Goal: Information Seeking & Learning: Compare options

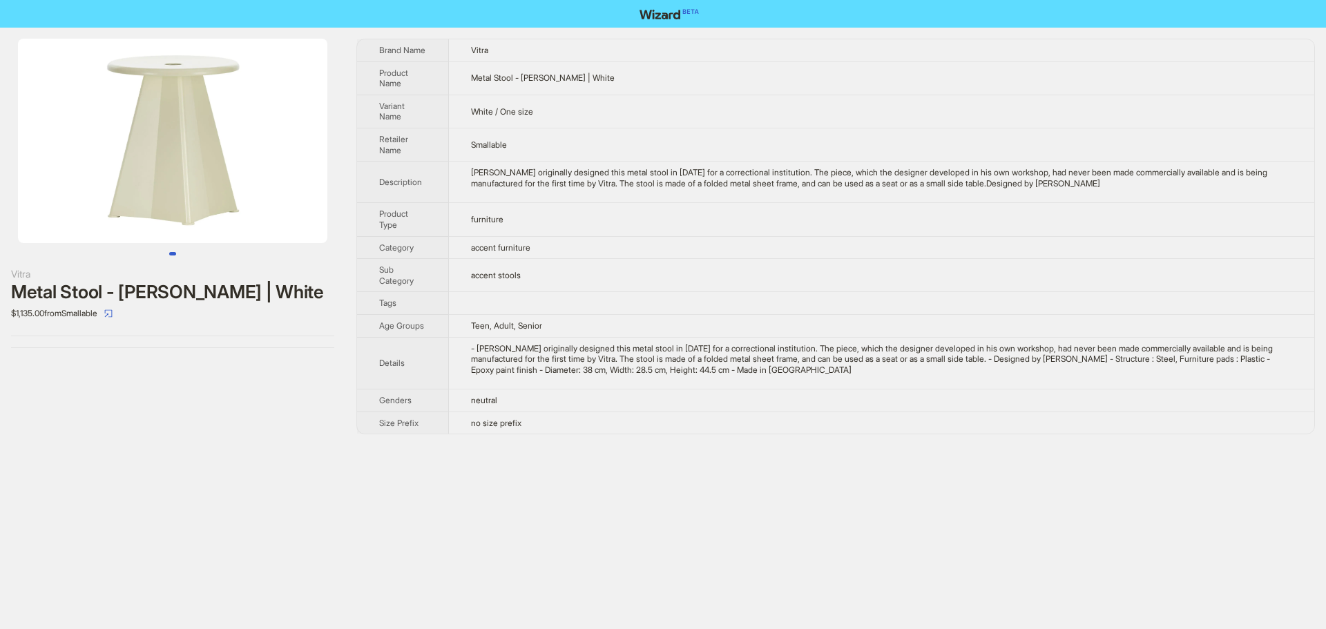
drag, startPoint x: 142, startPoint y: 209, endPoint x: 35, endPoint y: 211, distance: 107.7
click at [35, 211] on img at bounding box center [172, 141] width 309 height 204
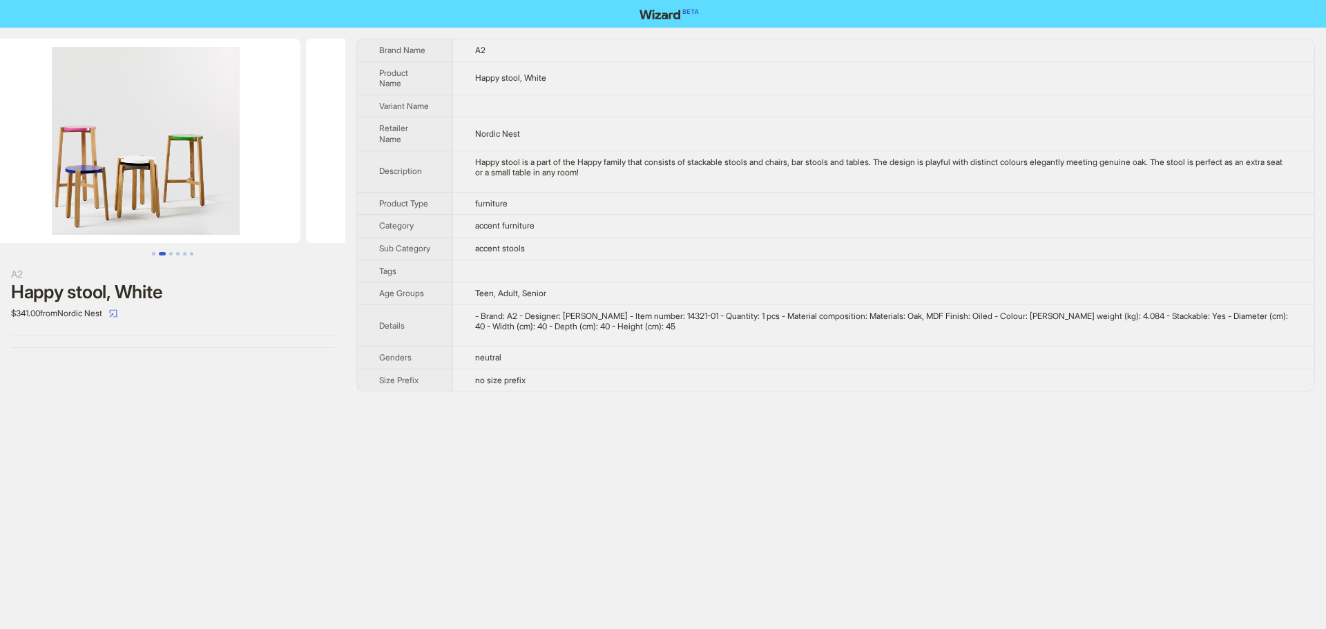
drag, startPoint x: 322, startPoint y: 221, endPoint x: 94, endPoint y: 213, distance: 228.0
click at [94, 213] on ul at bounding box center [172, 141] width 345 height 204
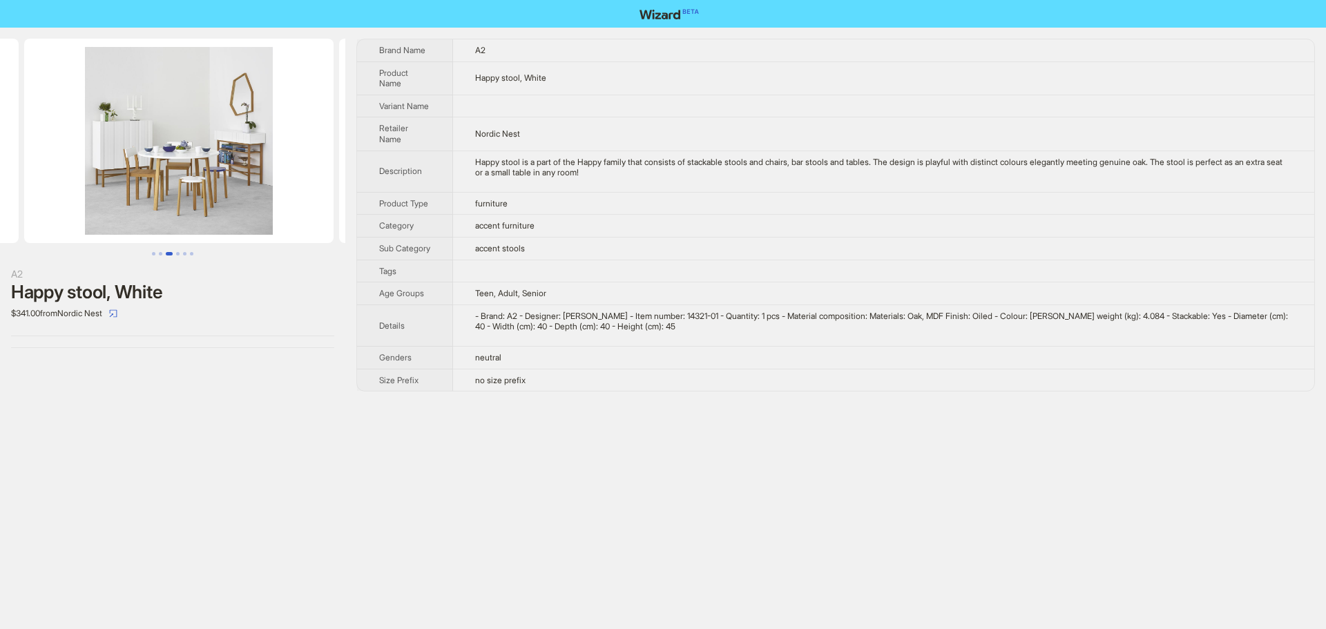
drag, startPoint x: 305, startPoint y: 216, endPoint x: 99, endPoint y: 222, distance: 205.9
click at [99, 222] on ul at bounding box center [172, 141] width 345 height 204
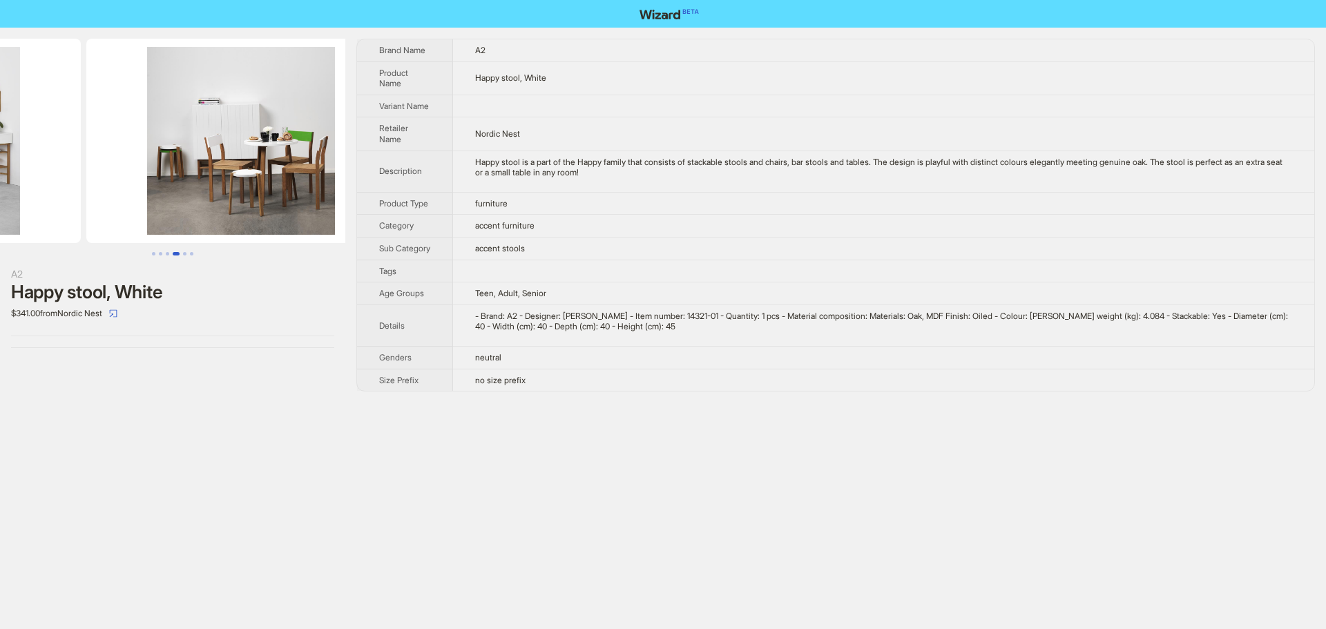
drag, startPoint x: 284, startPoint y: 222, endPoint x: 120, endPoint y: 222, distance: 164.3
click at [120, 222] on ul at bounding box center [172, 141] width 345 height 204
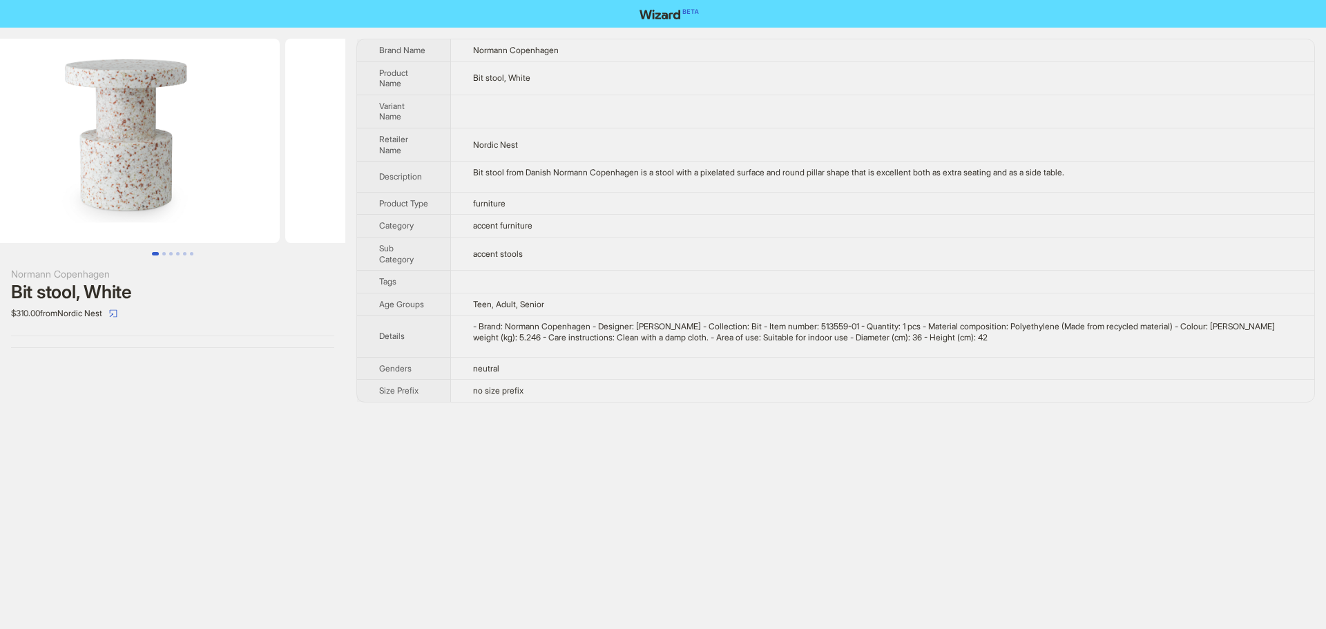
drag, startPoint x: 267, startPoint y: 182, endPoint x: 2, endPoint y: 173, distance: 265.3
click at [18, 171] on ul at bounding box center [172, 141] width 345 height 204
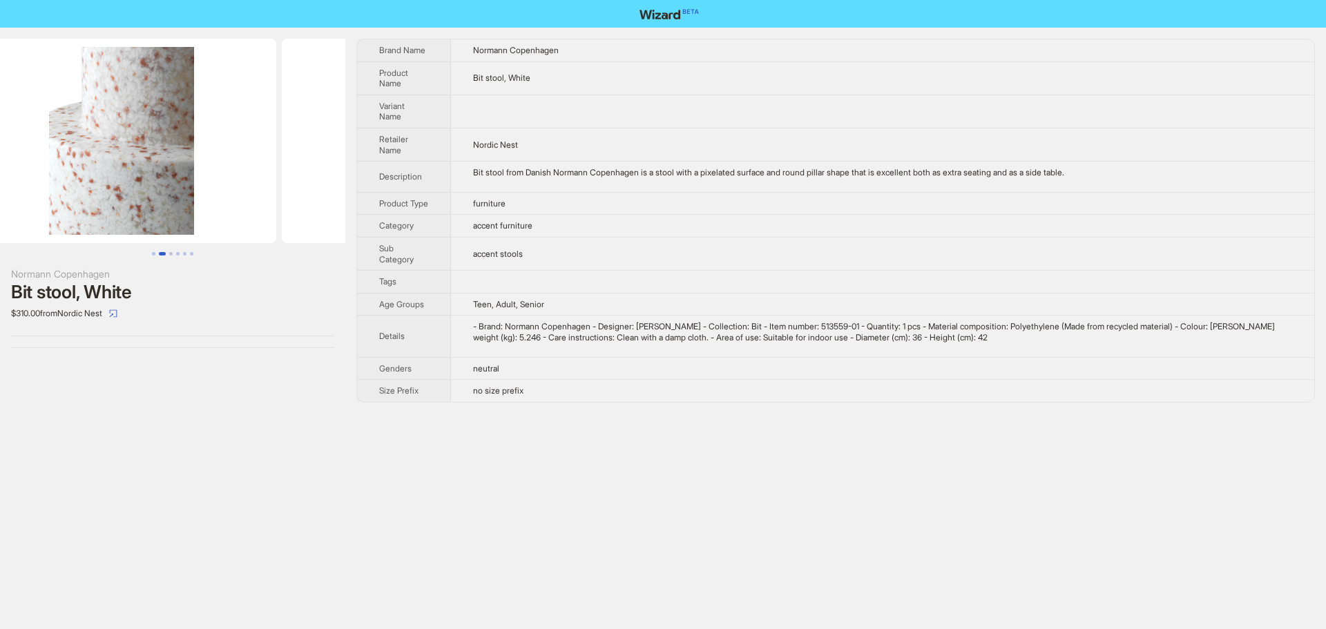
scroll to position [0, 630]
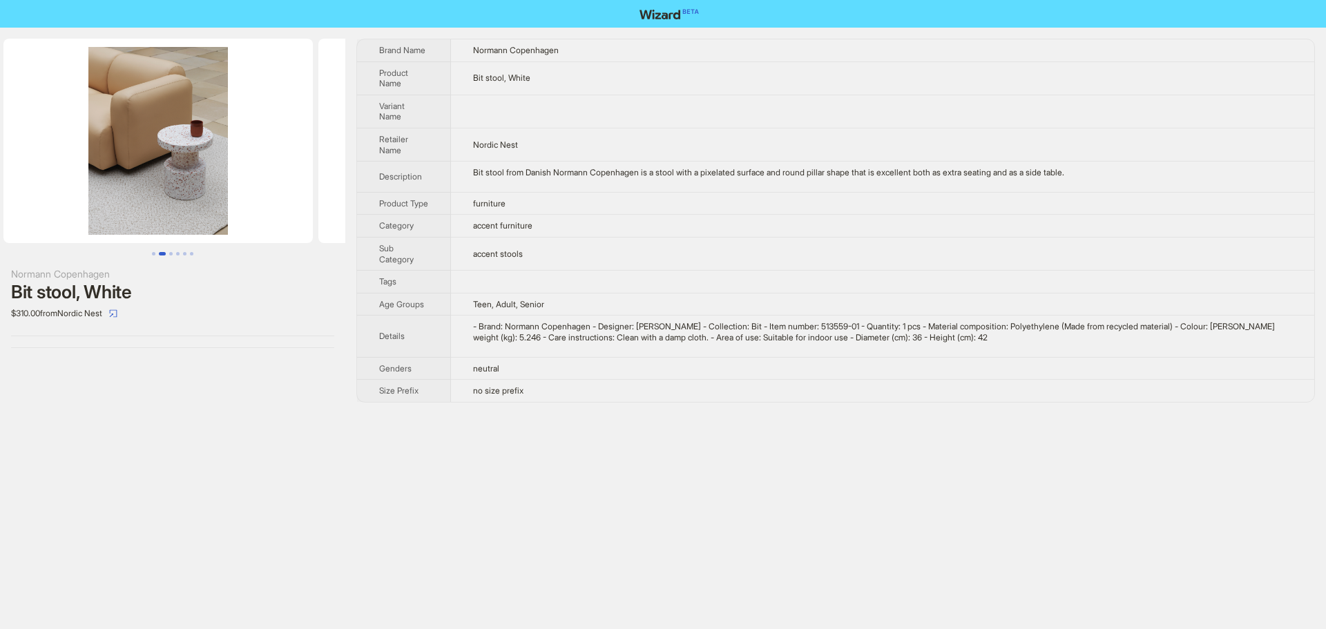
drag, startPoint x: 228, startPoint y: 202, endPoint x: 0, endPoint y: 210, distance: 228.0
click at [0, 207] on ul at bounding box center [172, 141] width 345 height 204
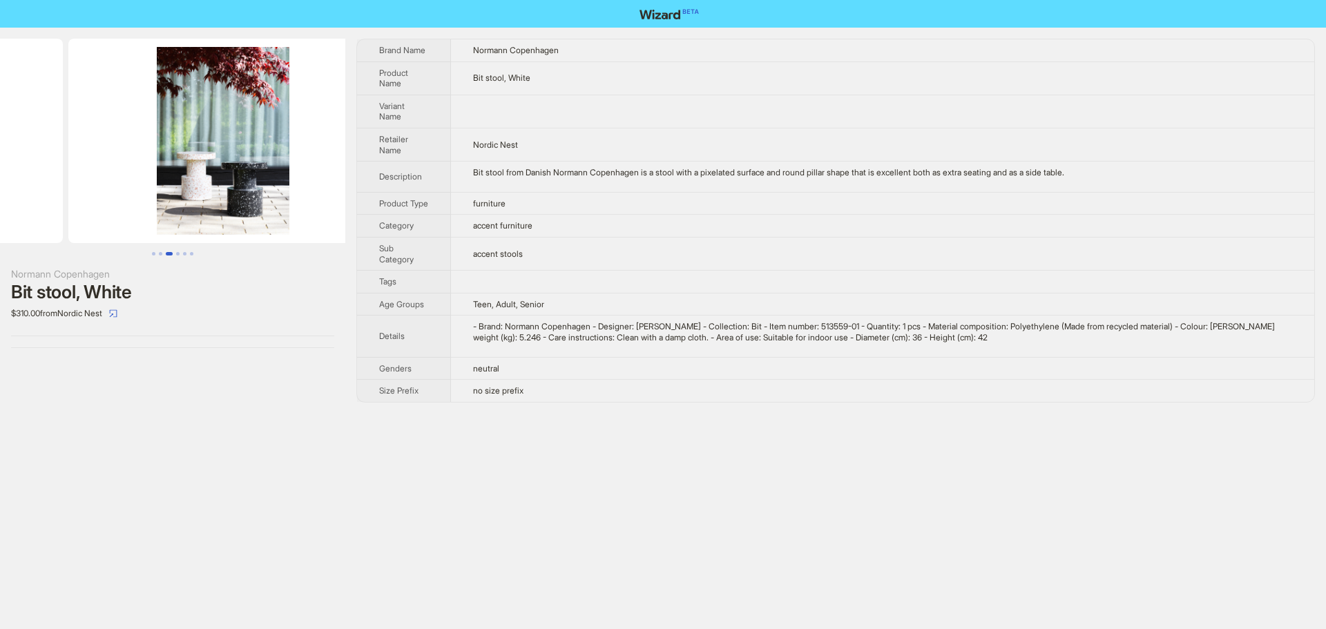
drag, startPoint x: 260, startPoint y: 222, endPoint x: 81, endPoint y: 236, distance: 179.4
click at [85, 236] on ul at bounding box center [172, 141] width 345 height 204
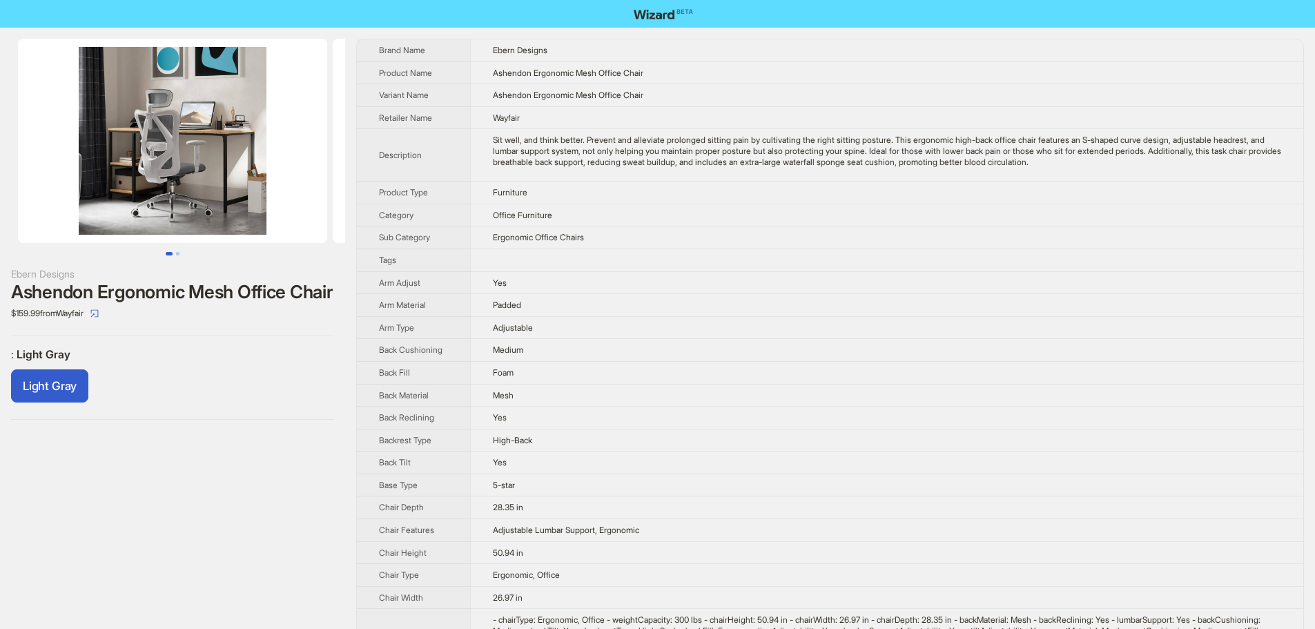
drag, startPoint x: 816, startPoint y: 52, endPoint x: 824, endPoint y: 50, distance: 9.1
click at [816, 52] on td "Ebern Designs" at bounding box center [886, 50] width 833 height 22
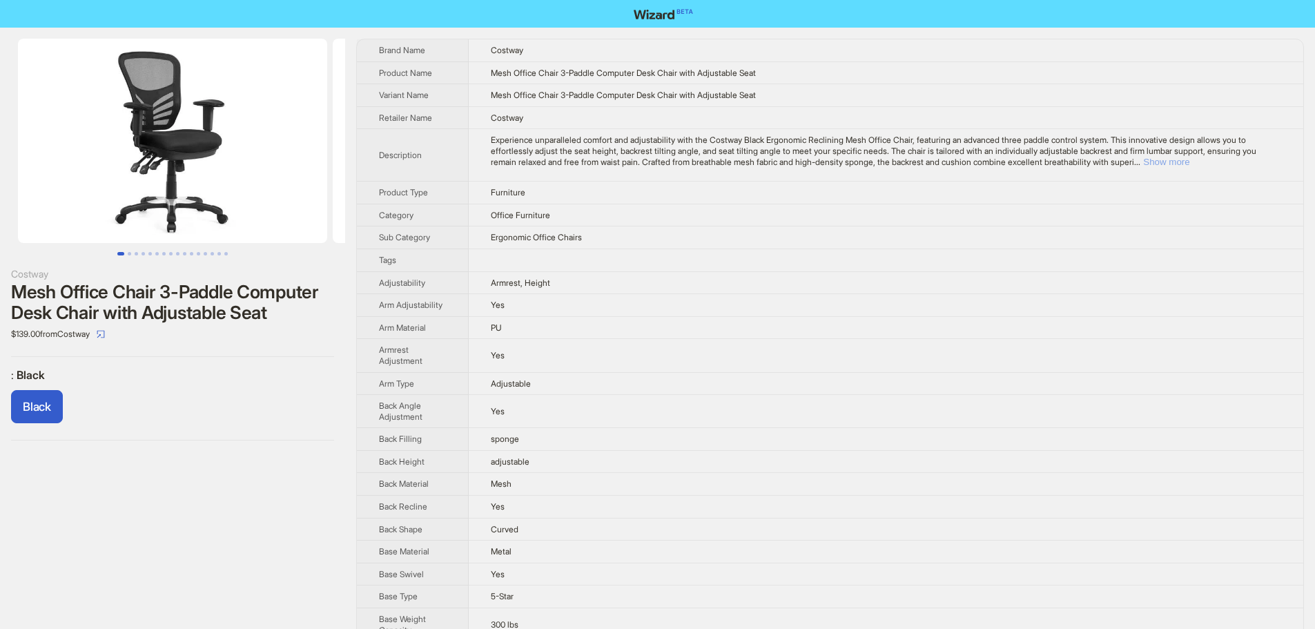
click at [1190, 158] on button "Show more" at bounding box center [1167, 162] width 46 height 10
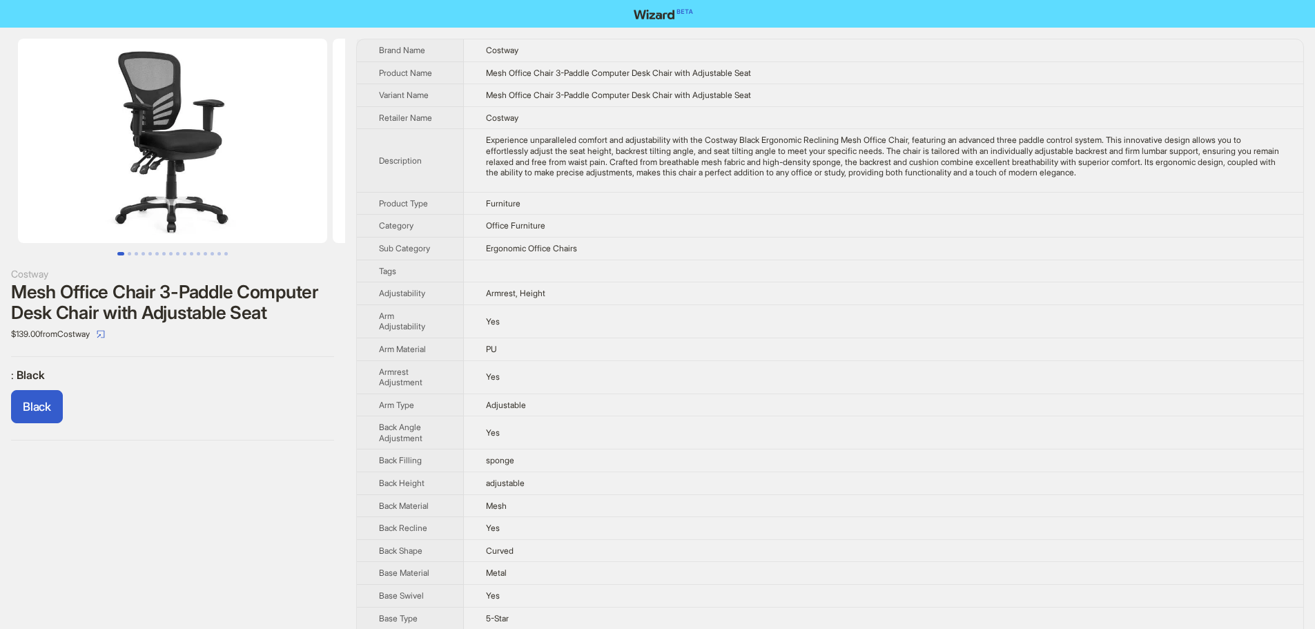
click at [1046, 126] on td "Costway" at bounding box center [884, 117] width 840 height 23
drag, startPoint x: 492, startPoint y: 226, endPoint x: 646, endPoint y: 233, distance: 154.1
click at [646, 233] on td "Office Furniture" at bounding box center [884, 226] width 840 height 23
drag, startPoint x: 479, startPoint y: 251, endPoint x: 716, endPoint y: 260, distance: 237.0
click at [715, 259] on td "Ergonomic Office Chairs" at bounding box center [884, 248] width 840 height 23
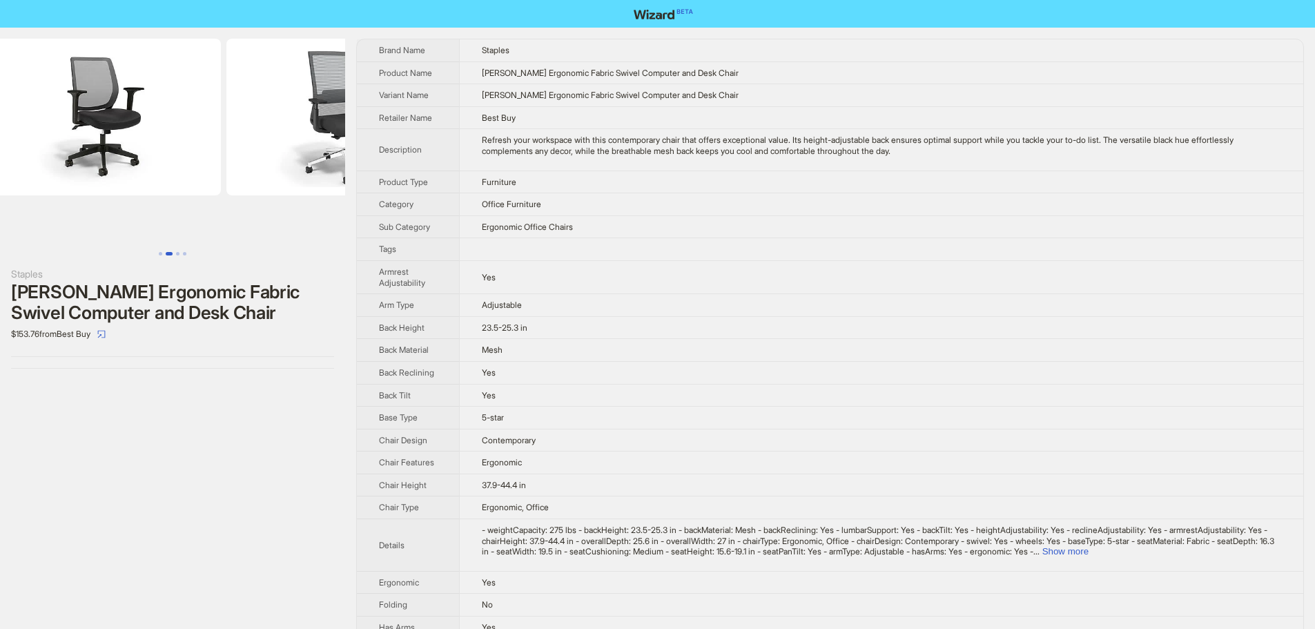
drag, startPoint x: 167, startPoint y: 231, endPoint x: 53, endPoint y: 240, distance: 114.3
click at [53, 240] on ul at bounding box center [172, 141] width 345 height 204
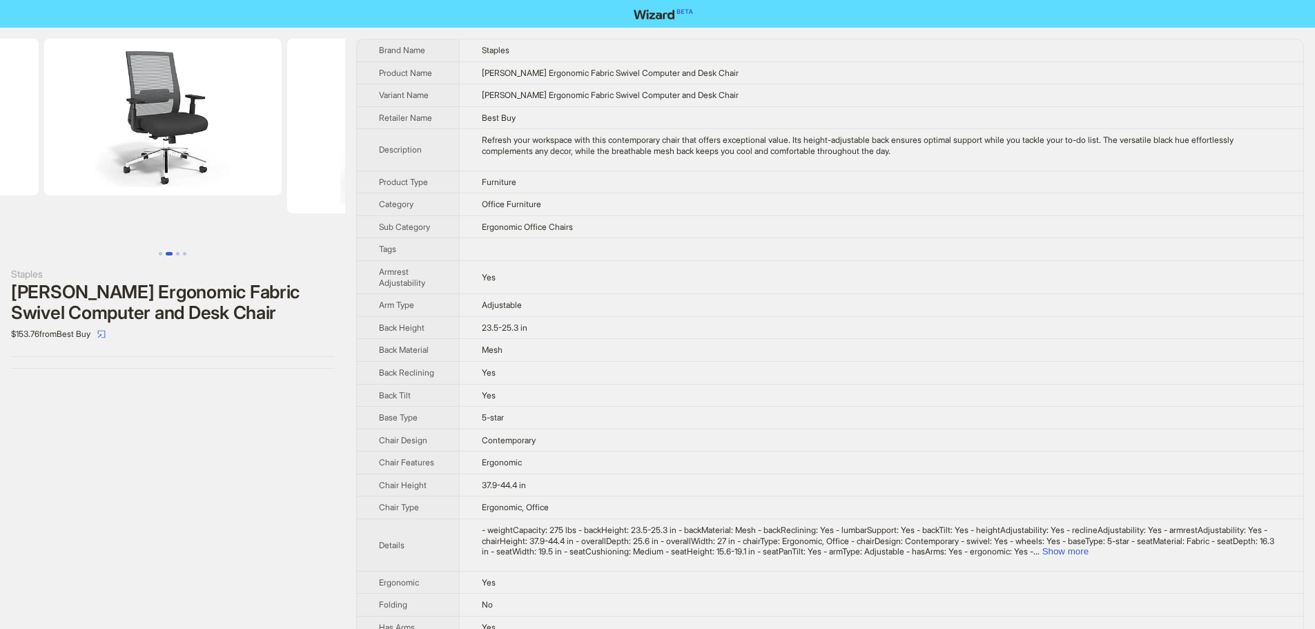
scroll to position [0, 540]
drag, startPoint x: 263, startPoint y: 188, endPoint x: 89, endPoint y: 193, distance: 174.1
click at [89, 193] on ul at bounding box center [172, 141] width 345 height 204
click at [1089, 554] on button "Show more" at bounding box center [1066, 551] width 46 height 10
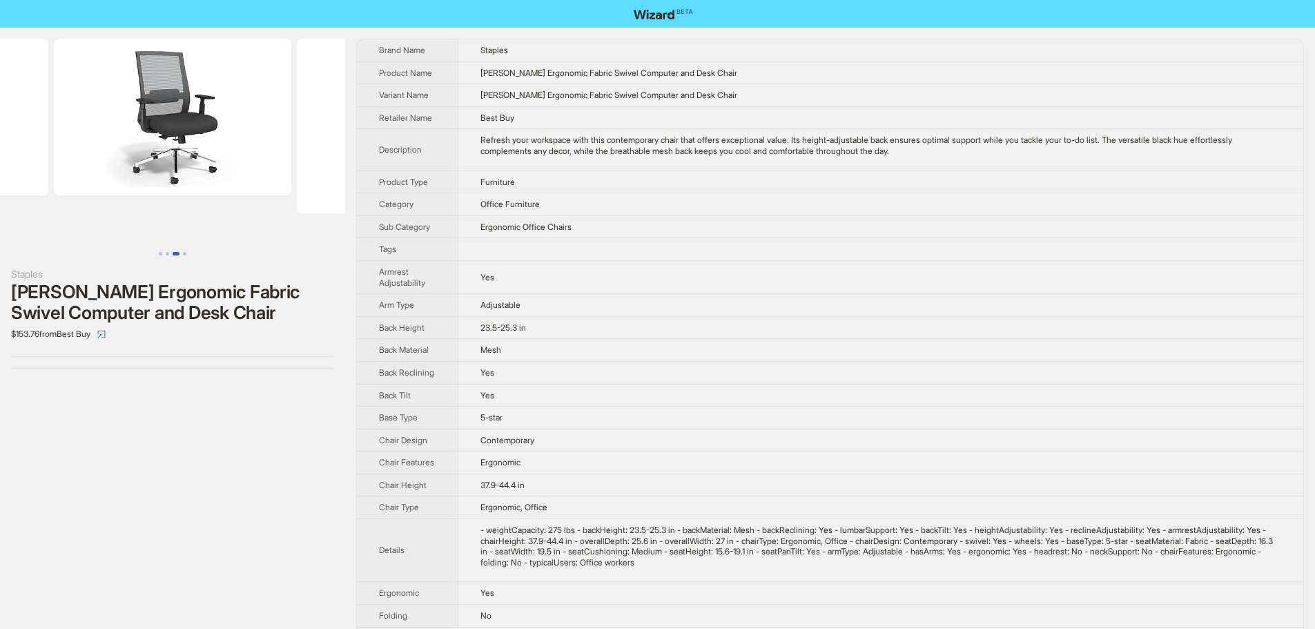
click at [939, 147] on div "Refresh your workspace with this contemporary chair that offers exceptional val…" at bounding box center [881, 145] width 801 height 21
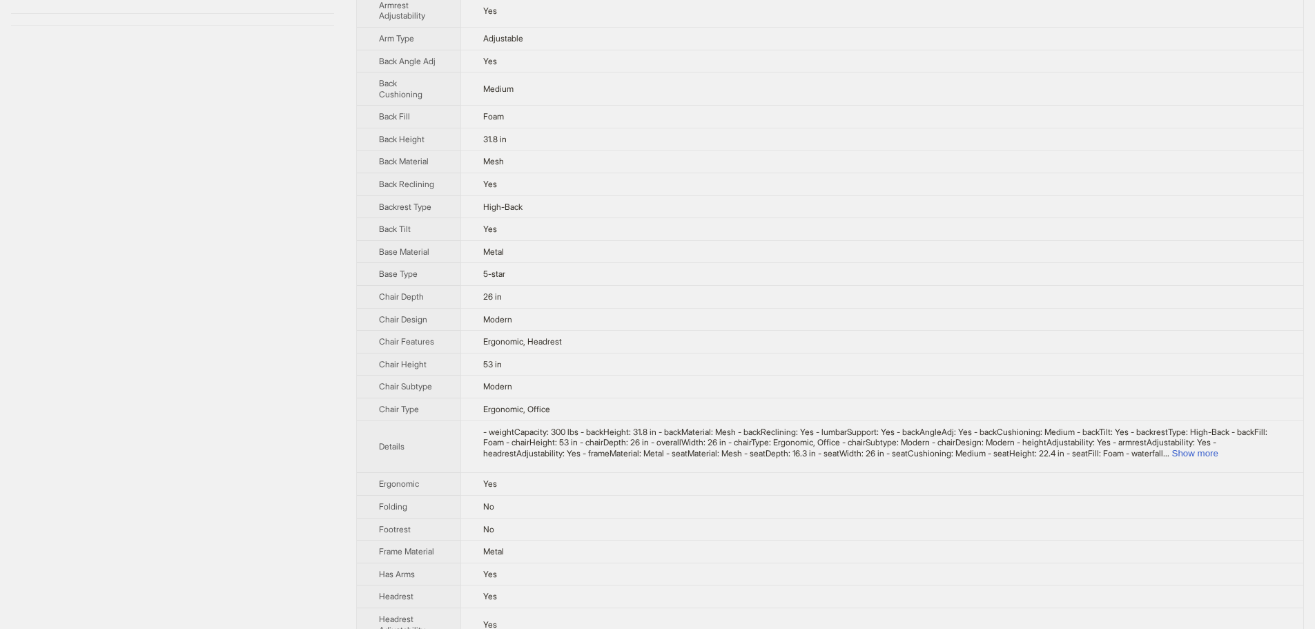
scroll to position [414, 0]
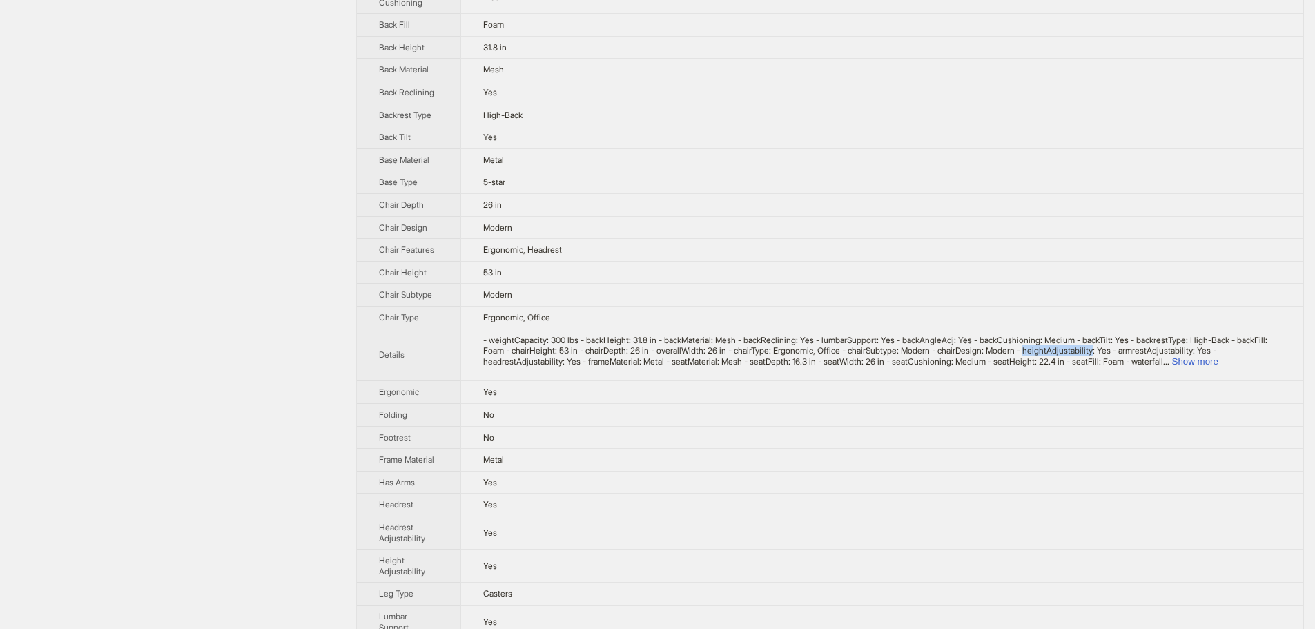
drag, startPoint x: 1099, startPoint y: 354, endPoint x: 1169, endPoint y: 350, distance: 69.9
click at [1170, 349] on span "- weightCapacity: 300 lbs - backHeight: 31.8 in - backMaterial: Mesh - backRecl…" at bounding box center [875, 351] width 784 height 32
copy span "heightAdjustability"
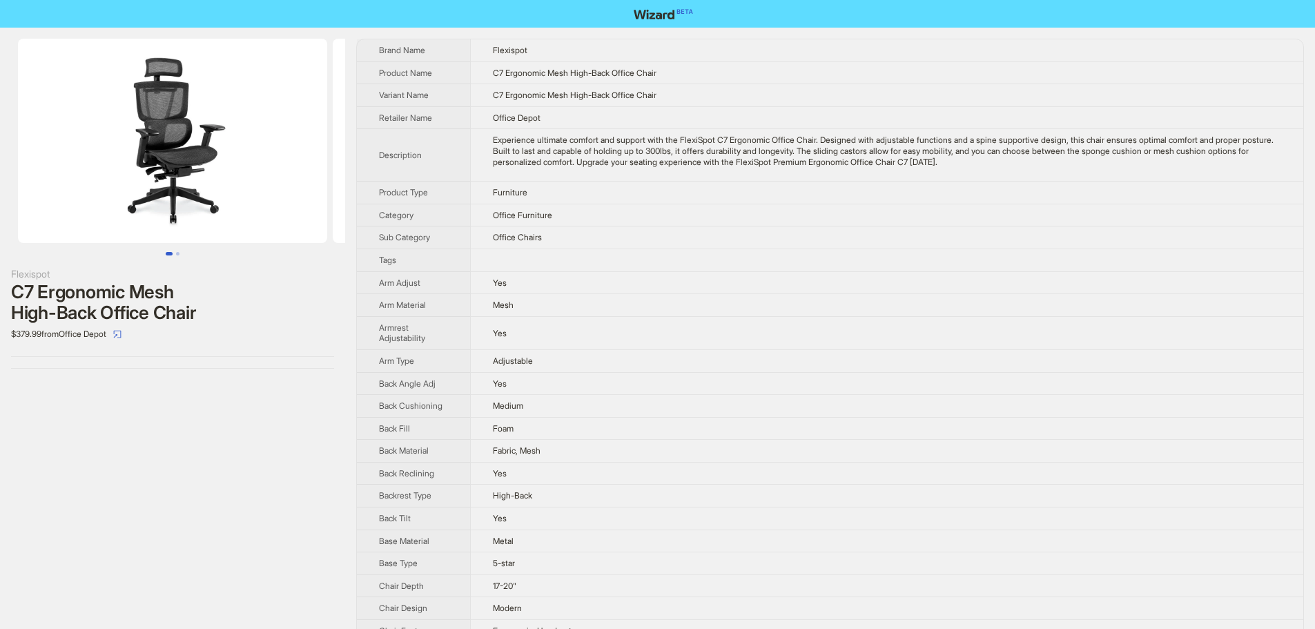
scroll to position [428, 0]
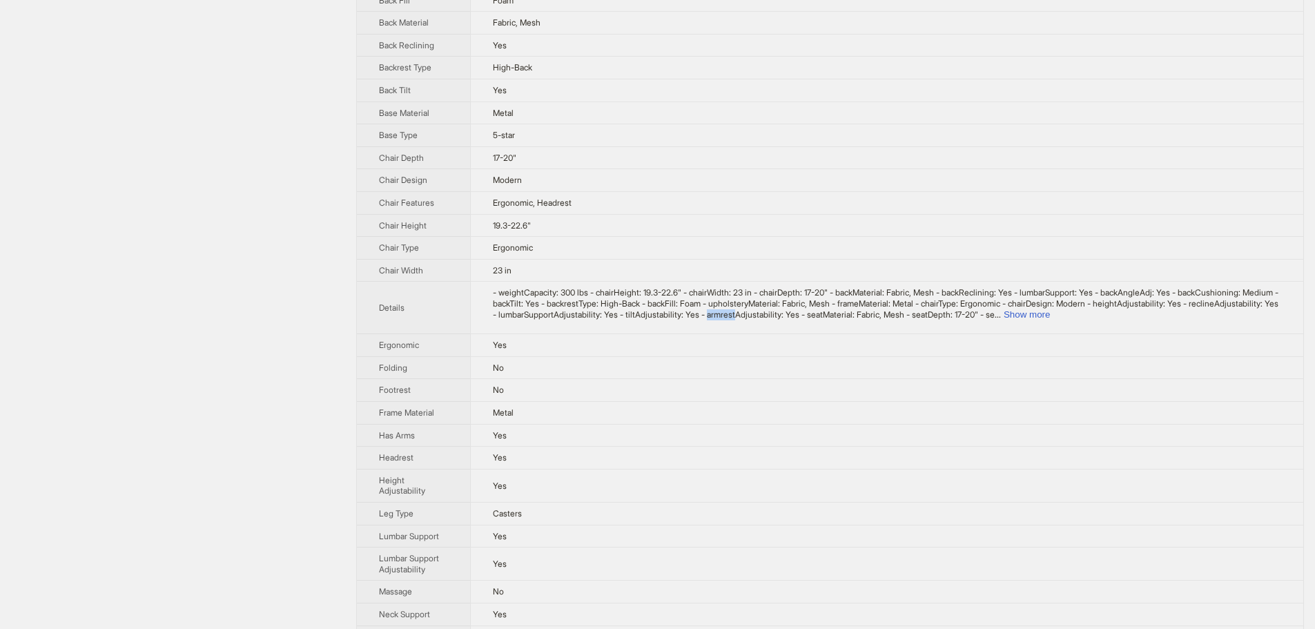
drag, startPoint x: 916, startPoint y: 318, endPoint x: 944, endPoint y: 317, distance: 28.3
click at [944, 317] on span "- weightCapacity: 300 lbs - chairHeight: 19.3-22.6" - chairWidth: 23 in - chair…" at bounding box center [886, 303] width 786 height 32
copy span "armrest"
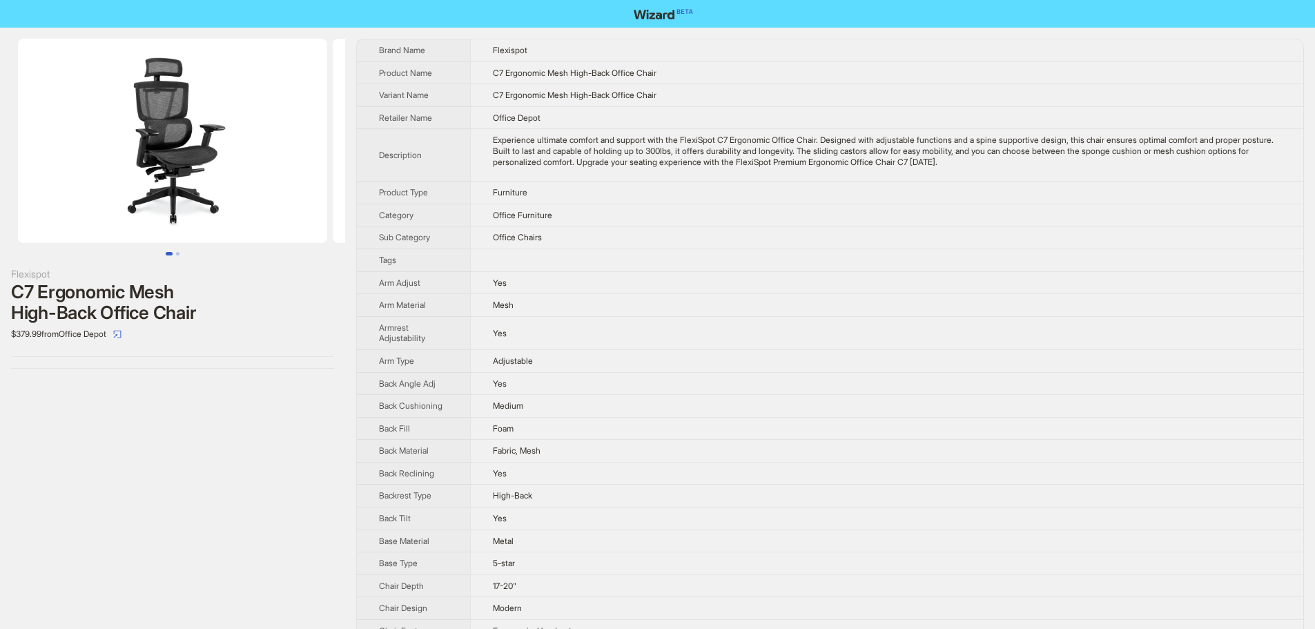
scroll to position [407, 0]
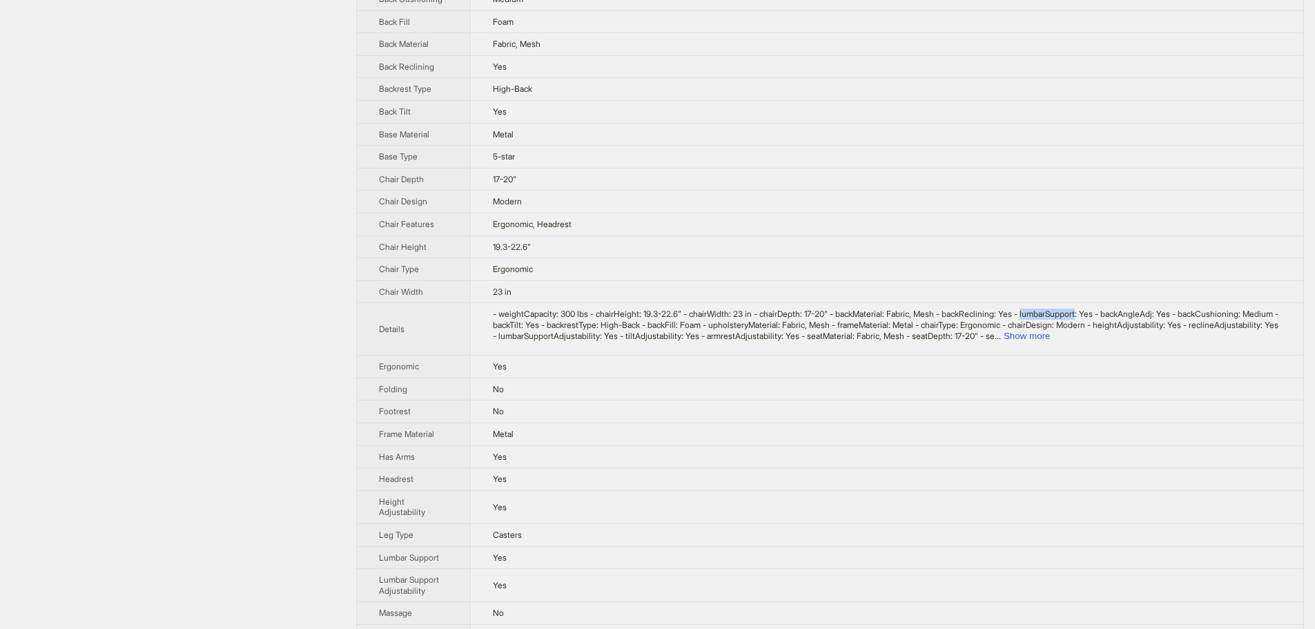
drag, startPoint x: 1057, startPoint y: 316, endPoint x: 1115, endPoint y: 315, distance: 58.0
click at [1115, 315] on span "- weightCapacity: 300 lbs - chairHeight: 19.3-22.6" - chairWidth: 23 in - chair…" at bounding box center [886, 325] width 786 height 32
copy span "lumbarSupport"
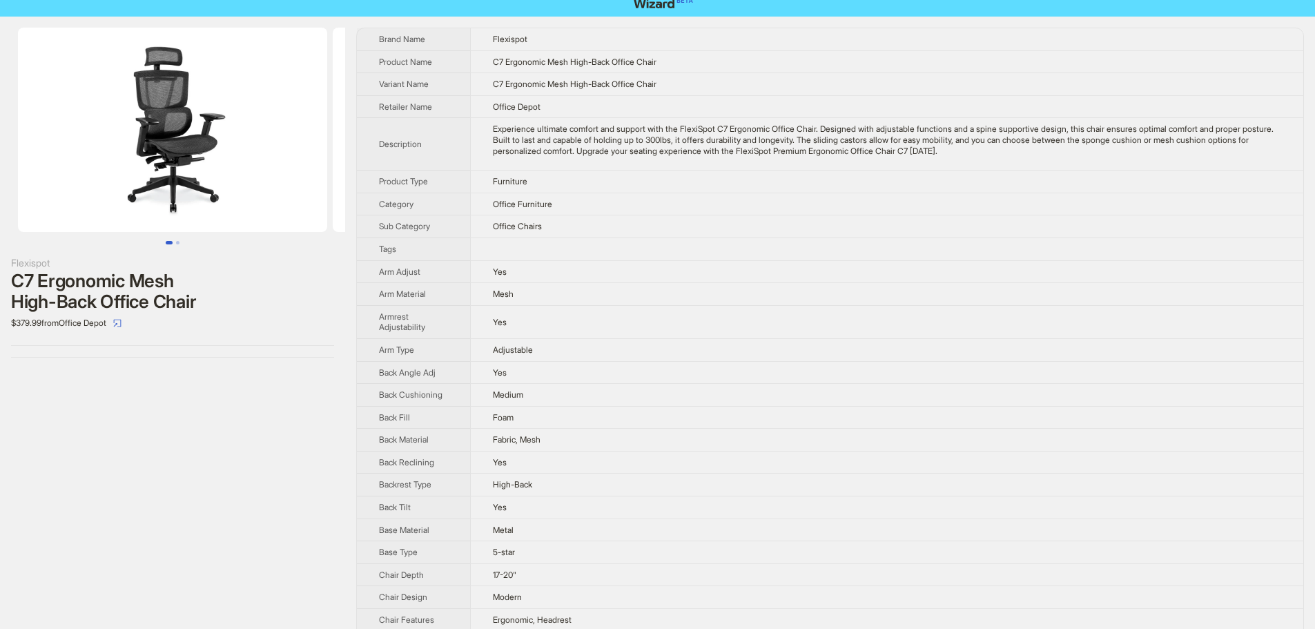
scroll to position [0, 0]
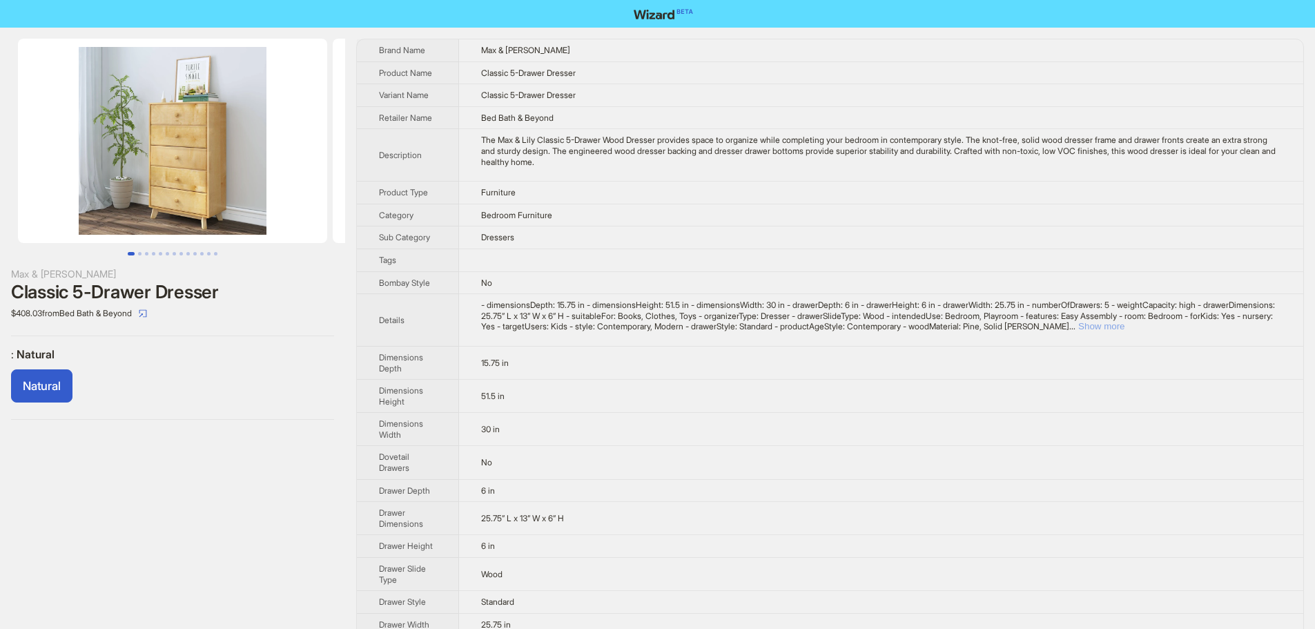
click at [1125, 329] on button "Show more" at bounding box center [1102, 326] width 46 height 10
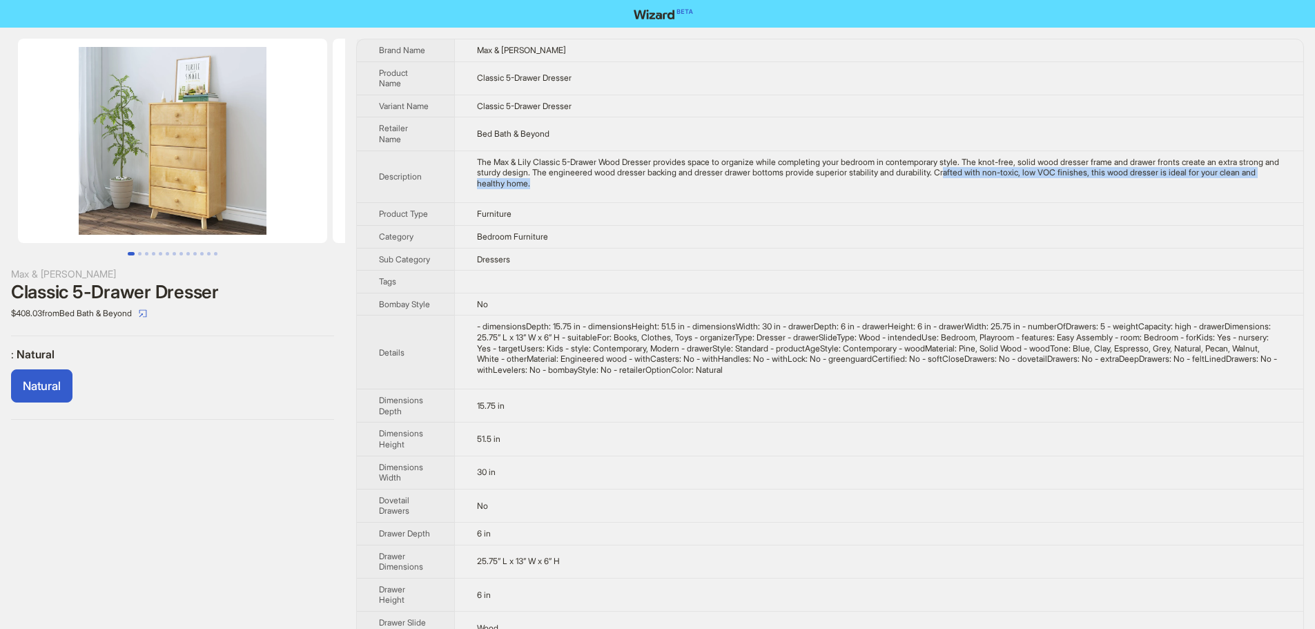
drag, startPoint x: 1034, startPoint y: 175, endPoint x: 1152, endPoint y: 180, distance: 118.9
click at [1152, 180] on div "The Max & Lily Classic 5-Drawer Wood Dresser provides space to organize while c…" at bounding box center [879, 173] width 804 height 32
click at [722, 200] on td "The Max & Lily Classic 5-Drawer Wood Dresser provides space to organize while c…" at bounding box center [878, 177] width 849 height 52
drag, startPoint x: 970, startPoint y: 358, endPoint x: 1096, endPoint y: 357, distance: 125.7
click at [1096, 357] on div "- dimensionsDepth: 15.75 in - dimensionsHeight: 51.5 in - dimensionsWidth: 30 i…" at bounding box center [879, 348] width 804 height 54
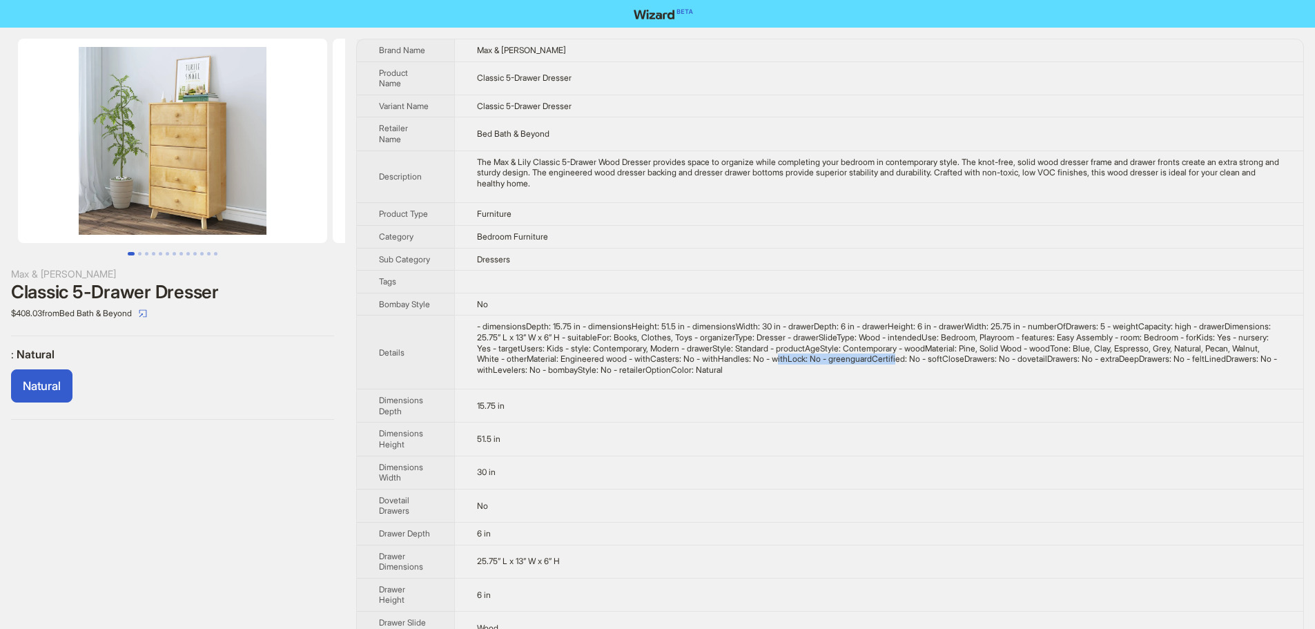
click at [1096, 357] on div "- dimensionsDepth: 15.75 in - dimensionsHeight: 51.5 in - dimensionsWidth: 30 i…" at bounding box center [879, 348] width 804 height 54
drag, startPoint x: 964, startPoint y: 374, endPoint x: 1195, endPoint y: 375, distance: 230.6
click at [1195, 375] on div "- dimensionsDepth: 15.75 in - dimensionsHeight: 51.5 in - dimensionsWidth: 30 i…" at bounding box center [879, 348] width 804 height 54
click at [1073, 378] on td "- dimensionsDepth: 15.75 in - dimensionsHeight: 51.5 in - dimensionsWidth: 30 i…" at bounding box center [878, 353] width 849 height 74
drag, startPoint x: 1005, startPoint y: 160, endPoint x: 1260, endPoint y: 157, distance: 255.5
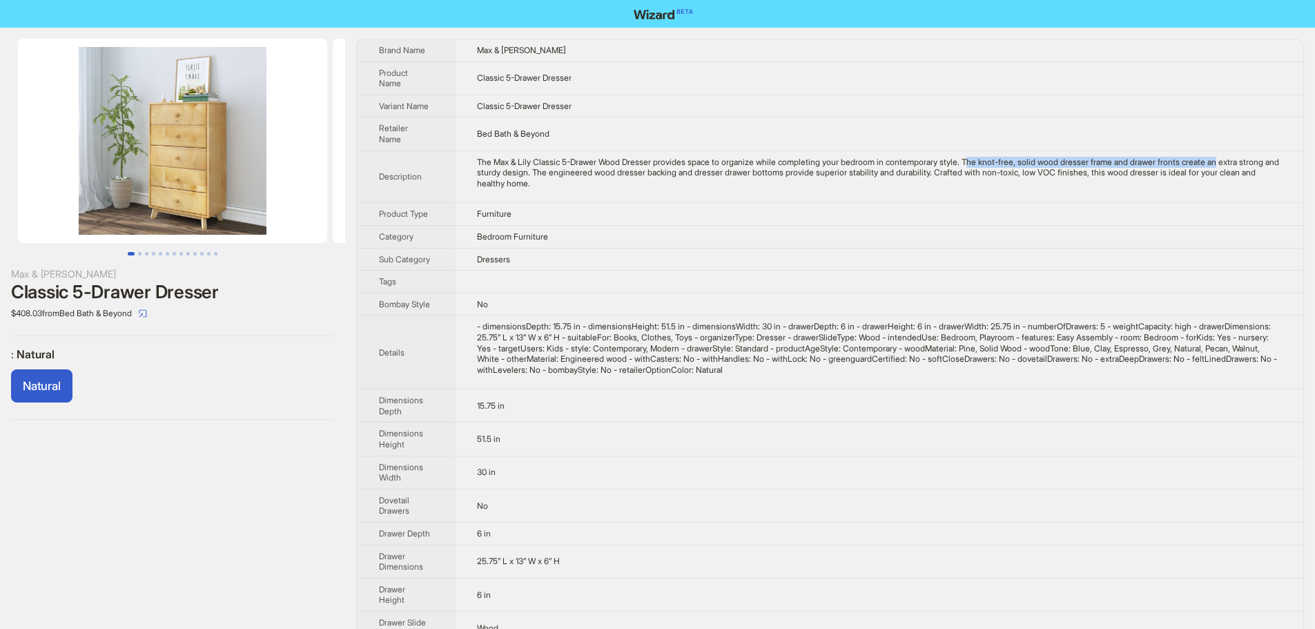
click at [1260, 157] on div "The Max & Lily Classic 5-Drawer Wood Dresser provides space to organize while c…" at bounding box center [879, 173] width 804 height 32
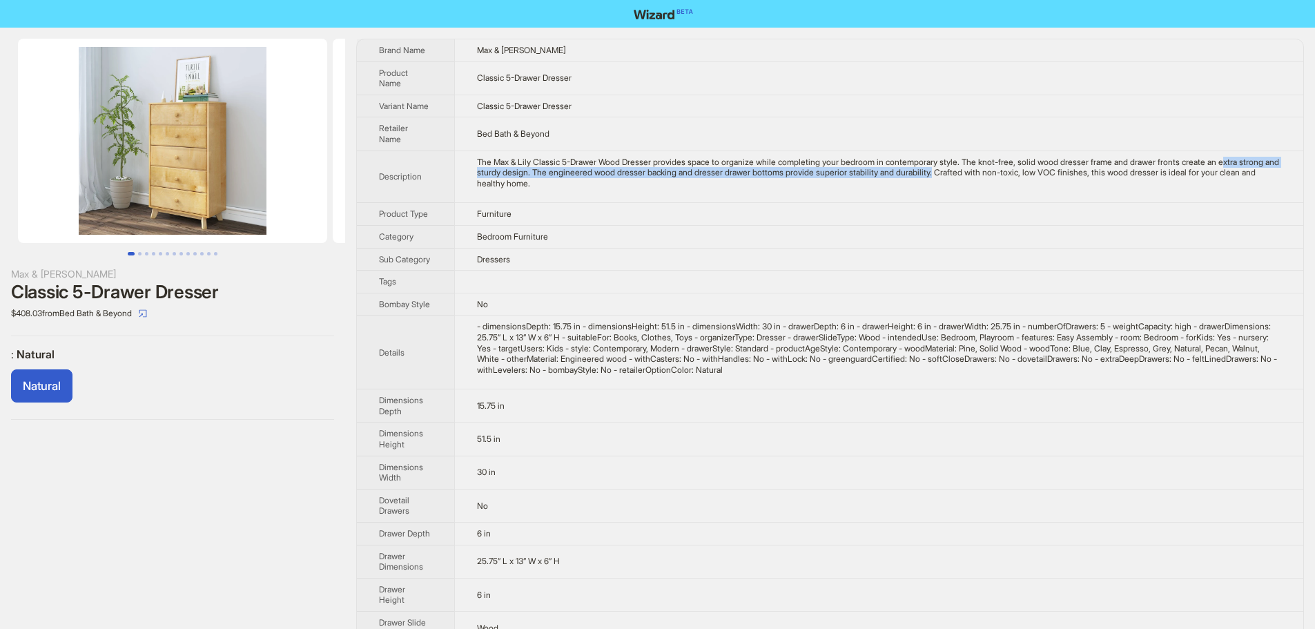
drag, startPoint x: 481, startPoint y: 176, endPoint x: 1025, endPoint y: 173, distance: 543.5
click at [1025, 173] on div "The Max & Lily Classic 5-Drawer Wood Dresser provides space to organize while c…" at bounding box center [879, 173] width 804 height 32
click at [1005, 197] on td "The Max & Lily Classic 5-Drawer Wood Dresser provides space to organize while c…" at bounding box center [878, 177] width 849 height 52
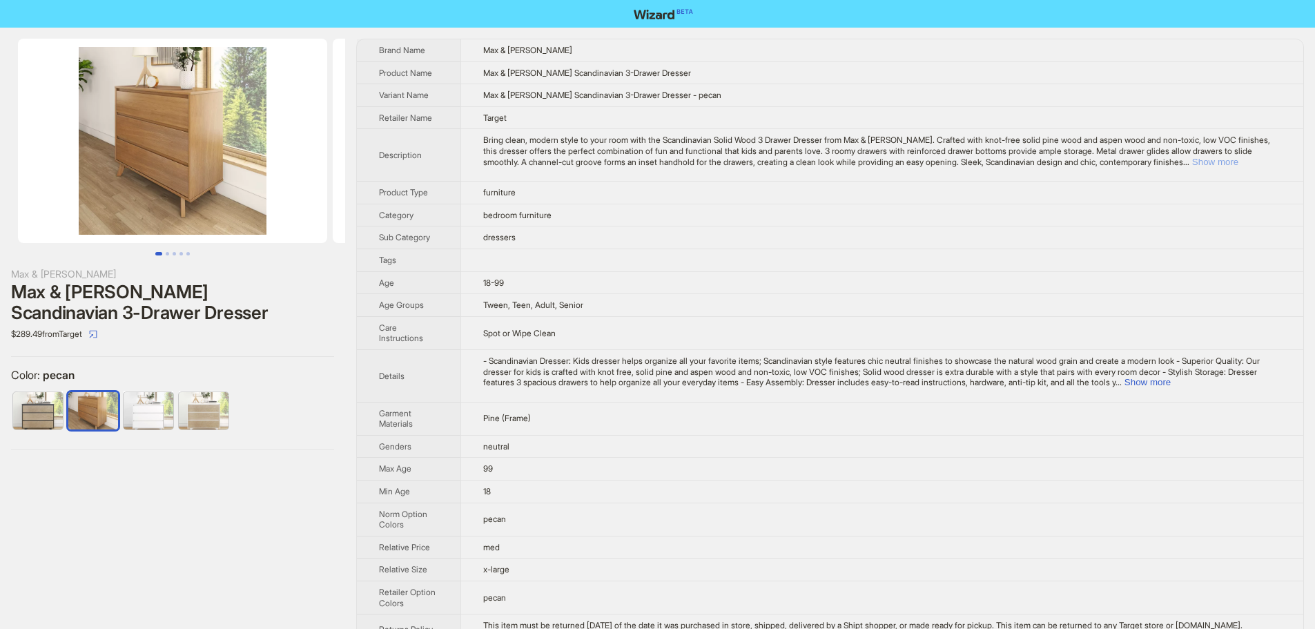
click at [1239, 162] on button "Show more" at bounding box center [1216, 162] width 46 height 10
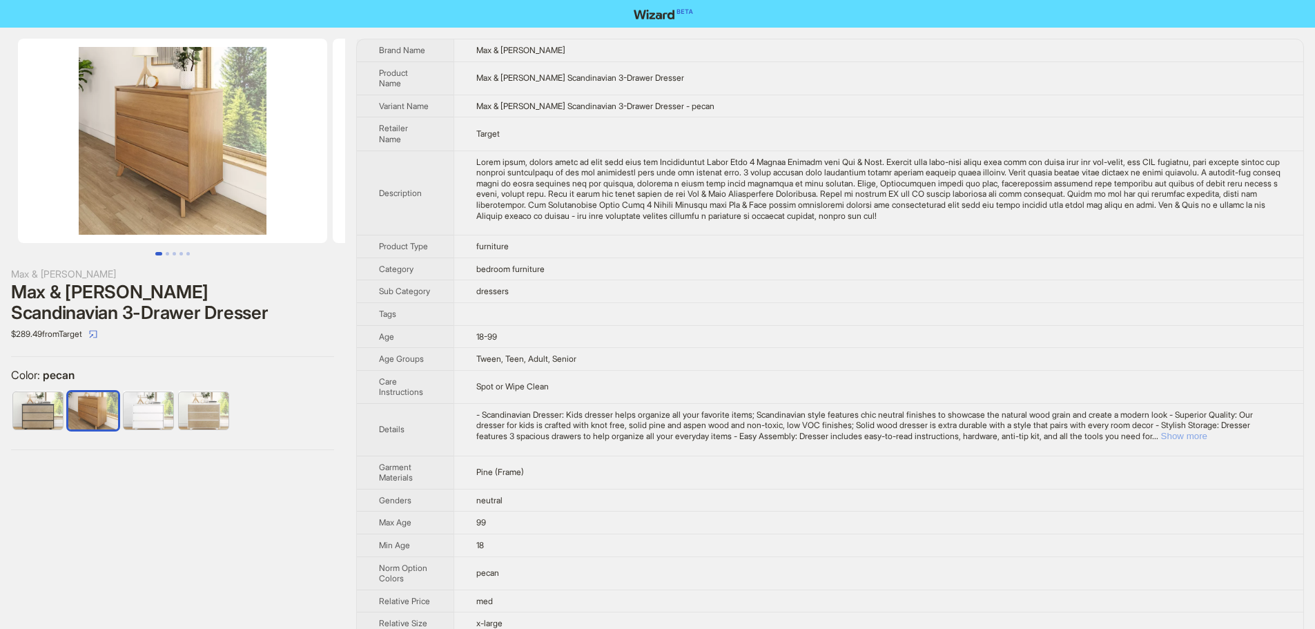
click at [1208, 439] on button "Show more" at bounding box center [1184, 436] width 46 height 10
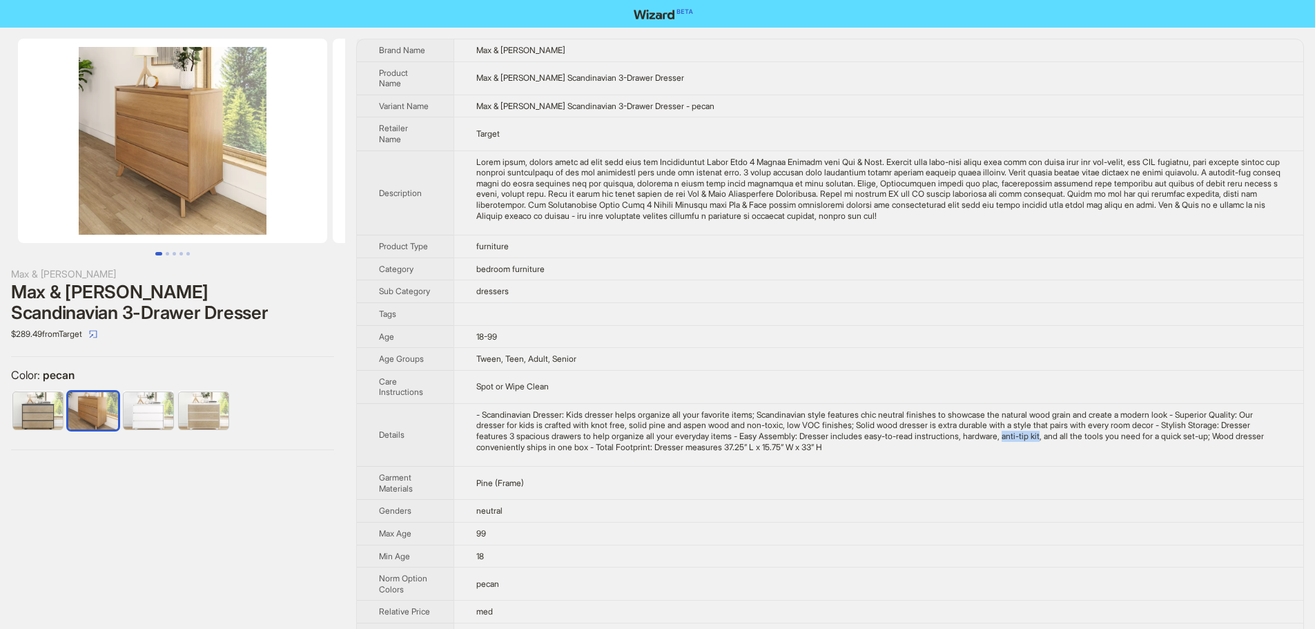
drag, startPoint x: 1066, startPoint y: 439, endPoint x: 1106, endPoint y: 441, distance: 40.1
click at [1106, 441] on div "- Scandinavian Dresser: Kids dresser helps organize all your favorite items; Sc…" at bounding box center [878, 430] width 805 height 43
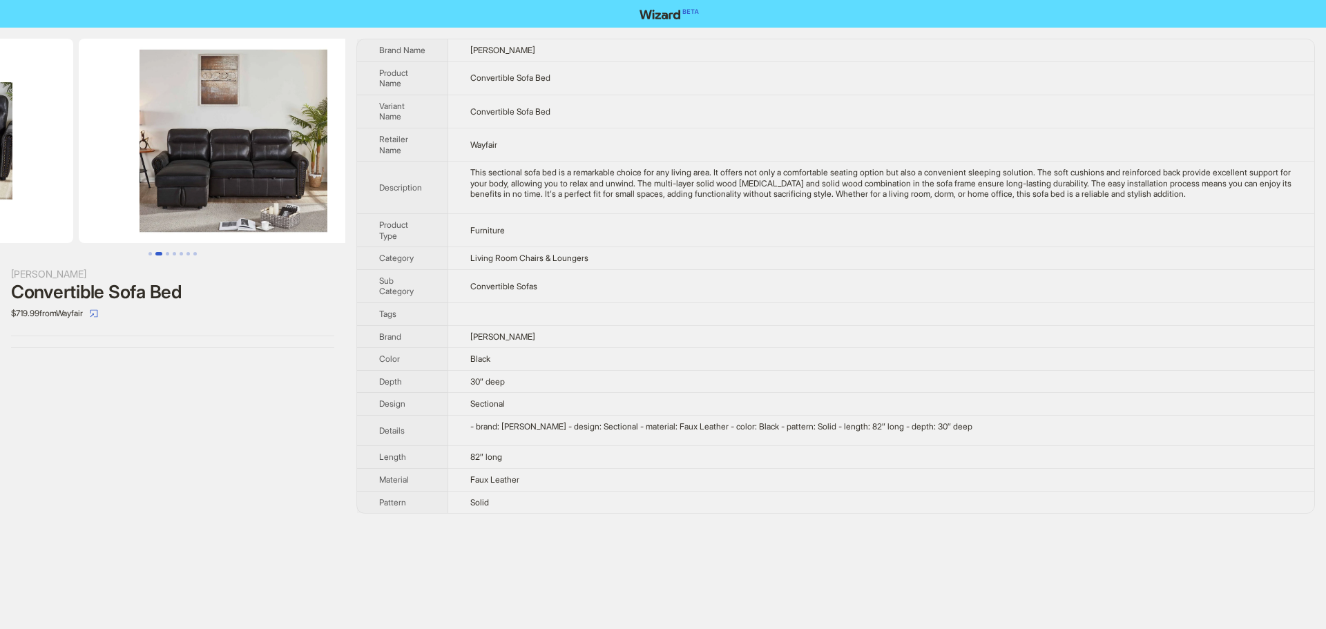
drag, startPoint x: 0, startPoint y: 166, endPoint x: 0, endPoint y: 159, distance: 7.6
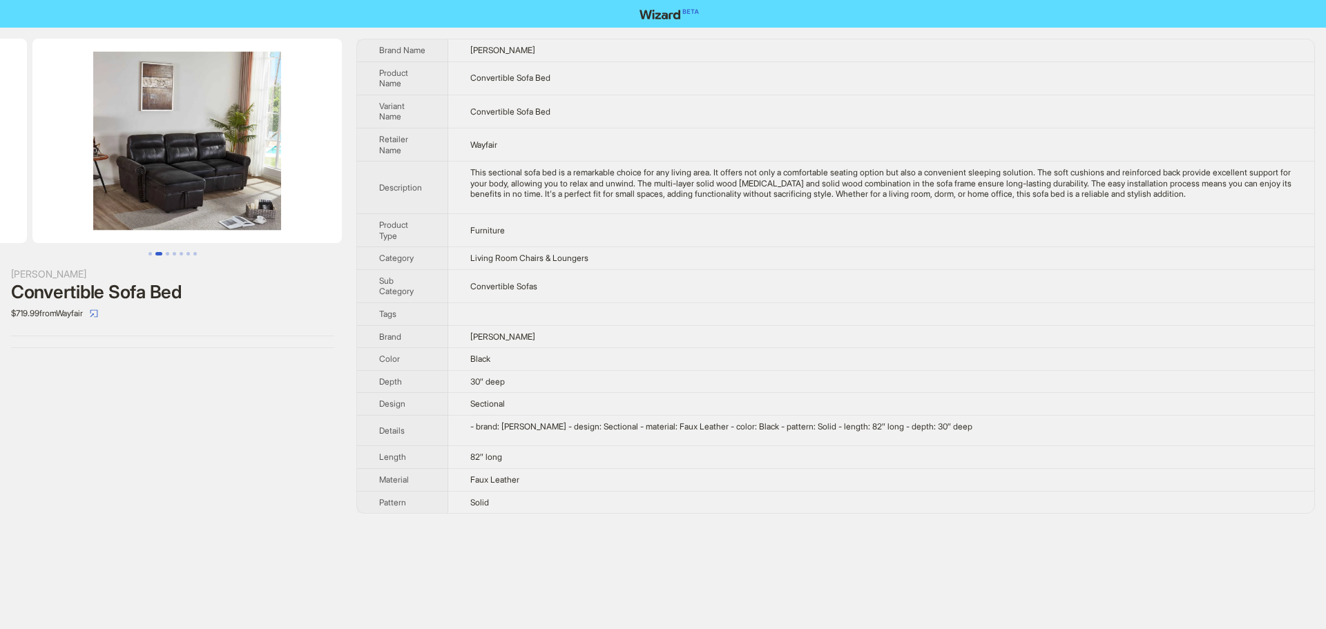
drag, startPoint x: 259, startPoint y: 158, endPoint x: 59, endPoint y: 153, distance: 200.3
click at [60, 153] on ul at bounding box center [172, 141] width 345 height 204
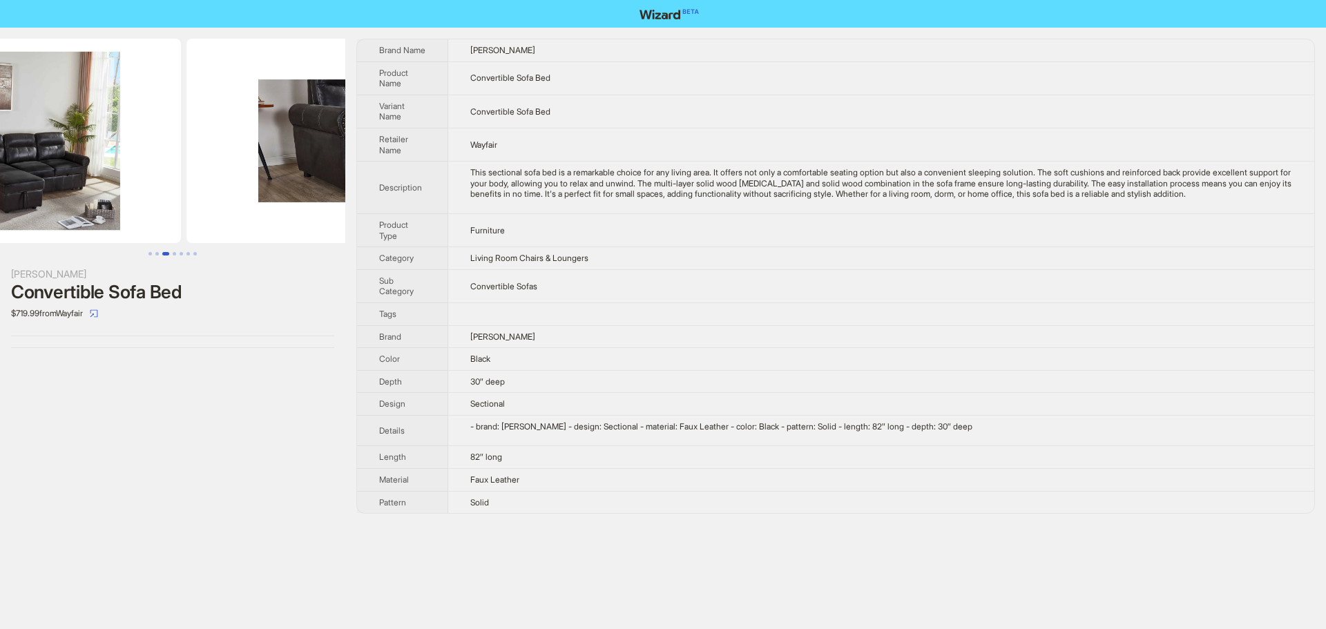
drag, startPoint x: 212, startPoint y: 164, endPoint x: 0, endPoint y: 147, distance: 212.7
click at [0, 147] on img at bounding box center [26, 141] width 309 height 204
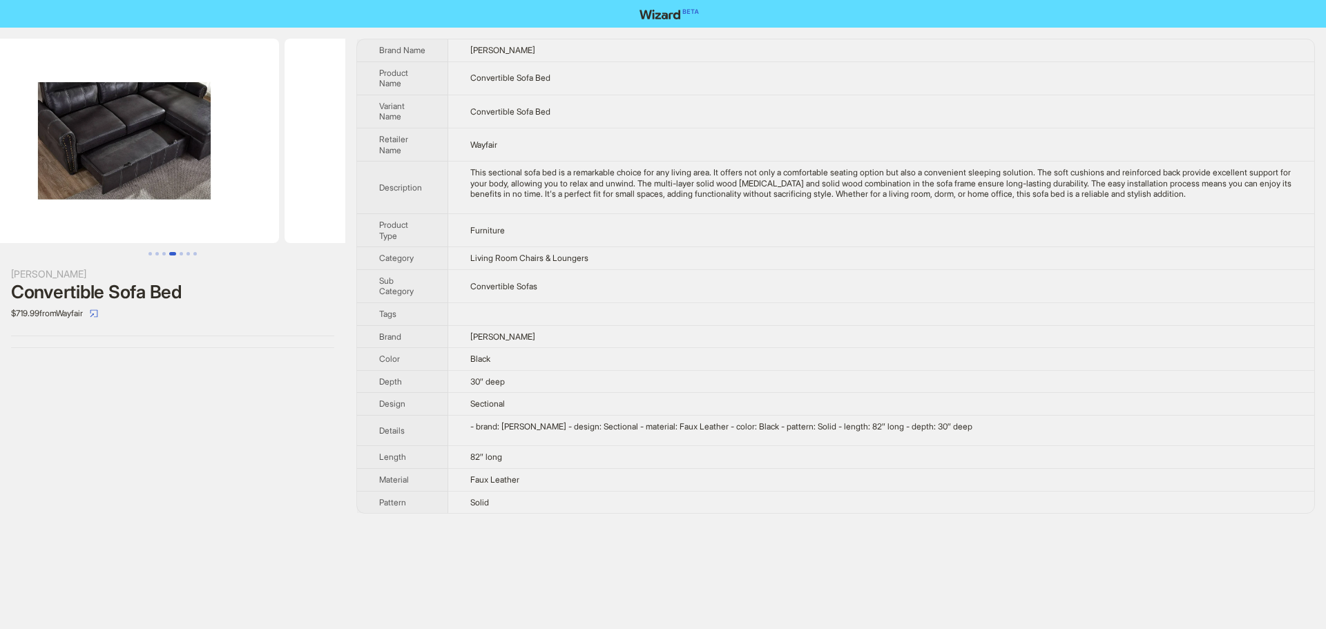
drag, startPoint x: 260, startPoint y: 161, endPoint x: 14, endPoint y: 146, distance: 247.0
click at [15, 146] on ul at bounding box center [172, 141] width 345 height 204
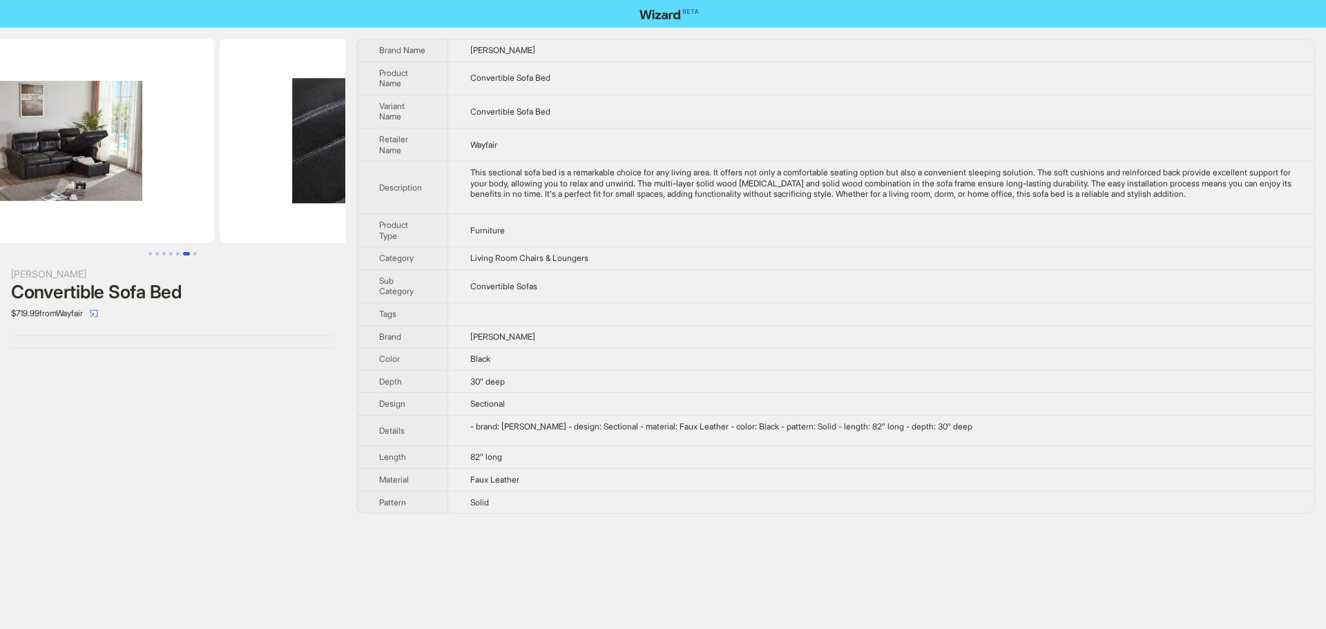
drag, startPoint x: 285, startPoint y: 158, endPoint x: 0, endPoint y: 149, distance: 285.3
click at [0, 149] on ul at bounding box center [172, 141] width 345 height 204
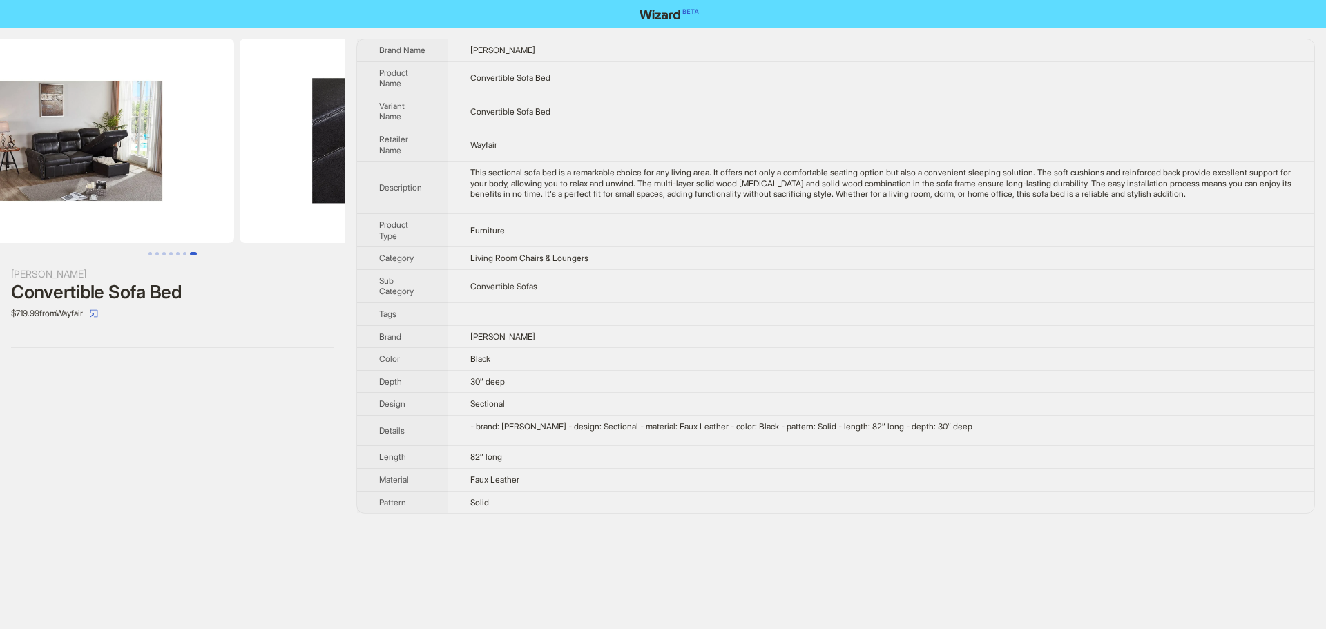
scroll to position [0, 1889]
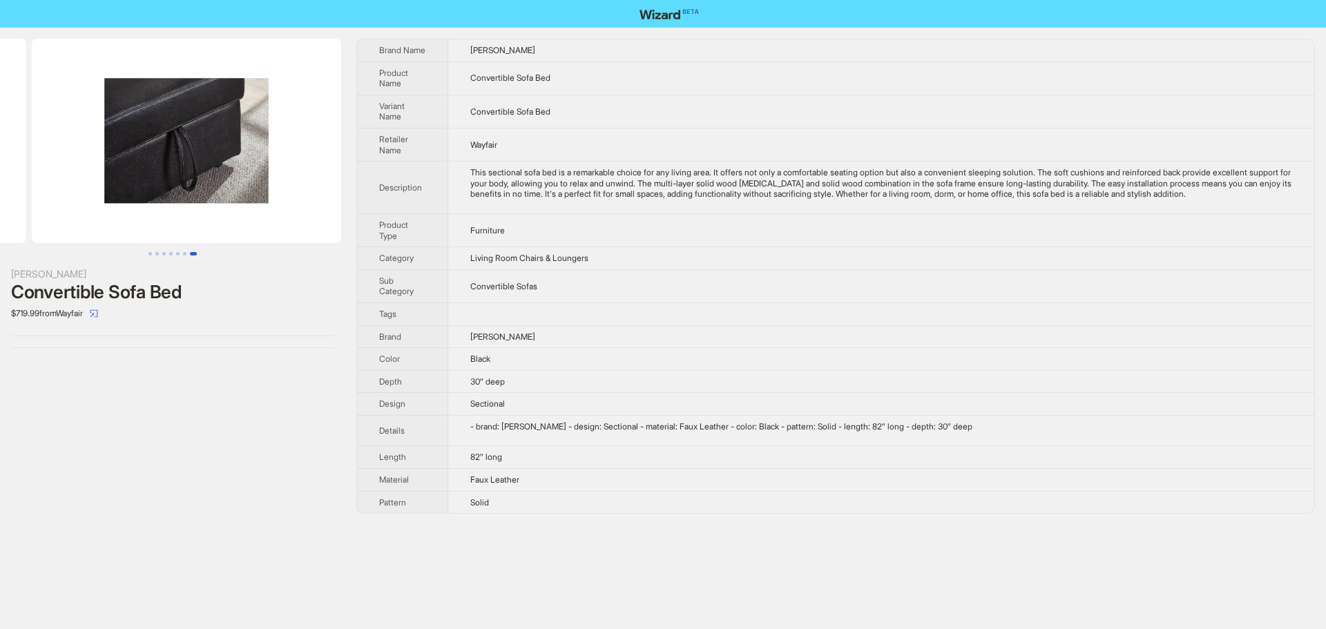
drag, startPoint x: 225, startPoint y: 163, endPoint x: 0, endPoint y: 164, distance: 225.1
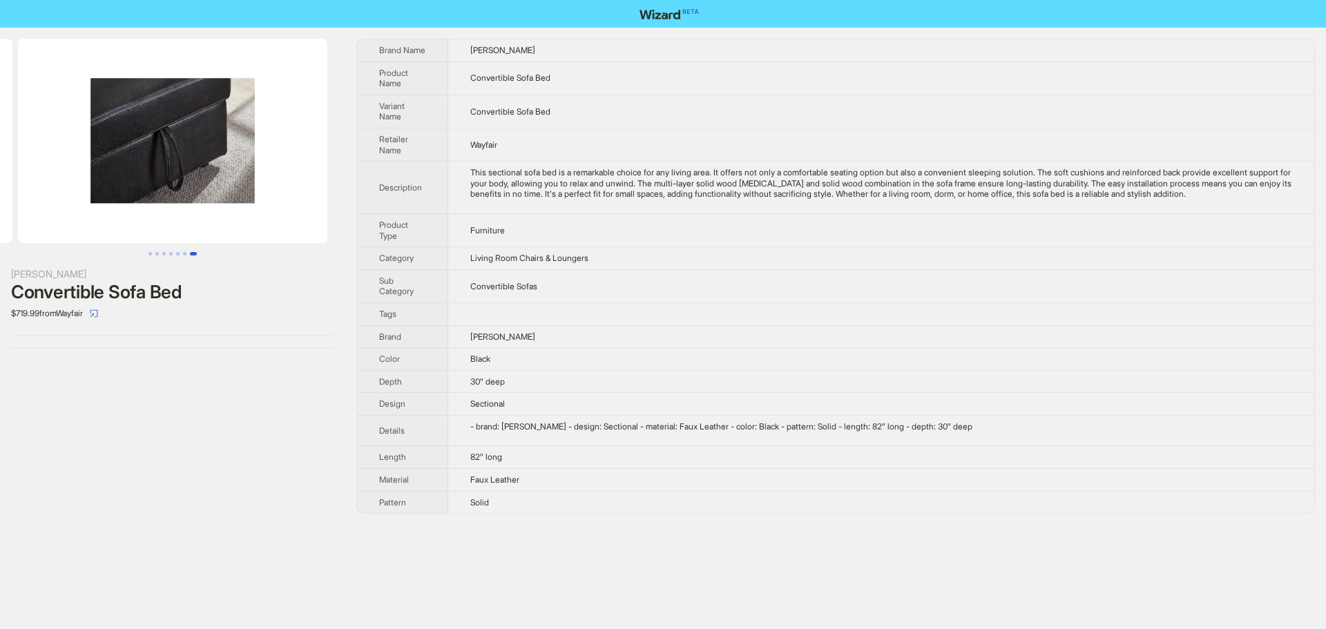
drag, startPoint x: 276, startPoint y: 168, endPoint x: 70, endPoint y: 167, distance: 205.1
click at [70, 167] on img at bounding box center [172, 141] width 309 height 204
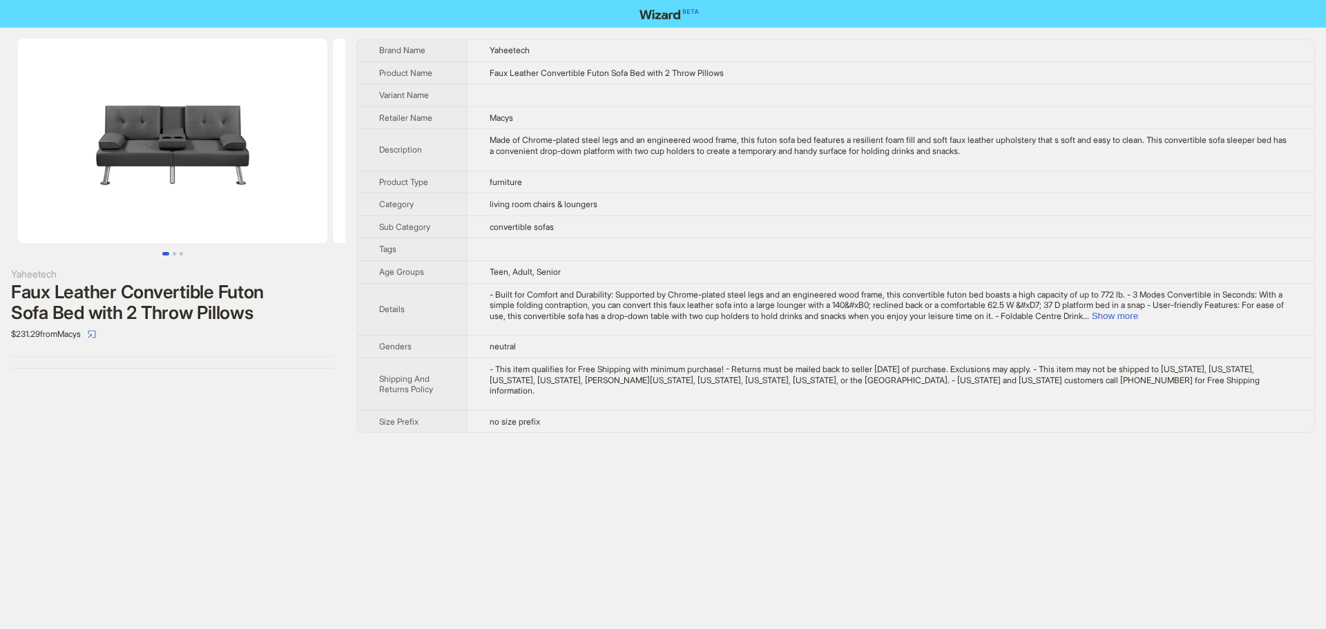
click at [175, 102] on img at bounding box center [172, 141] width 309 height 204
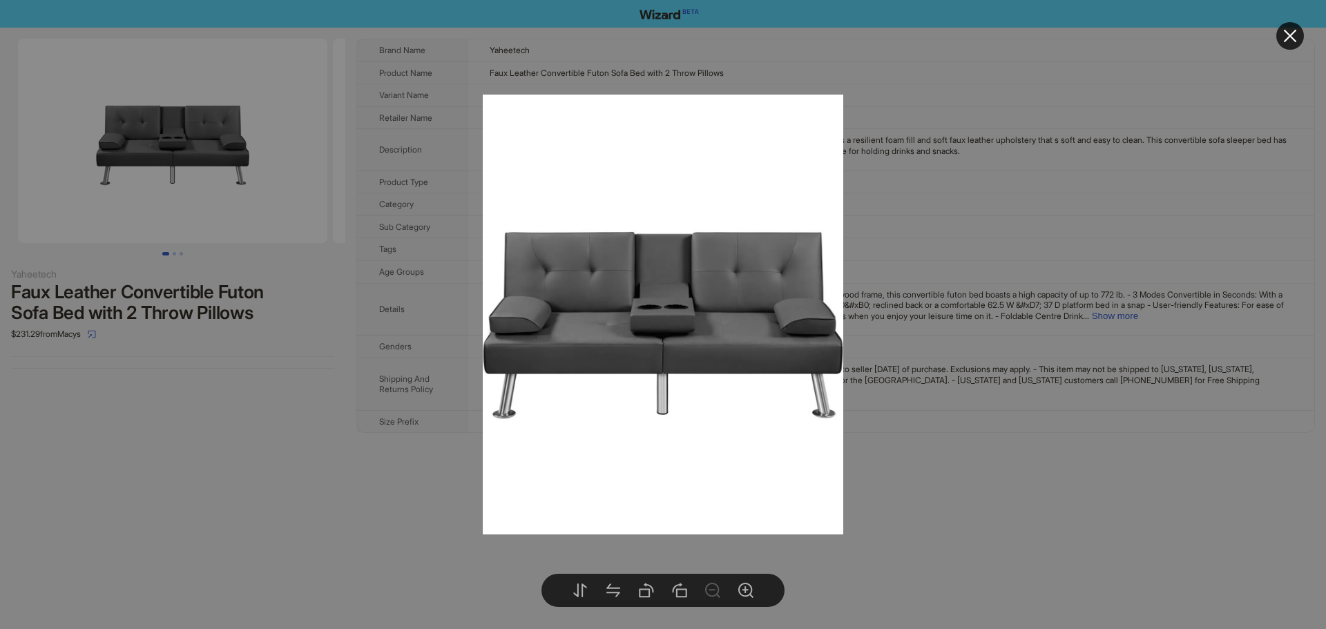
drag, startPoint x: 1298, startPoint y: 37, endPoint x: 1292, endPoint y: 47, distance: 11.5
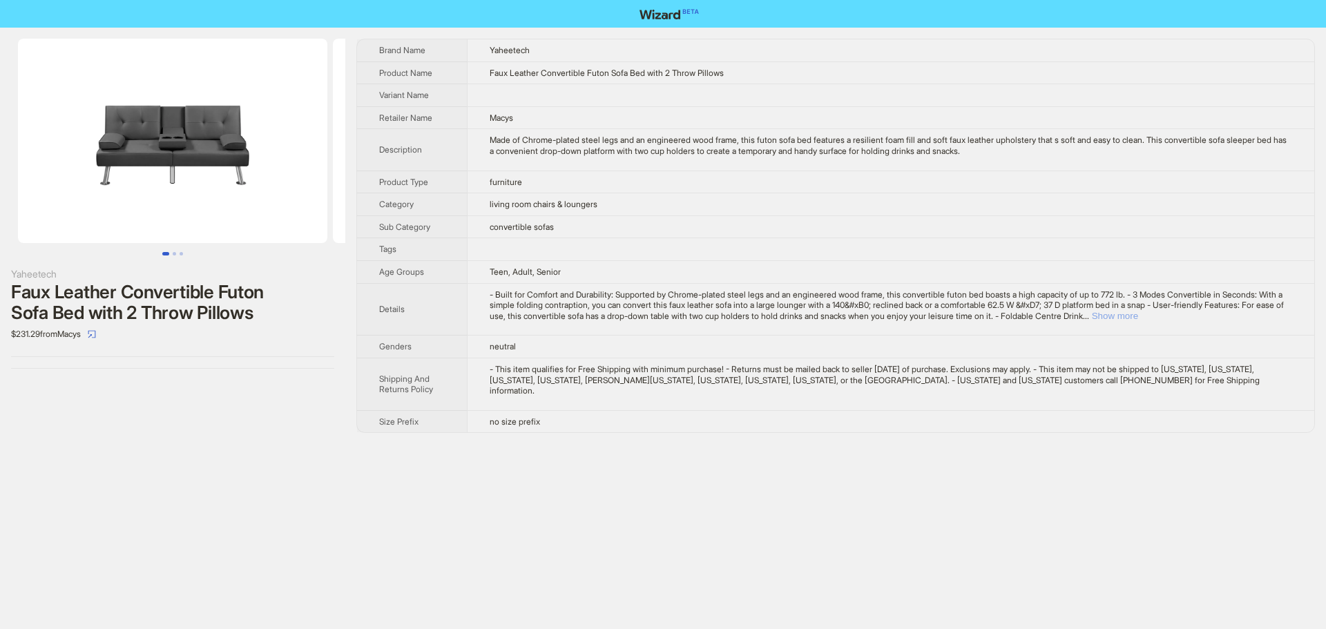
click at [1138, 315] on button "Show more" at bounding box center [1115, 316] width 46 height 10
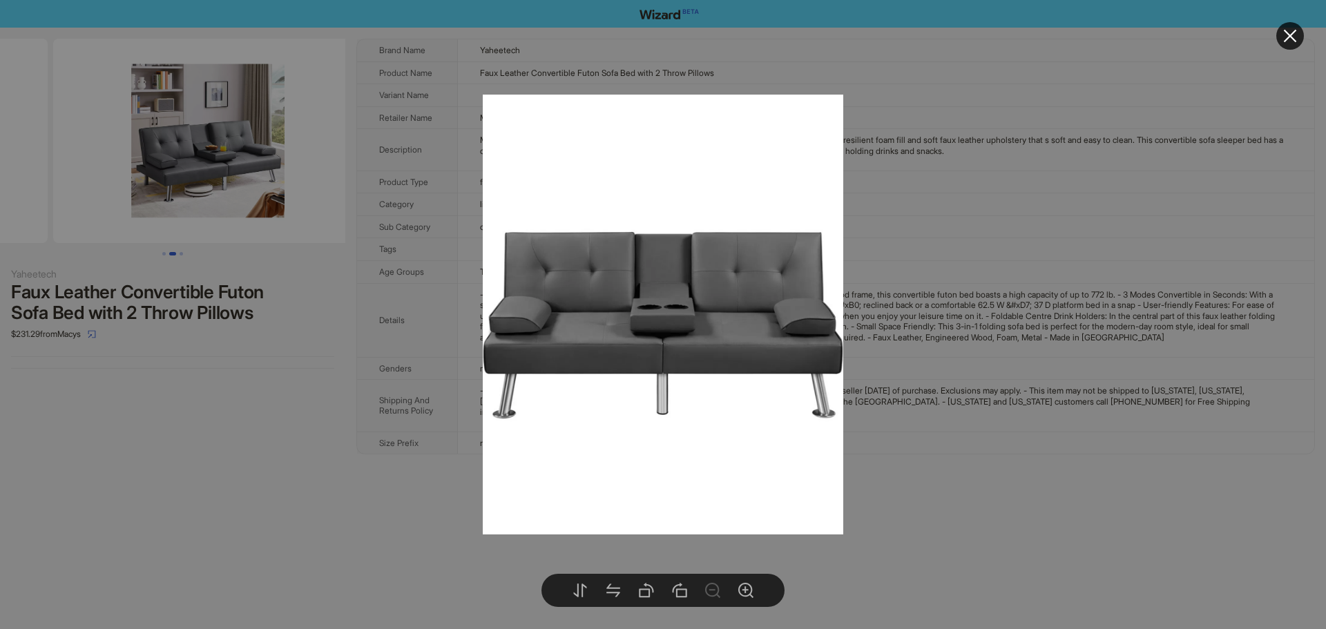
drag, startPoint x: 270, startPoint y: 168, endPoint x: 117, endPoint y: 175, distance: 153.5
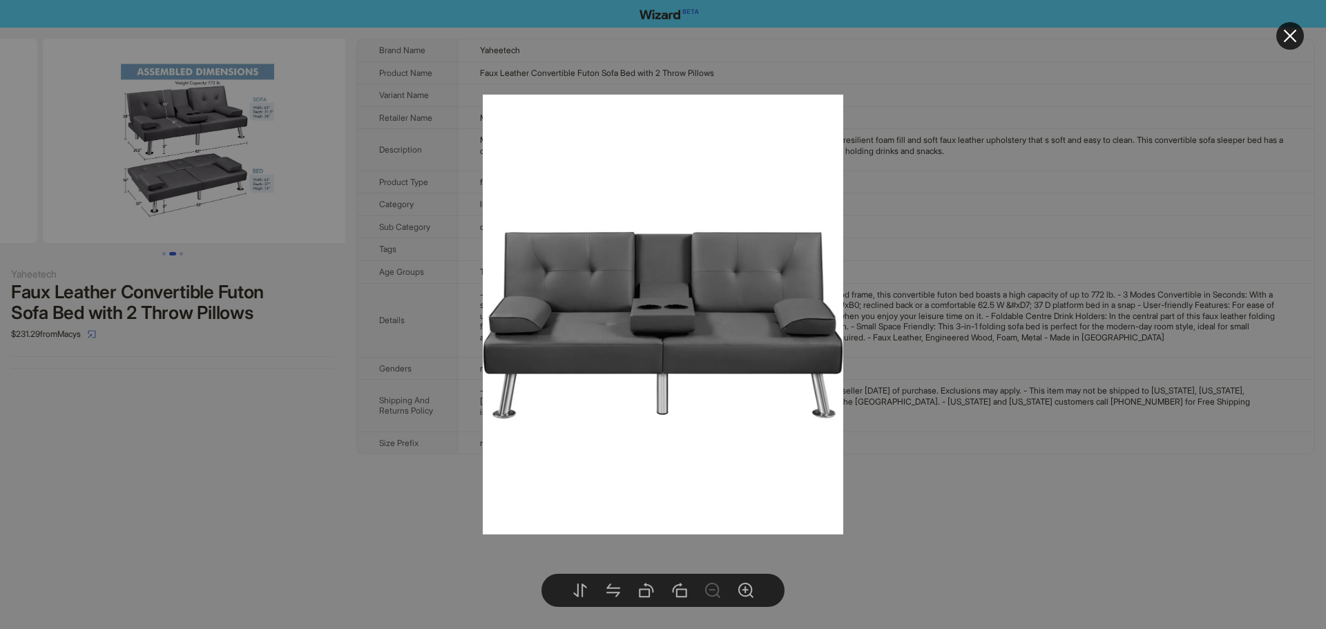
drag, startPoint x: 273, startPoint y: 186, endPoint x: 79, endPoint y: 189, distance: 193.4
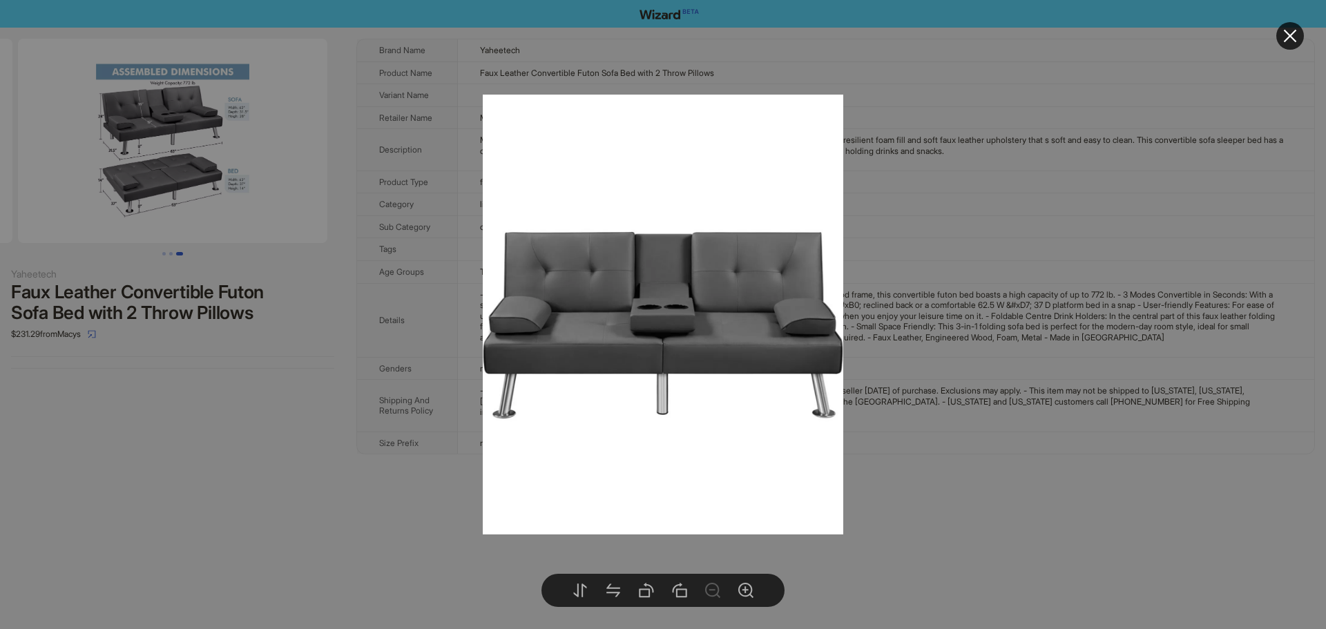
drag, startPoint x: 260, startPoint y: 187, endPoint x: 227, endPoint y: 188, distance: 32.5
click at [191, 172] on body "Yaheetech Faux Leather Convertible Futon Sofa Bed with 2 Throw Pillows $231.29 …" at bounding box center [663, 314] width 1326 height 629
click at [279, 213] on div at bounding box center [663, 314] width 1326 height 629
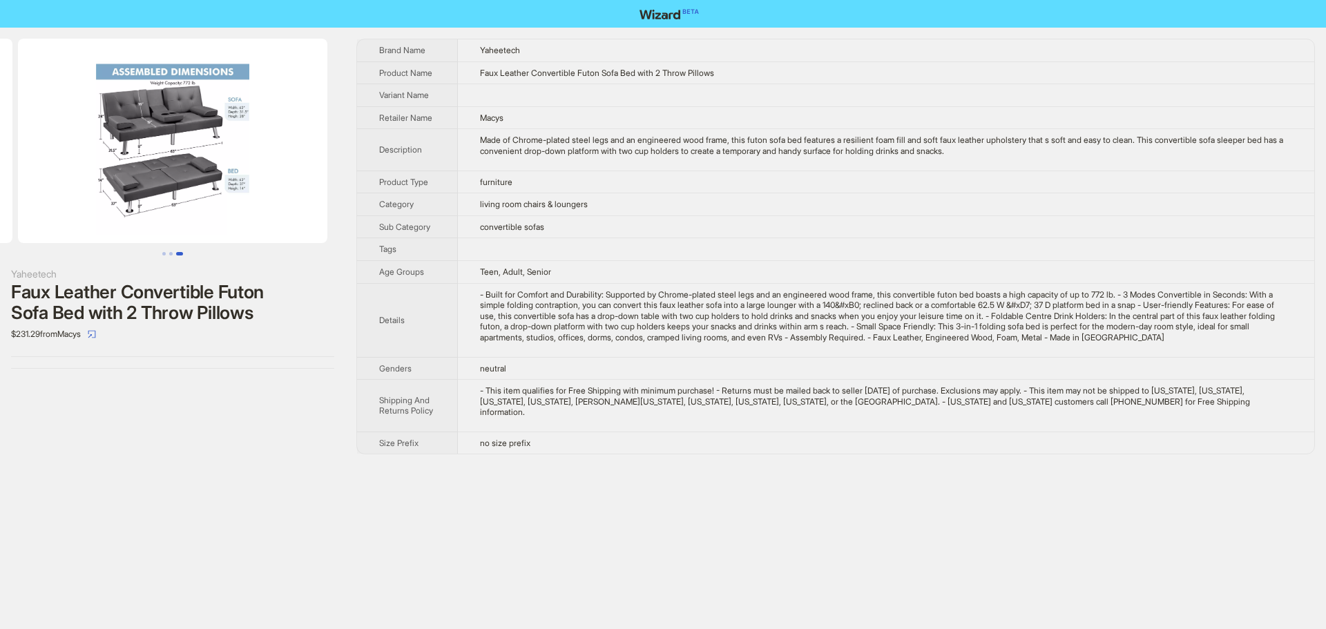
drag, startPoint x: 302, startPoint y: 161, endPoint x: 0, endPoint y: 148, distance: 302.7
click at [0, 148] on ul at bounding box center [172, 141] width 345 height 204
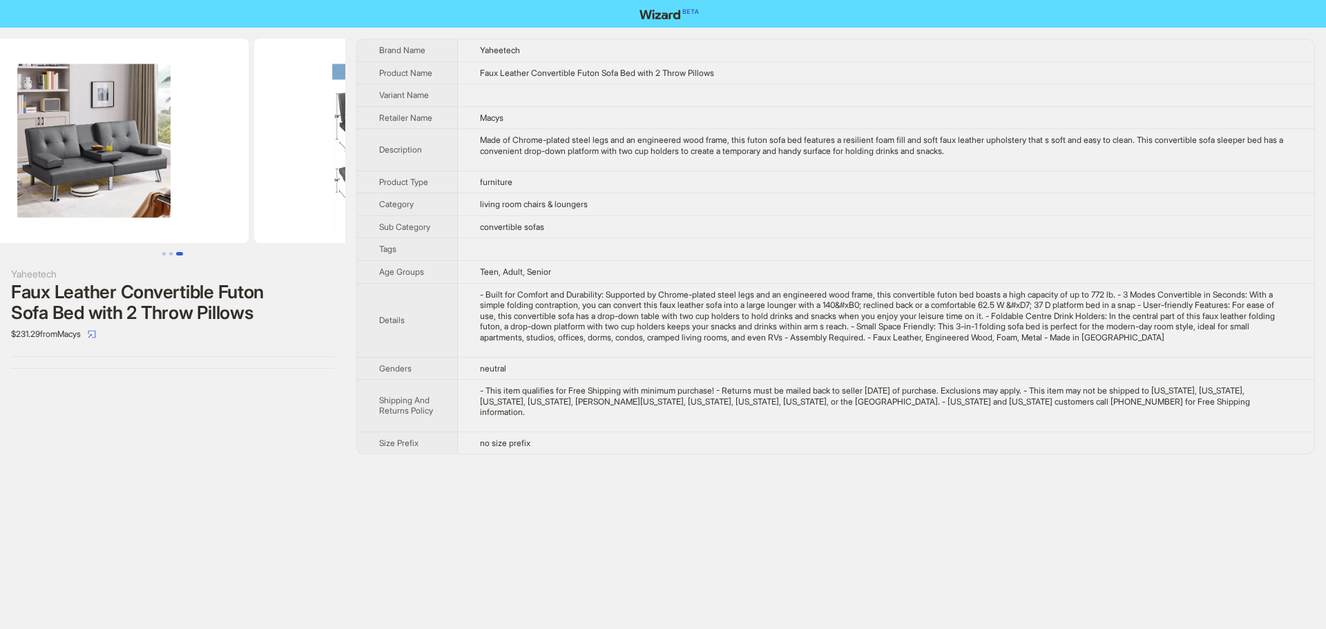
drag, startPoint x: 137, startPoint y: 70, endPoint x: 339, endPoint y: 113, distance: 206.0
click at [308, 104] on img at bounding box center [408, 141] width 309 height 204
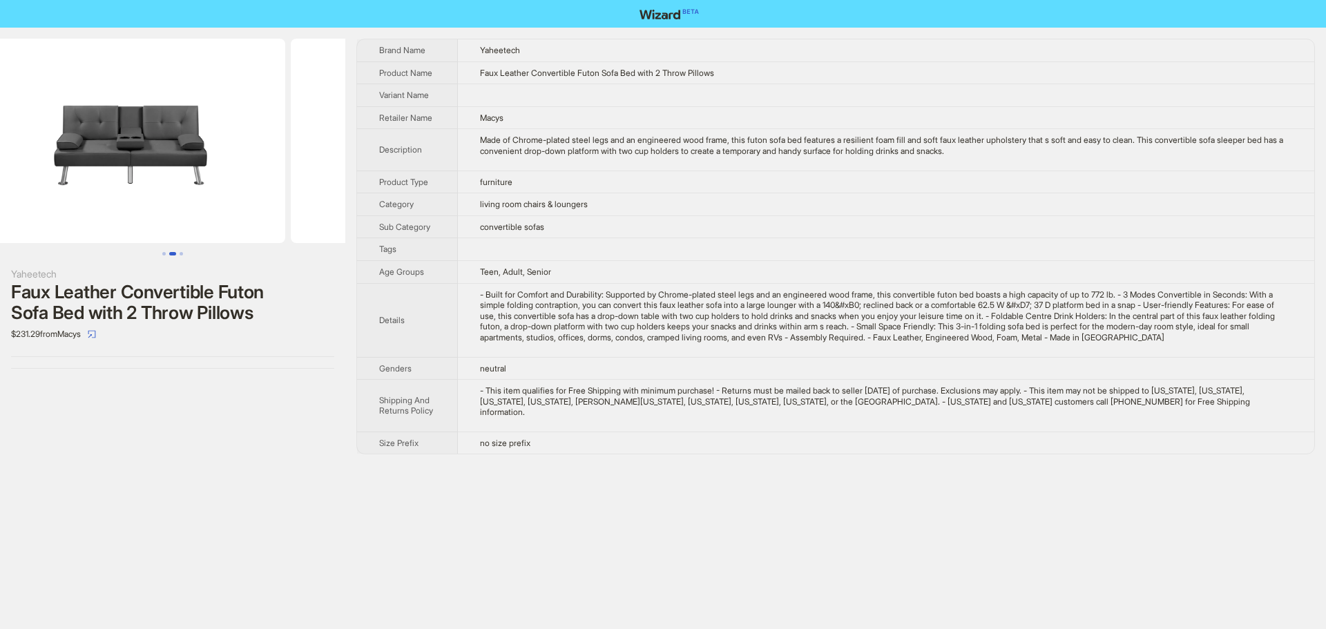
drag, startPoint x: 135, startPoint y: 111, endPoint x: 353, endPoint y: 133, distance: 218.6
click at [345, 130] on img at bounding box center [447, 141] width 309 height 204
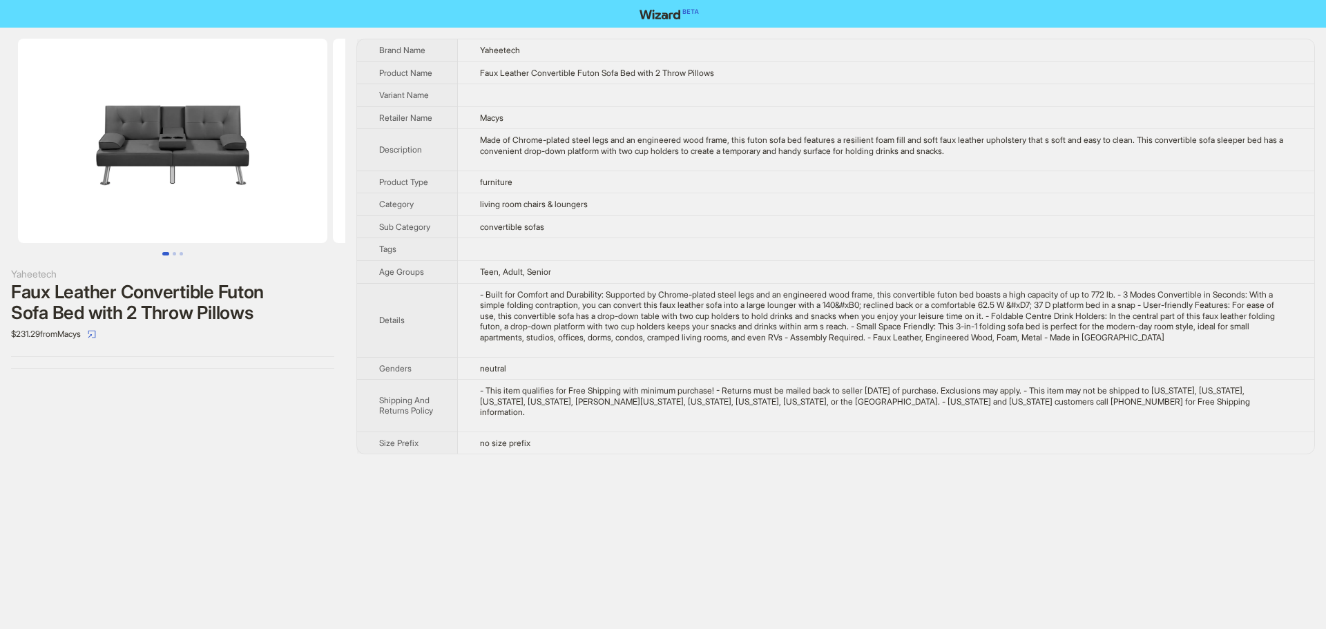
drag, startPoint x: 202, startPoint y: 147, endPoint x: 435, endPoint y: 170, distance: 233.8
click at [435, 170] on div "Yaheetech Faux Leather Convertible Futon Sofa Bed with 2 Throw Pillows $231.29 …" at bounding box center [663, 247] width 1326 height 438
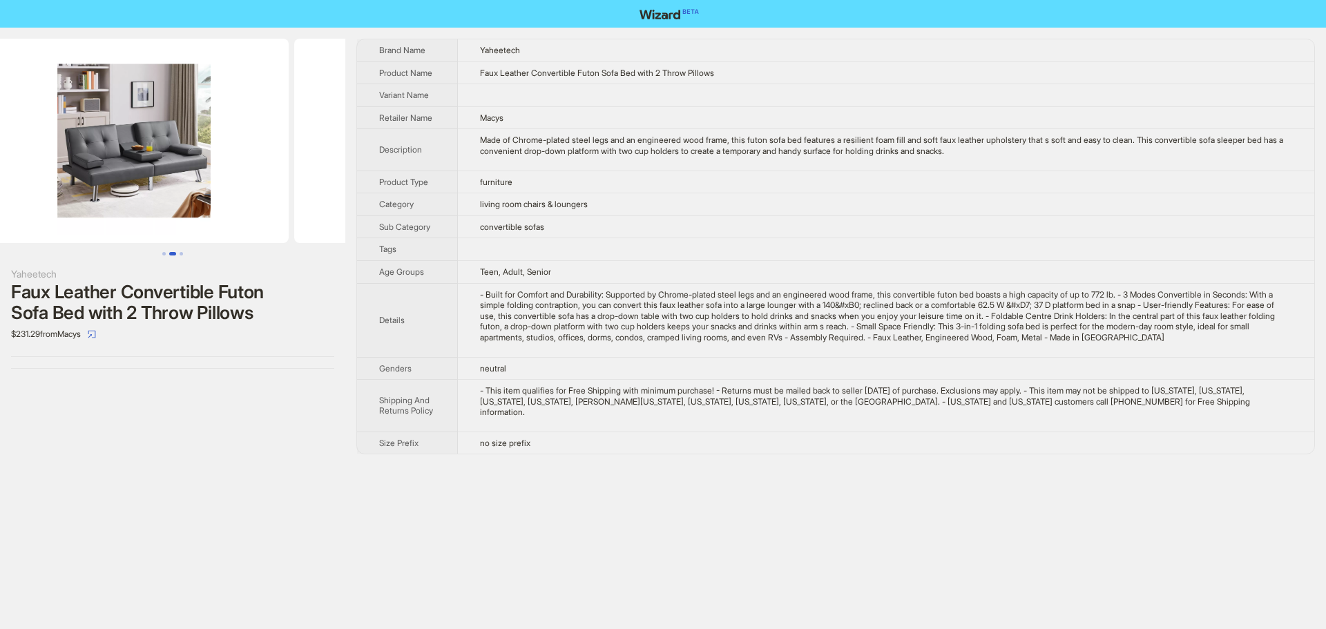
drag, startPoint x: 256, startPoint y: 160, endPoint x: 39, endPoint y: 155, distance: 216.9
click at [39, 155] on ul at bounding box center [172, 141] width 345 height 204
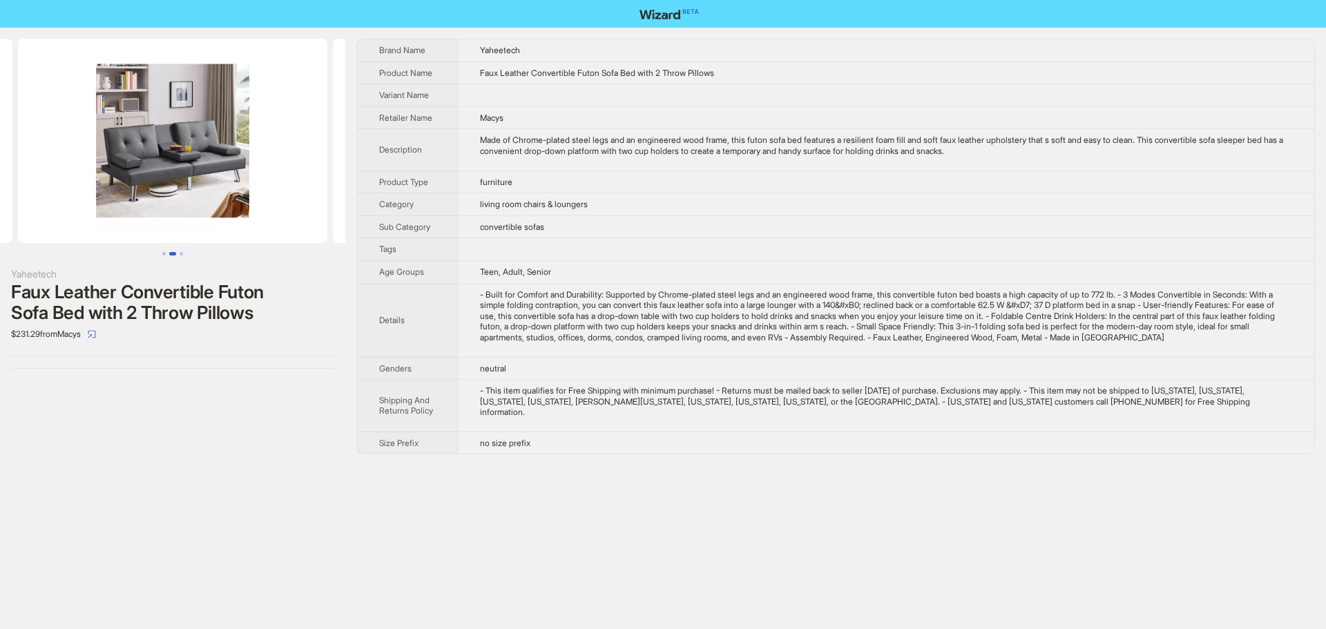
click at [801, 197] on td "living room chairs & loungers" at bounding box center [886, 204] width 856 height 23
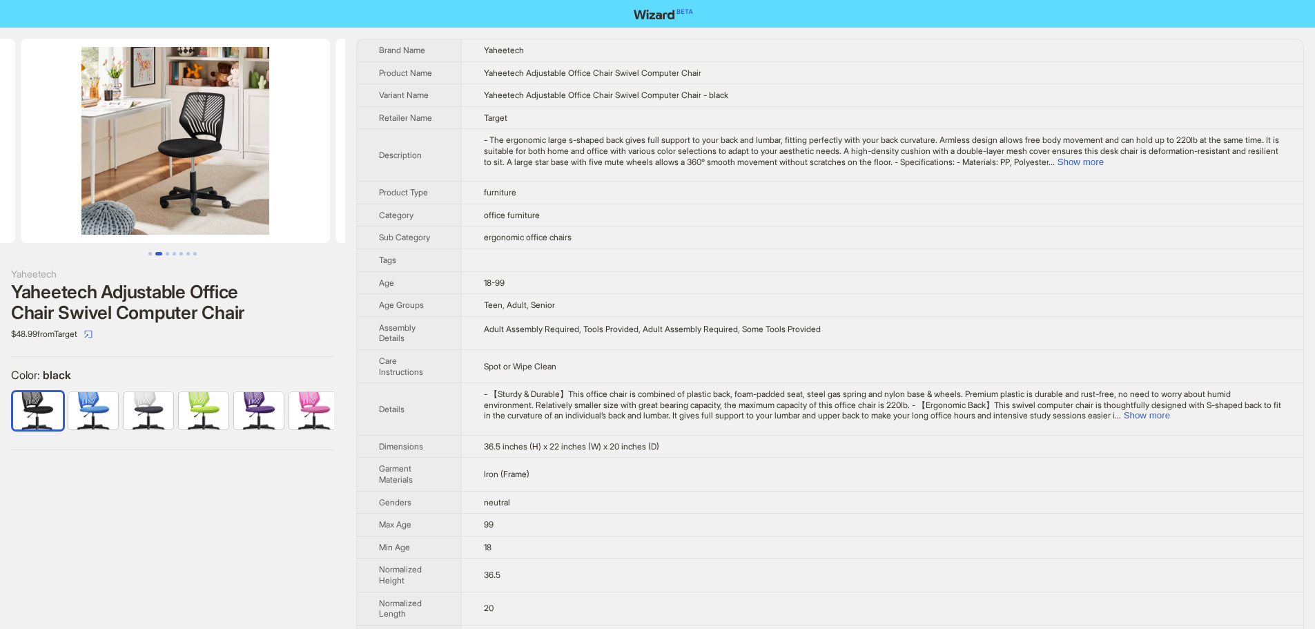
scroll to position [0, 315]
drag, startPoint x: 262, startPoint y: 181, endPoint x: 52, endPoint y: 181, distance: 209.9
click at [52, 181] on ul at bounding box center [172, 141] width 345 height 204
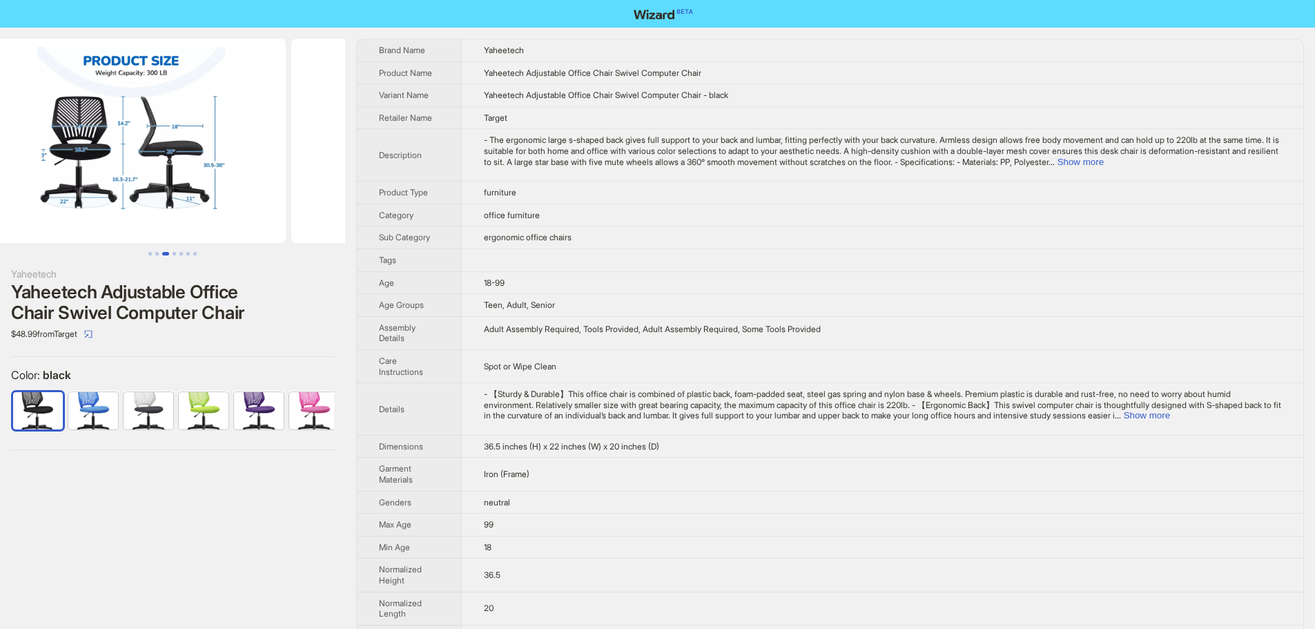
drag, startPoint x: 243, startPoint y: 193, endPoint x: 6, endPoint y: 190, distance: 237.6
click at [6, 190] on ul at bounding box center [172, 141] width 345 height 204
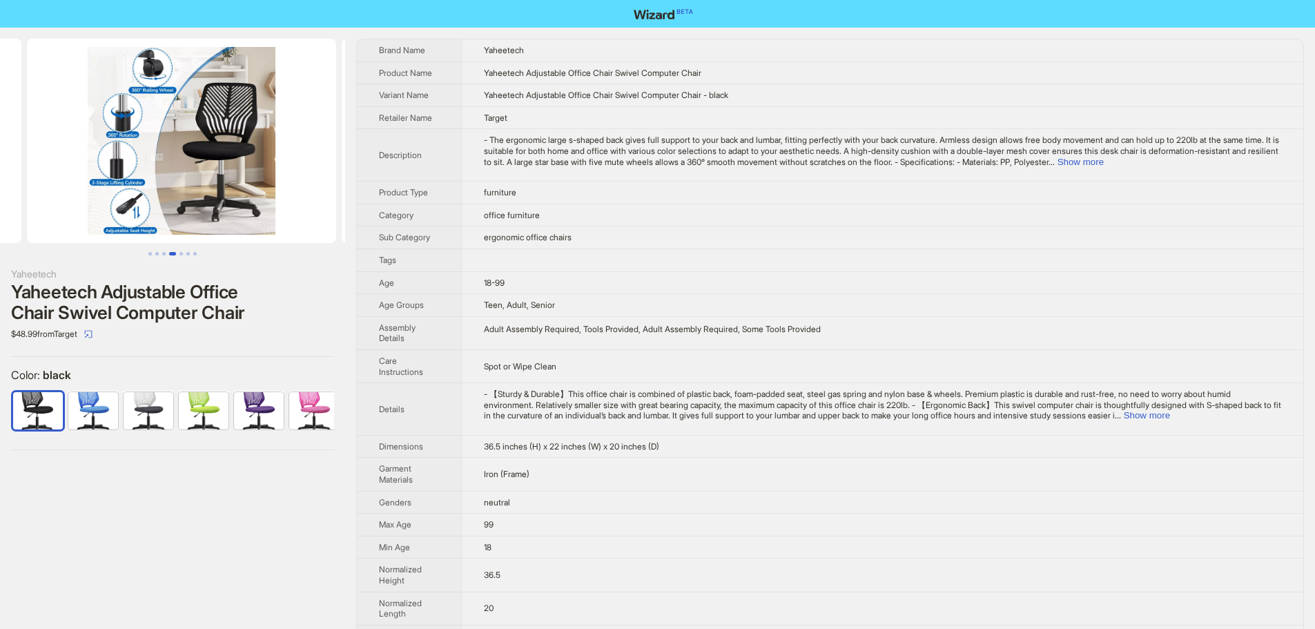
drag, startPoint x: 231, startPoint y: 184, endPoint x: 28, endPoint y: 187, distance: 203.7
click at [28, 187] on ul at bounding box center [172, 141] width 345 height 204
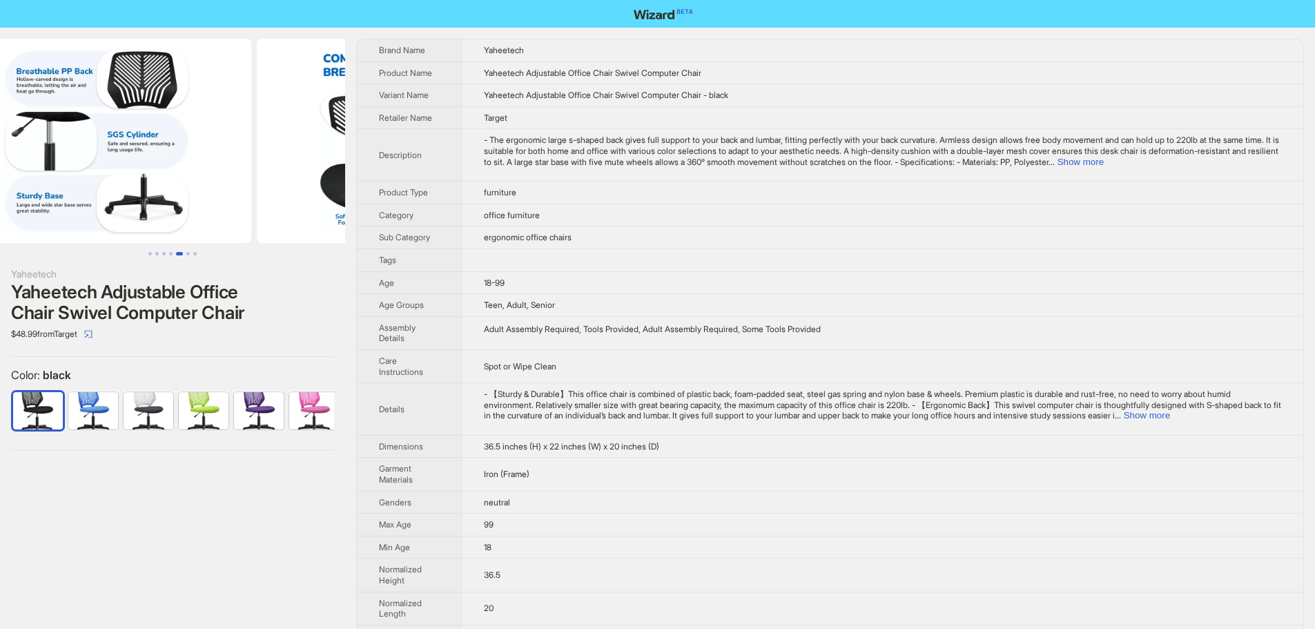
drag, startPoint x: 274, startPoint y: 199, endPoint x: 14, endPoint y: 198, distance: 260.3
click at [14, 198] on ul at bounding box center [172, 141] width 345 height 204
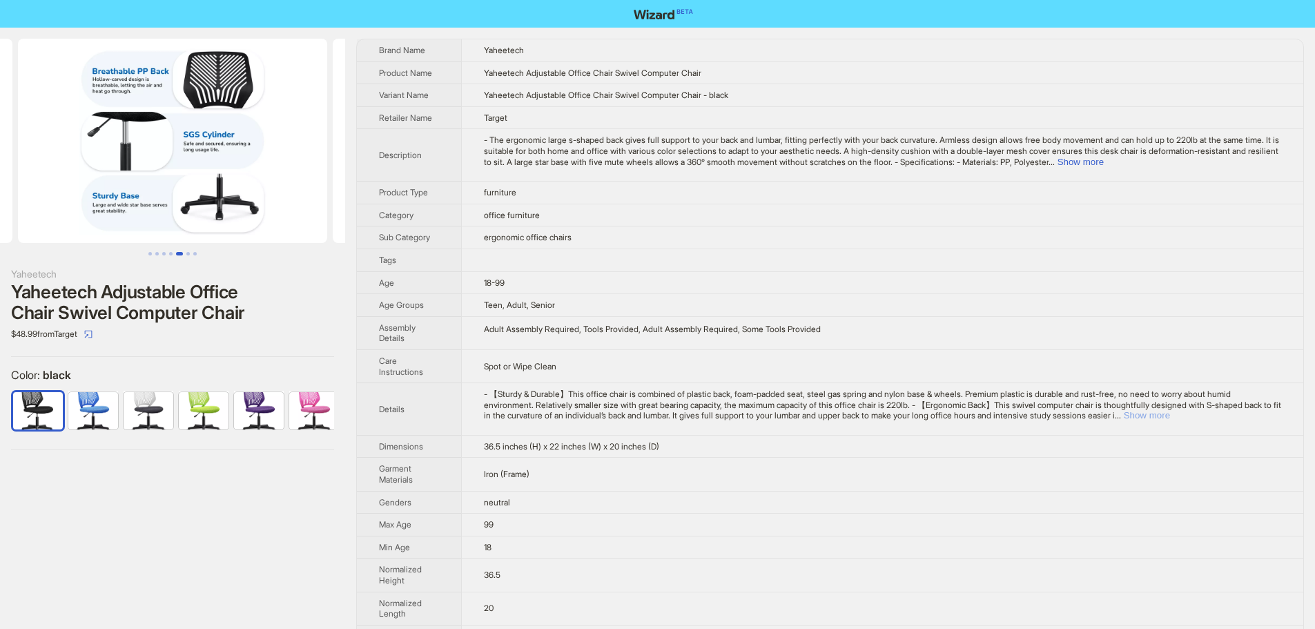
click at [1170, 420] on button "Show more" at bounding box center [1147, 415] width 46 height 10
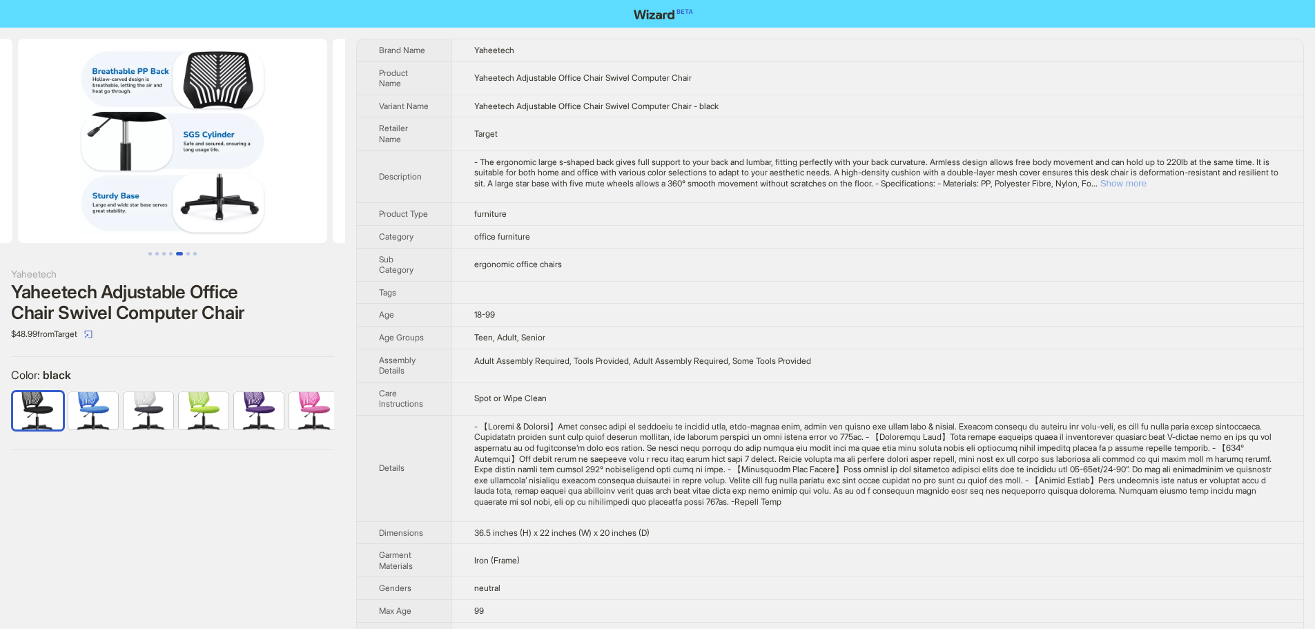
click at [1147, 189] on button "Show more" at bounding box center [1124, 183] width 46 height 10
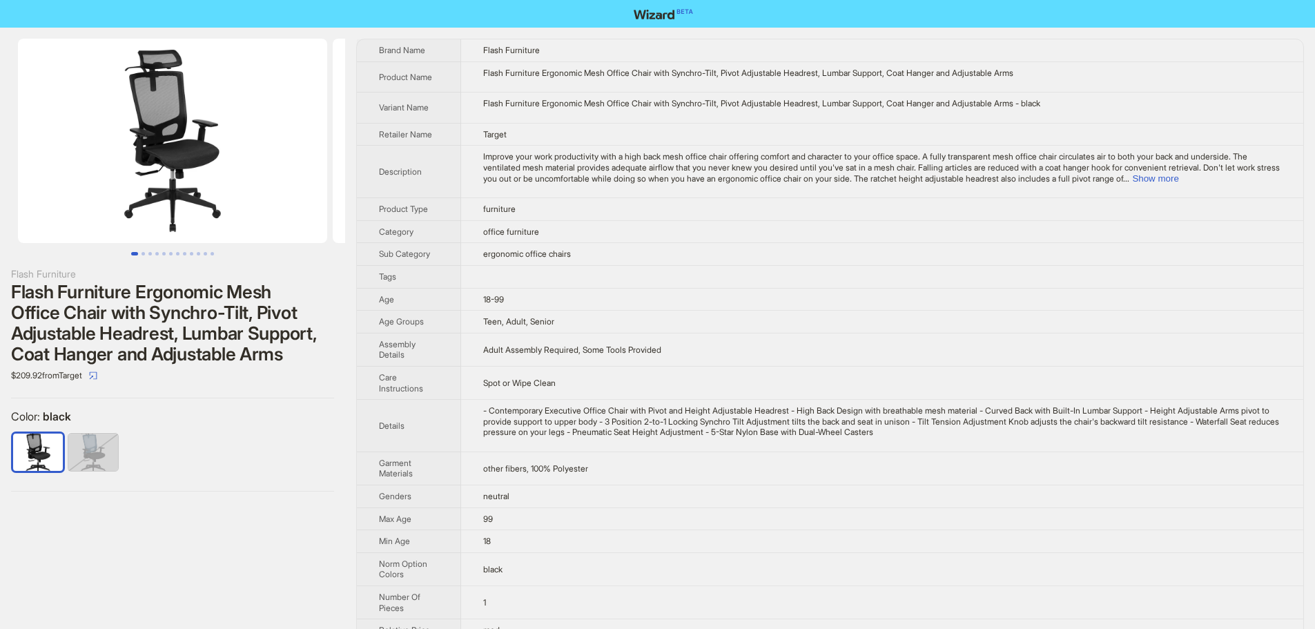
click at [1130, 180] on span "..." at bounding box center [1126, 178] width 6 height 10
click at [1179, 179] on button "Show more" at bounding box center [1155, 178] width 46 height 10
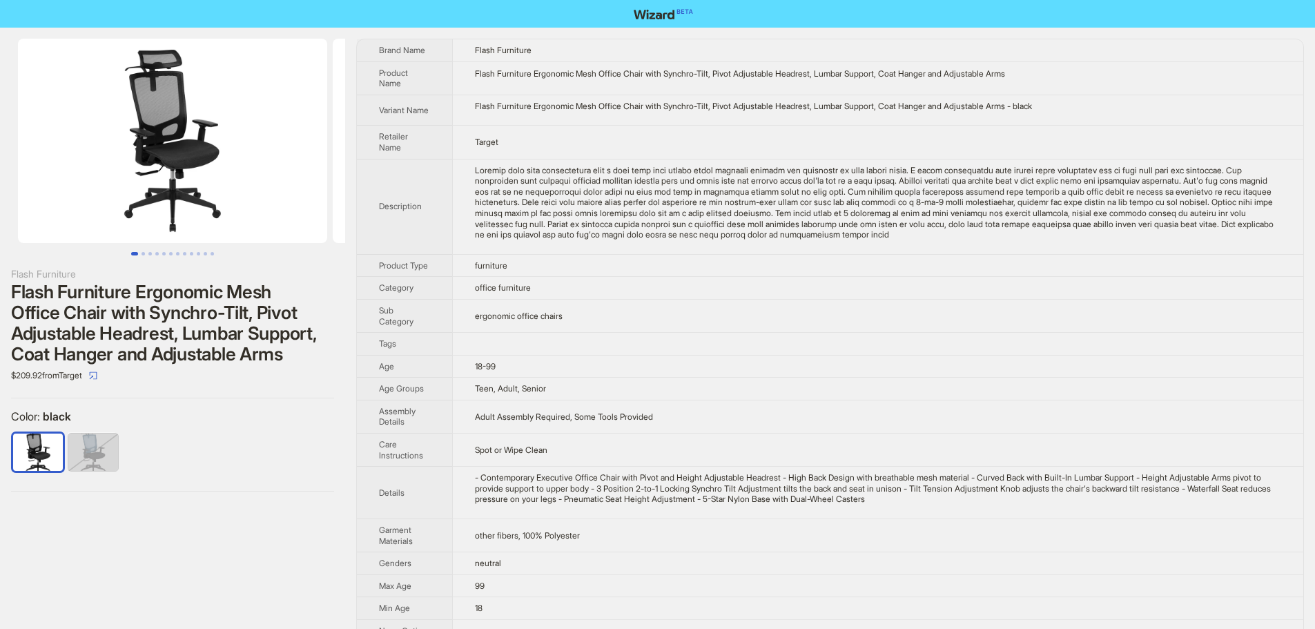
click at [837, 295] on td "office furniture" at bounding box center [877, 288] width 851 height 23
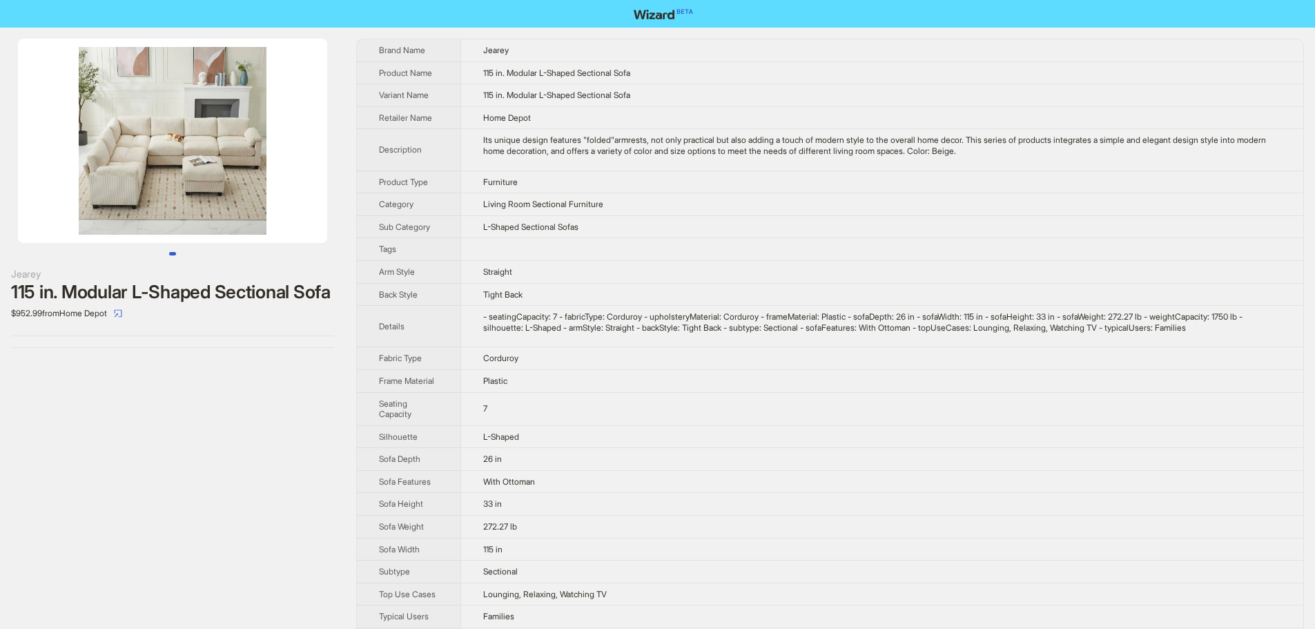
click at [485, 413] on span "7" at bounding box center [485, 408] width 4 height 10
drag, startPoint x: 484, startPoint y: 409, endPoint x: 523, endPoint y: 406, distance: 39.5
click at [522, 406] on td "7" at bounding box center [882, 408] width 843 height 33
click at [524, 406] on td "7" at bounding box center [882, 408] width 843 height 33
drag, startPoint x: 485, startPoint y: 552, endPoint x: 520, endPoint y: 548, distance: 35.5
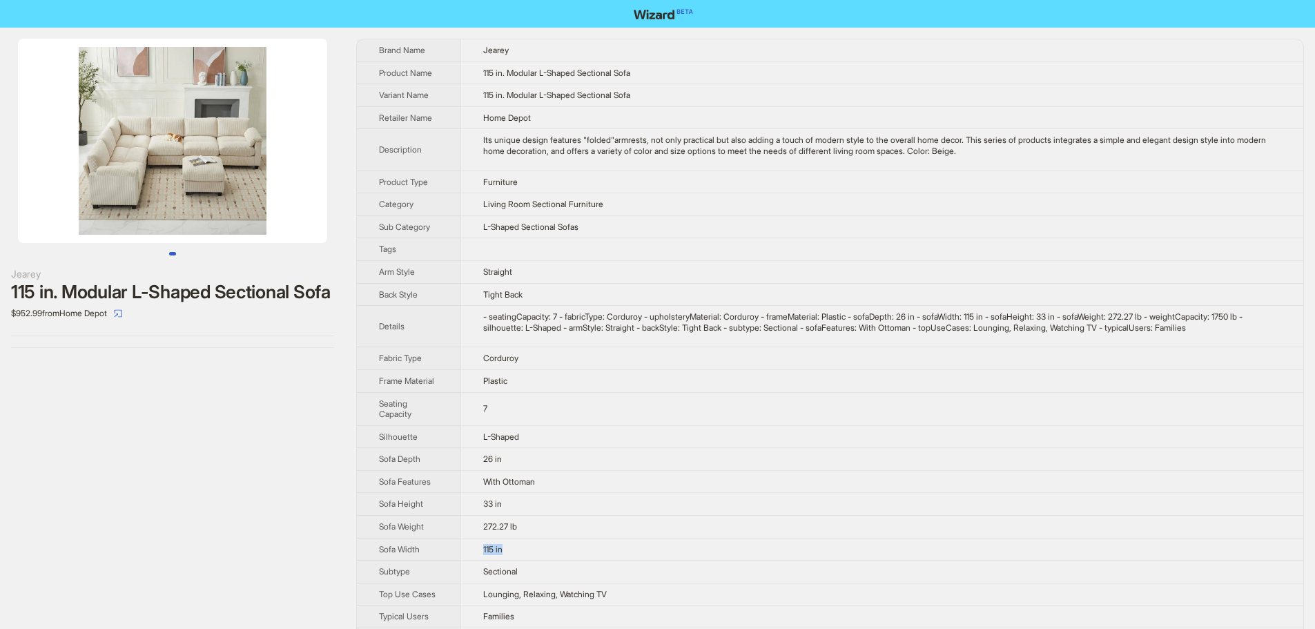
click at [520, 548] on td "115 in" at bounding box center [882, 549] width 843 height 23
click at [513, 549] on td "115 in" at bounding box center [882, 549] width 843 height 23
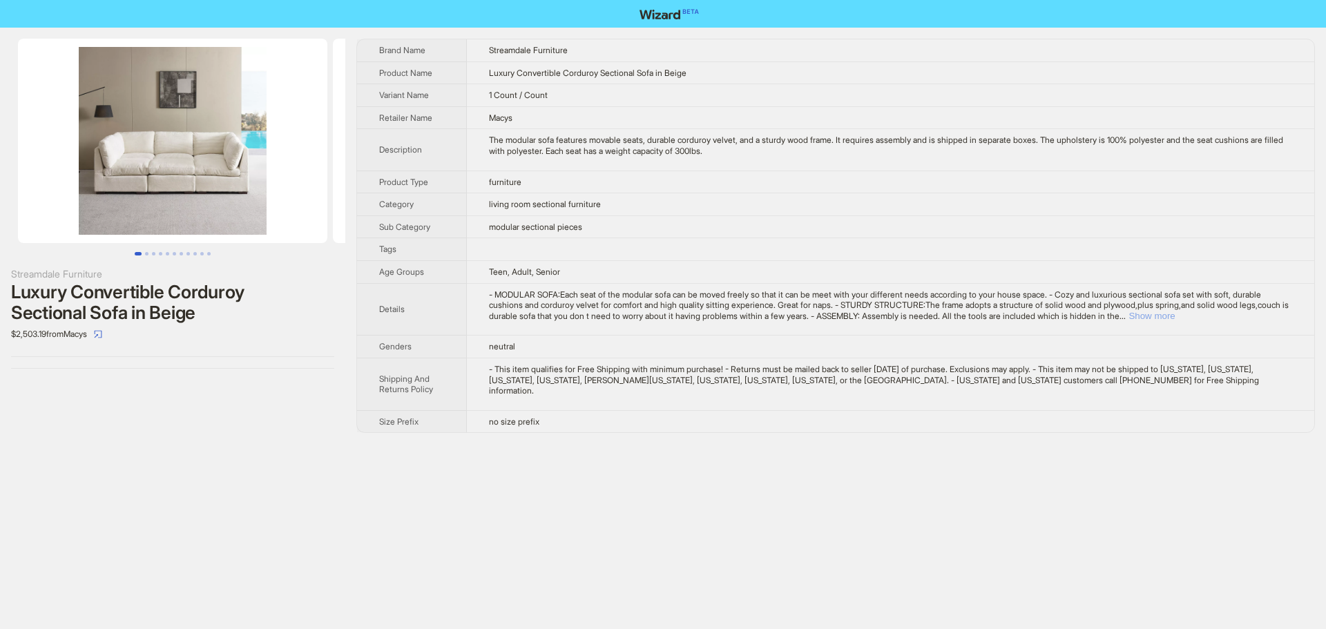
click at [1175, 313] on button "Show more" at bounding box center [1151, 316] width 46 height 10
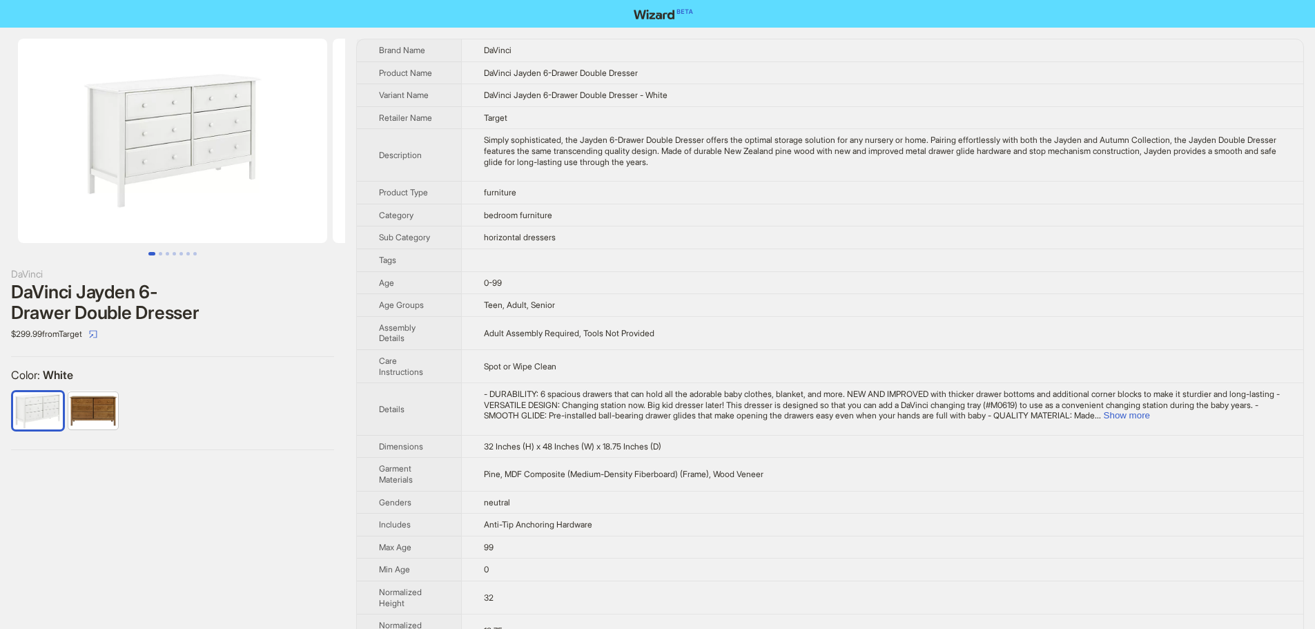
click at [1249, 408] on span "- DURABILITY: 6 spacious drawers that can hold all the adorable baby clothes, b…" at bounding box center [882, 405] width 796 height 32
click at [1150, 414] on button "Show more" at bounding box center [1127, 415] width 46 height 10
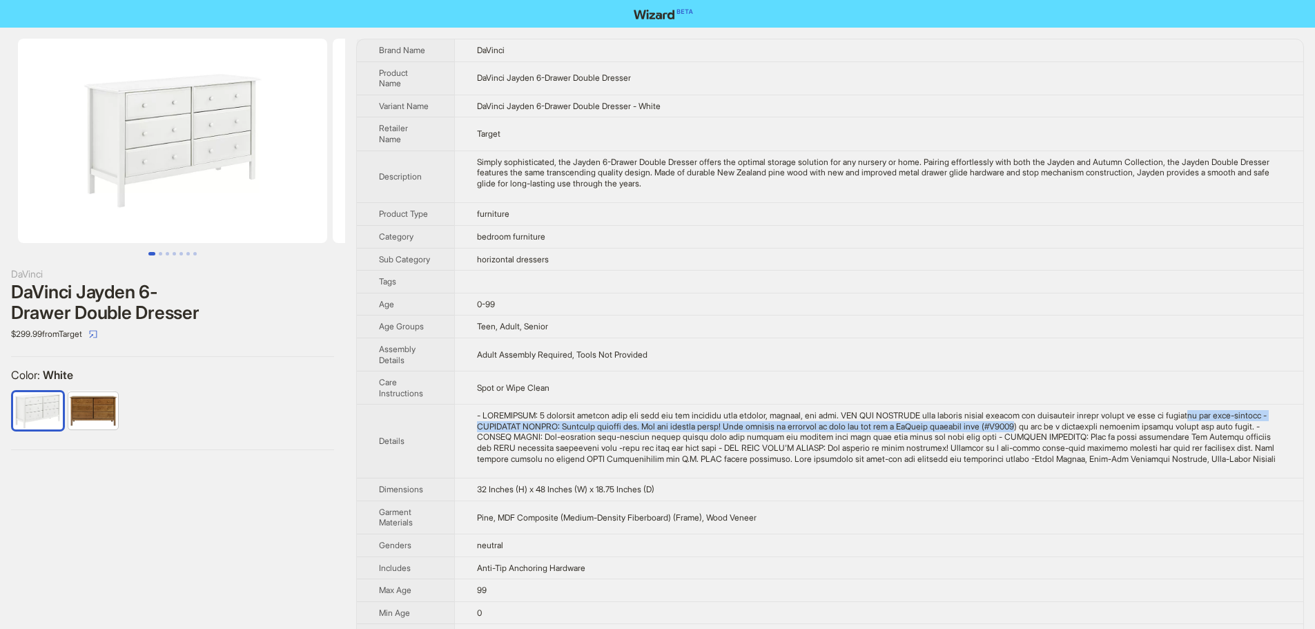
drag, startPoint x: 1092, startPoint y: 421, endPoint x: 1239, endPoint y: 408, distance: 147.0
click at [1239, 408] on td at bounding box center [878, 442] width 849 height 74
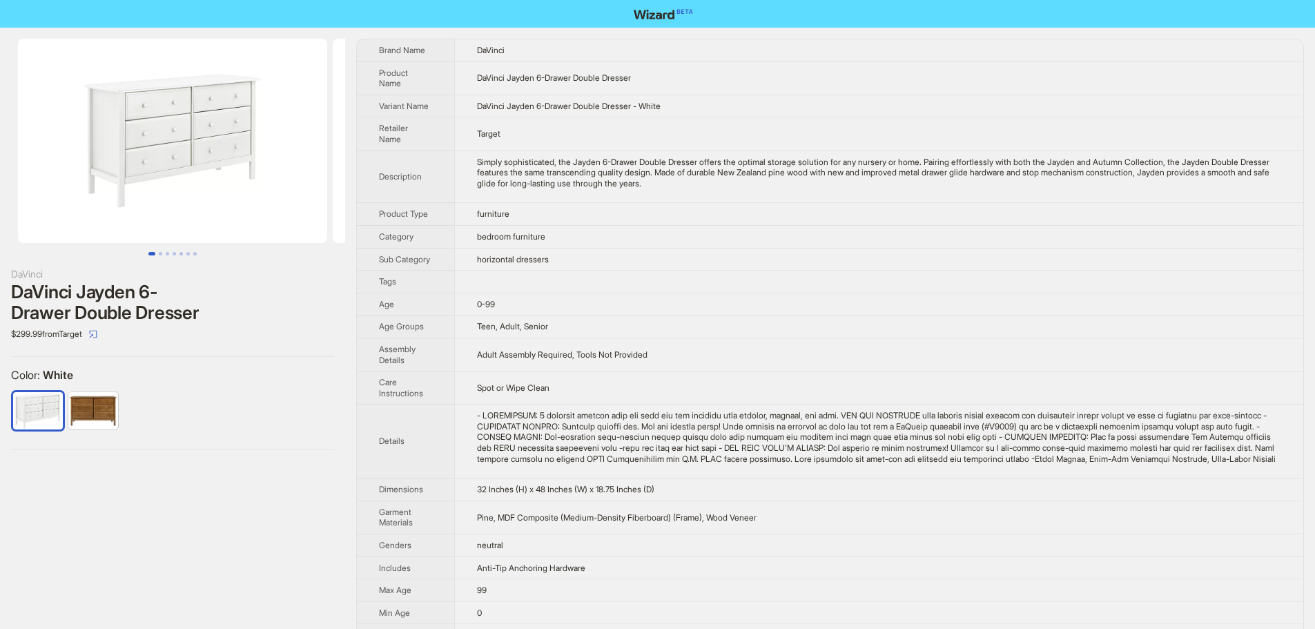
click at [1217, 412] on div "- DURABILITY: 6 spacious drawers that can hold all the adorable baby clothes, b…" at bounding box center [879, 437] width 804 height 54
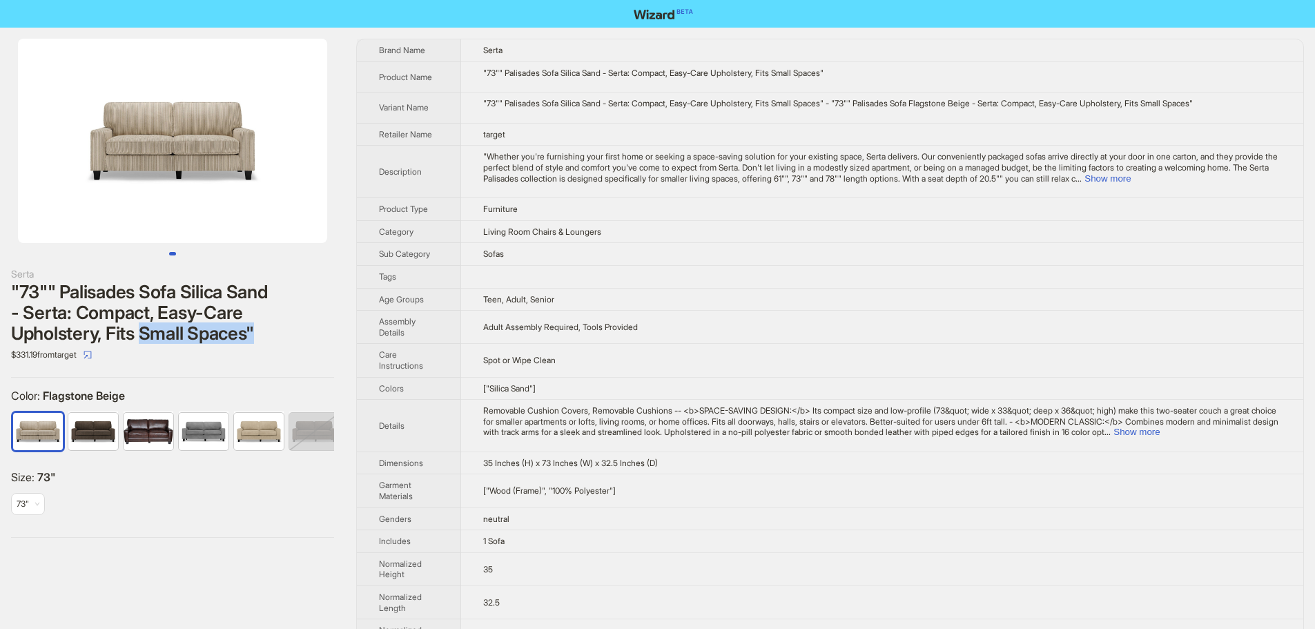
drag, startPoint x: 153, startPoint y: 334, endPoint x: 308, endPoint y: 334, distance: 154.7
click at [308, 334] on div ""73"" Palisades Sofa Silica Sand - Serta: Compact, Easy-Care Upholstery, Fits S…" at bounding box center [172, 313] width 323 height 62
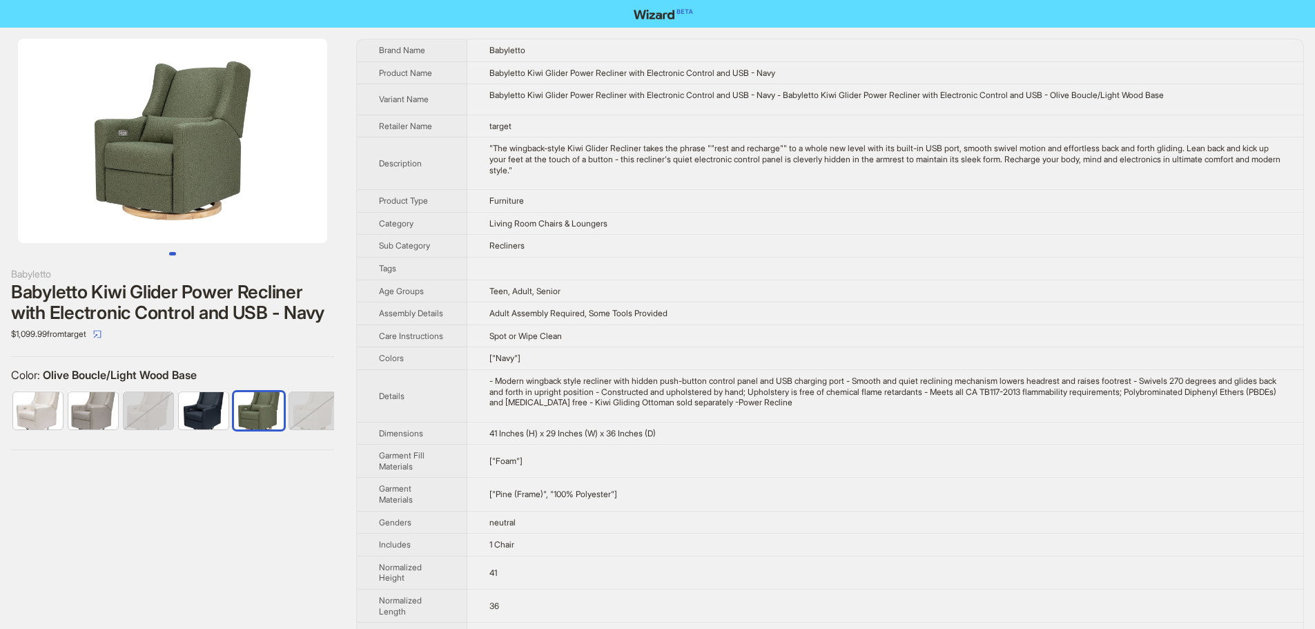
scroll to position [0, 8]
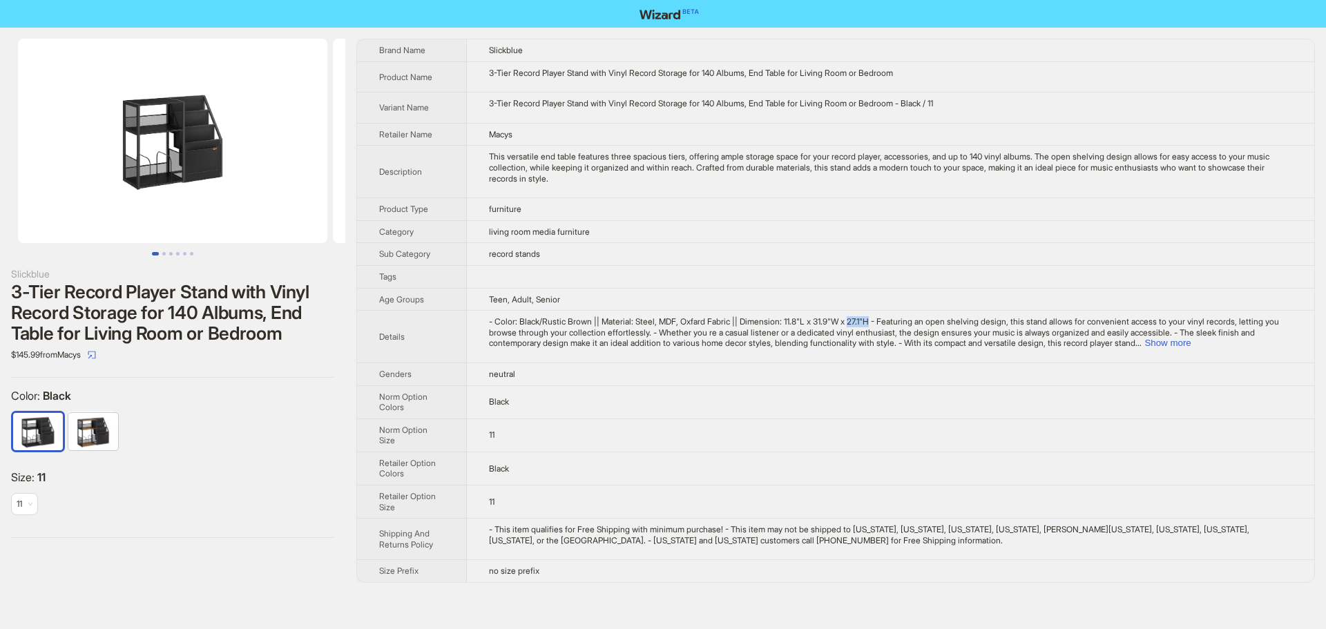
drag, startPoint x: 872, startPoint y: 322, endPoint x: 891, endPoint y: 327, distance: 19.8
click at [894, 325] on span "- Color: Black/Rustic Brown || Material: Steel, MDF, Oxfard Fabric || Dimension…" at bounding box center [884, 332] width 790 height 32
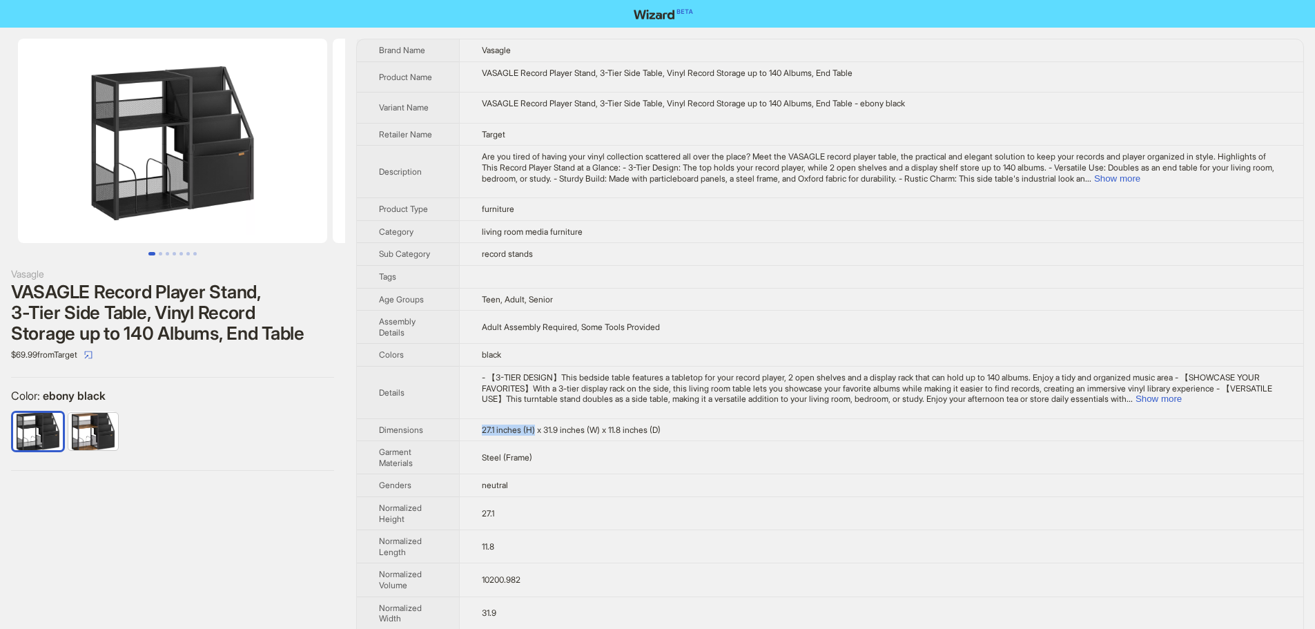
drag, startPoint x: 484, startPoint y: 432, endPoint x: 538, endPoint y: 432, distance: 53.9
click at [538, 432] on span "27.1 inches (H) x 31.9 inches (W) x 11.8 inches (D)" at bounding box center [571, 430] width 179 height 10
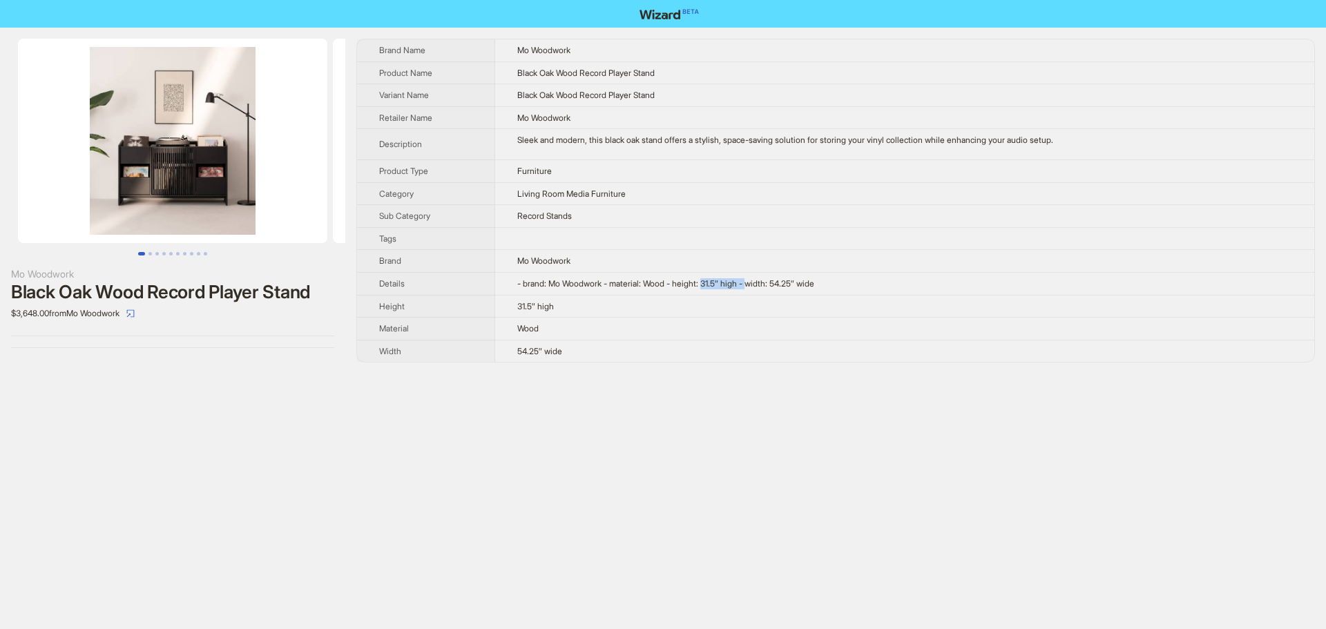
drag, startPoint x: 711, startPoint y: 280, endPoint x: 759, endPoint y: 278, distance: 48.4
click at [759, 278] on span "- brand: Mo Woodwork - material: Wood - height: 31.5″ high - width: 54.25″ wide" at bounding box center [665, 283] width 297 height 10
click at [877, 242] on td at bounding box center [904, 238] width 819 height 23
drag, startPoint x: 713, startPoint y: 284, endPoint x: 752, endPoint y: 280, distance: 39.6
click at [752, 280] on span "- brand: Mo Woodwork - material: Wood - height: 31.5″ high - width: 54.25″ wide" at bounding box center [665, 283] width 297 height 10
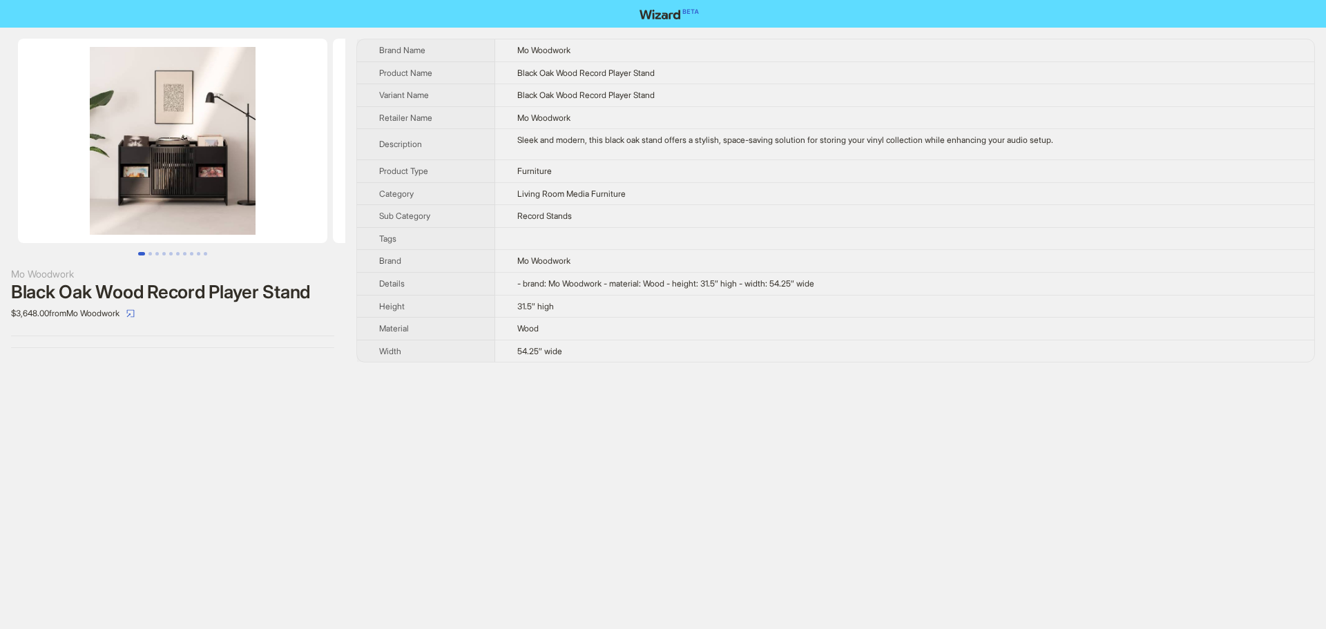
click at [760, 262] on td "Mo Woodwork" at bounding box center [904, 261] width 819 height 23
drag, startPoint x: 781, startPoint y: 287, endPoint x: 853, endPoint y: 291, distance: 71.9
click at [853, 291] on td "- brand: Mo Woodwork - material: Wood - height: 31.5″ high - width: 54.25″ wide" at bounding box center [904, 283] width 819 height 23
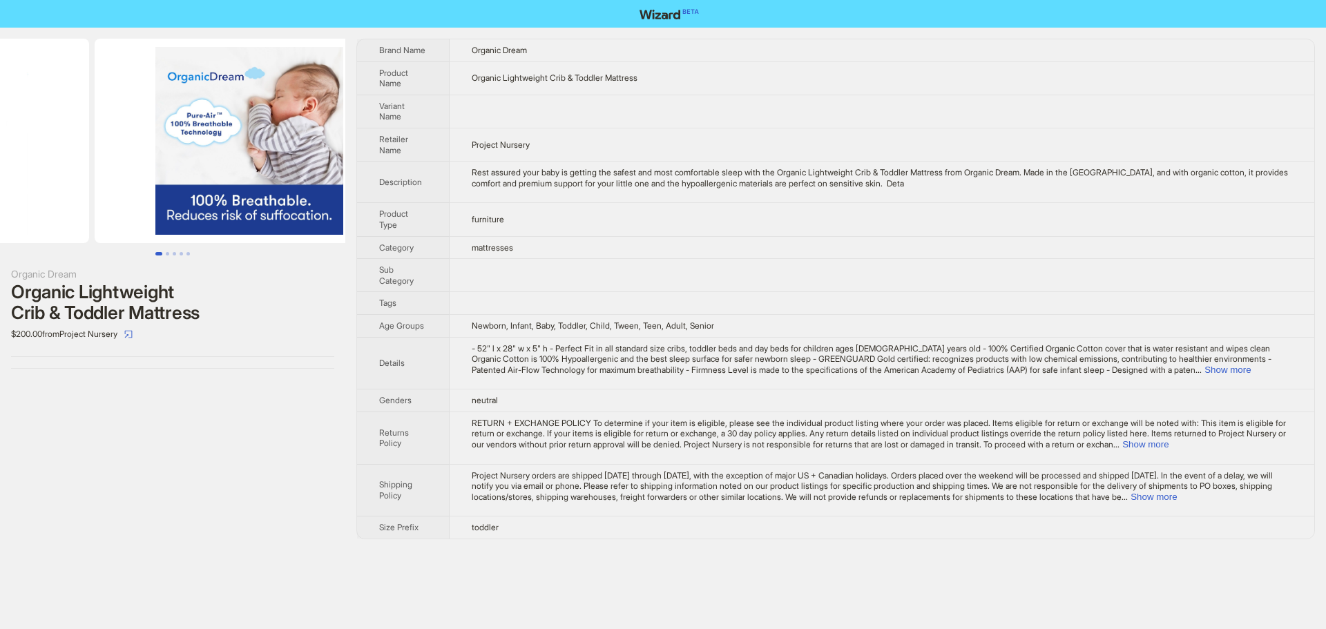
drag, startPoint x: 271, startPoint y: 151, endPoint x: 102, endPoint y: 144, distance: 169.3
click at [102, 144] on ul at bounding box center [172, 141] width 345 height 204
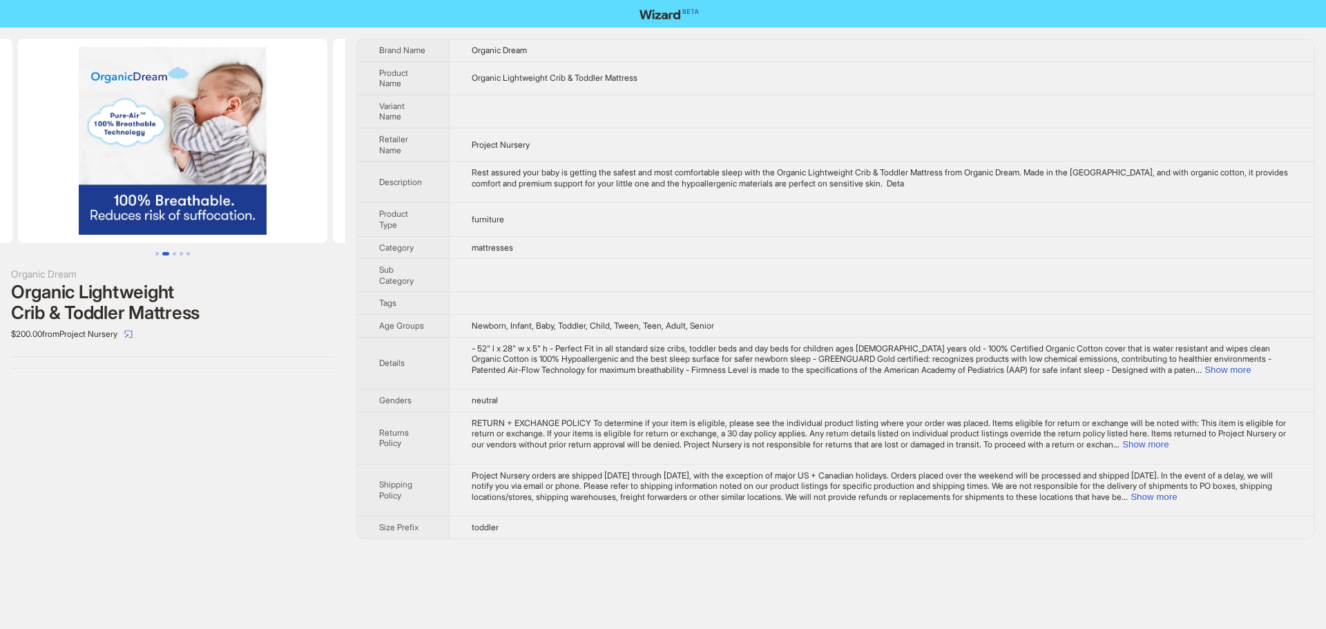
scroll to position [0, 43]
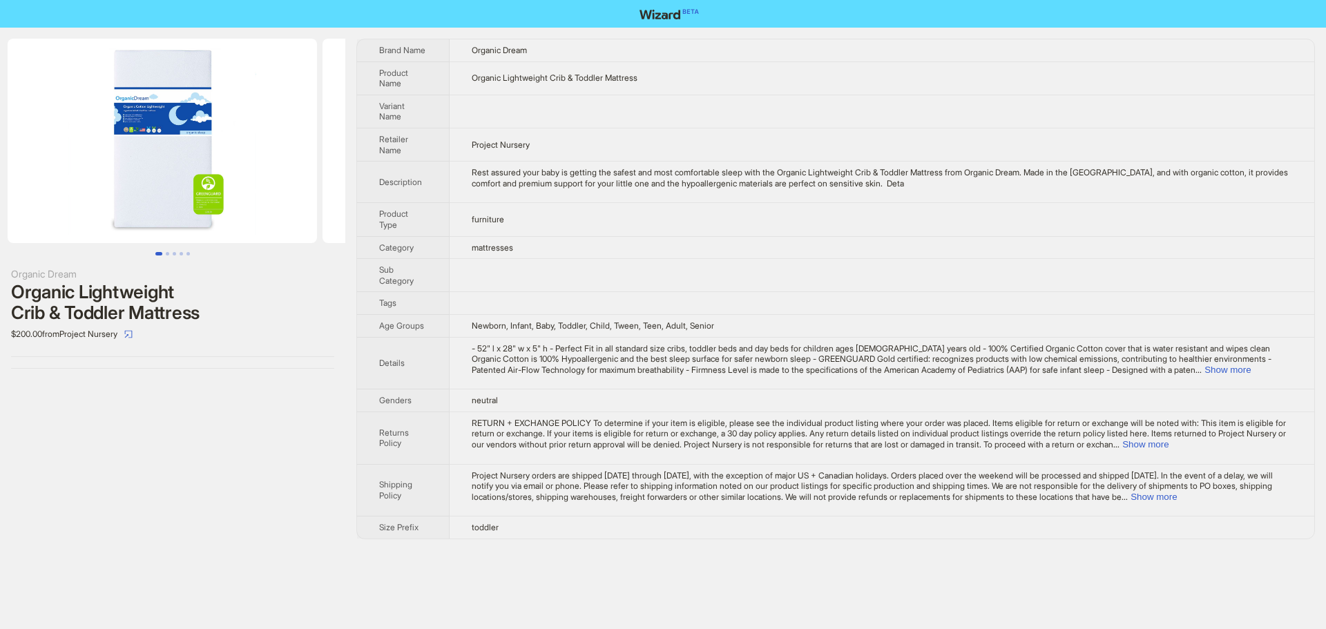
drag, startPoint x: 128, startPoint y: 159, endPoint x: 331, endPoint y: 149, distance: 202.6
click at [331, 149] on img at bounding box center [476, 141] width 309 height 204
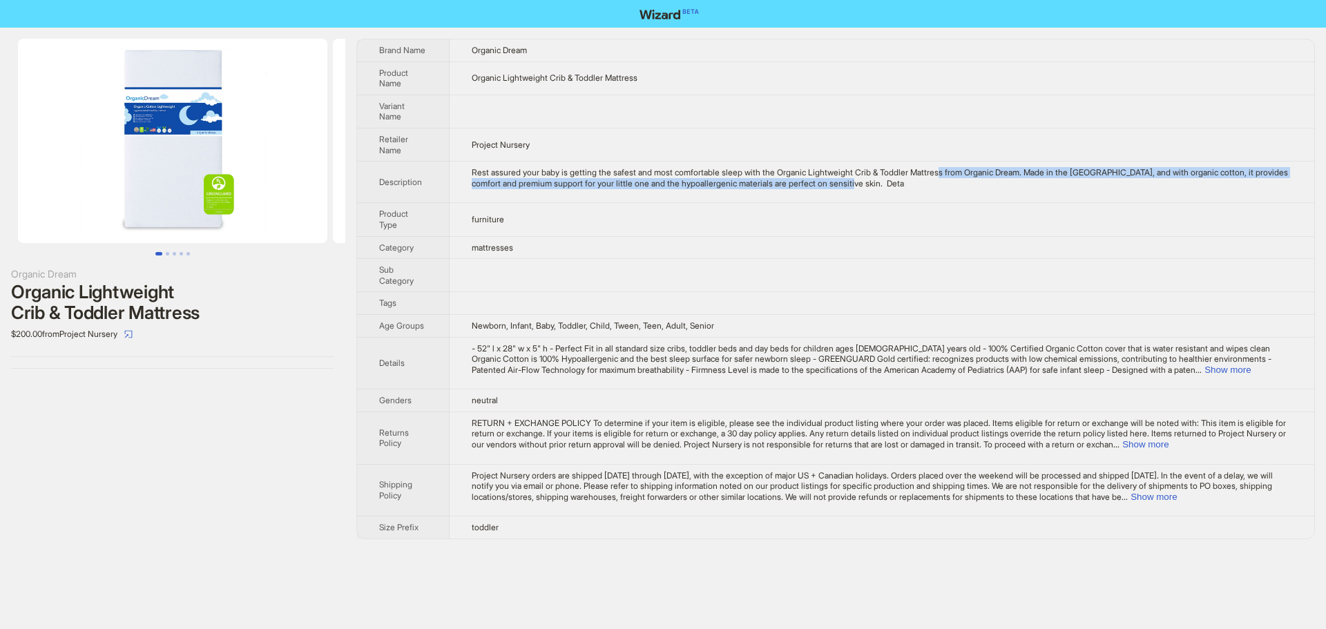
drag, startPoint x: 962, startPoint y: 174, endPoint x: 1078, endPoint y: 179, distance: 116.1
click at [1078, 179] on div "Rest assured your baby is getting the safest and most comfortable sleep with th…" at bounding box center [882, 177] width 820 height 21
click at [1065, 193] on td "Rest assured your baby is getting the safest and most comfortable sleep with th…" at bounding box center [882, 182] width 865 height 41
click at [1251, 368] on button "Show more" at bounding box center [1227, 370] width 46 height 10
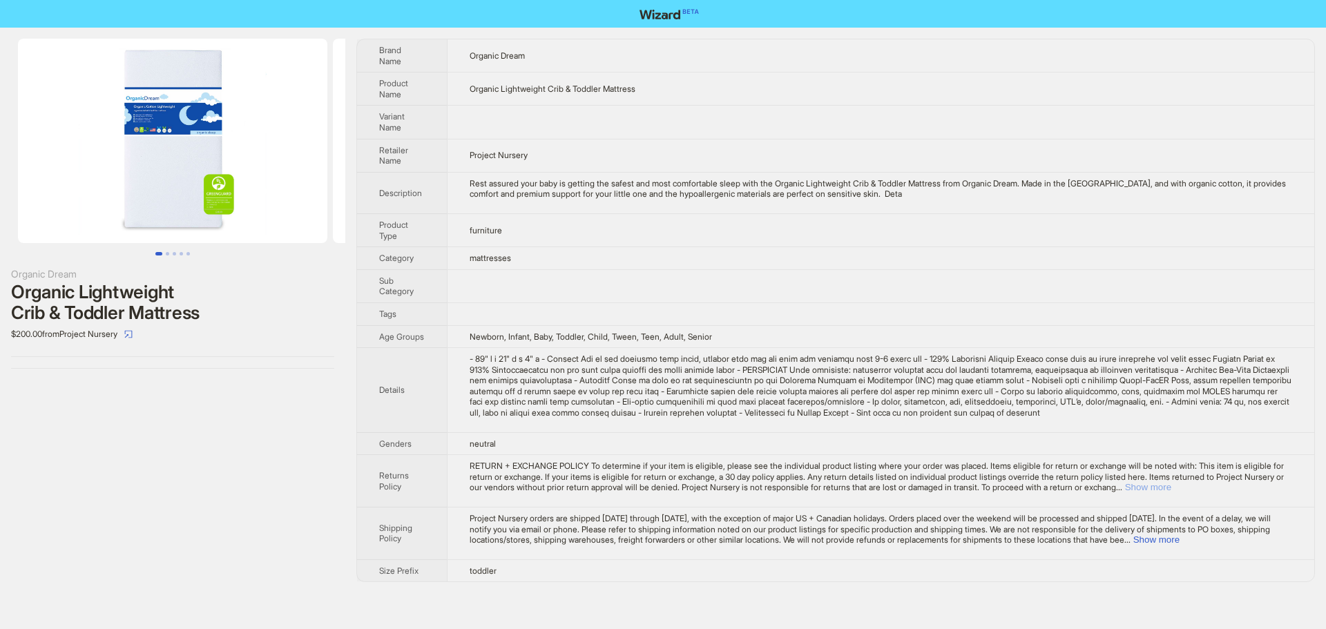
click at [1171, 488] on button "Show more" at bounding box center [1148, 487] width 46 height 10
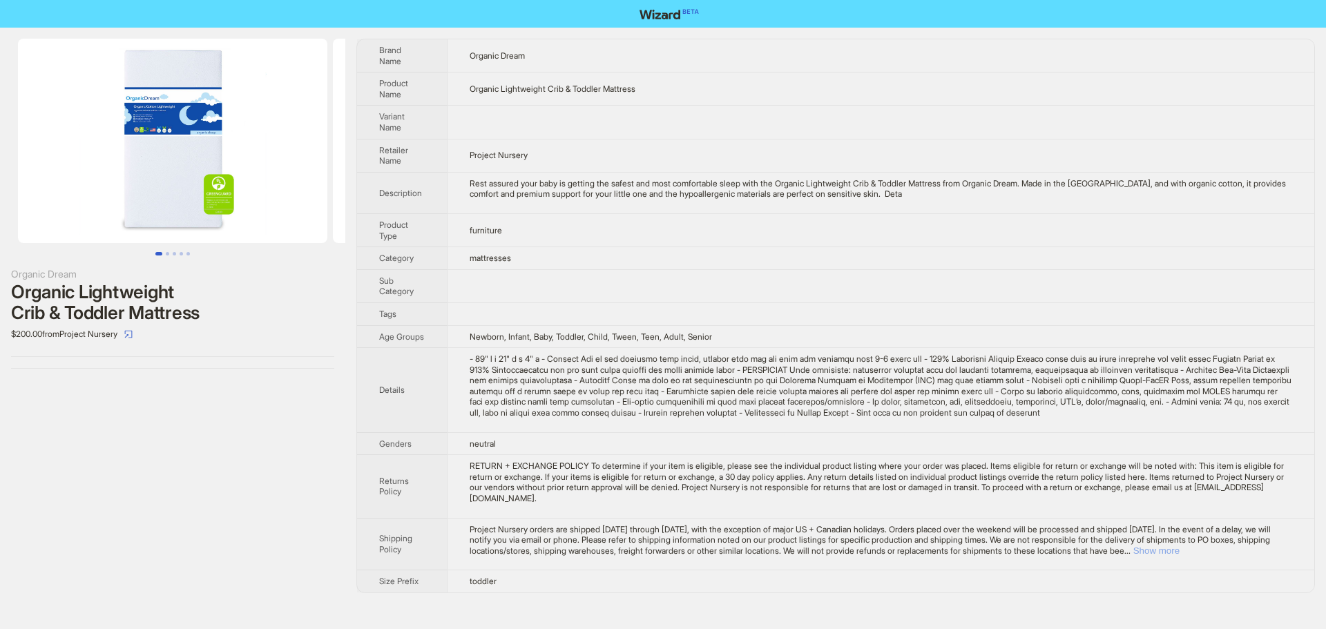
click at [1179, 548] on button "Show more" at bounding box center [1156, 551] width 46 height 10
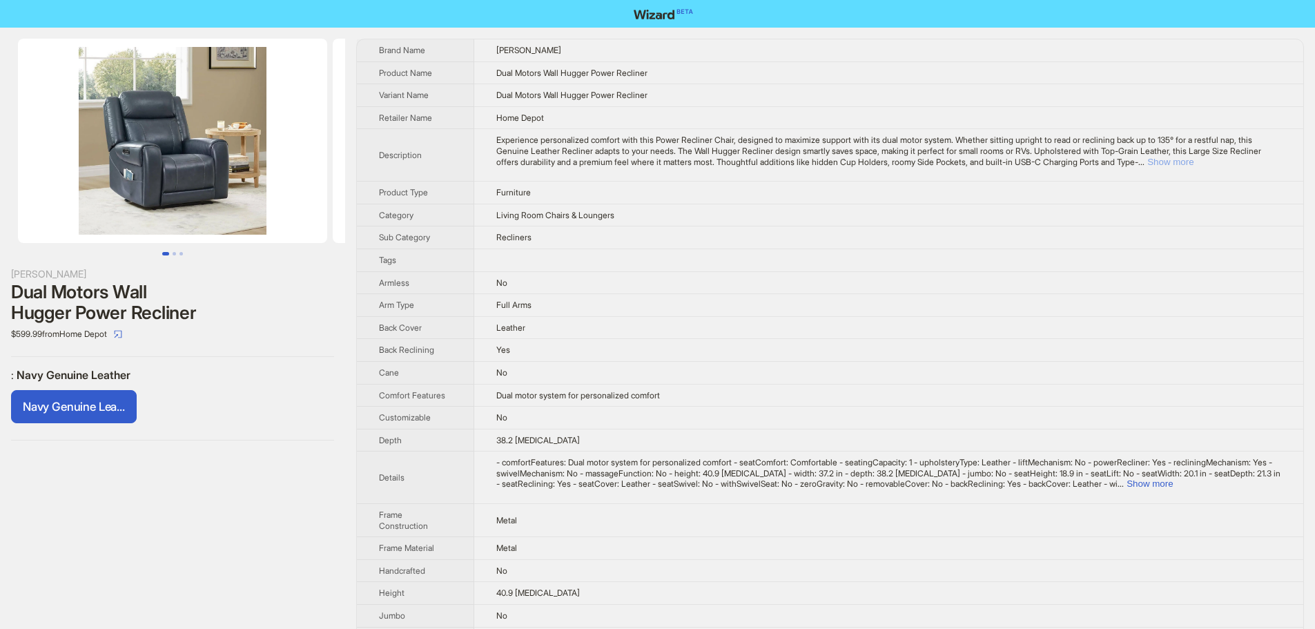
click at [1194, 165] on button "Show more" at bounding box center [1171, 162] width 46 height 10
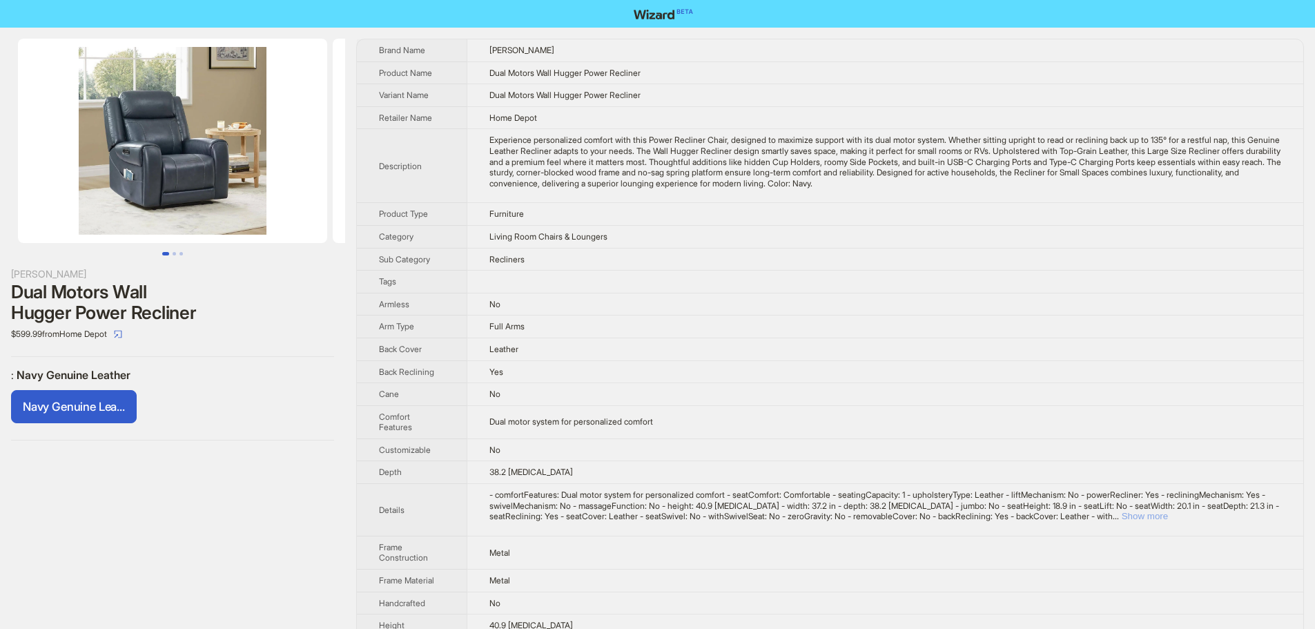
click at [1168, 512] on button "Show more" at bounding box center [1145, 516] width 46 height 10
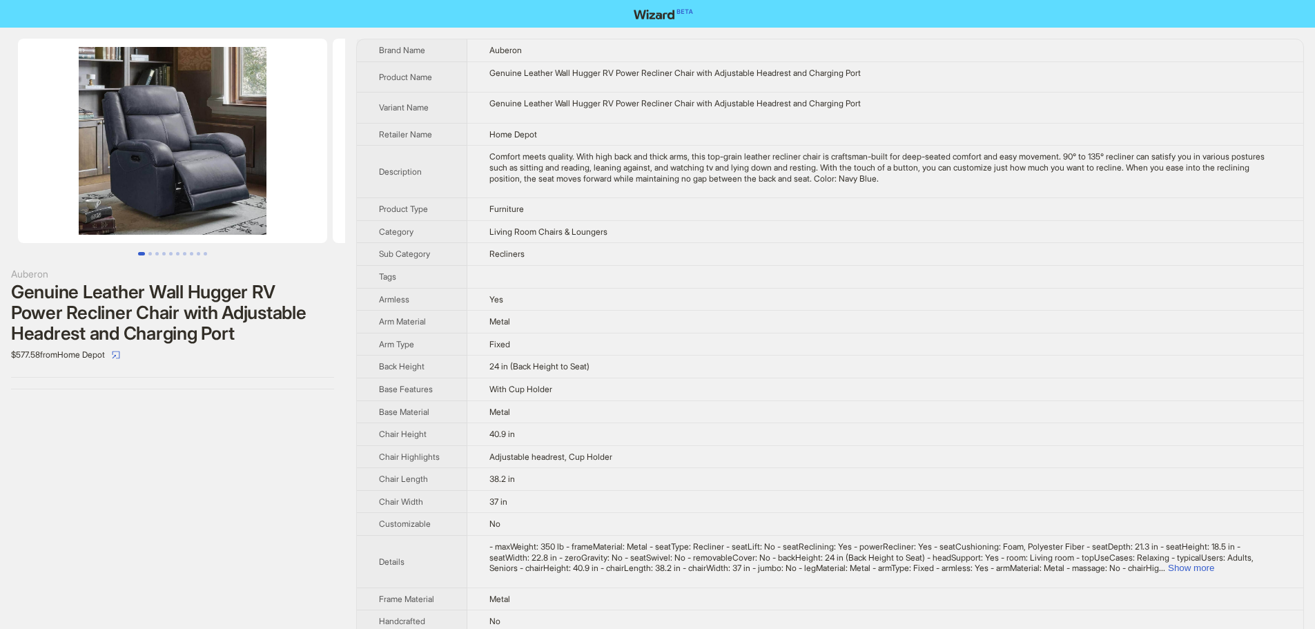
click at [256, 106] on img at bounding box center [172, 141] width 309 height 204
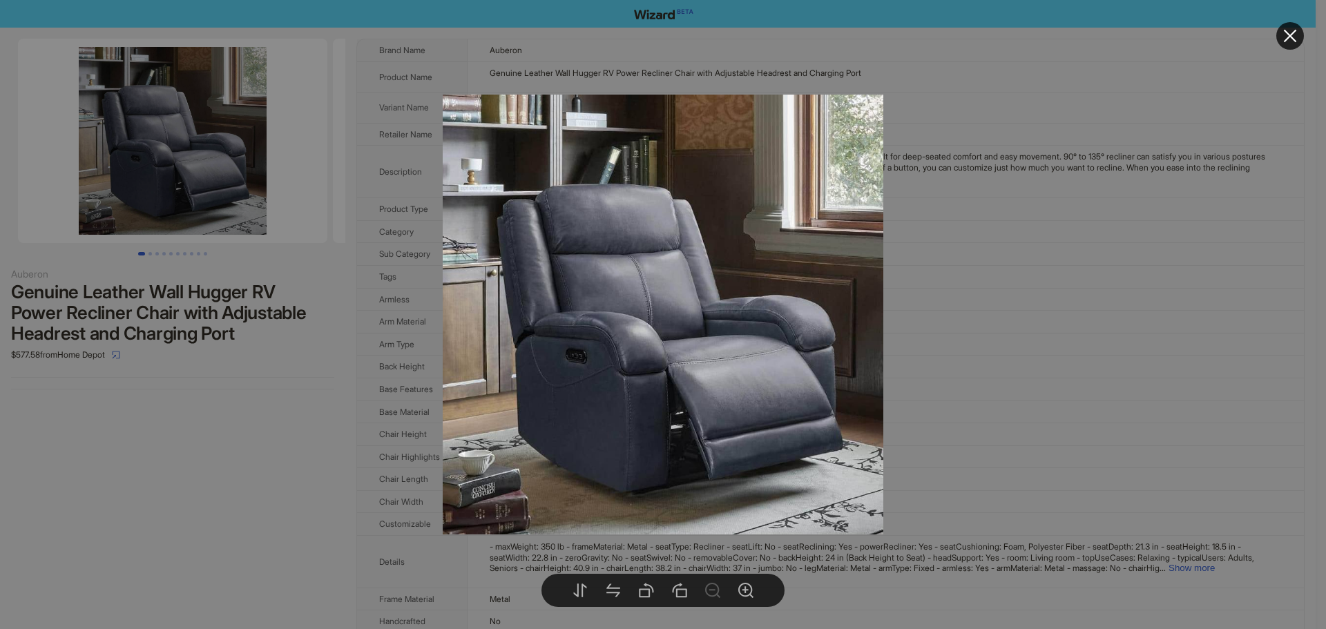
click at [1065, 248] on div at bounding box center [663, 314] width 1326 height 629
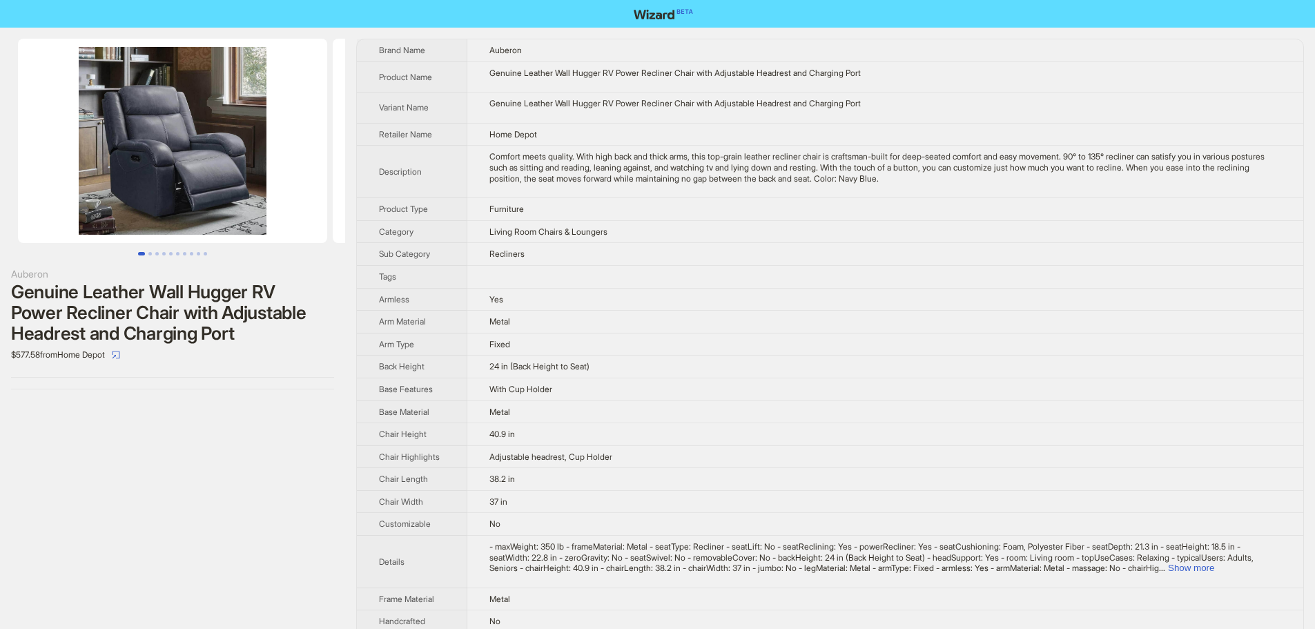
click at [1257, 586] on td "- maxWeight: 350 lb - frameMaterial: Metal - seatType: Recliner - seatLift: No …" at bounding box center [885, 562] width 836 height 52
click at [1215, 573] on button "Show more" at bounding box center [1191, 568] width 46 height 10
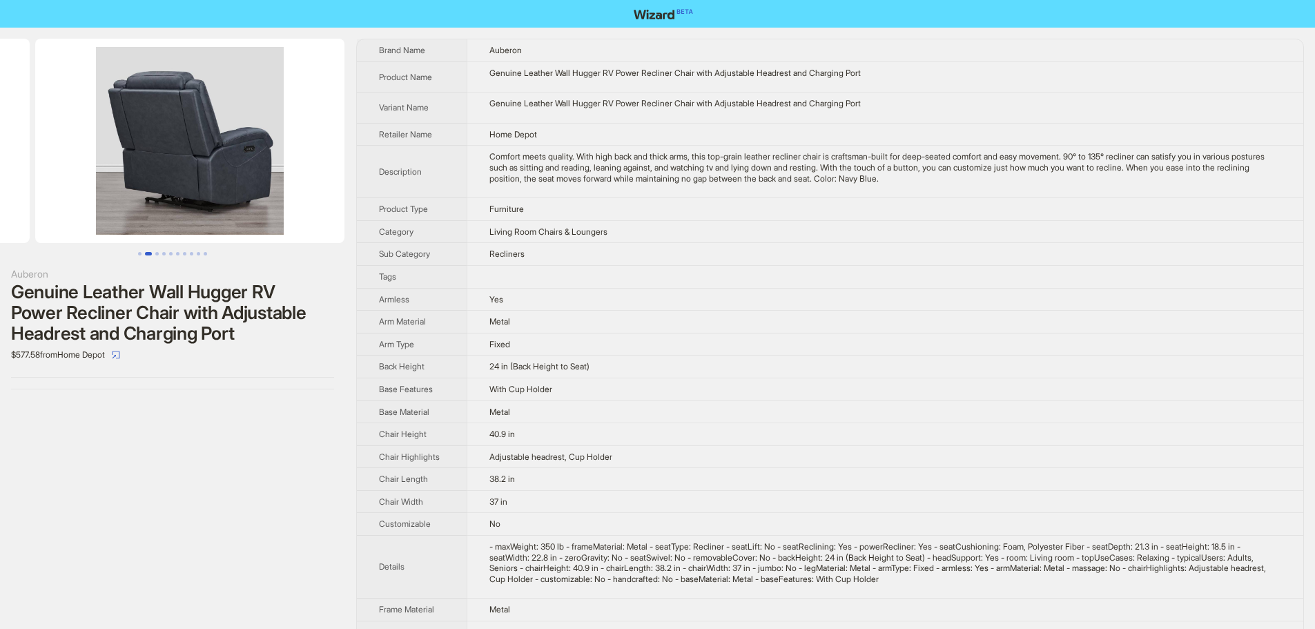
drag, startPoint x: 195, startPoint y: 197, endPoint x: 44, endPoint y: 197, distance: 150.5
click at [44, 197] on ul at bounding box center [172, 141] width 345 height 204
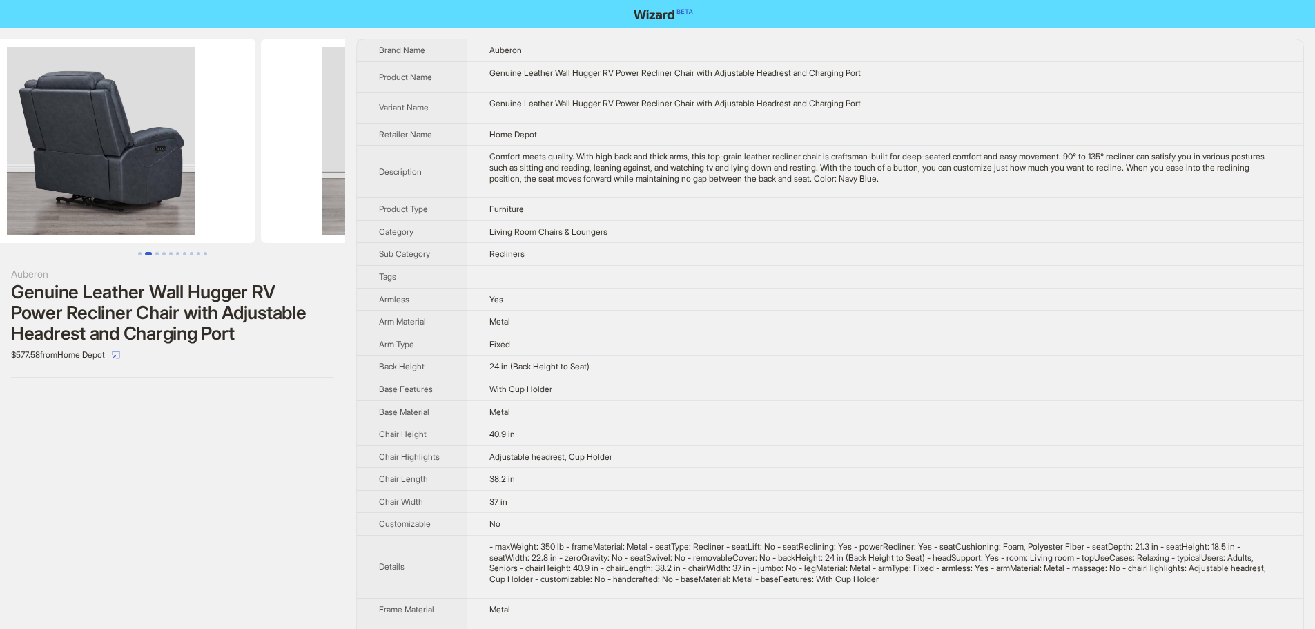
scroll to position [0, 630]
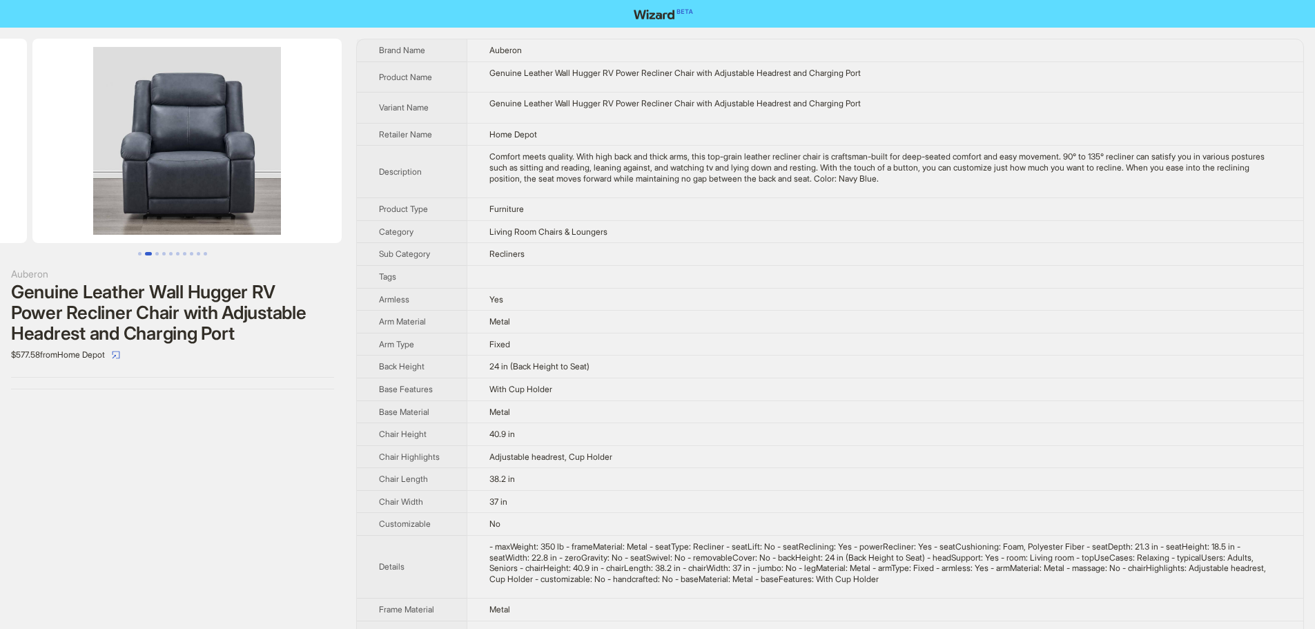
drag, startPoint x: 200, startPoint y: 203, endPoint x: 46, endPoint y: 204, distance: 154.7
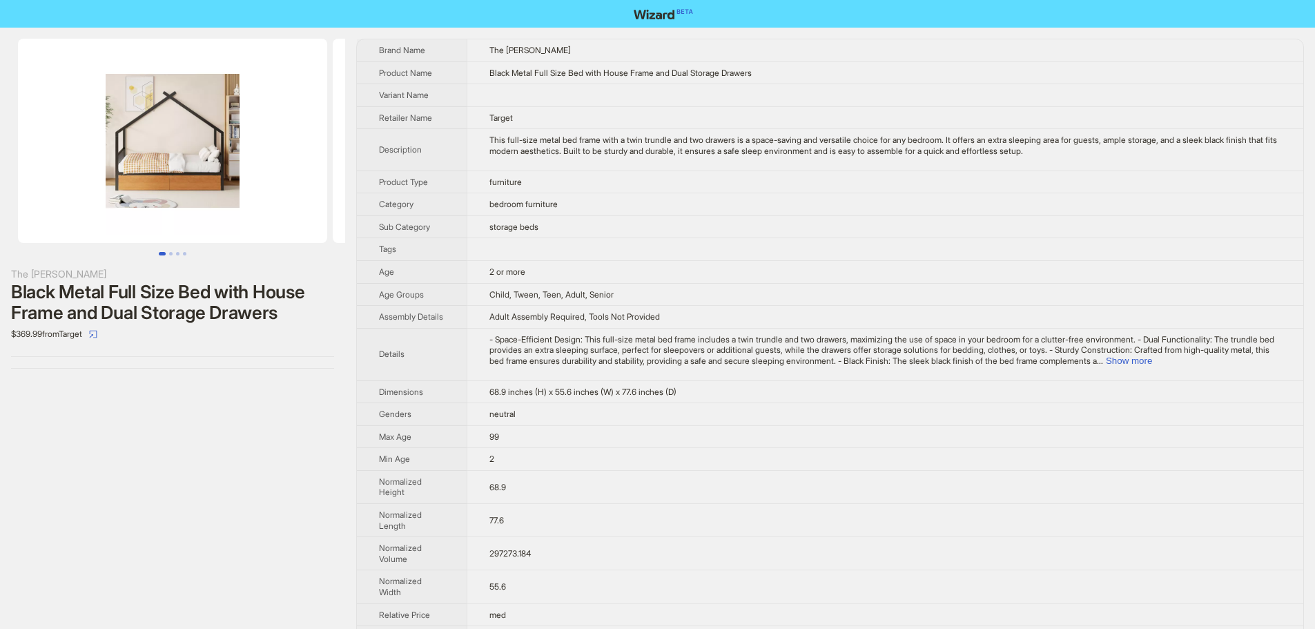
scroll to position [0, 315]
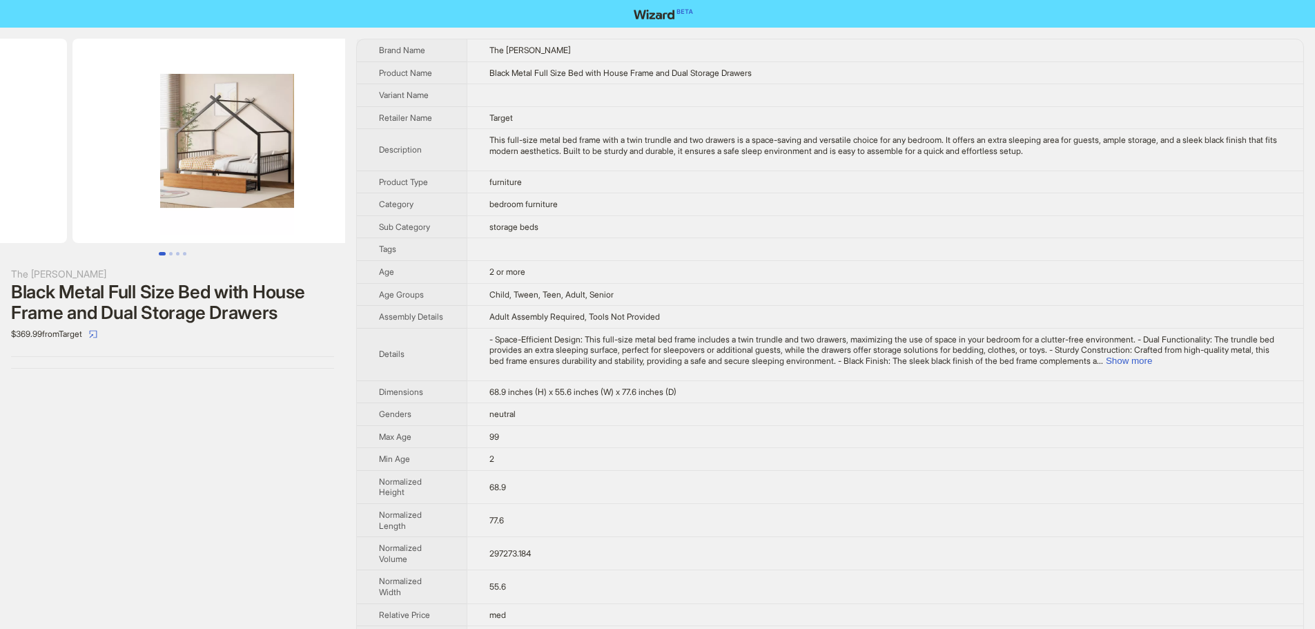
drag, startPoint x: 155, startPoint y: 165, endPoint x: 25, endPoint y: 166, distance: 129.8
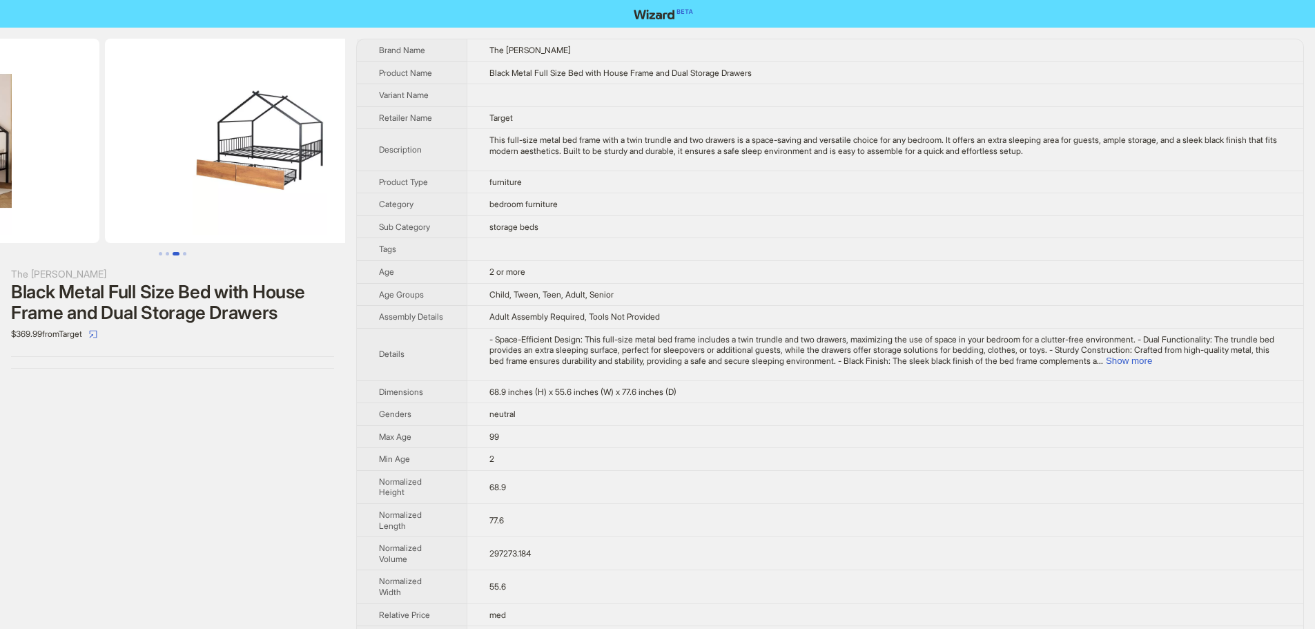
drag, startPoint x: 215, startPoint y: 188, endPoint x: 63, endPoint y: 171, distance: 152.9
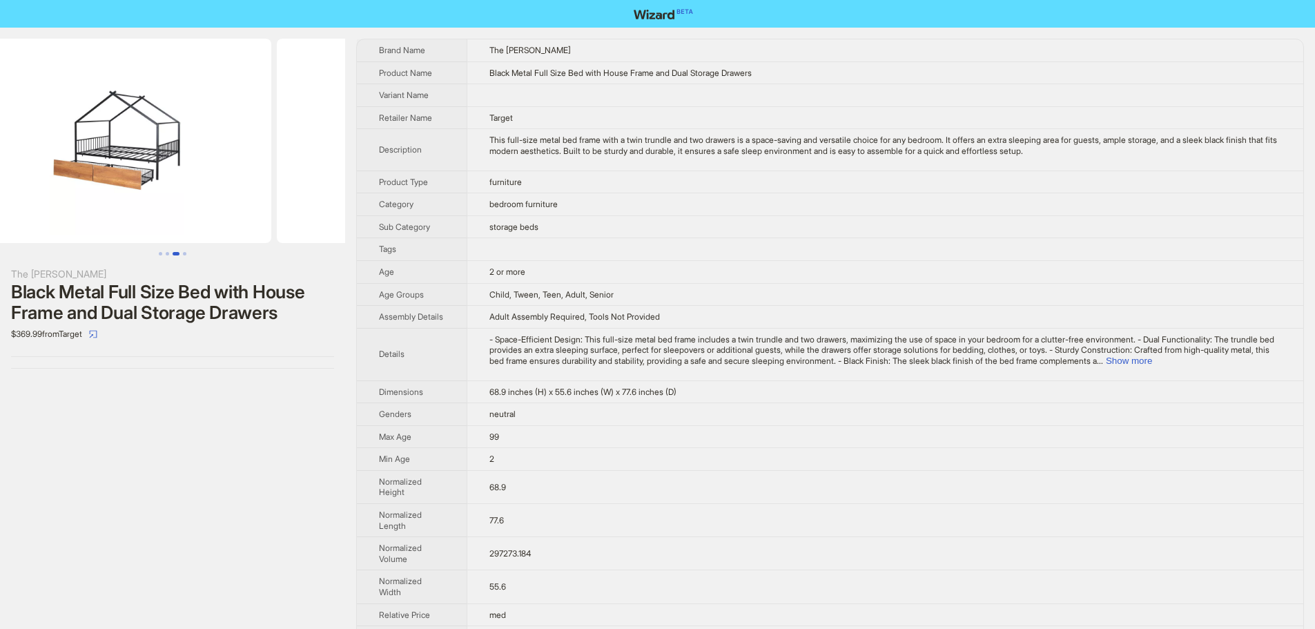
scroll to position [0, 945]
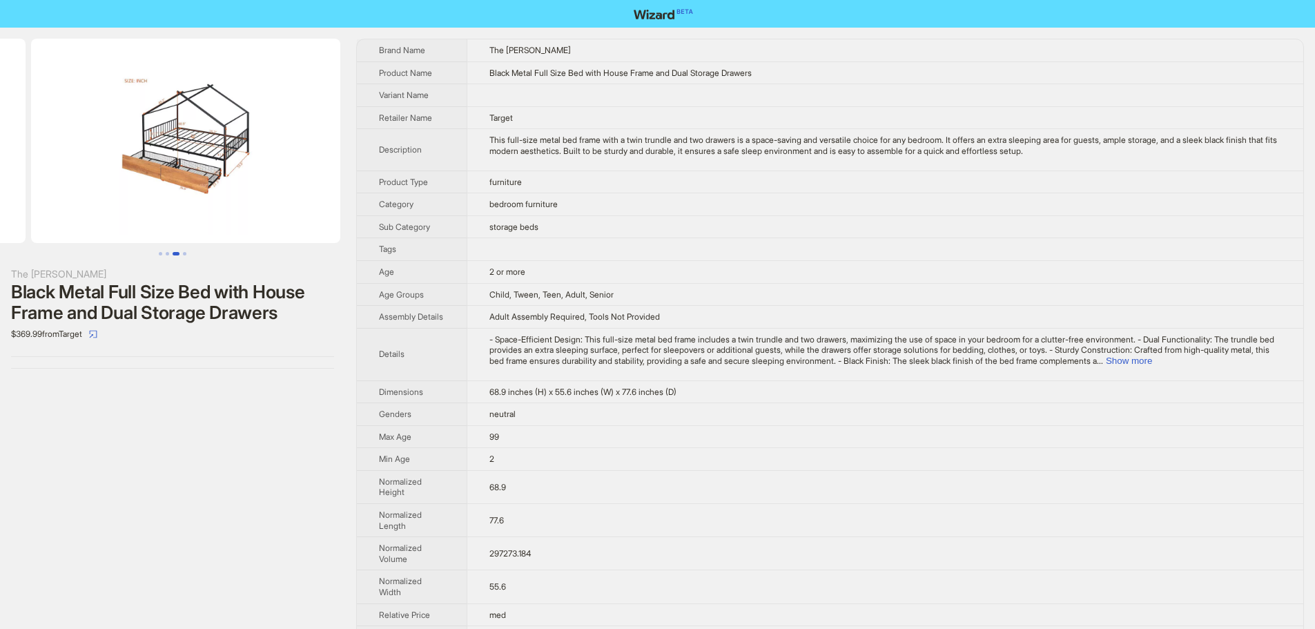
drag, startPoint x: 268, startPoint y: 188, endPoint x: 71, endPoint y: 190, distance: 196.8
click at [78, 190] on ul at bounding box center [172, 141] width 345 height 204
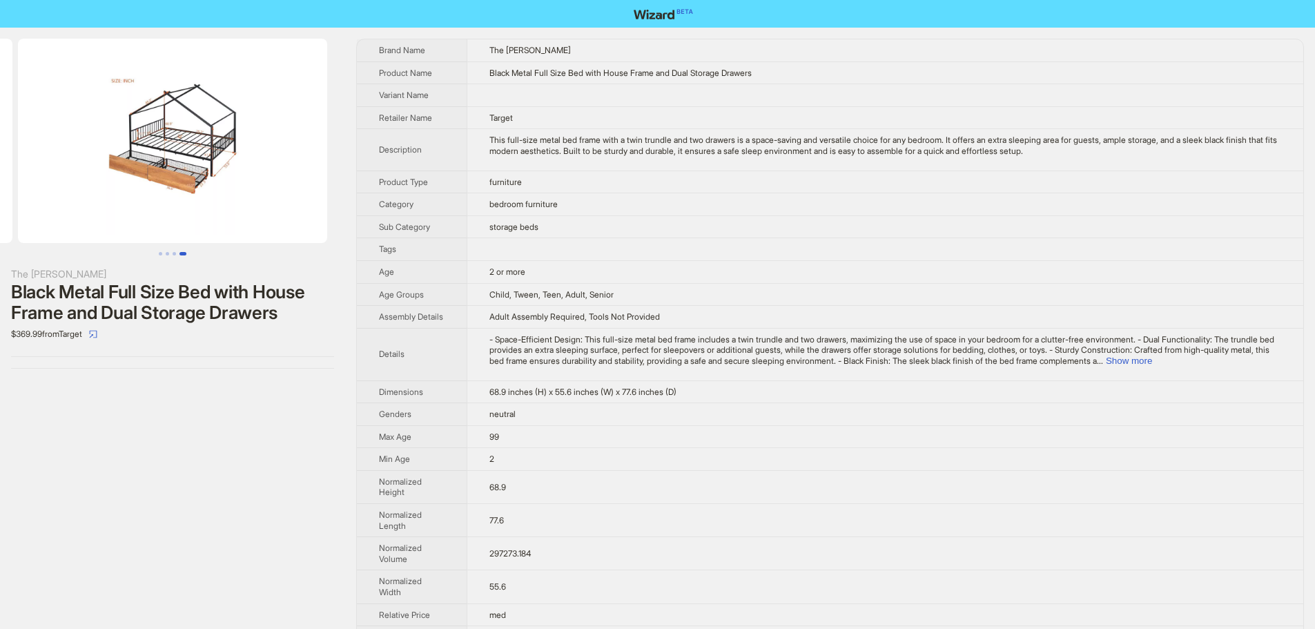
drag, startPoint x: 252, startPoint y: 190, endPoint x: 97, endPoint y: 180, distance: 155.7
click at [97, 180] on img at bounding box center [172, 141] width 309 height 204
drag, startPoint x: 108, startPoint y: 216, endPoint x: 9, endPoint y: 217, distance: 98.7
click at [14, 217] on ul at bounding box center [172, 141] width 345 height 204
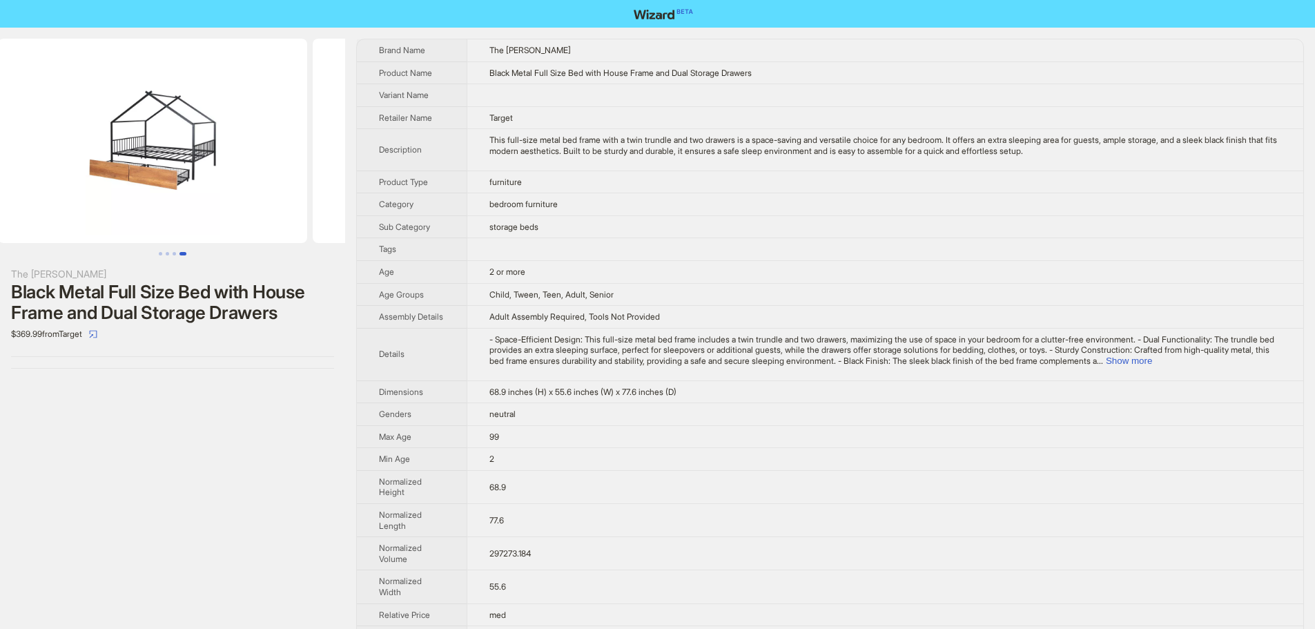
drag, startPoint x: 29, startPoint y: 211, endPoint x: 264, endPoint y: 222, distance: 235.8
click at [238, 219] on ul at bounding box center [172, 141] width 345 height 204
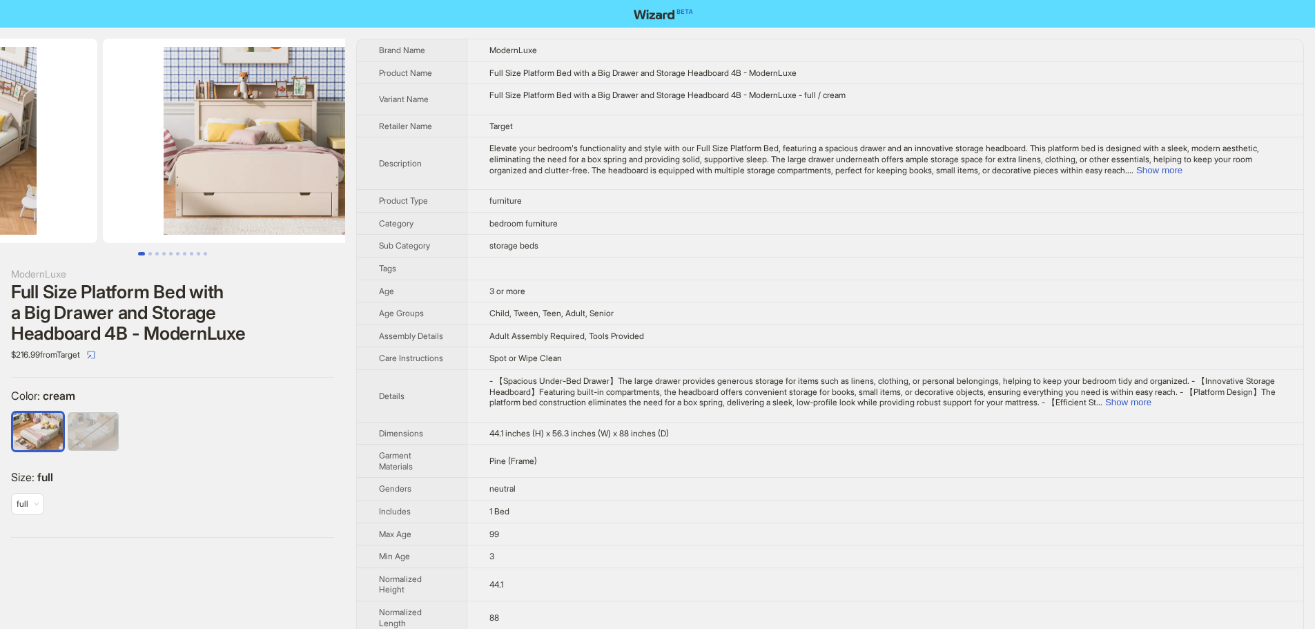
drag, startPoint x: 216, startPoint y: 145, endPoint x: 21, endPoint y: 154, distance: 194.9
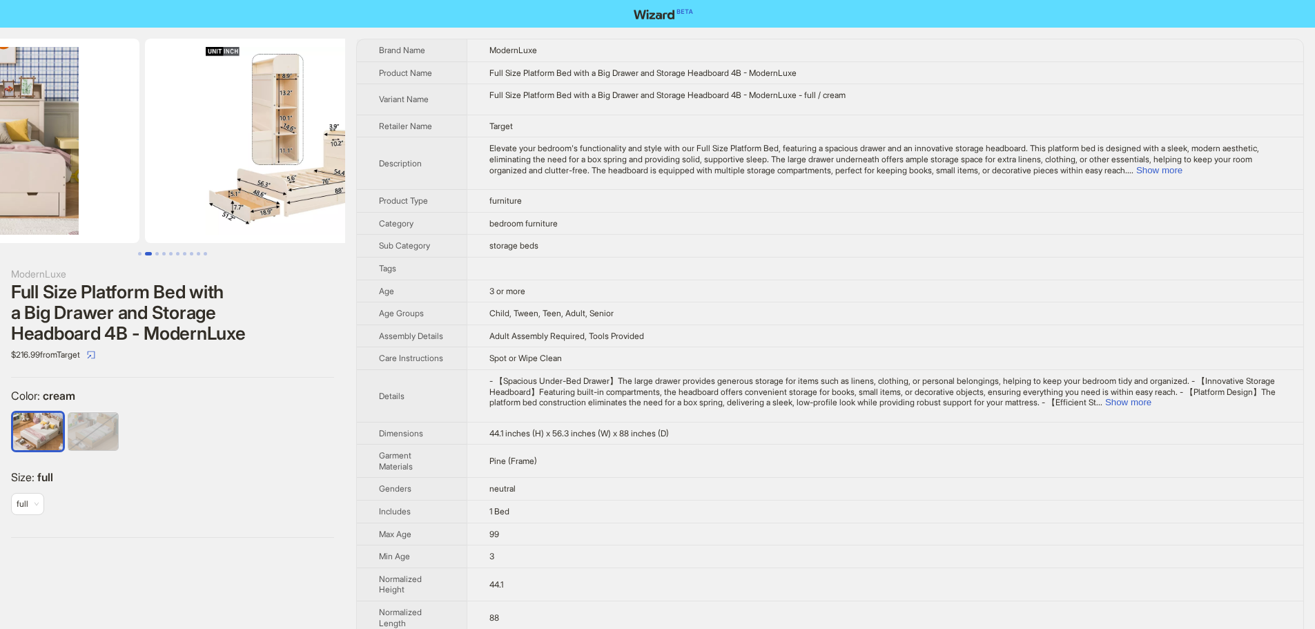
drag, startPoint x: 246, startPoint y: 185, endPoint x: 45, endPoint y: 186, distance: 200.9
click at [77, 186] on ul at bounding box center [172, 141] width 345 height 204
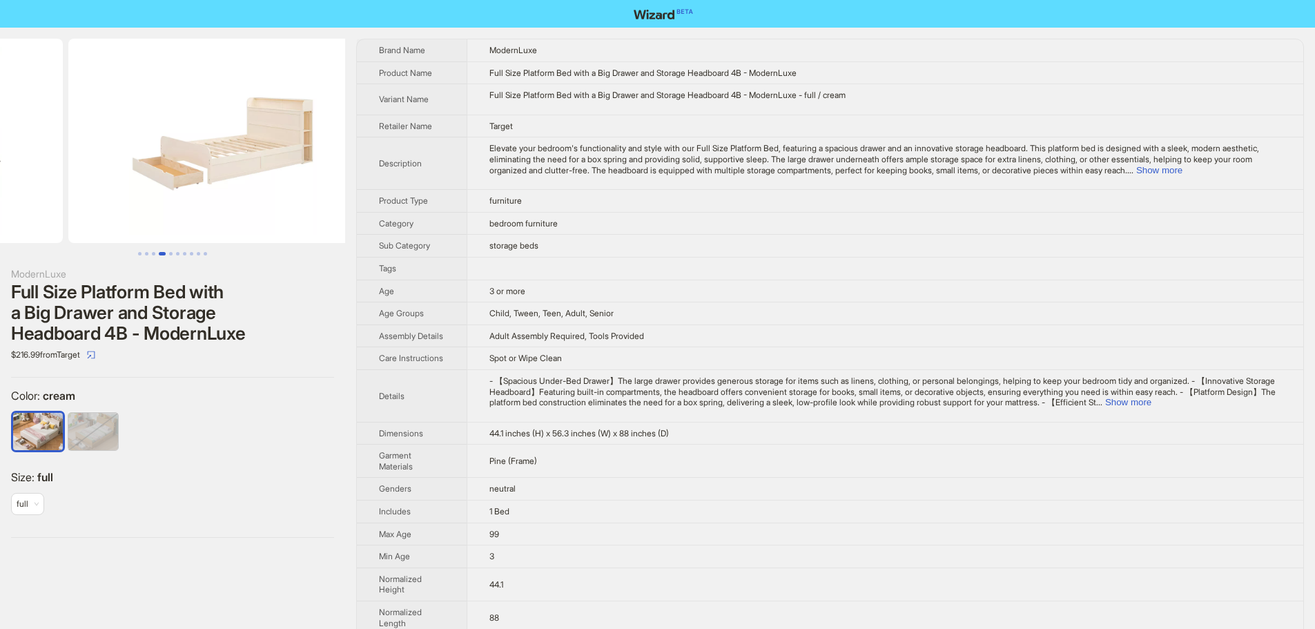
drag, startPoint x: 209, startPoint y: 152, endPoint x: 4, endPoint y: 168, distance: 205.8
click at [28, 167] on ul at bounding box center [172, 141] width 345 height 204
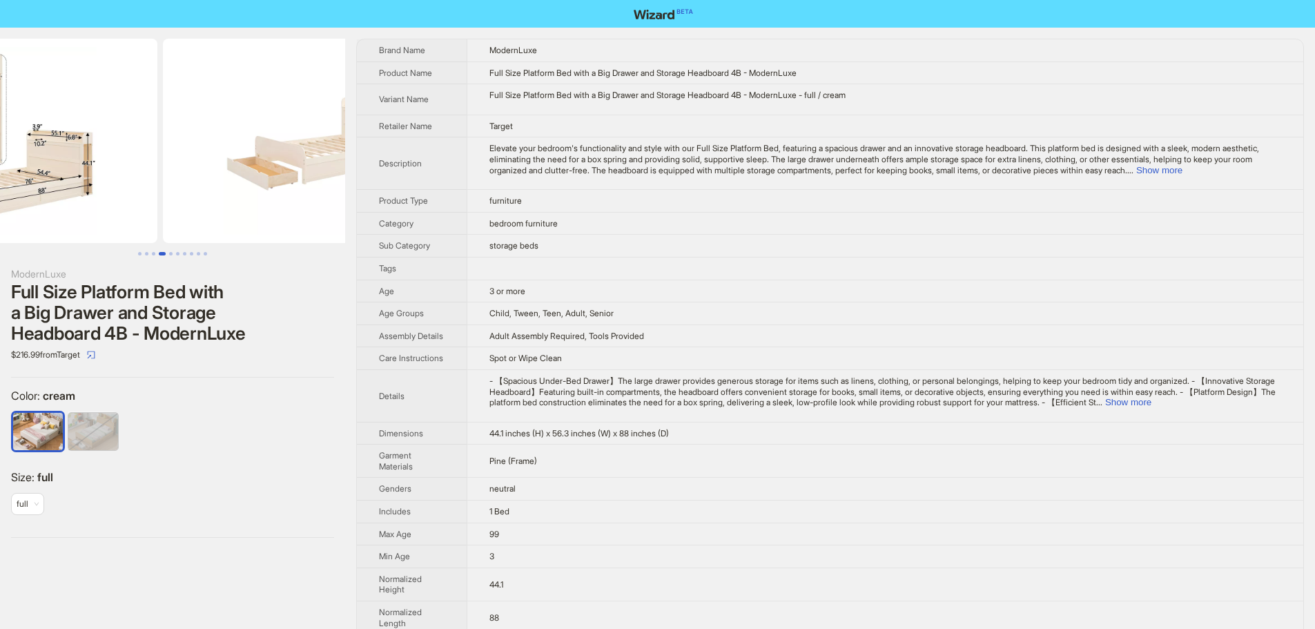
drag, startPoint x: 217, startPoint y: 204, endPoint x: 396, endPoint y: 223, distance: 179.8
click at [382, 221] on div "ModernLuxe Full Size Platform Bed with a Big Drawer and Storage Headboard 4B - …" at bounding box center [657, 529] width 1315 height 1003
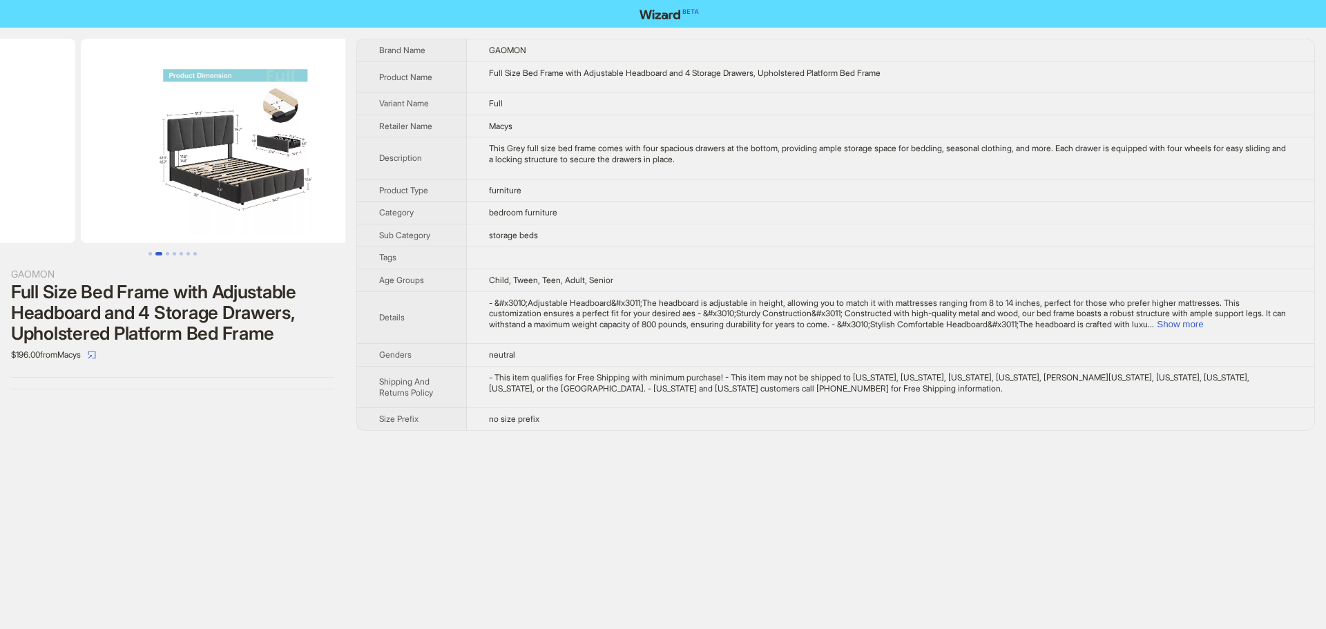
drag, startPoint x: 268, startPoint y: 174, endPoint x: 100, endPoint y: 194, distance: 169.0
click at [100, 194] on ul at bounding box center [172, 141] width 345 height 204
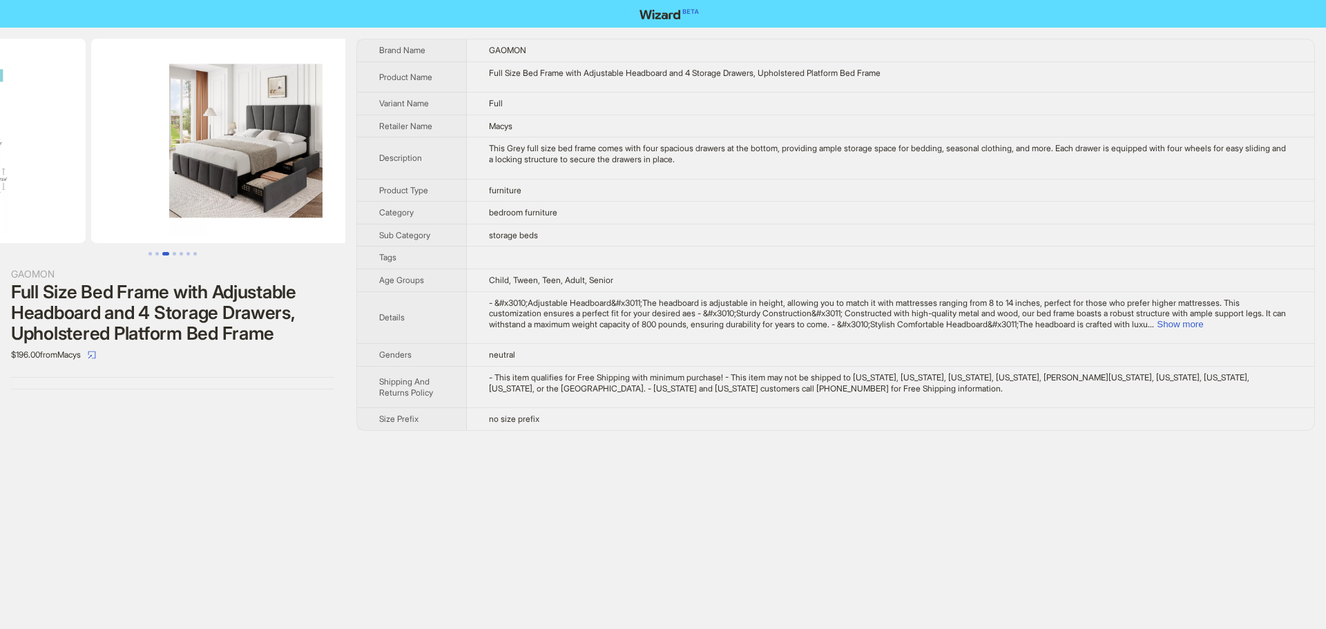
drag, startPoint x: 88, startPoint y: 126, endPoint x: 0, endPoint y: 139, distance: 89.3
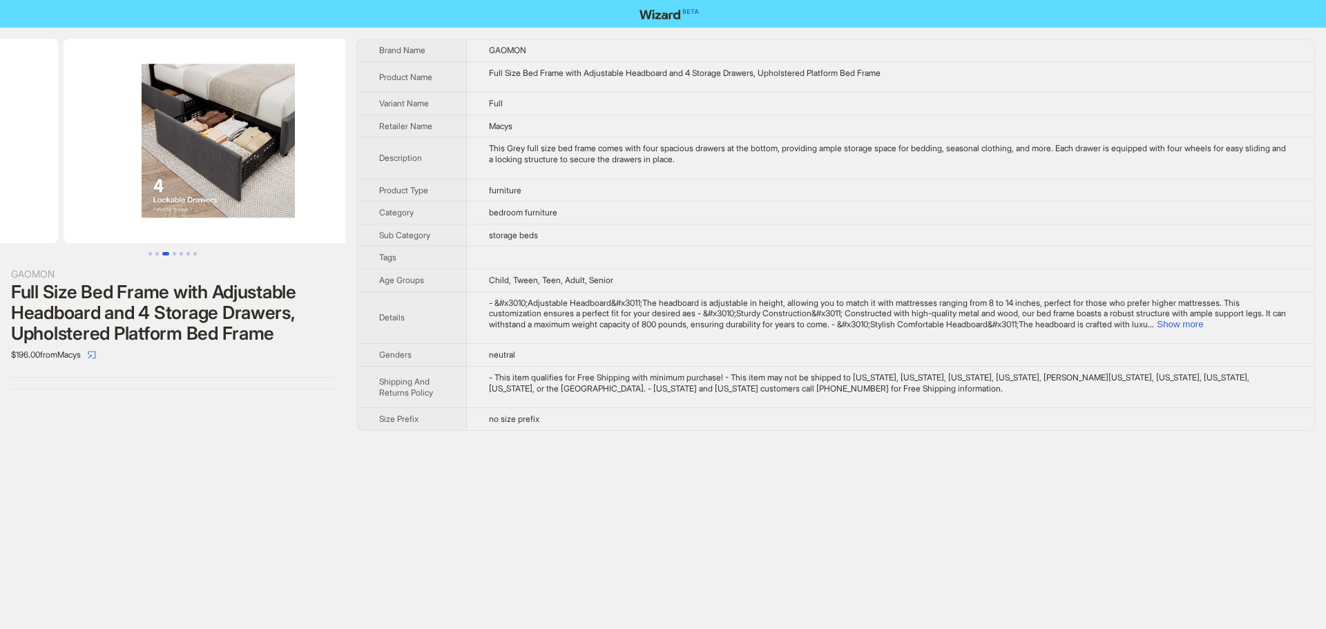
drag, startPoint x: 146, startPoint y: 171, endPoint x: 6, endPoint y: 173, distance: 139.5
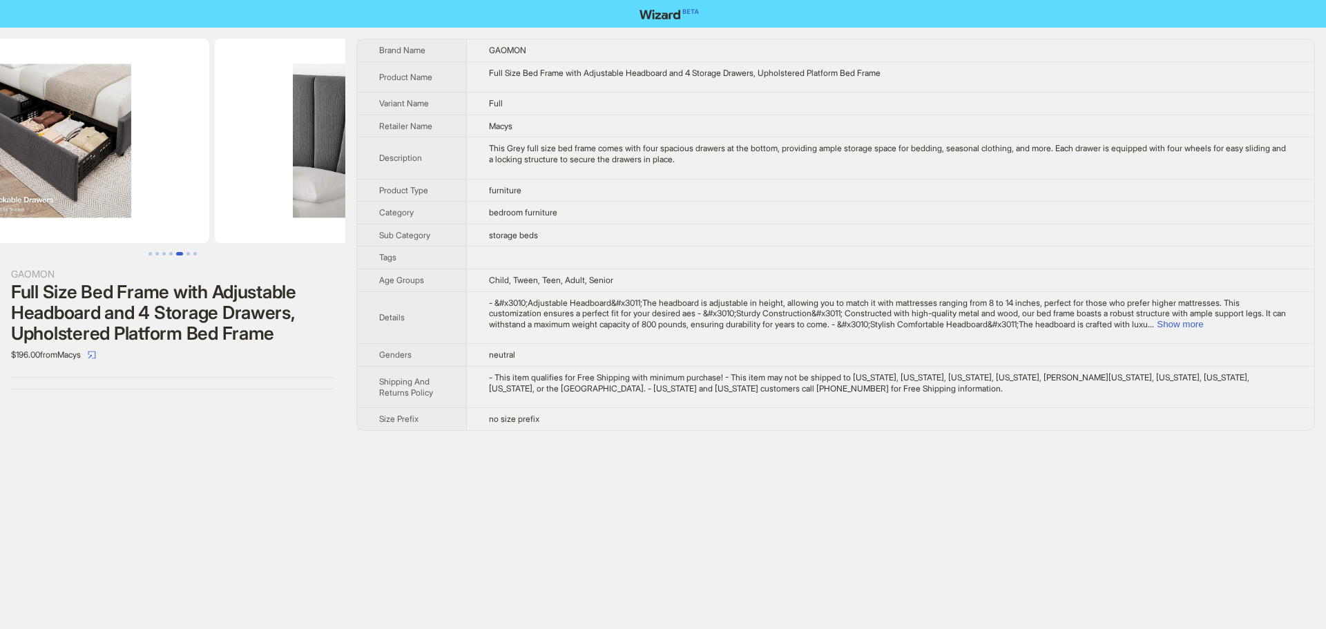
drag, startPoint x: 206, startPoint y: 178, endPoint x: 63, endPoint y: 177, distance: 143.6
click at [76, 177] on img at bounding box center [54, 141] width 309 height 204
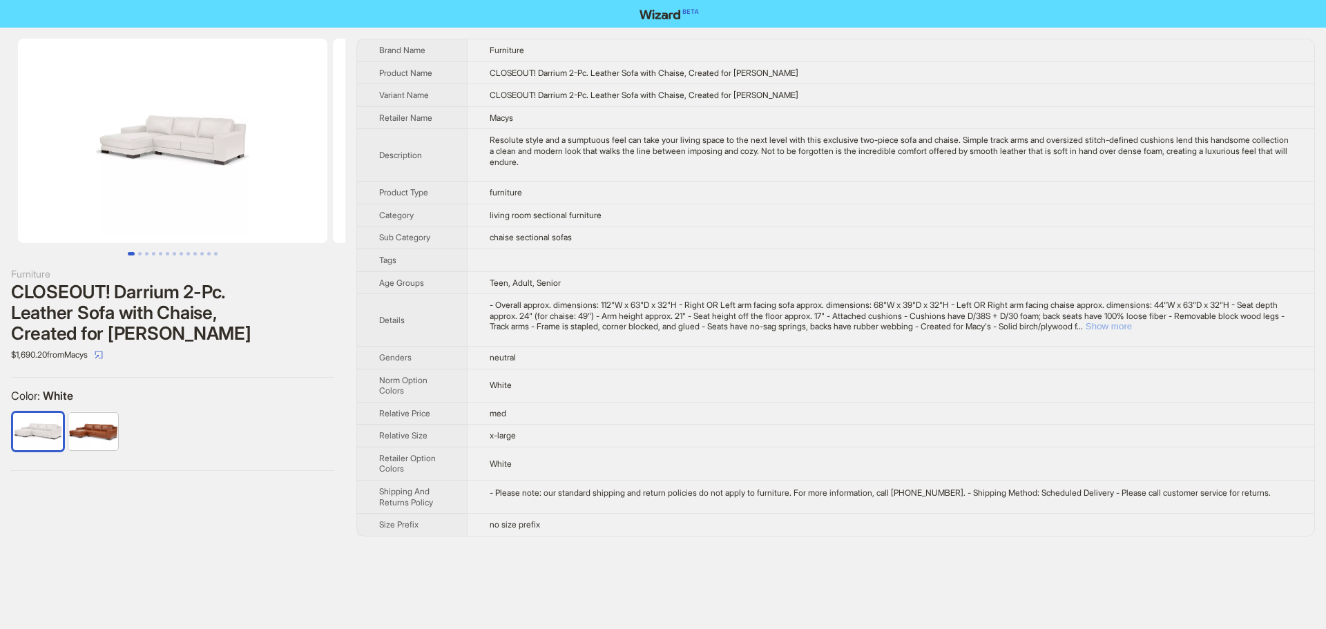
click at [1132, 325] on button "Show more" at bounding box center [1109, 326] width 46 height 10
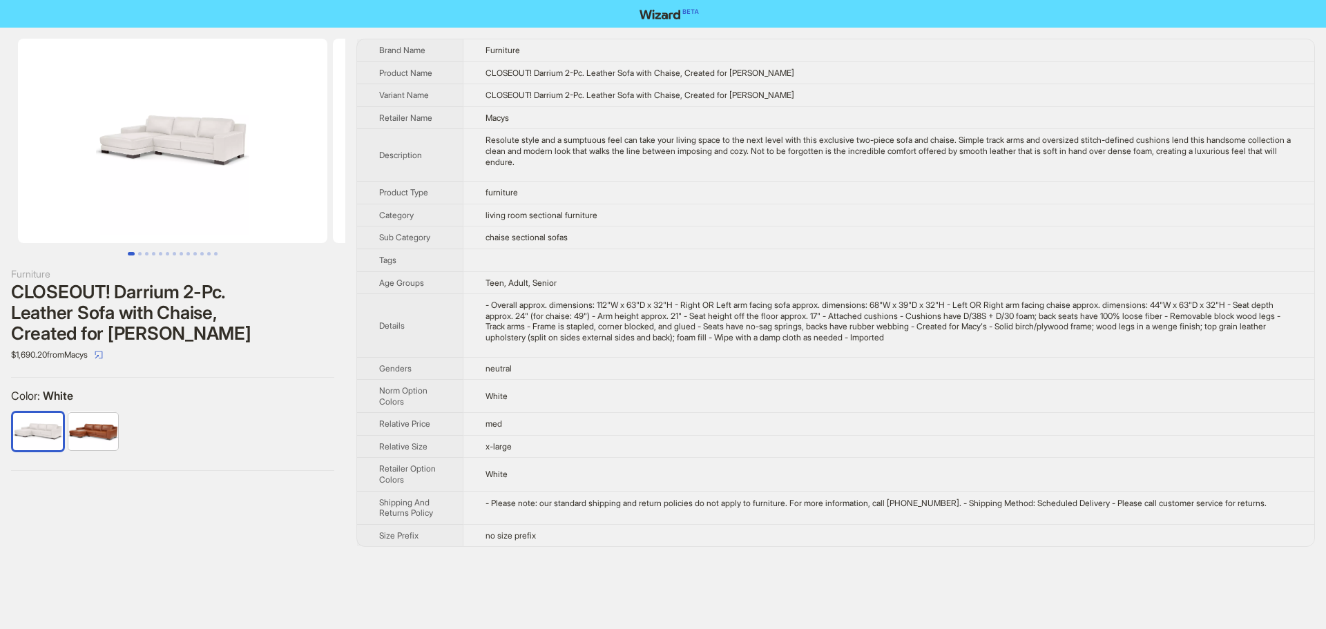
click at [791, 289] on td "Teen, Adult, Senior" at bounding box center [888, 282] width 851 height 23
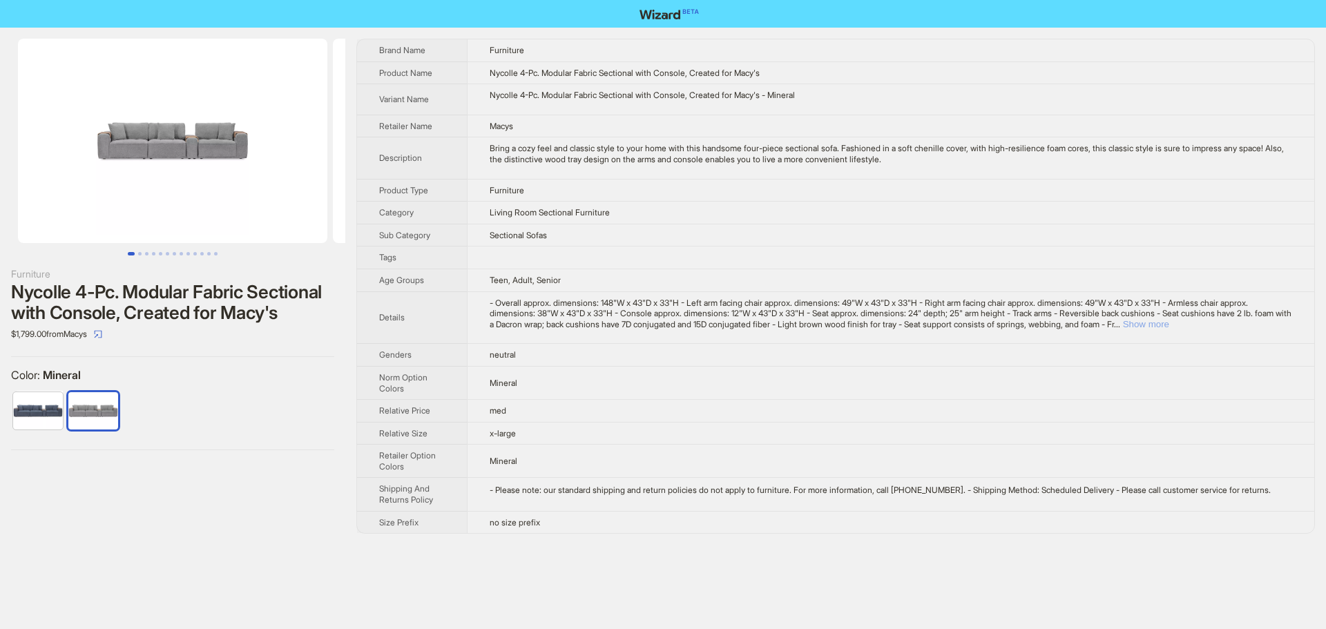
click at [1123, 329] on button "Show more" at bounding box center [1146, 324] width 46 height 10
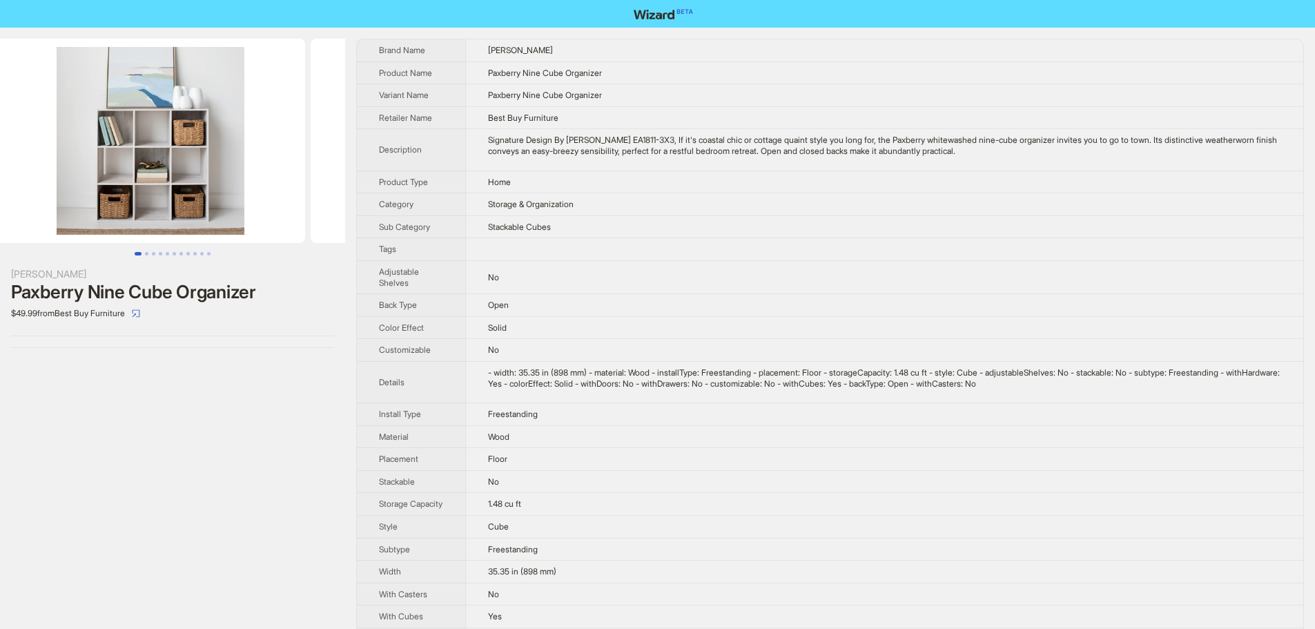
drag, startPoint x: 315, startPoint y: 200, endPoint x: 90, endPoint y: 212, distance: 224.7
click at [90, 212] on ul at bounding box center [172, 141] width 345 height 204
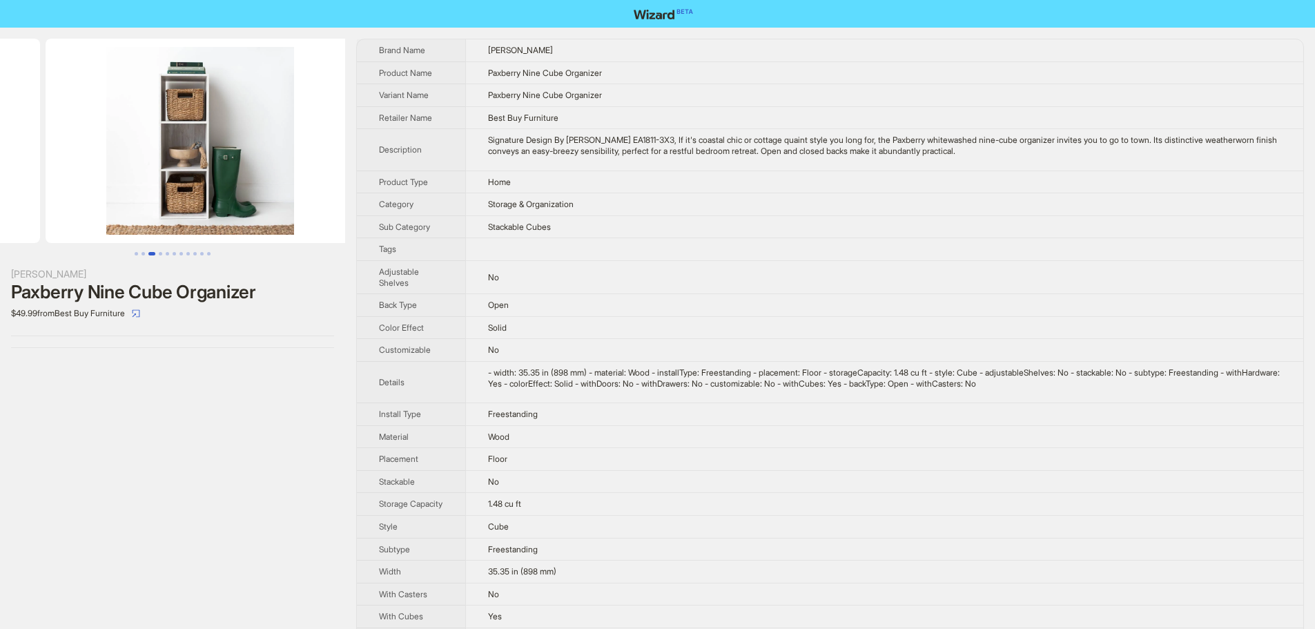
drag, startPoint x: 271, startPoint y: 215, endPoint x: 80, endPoint y: 214, distance: 191.3
click at [80, 214] on ul at bounding box center [172, 141] width 345 height 204
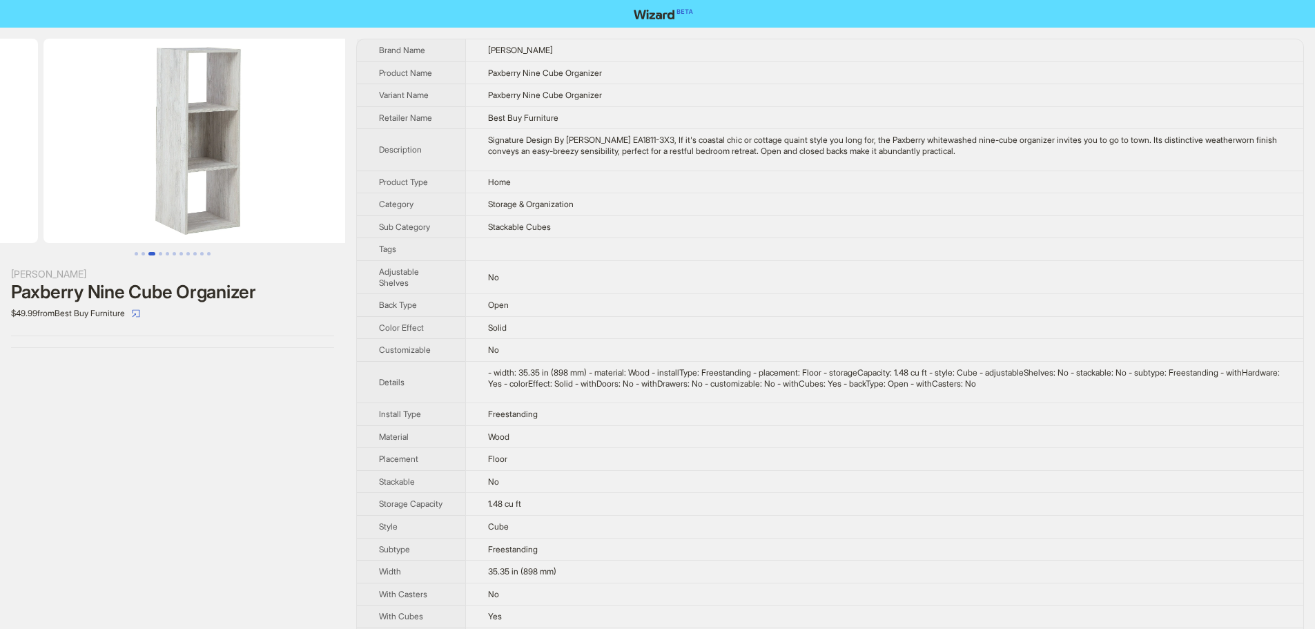
drag, startPoint x: 228, startPoint y: 208, endPoint x: 39, endPoint y: 196, distance: 189.6
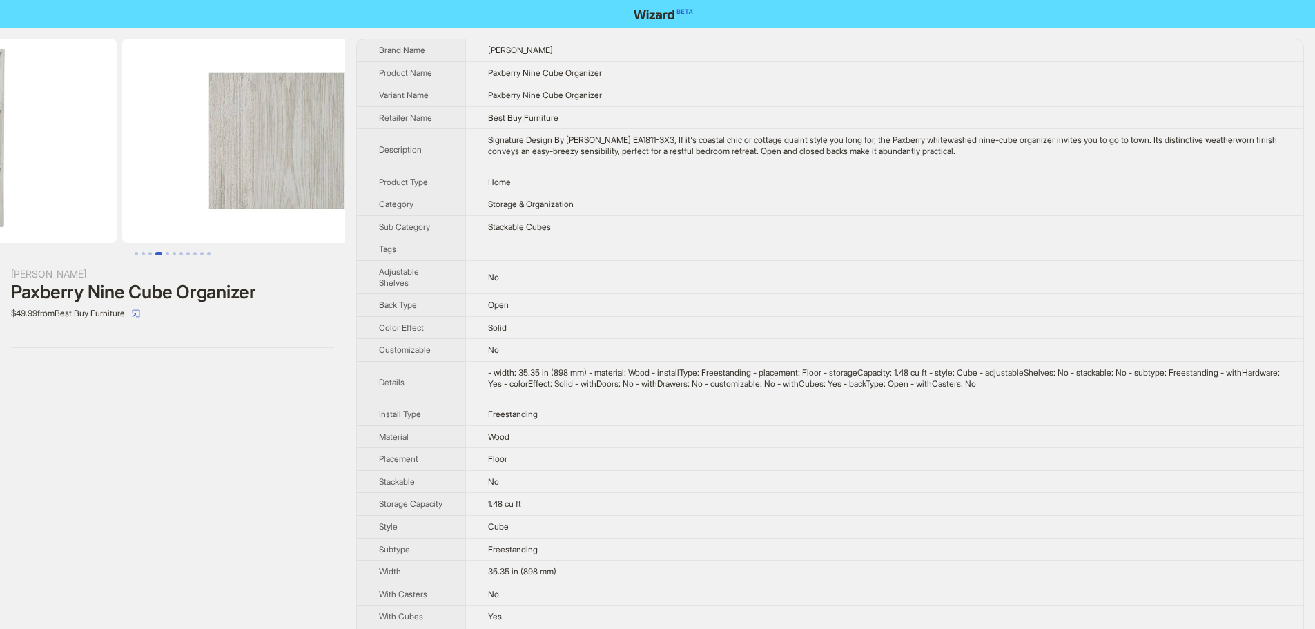
drag, startPoint x: 199, startPoint y: 200, endPoint x: 53, endPoint y: 202, distance: 145.7
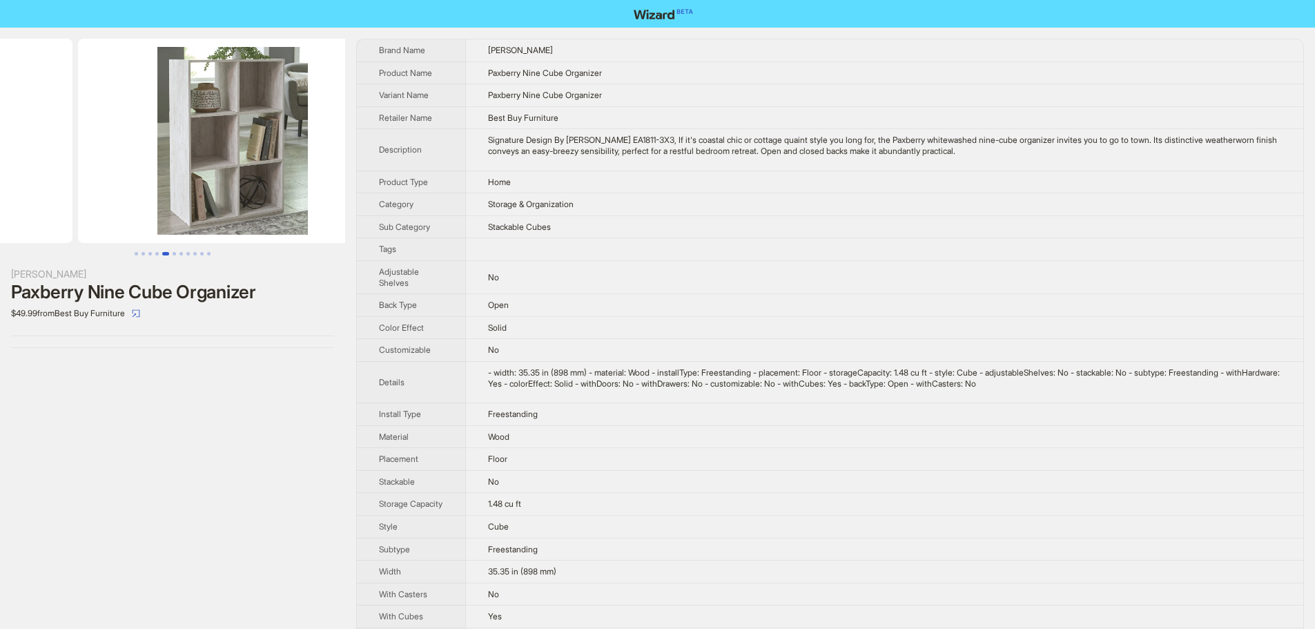
drag, startPoint x: 249, startPoint y: 201, endPoint x: 76, endPoint y: 200, distance: 172.6
click at [76, 200] on ul at bounding box center [172, 141] width 345 height 204
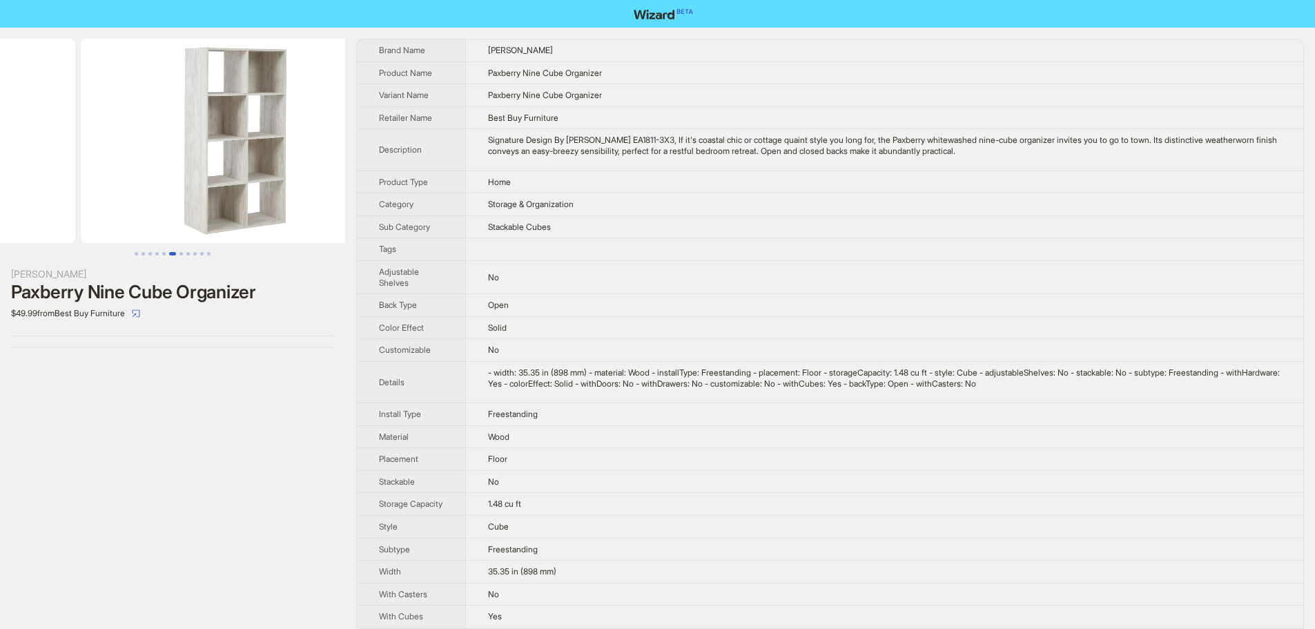
drag, startPoint x: 249, startPoint y: 204, endPoint x: 80, endPoint y: 191, distance: 169.1
click at [80, 191] on ul at bounding box center [172, 141] width 345 height 204
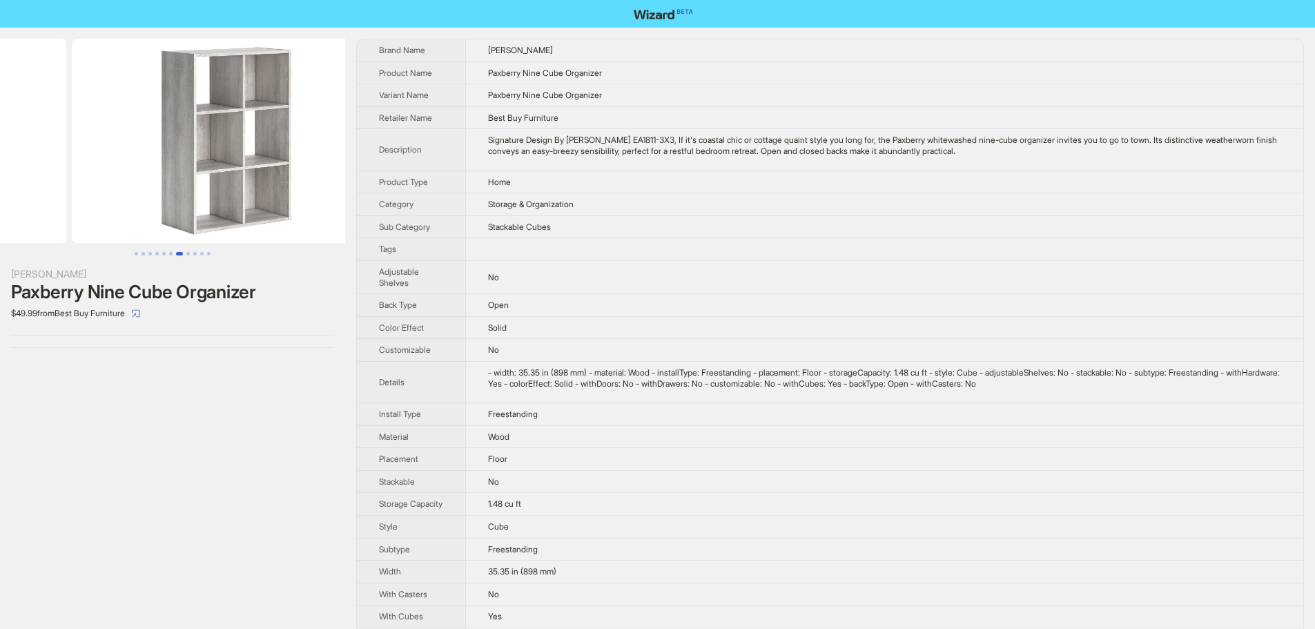
drag, startPoint x: 241, startPoint y: 151, endPoint x: 10, endPoint y: 134, distance: 231.9
click at [13, 135] on ul at bounding box center [172, 141] width 345 height 204
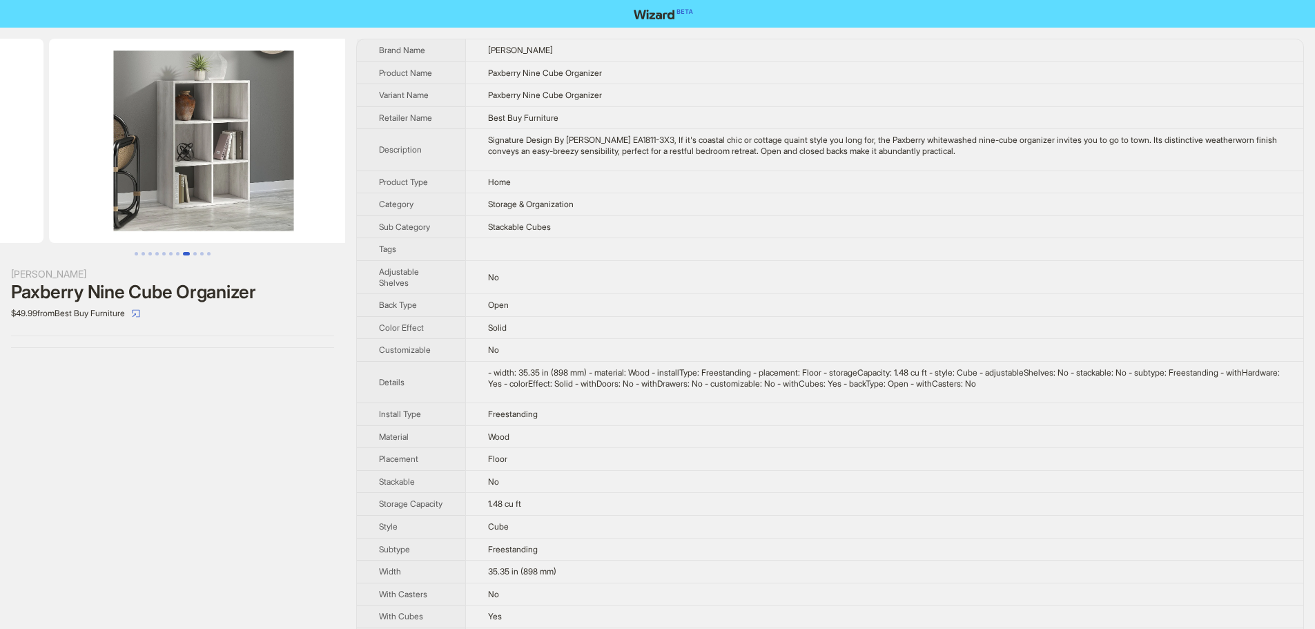
drag, startPoint x: 107, startPoint y: 154, endPoint x: 5, endPoint y: 157, distance: 102.2
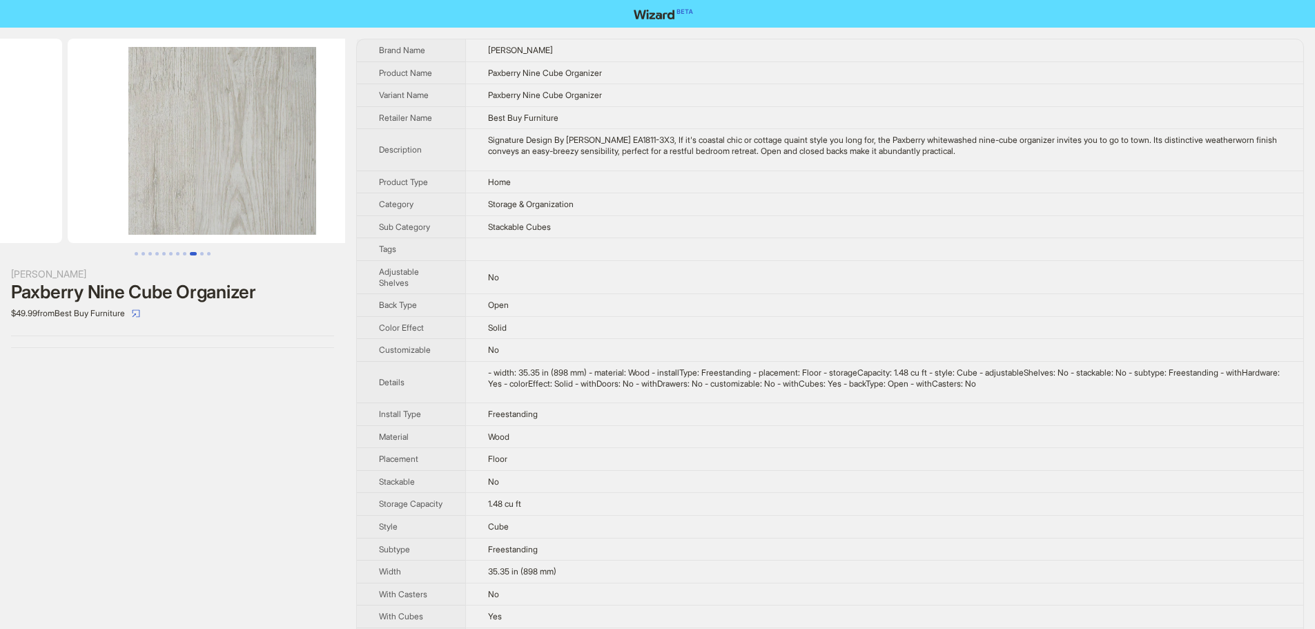
drag, startPoint x: 221, startPoint y: 173, endPoint x: 48, endPoint y: 165, distance: 173.5
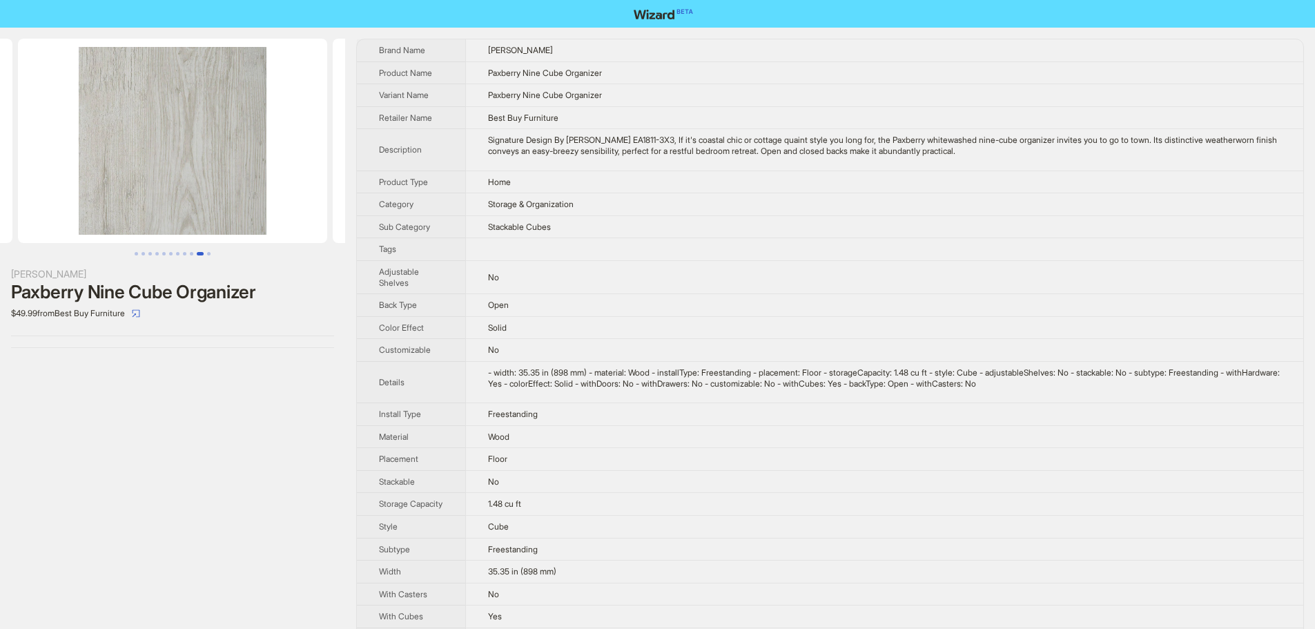
scroll to position [0, 3149]
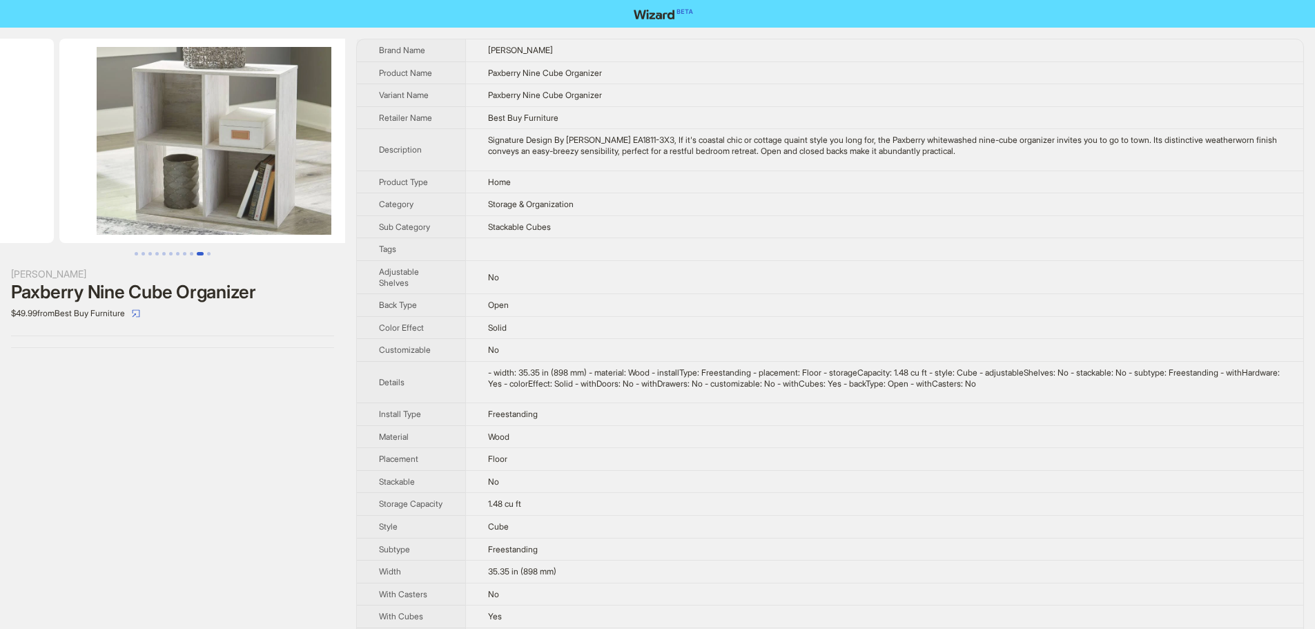
drag, startPoint x: 189, startPoint y: 173, endPoint x: 15, endPoint y: 167, distance: 173.4
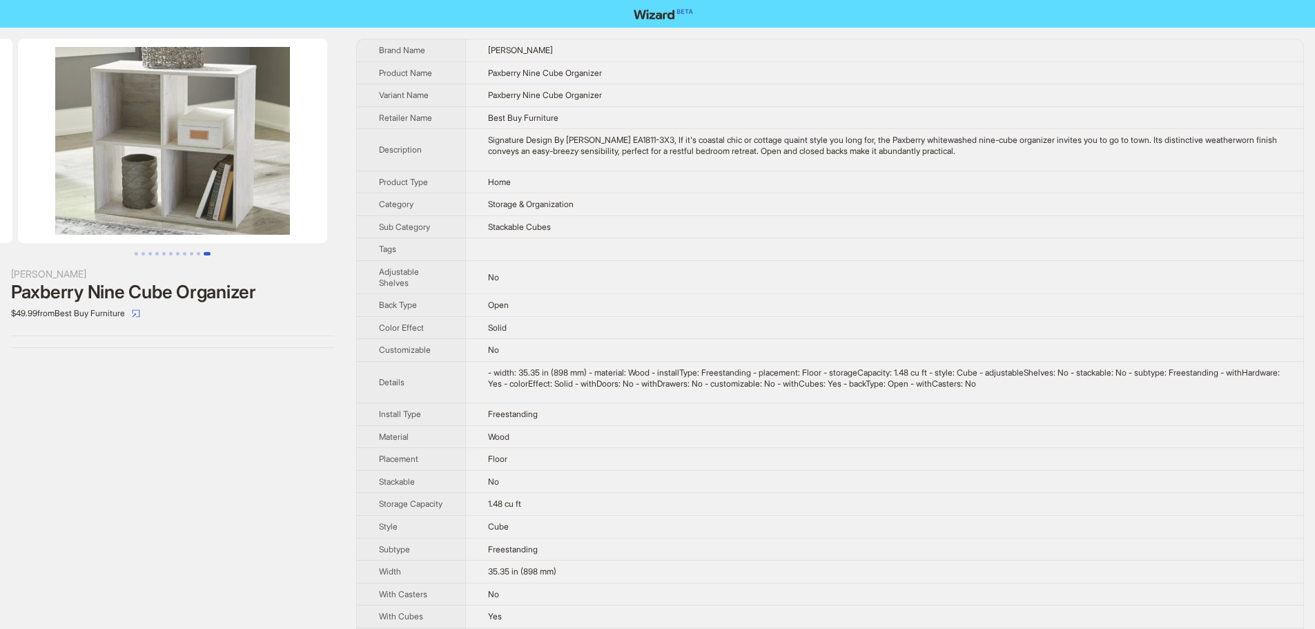
click at [21, 175] on img at bounding box center [172, 141] width 309 height 204
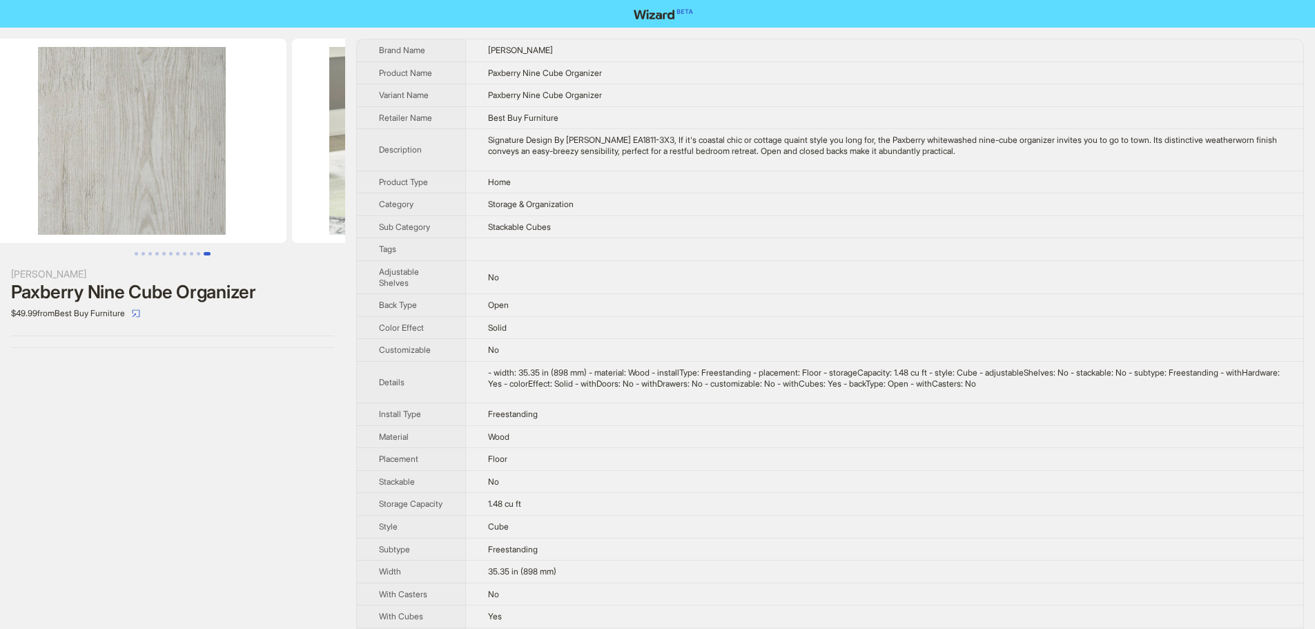
drag, startPoint x: 154, startPoint y: 186, endPoint x: 285, endPoint y: 195, distance: 131.6
click at [382, 198] on div "Ashley Furniture Paxberry Nine Cube Organizer $49.99 from Best Buy Furniture Br…" at bounding box center [657, 367] width 1315 height 679
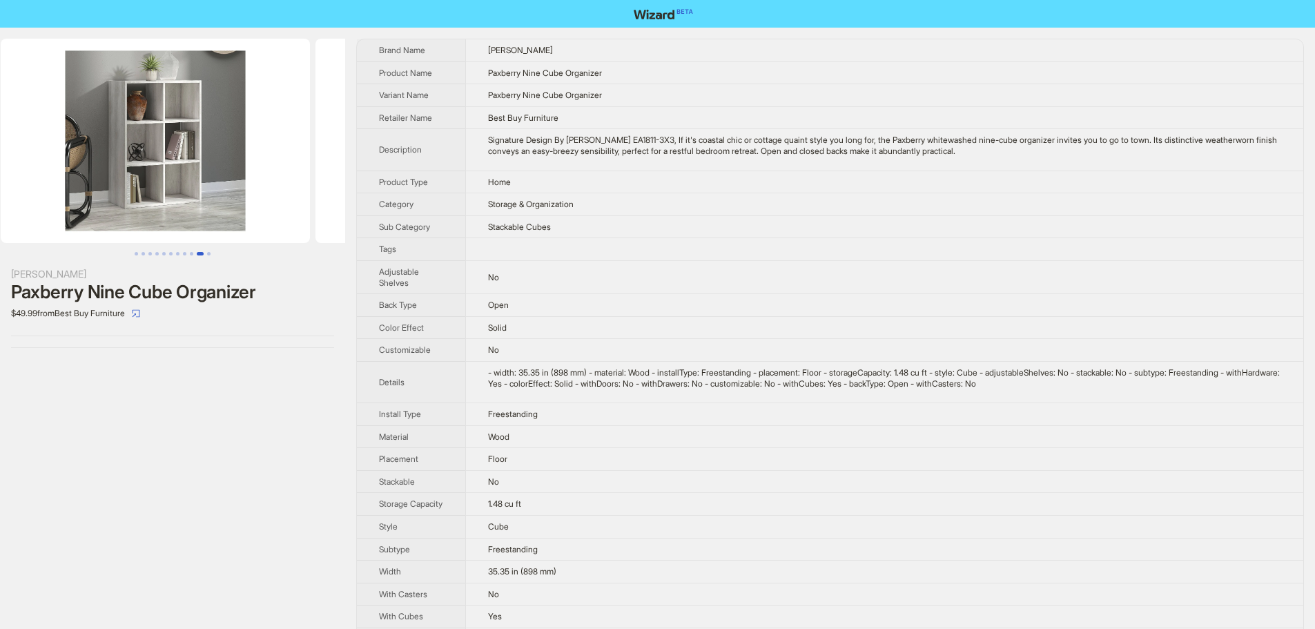
drag, startPoint x: 200, startPoint y: 183, endPoint x: 298, endPoint y: 186, distance: 98.1
click at [380, 186] on div "Ashley Furniture Paxberry Nine Cube Organizer $49.99 from Best Buy Furniture Br…" at bounding box center [657, 367] width 1315 height 679
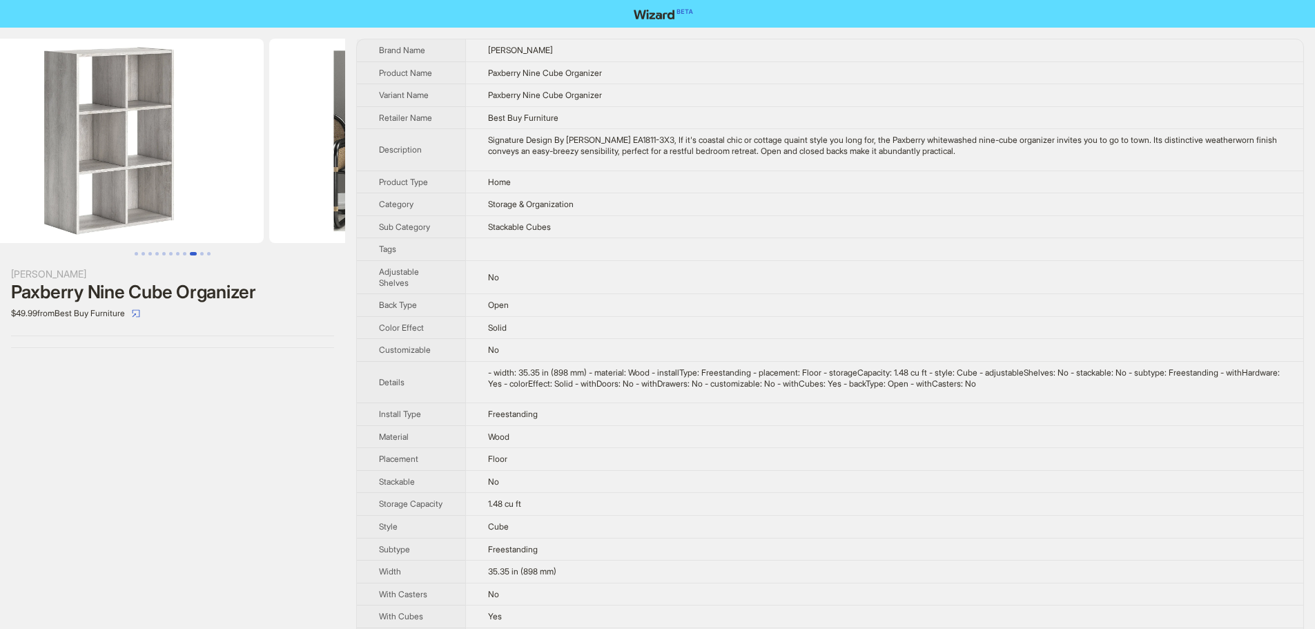
drag, startPoint x: 233, startPoint y: 176, endPoint x: 374, endPoint y: 175, distance: 141.6
click at [374, 175] on div "Ashley Furniture Paxberry Nine Cube Organizer $49.99 from Best Buy Furniture Br…" at bounding box center [657, 367] width 1315 height 679
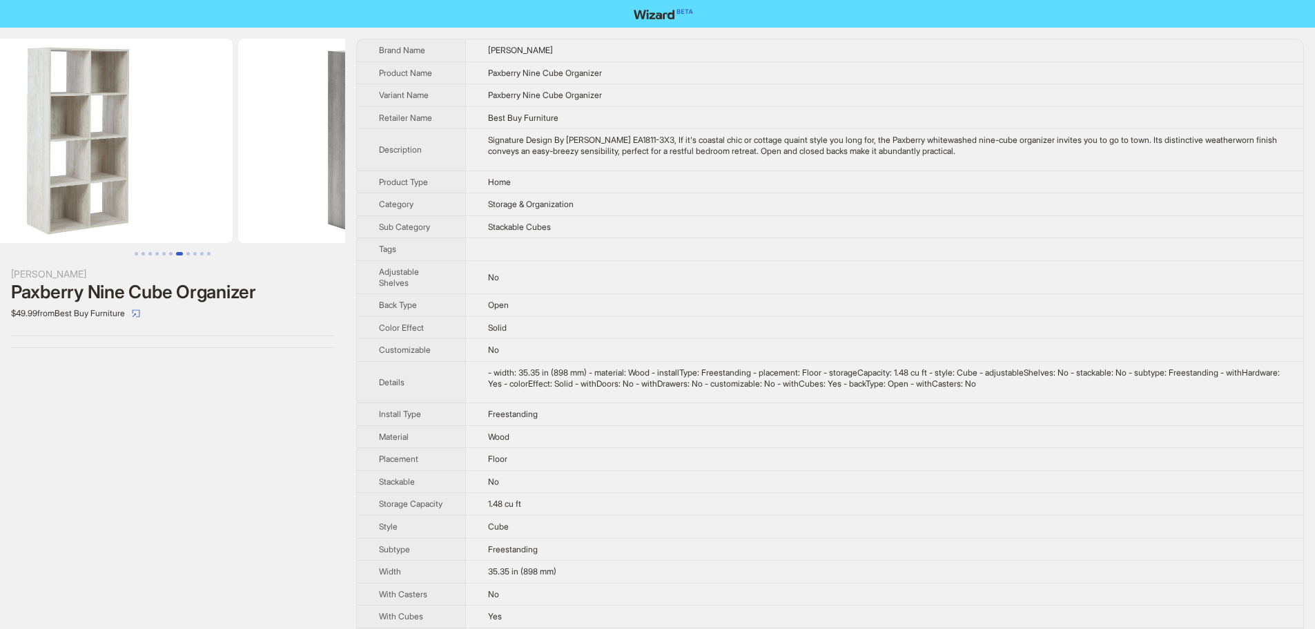
drag, startPoint x: 172, startPoint y: 169, endPoint x: 282, endPoint y: 169, distance: 109.8
click at [331, 167] on ul at bounding box center [172, 141] width 345 height 204
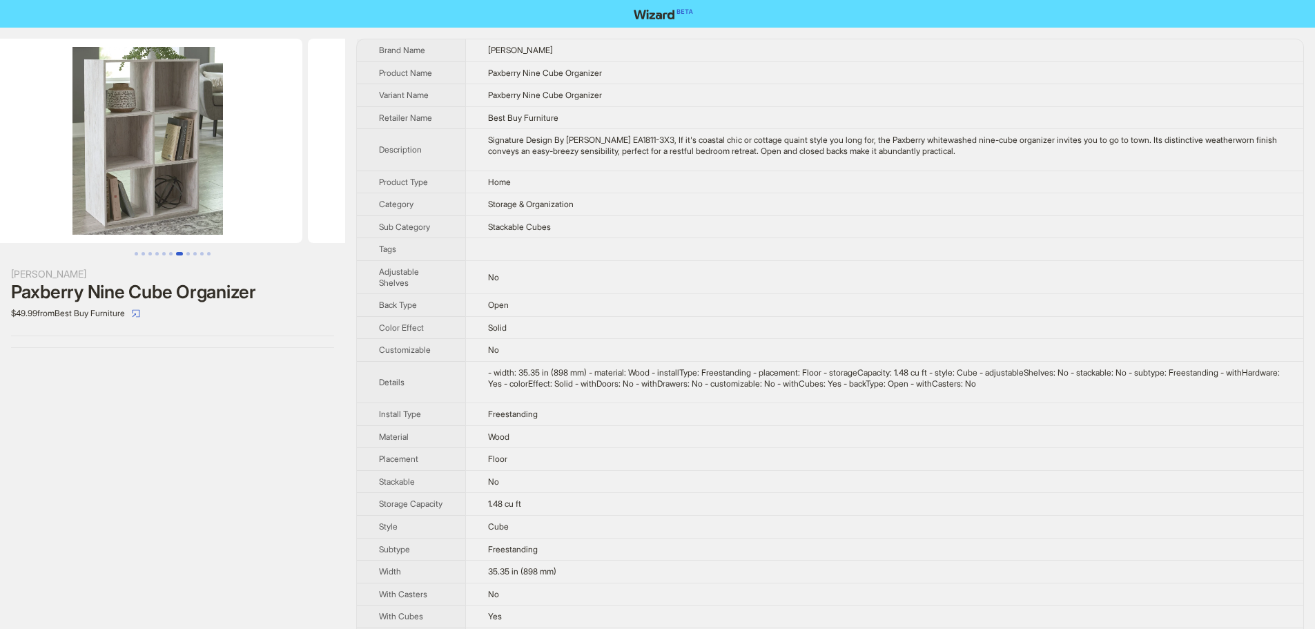
drag, startPoint x: 170, startPoint y: 162, endPoint x: 351, endPoint y: 156, distance: 181.7
click at [364, 149] on div "Ashley Furniture Paxberry Nine Cube Organizer $49.99 from Best Buy Furniture Br…" at bounding box center [657, 367] width 1315 height 679
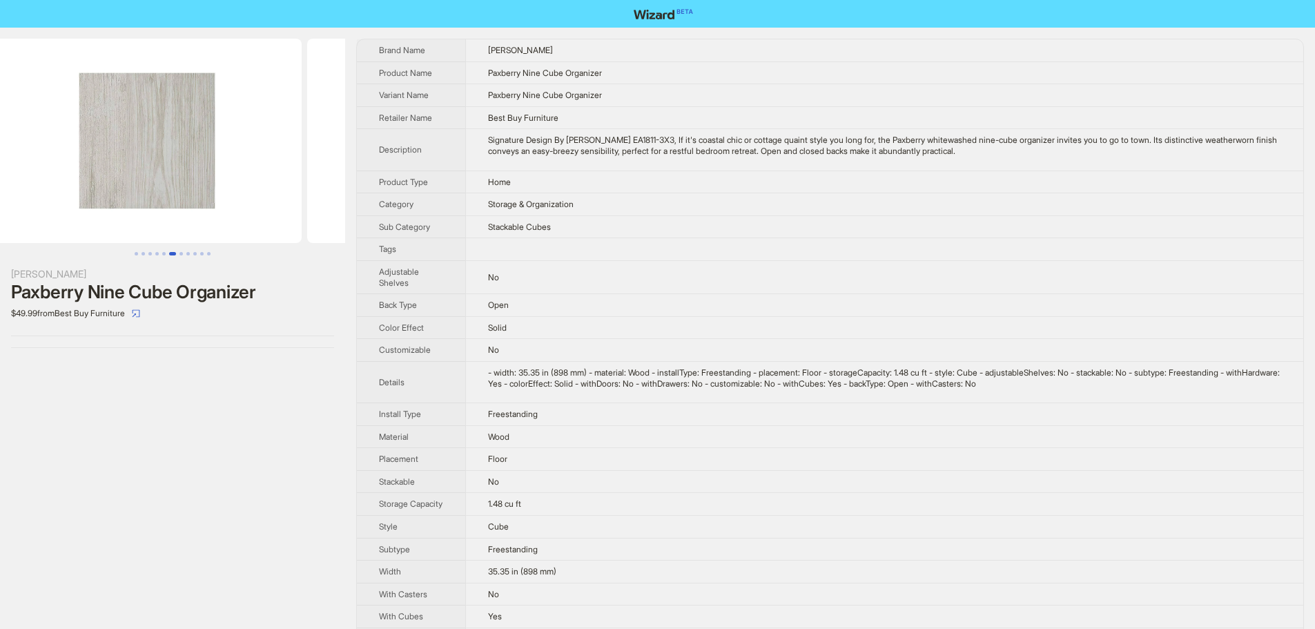
drag, startPoint x: 153, startPoint y: 175, endPoint x: 360, endPoint y: 186, distance: 208.1
click at [365, 186] on div "Ashley Furniture Paxberry Nine Cube Organizer $49.99 from Best Buy Furniture Br…" at bounding box center [657, 367] width 1315 height 679
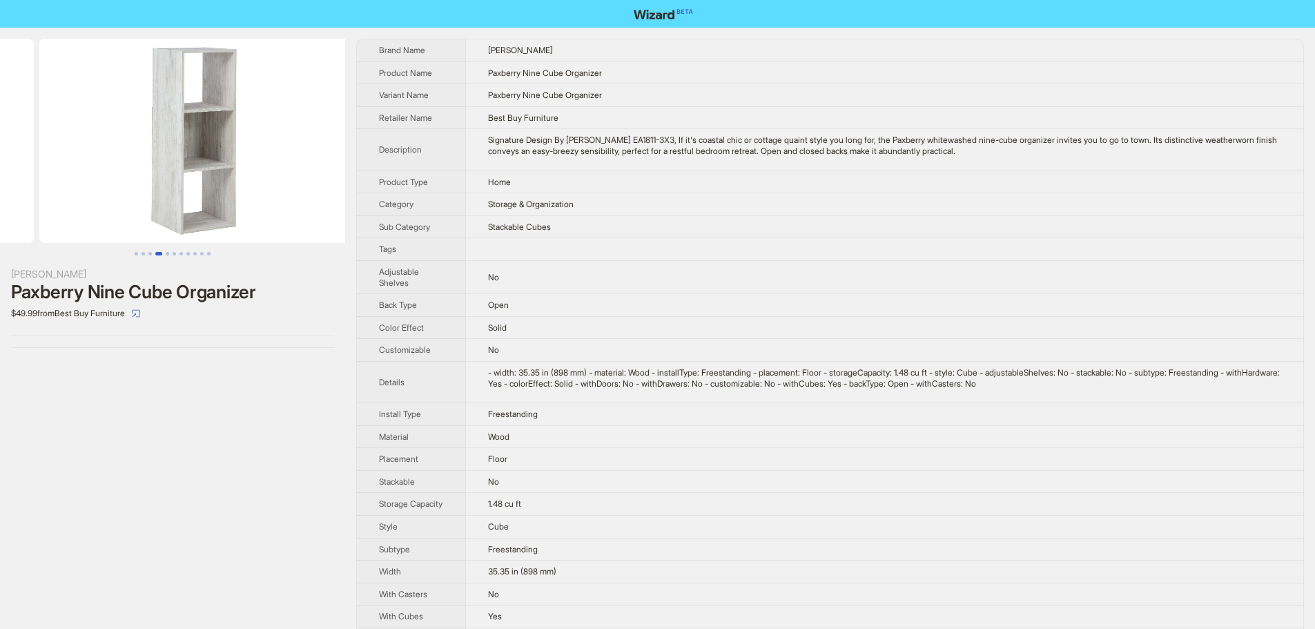
drag, startPoint x: 170, startPoint y: 181, endPoint x: 385, endPoint y: 191, distance: 215.7
click at [385, 191] on div "Ashley Furniture Paxberry Nine Cube Organizer $49.99 from Best Buy Furniture Br…" at bounding box center [657, 367] width 1315 height 679
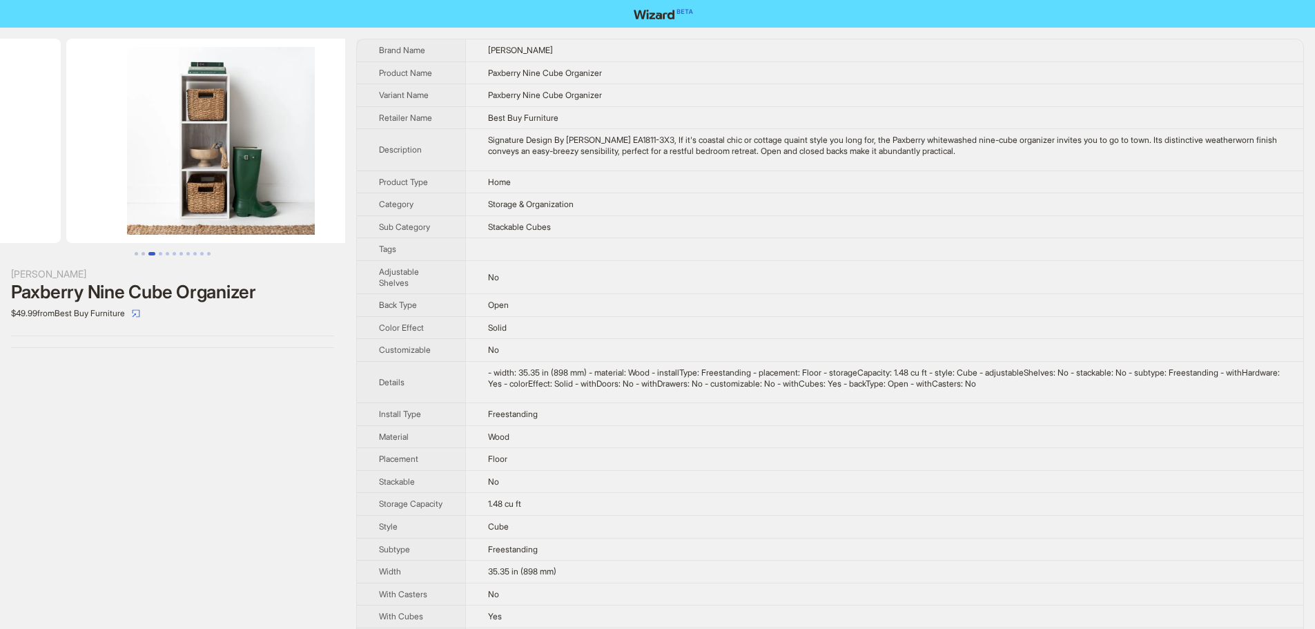
drag, startPoint x: 124, startPoint y: 179, endPoint x: 119, endPoint y: 186, distance: 9.0
click at [372, 182] on div "Ashley Furniture Paxberry Nine Cube Organizer $49.99 from Best Buy Furniture Br…" at bounding box center [657, 367] width 1315 height 679
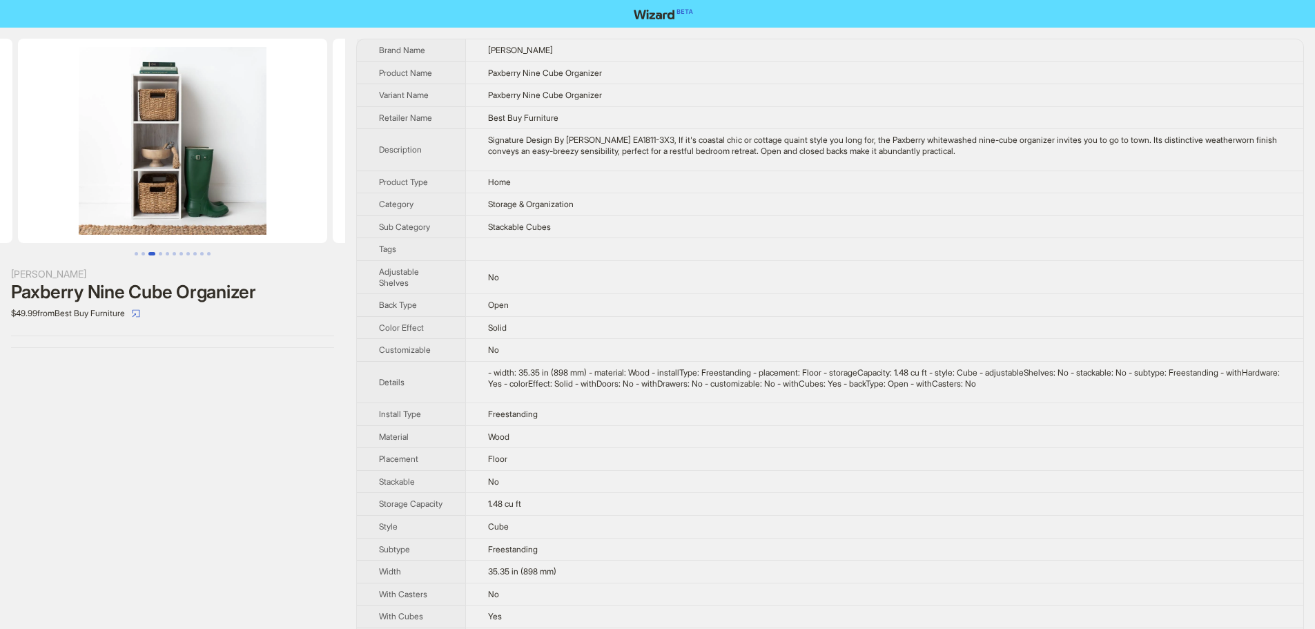
scroll to position [0, 472]
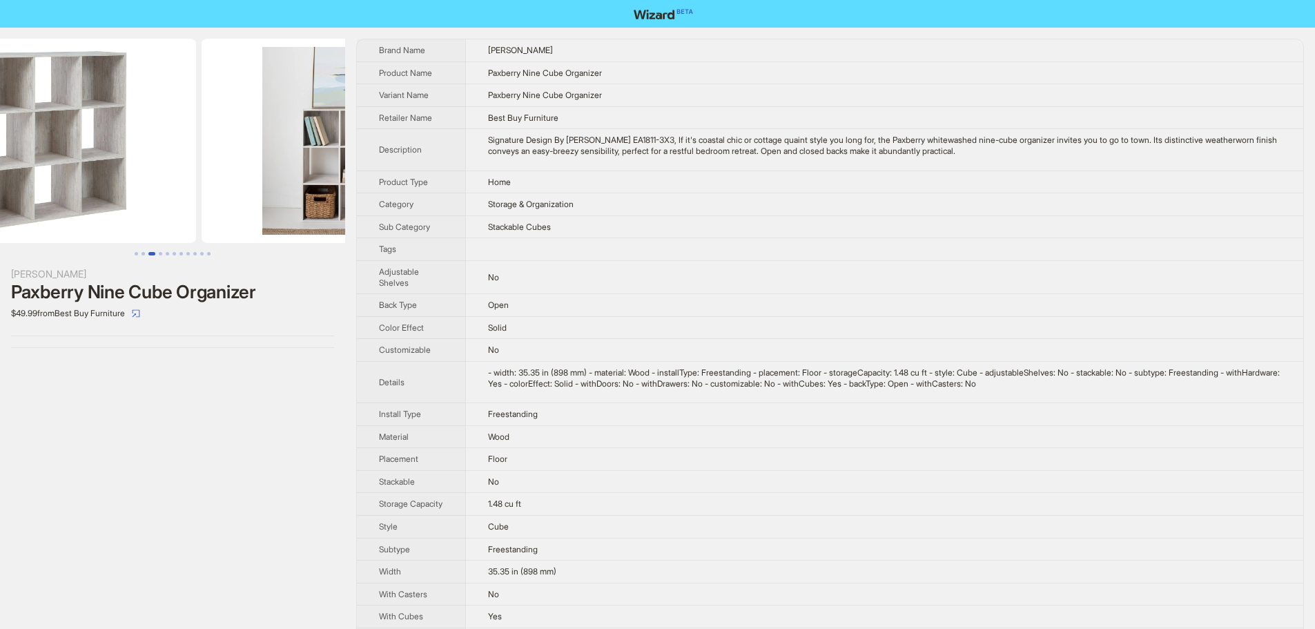
drag, startPoint x: 372, startPoint y: 203, endPoint x: 385, endPoint y: 196, distance: 14.8
click at [456, 202] on div "Ashley Furniture Paxberry Nine Cube Organizer $49.99 from Best Buy Furniture Br…" at bounding box center [657, 367] width 1315 height 679
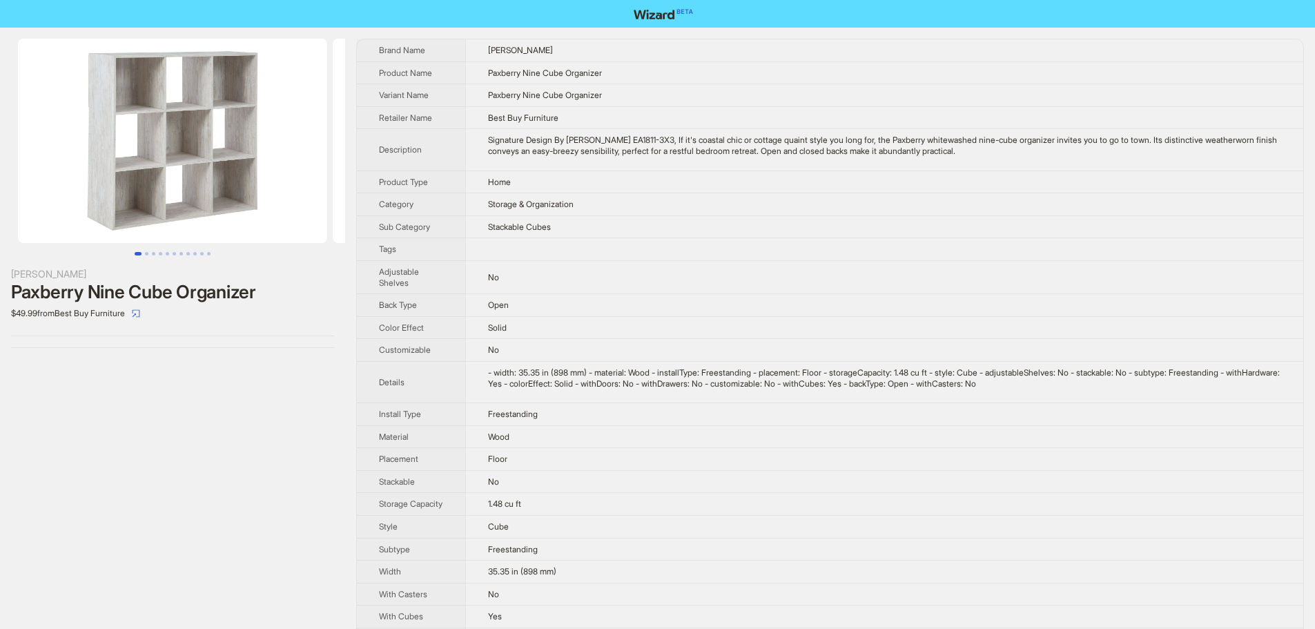
drag, startPoint x: 190, startPoint y: 192, endPoint x: 516, endPoint y: 196, distance: 326.0
click at [504, 196] on div "Ashley Furniture Paxberry Nine Cube Organizer $49.99 from Best Buy Furniture Br…" at bounding box center [657, 367] width 1315 height 679
click at [206, 139] on img at bounding box center [172, 141] width 309 height 204
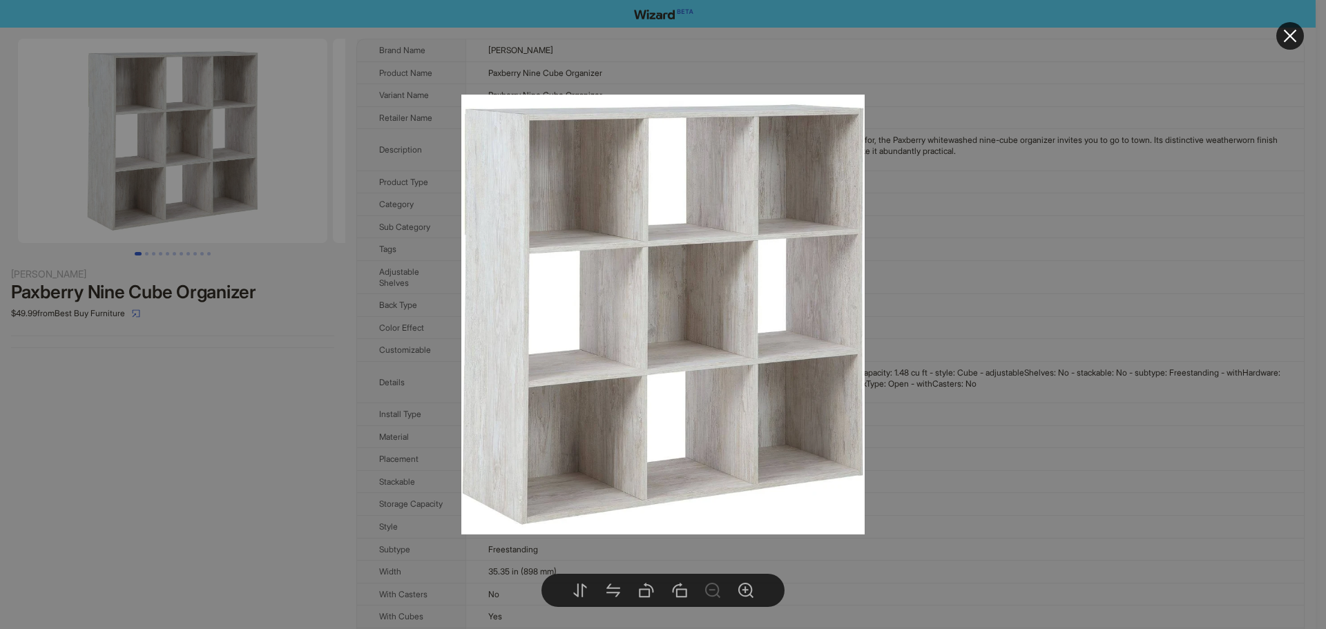
click at [1291, 31] on icon "close" at bounding box center [1290, 36] width 17 height 17
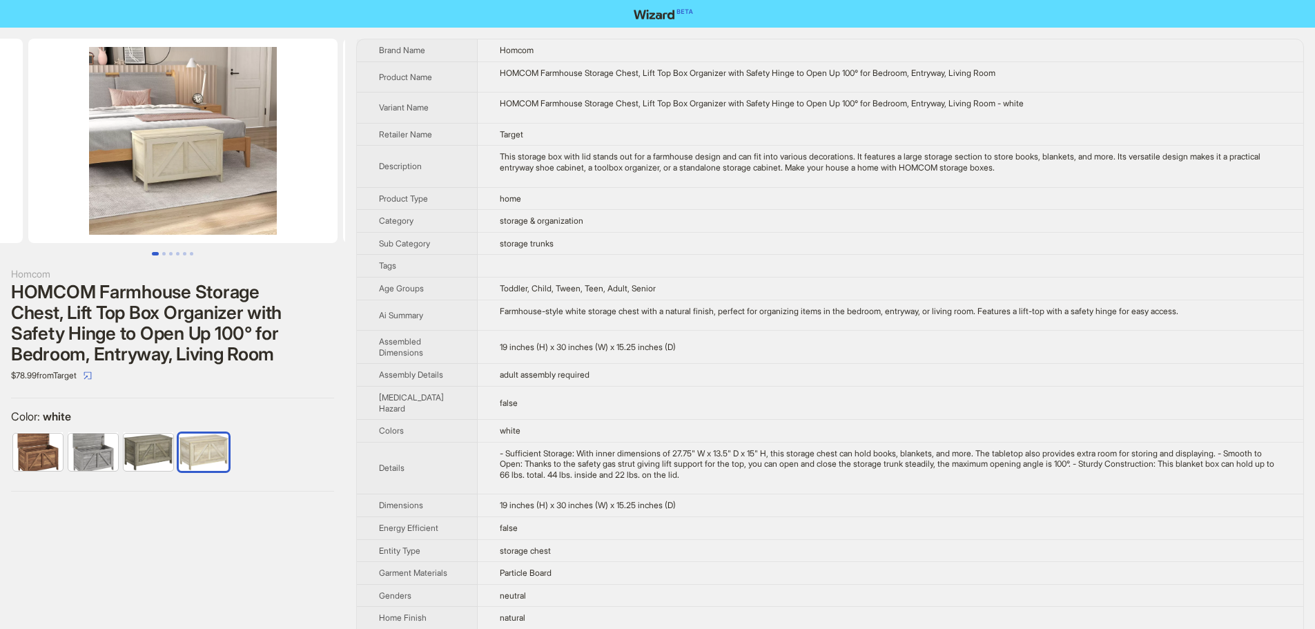
drag, startPoint x: 157, startPoint y: 168, endPoint x: 32, endPoint y: 173, distance: 125.8
click at [32, 173] on ul at bounding box center [172, 141] width 345 height 204
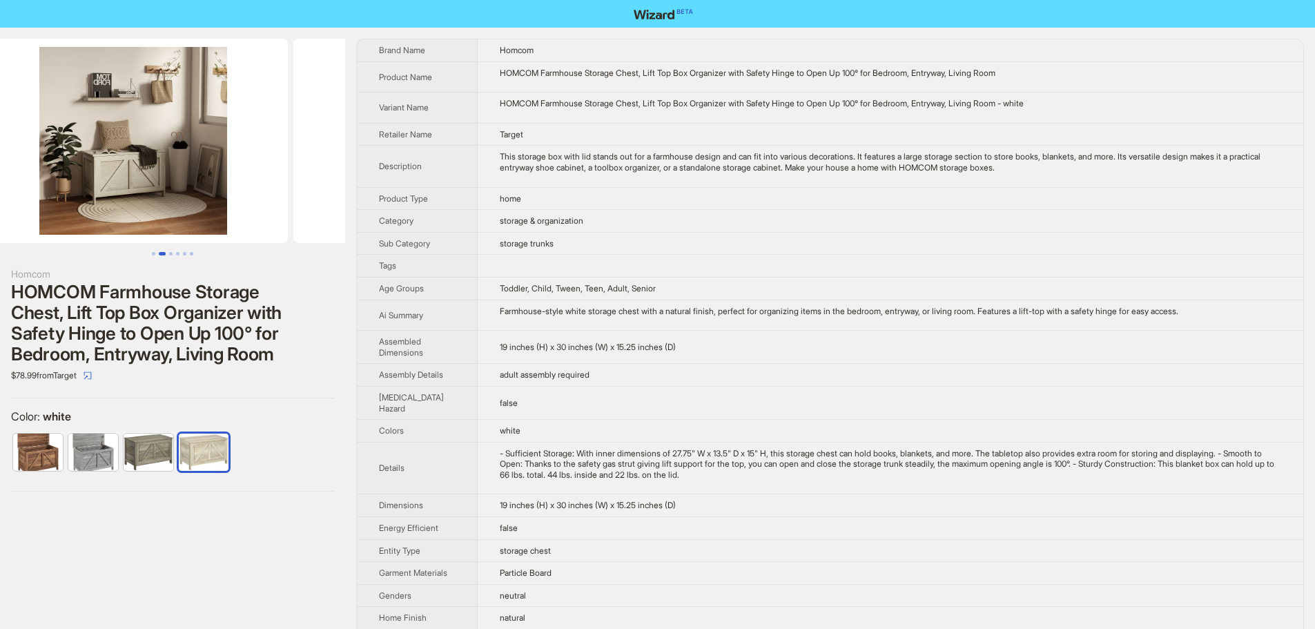
drag, startPoint x: 271, startPoint y: 171, endPoint x: 26, endPoint y: 187, distance: 245.7
click at [26, 187] on ul at bounding box center [172, 141] width 345 height 204
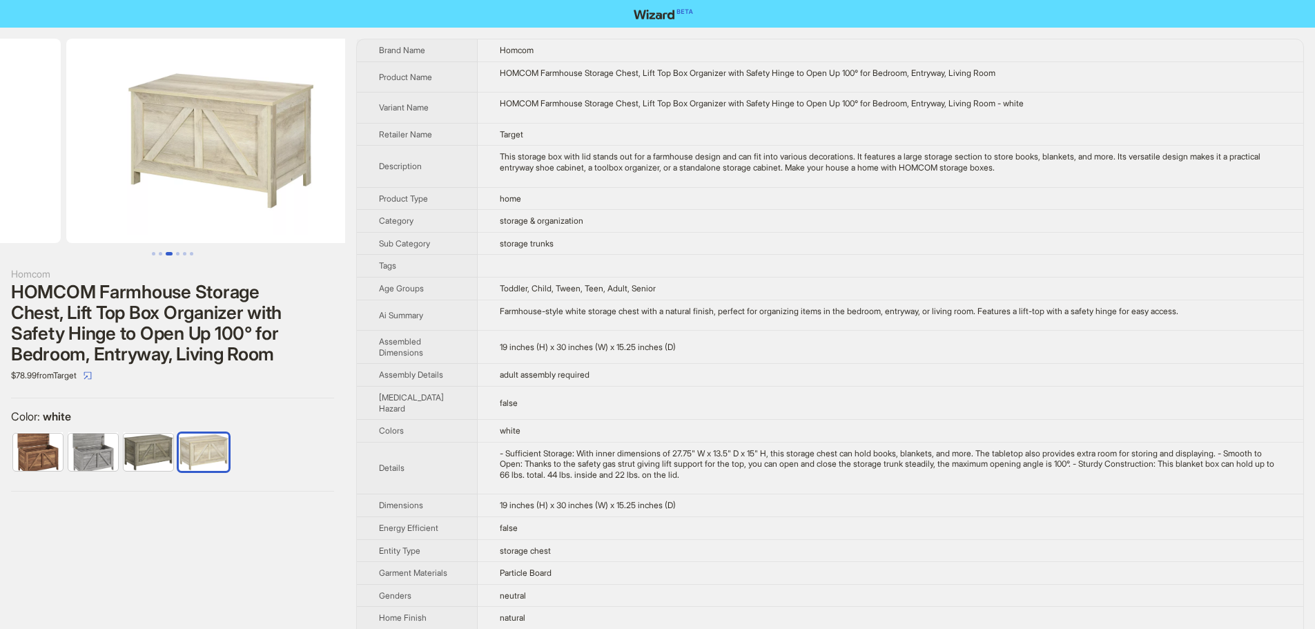
drag, startPoint x: 231, startPoint y: 188, endPoint x: 47, endPoint y: 192, distance: 183.7
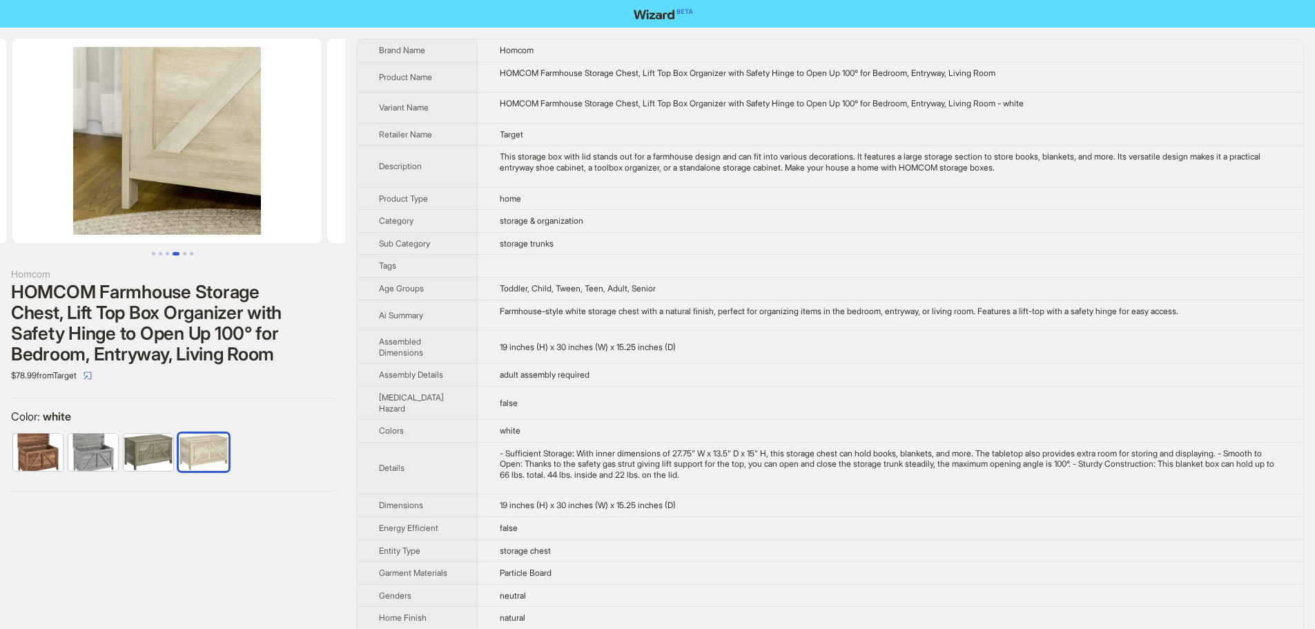
drag, startPoint x: 247, startPoint y: 182, endPoint x: 66, endPoint y: 182, distance: 181.6
click at [66, 182] on ul at bounding box center [172, 141] width 345 height 204
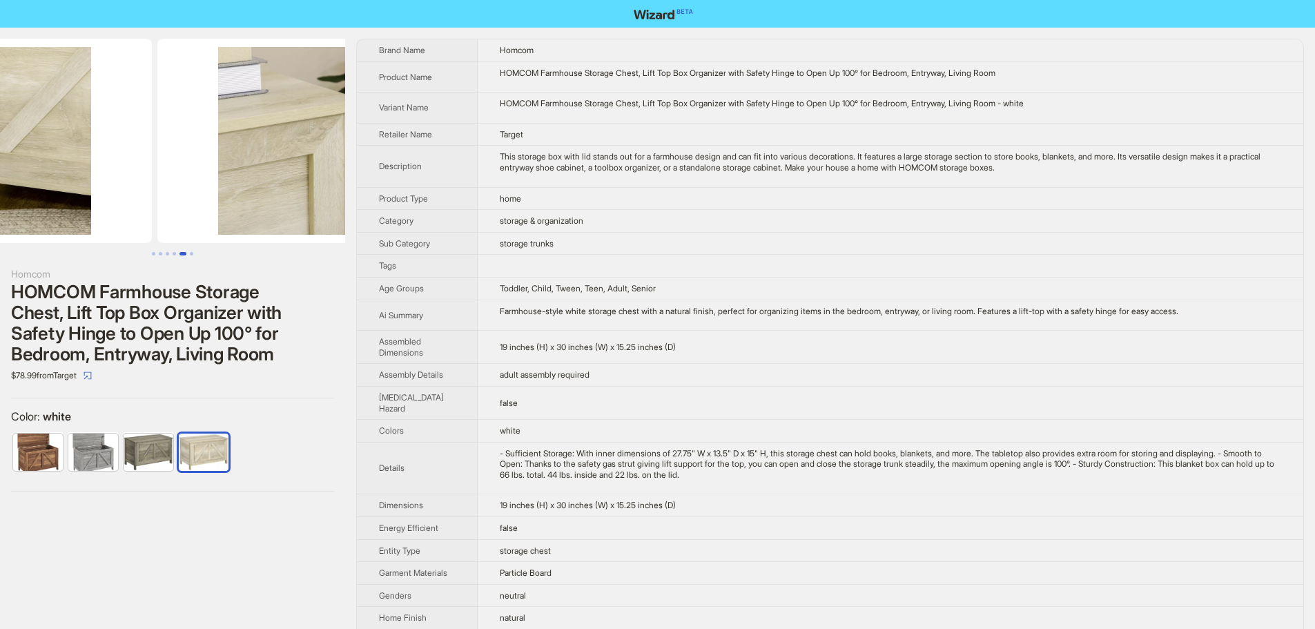
scroll to position [0, 1574]
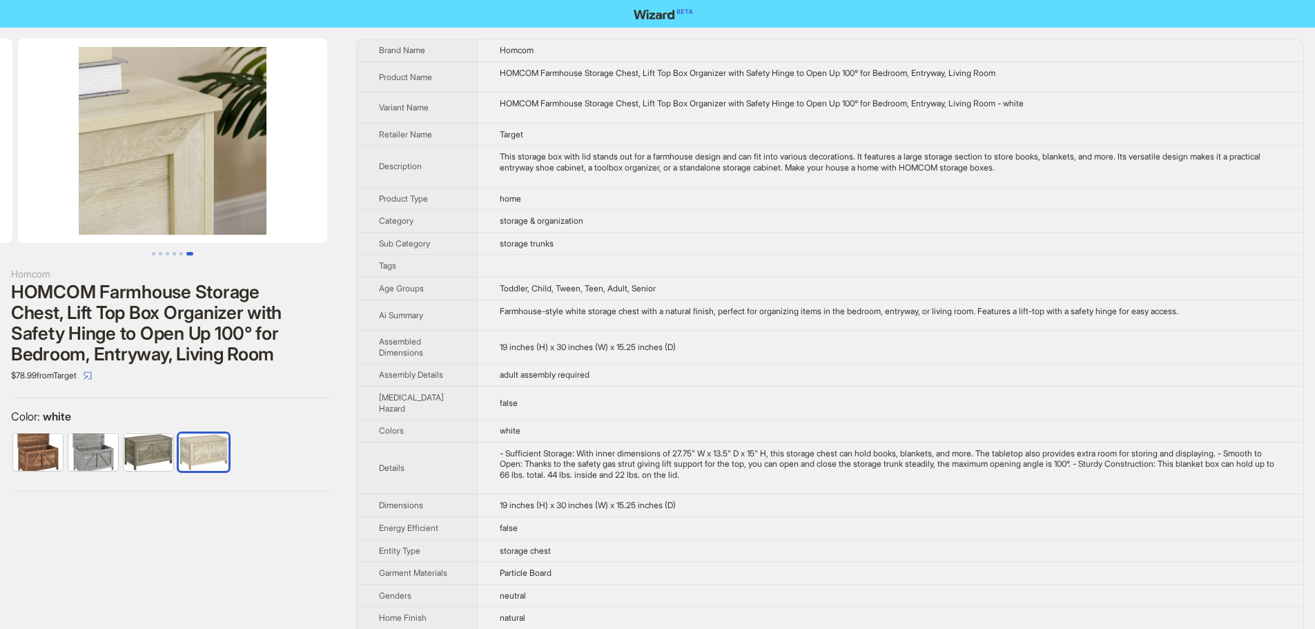
drag, startPoint x: 261, startPoint y: 178, endPoint x: 18, endPoint y: 191, distance: 243.4
drag, startPoint x: 229, startPoint y: 177, endPoint x: 0, endPoint y: 176, distance: 229.3
click at [0, 176] on ul at bounding box center [172, 141] width 345 height 204
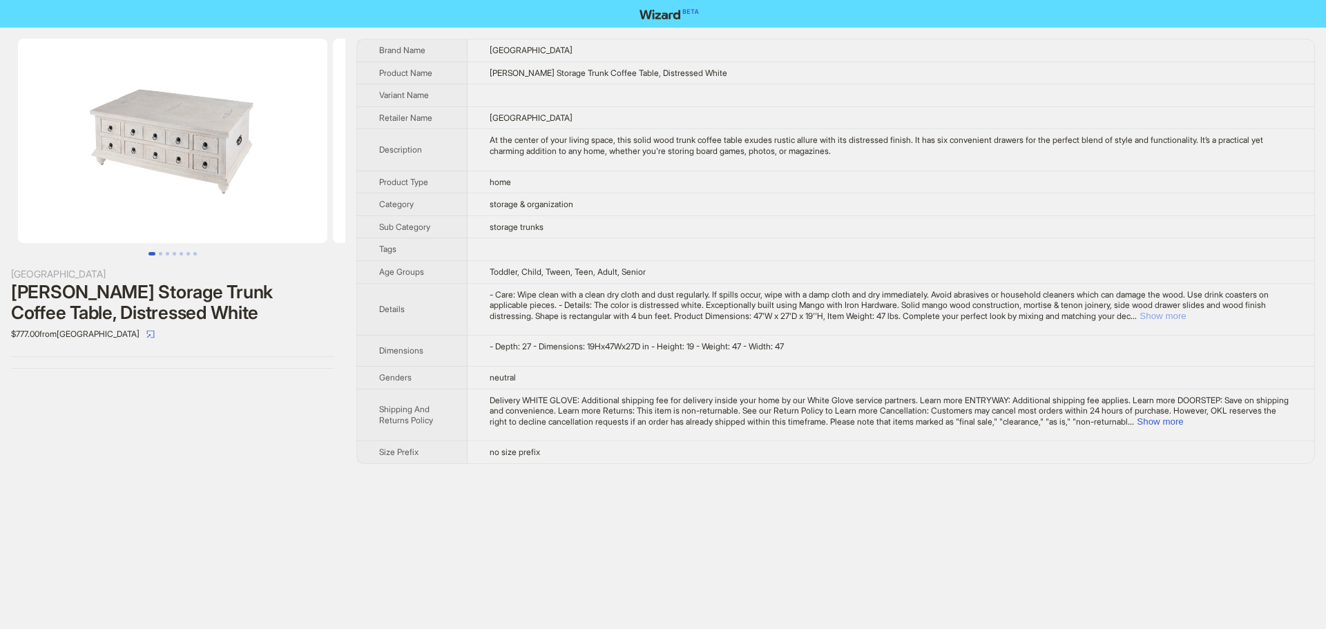
click at [1186, 316] on button "Show more" at bounding box center [1162, 316] width 46 height 10
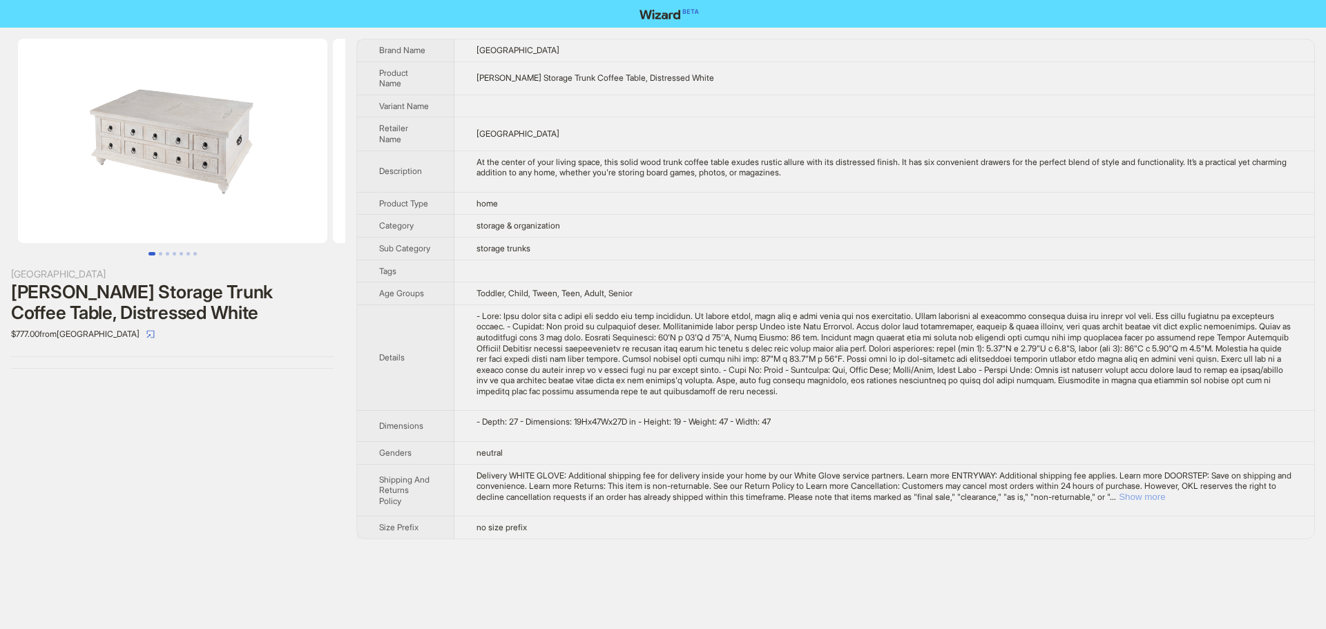
click at [1165, 501] on button "Show more" at bounding box center [1142, 497] width 46 height 10
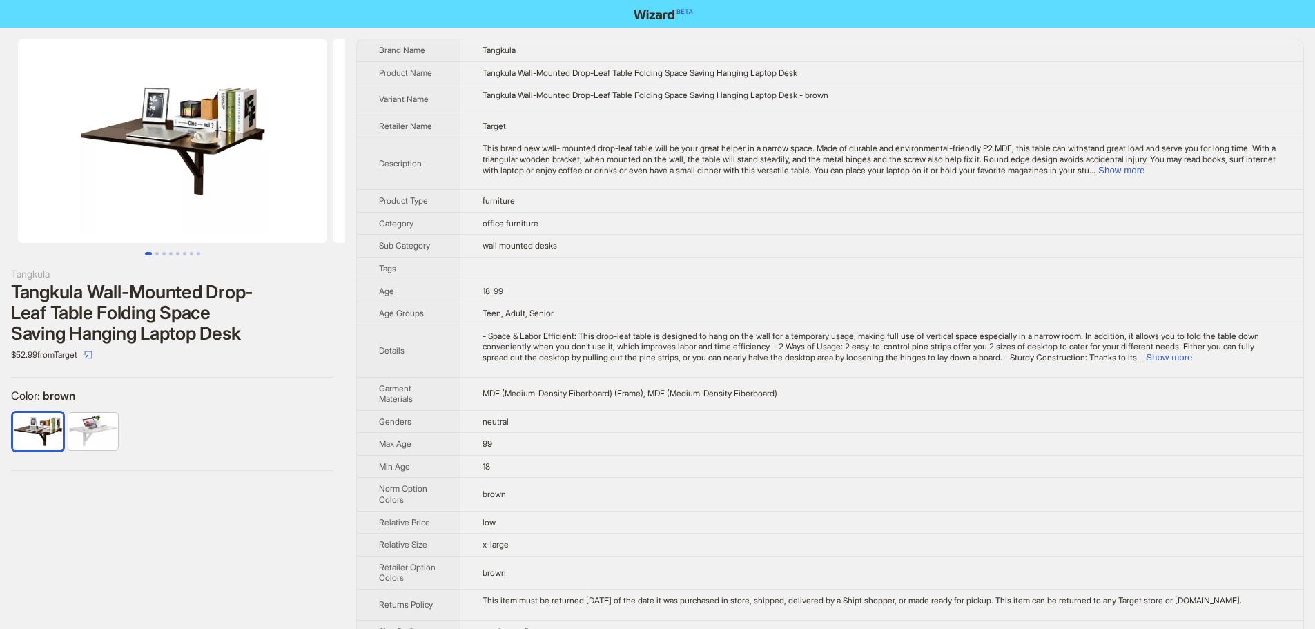
click at [620, 251] on td "wall mounted desks" at bounding box center [882, 246] width 843 height 23
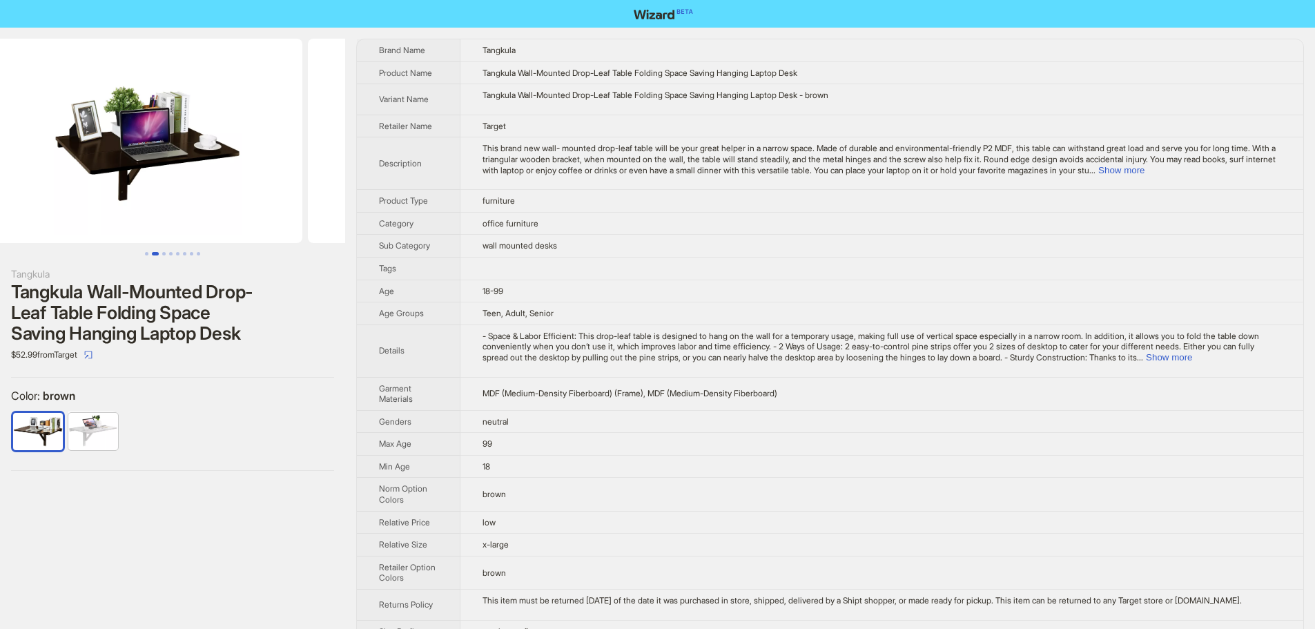
drag, startPoint x: 291, startPoint y: 199, endPoint x: 64, endPoint y: 206, distance: 226.6
click at [64, 206] on ul at bounding box center [172, 141] width 345 height 204
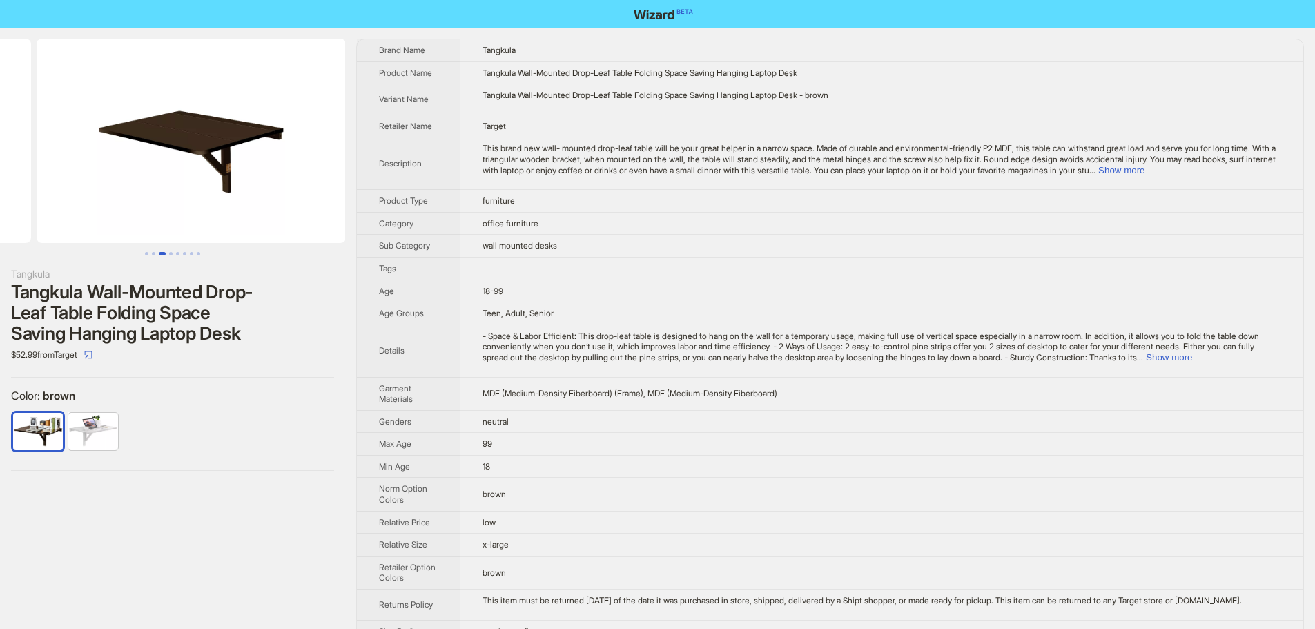
drag, startPoint x: 254, startPoint y: 207, endPoint x: 57, endPoint y: 207, distance: 197.5
click at [57, 207] on ul at bounding box center [172, 141] width 345 height 204
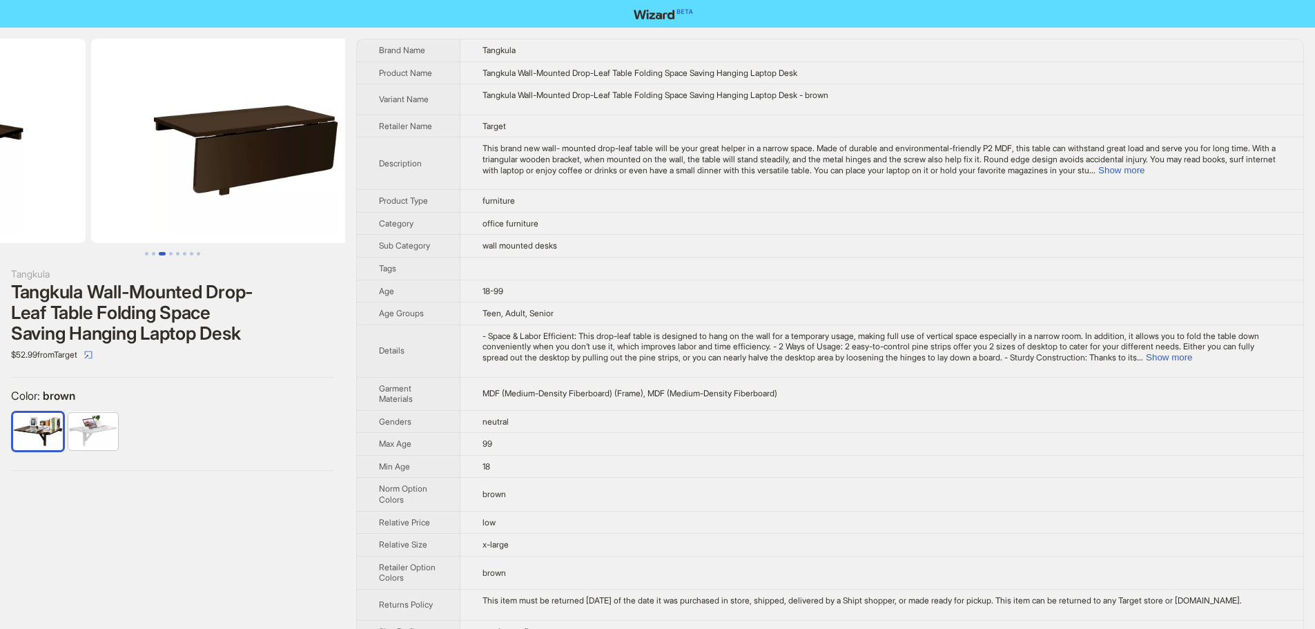
drag, startPoint x: 231, startPoint y: 195, endPoint x: 70, endPoint y: 198, distance: 161.6
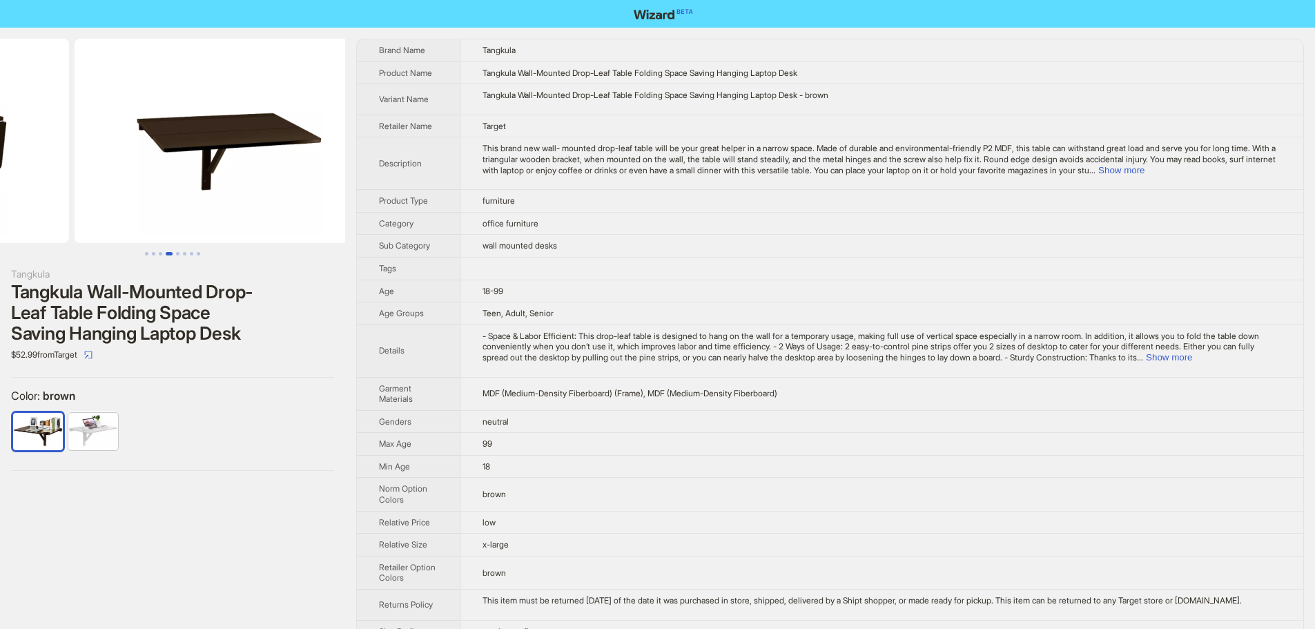
drag, startPoint x: 216, startPoint y: 194, endPoint x: 0, endPoint y: 197, distance: 216.2
click at [2, 195] on ul at bounding box center [172, 141] width 345 height 204
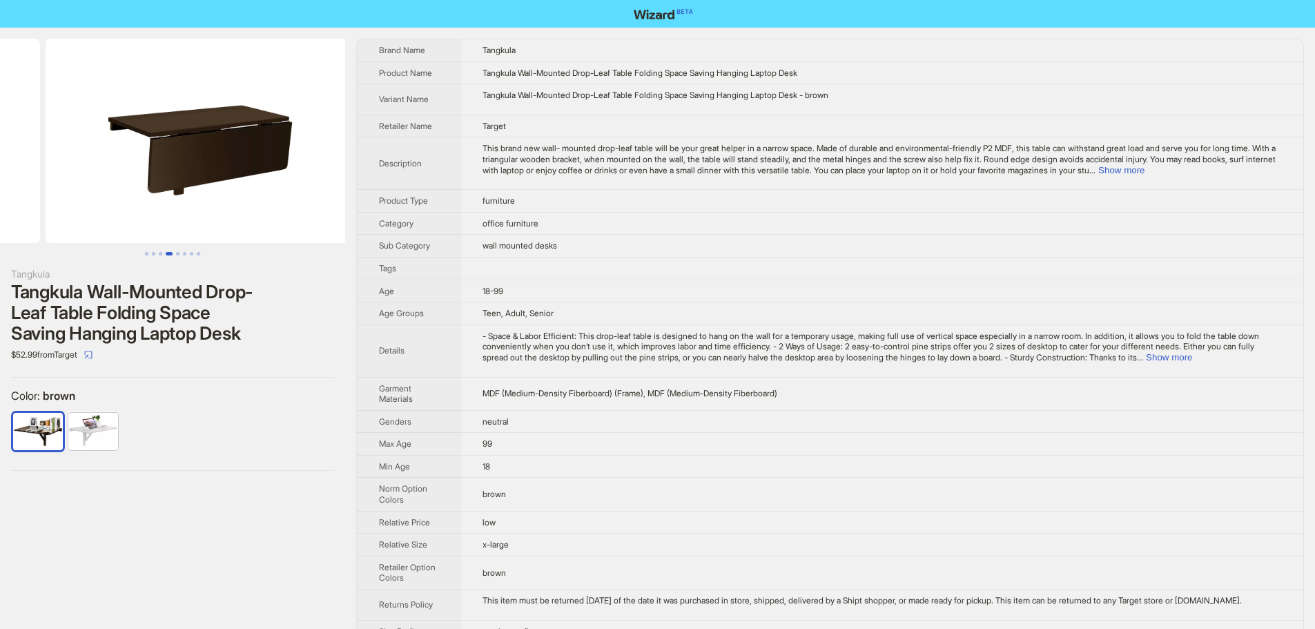
drag, startPoint x: 220, startPoint y: 204, endPoint x: 276, endPoint y: 215, distance: 57.0
click at [317, 211] on ul at bounding box center [172, 141] width 345 height 204
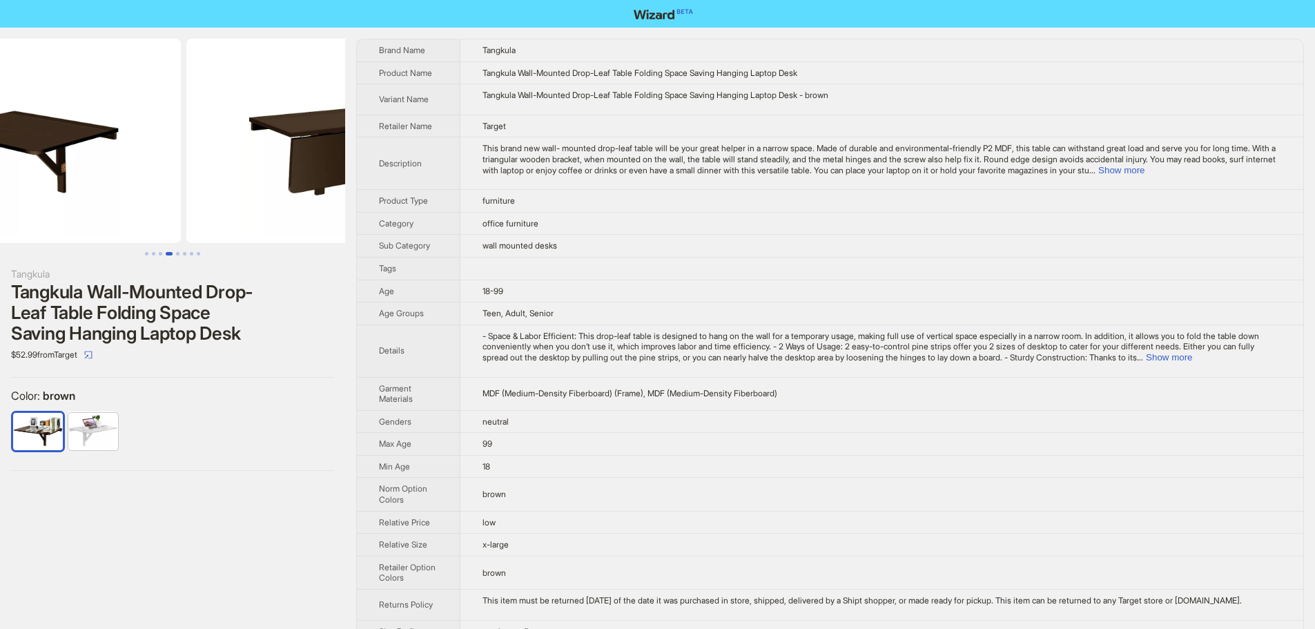
drag, startPoint x: 109, startPoint y: 209, endPoint x: 306, endPoint y: 206, distance: 196.8
click at [275, 204] on img at bounding box center [340, 141] width 309 height 204
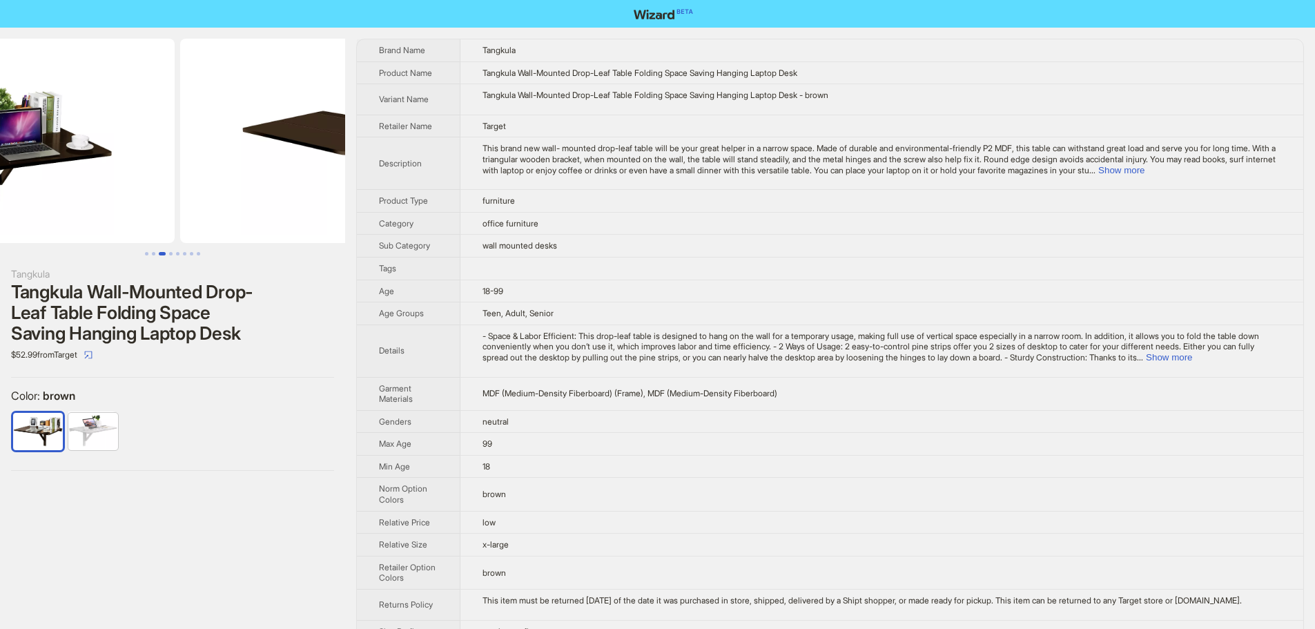
drag, startPoint x: 117, startPoint y: 200, endPoint x: 416, endPoint y: 210, distance: 299.9
click at [311, 206] on img at bounding box center [334, 141] width 309 height 204
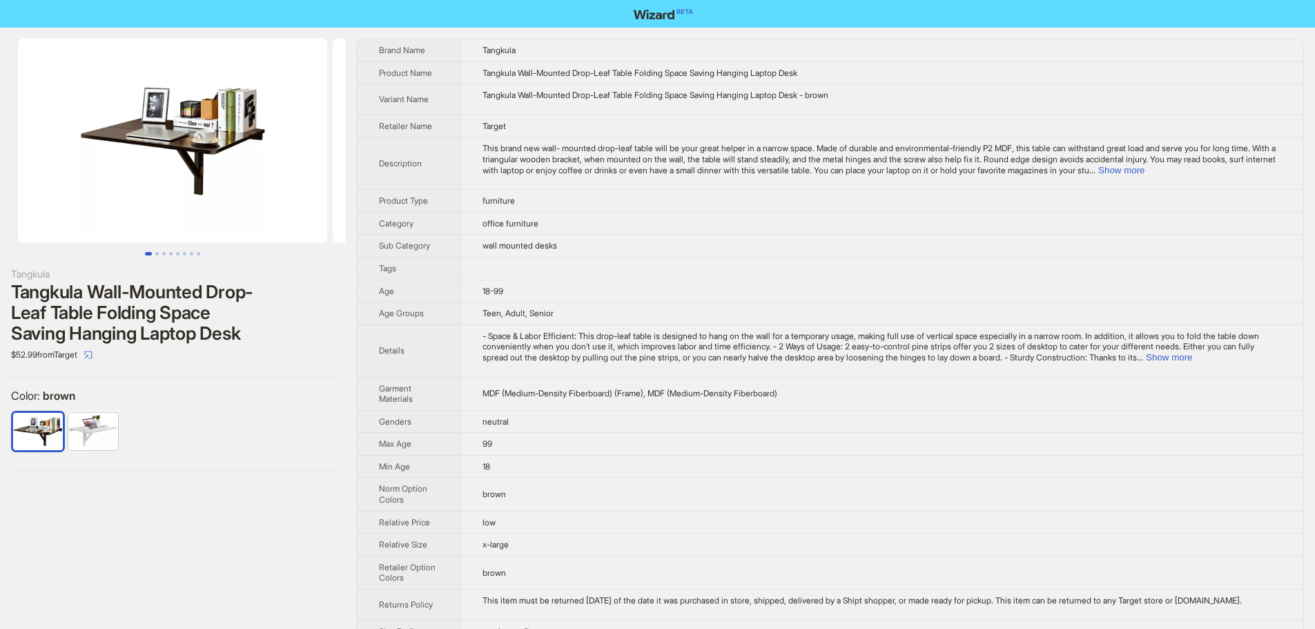
drag, startPoint x: 290, startPoint y: 204, endPoint x: 612, endPoint y: 251, distance: 325.1
click at [612, 251] on div "Tangkula Tangkula Wall-Mounted Drop-Leaf Table Folding Space Saving Hanging Lap…" at bounding box center [657, 357] width 1315 height 659
drag, startPoint x: 88, startPoint y: 287, endPoint x: 121, endPoint y: 293, distance: 33.7
click at [121, 293] on div "Tangkula Wall-Mounted Drop-Leaf Table Folding Space Saving Hanging Laptop Desk" at bounding box center [172, 313] width 323 height 62
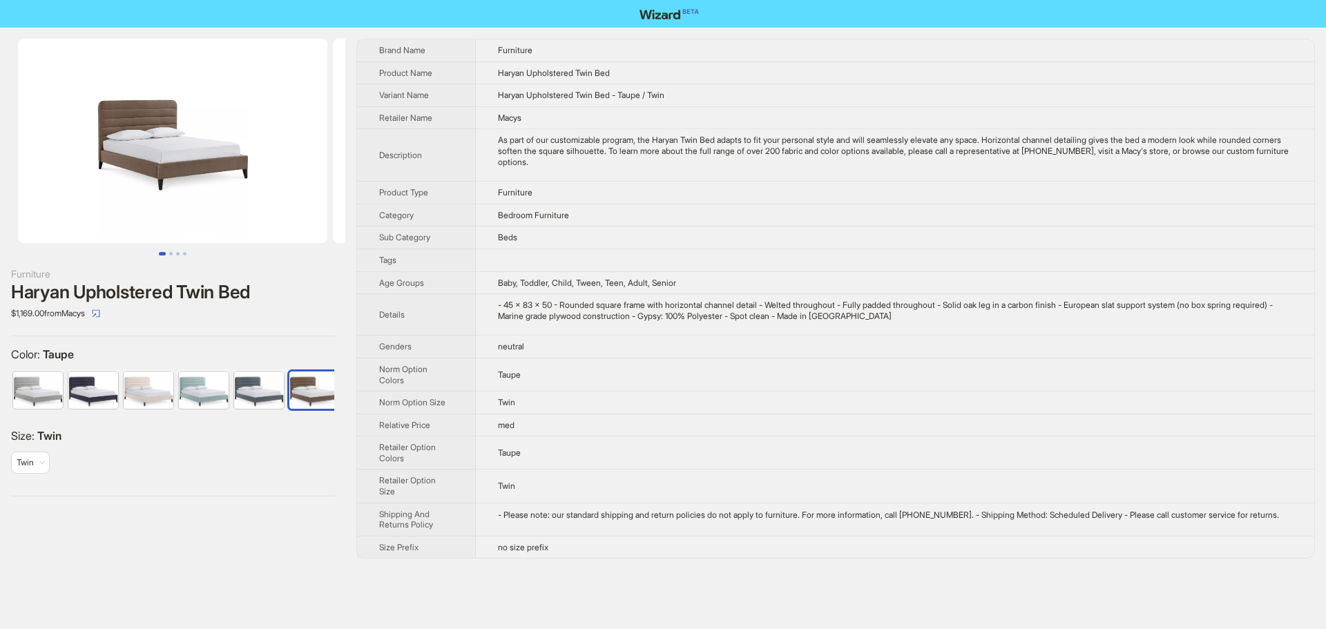
scroll to position [0, 8]
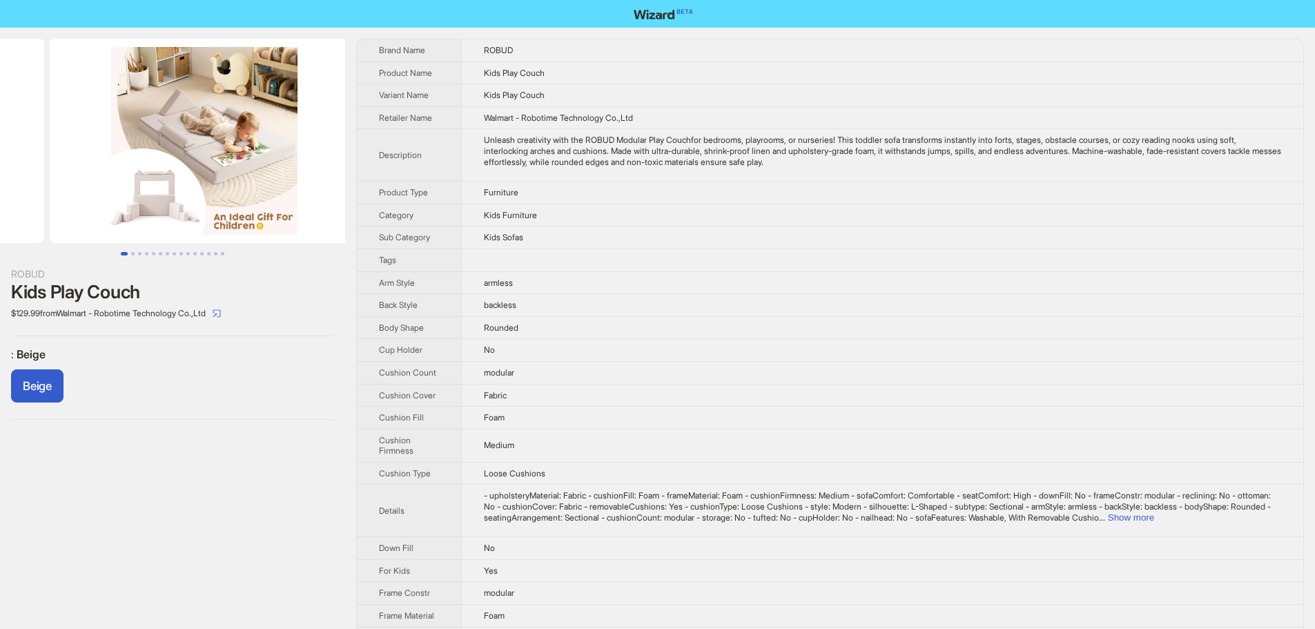
drag, startPoint x: 249, startPoint y: 137, endPoint x: 57, endPoint y: 165, distance: 193.3
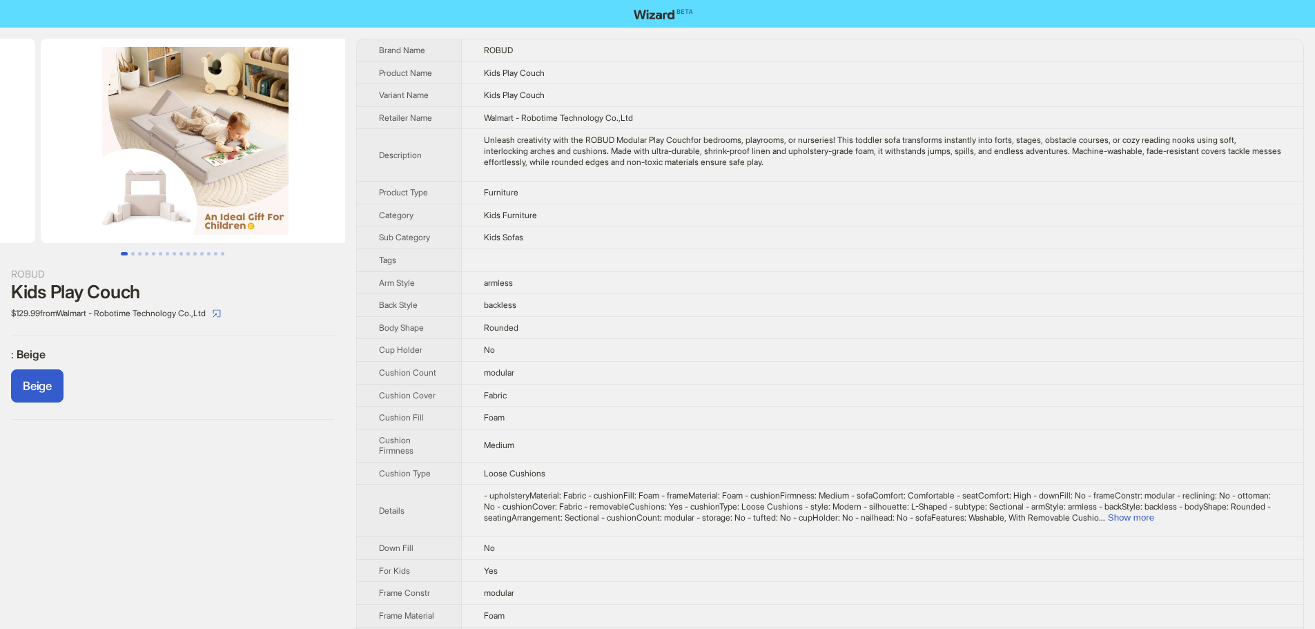
click at [96, 162] on ul at bounding box center [172, 141] width 345 height 204
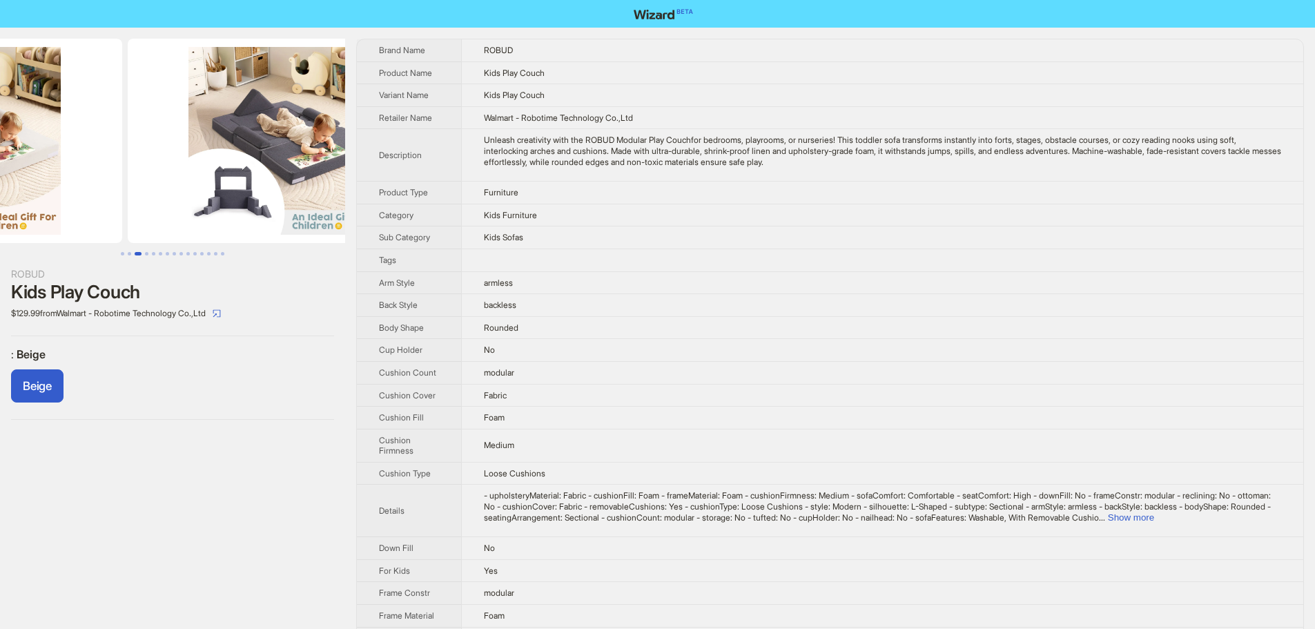
drag, startPoint x: 77, startPoint y: 173, endPoint x: 63, endPoint y: 174, distance: 14.5
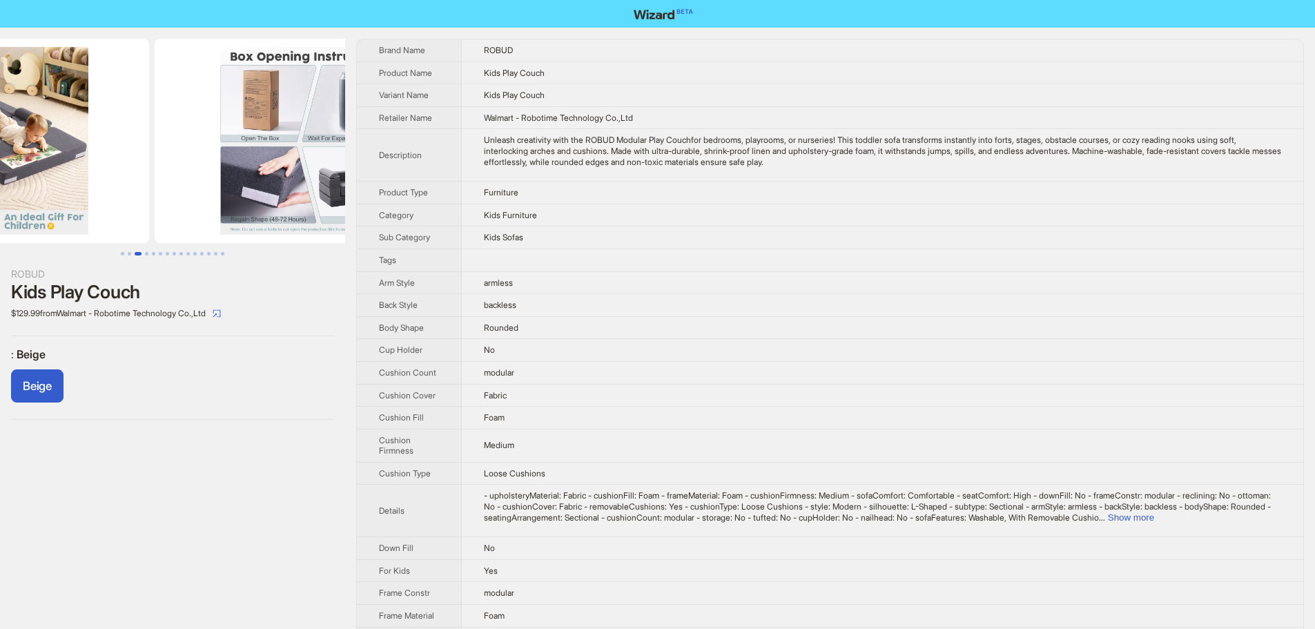
click at [66, 175] on ul at bounding box center [172, 141] width 345 height 204
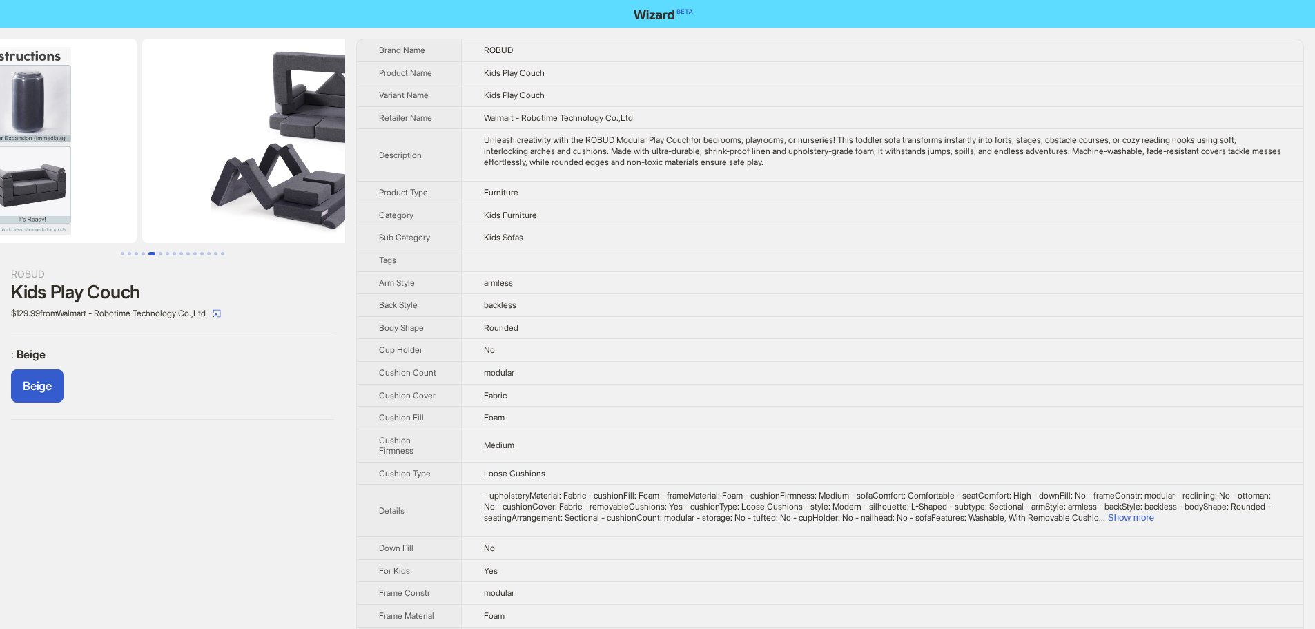
drag, startPoint x: 64, startPoint y: 174, endPoint x: 32, endPoint y: 175, distance: 31.1
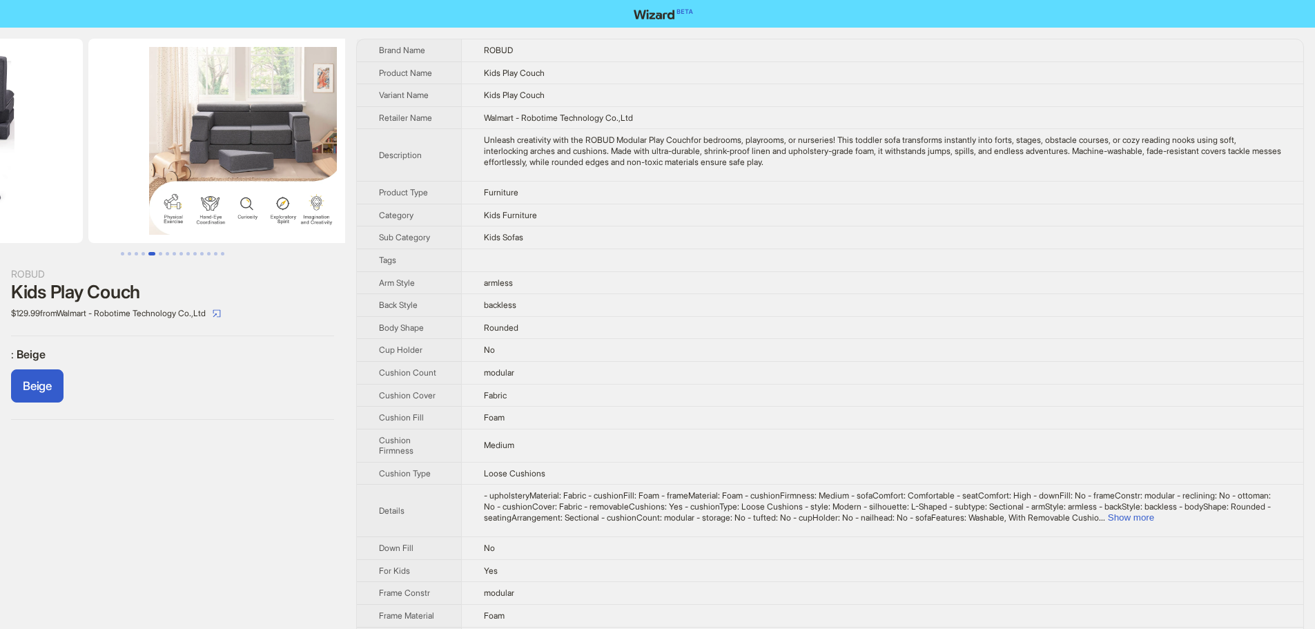
drag, startPoint x: 204, startPoint y: 173, endPoint x: 0, endPoint y: 183, distance: 204.0
click at [0, 183] on ul at bounding box center [172, 141] width 345 height 204
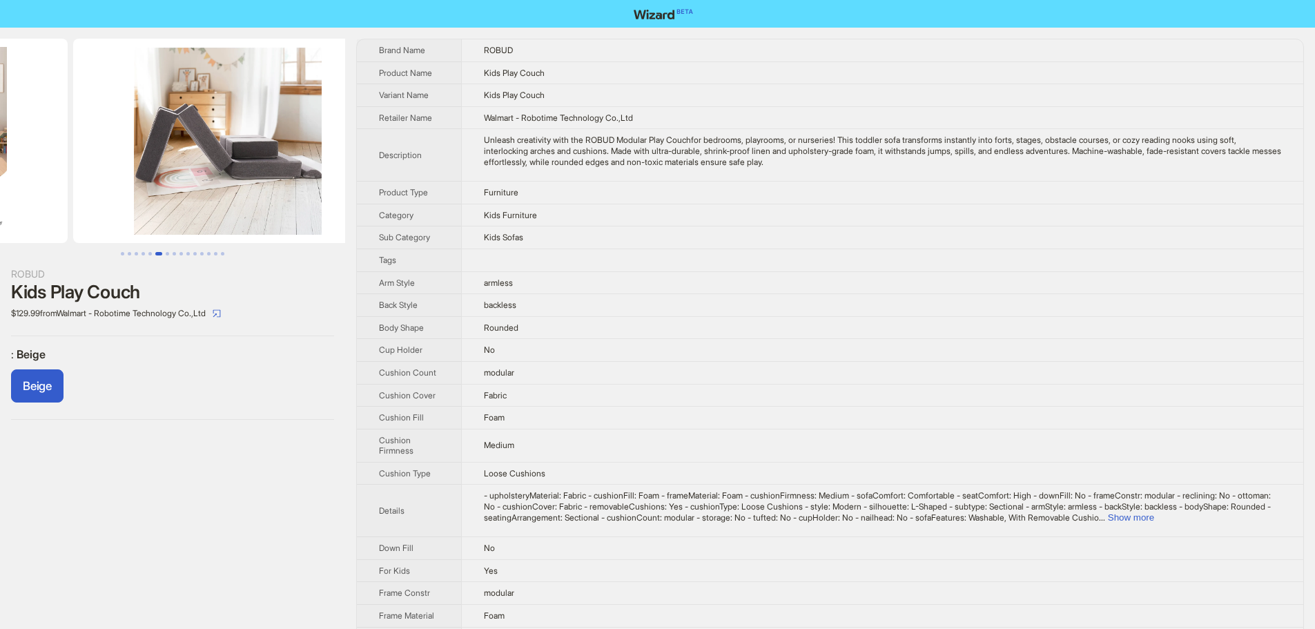
drag, startPoint x: 252, startPoint y: 144, endPoint x: 56, endPoint y: 155, distance: 196.4
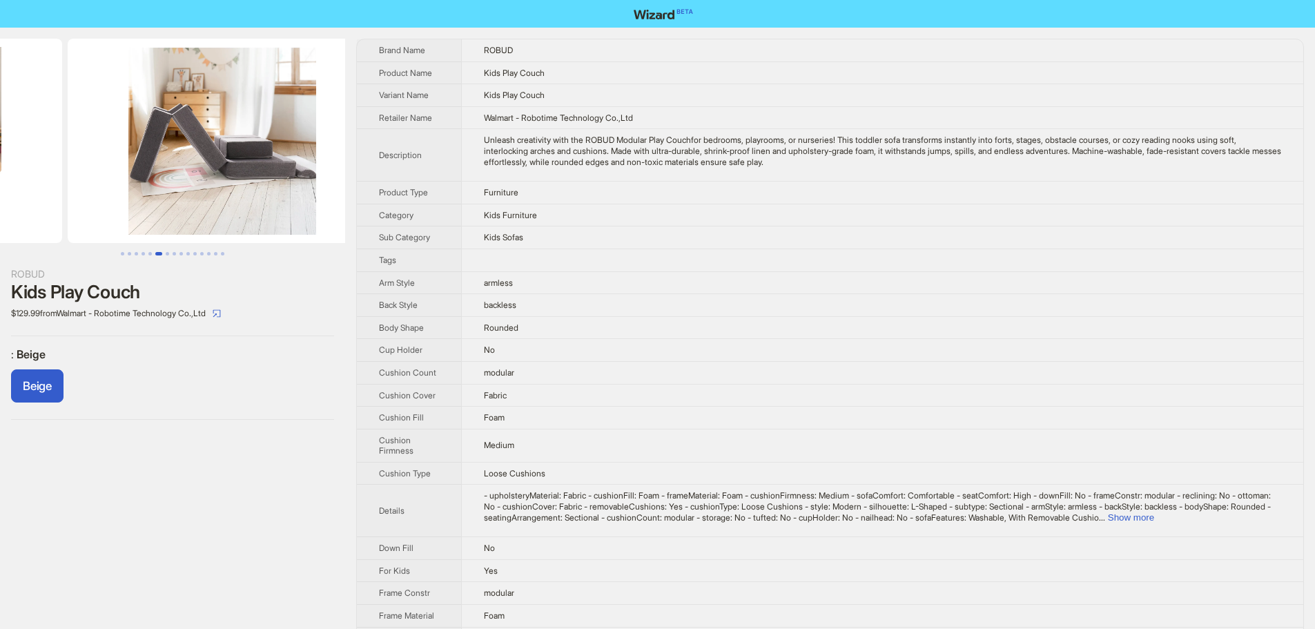
click at [86, 152] on ul at bounding box center [172, 141] width 345 height 204
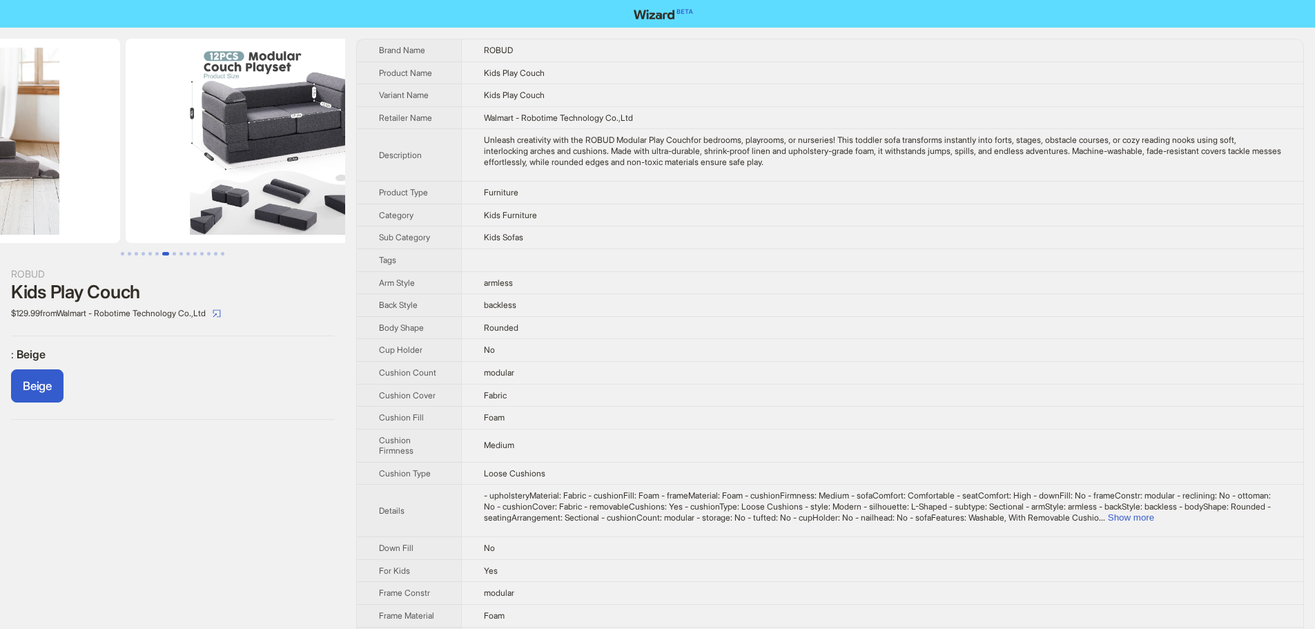
drag, startPoint x: 106, startPoint y: 197, endPoint x: 55, endPoint y: 202, distance: 51.3
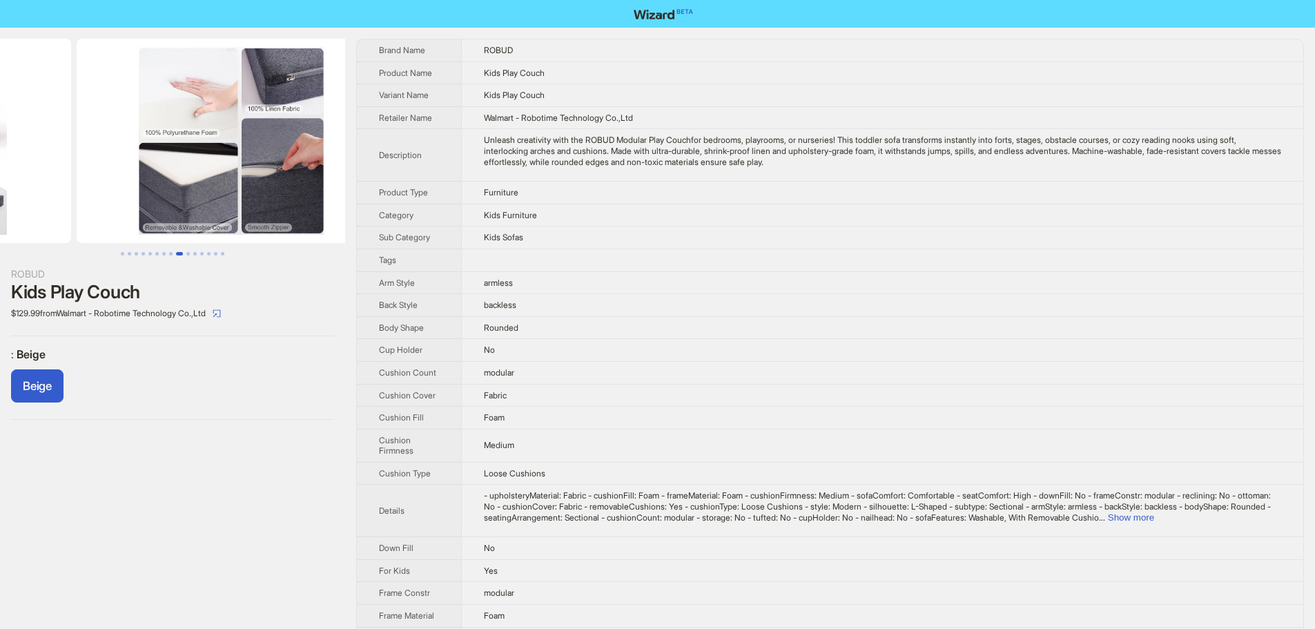
drag, startPoint x: 35, startPoint y: 216, endPoint x: 0, endPoint y: 220, distance: 35.5
click at [0, 219] on ul at bounding box center [172, 141] width 345 height 204
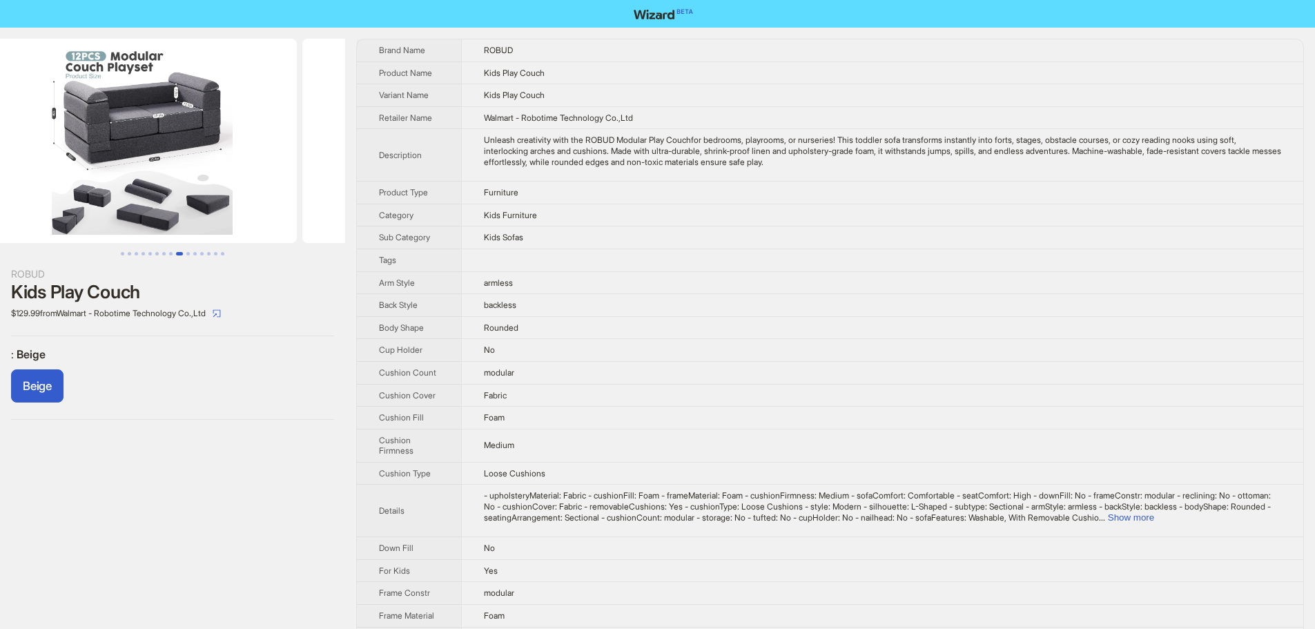
drag, startPoint x: 19, startPoint y: 218, endPoint x: 205, endPoint y: 212, distance: 185.9
click at [220, 206] on ul at bounding box center [172, 141] width 345 height 204
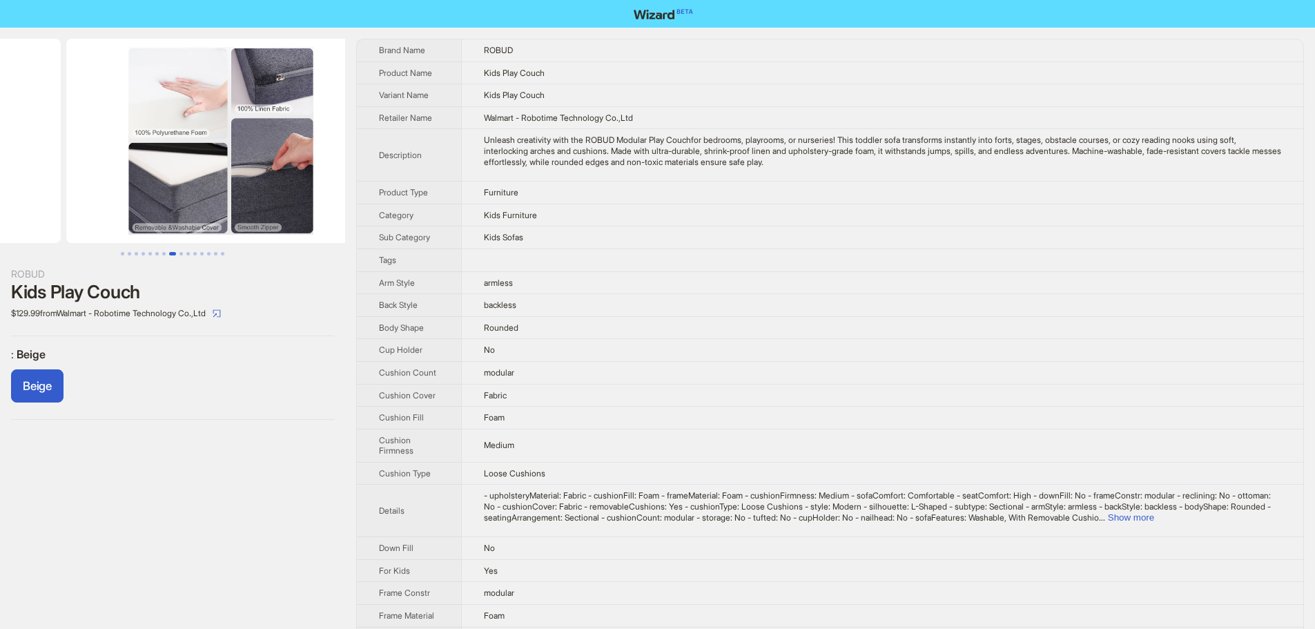
drag, startPoint x: 168, startPoint y: 215, endPoint x: 0, endPoint y: 224, distance: 168.0
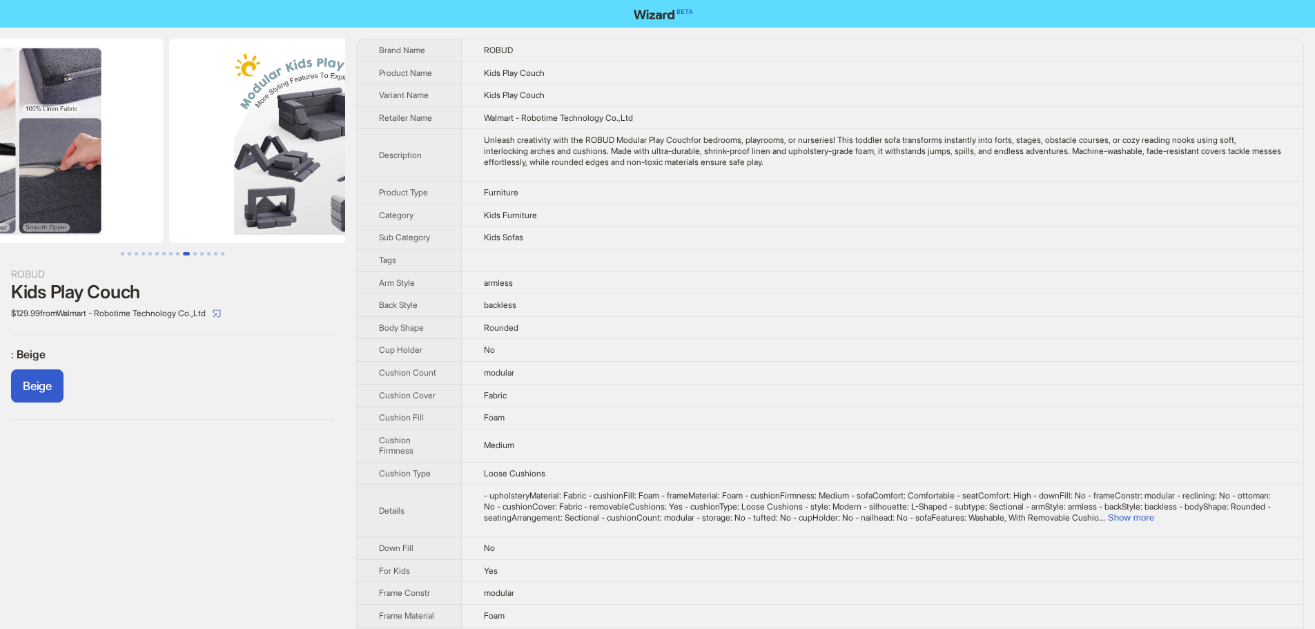
drag, startPoint x: 153, startPoint y: 219, endPoint x: 54, endPoint y: 223, distance: 99.5
click at [78, 221] on ul at bounding box center [172, 141] width 345 height 204
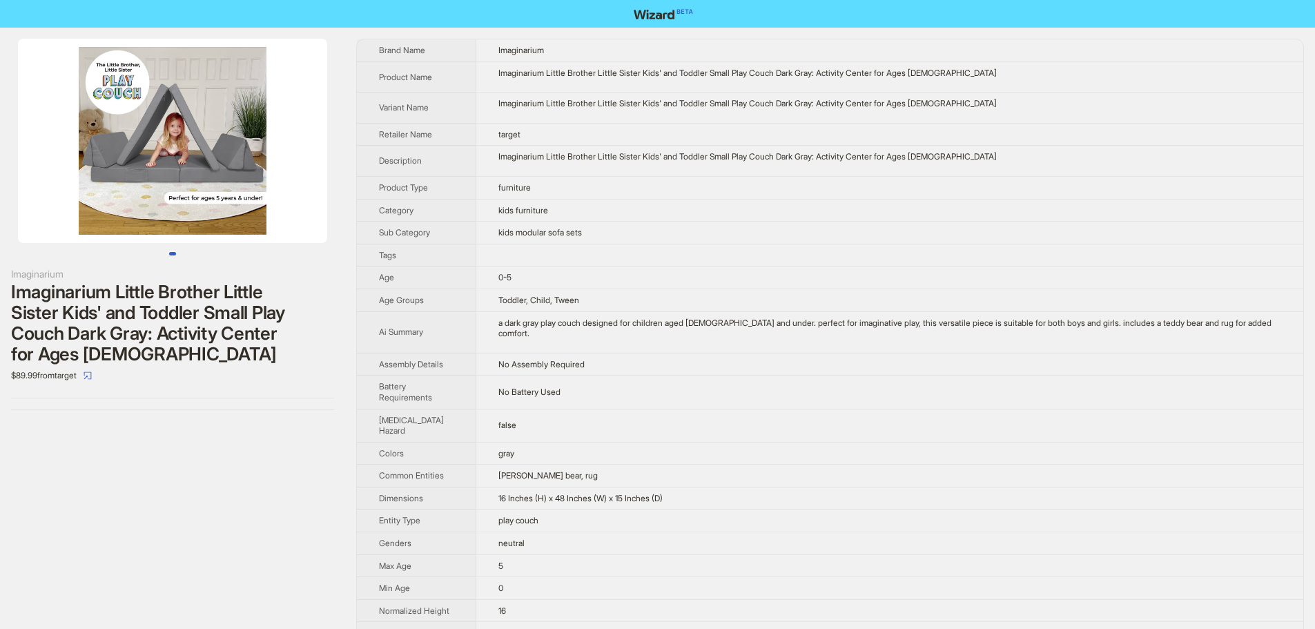
drag, startPoint x: 283, startPoint y: 207, endPoint x: 135, endPoint y: 217, distance: 148.8
click at [167, 213] on img at bounding box center [172, 141] width 309 height 204
drag, startPoint x: 91, startPoint y: 221, endPoint x: 413, endPoint y: 226, distance: 321.8
click at [352, 218] on div "Imaginarium Imaginarium Little Brother Little Sister Kids' and Toddler Small Pl…" at bounding box center [657, 501] width 1315 height 947
drag, startPoint x: 265, startPoint y: 171, endPoint x: 68, endPoint y: 191, distance: 198.5
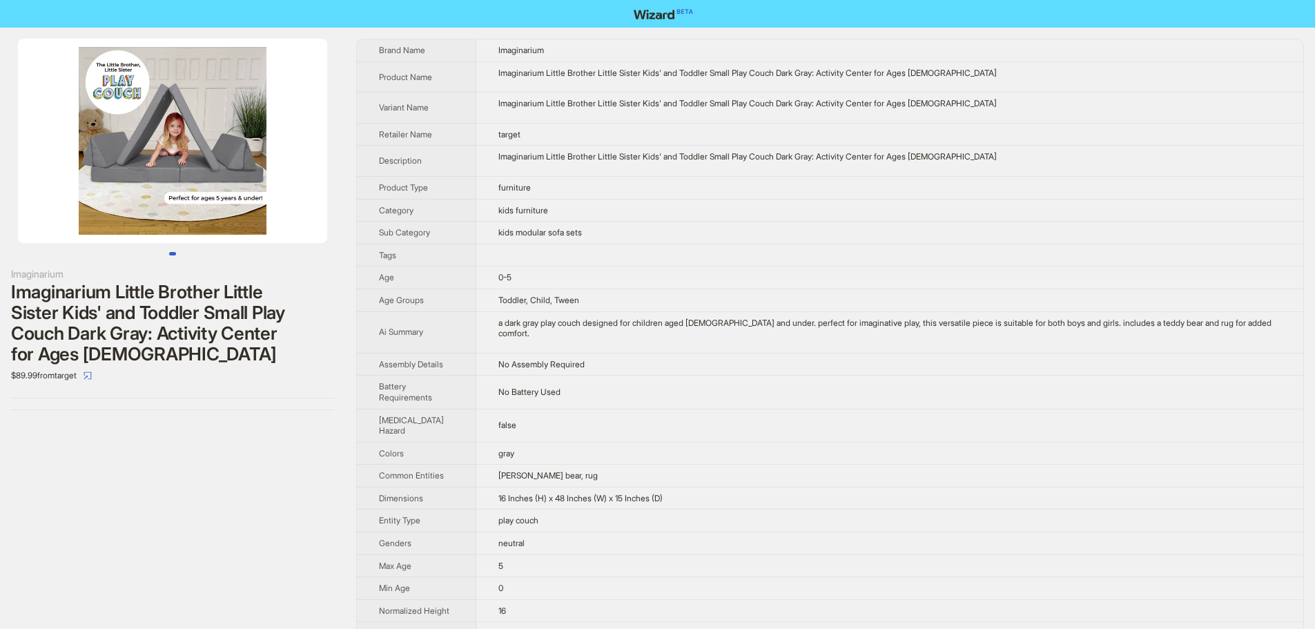
click at [68, 191] on img at bounding box center [172, 141] width 309 height 204
drag, startPoint x: 149, startPoint y: 180, endPoint x: 59, endPoint y: 187, distance: 90.1
click at [63, 187] on img at bounding box center [172, 141] width 309 height 204
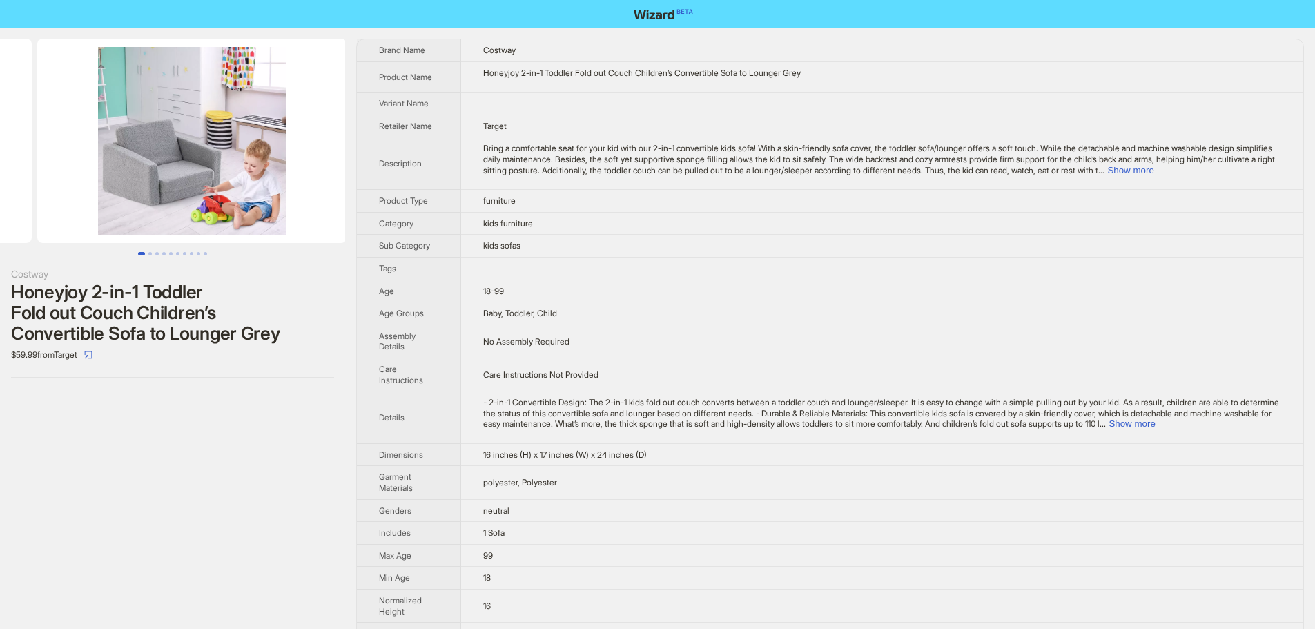
drag, startPoint x: 251, startPoint y: 192, endPoint x: 26, endPoint y: 206, distance: 225.5
click at [46, 205] on ul at bounding box center [172, 141] width 345 height 204
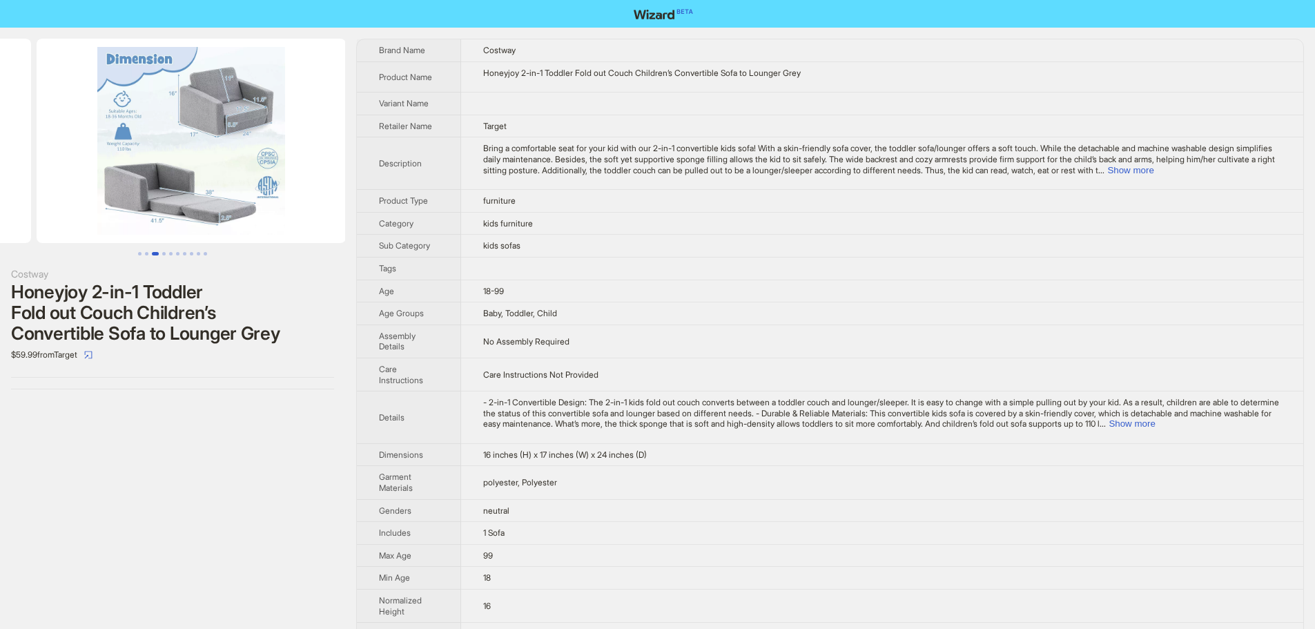
drag, startPoint x: 193, startPoint y: 193, endPoint x: 0, endPoint y: 206, distance: 193.7
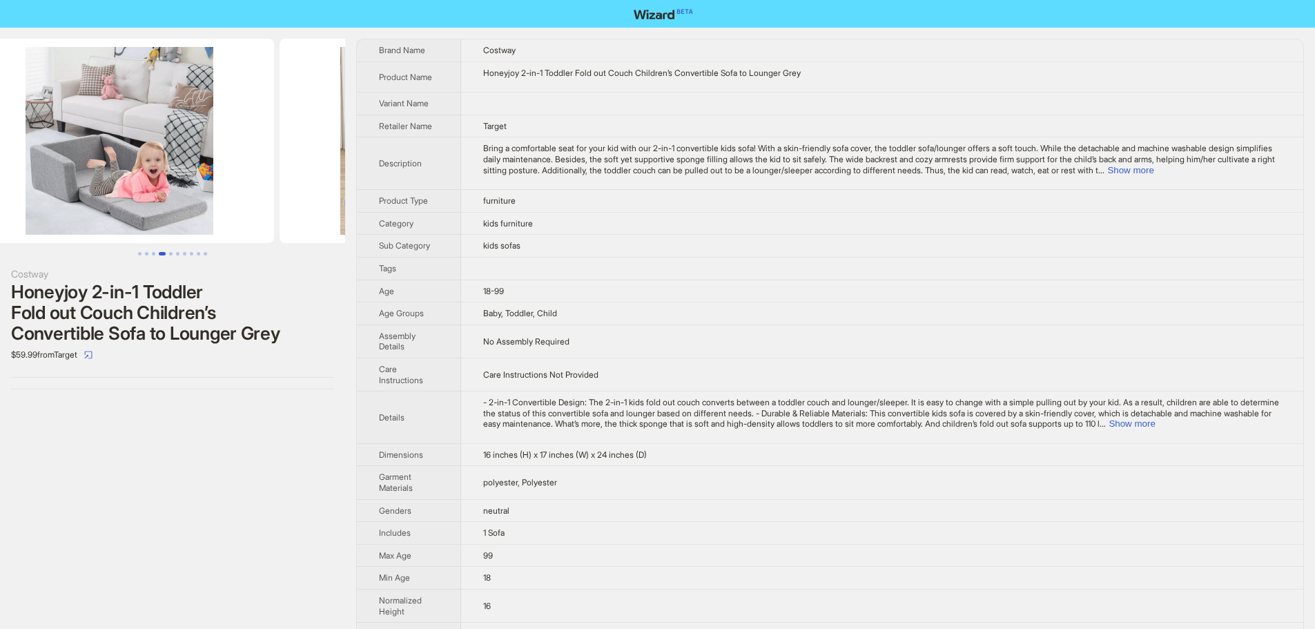
drag, startPoint x: 122, startPoint y: 204, endPoint x: 0, endPoint y: 217, distance: 122.9
click at [0, 217] on ul at bounding box center [172, 141] width 345 height 204
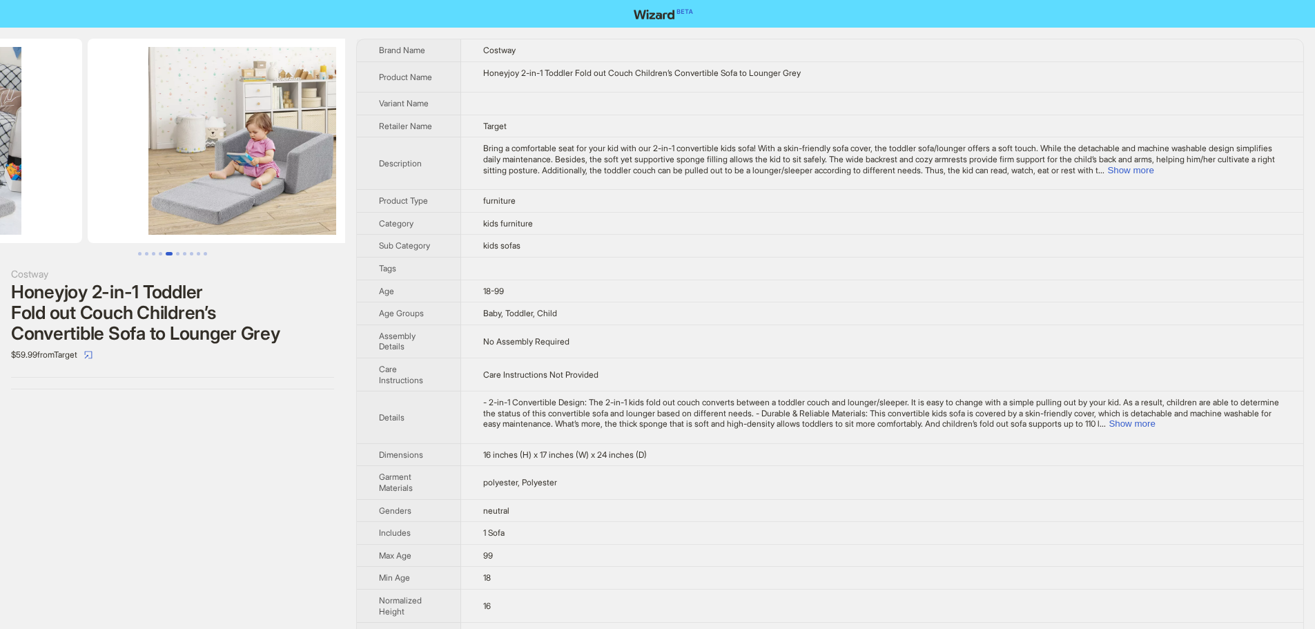
drag, startPoint x: 112, startPoint y: 200, endPoint x: 65, endPoint y: 201, distance: 47.0
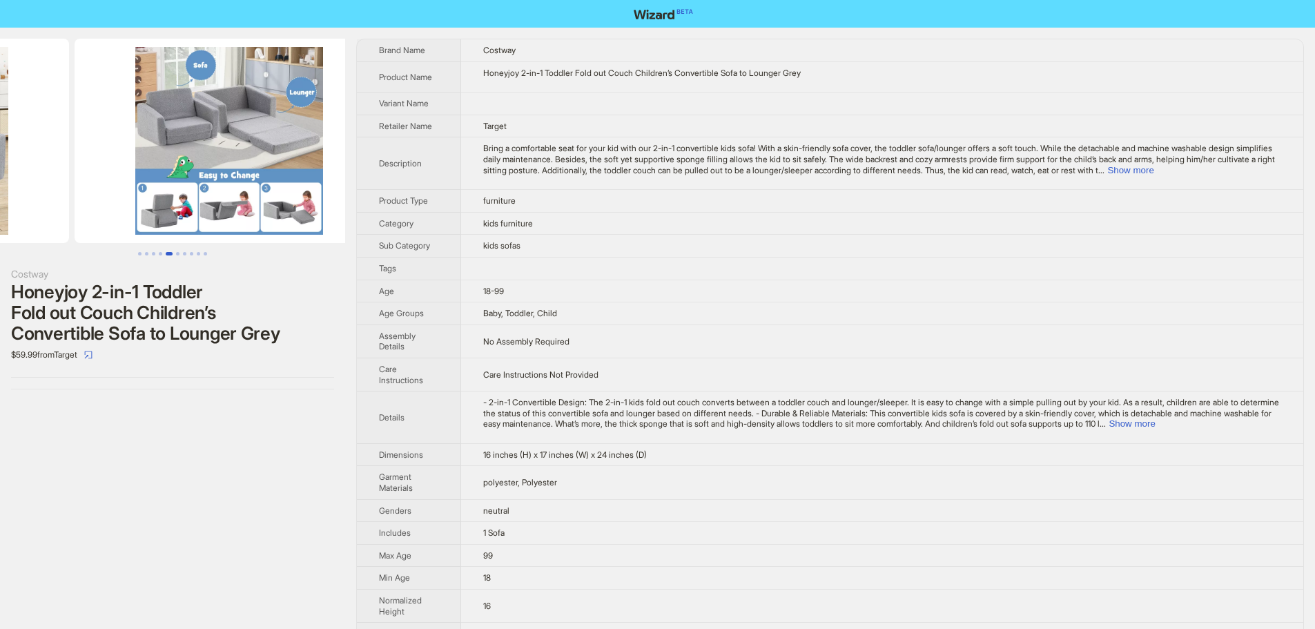
drag, startPoint x: 247, startPoint y: 184, endPoint x: 59, endPoint y: 198, distance: 188.3
click at [85, 197] on ul at bounding box center [172, 141] width 345 height 204
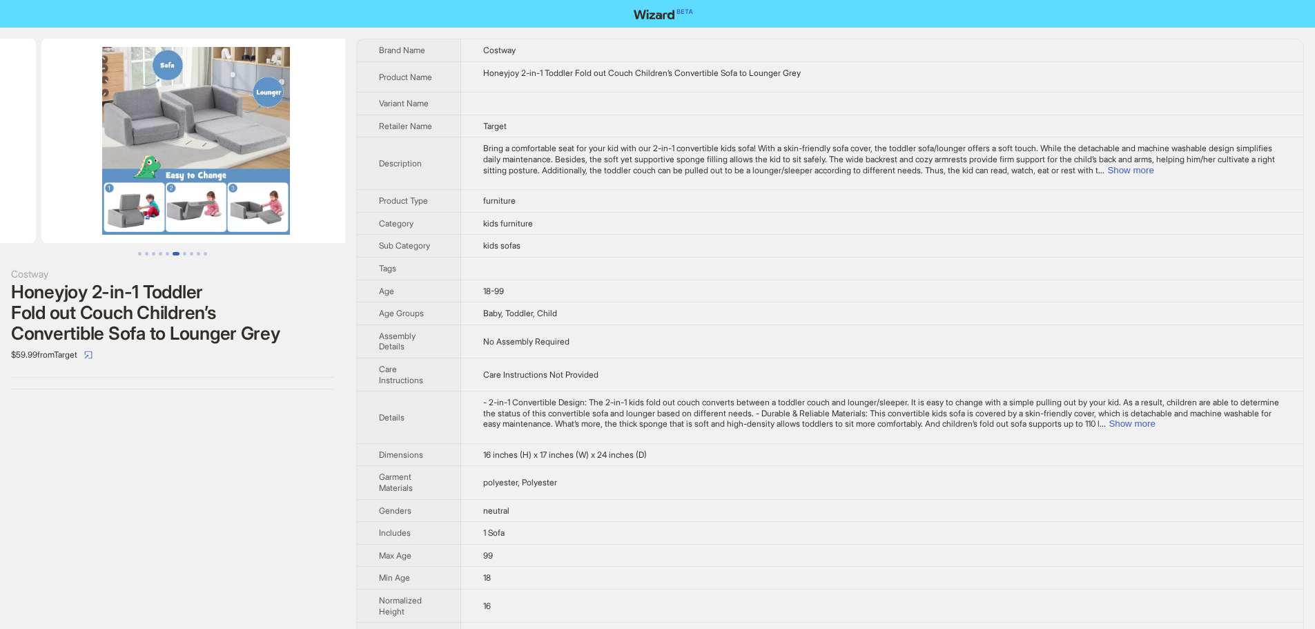
drag, startPoint x: 224, startPoint y: 195, endPoint x: 240, endPoint y: 189, distance: 17.3
click at [240, 189] on img at bounding box center [195, 141] width 309 height 204
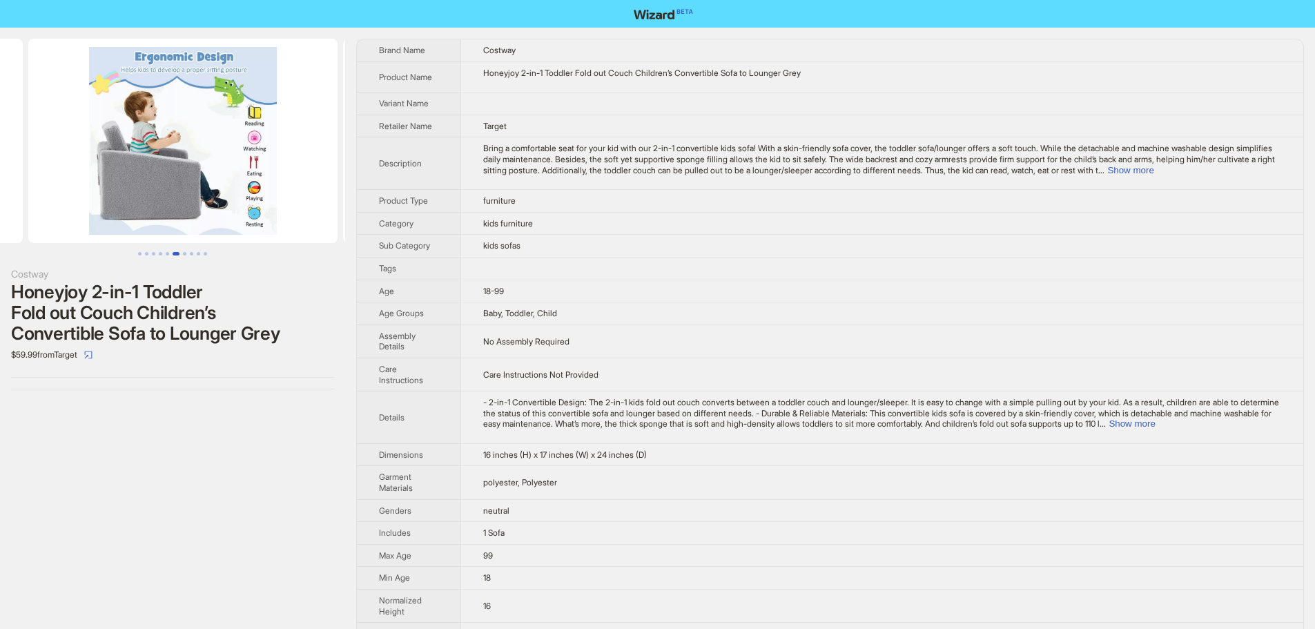
drag, startPoint x: 240, startPoint y: 189, endPoint x: 49, endPoint y: 216, distance: 193.3
click at [31, 213] on ul at bounding box center [172, 141] width 345 height 204
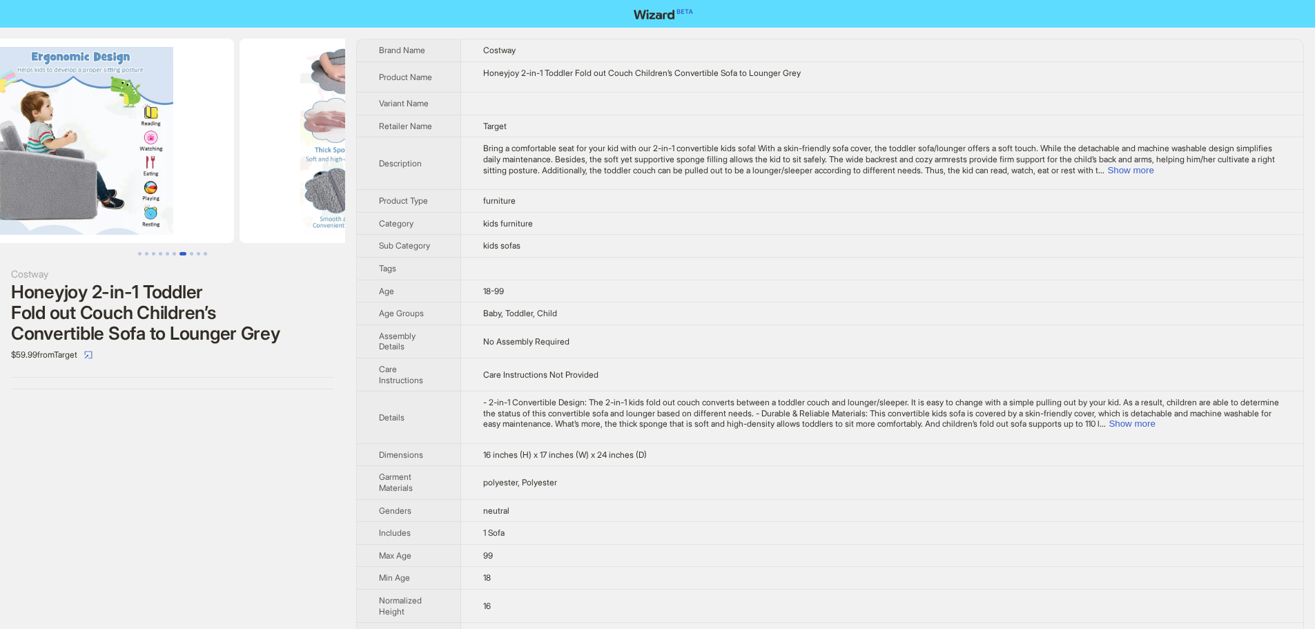
drag, startPoint x: 233, startPoint y: 213, endPoint x: 38, endPoint y: 231, distance: 195.6
click at [88, 228] on img at bounding box center [79, 141] width 309 height 204
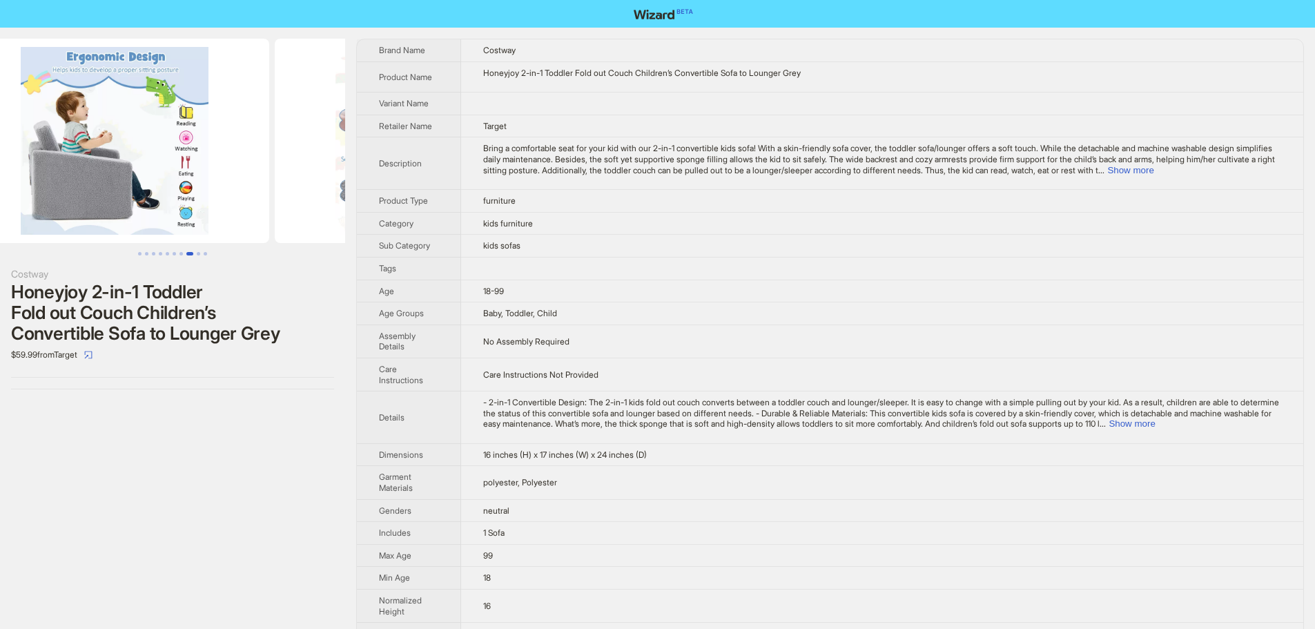
drag, startPoint x: 120, startPoint y: 220, endPoint x: 467, endPoint y: 212, distance: 347.4
click at [423, 212] on div "Costway Honeyjoy 2-in-1 Toddler Fold out Couch Children’s Convertible Sofa to L…" at bounding box center [657, 502] width 1315 height 949
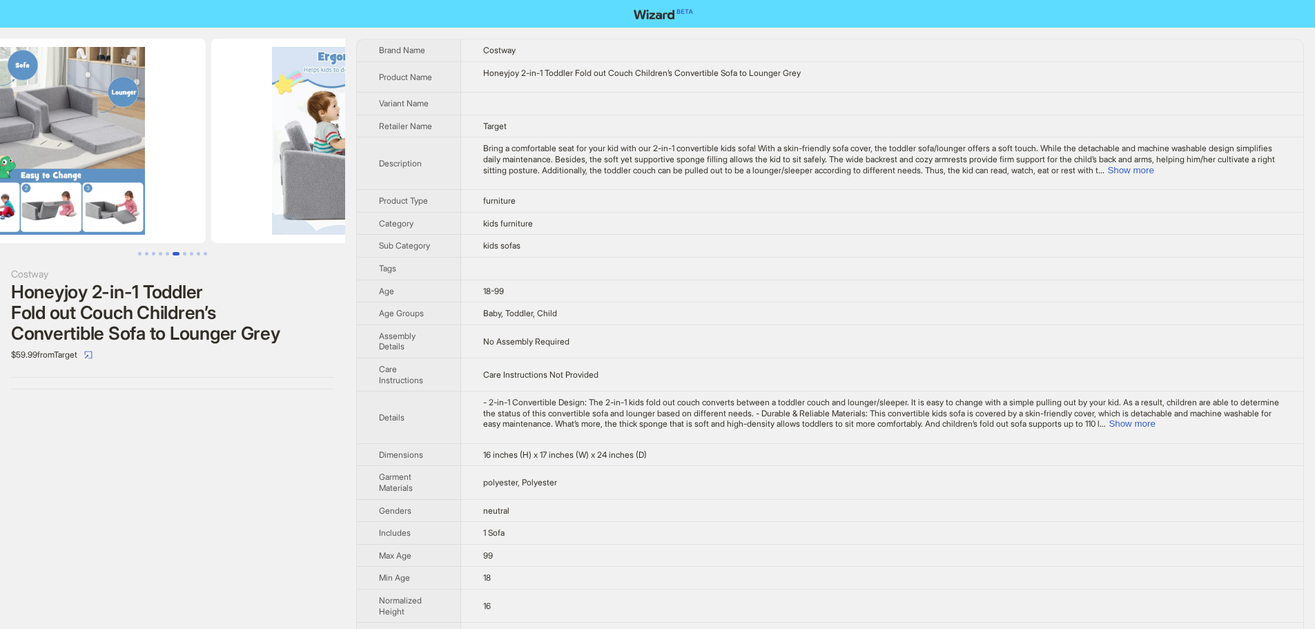
drag, startPoint x: 163, startPoint y: 197, endPoint x: 467, endPoint y: 187, distance: 304.0
click at [402, 181] on div "Costway Honeyjoy 2-in-1 Toddler Fold out Couch Children’s Convertible Sofa to L…" at bounding box center [657, 502] width 1315 height 949
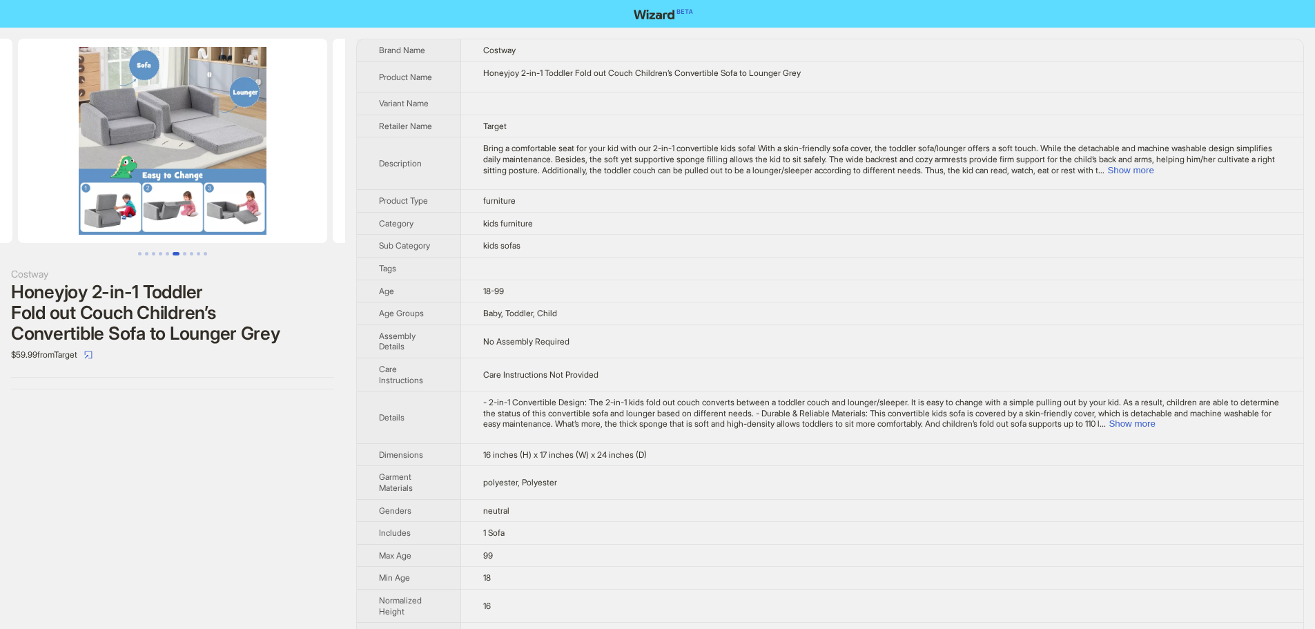
scroll to position [0, 1260]
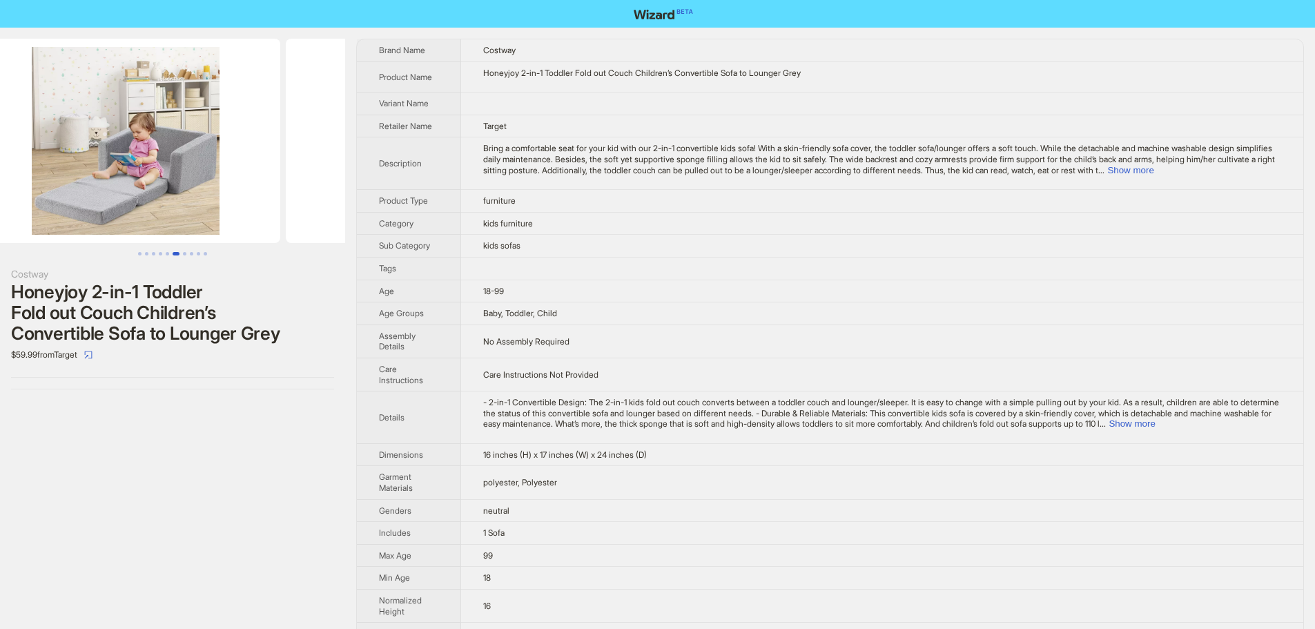
drag, startPoint x: 255, startPoint y: 187, endPoint x: 655, endPoint y: 209, distance: 400.4
click at [474, 195] on div "Costway Honeyjoy 2-in-1 Toddler Fold out Couch Children’s Convertible Sofa to L…" at bounding box center [657, 502] width 1315 height 949
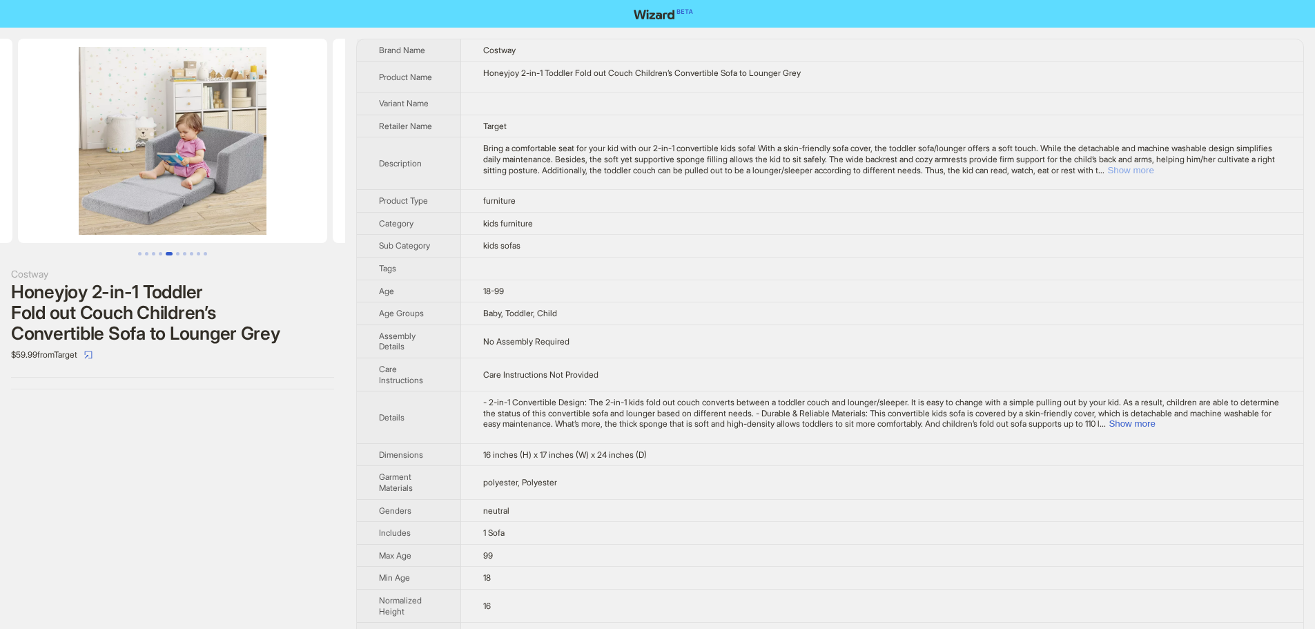
click at [1154, 167] on button "Show more" at bounding box center [1131, 170] width 46 height 10
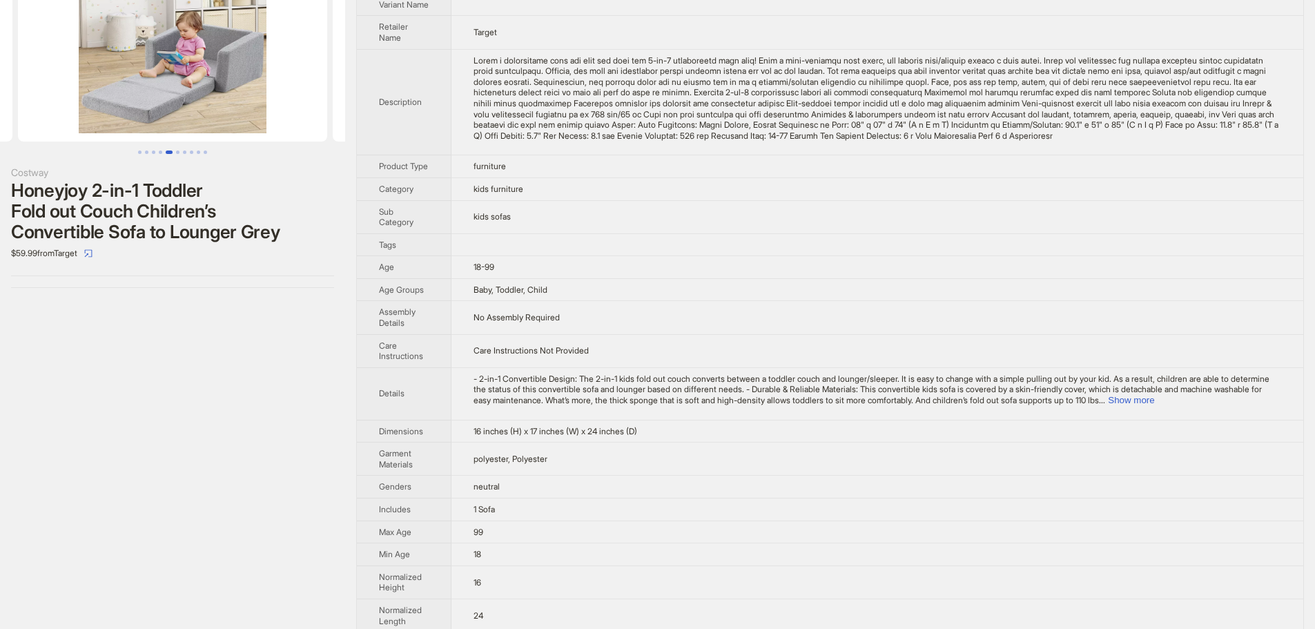
scroll to position [138, 0]
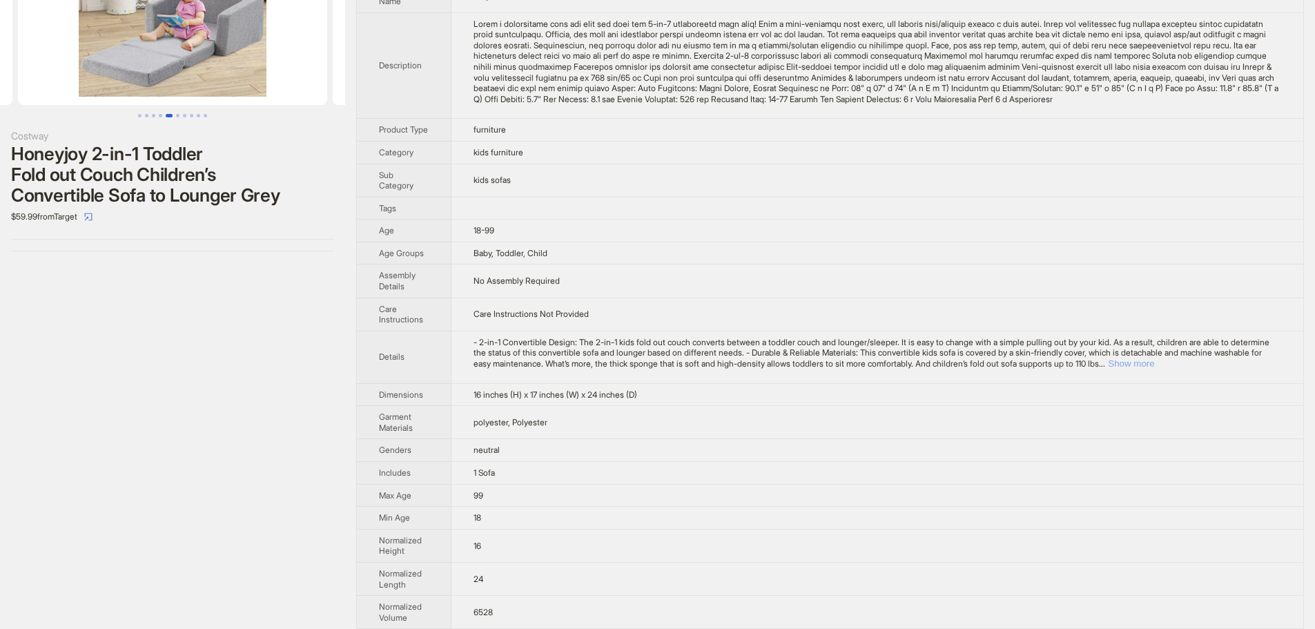
click at [1155, 369] on button "Show more" at bounding box center [1131, 363] width 46 height 10
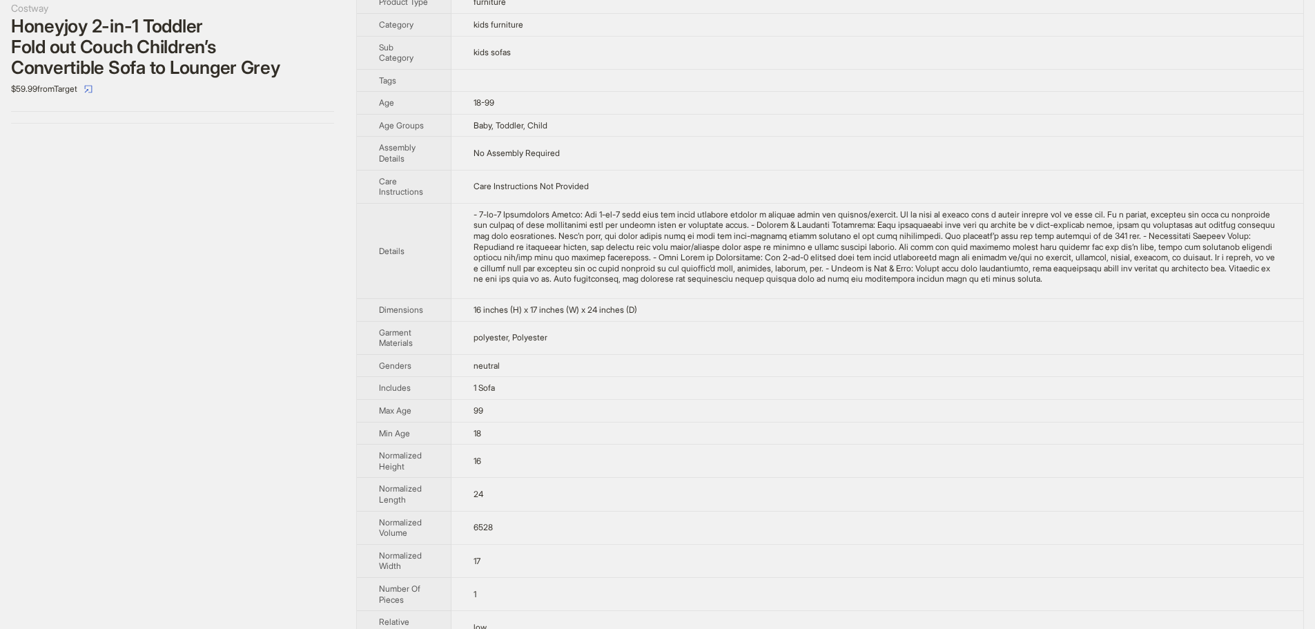
scroll to position [0, 0]
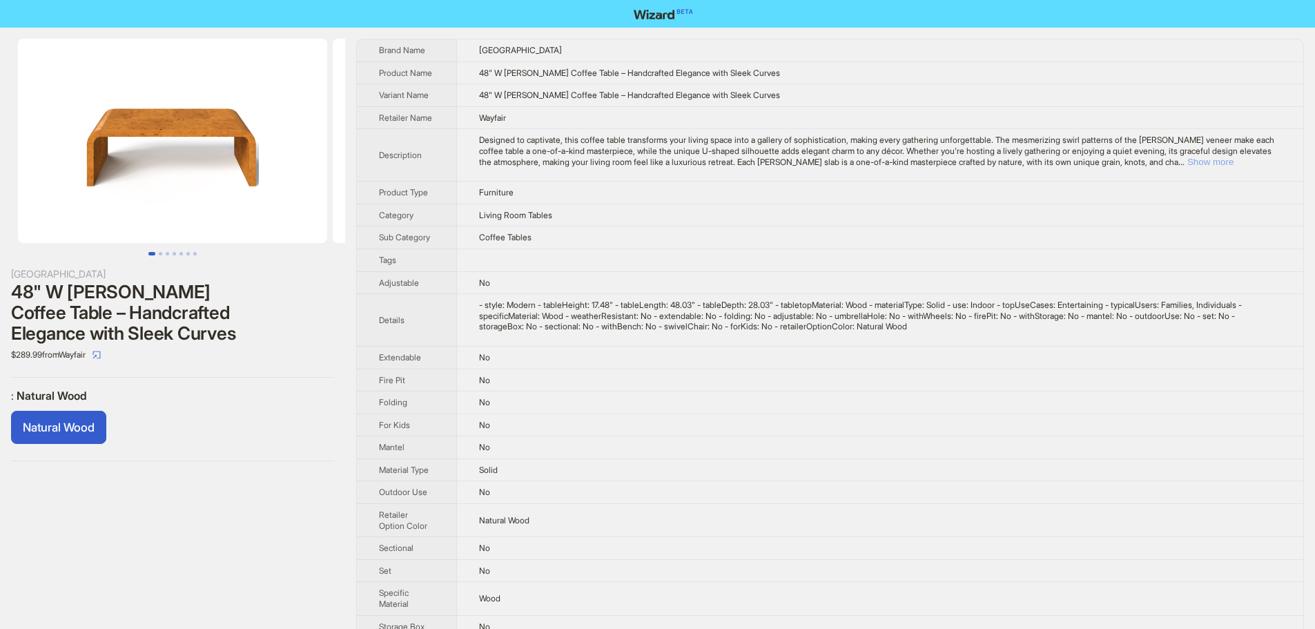
click at [1234, 160] on button "Show more" at bounding box center [1211, 162] width 46 height 10
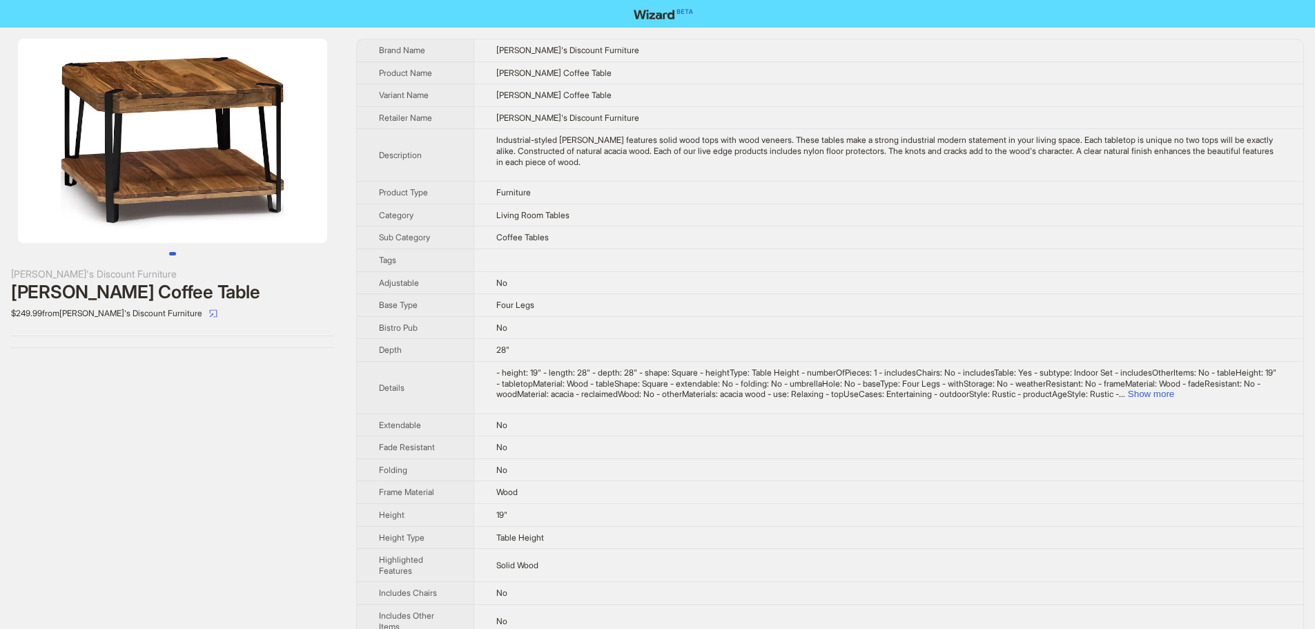
click at [1110, 48] on td "Bob's Discount Furniture" at bounding box center [889, 50] width 830 height 22
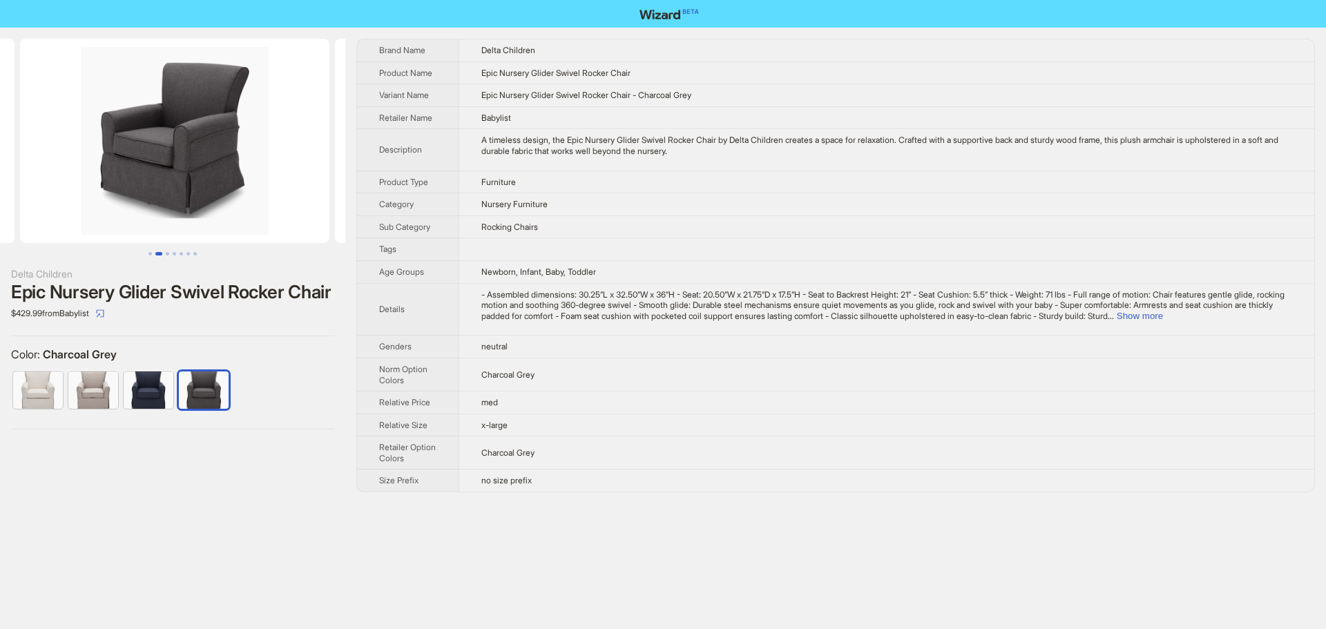
drag, startPoint x: 155, startPoint y: 175, endPoint x: 0, endPoint y: 184, distance: 154.9
click at [0, 183] on ul at bounding box center [172, 141] width 345 height 204
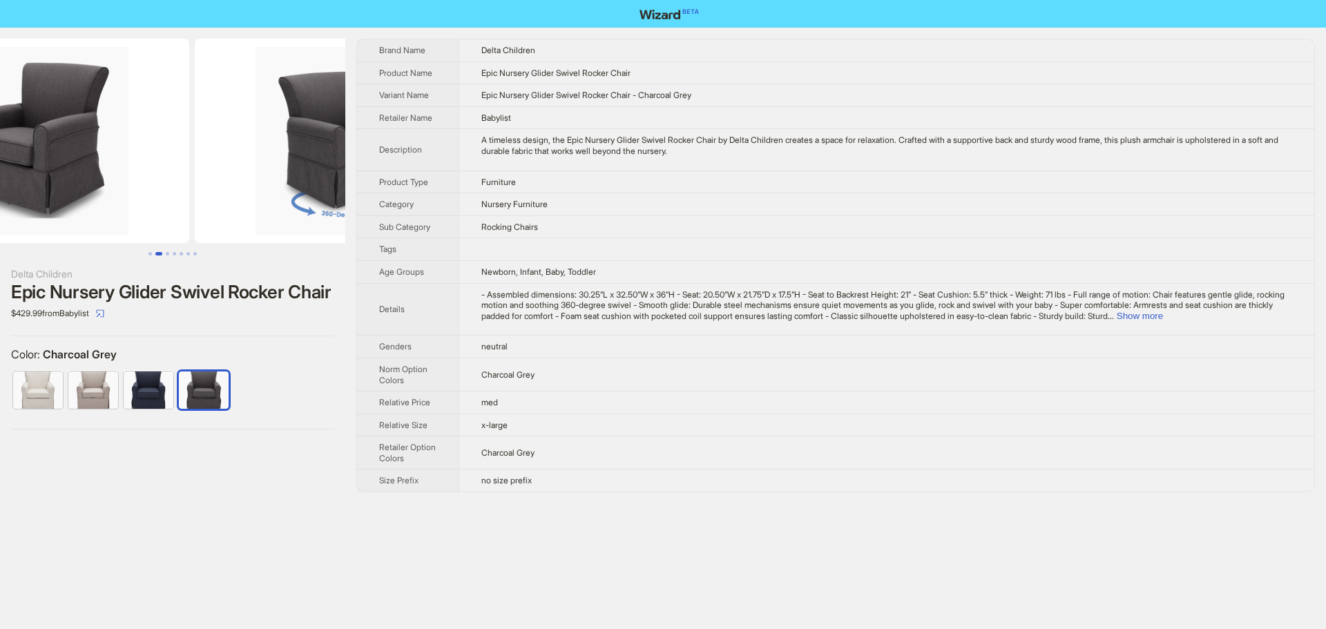
drag, startPoint x: 183, startPoint y: 190, endPoint x: 0, endPoint y: 191, distance: 183.0
click at [0, 191] on img at bounding box center [34, 141] width 309 height 204
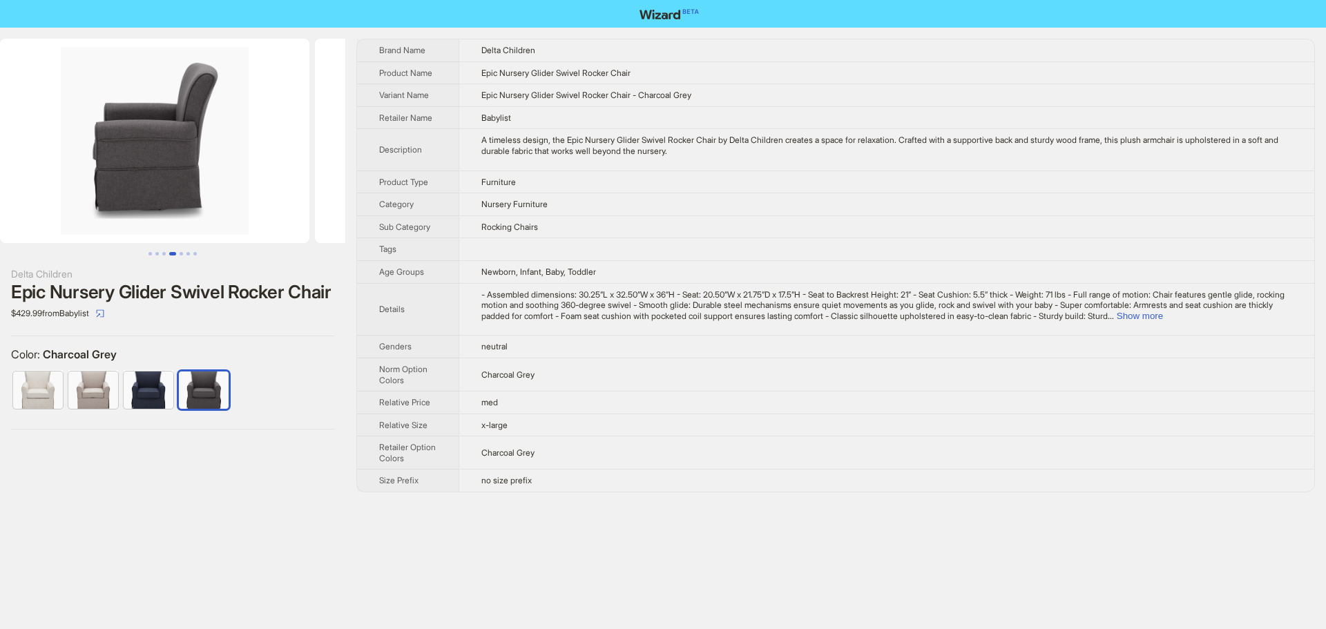
drag, startPoint x: 238, startPoint y: 191, endPoint x: 37, endPoint y: 190, distance: 200.9
click at [37, 190] on ul at bounding box center [172, 141] width 345 height 204
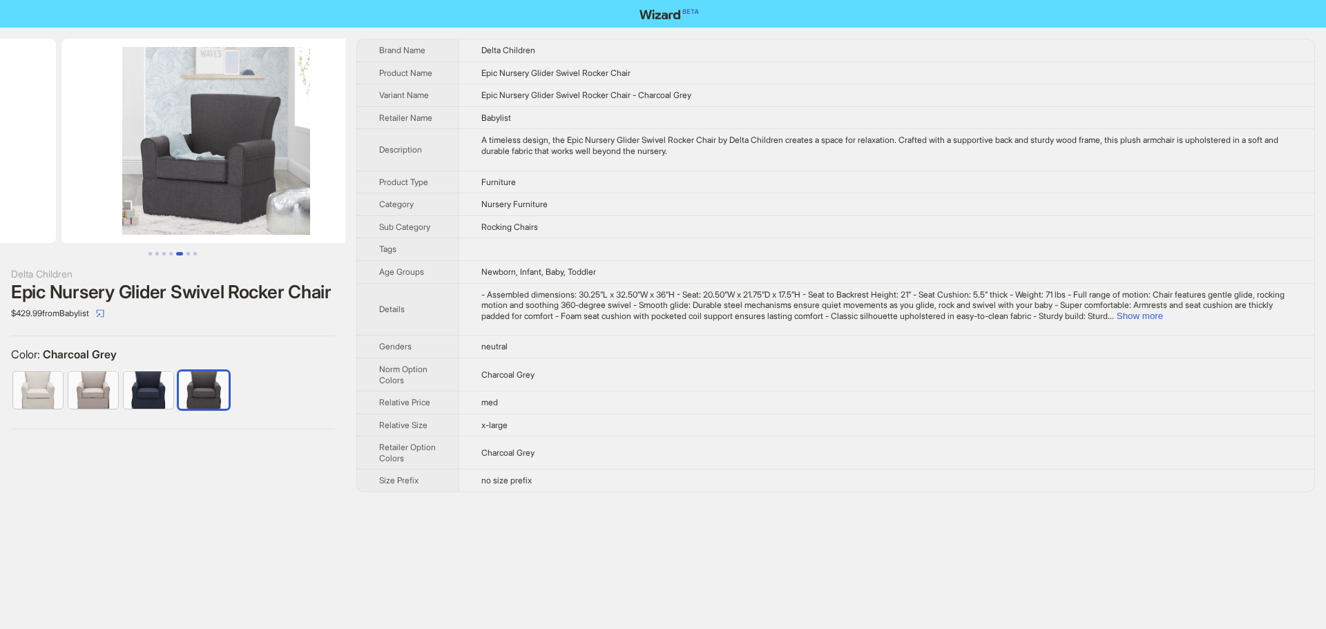
drag, startPoint x: 247, startPoint y: 197, endPoint x: 64, endPoint y: 193, distance: 183.7
click at [65, 193] on ul at bounding box center [172, 141] width 345 height 204
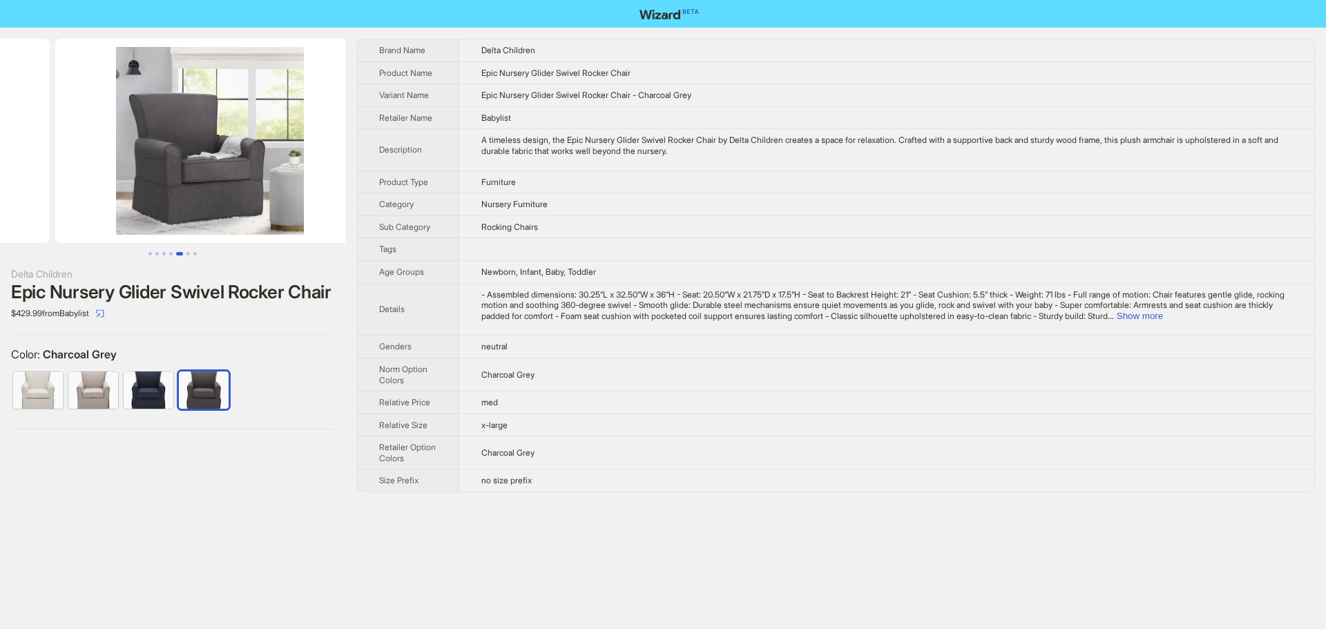
drag, startPoint x: 235, startPoint y: 191, endPoint x: 88, endPoint y: 193, distance: 146.4
click at [84, 191] on ul at bounding box center [172, 141] width 345 height 204
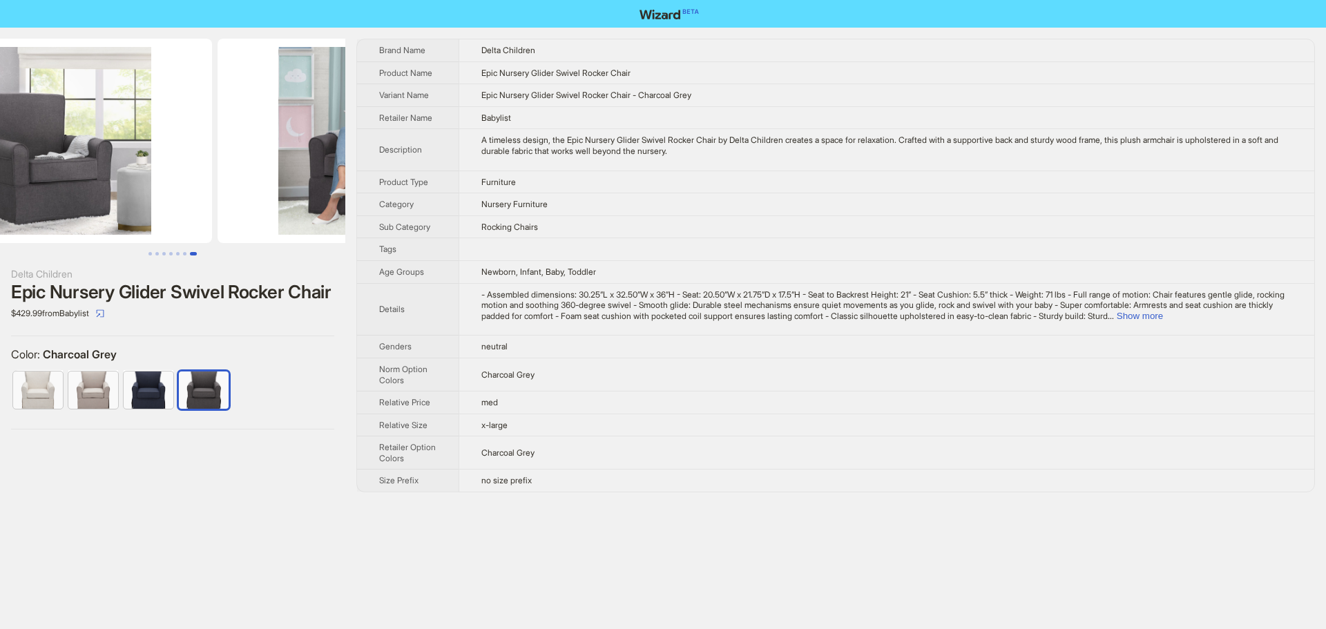
scroll to position [0, 1889]
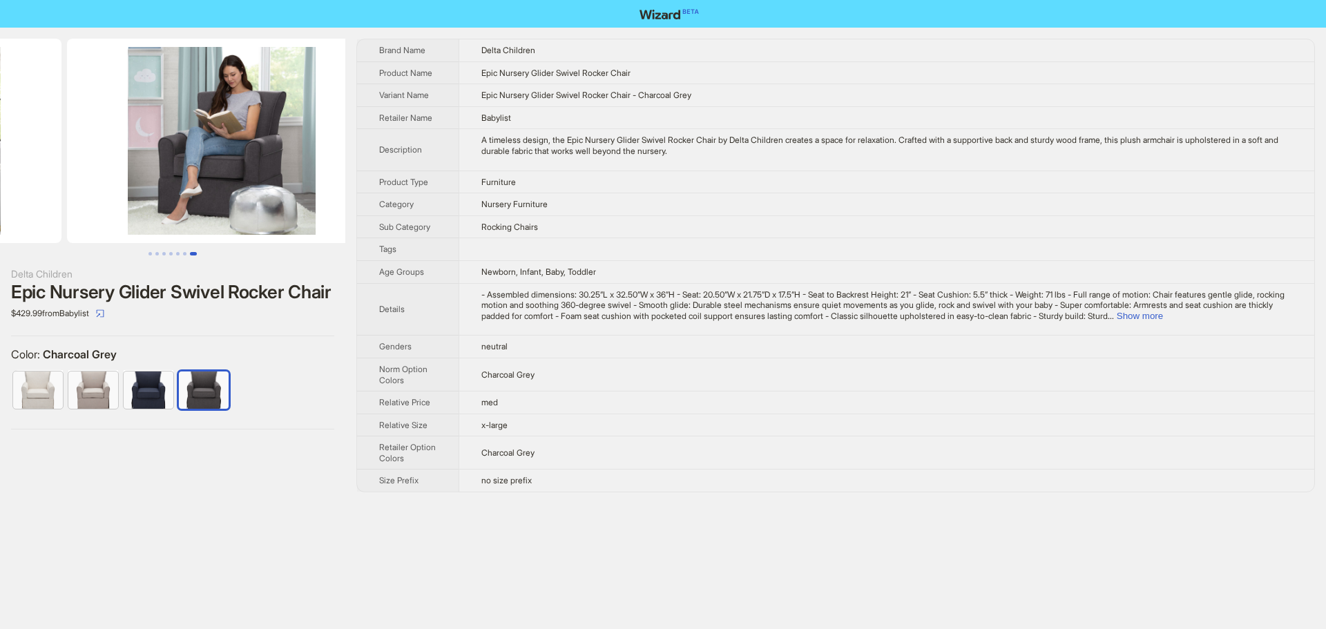
drag, startPoint x: 243, startPoint y: 203, endPoint x: 68, endPoint y: 204, distance: 174.7
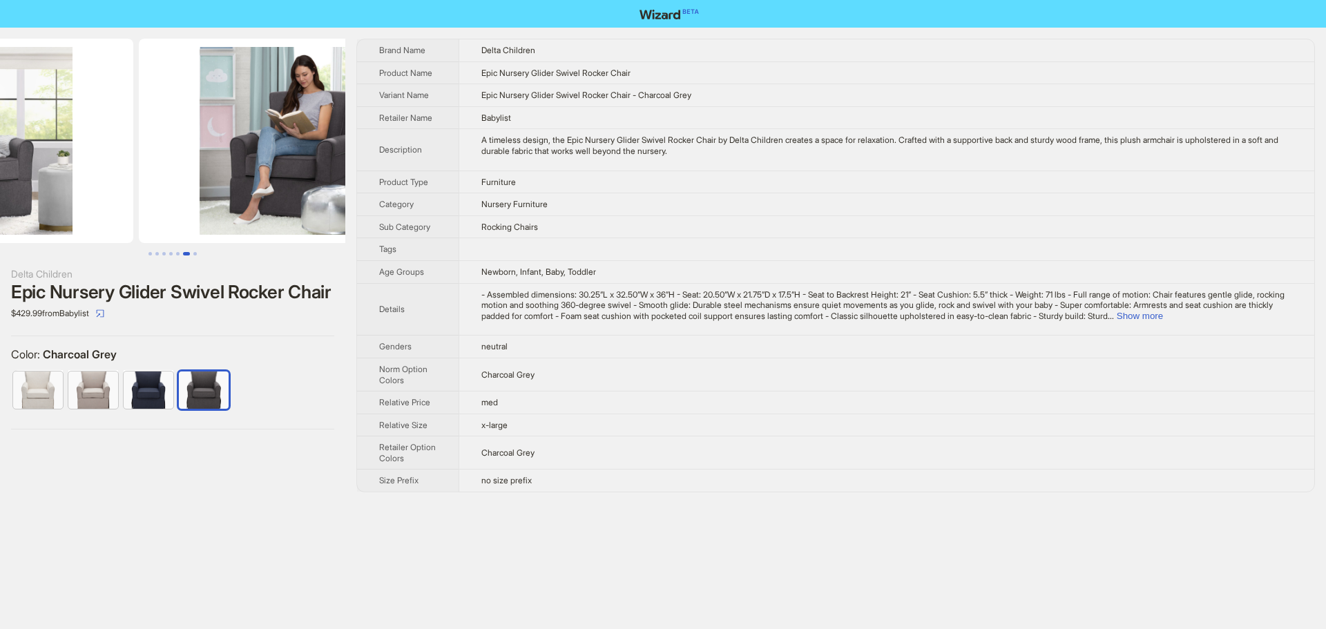
drag, startPoint x: 88, startPoint y: 193, endPoint x: 304, endPoint y: 193, distance: 215.4
click at [251, 193] on ul at bounding box center [172, 141] width 345 height 204
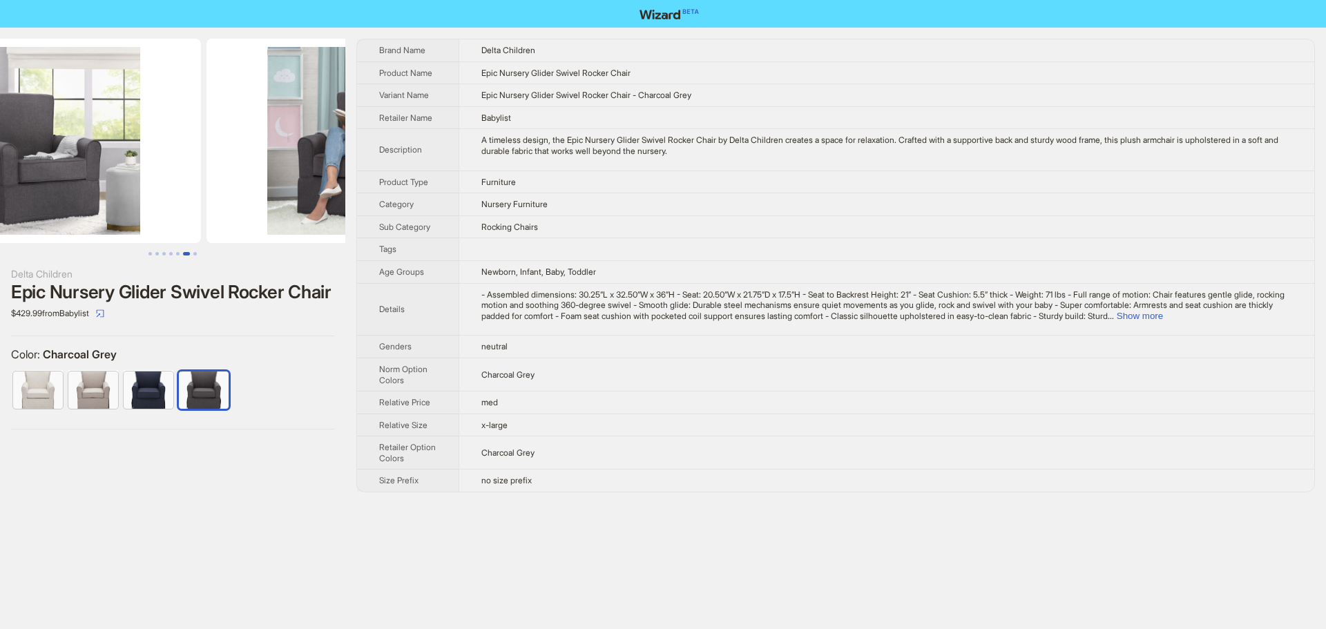
drag, startPoint x: 173, startPoint y: 196, endPoint x: 20, endPoint y: 189, distance: 153.5
click at [49, 187] on img at bounding box center [46, 141] width 309 height 204
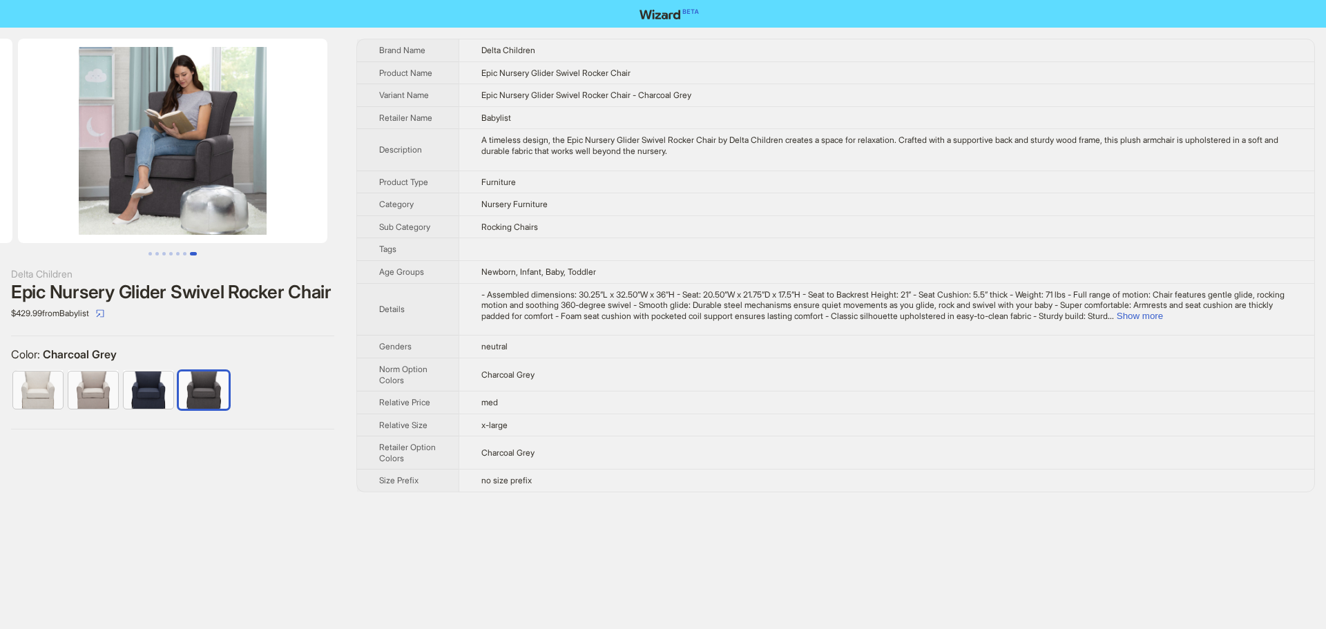
drag, startPoint x: 252, startPoint y: 192, endPoint x: 177, endPoint y: 197, distance: 74.8
click at [177, 197] on img at bounding box center [172, 141] width 309 height 204
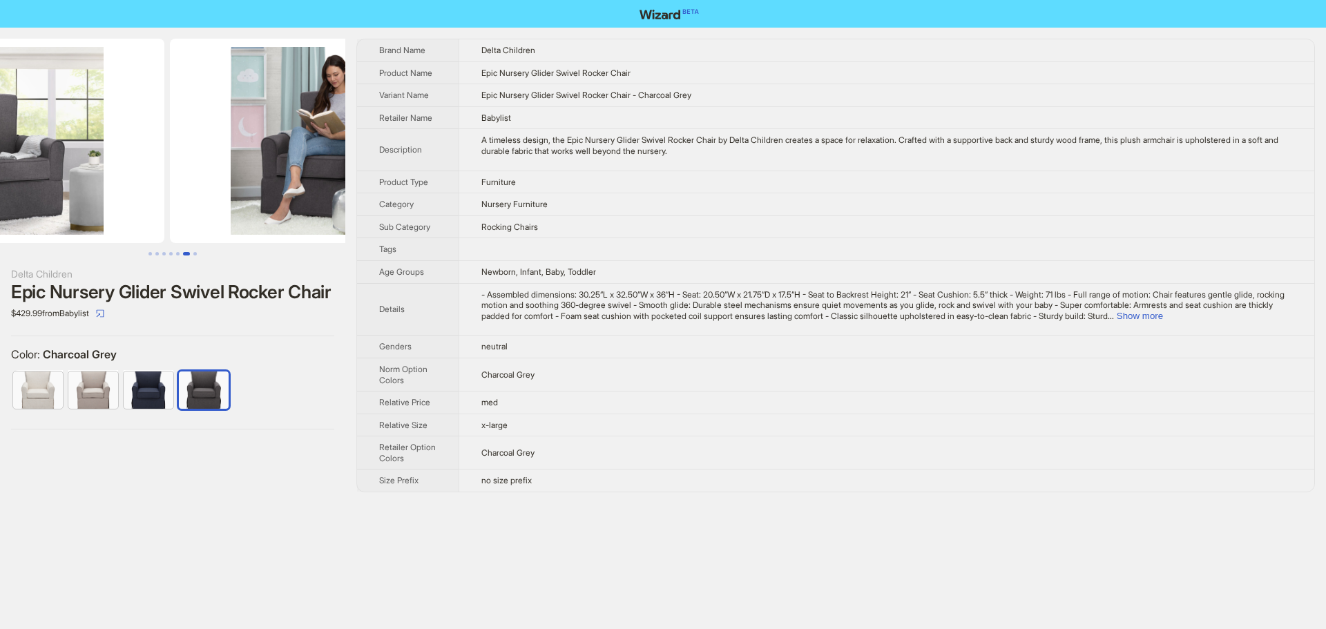
drag, startPoint x: 177, startPoint y: 197, endPoint x: 387, endPoint y: 216, distance: 210.7
click at [301, 204] on img at bounding box center [324, 141] width 309 height 204
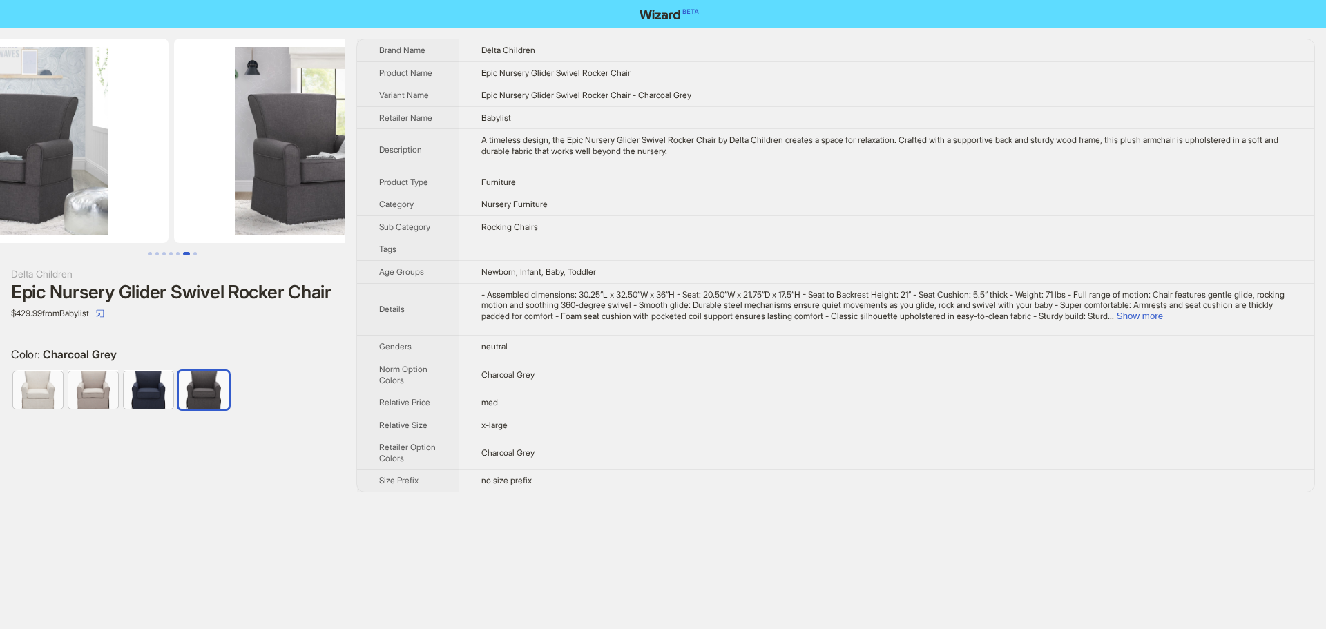
drag, startPoint x: 278, startPoint y: 194, endPoint x: 350, endPoint y: 193, distance: 71.8
click at [329, 193] on img at bounding box center [328, 141] width 309 height 204
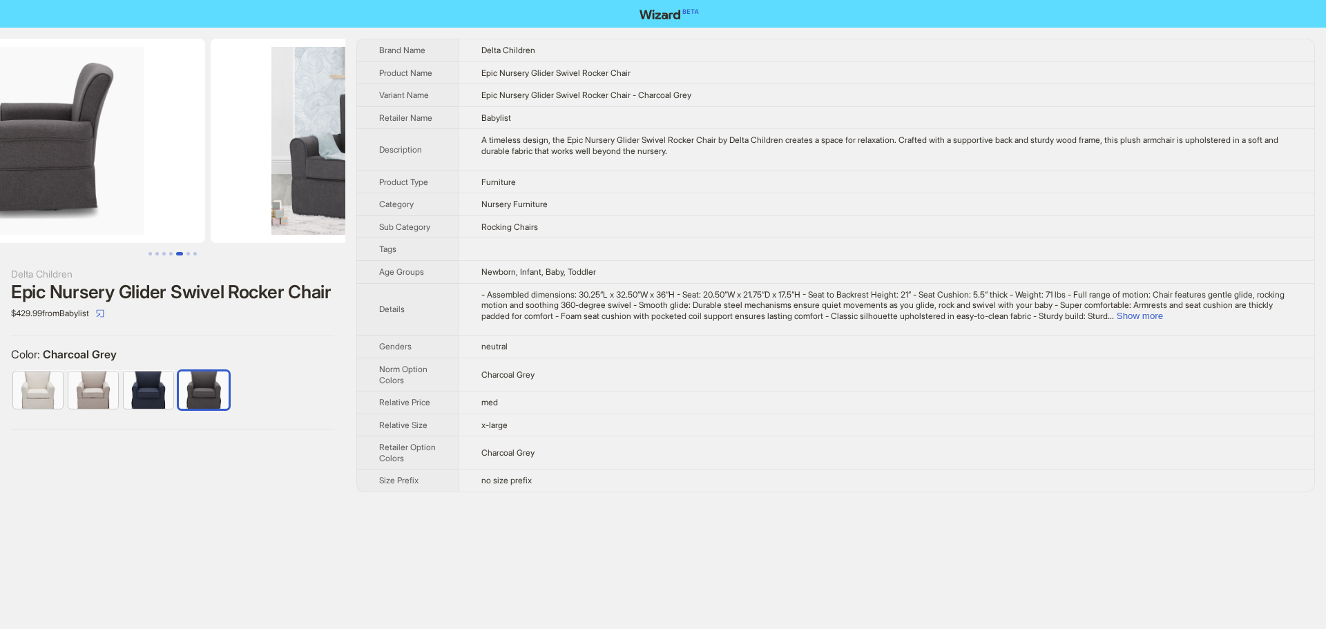
drag, startPoint x: 222, startPoint y: 181, endPoint x: 316, endPoint y: 177, distance: 94.0
click at [314, 176] on img at bounding box center [370, 141] width 309 height 204
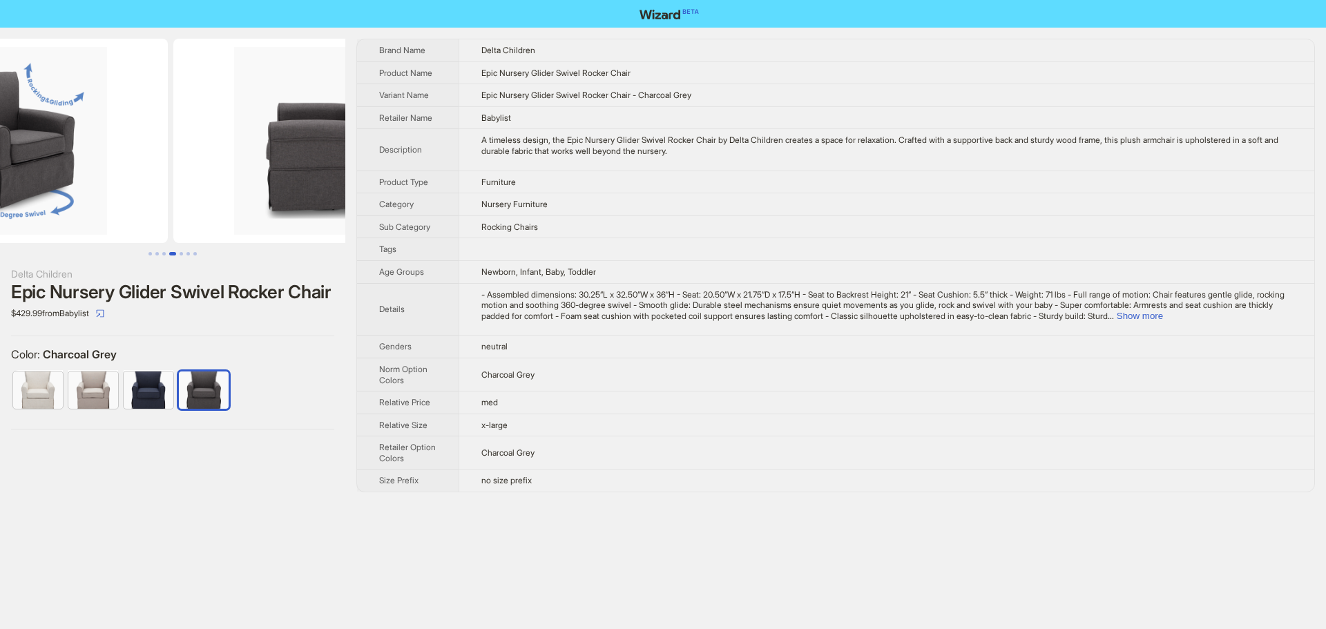
drag, startPoint x: 215, startPoint y: 173, endPoint x: 373, endPoint y: 176, distance: 158.2
click at [337, 168] on img at bounding box center [327, 141] width 309 height 204
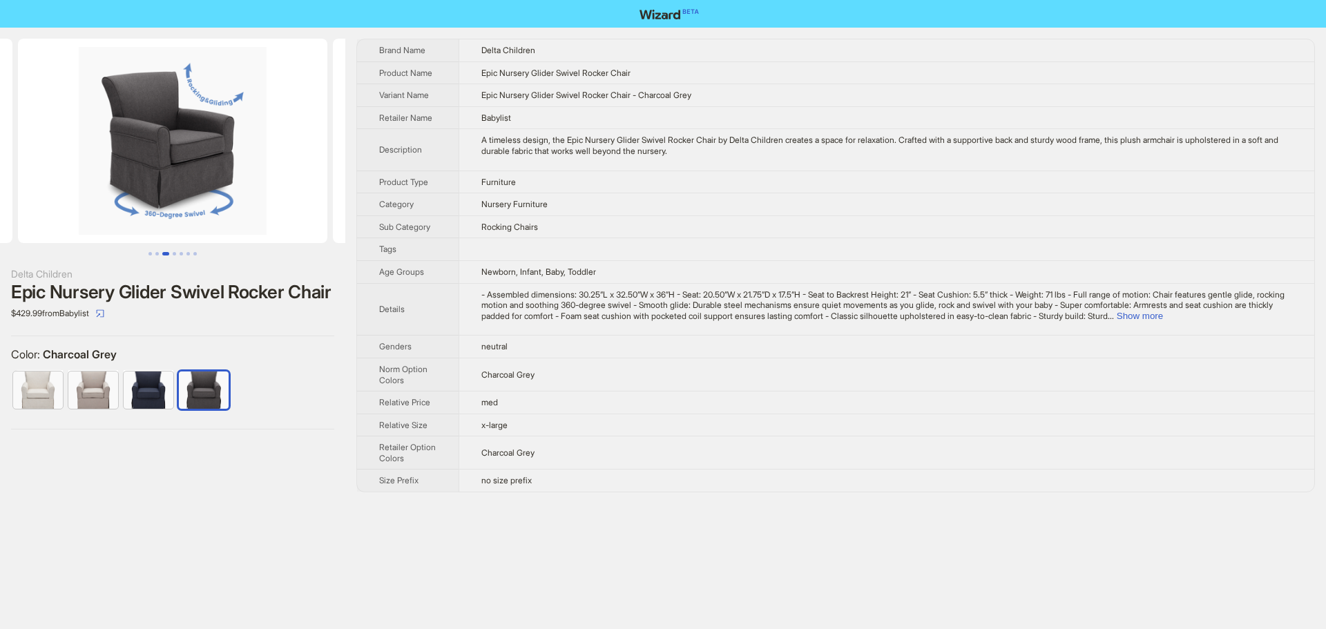
drag, startPoint x: 227, startPoint y: 167, endPoint x: 751, endPoint y: 174, distance: 523.5
click at [393, 168] on div "Delta Children Epic Nursery Glider Swivel Rocker Chair $429.99 from Babylist Co…" at bounding box center [663, 266] width 1326 height 476
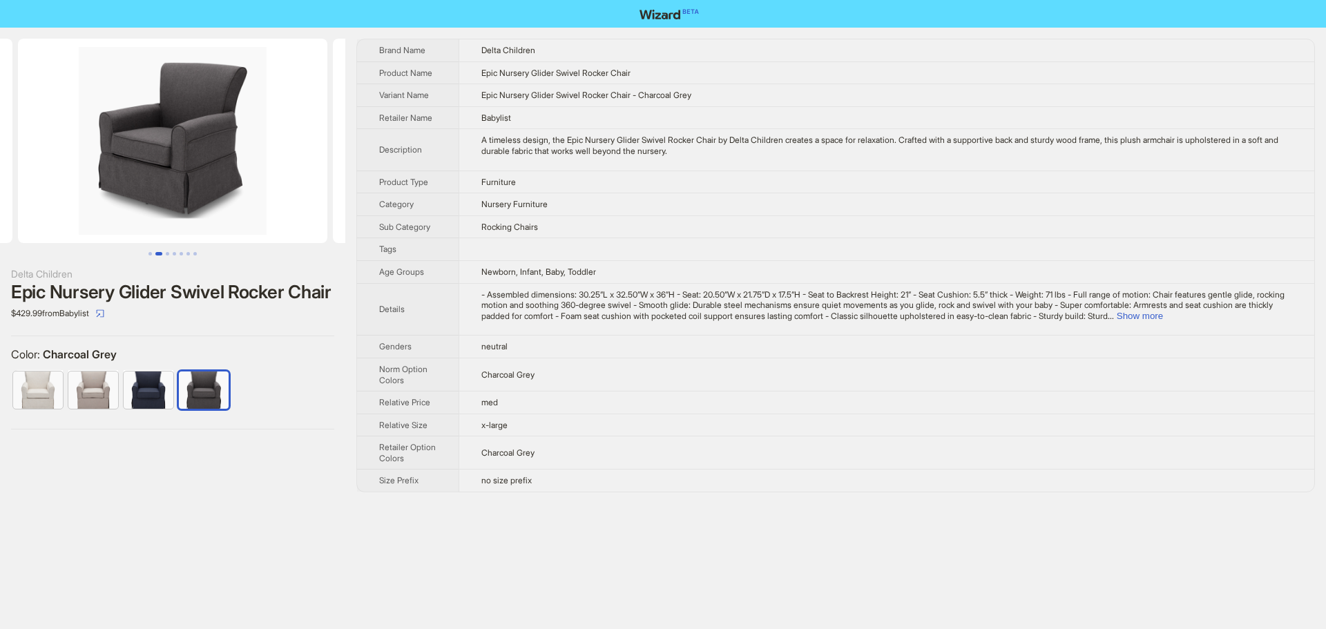
scroll to position [0, 201]
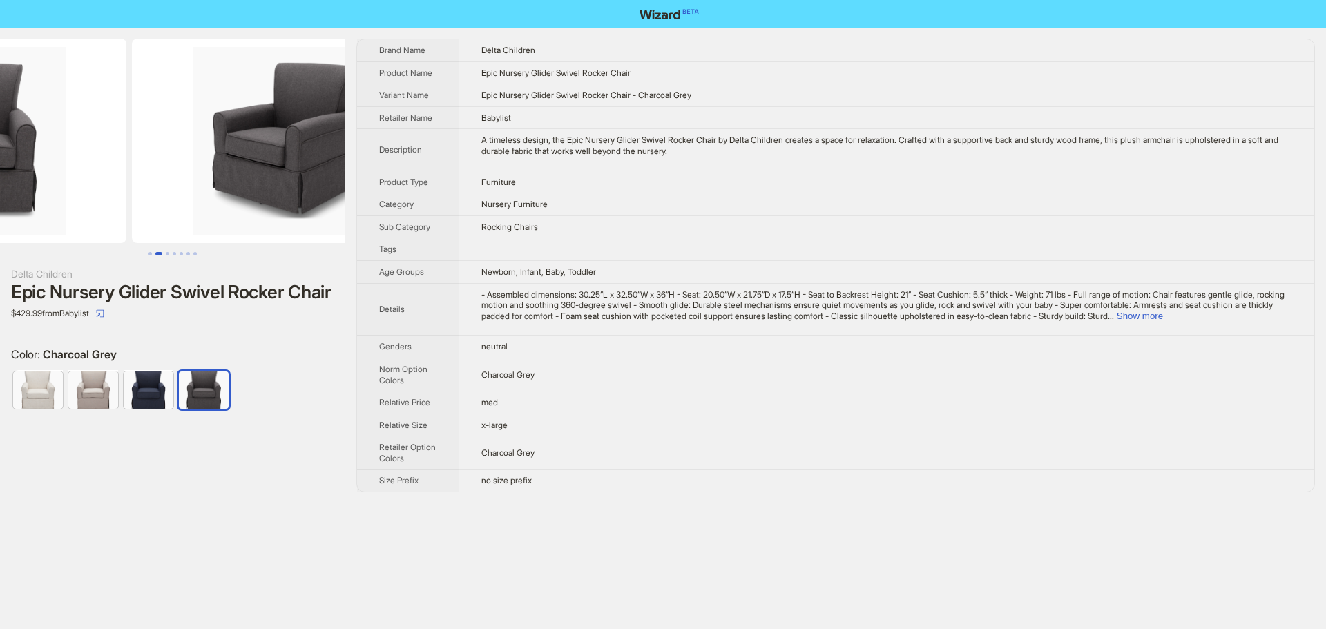
drag, startPoint x: 155, startPoint y: 146, endPoint x: 407, endPoint y: 161, distance: 252.5
click at [398, 160] on div "Delta Children Epic Nursery Glider Swivel Rocker Chair $429.99 from Babylist Co…" at bounding box center [663, 266] width 1326 height 476
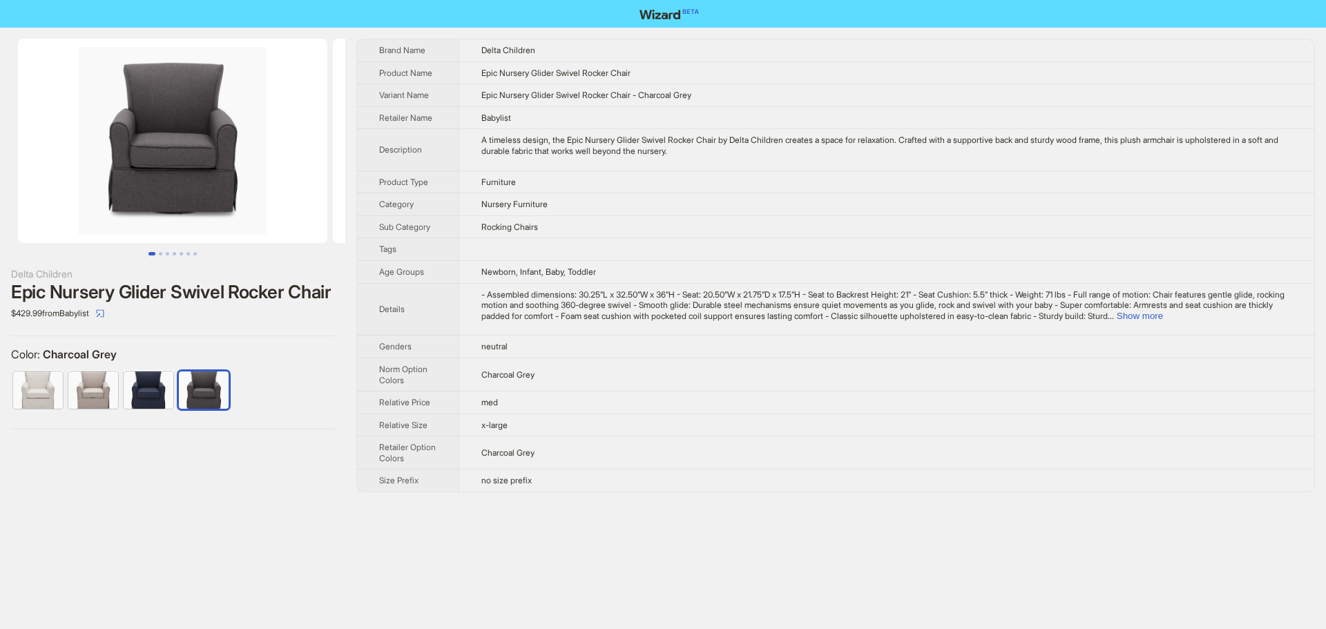
drag, startPoint x: 198, startPoint y: 168, endPoint x: 528, endPoint y: 160, distance: 330.2
click at [510, 159] on div "Delta Children Epic Nursery Glider Swivel Rocker Chair $429.99 from Babylist Co…" at bounding box center [663, 266] width 1326 height 476
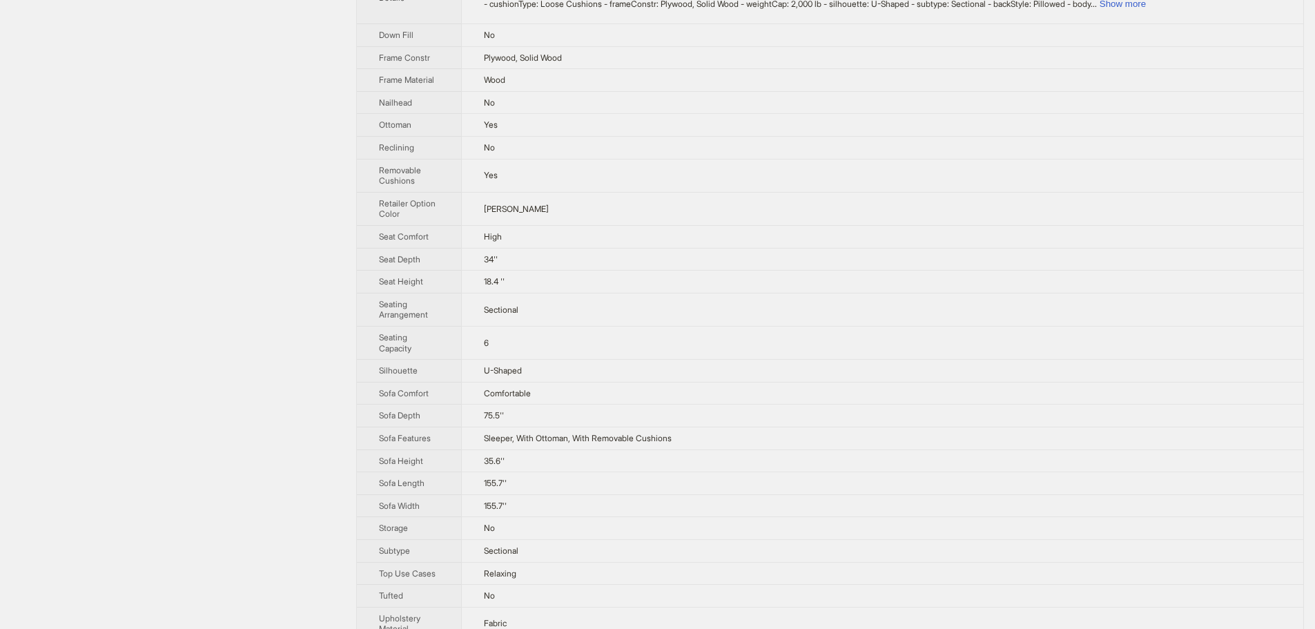
scroll to position [483, 0]
click at [862, 337] on td "6" at bounding box center [882, 338] width 842 height 33
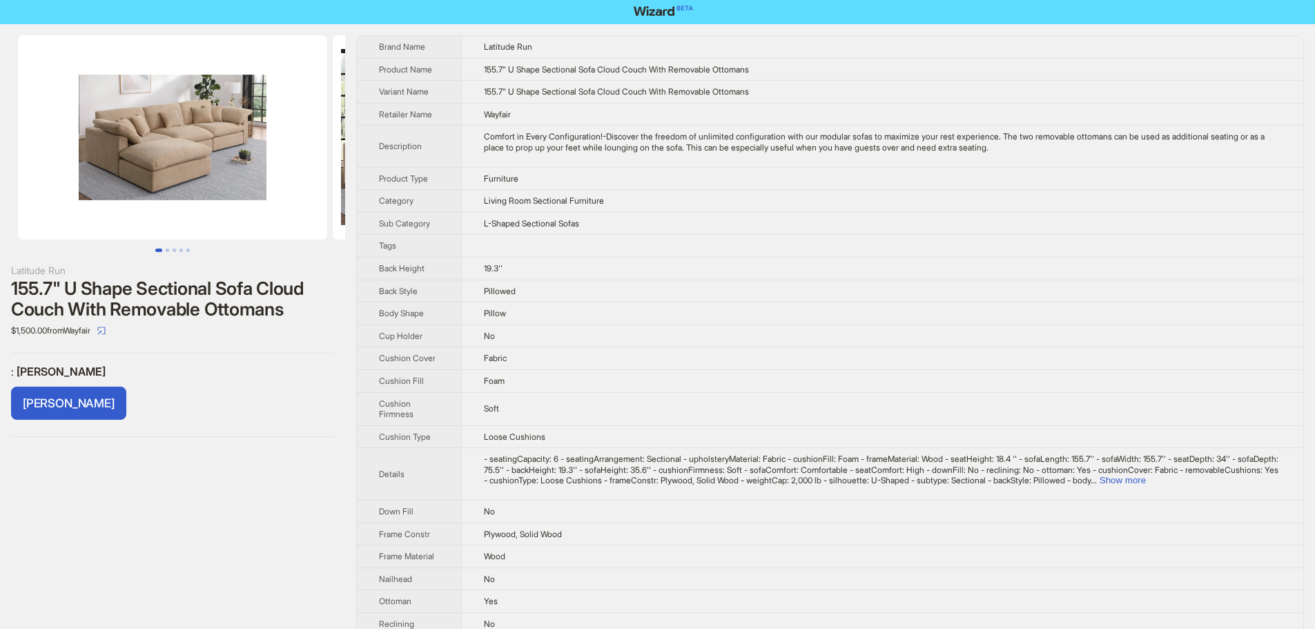
scroll to position [0, 0]
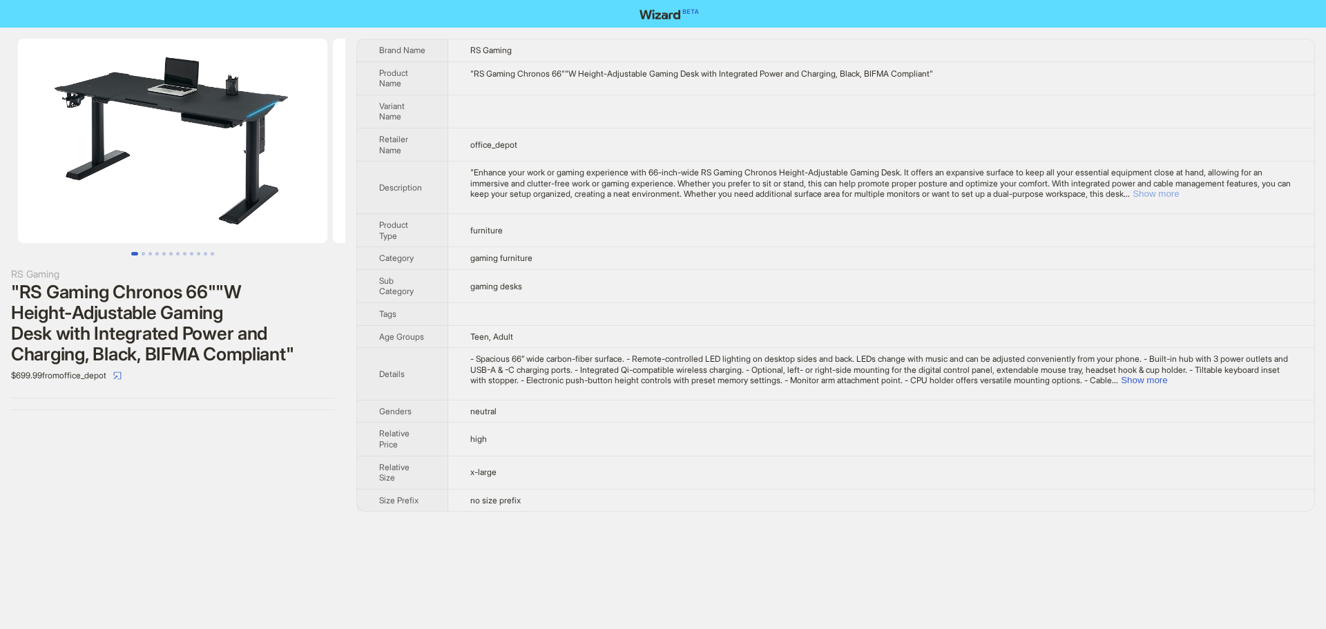
click at [1179, 194] on button "Show more" at bounding box center [1155, 194] width 46 height 10
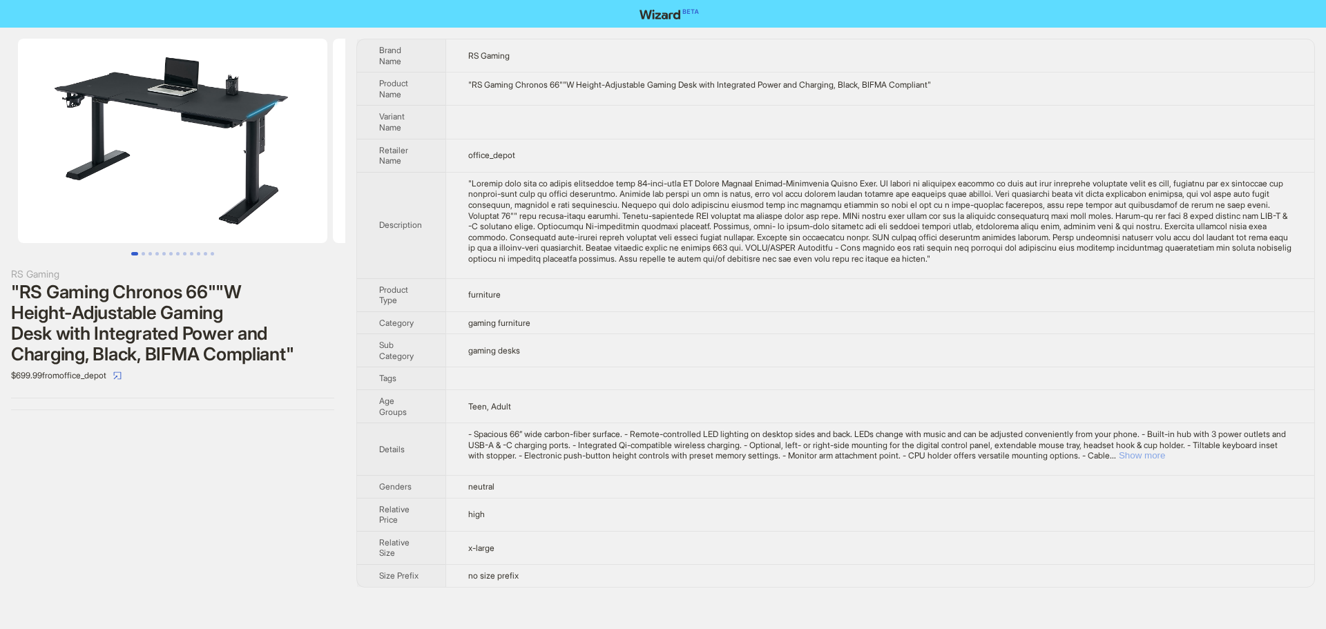
click at [1165, 461] on button "Show more" at bounding box center [1142, 455] width 46 height 10
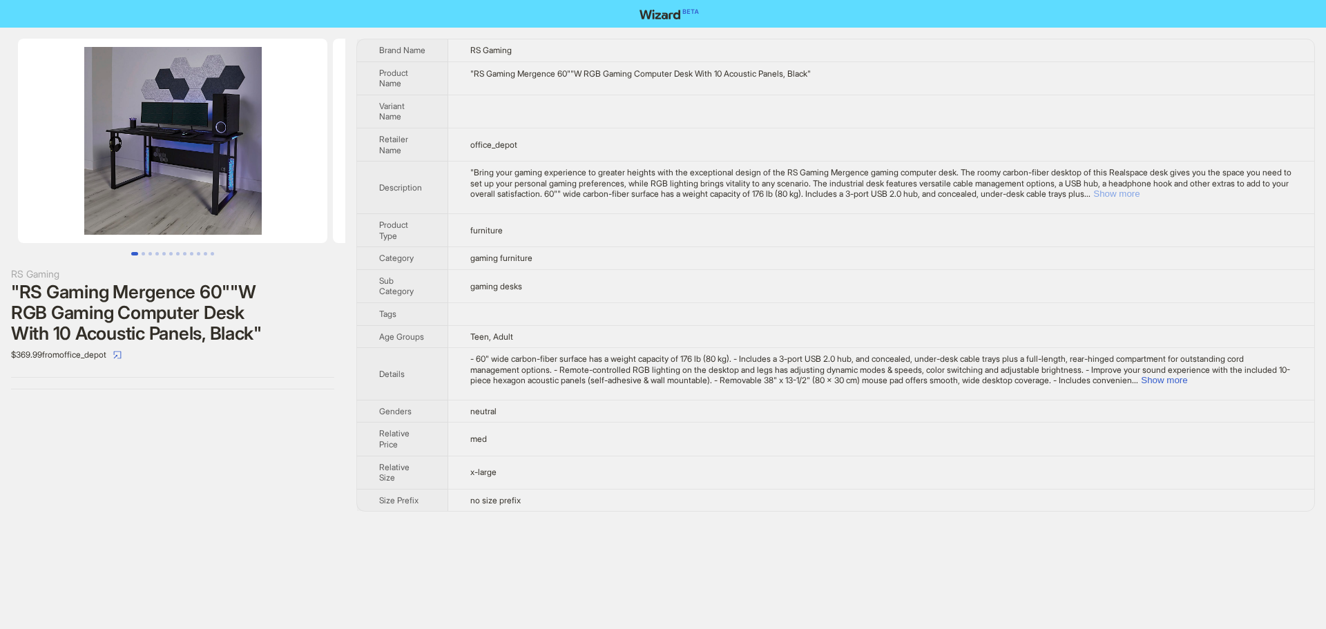
click at [1139, 191] on button "Show more" at bounding box center [1116, 194] width 46 height 10
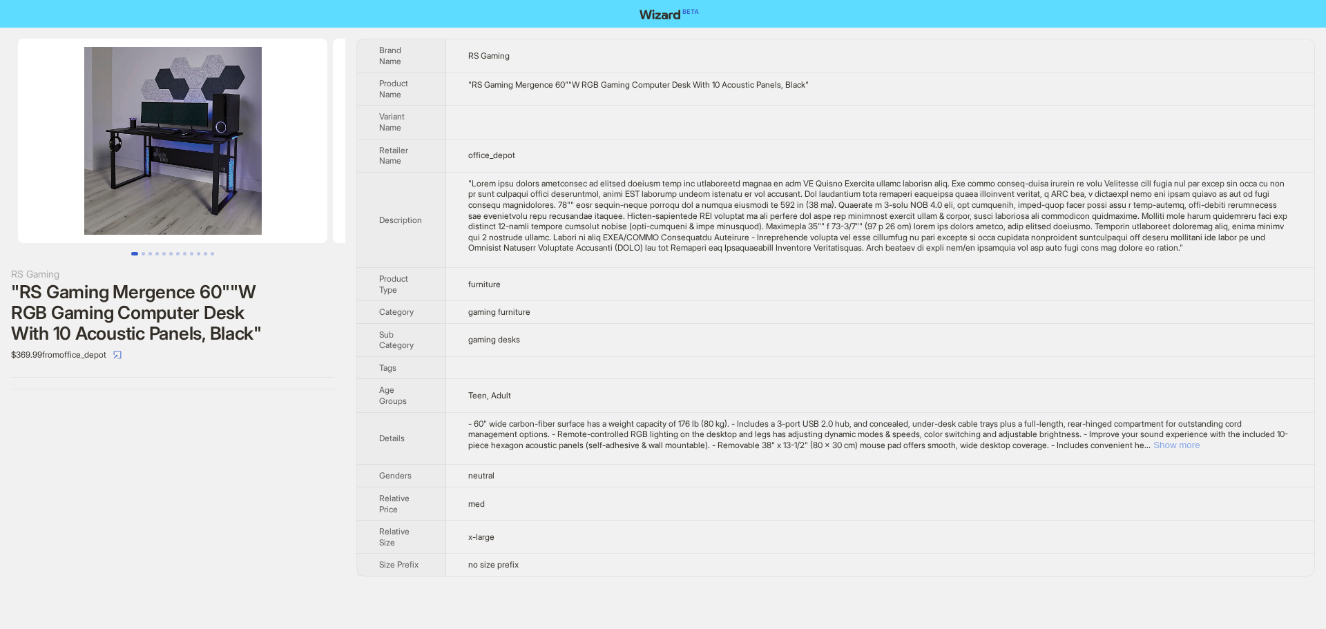
click at [1199, 450] on button "Show more" at bounding box center [1176, 445] width 46 height 10
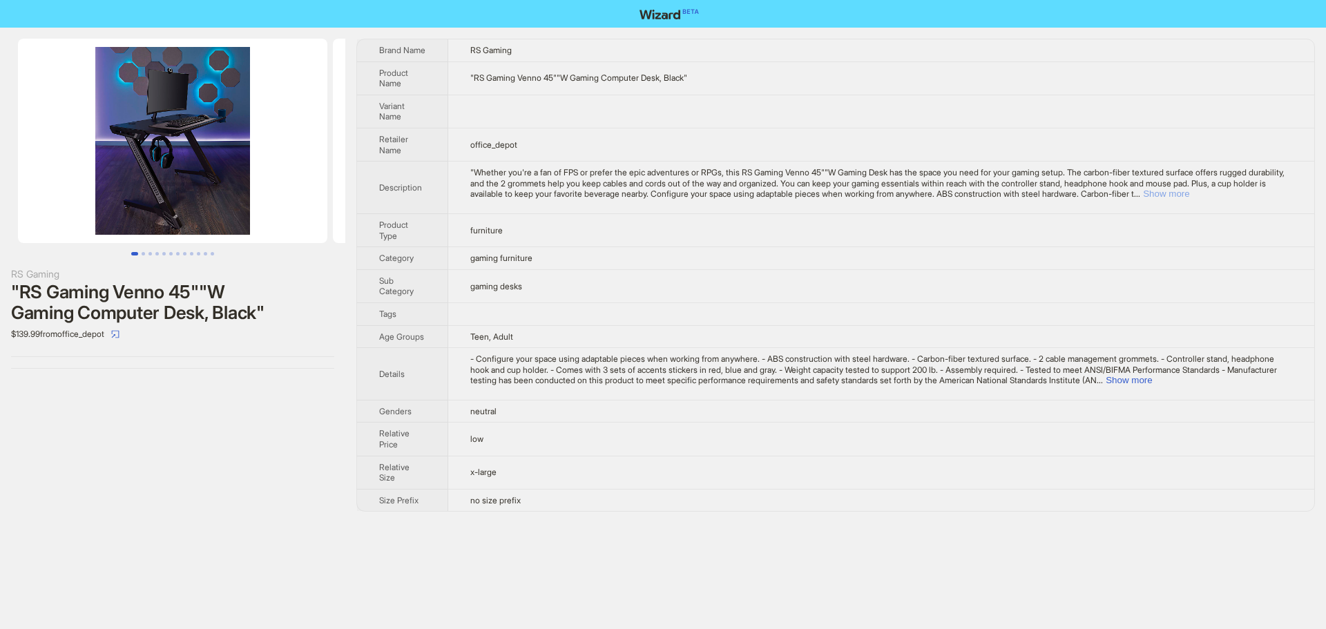
click at [1189, 195] on button "Show more" at bounding box center [1166, 194] width 46 height 10
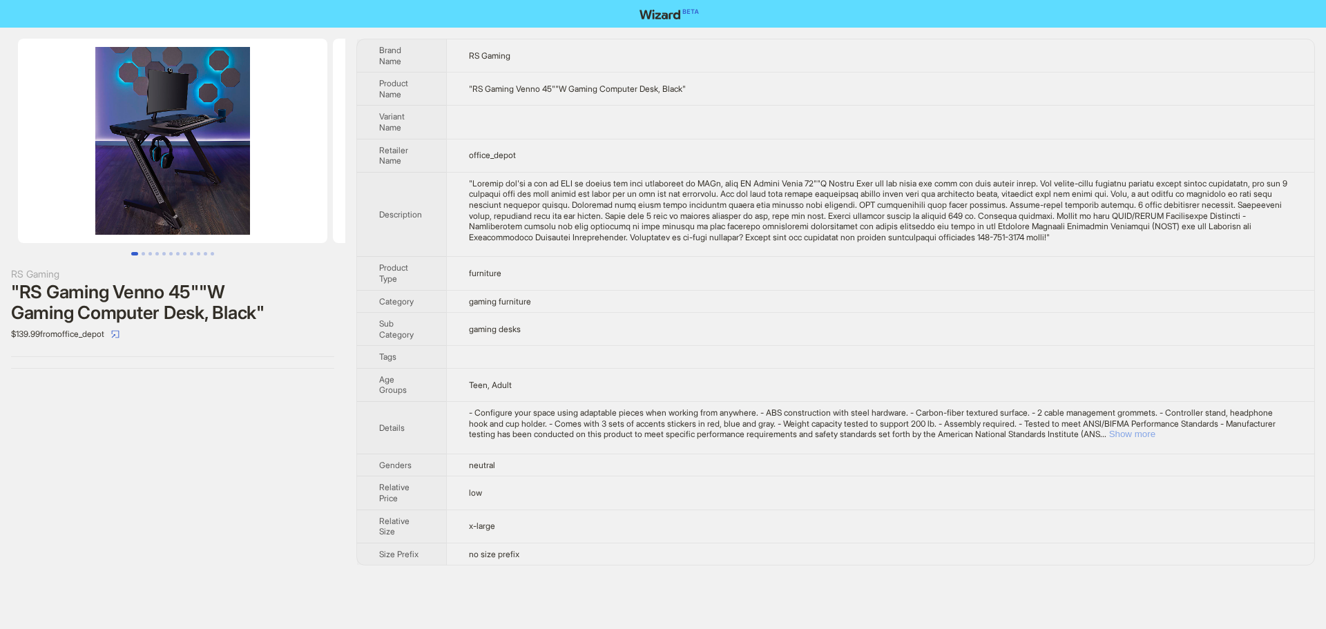
click at [1155, 437] on button "Show more" at bounding box center [1132, 434] width 46 height 10
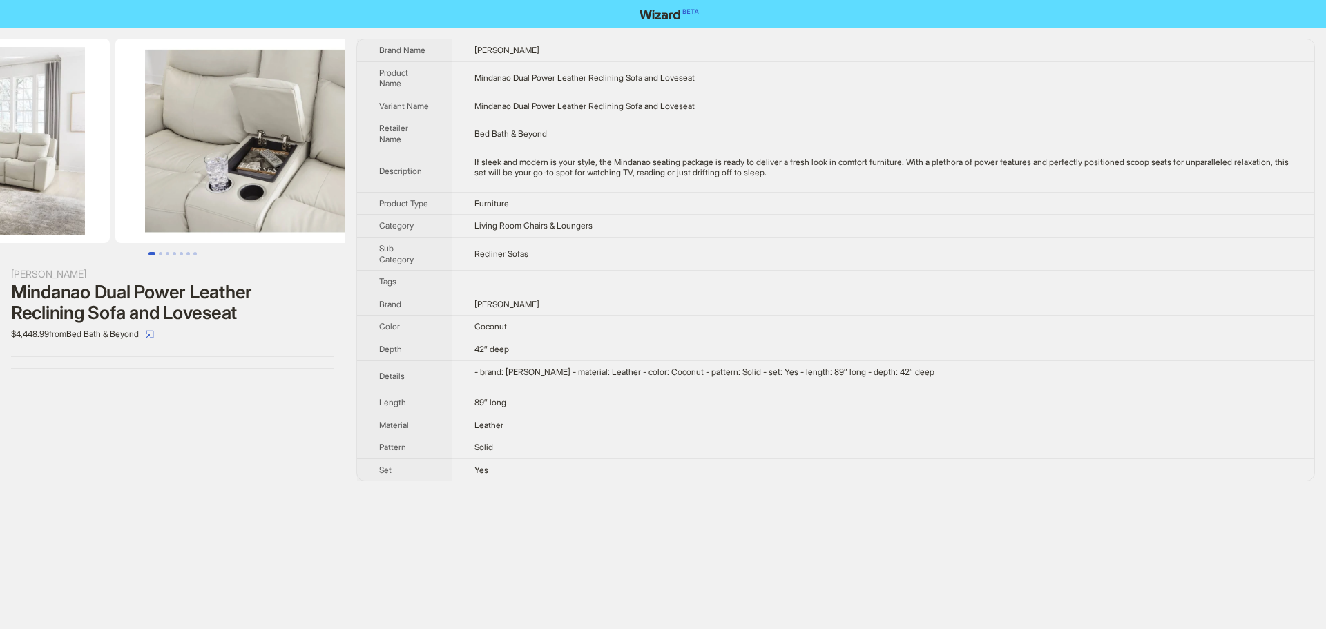
drag, startPoint x: 182, startPoint y: 184, endPoint x: 37, endPoint y: 190, distance: 145.1
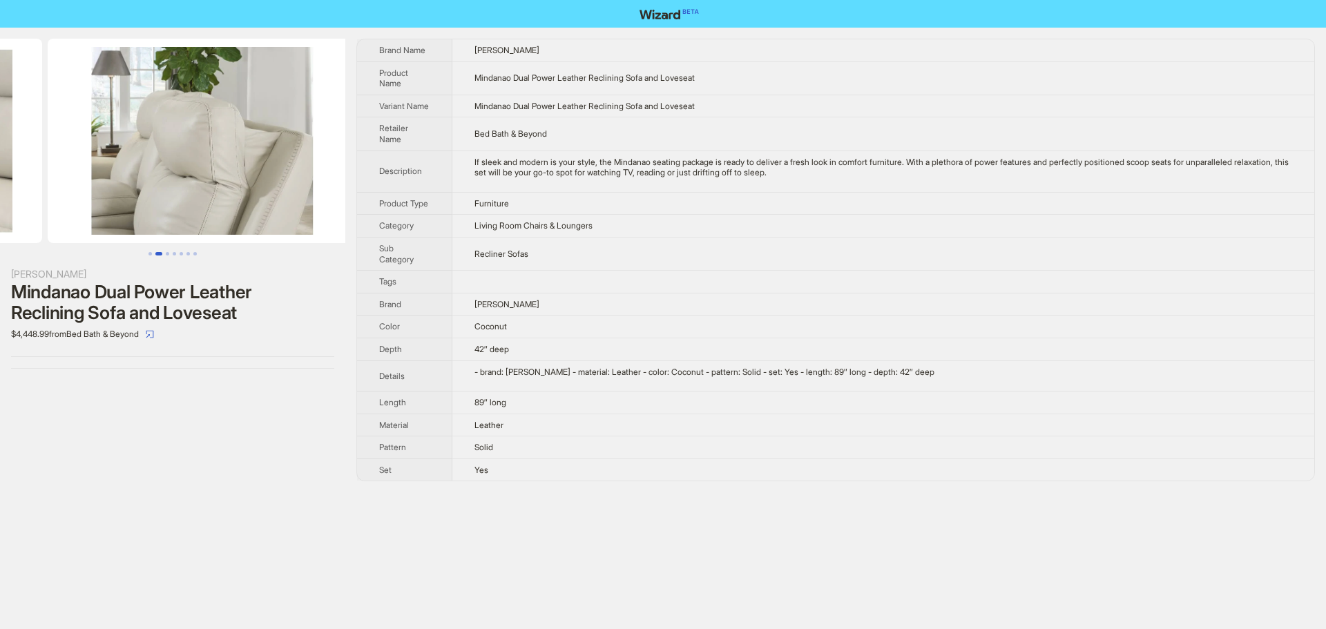
drag, startPoint x: 226, startPoint y: 214, endPoint x: 3, endPoint y: 205, distance: 223.2
click at [13, 205] on ul at bounding box center [172, 141] width 345 height 204
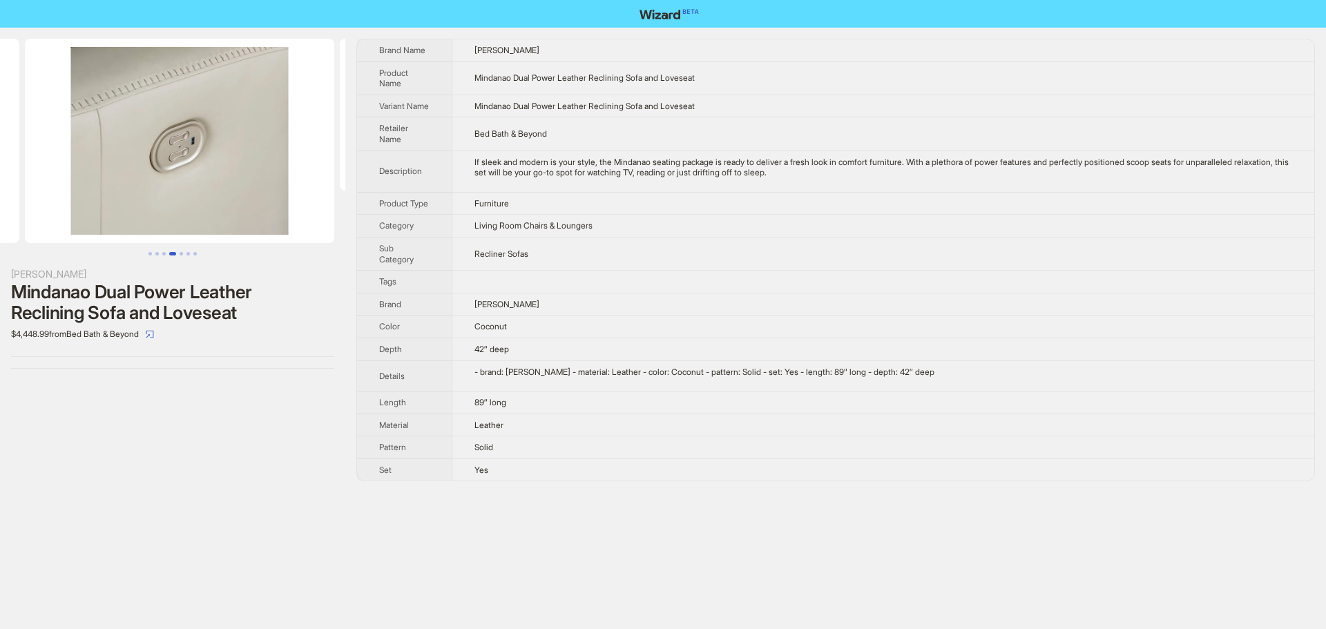
drag, startPoint x: 218, startPoint y: 186, endPoint x: 7, endPoint y: 190, distance: 210.7
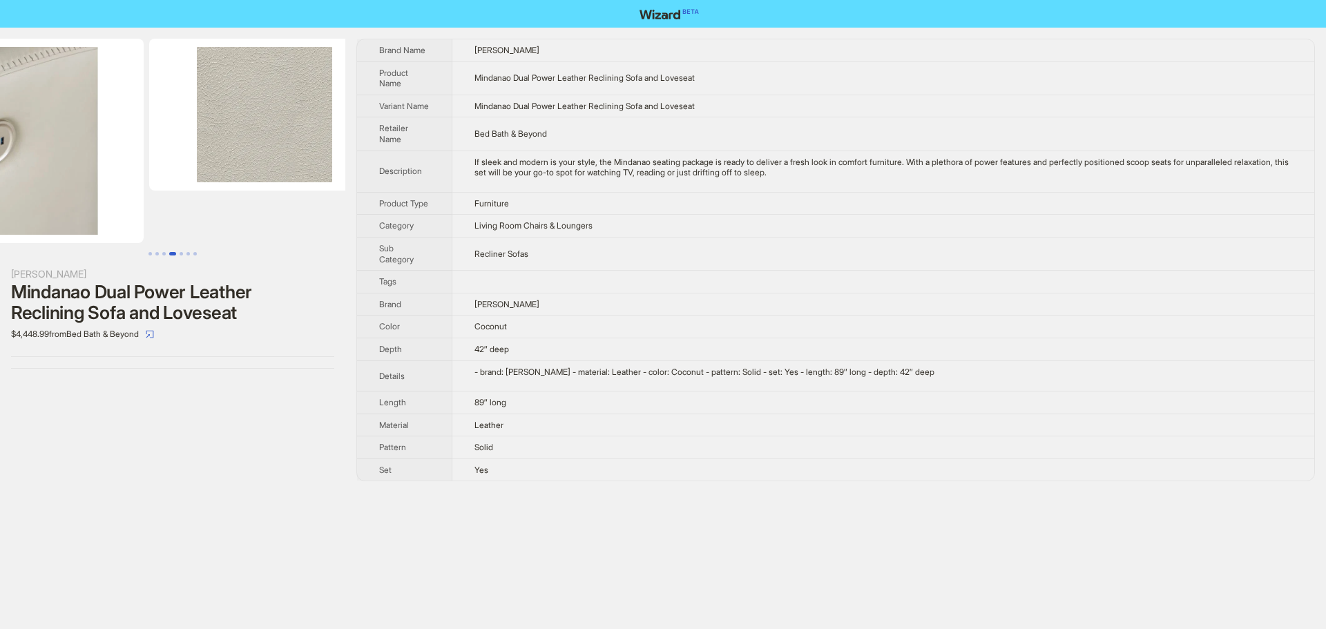
drag, startPoint x: 236, startPoint y: 186, endPoint x: 0, endPoint y: 191, distance: 236.2
click at [0, 191] on ul at bounding box center [172, 141] width 345 height 204
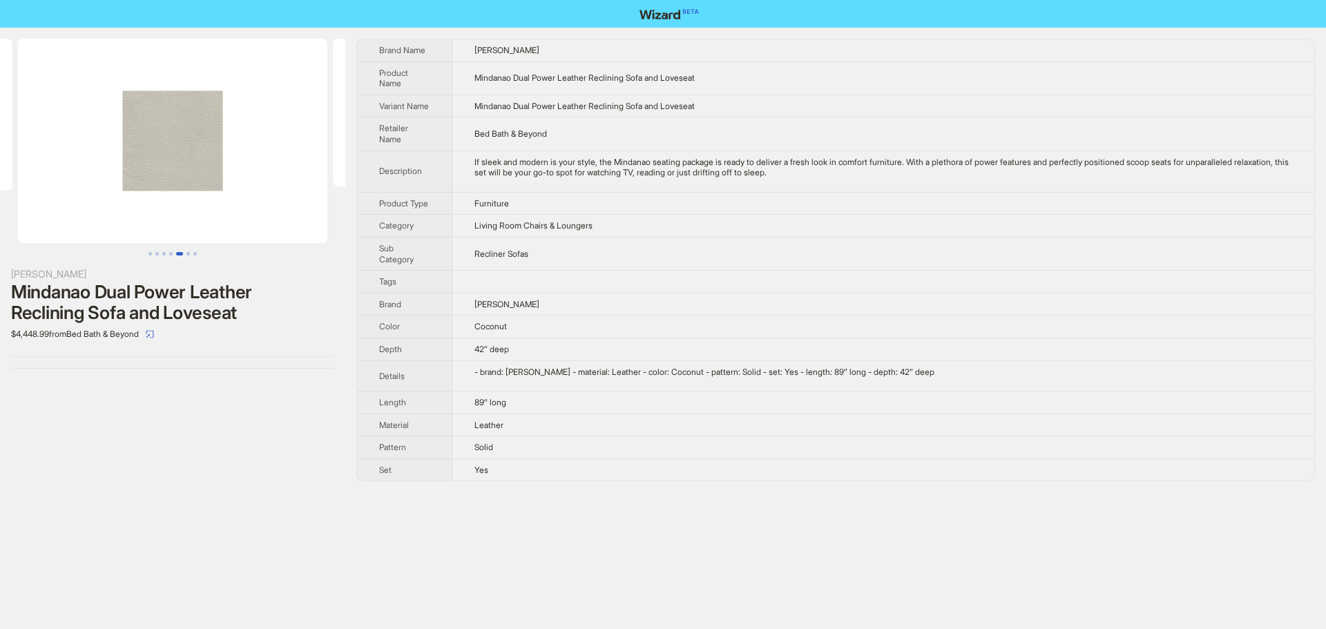
drag, startPoint x: 231, startPoint y: 182, endPoint x: 38, endPoint y: 197, distance: 193.9
click at [0, 188] on ul at bounding box center [172, 141] width 345 height 204
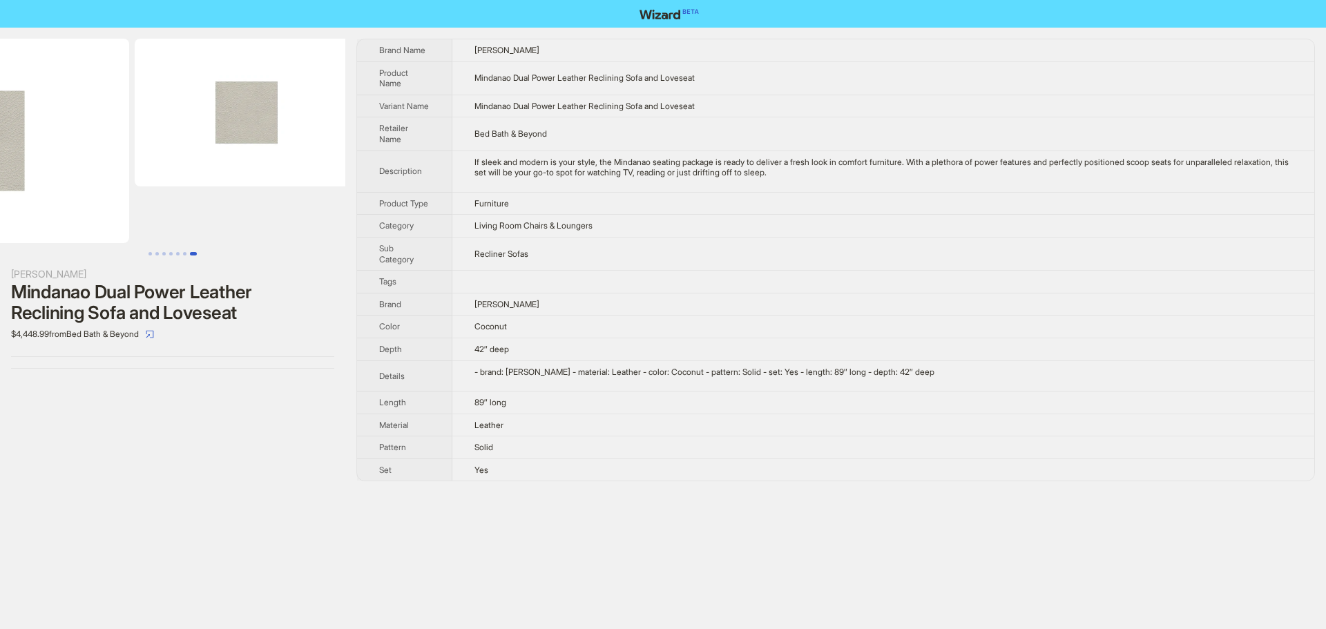
drag, startPoint x: 153, startPoint y: 202, endPoint x: 77, endPoint y: 202, distance: 76.0
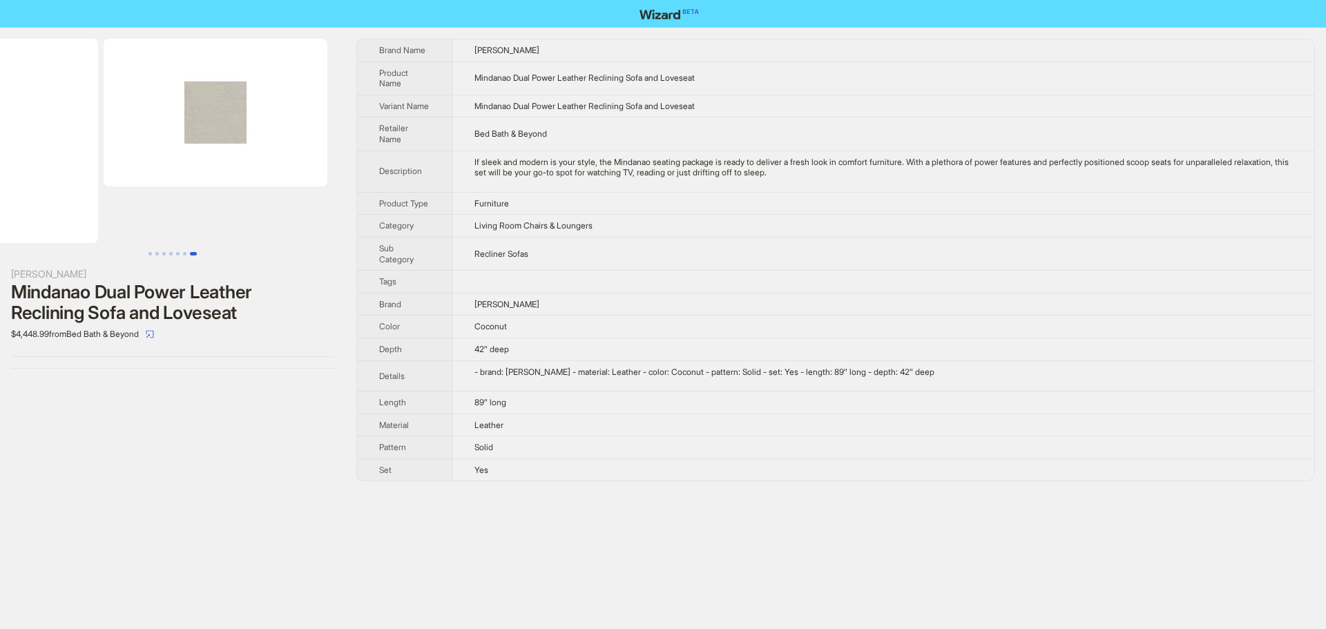
drag, startPoint x: 238, startPoint y: 197, endPoint x: 0, endPoint y: 204, distance: 237.6
click at [0, 204] on ul at bounding box center [172, 141] width 345 height 204
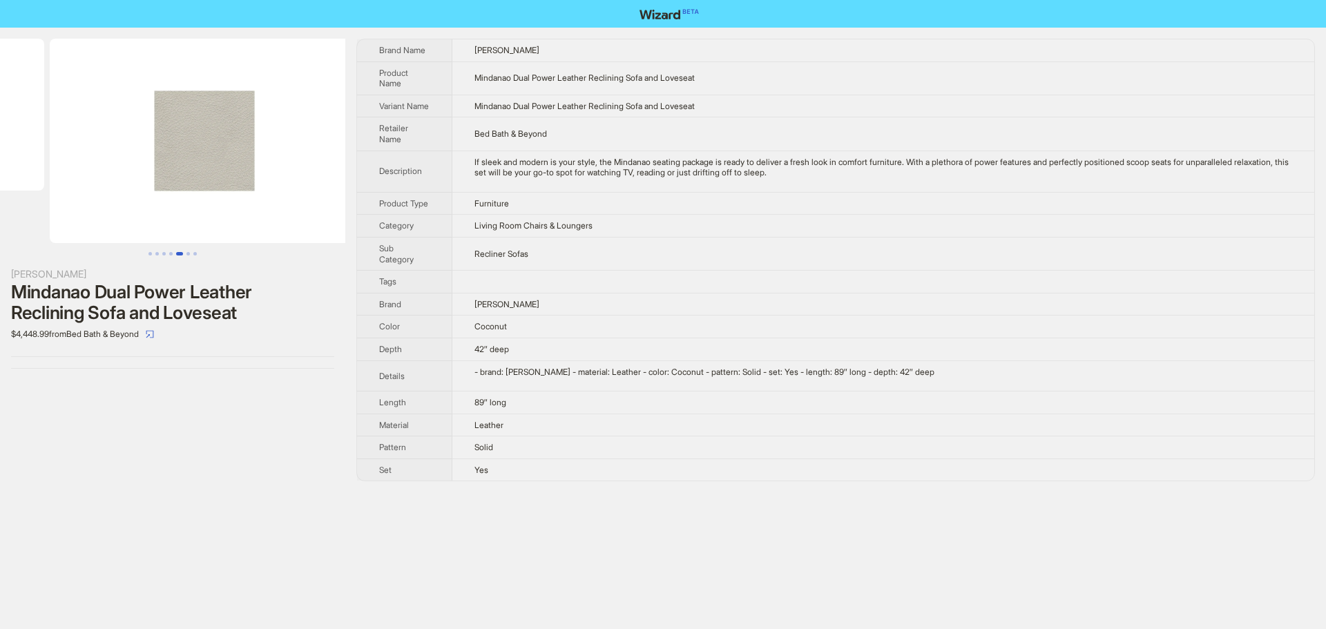
drag, startPoint x: 70, startPoint y: 197, endPoint x: 405, endPoint y: 196, distance: 334.9
click at [394, 194] on div "Ashley Mindanao Dual Power Leather Reclining Sofa and Loveseat $4,448.99 from B…" at bounding box center [663, 260] width 1326 height 465
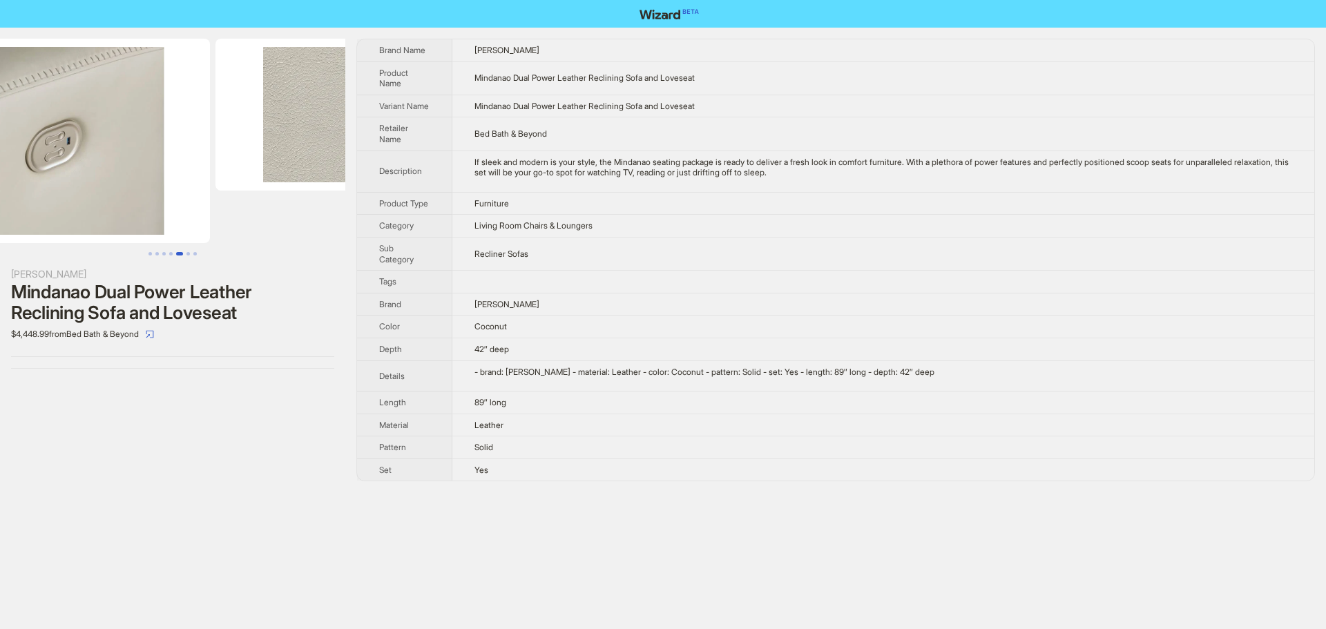
drag, startPoint x: 153, startPoint y: 194, endPoint x: 320, endPoint y: 195, distance: 167.1
click at [407, 191] on div "Ashley Mindanao Dual Power Leather Reclining Sofa and Loveseat $4,448.99 from B…" at bounding box center [663, 260] width 1326 height 465
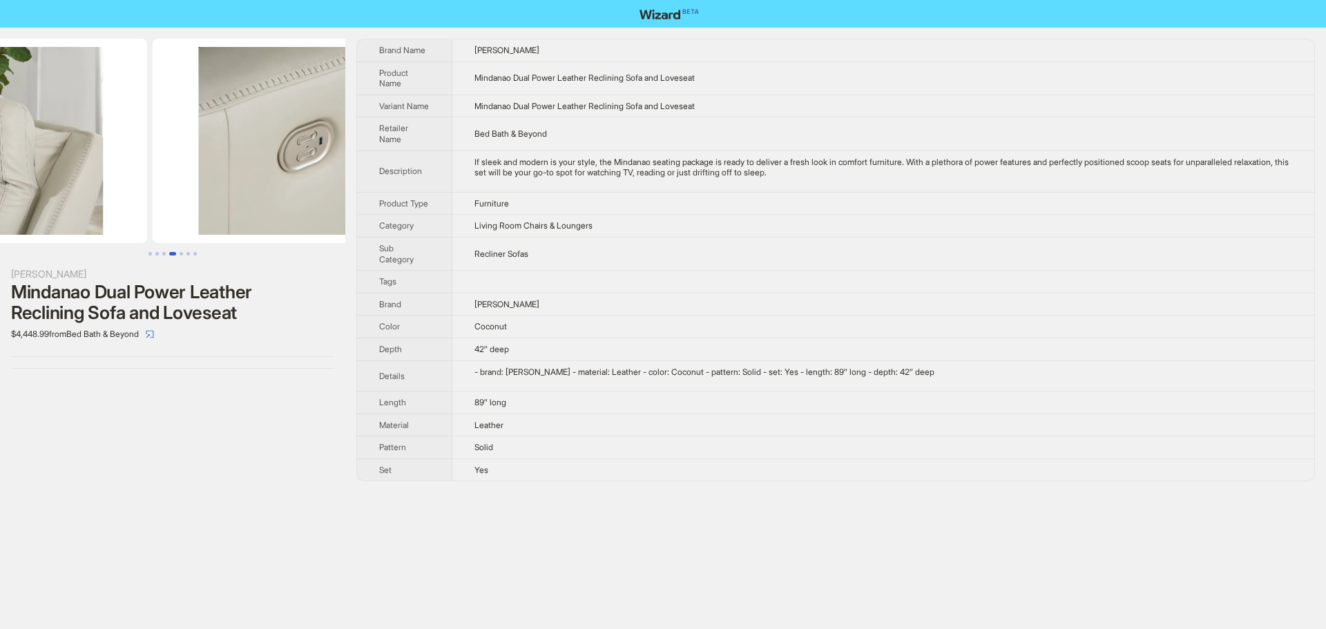
drag, startPoint x: 218, startPoint y: 190, endPoint x: 482, endPoint y: 193, distance: 264.5
click at [452, 190] on div "Ashley Mindanao Dual Power Leather Reclining Sofa and Loveseat $4,448.99 from B…" at bounding box center [663, 260] width 1326 height 465
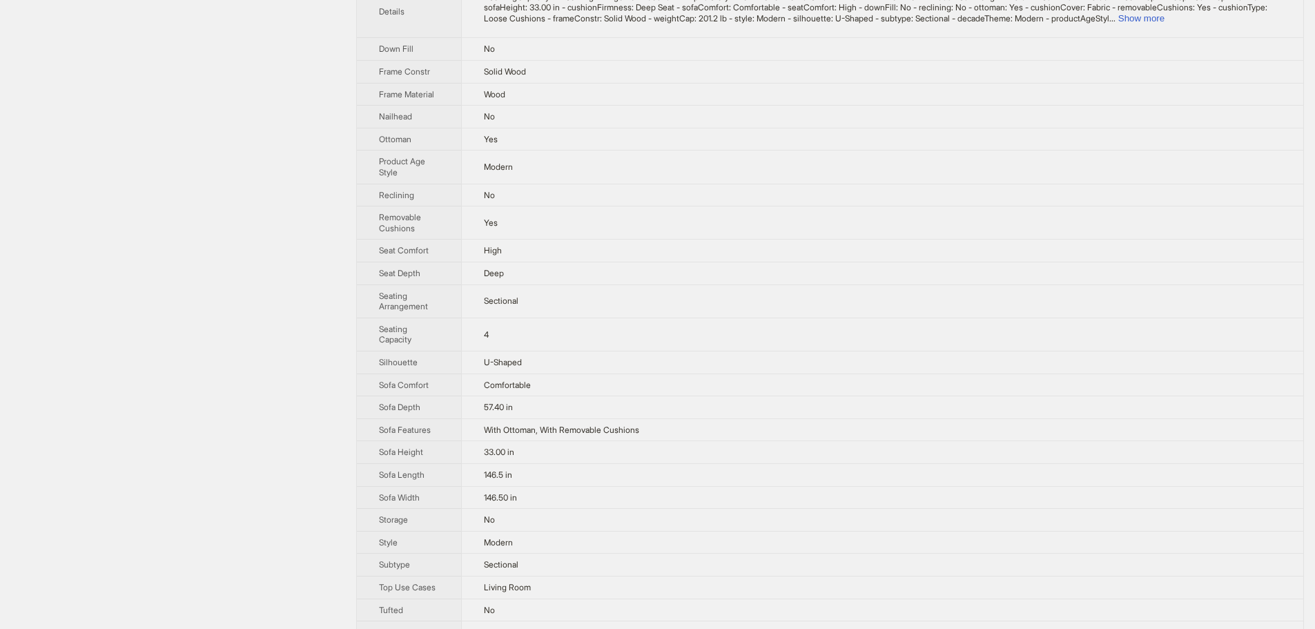
scroll to position [483, 0]
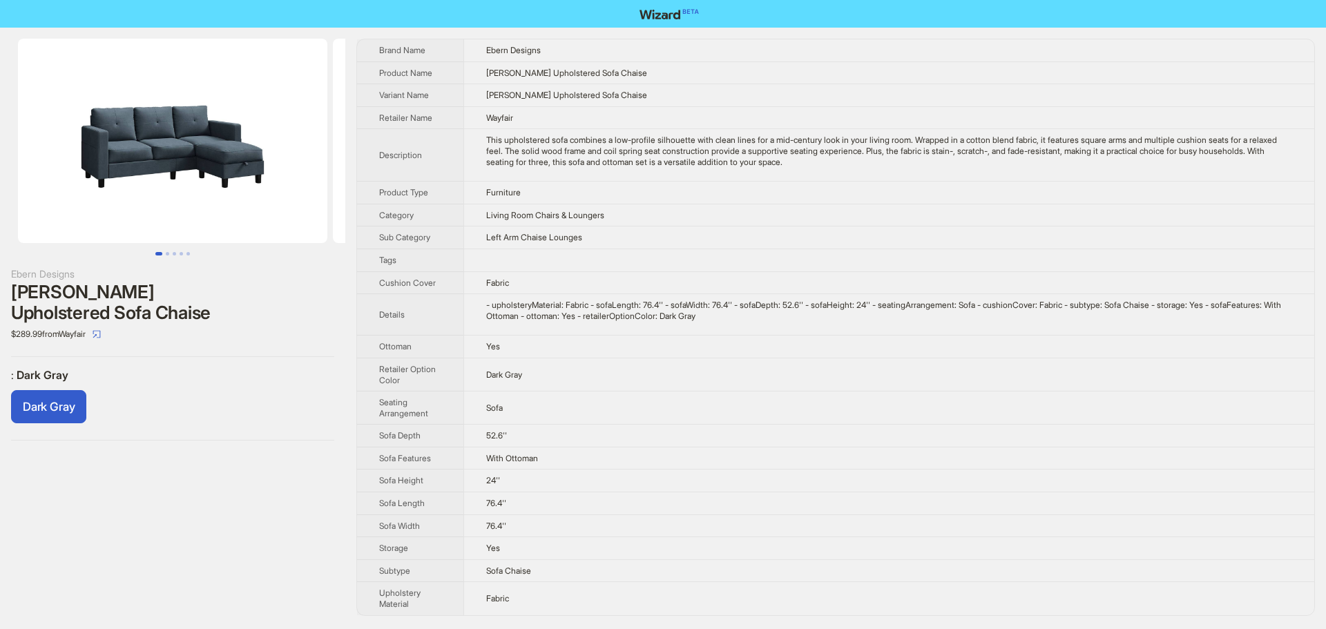
click at [1073, 152] on div "This upholstered sofa combines a low-profile silhouette with clean lines for a …" at bounding box center [889, 151] width 806 height 32
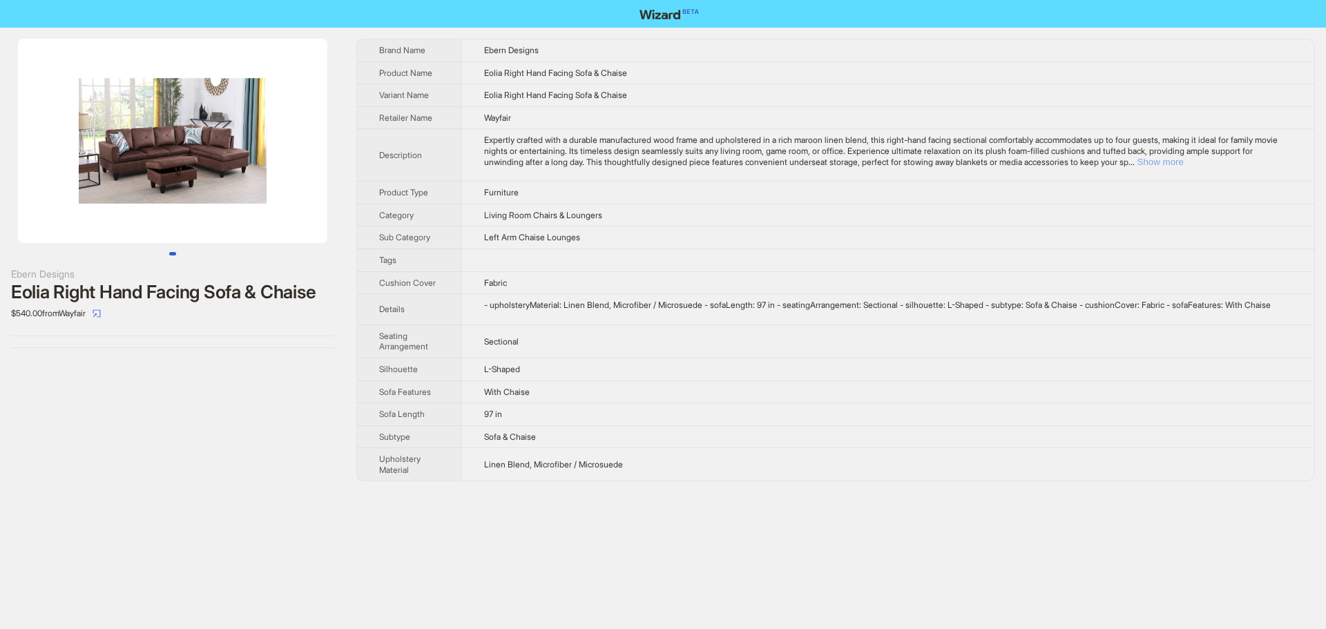
click at [1184, 162] on button "Show more" at bounding box center [1160, 162] width 46 height 10
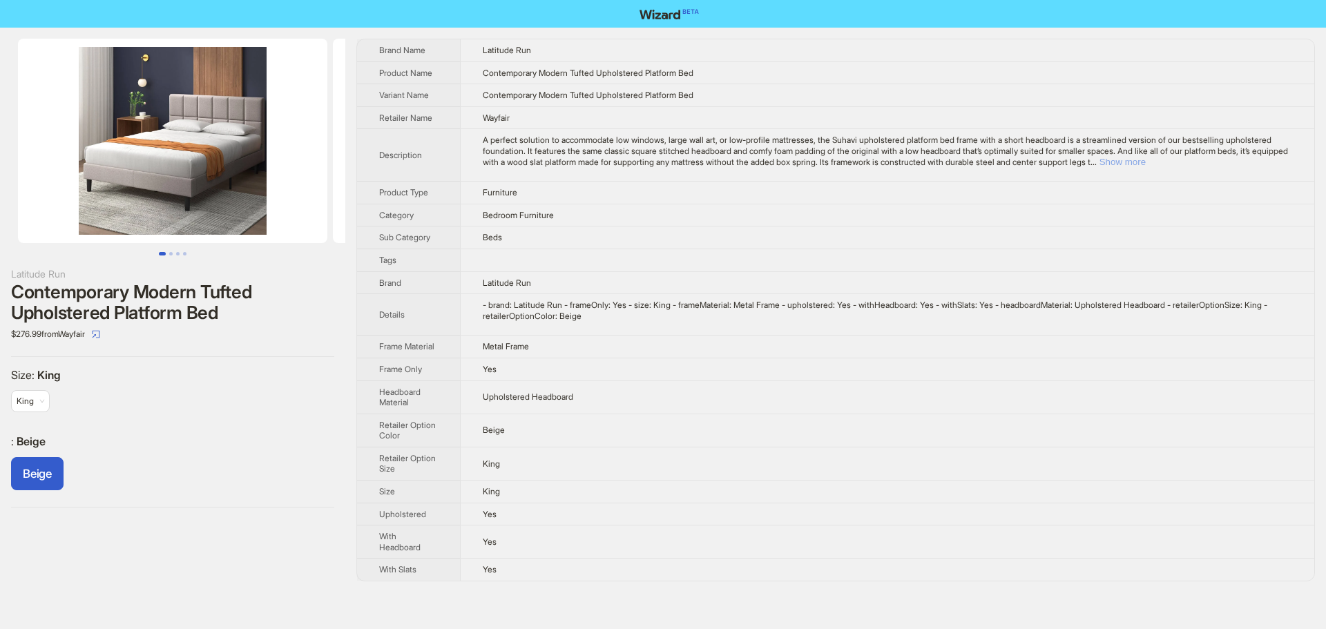
click at [1146, 164] on button "Show more" at bounding box center [1122, 162] width 46 height 10
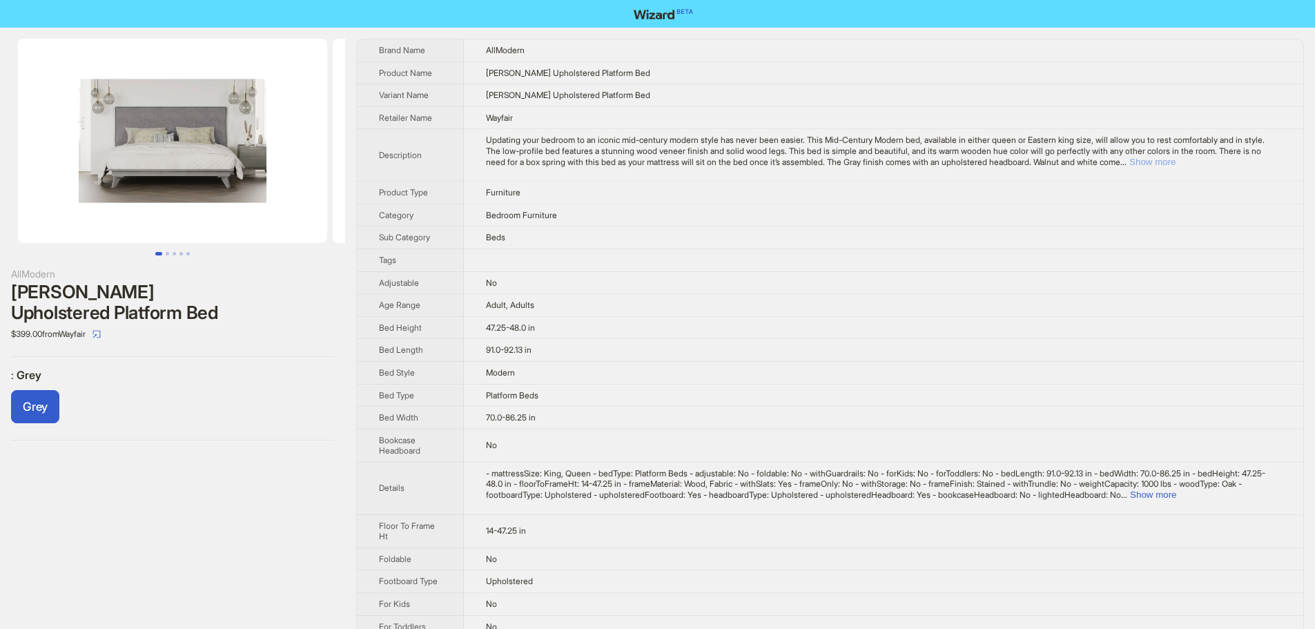
click at [1176, 163] on button "Show more" at bounding box center [1153, 162] width 46 height 10
click at [1177, 500] on button "Show more" at bounding box center [1153, 495] width 46 height 10
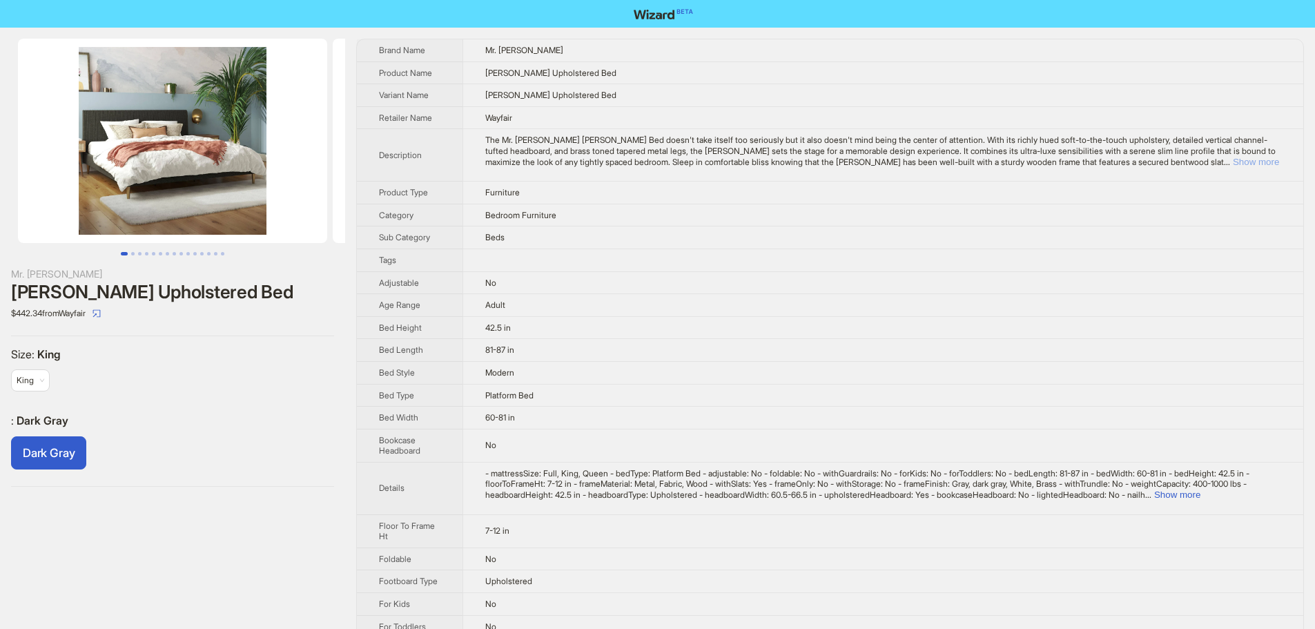
click at [1255, 162] on button "Show more" at bounding box center [1256, 162] width 46 height 10
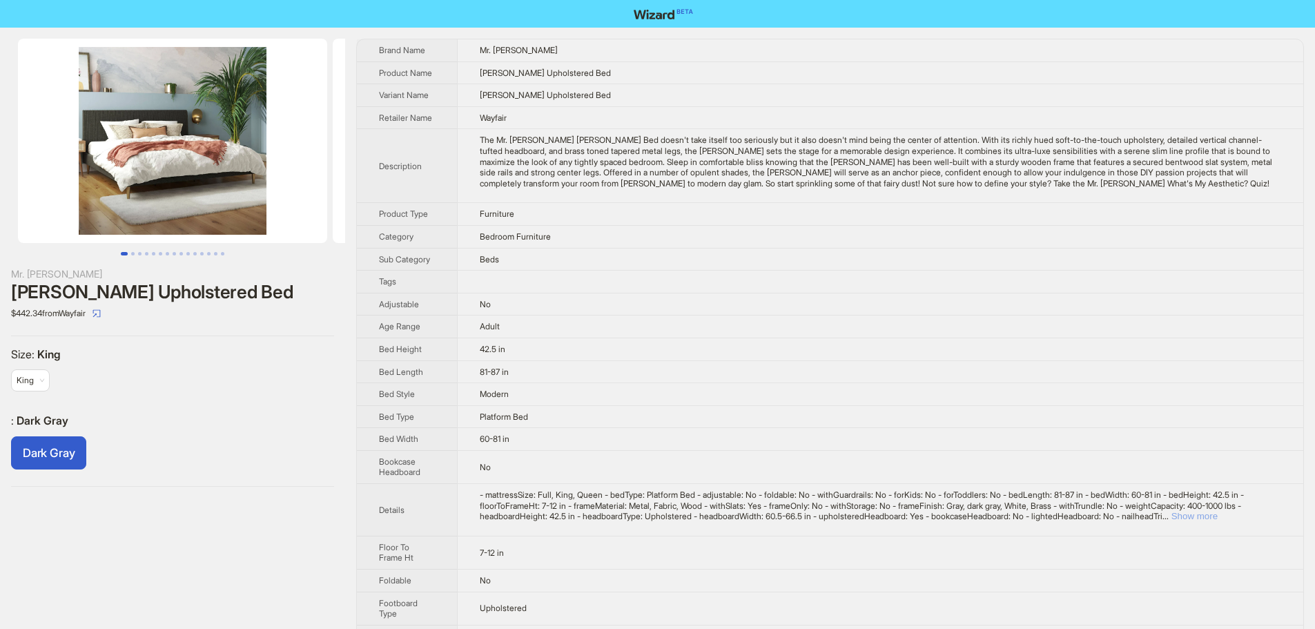
click at [1218, 519] on button "Show more" at bounding box center [1195, 516] width 46 height 10
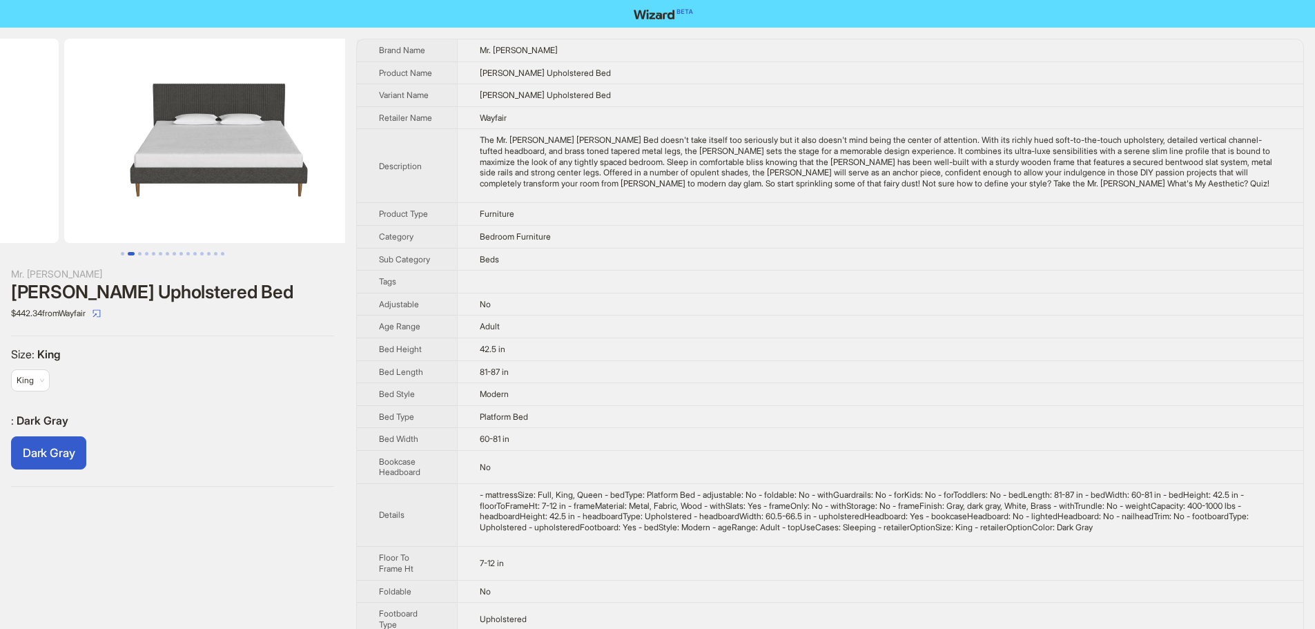
drag, startPoint x: 312, startPoint y: 193, endPoint x: 101, endPoint y: 200, distance: 211.4
click at [119, 198] on ul at bounding box center [172, 141] width 345 height 204
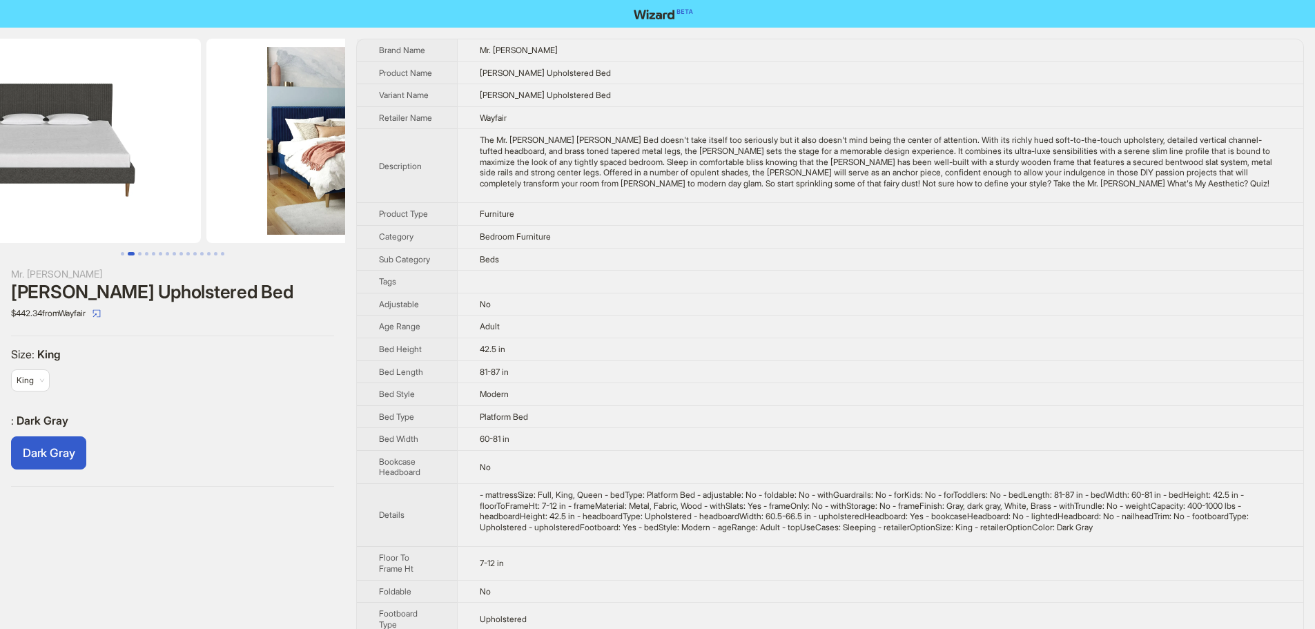
drag, startPoint x: 195, startPoint y: 202, endPoint x: 125, endPoint y: 208, distance: 70.7
click at [86, 202] on img at bounding box center [46, 141] width 309 height 204
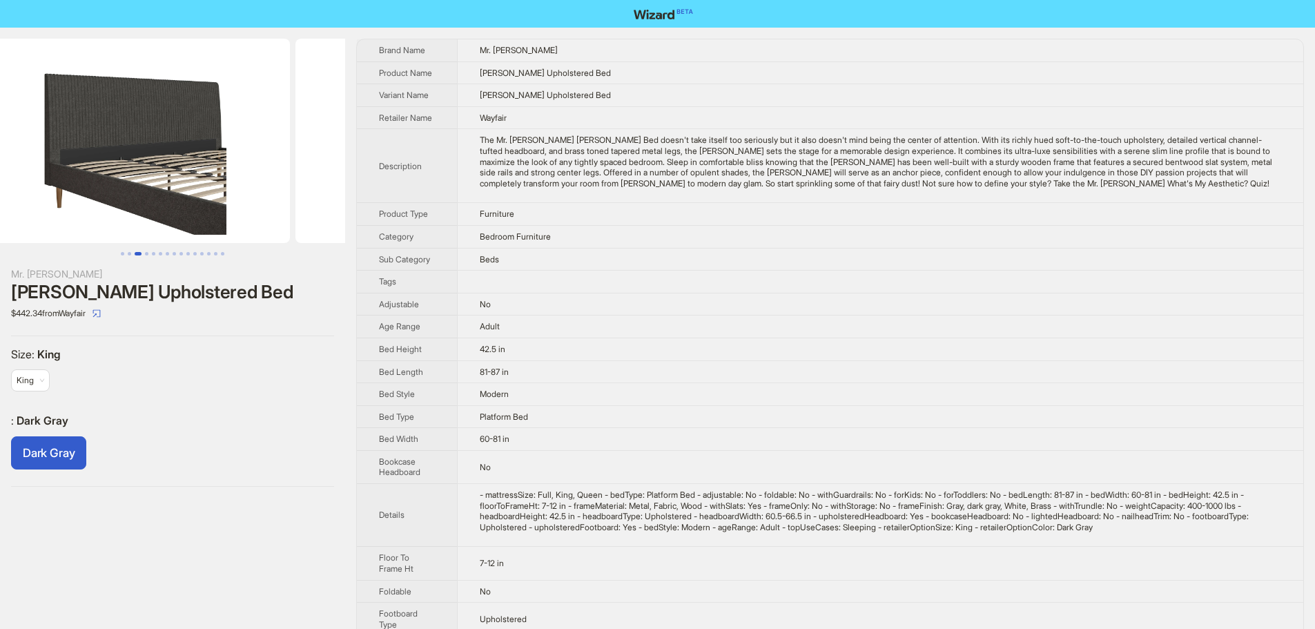
drag, startPoint x: 270, startPoint y: 208, endPoint x: 13, endPoint y: 205, distance: 256.9
click at [8, 204] on ul at bounding box center [172, 141] width 345 height 204
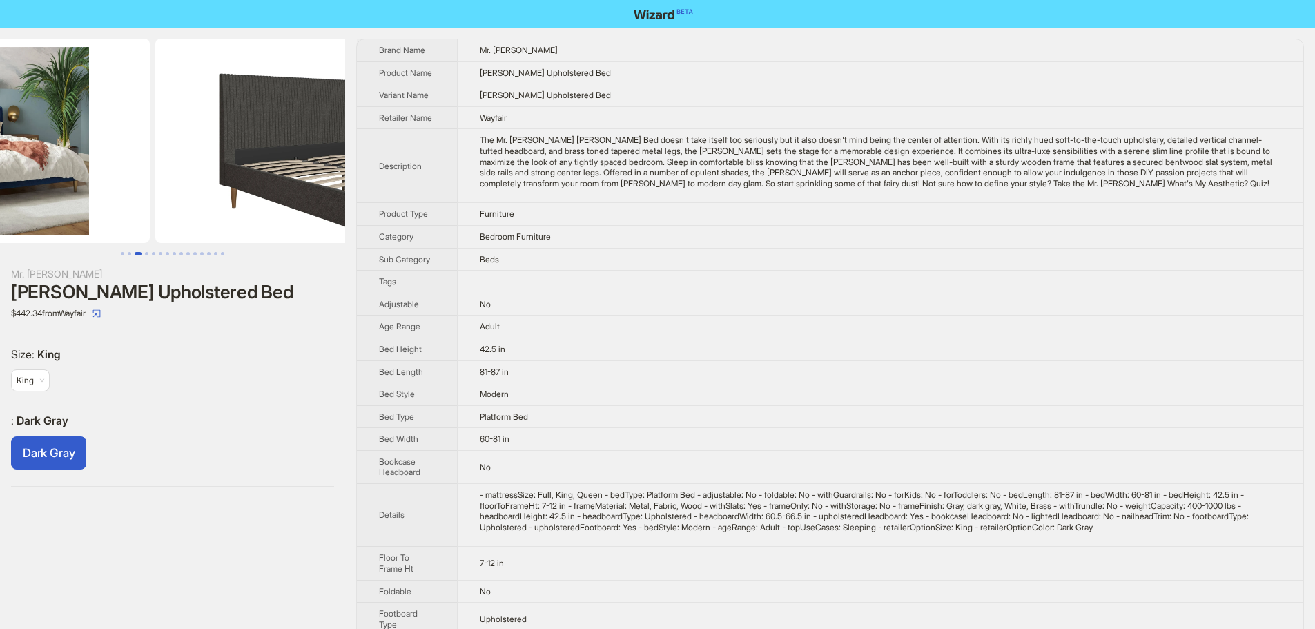
drag, startPoint x: 197, startPoint y: 208, endPoint x: 397, endPoint y: 204, distance: 200.3
click at [385, 204] on div "Mr. Kate Daphne Upholstered Bed $442.34 from Wayfair Size : King King : Dark Gr…" at bounding box center [657, 633] width 1315 height 1211
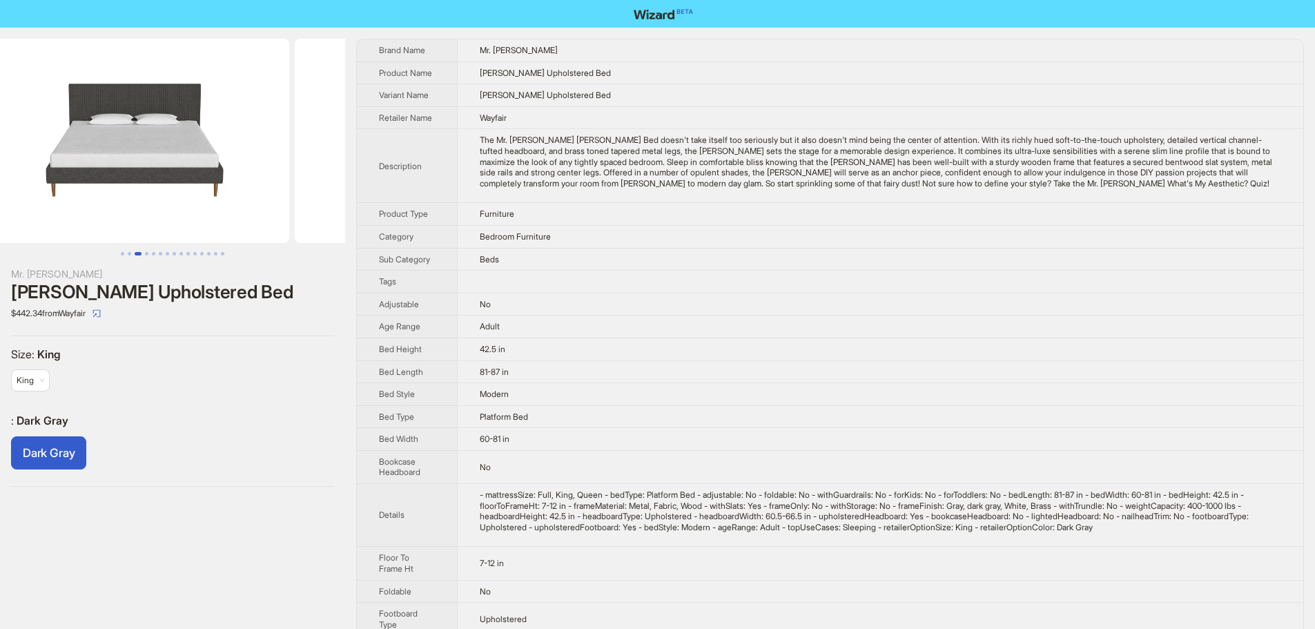
drag, startPoint x: 254, startPoint y: 184, endPoint x: 282, endPoint y: 175, distance: 29.5
click at [369, 182] on div "Mr. Kate Daphne Upholstered Bed $442.34 from Wayfair Size : King King : Dark Gr…" at bounding box center [657, 633] width 1315 height 1211
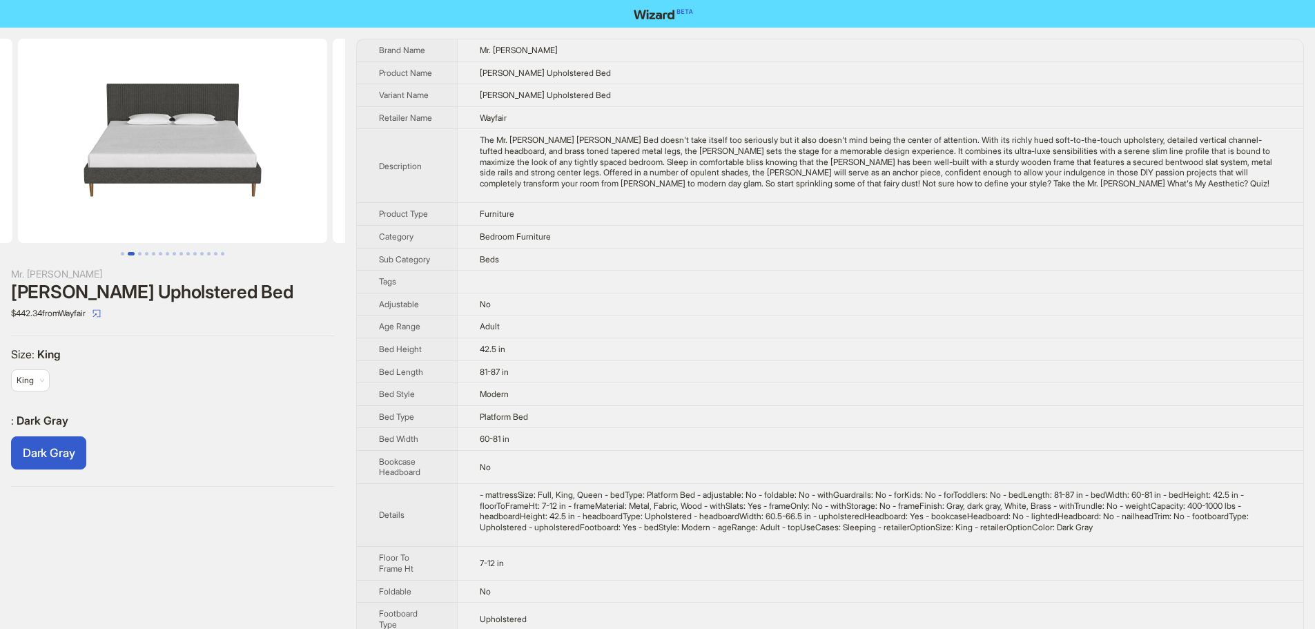
scroll to position [0, 89]
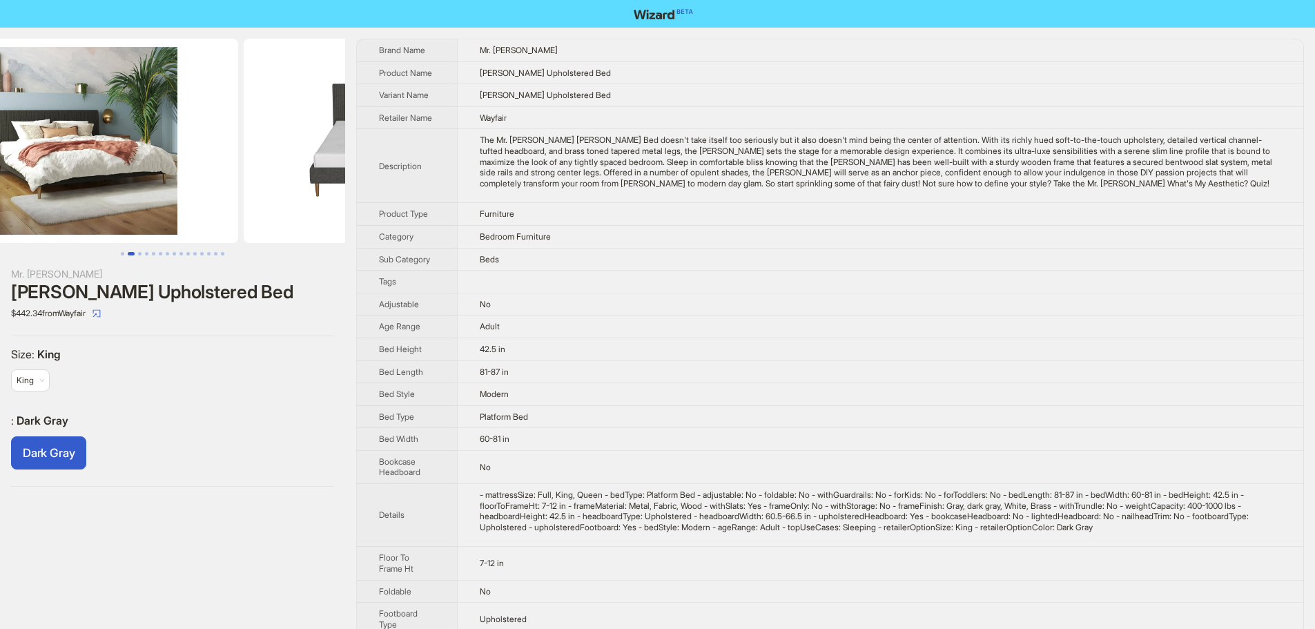
drag, startPoint x: 187, startPoint y: 155, endPoint x: 464, endPoint y: 160, distance: 276.9
click at [449, 160] on div "Mr. Kate Daphne Upholstered Bed $442.34 from Wayfair Size : King King : Dark Gr…" at bounding box center [657, 633] width 1315 height 1211
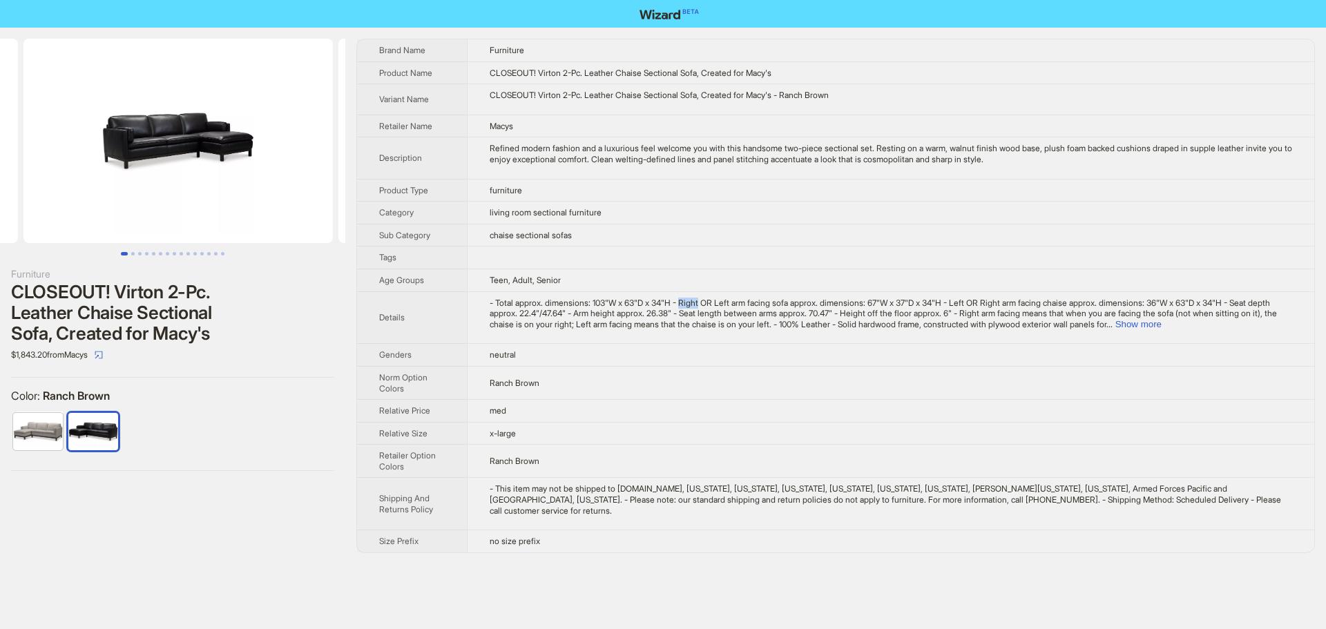
drag, startPoint x: 251, startPoint y: 182, endPoint x: 0, endPoint y: 216, distance: 253.7
click at [0, 216] on ul at bounding box center [172, 141] width 345 height 204
drag, startPoint x: 222, startPoint y: 186, endPoint x: 23, endPoint y: 201, distance: 200.1
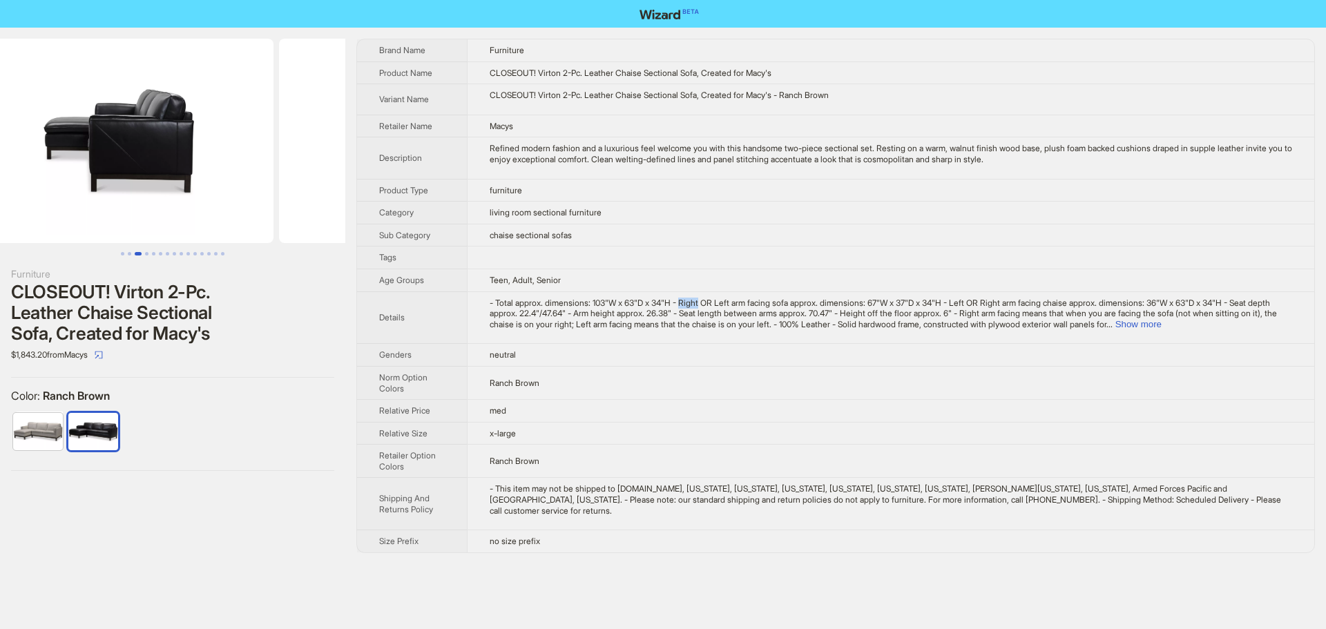
drag, startPoint x: 247, startPoint y: 184, endPoint x: 0, endPoint y: 214, distance: 249.1
click at [0, 214] on ul at bounding box center [172, 141] width 345 height 204
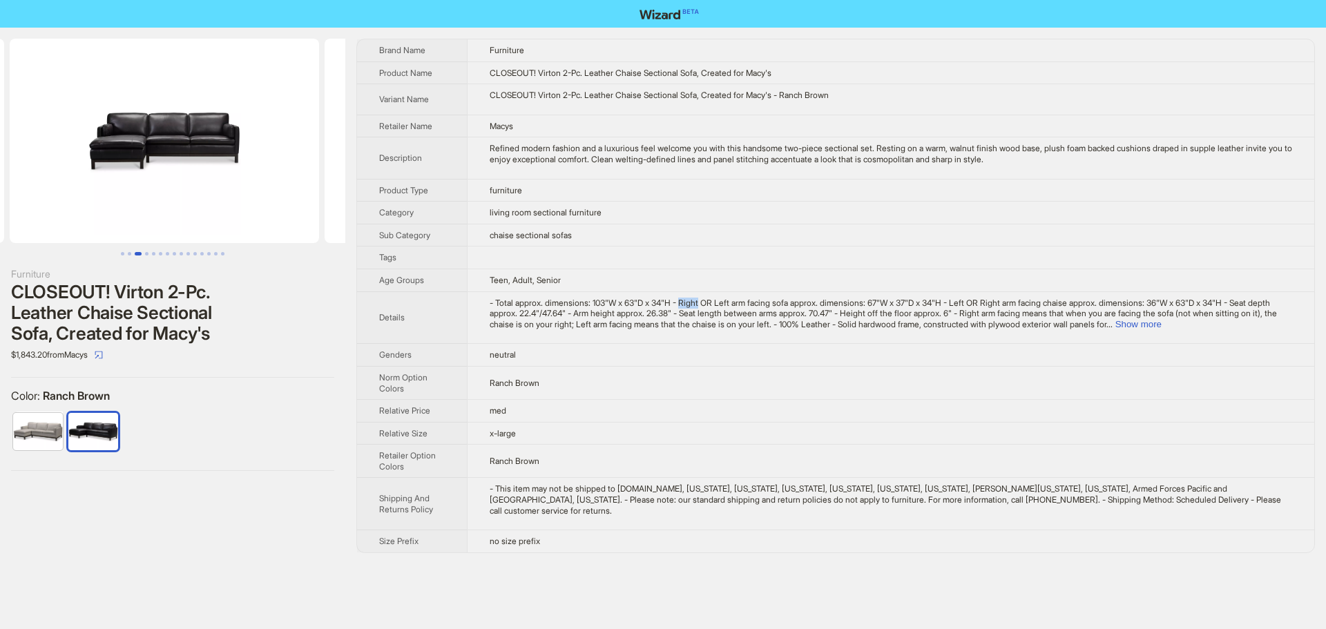
drag, startPoint x: 109, startPoint y: 208, endPoint x: 277, endPoint y: 204, distance: 167.8
click at [271, 204] on ul at bounding box center [172, 141] width 345 height 204
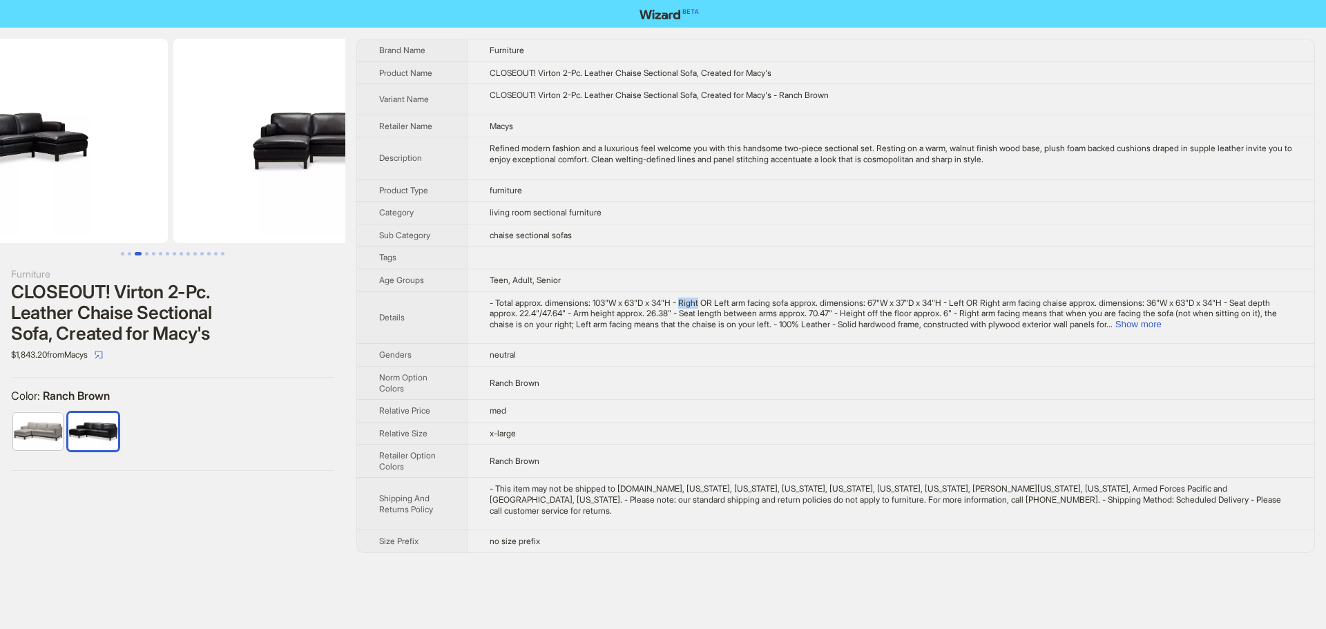
drag, startPoint x: 161, startPoint y: 201, endPoint x: 412, endPoint y: 203, distance: 251.4
click at [408, 203] on div "Furniture CLOSEOUT! Virton 2-Pc. Leather Chaise Sectional Sofa, Created for Mac…" at bounding box center [663, 296] width 1326 height 537
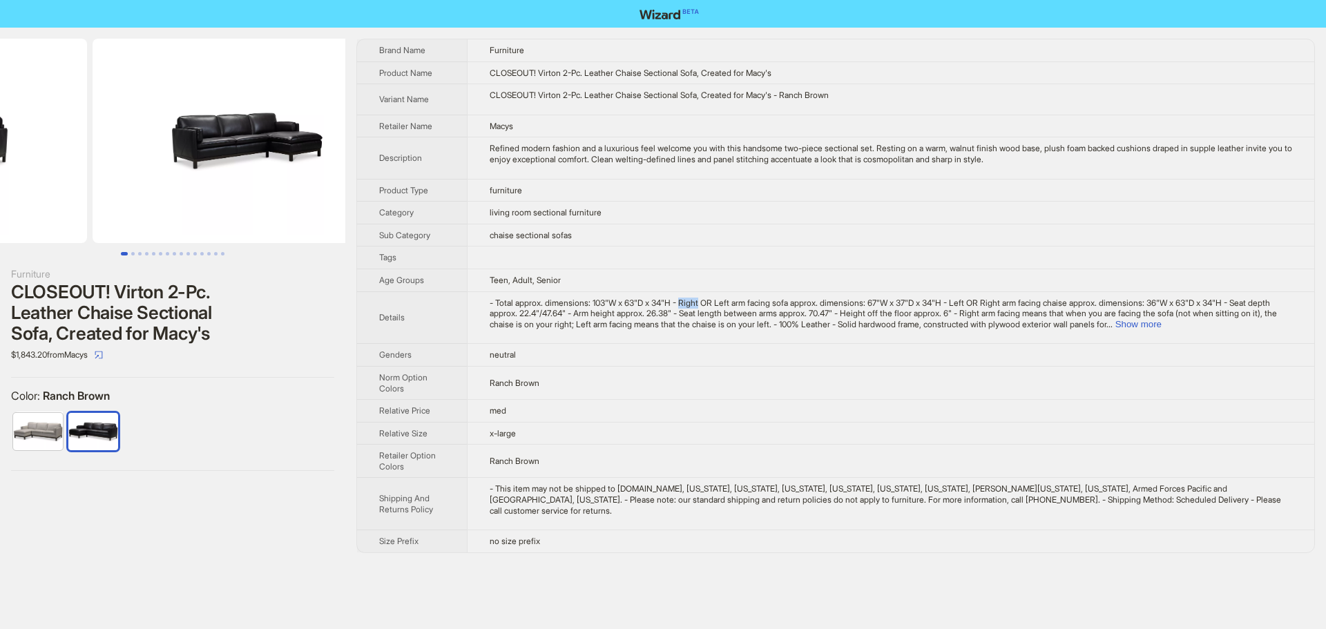
scroll to position [0, 78]
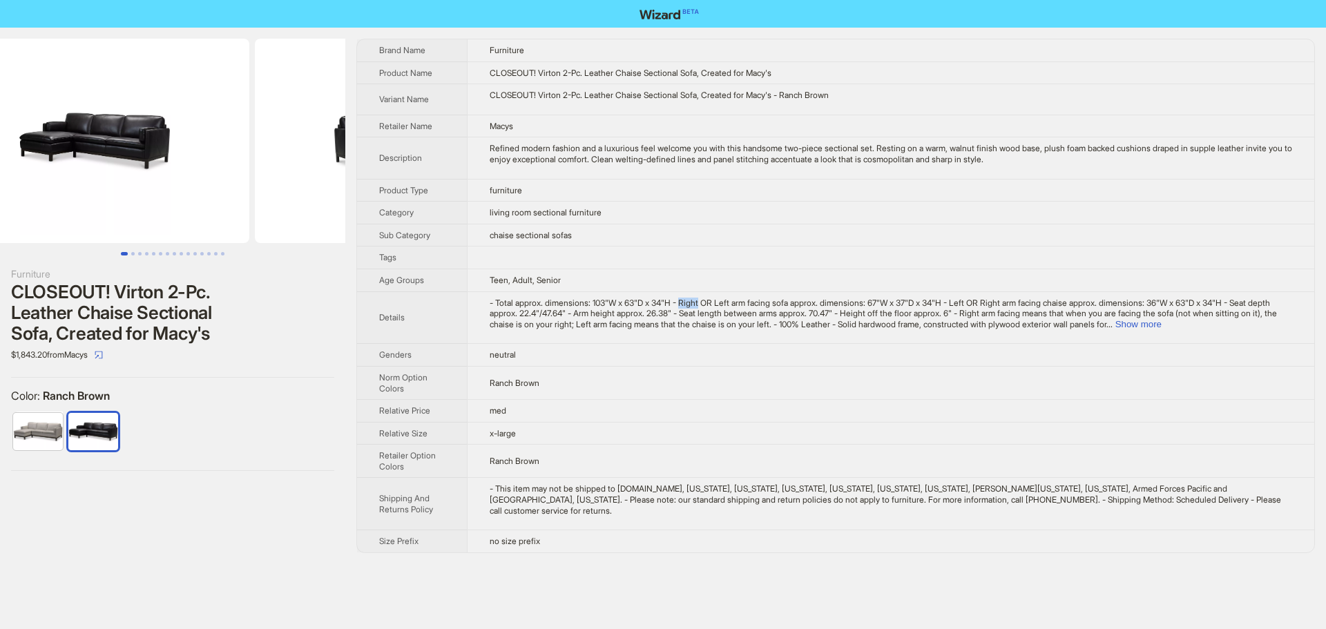
drag, startPoint x: 231, startPoint y: 195, endPoint x: 590, endPoint y: 182, distance: 359.3
click at [452, 191] on div "Furniture CLOSEOUT! Virton 2-Pc. Leather Chaise Sectional Sofa, Created for Mac…" at bounding box center [663, 296] width 1326 height 537
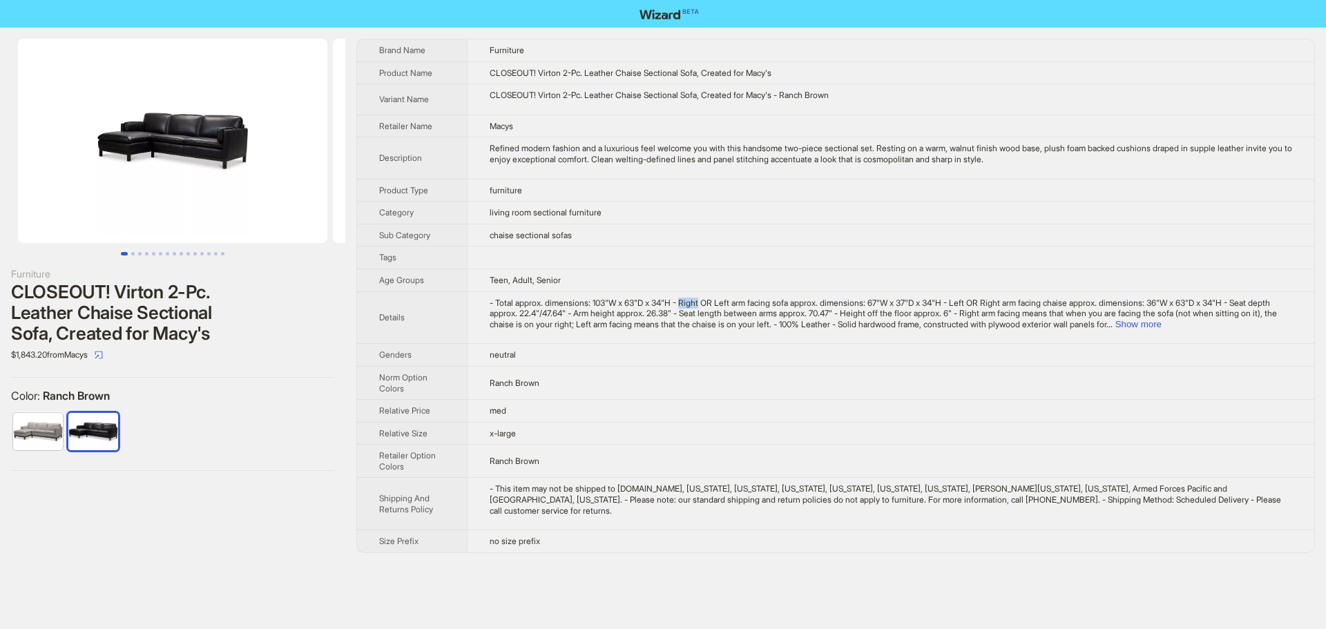
click at [138, 131] on img at bounding box center [172, 141] width 309 height 204
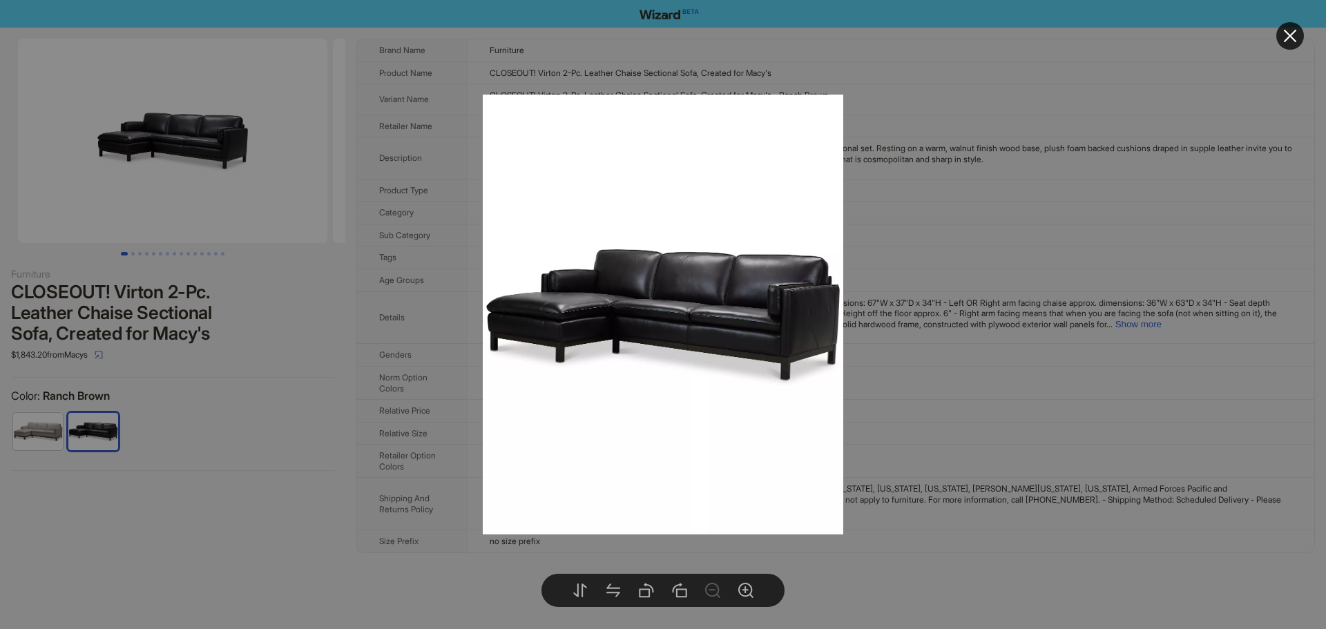
click at [923, 328] on div at bounding box center [663, 314] width 1326 height 629
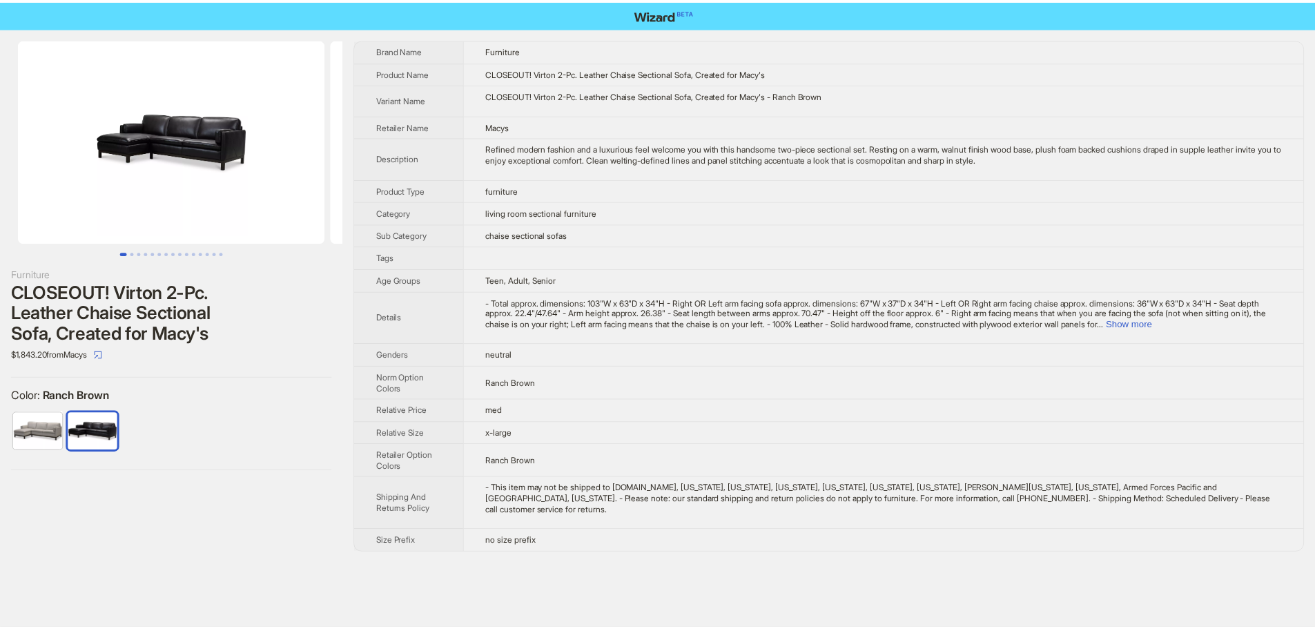
scroll to position [0, 315]
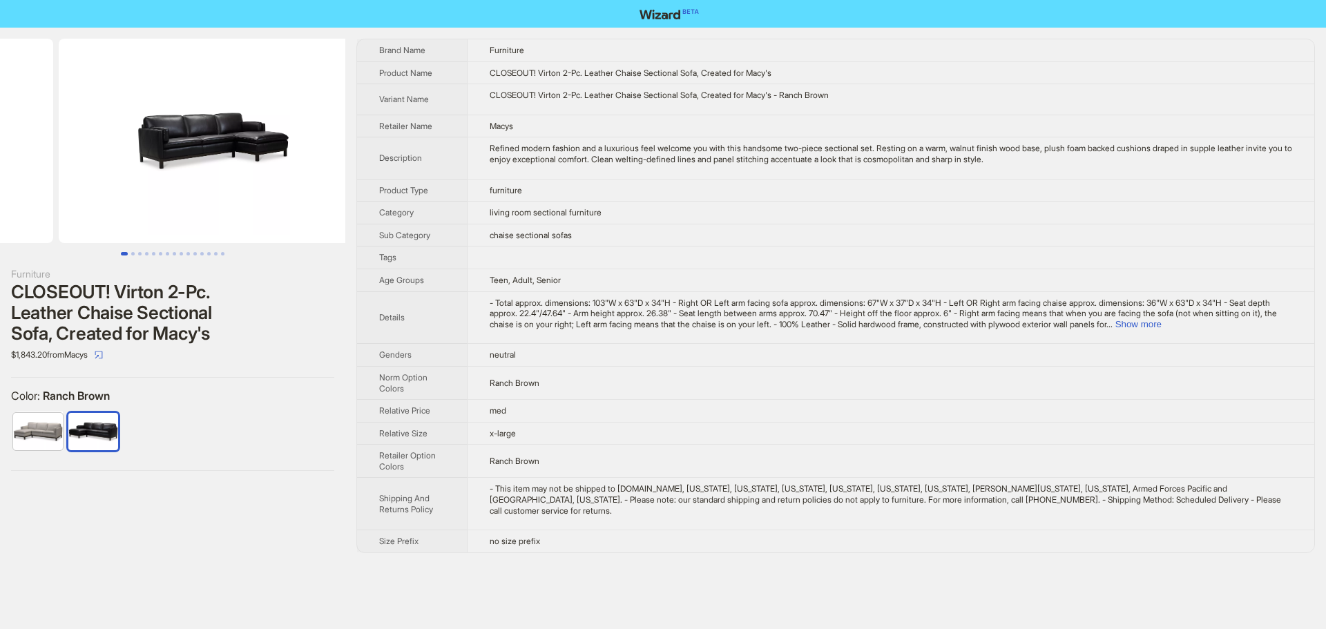
drag, startPoint x: 310, startPoint y: 186, endPoint x: 57, endPoint y: 180, distance: 253.5
click at [90, 180] on ul at bounding box center [172, 141] width 345 height 204
click at [193, 143] on img at bounding box center [172, 141] width 309 height 204
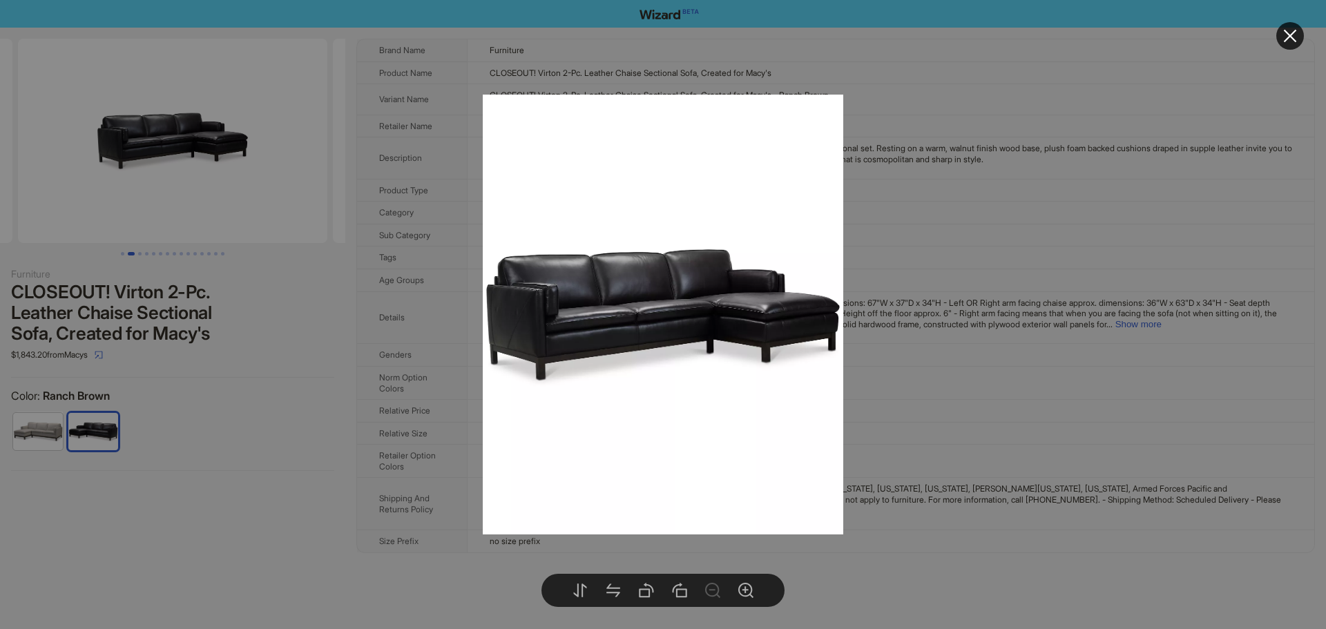
click at [996, 367] on div at bounding box center [663, 314] width 1326 height 629
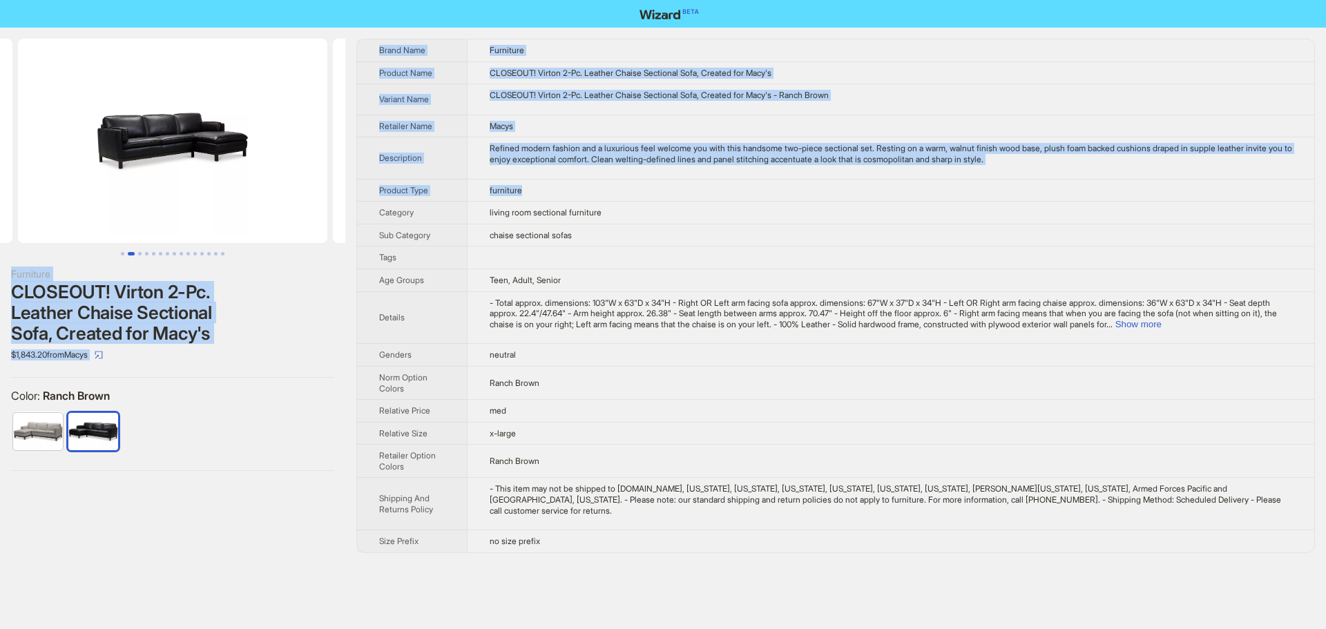
drag, startPoint x: 358, startPoint y: 213, endPoint x: 164, endPoint y: 207, distance: 194.8
click at [164, 207] on div "Furniture CLOSEOUT! Virton 2-Pc. Leather Chaise Sectional Sofa, Created for Mac…" at bounding box center [663, 296] width 1326 height 537
click at [249, 180] on img at bounding box center [172, 141] width 309 height 204
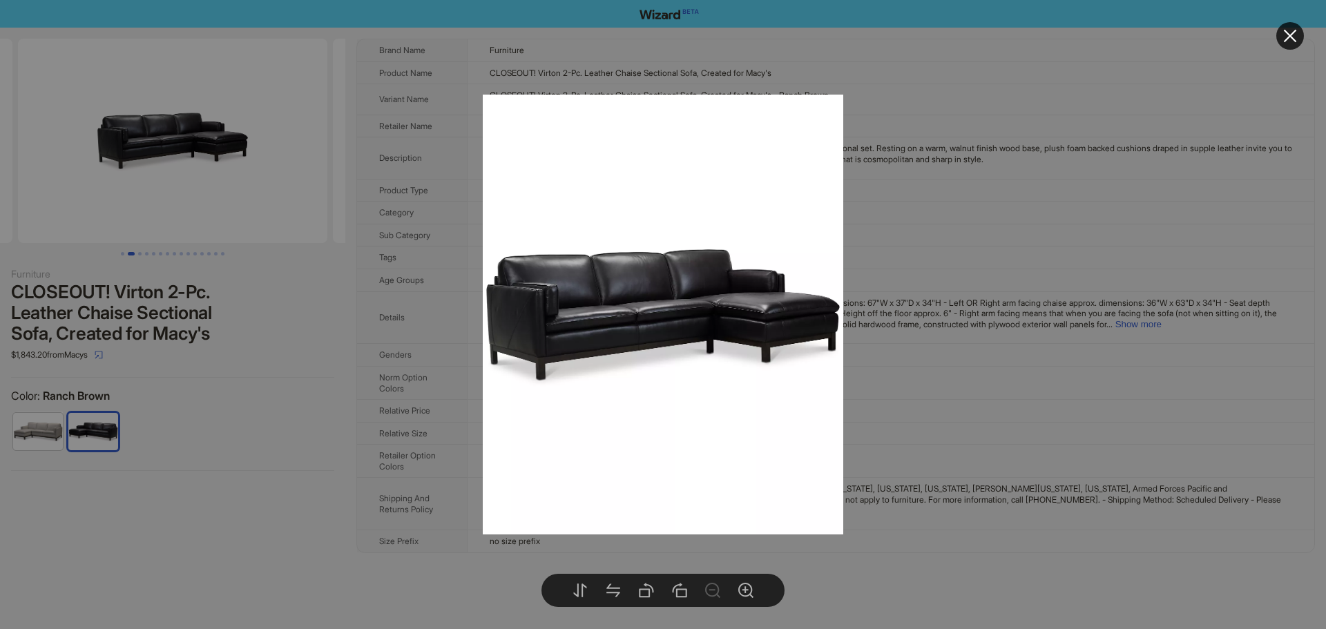
click at [969, 322] on div at bounding box center [663, 314] width 1326 height 629
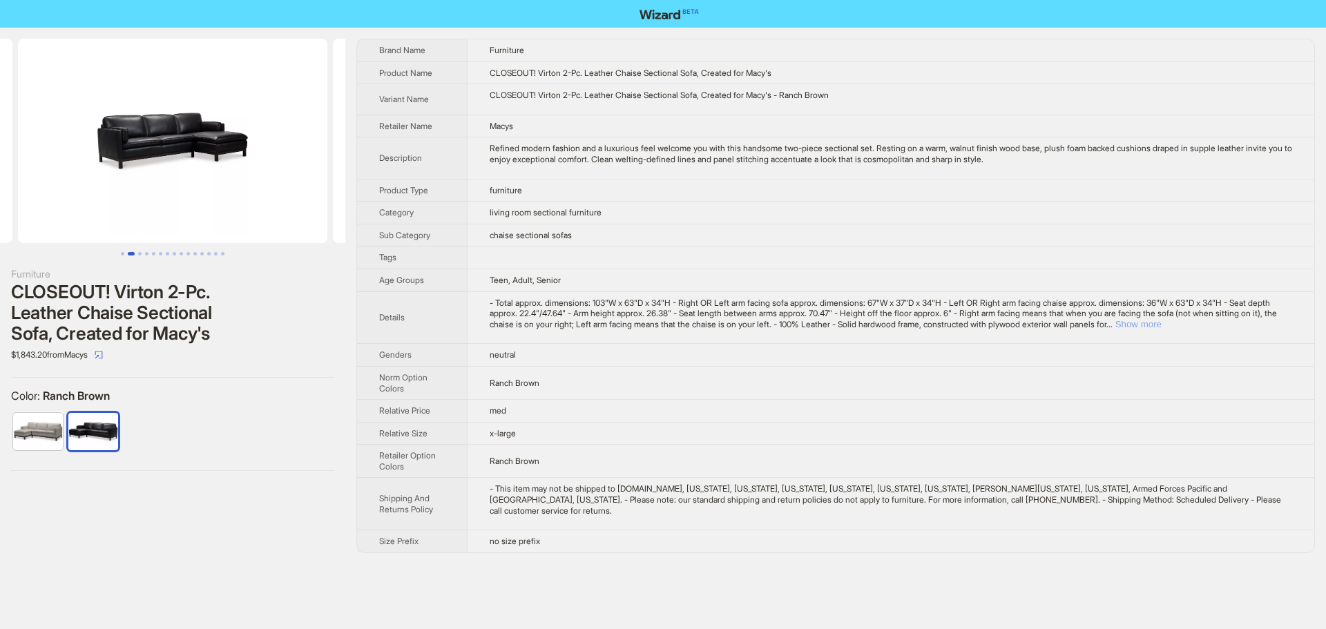
click at [1161, 327] on button "Show more" at bounding box center [1138, 324] width 46 height 10
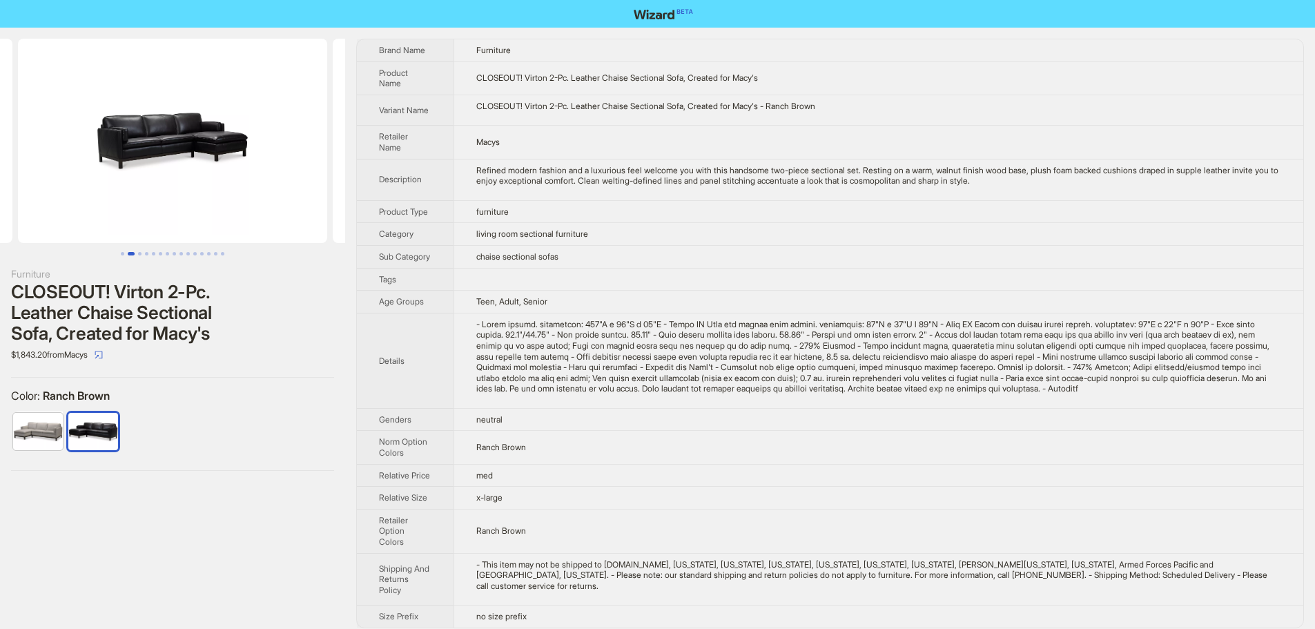
scroll to position [0, 153]
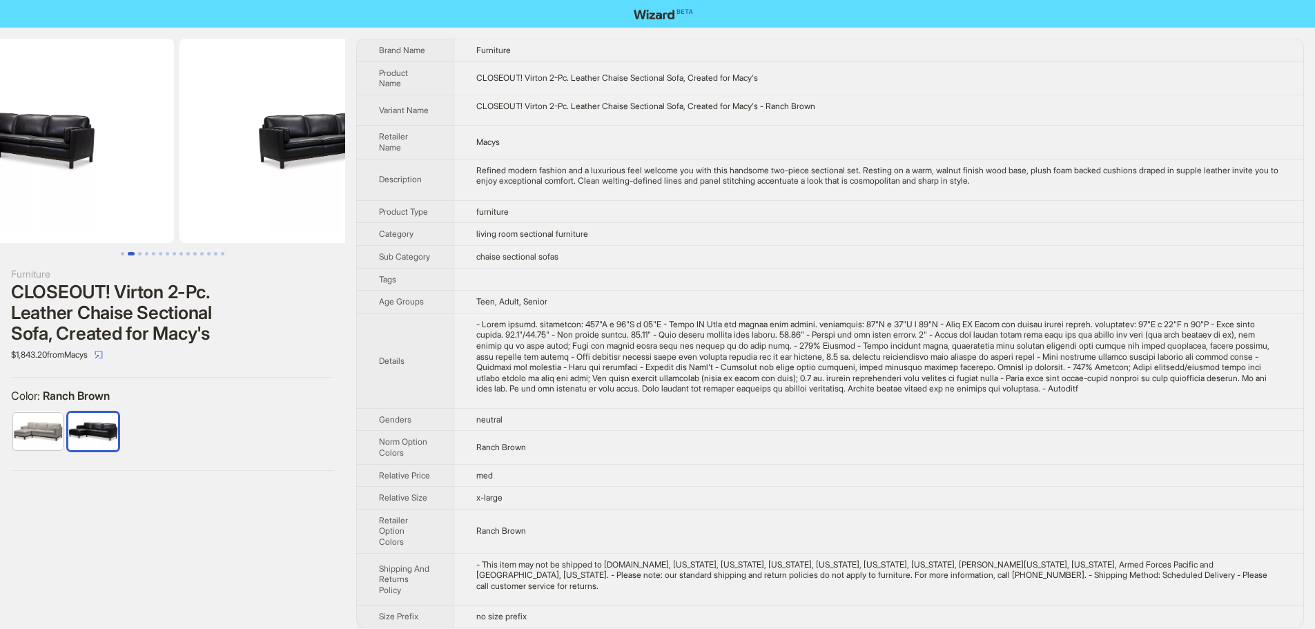
drag, startPoint x: 181, startPoint y: 152, endPoint x: 392, endPoint y: 165, distance: 211.0
click at [335, 161] on img at bounding box center [334, 141] width 309 height 204
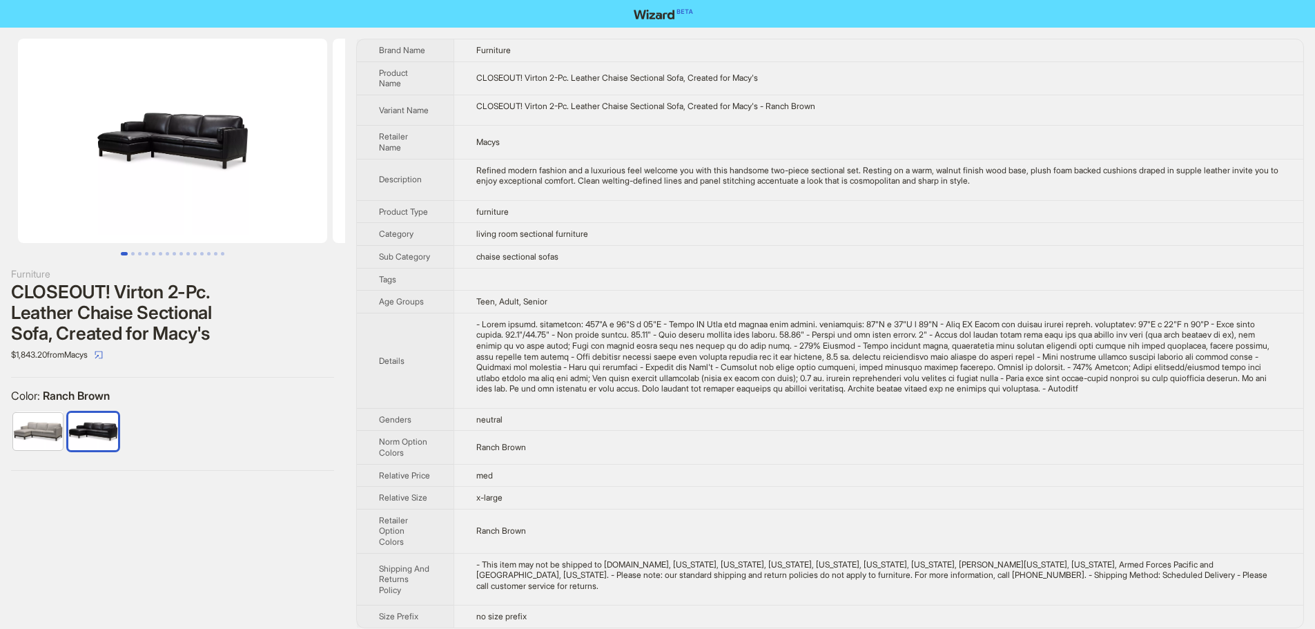
drag, startPoint x: 176, startPoint y: 152, endPoint x: 517, endPoint y: 187, distance: 342.9
click at [467, 178] on div "Furniture CLOSEOUT! Virton 2-Pc. Leather Chaise Sectional Sofa, Created for Mac…" at bounding box center [657, 334] width 1315 height 612
drag, startPoint x: 196, startPoint y: 158, endPoint x: 300, endPoint y: 181, distance: 106.1
click at [291, 173] on img at bounding box center [172, 141] width 309 height 204
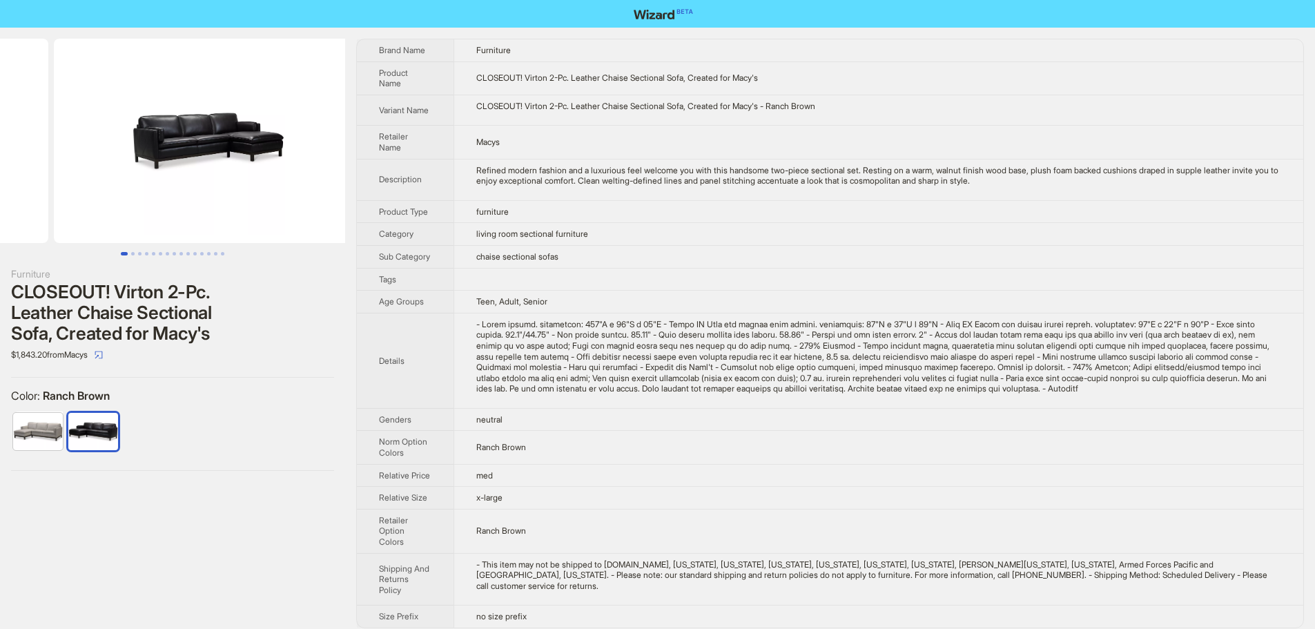
drag, startPoint x: 238, startPoint y: 176, endPoint x: 9, endPoint y: 168, distance: 228.7
click at [24, 168] on ul at bounding box center [172, 141] width 345 height 204
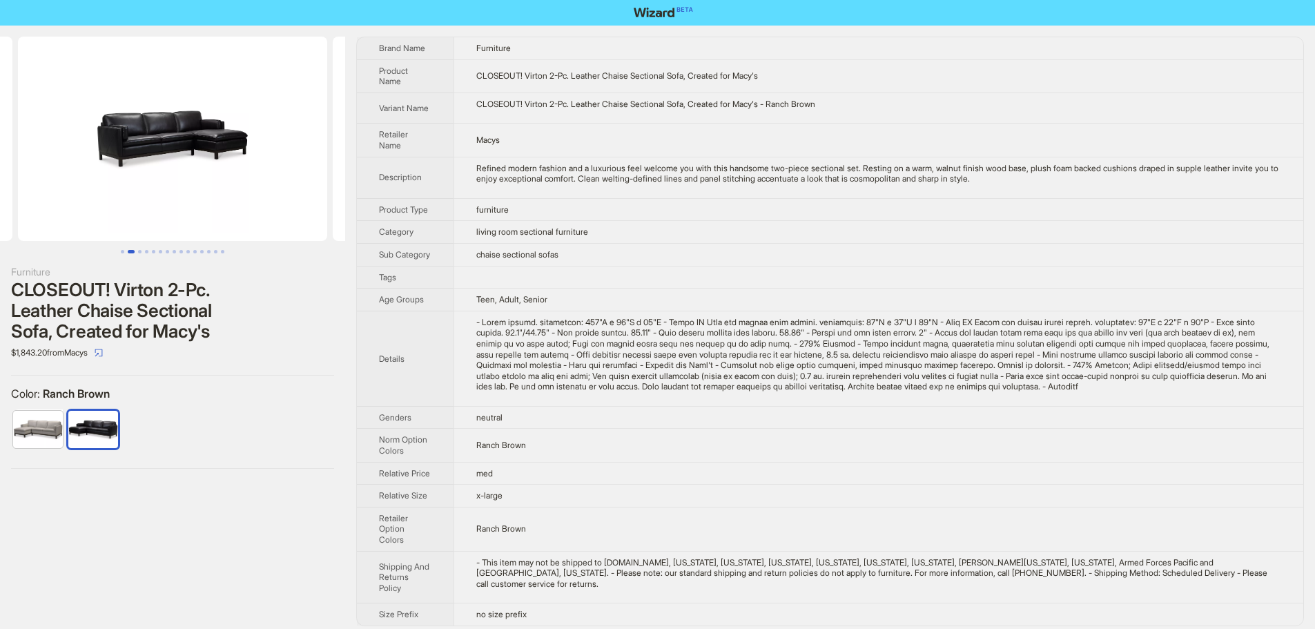
scroll to position [0, 0]
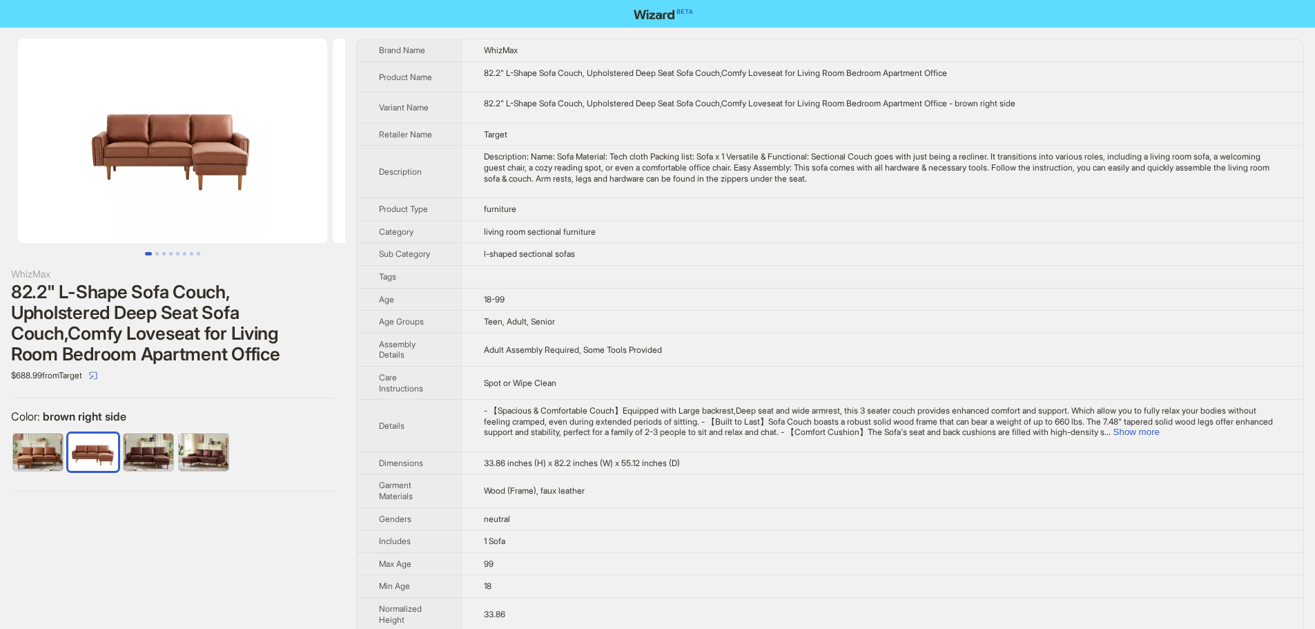
click at [218, 139] on img at bounding box center [172, 141] width 309 height 204
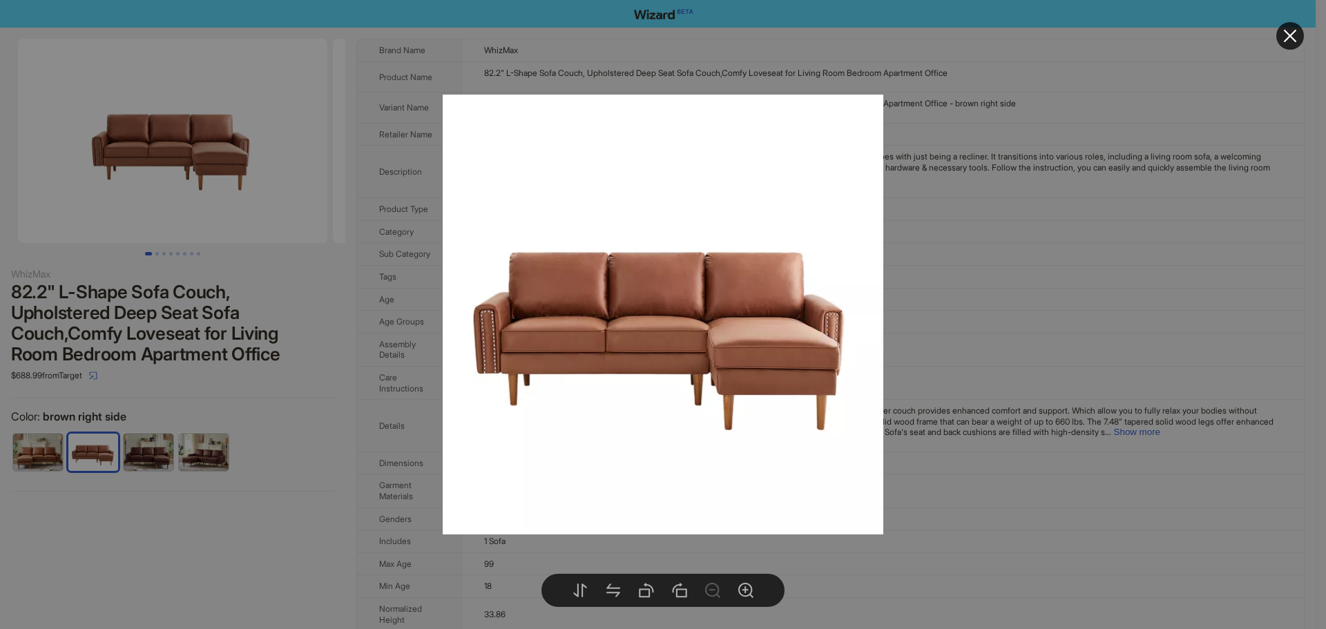
click at [1062, 329] on div at bounding box center [663, 314] width 1326 height 629
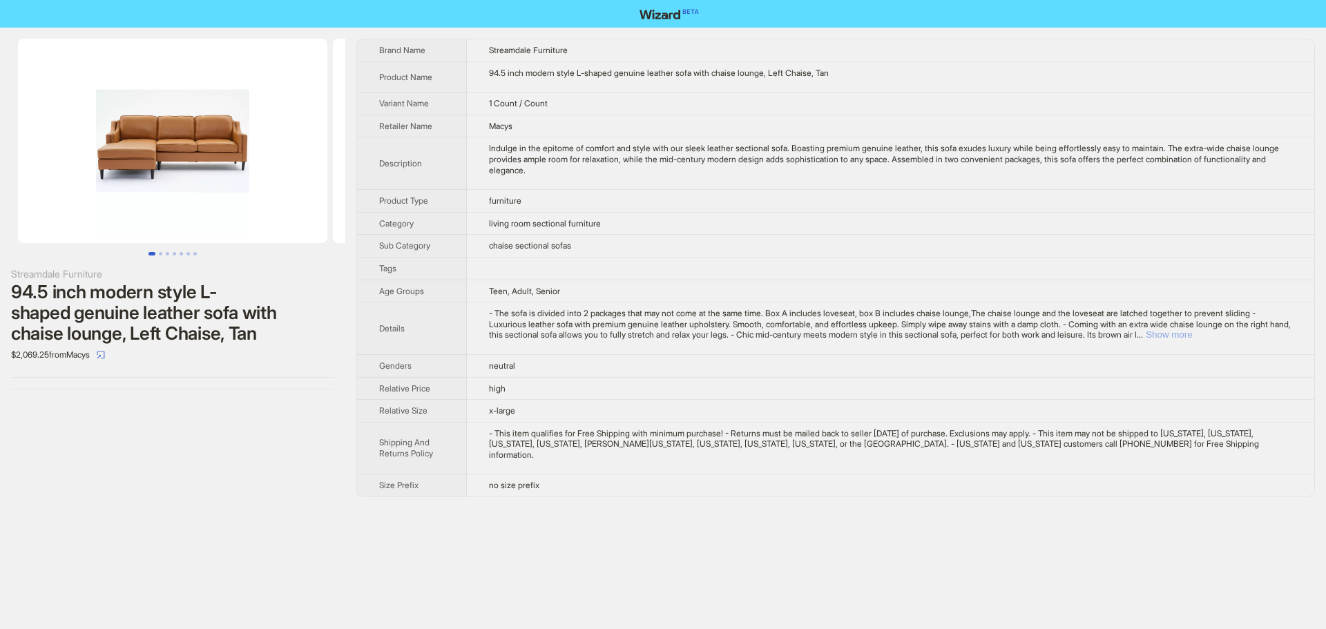
click at [1192, 333] on button "Show more" at bounding box center [1169, 334] width 46 height 10
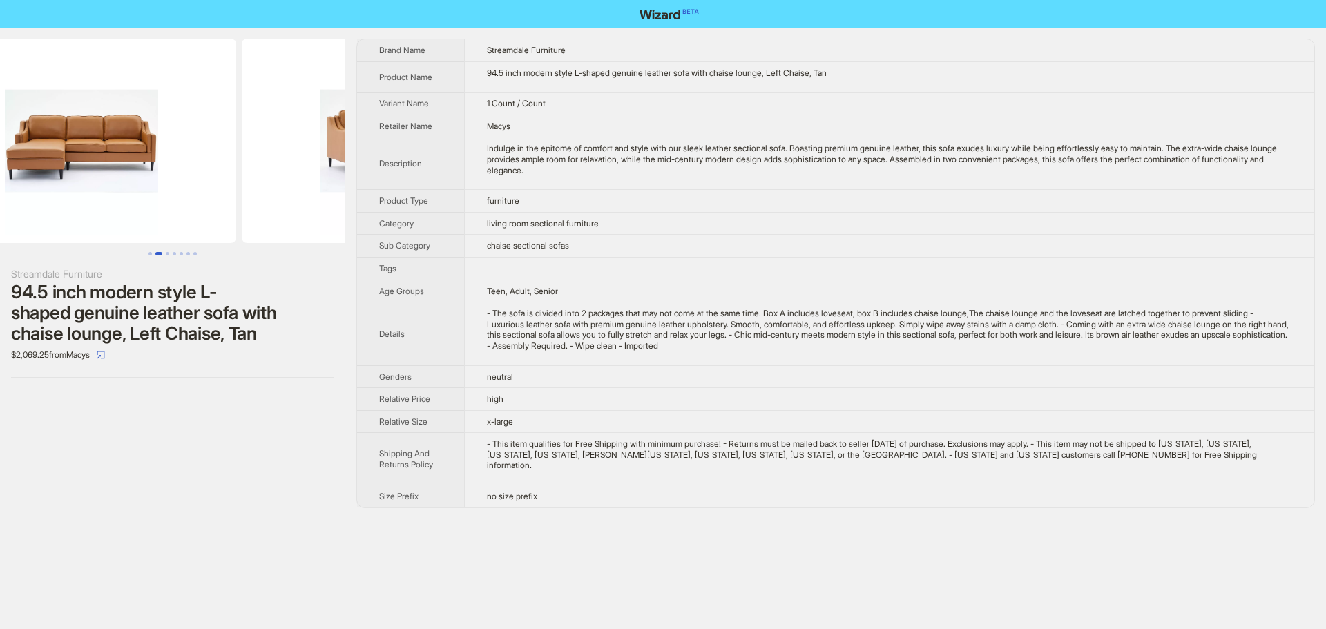
drag, startPoint x: 138, startPoint y: 204, endPoint x: 1, endPoint y: 234, distance: 140.6
click at [28, 219] on ul at bounding box center [172, 141] width 345 height 204
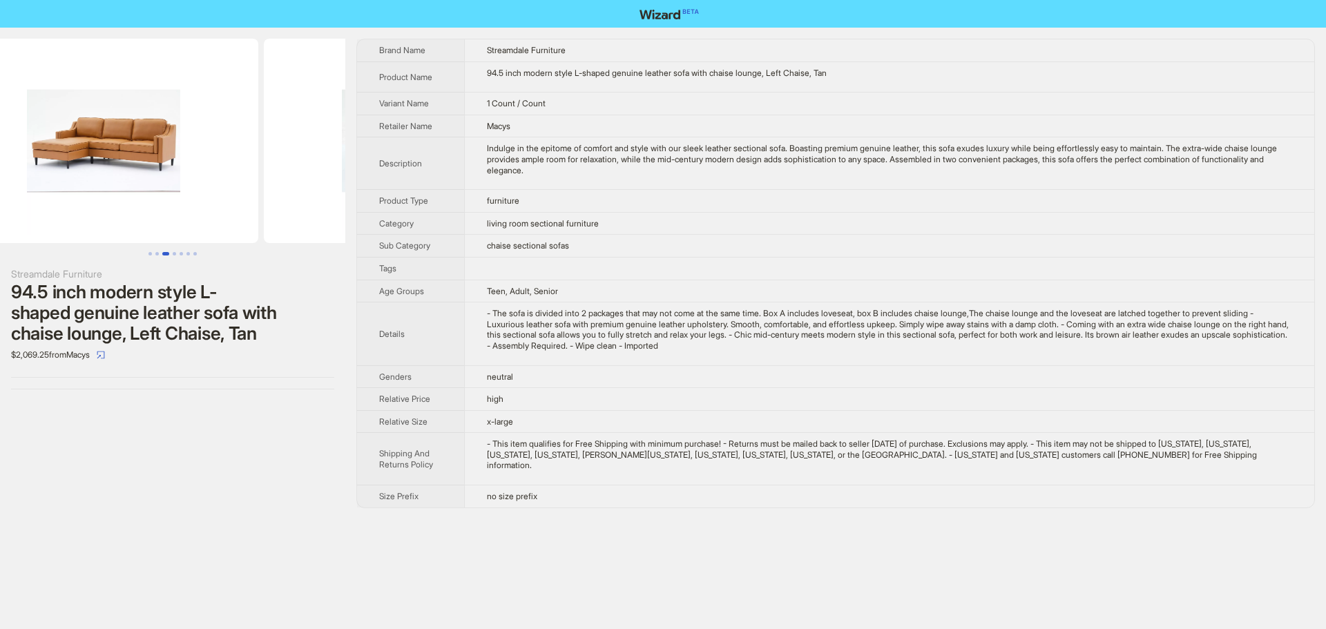
drag, startPoint x: 266, startPoint y: 185, endPoint x: 68, endPoint y: 197, distance: 197.8
click at [0, 187] on ul at bounding box center [172, 141] width 345 height 204
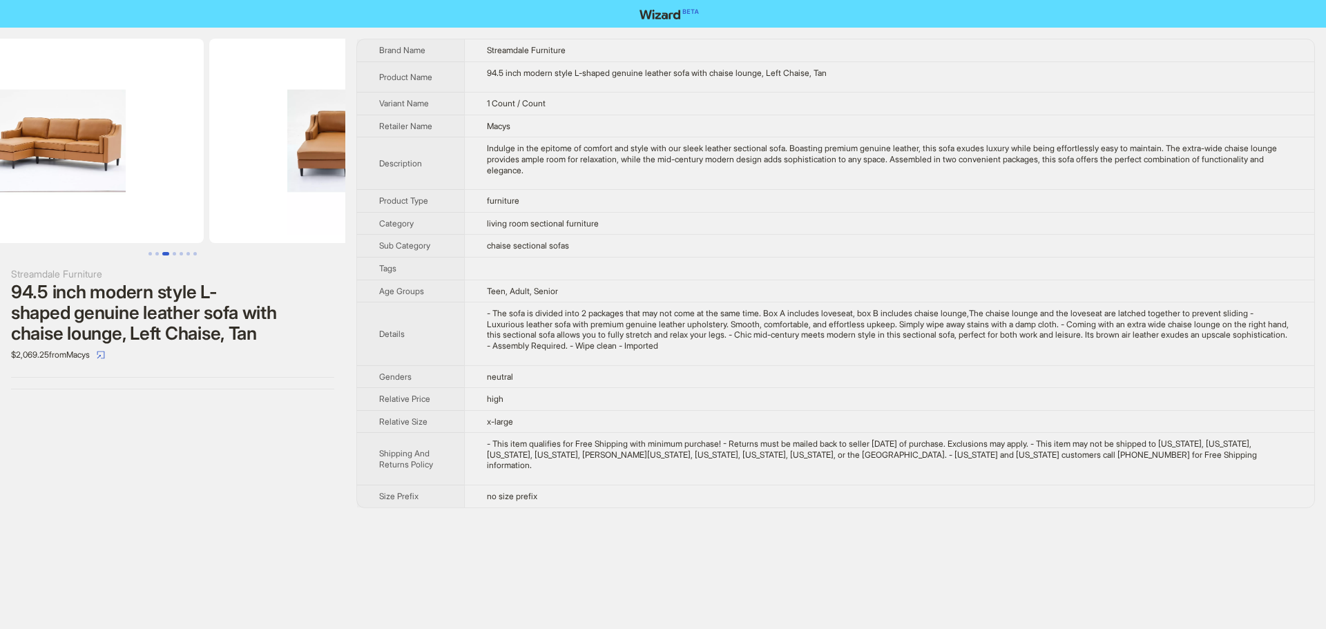
drag, startPoint x: 259, startPoint y: 186, endPoint x: 102, endPoint y: 206, distance: 158.6
click at [55, 197] on ul at bounding box center [172, 141] width 345 height 204
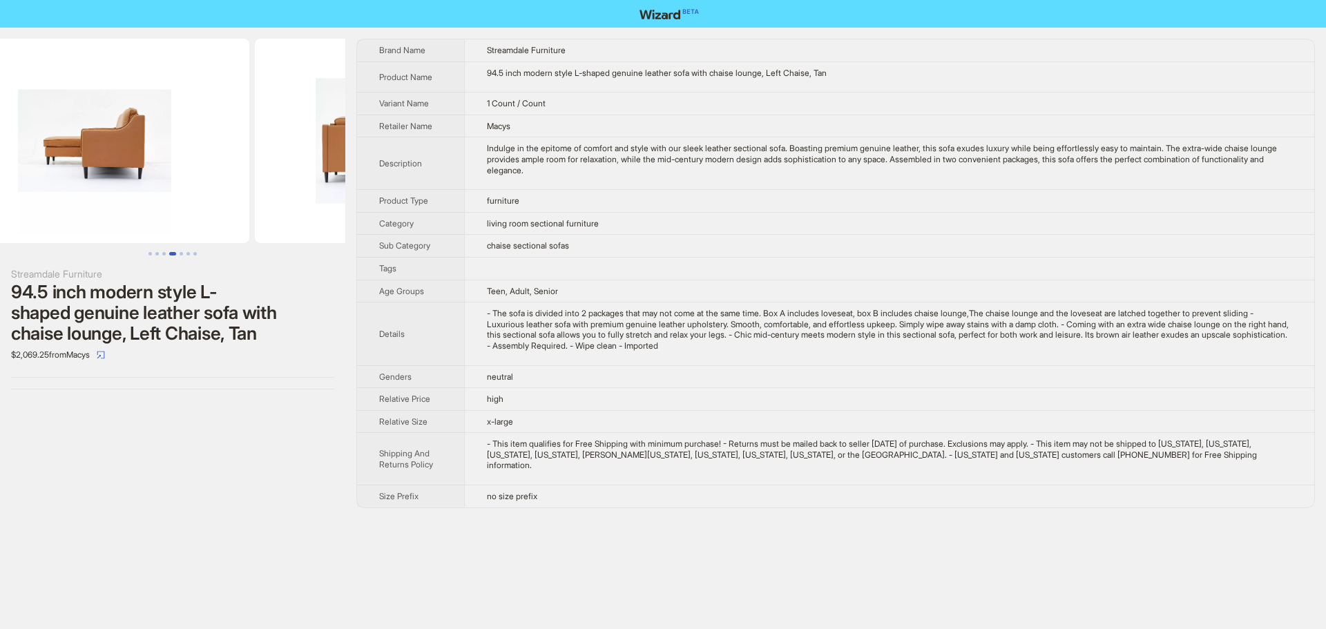
drag, startPoint x: 276, startPoint y: 200, endPoint x: 21, endPoint y: 209, distance: 254.3
click at [20, 208] on ul at bounding box center [172, 141] width 345 height 204
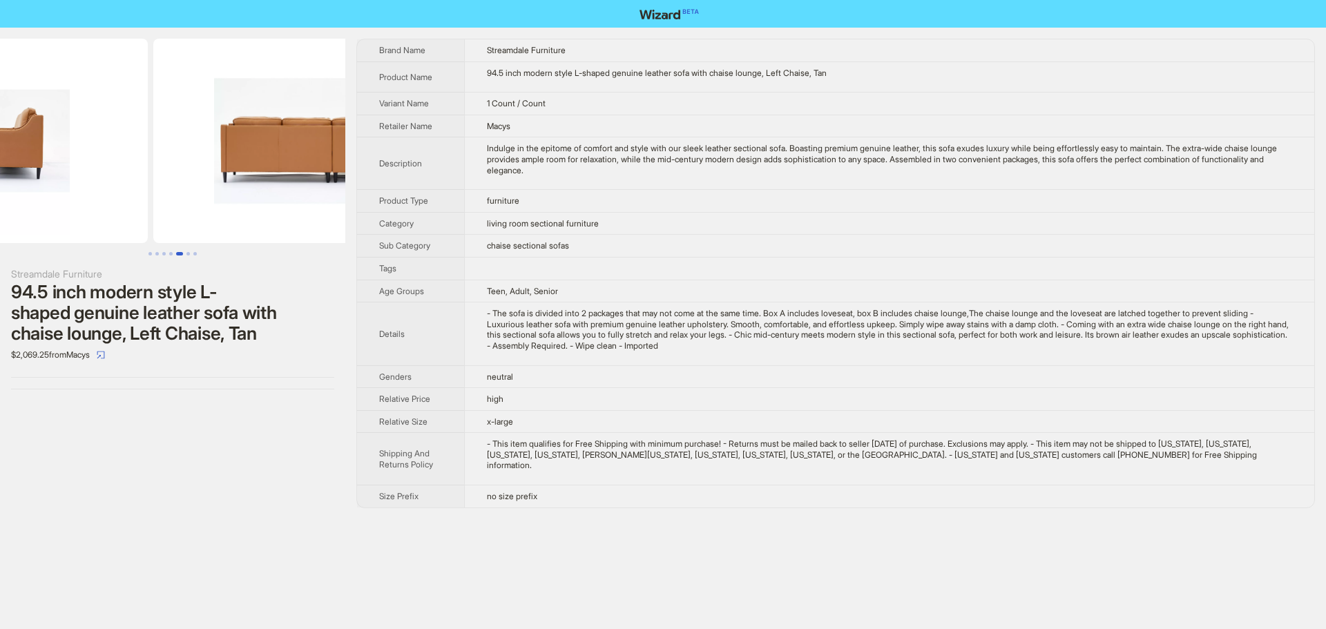
drag, startPoint x: 291, startPoint y: 197, endPoint x: 23, endPoint y: 204, distance: 268.0
click at [28, 204] on ul at bounding box center [172, 141] width 345 height 204
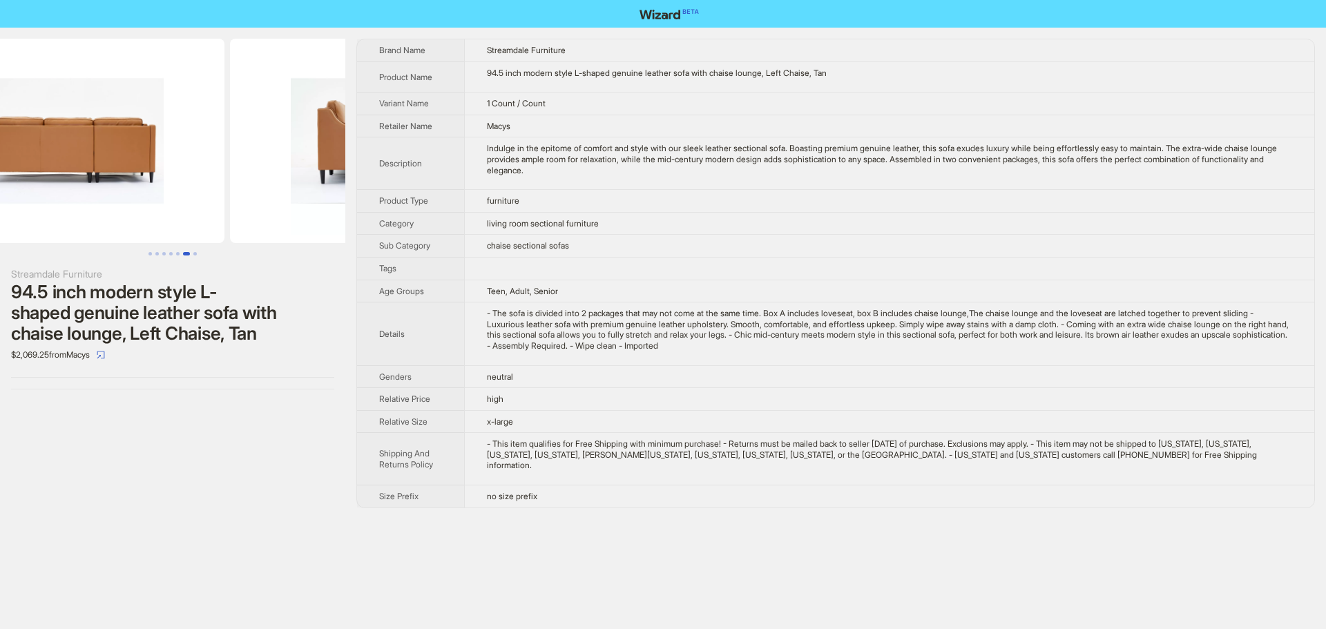
scroll to position [0, 1889]
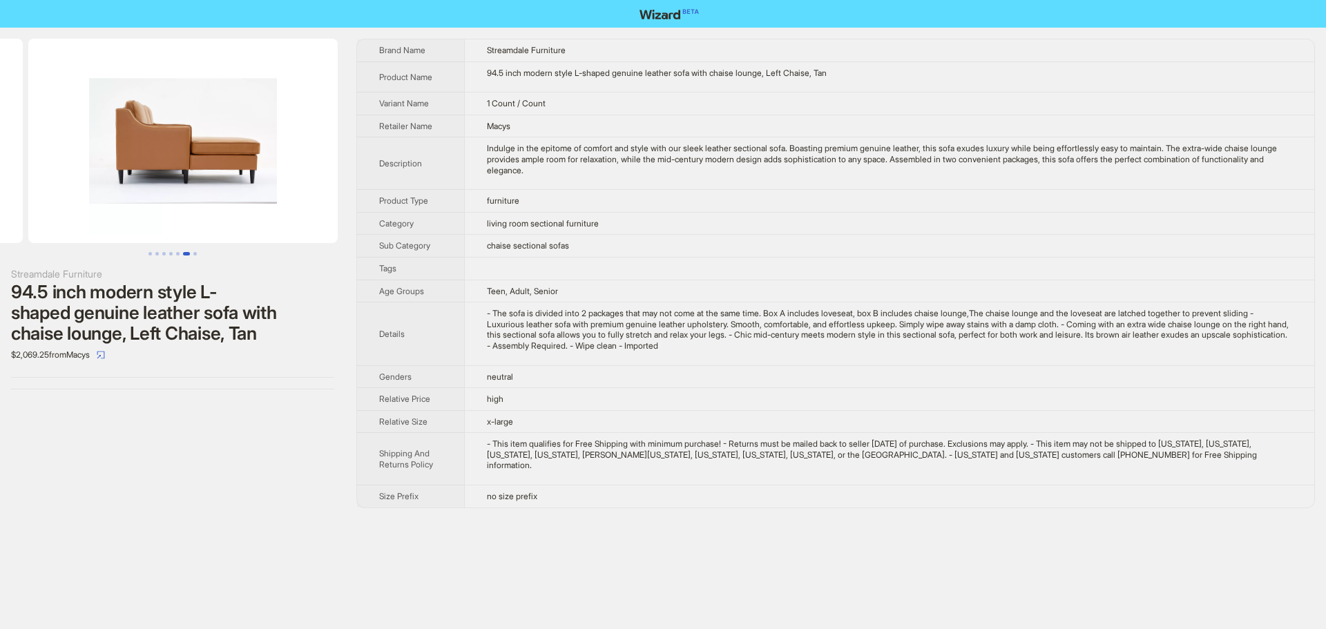
drag, startPoint x: 258, startPoint y: 202, endPoint x: 0, endPoint y: 222, distance: 259.0
drag, startPoint x: 231, startPoint y: 199, endPoint x: 0, endPoint y: 213, distance: 231.8
click at [0, 211] on ul at bounding box center [172, 141] width 345 height 204
drag, startPoint x: 139, startPoint y: 333, endPoint x: 234, endPoint y: 340, distance: 95.6
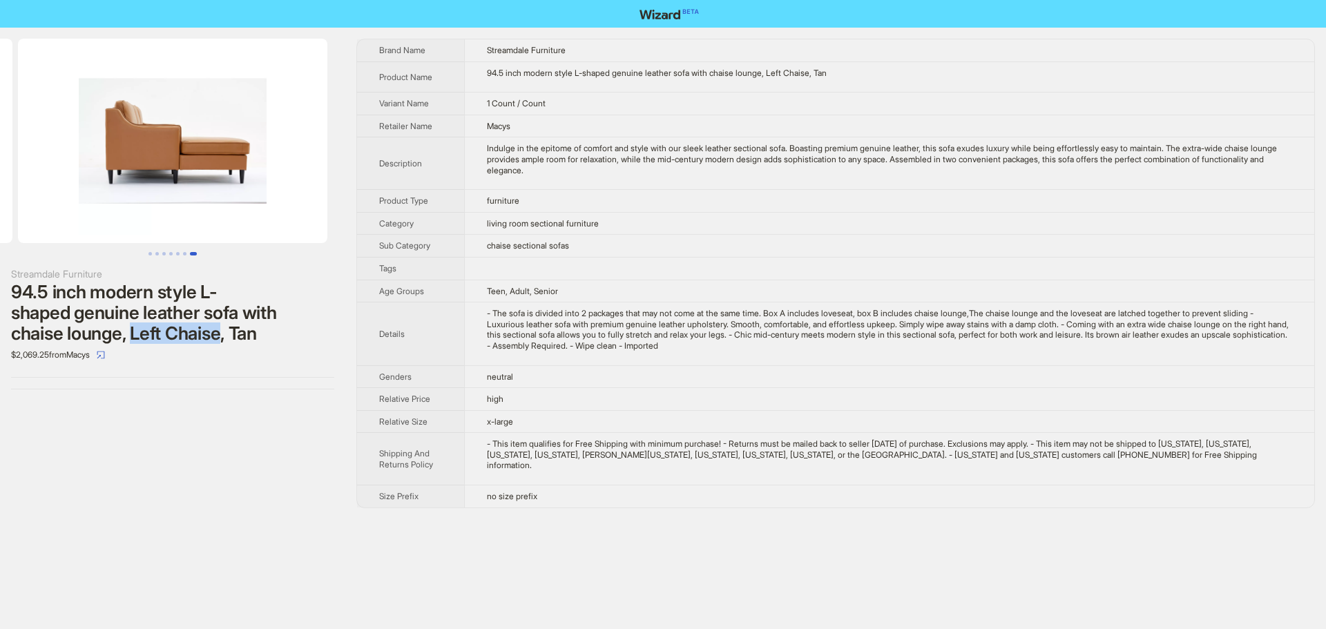
click at [234, 340] on div "94.5 inch modern style L-shaped genuine leather sofa with chaise lounge, Left C…" at bounding box center [172, 313] width 323 height 62
click at [151, 343] on div "94.5 inch modern style L-shaped genuine leather sofa with chaise lounge, Left C…" at bounding box center [172, 313] width 323 height 62
drag, startPoint x: 137, startPoint y: 339, endPoint x: 236, endPoint y: 343, distance: 98.8
click at [236, 343] on div "94.5 inch modern style L-shaped genuine leather sofa with chaise lounge, Left C…" at bounding box center [172, 313] width 323 height 62
drag, startPoint x: 204, startPoint y: 144, endPoint x: 0, endPoint y: 127, distance: 204.4
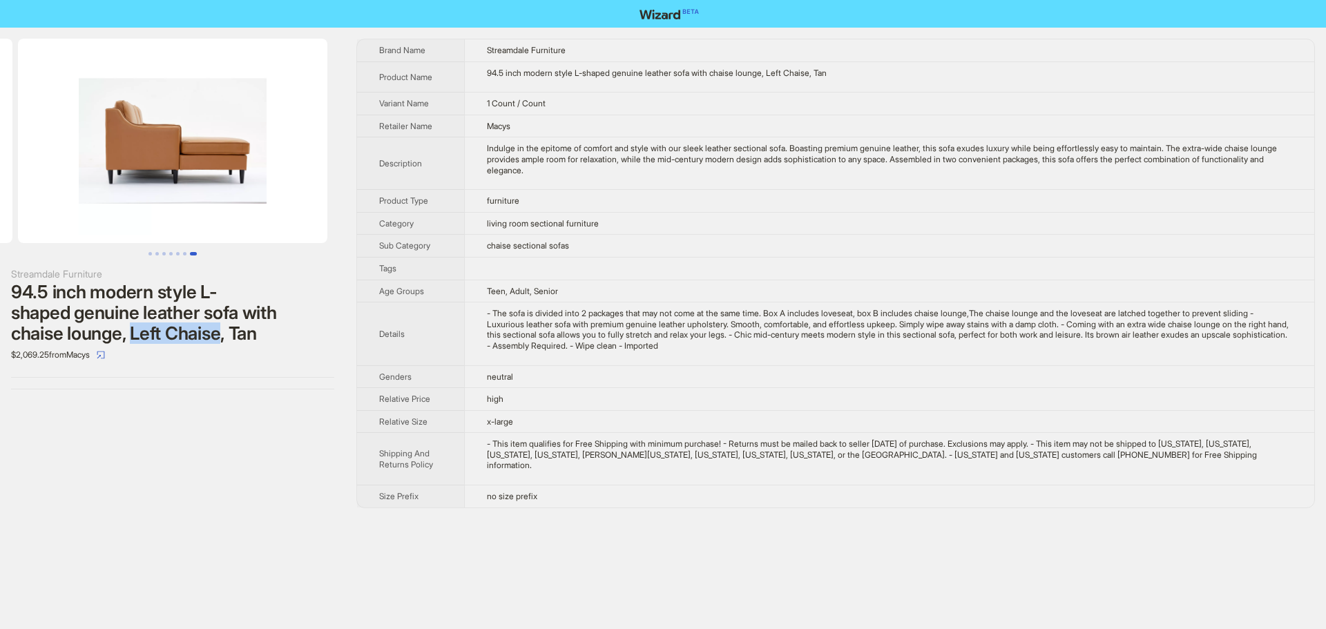
click at [0, 125] on ul at bounding box center [172, 141] width 345 height 204
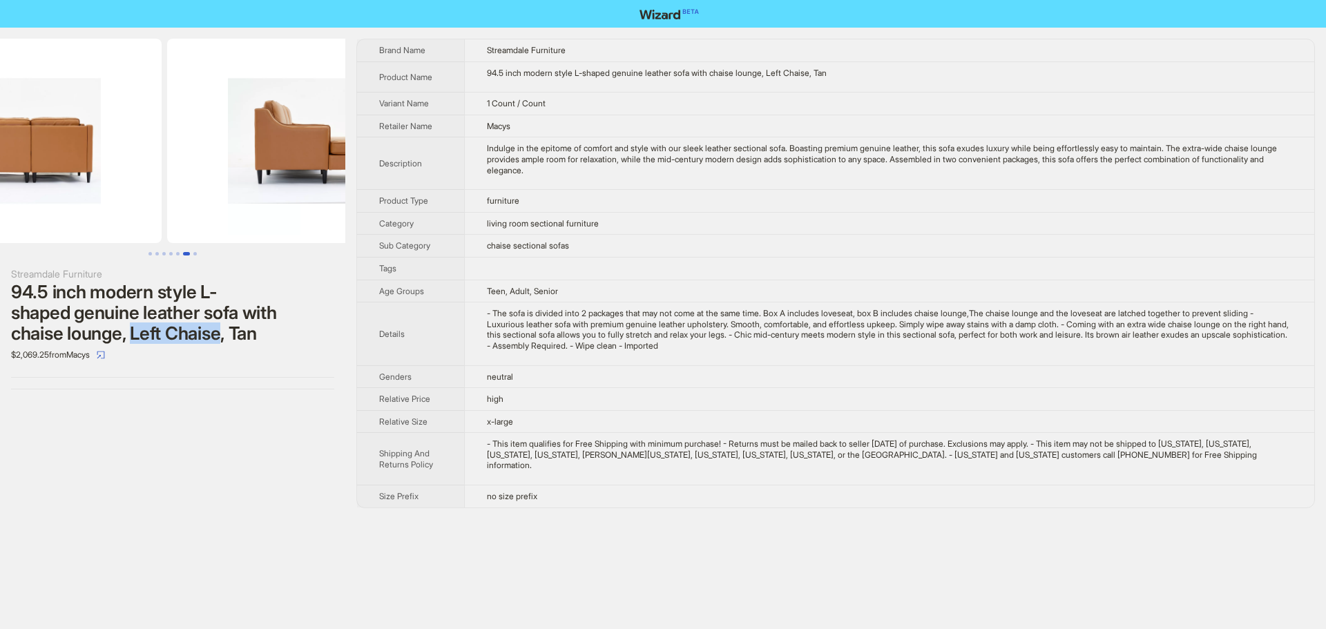
drag, startPoint x: 408, startPoint y: 164, endPoint x: 282, endPoint y: 150, distance: 127.1
click at [483, 165] on div "Streamdale Furniture 94.5 inch modern style L-shaped genuine leather sofa with …" at bounding box center [663, 274] width 1326 height 492
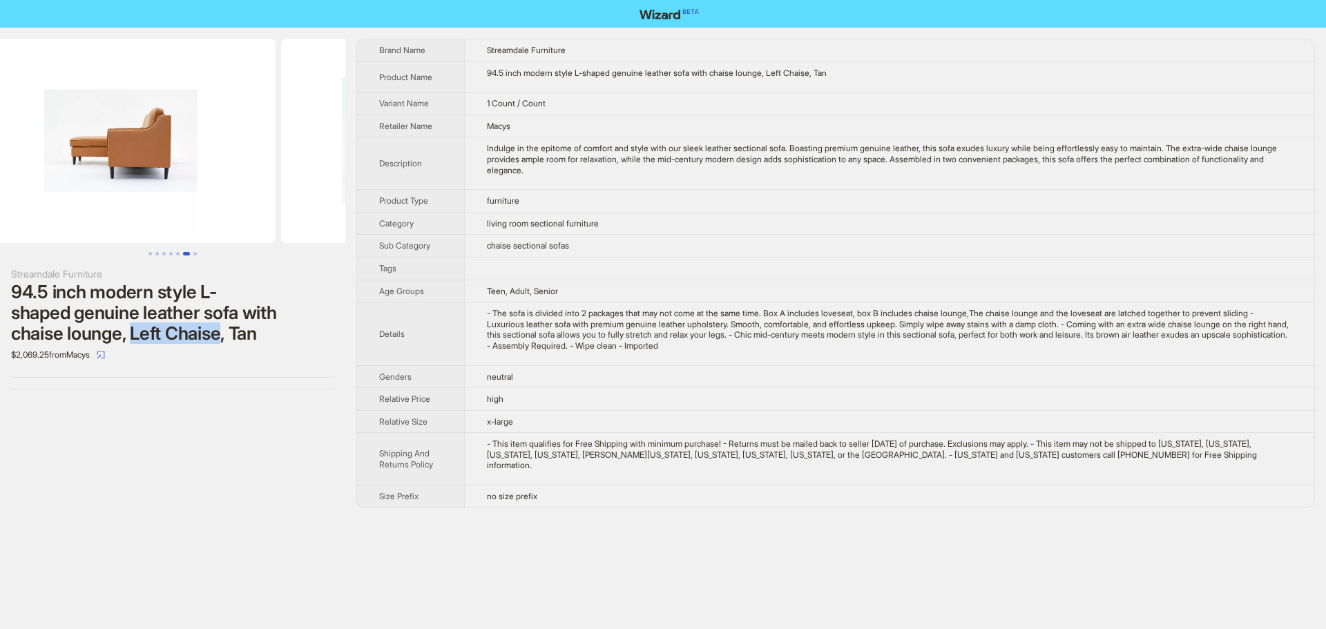
drag, startPoint x: 133, startPoint y: 146, endPoint x: 383, endPoint y: 161, distance: 251.1
click at [396, 151] on div "Streamdale Furniture 94.5 inch modern style L-shaped genuine leather sofa with …" at bounding box center [663, 274] width 1326 height 492
drag, startPoint x: 135, startPoint y: 165, endPoint x: 451, endPoint y: 180, distance: 315.9
click at [438, 179] on div "Streamdale Furniture 94.5 inch modern style L-shaped genuine leather sofa with …" at bounding box center [663, 274] width 1326 height 492
drag, startPoint x: 235, startPoint y: 165, endPoint x: 424, endPoint y: 180, distance: 189.1
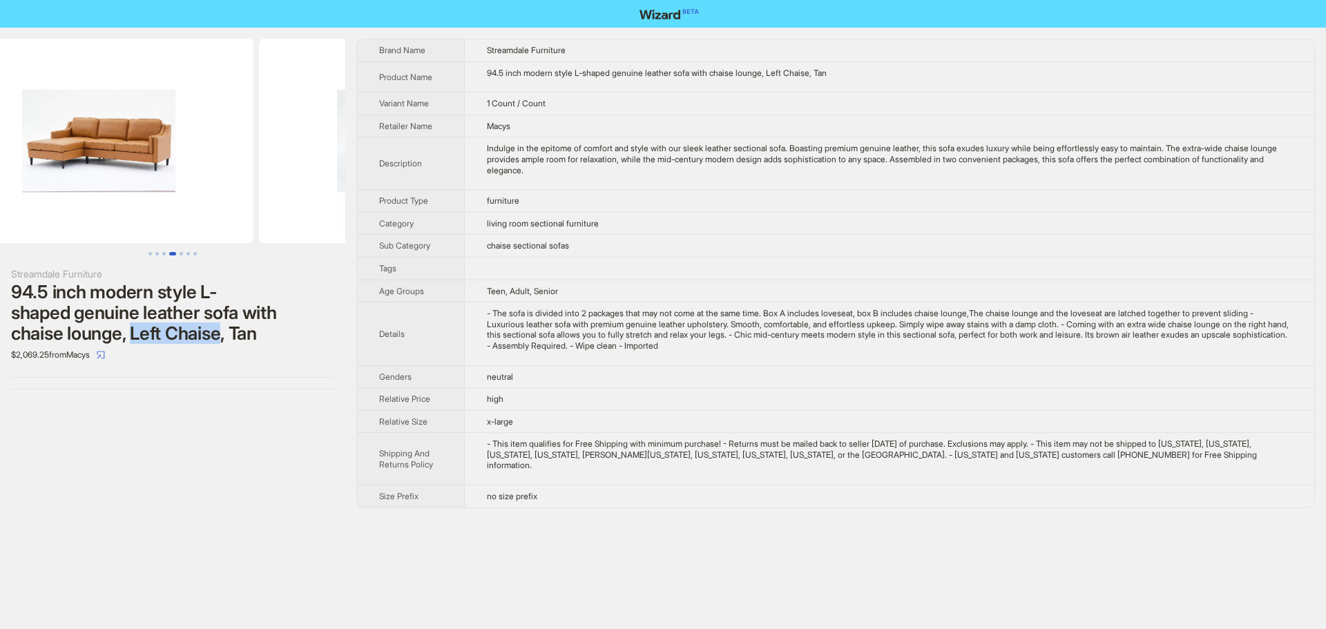
click at [529, 186] on div "Streamdale Furniture 94.5 inch modern style L-shaped genuine leather sofa with …" at bounding box center [663, 274] width 1326 height 492
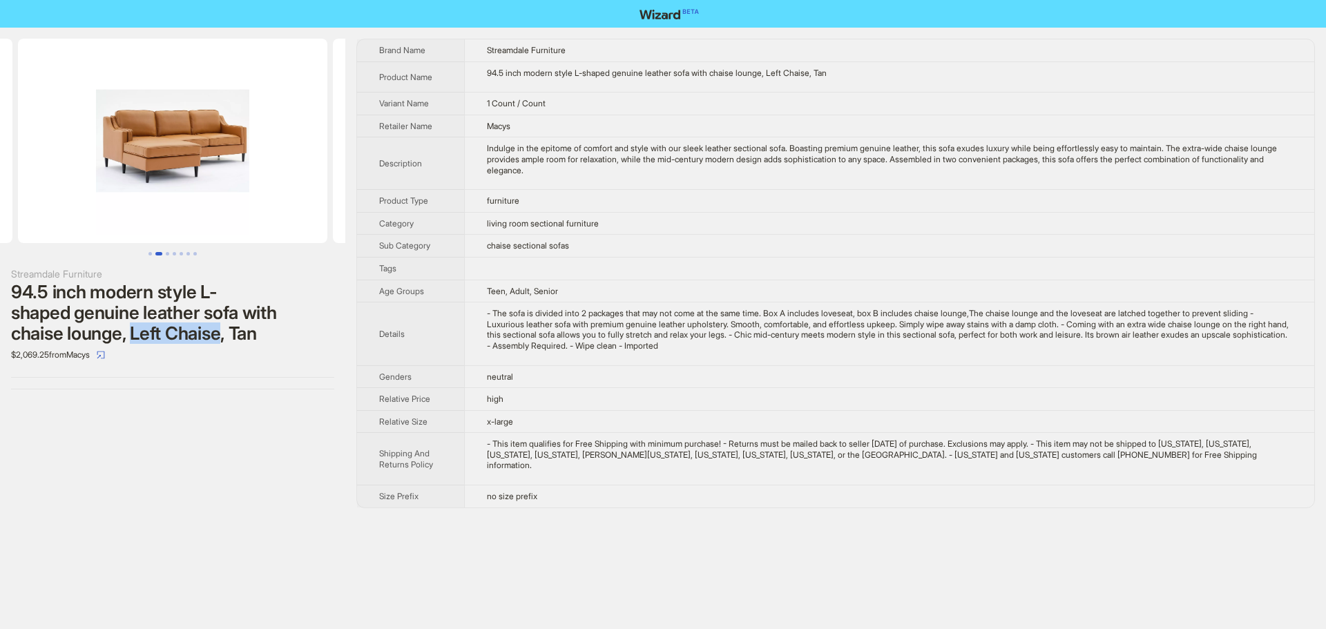
scroll to position [0, 130]
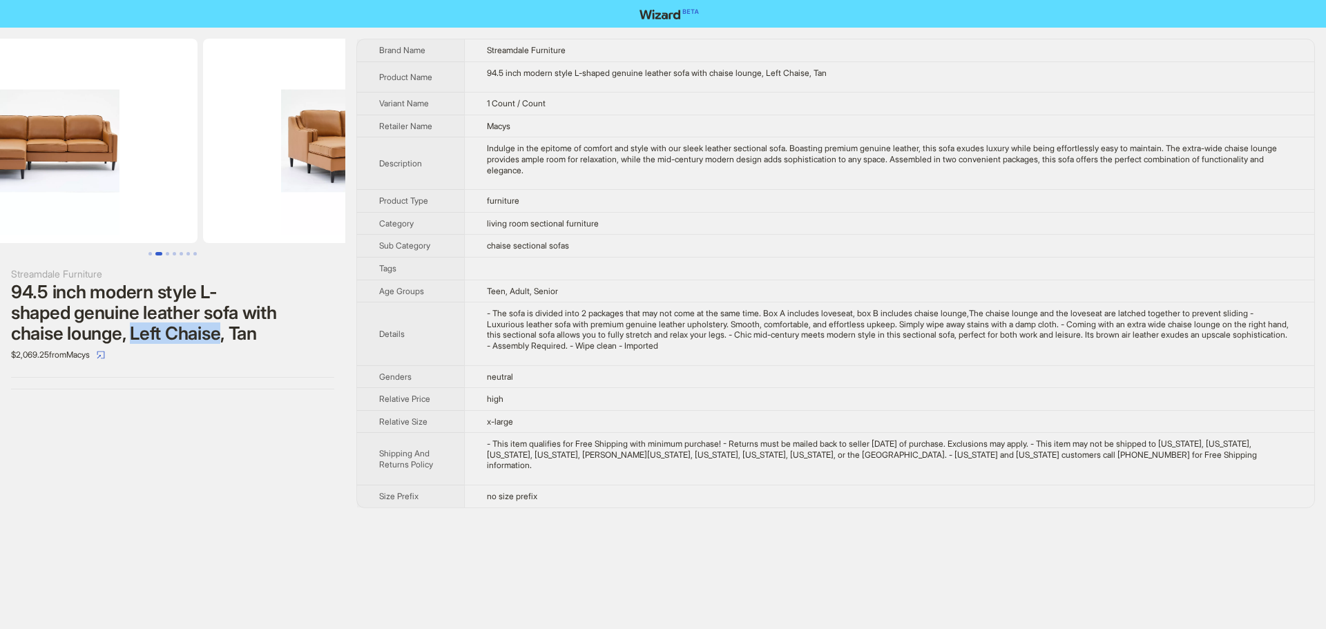
drag, startPoint x: 312, startPoint y: 184, endPoint x: 519, endPoint y: 194, distance: 207.4
click at [512, 197] on div "Streamdale Furniture 94.5 inch modern style L-shaped genuine leather sofa with …" at bounding box center [663, 274] width 1326 height 492
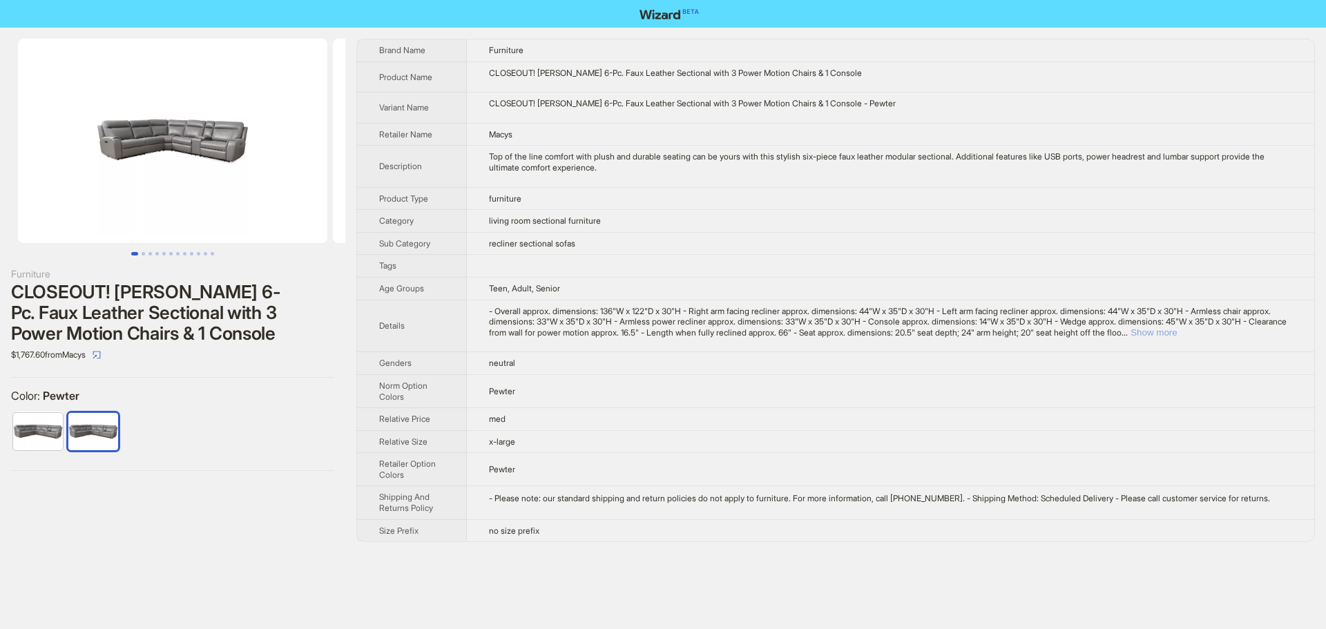
click at [1177, 332] on button "Show more" at bounding box center [1153, 332] width 46 height 10
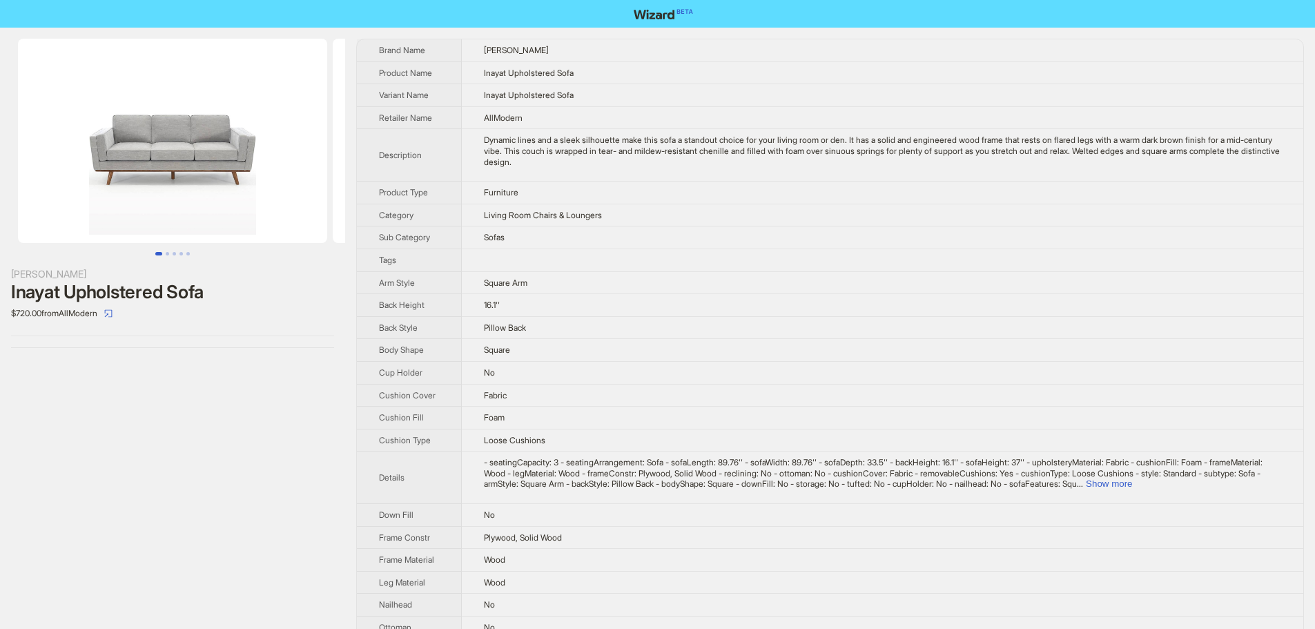
click at [762, 253] on td at bounding box center [883, 260] width 842 height 23
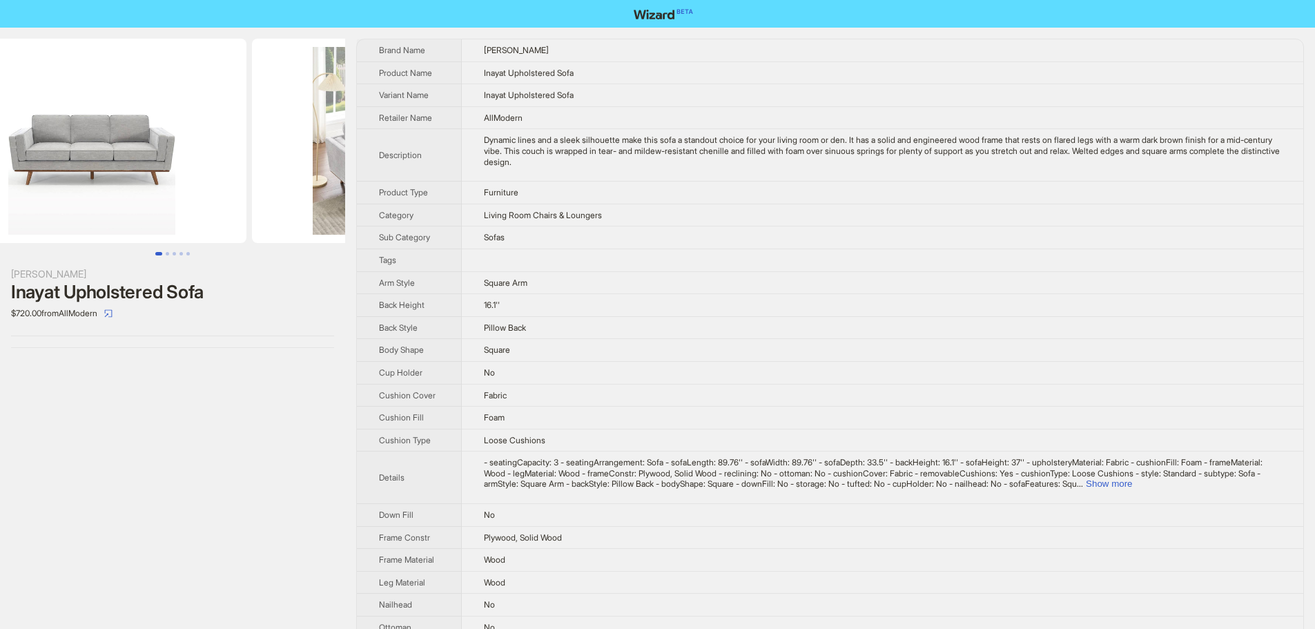
scroll to position [0, 315]
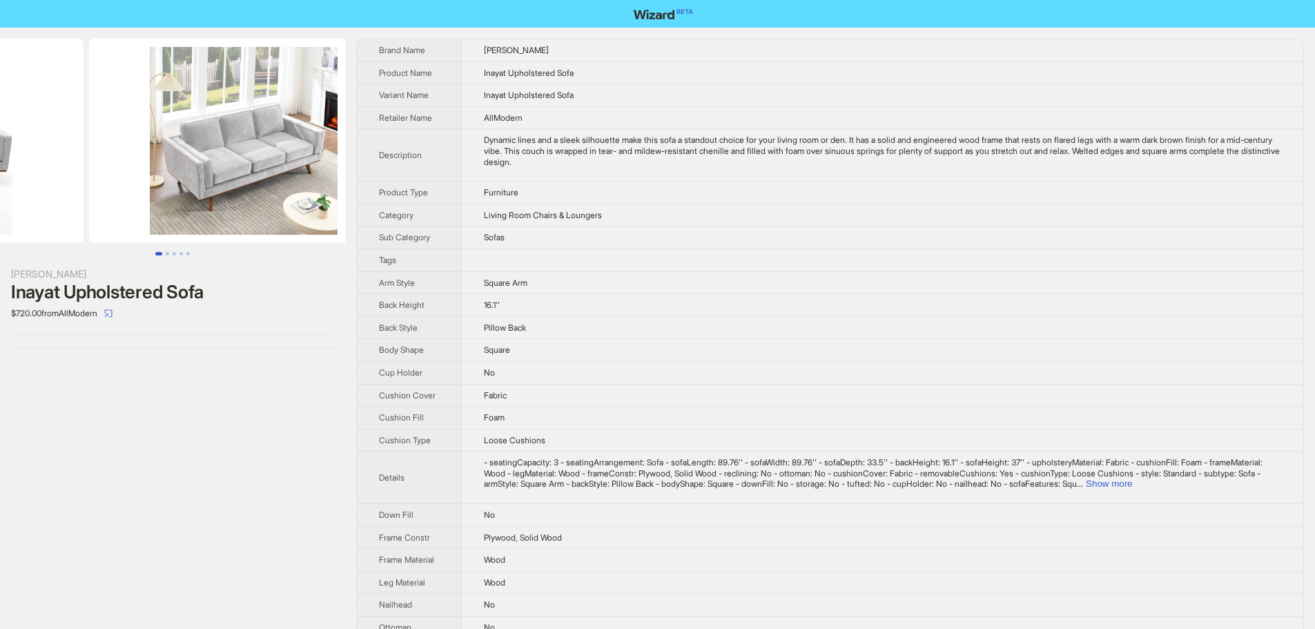
drag, startPoint x: 240, startPoint y: 69, endPoint x: 30, endPoint y: 117, distance: 215.4
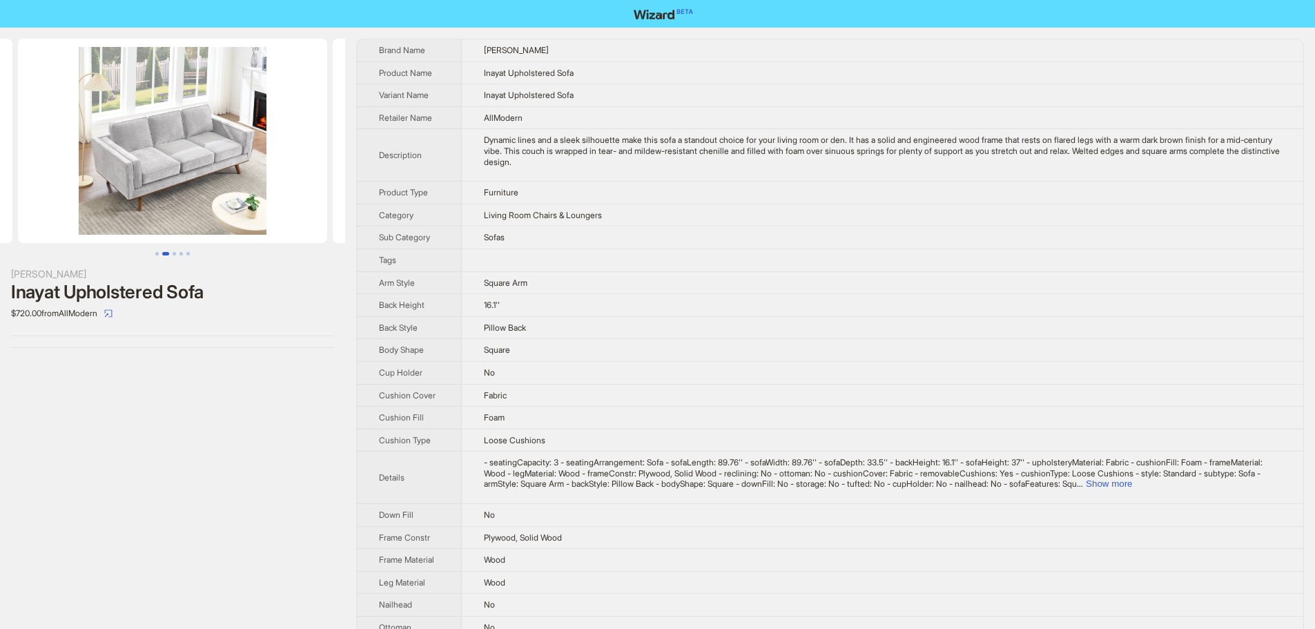
click at [183, 183] on img at bounding box center [172, 141] width 309 height 204
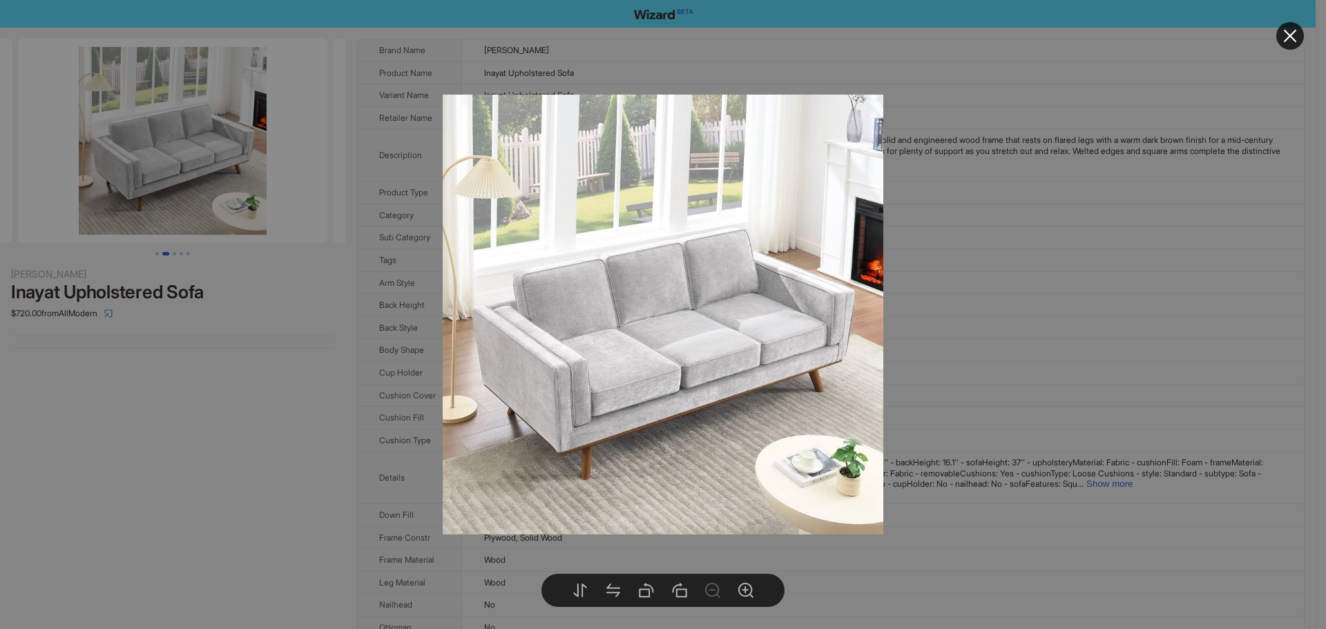
click at [1013, 291] on div at bounding box center [663, 314] width 1326 height 629
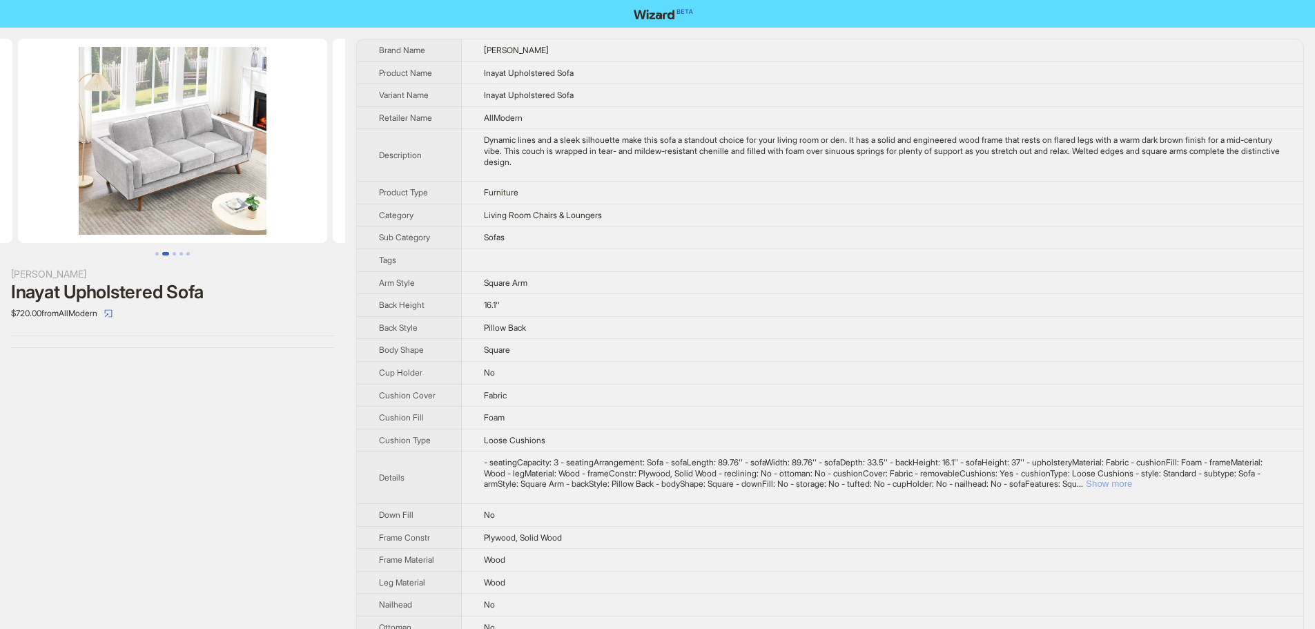
click at [1132, 487] on button "Show more" at bounding box center [1109, 484] width 46 height 10
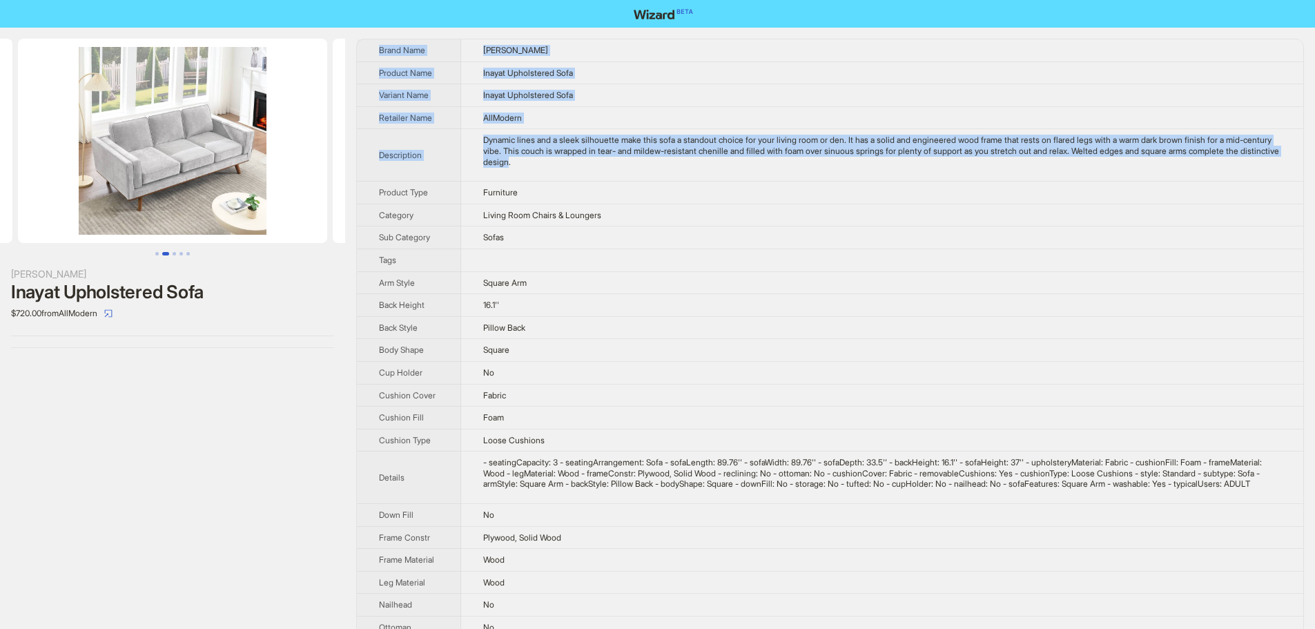
drag, startPoint x: 608, startPoint y: 164, endPoint x: 372, endPoint y: 49, distance: 263.1
click at [372, 49] on tbody "Brand Name George Oliver Product Name Inayat Upholstered Sofa Variant Name Inay…" at bounding box center [830, 540] width 947 height 1003
copy tbody "Brand Name George Oliver Product Name Inayat Upholstered Sofa Variant Name Inay…"
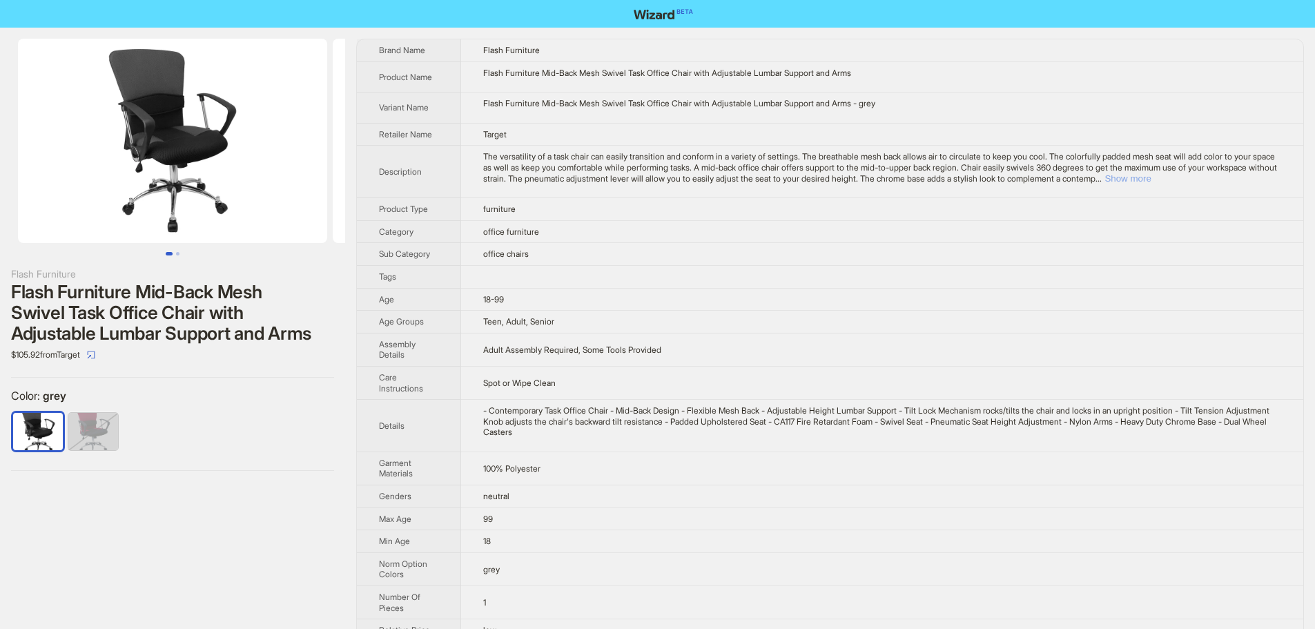
click at [1151, 177] on button "Show more" at bounding box center [1128, 178] width 46 height 10
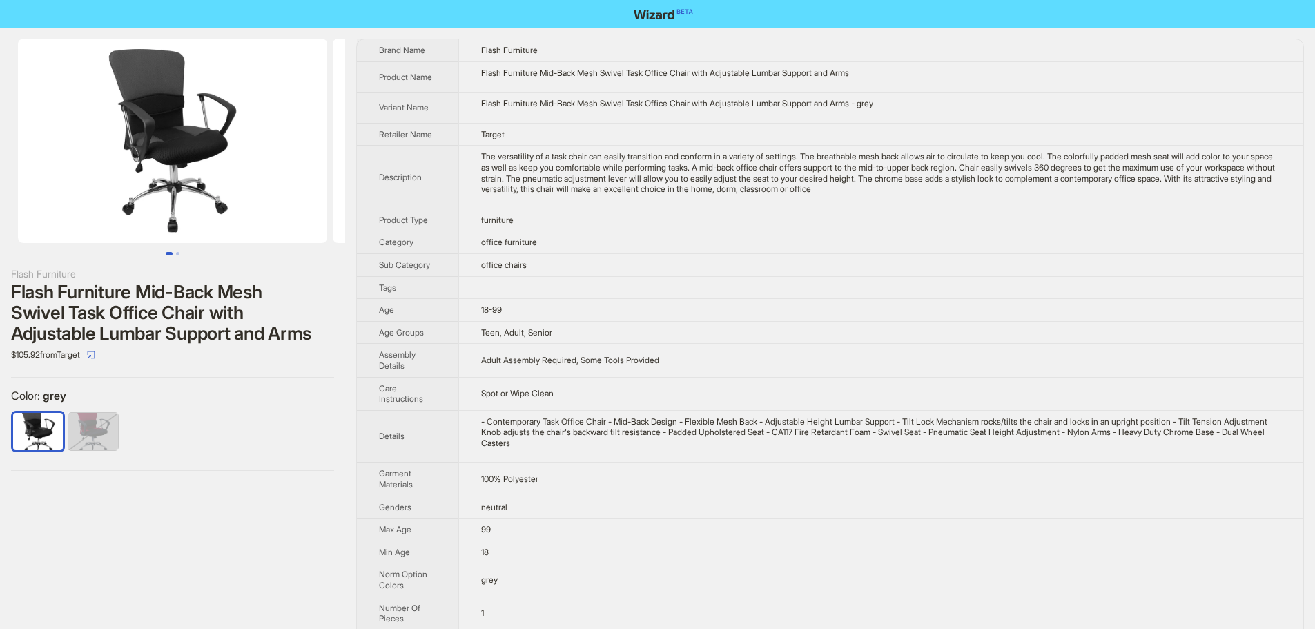
click at [1068, 435] on div "- Contemporary Task Office Chair - Mid-Back Design - Flexible Mesh Back - Adjus…" at bounding box center [881, 432] width 800 height 32
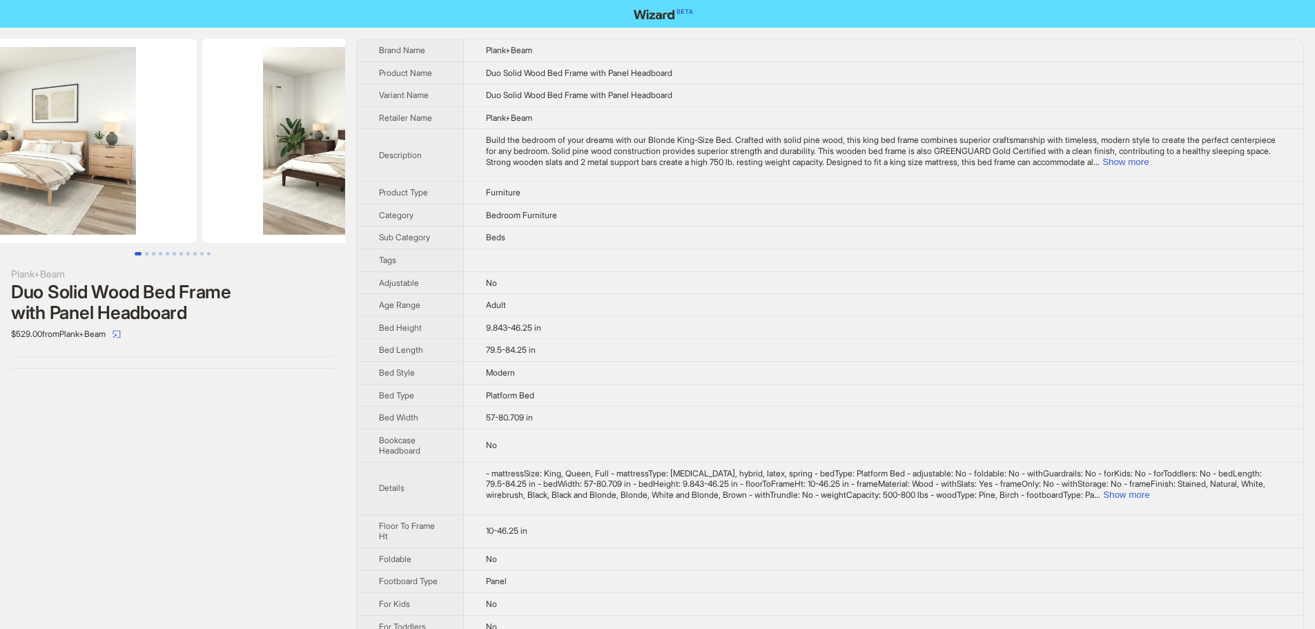
drag, startPoint x: 238, startPoint y: 208, endPoint x: 79, endPoint y: 203, distance: 159.6
click at [81, 203] on img at bounding box center [41, 141] width 309 height 204
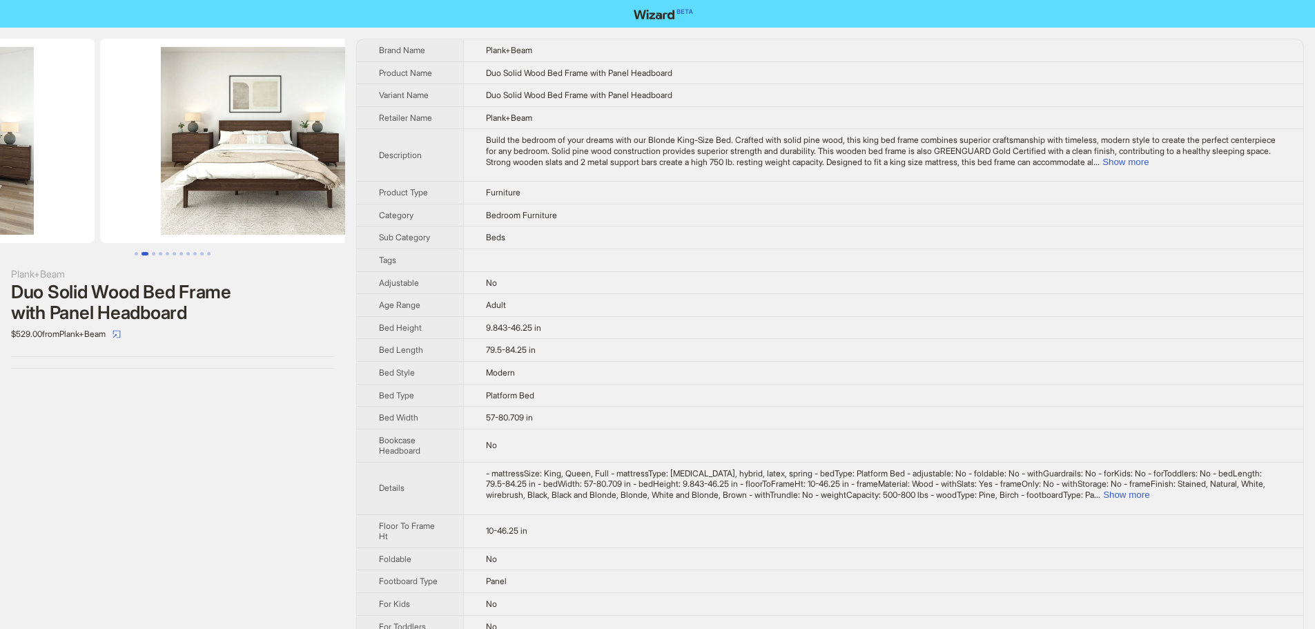
drag, startPoint x: 220, startPoint y: 209, endPoint x: 59, endPoint y: 221, distance: 160.7
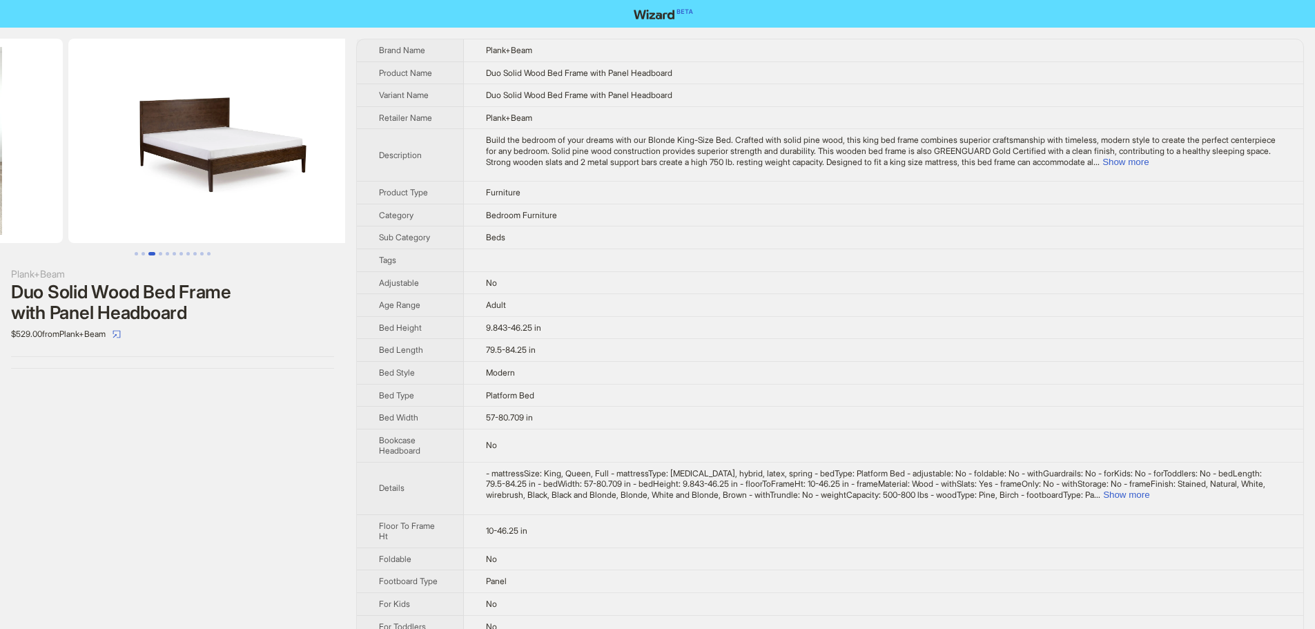
drag, startPoint x: 259, startPoint y: 209, endPoint x: 88, endPoint y: 213, distance: 170.6
click at [106, 211] on ul at bounding box center [172, 141] width 345 height 204
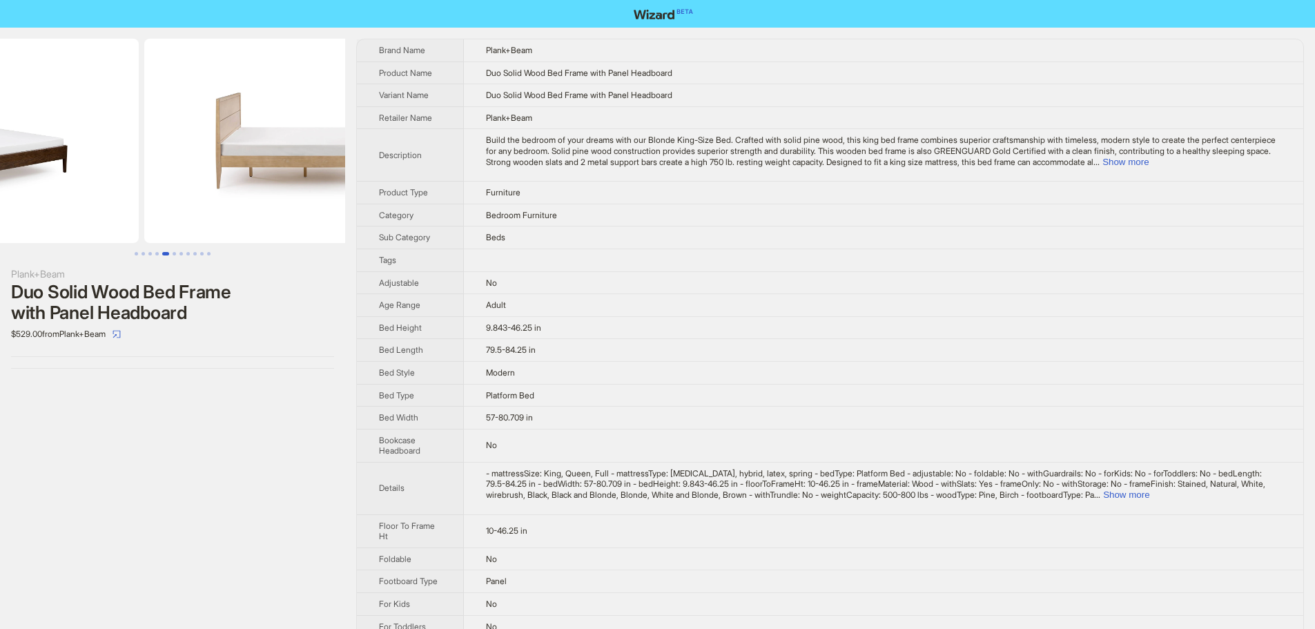
drag, startPoint x: 81, startPoint y: 206, endPoint x: 55, endPoint y: 206, distance: 26.9
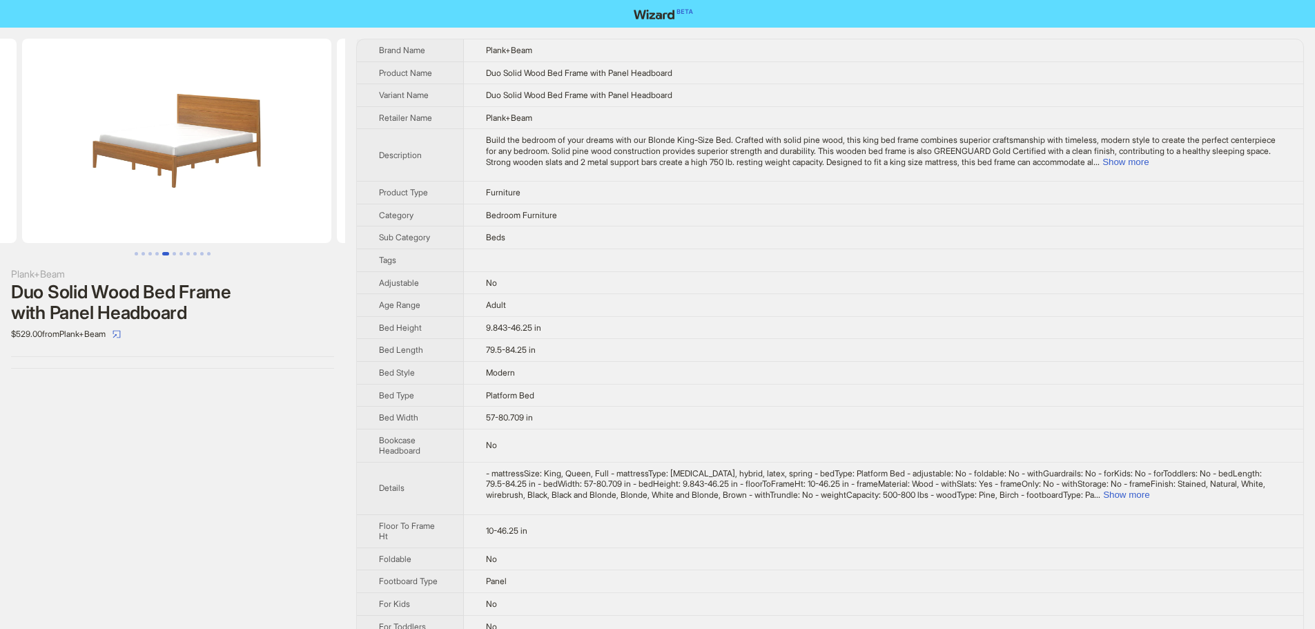
drag, startPoint x: 224, startPoint y: 191, endPoint x: 10, endPoint y: 200, distance: 213.6
click at [39, 196] on ul at bounding box center [172, 141] width 345 height 204
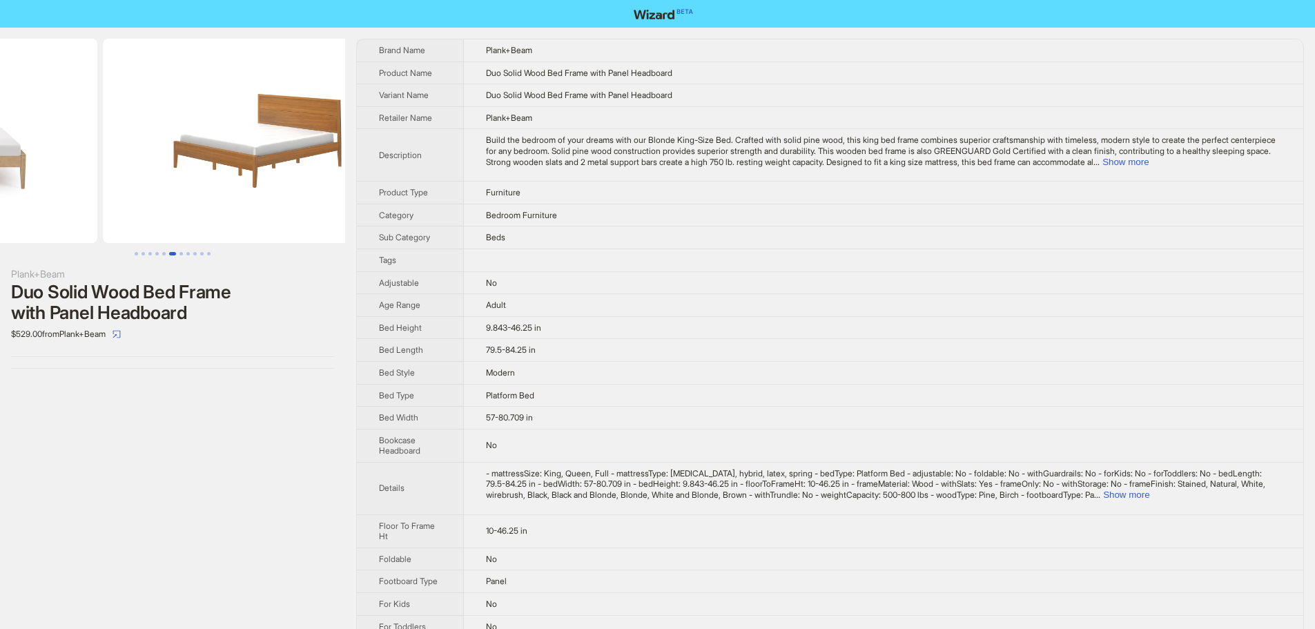
drag, startPoint x: 15, startPoint y: 200, endPoint x: 174, endPoint y: 211, distance: 159.8
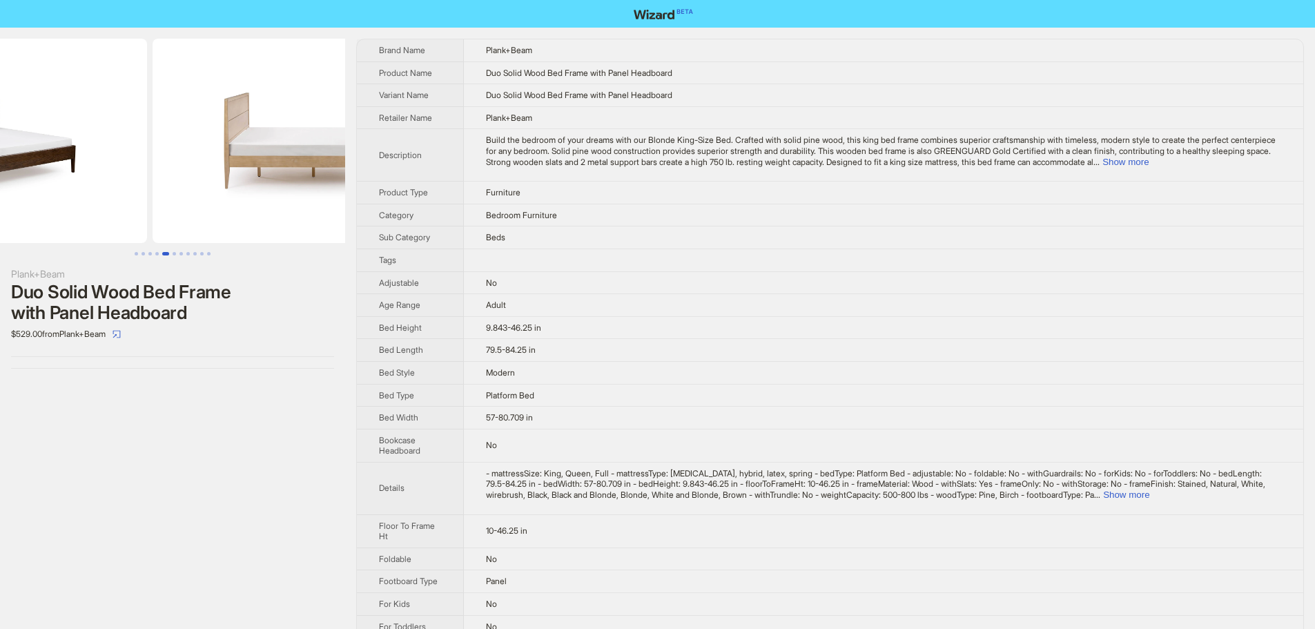
drag, startPoint x: 299, startPoint y: 173, endPoint x: 373, endPoint y: 179, distance: 74.1
click at [363, 176] on div "Plank+Beam Duo Solid Wood Bed Frame with Panel Headboard $529.00 from Plank+Bea…" at bounding box center [657, 578] width 1315 height 1101
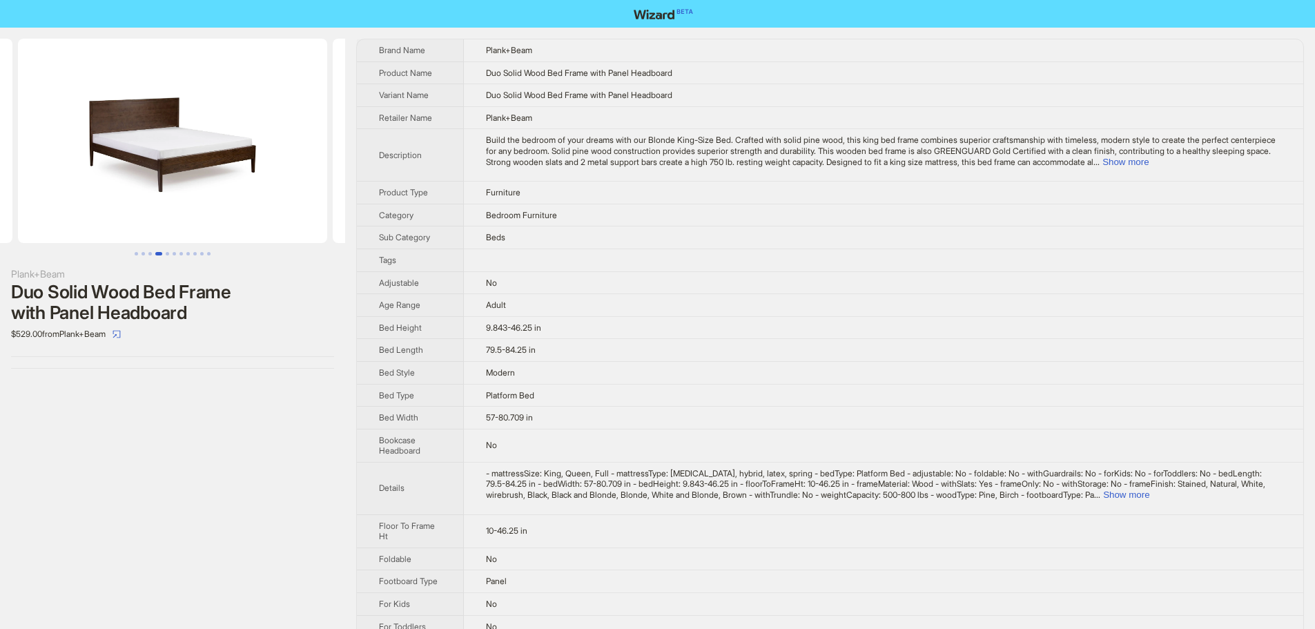
scroll to position [0, 630]
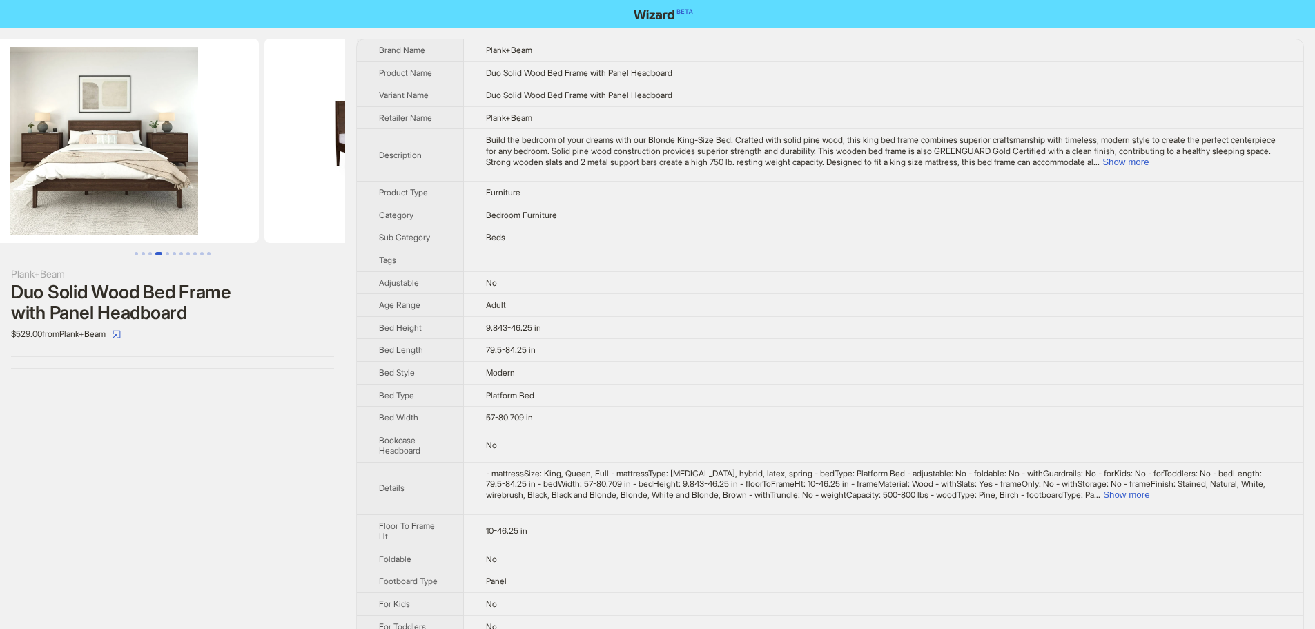
drag, startPoint x: 166, startPoint y: 209, endPoint x: 315, endPoint y: 206, distance: 149.2
click at [274, 201] on img at bounding box center [422, 141] width 309 height 204
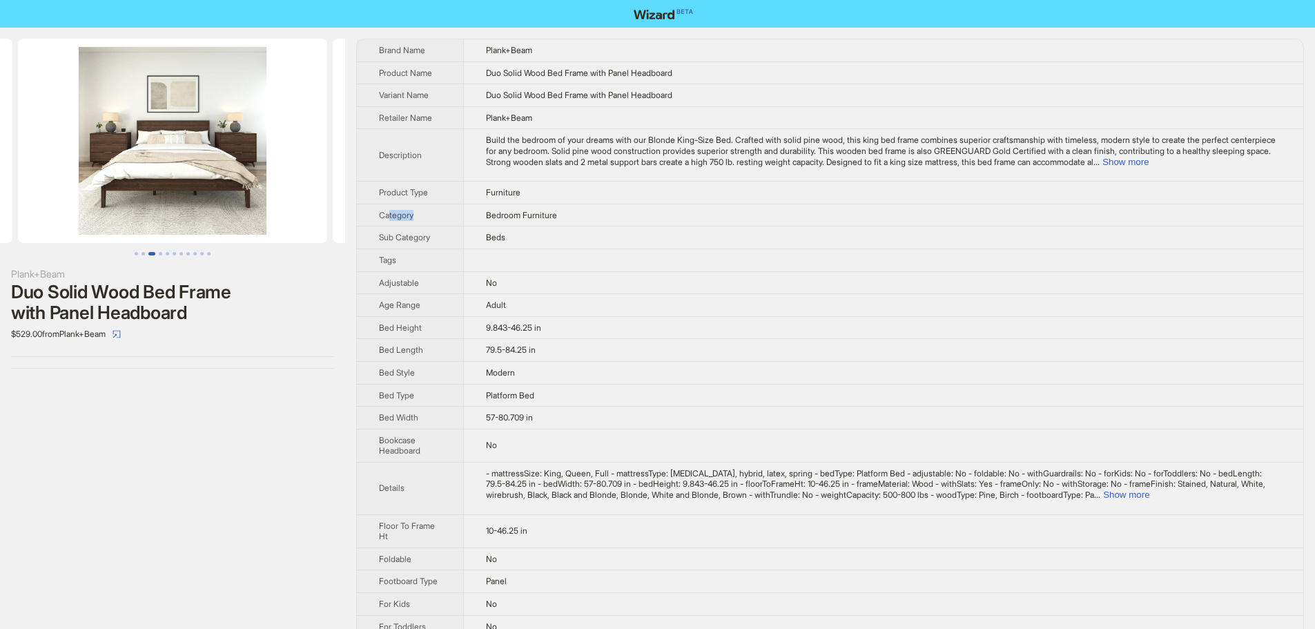
click at [476, 220] on tr "Category Bedroom Furniture" at bounding box center [830, 215] width 947 height 23
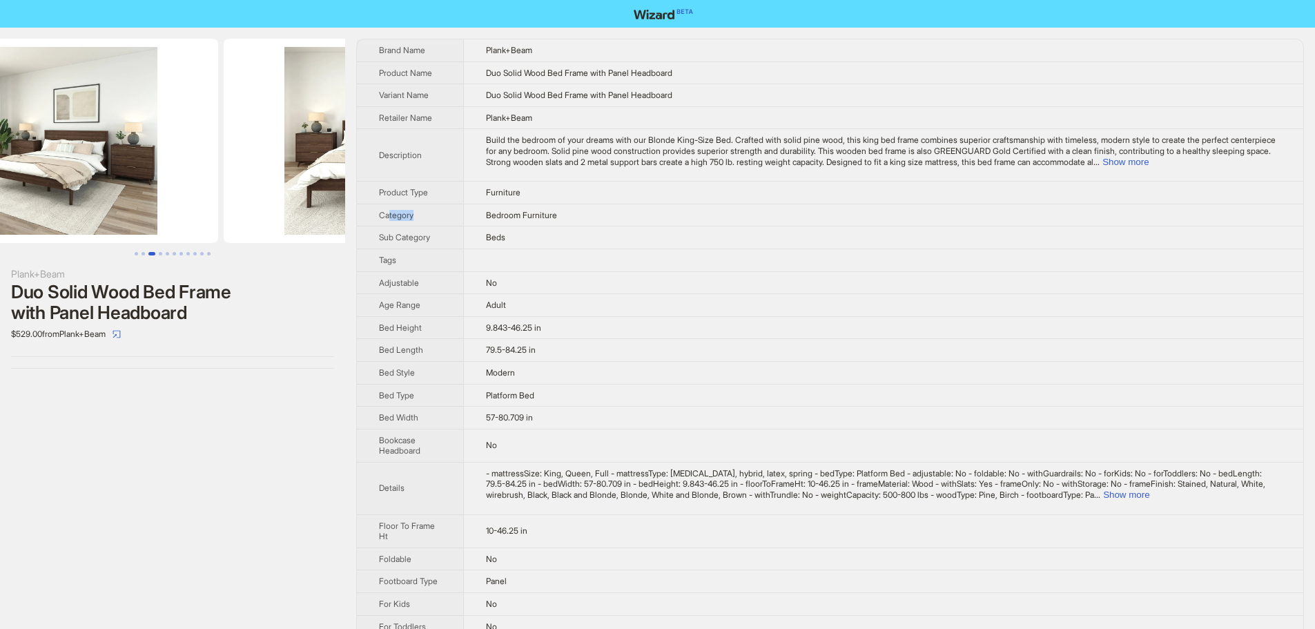
drag, startPoint x: 132, startPoint y: 209, endPoint x: 409, endPoint y: 199, distance: 277.8
click at [351, 196] on div "Plank+Beam Duo Solid Wood Bed Frame with Panel Headboard $529.00 from Plank+Bea…" at bounding box center [657, 578] width 1315 height 1101
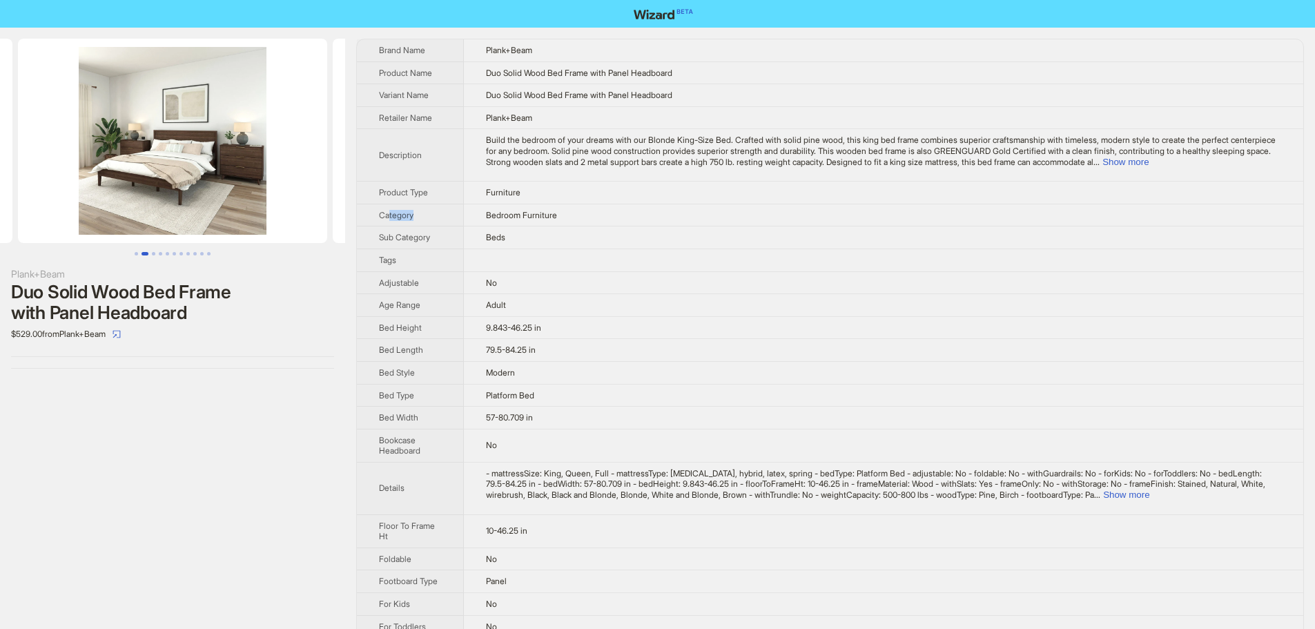
scroll to position [0, 84]
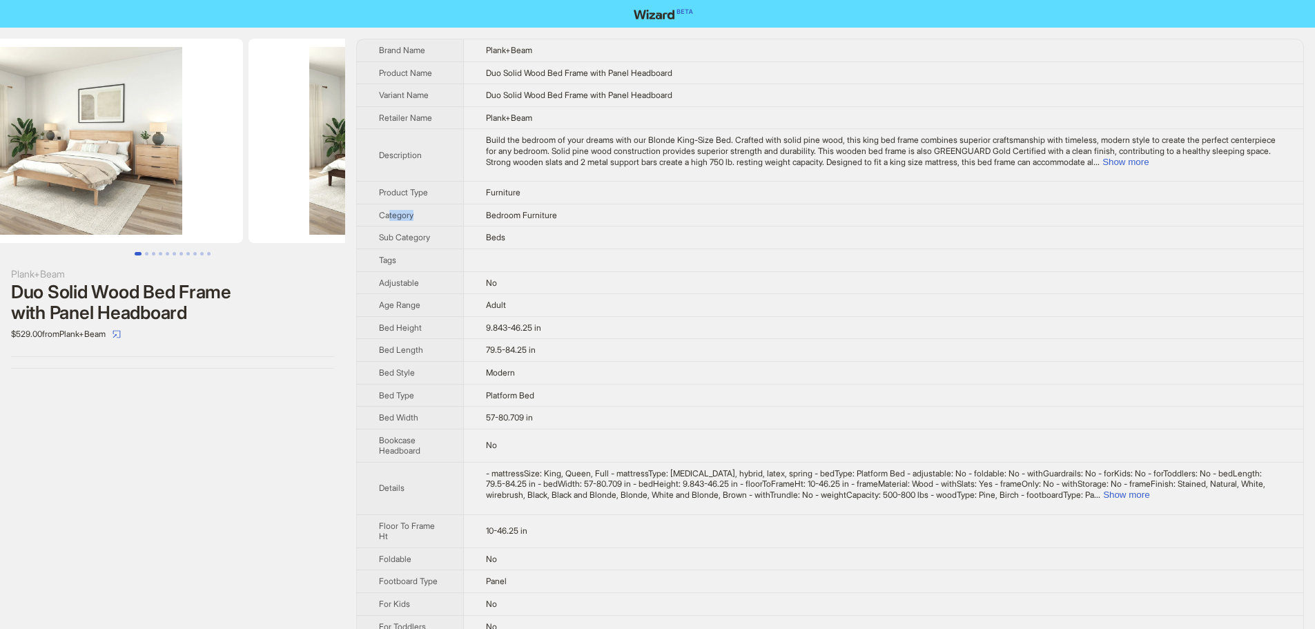
drag, startPoint x: 96, startPoint y: 193, endPoint x: 470, endPoint y: 168, distance: 375.1
click at [441, 166] on div "Plank+Beam Duo Solid Wood Bed Frame with Panel Headboard $529.00 from Plank+Bea…" at bounding box center [657, 578] width 1315 height 1101
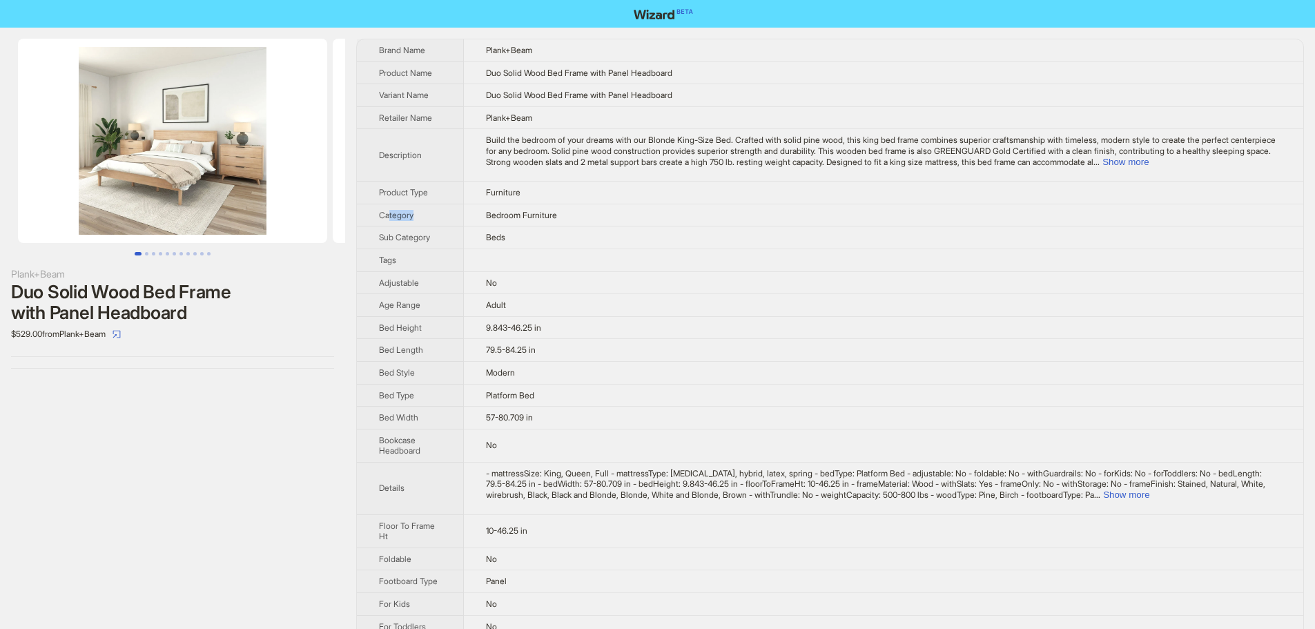
drag, startPoint x: 186, startPoint y: 186, endPoint x: 517, endPoint y: 187, distance: 330.8
click at [369, 184] on div "Plank+Beam Duo Solid Wood Bed Frame with Panel Headboard $529.00 from Plank+Bea…" at bounding box center [657, 578] width 1315 height 1101
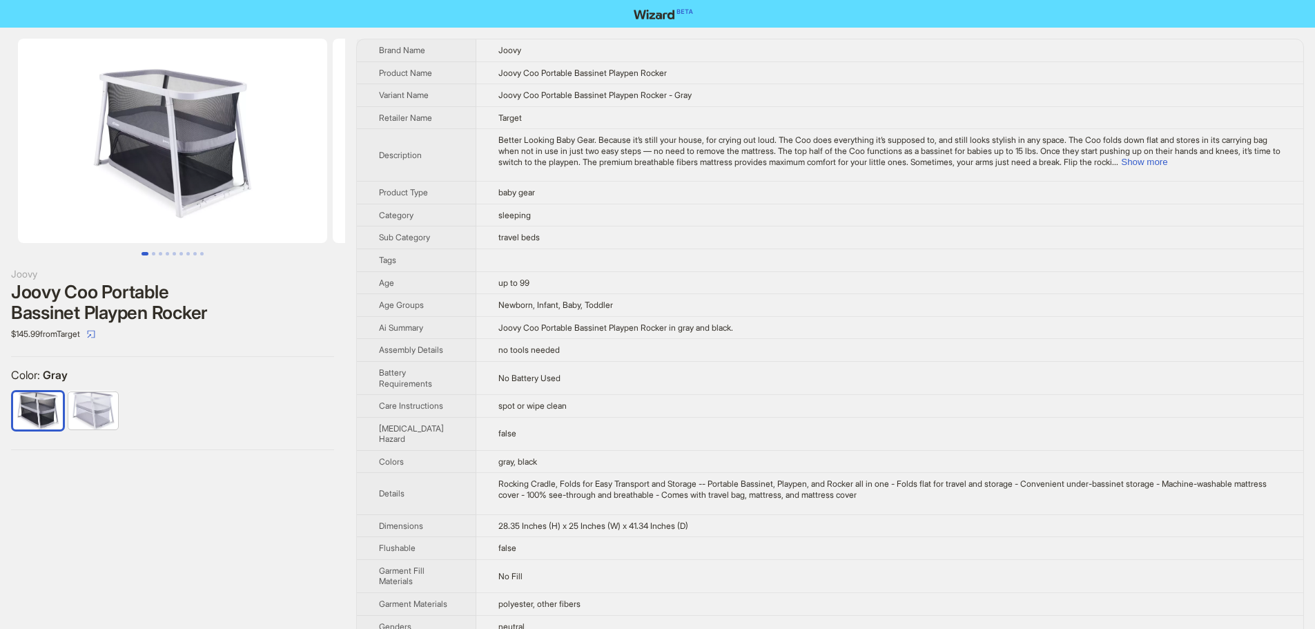
click at [5, 157] on ul at bounding box center [172, 141] width 345 height 204
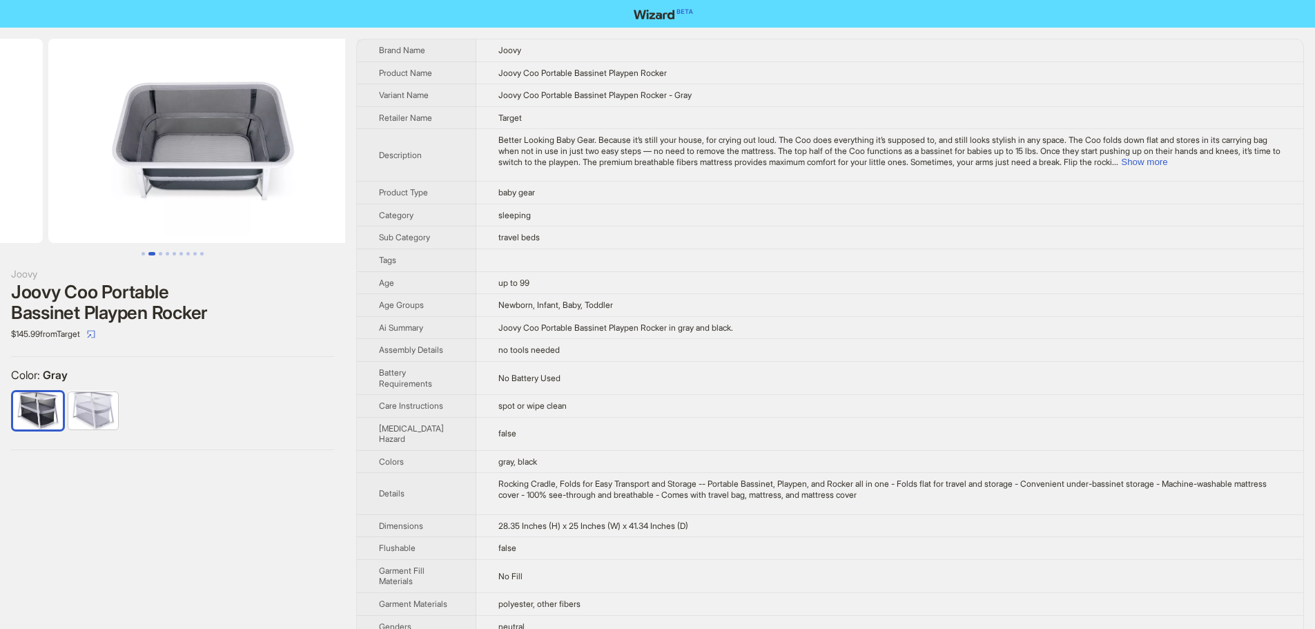
drag, startPoint x: 214, startPoint y: 172, endPoint x: 0, endPoint y: 160, distance: 214.4
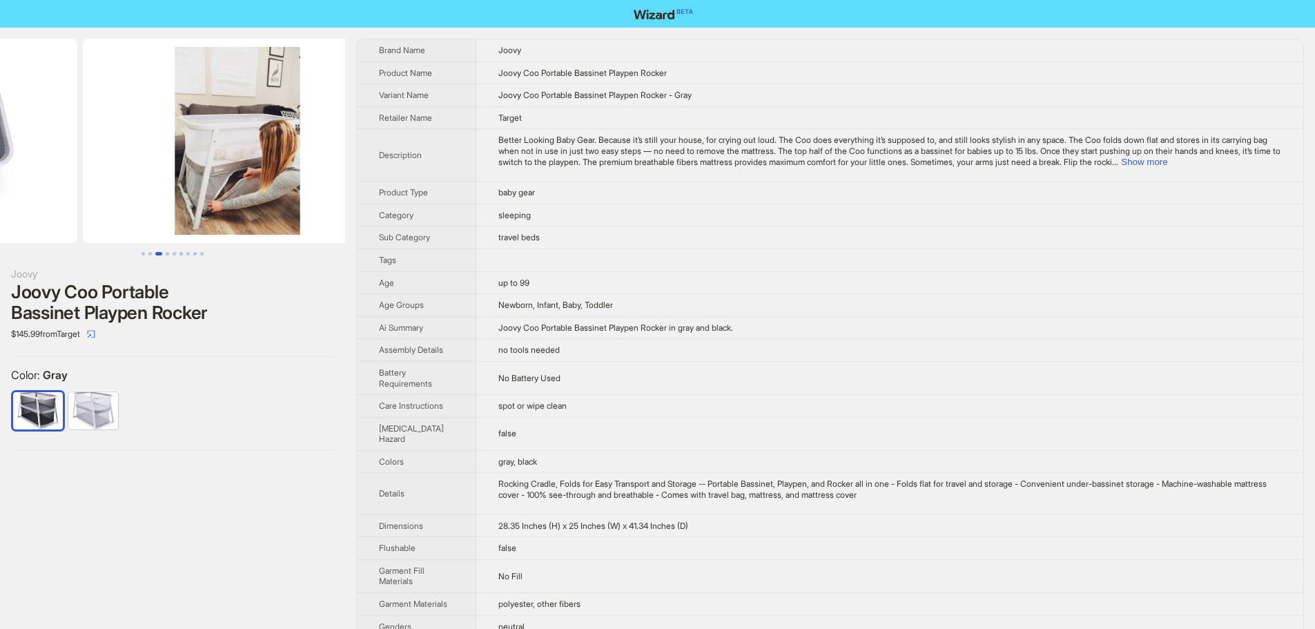
click at [16, 166] on ul at bounding box center [172, 141] width 345 height 204
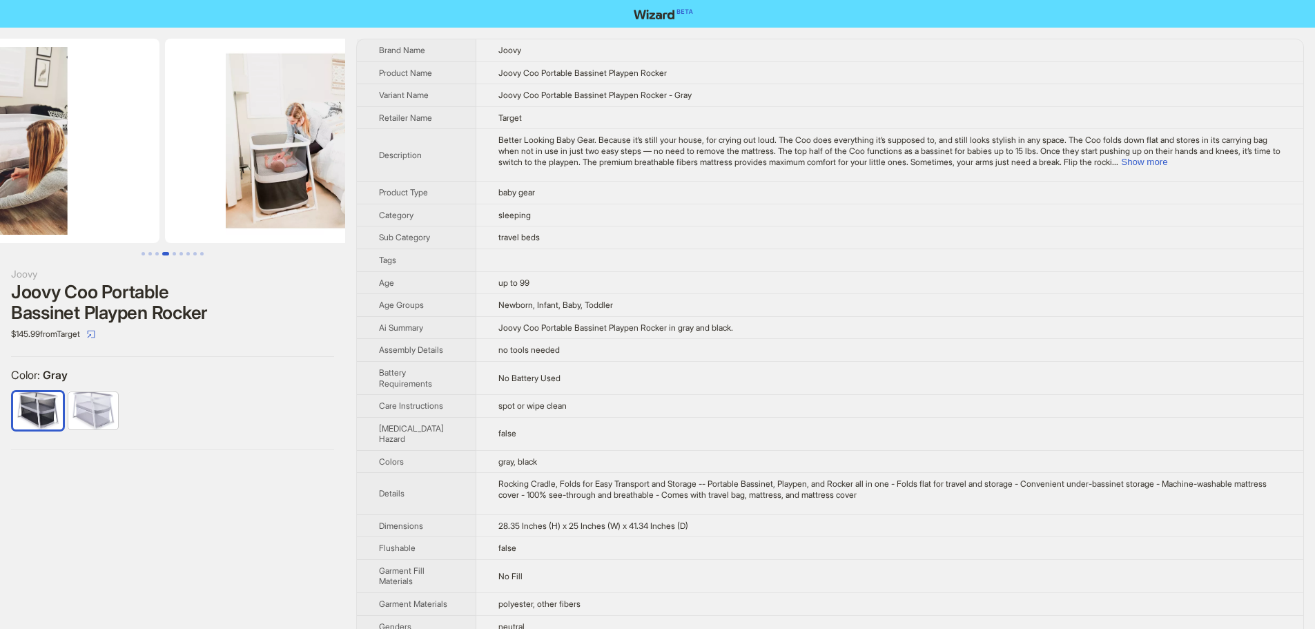
drag, startPoint x: 92, startPoint y: 169, endPoint x: 30, endPoint y: 170, distance: 61.5
click at [48, 169] on ul at bounding box center [172, 141] width 345 height 204
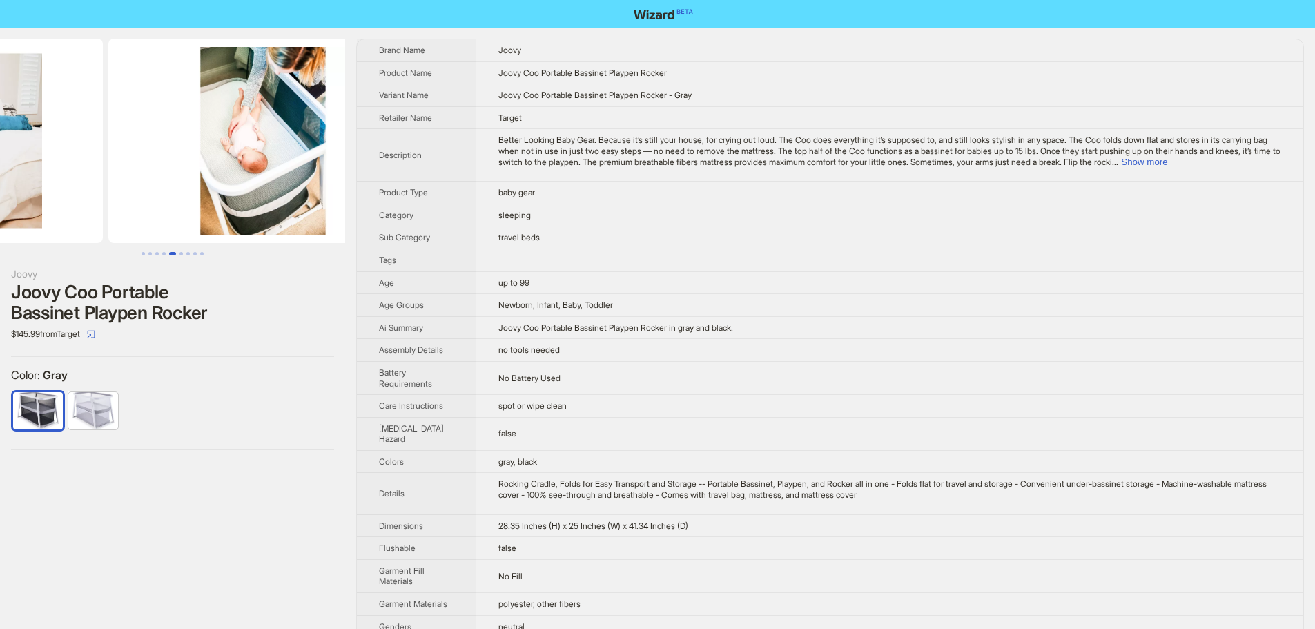
drag, startPoint x: 220, startPoint y: 167, endPoint x: 3, endPoint y: 179, distance: 217.1
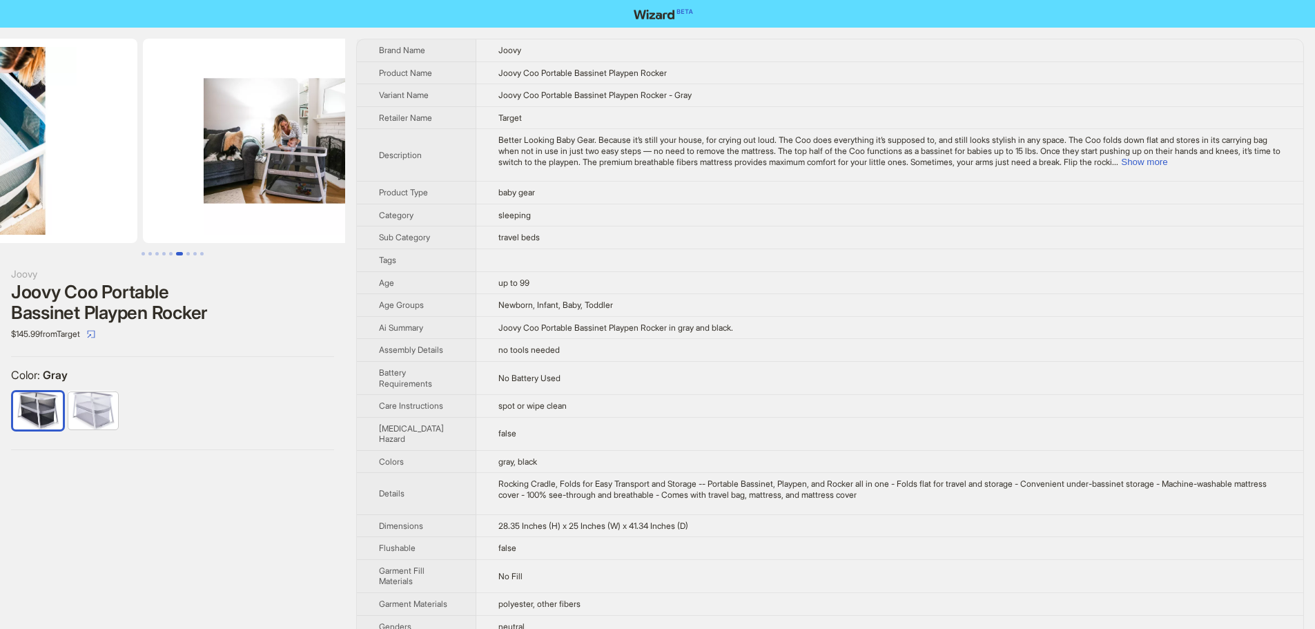
drag, startPoint x: 235, startPoint y: 175, endPoint x: 0, endPoint y: 185, distance: 235.0
click at [0, 184] on ul at bounding box center [172, 141] width 345 height 204
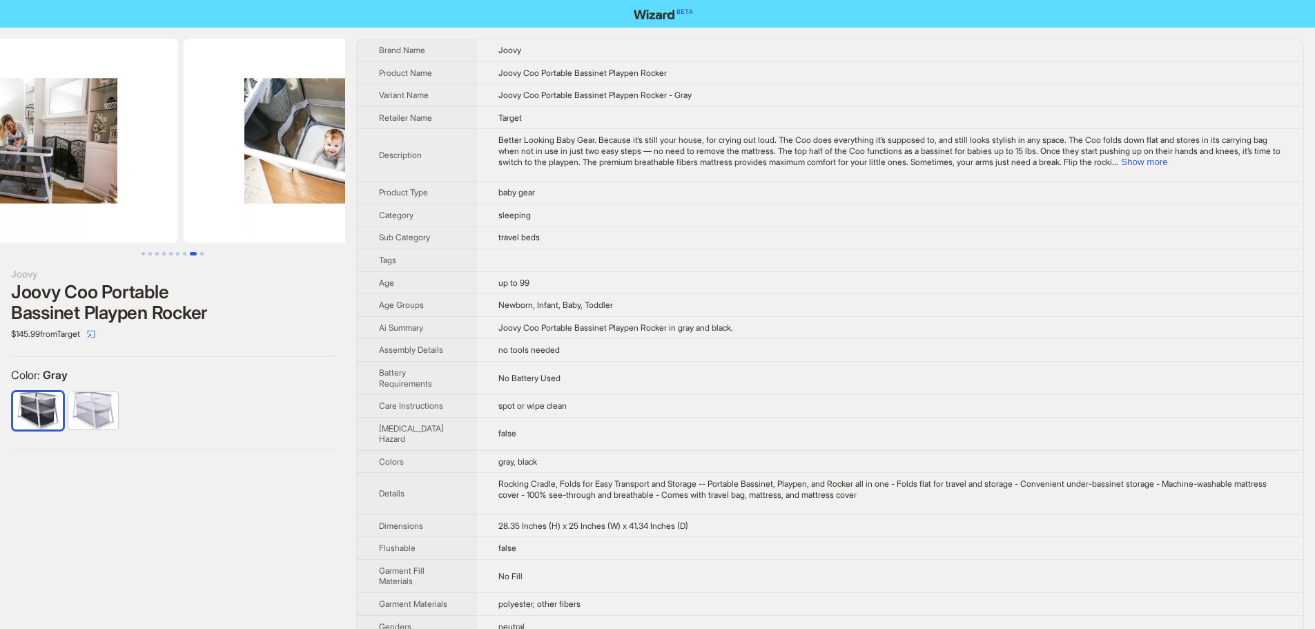
scroll to position [0, 2204]
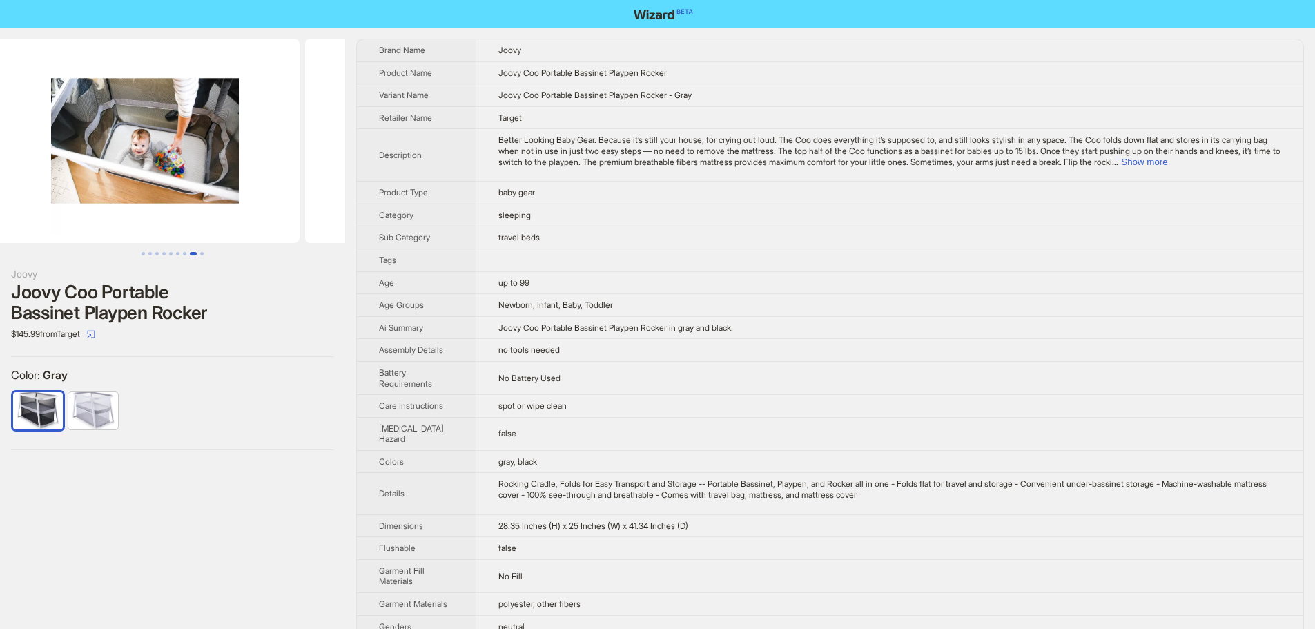
drag, startPoint x: 78, startPoint y: 189, endPoint x: 0, endPoint y: 189, distance: 78.0
click at [0, 189] on ul at bounding box center [172, 141] width 345 height 204
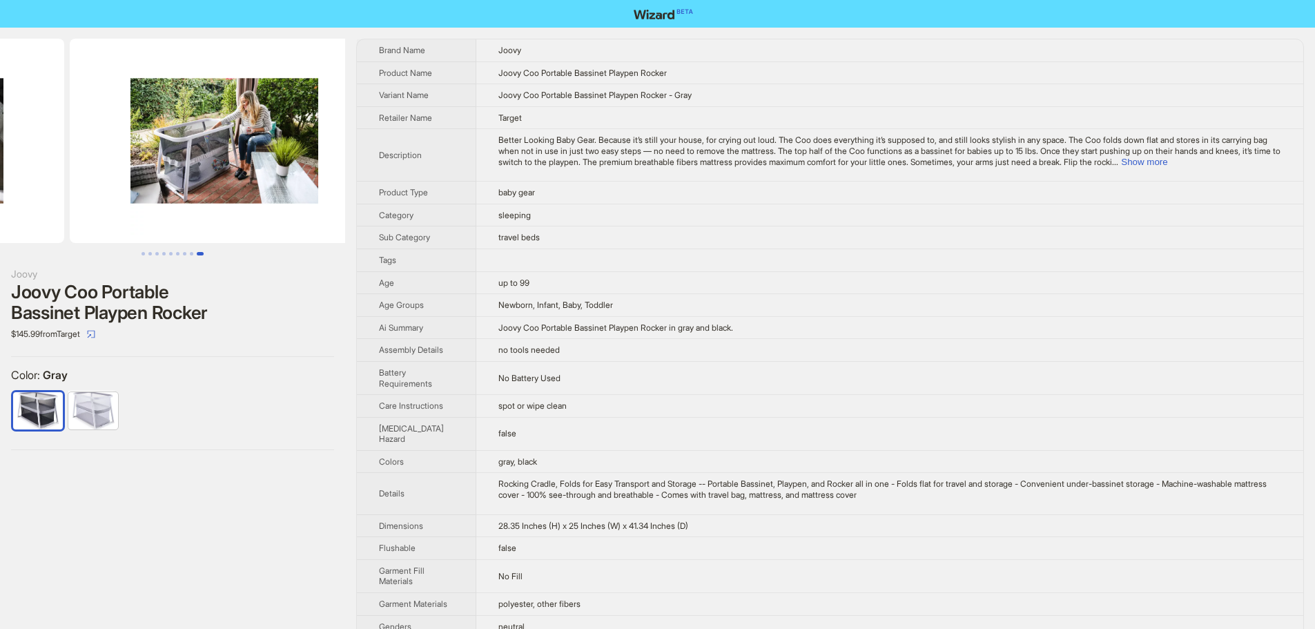
scroll to position [0, 2519]
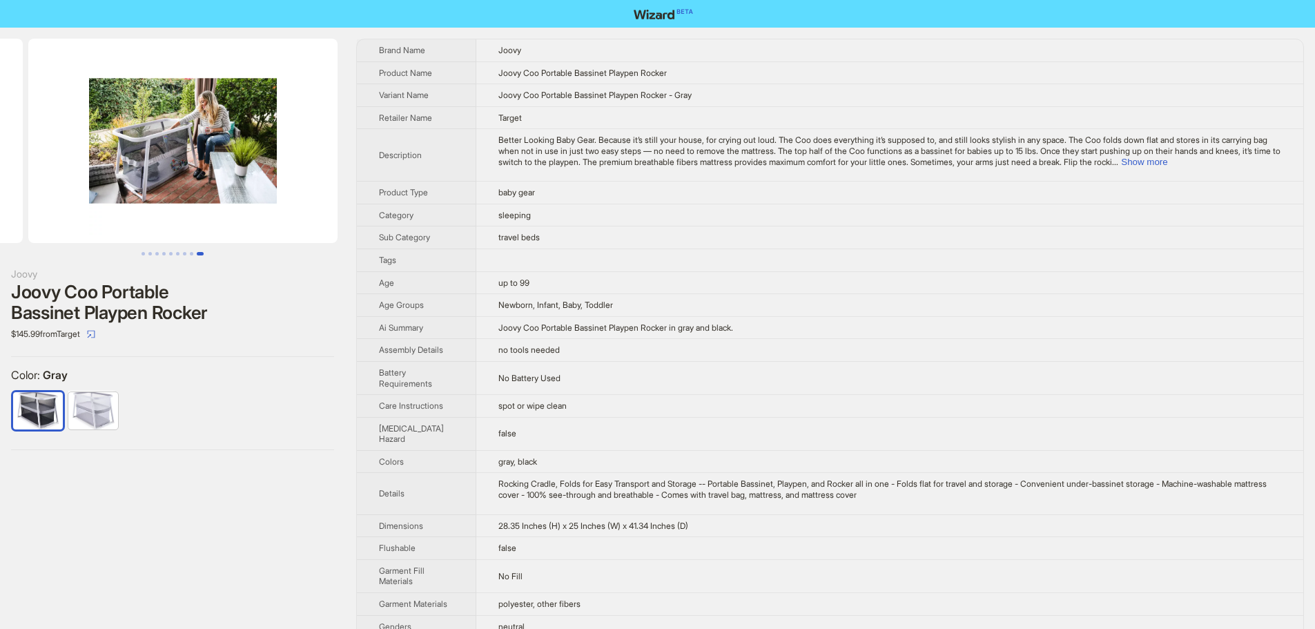
drag, startPoint x: 260, startPoint y: 181, endPoint x: 80, endPoint y: 180, distance: 179.5
click at [80, 180] on ul at bounding box center [172, 141] width 345 height 204
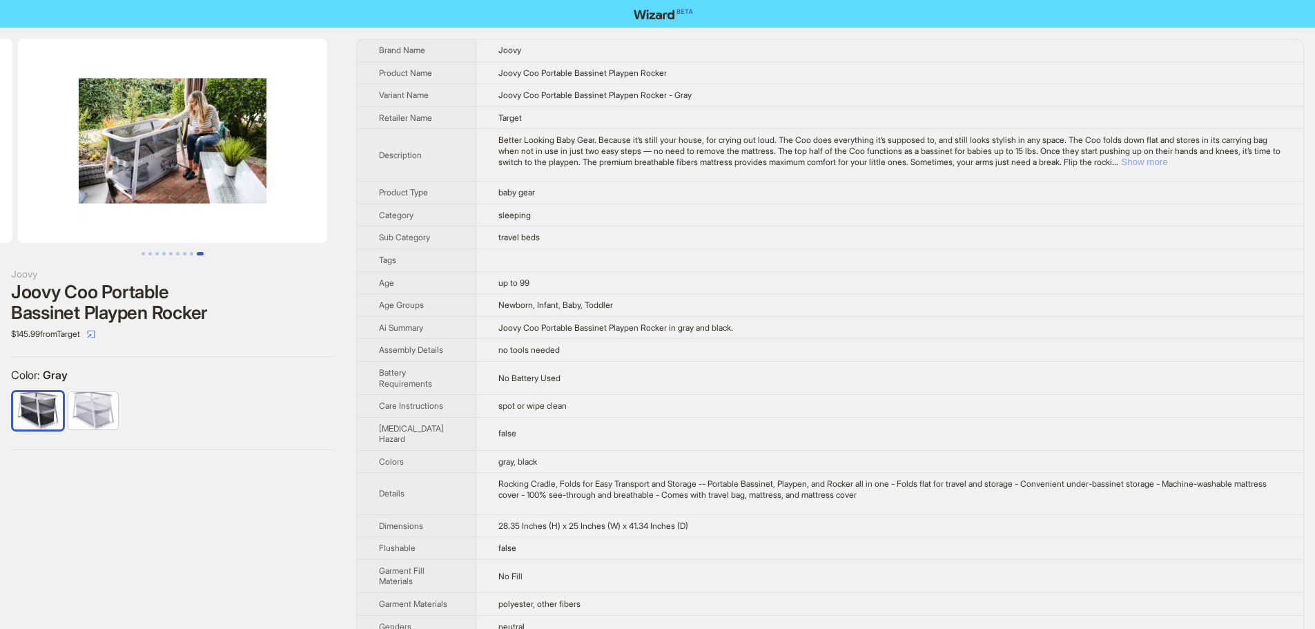
click at [1168, 162] on button "Show more" at bounding box center [1144, 162] width 46 height 10
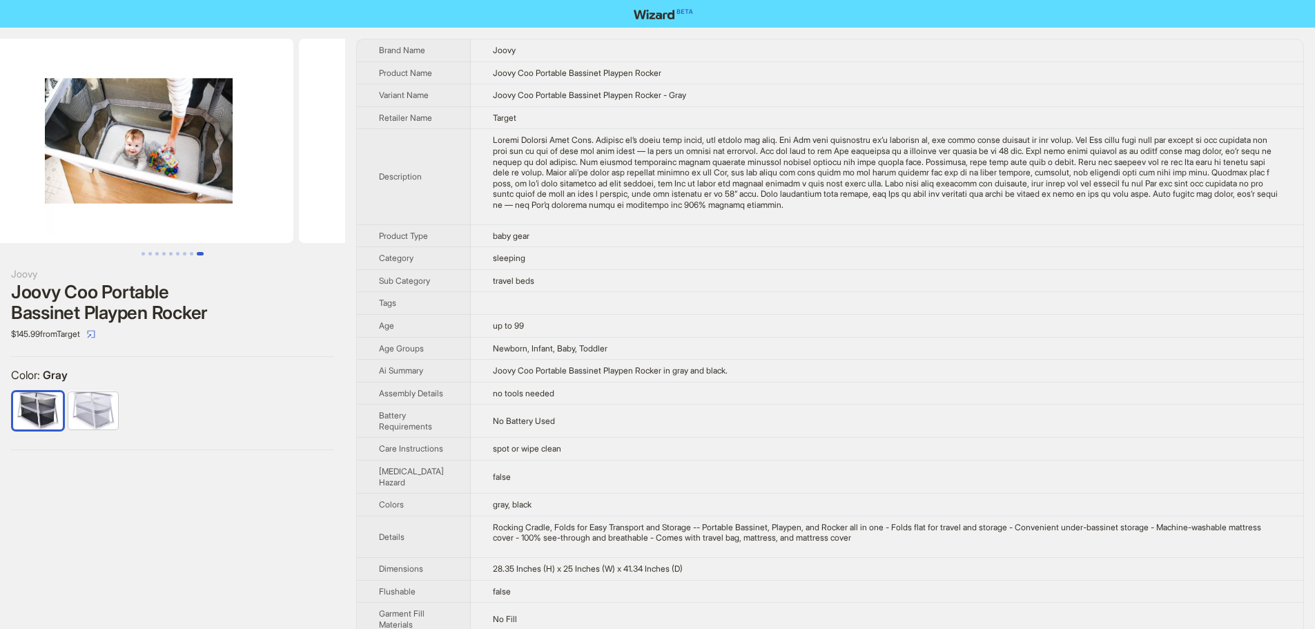
drag, startPoint x: 129, startPoint y: 177, endPoint x: 356, endPoint y: 187, distance: 226.7
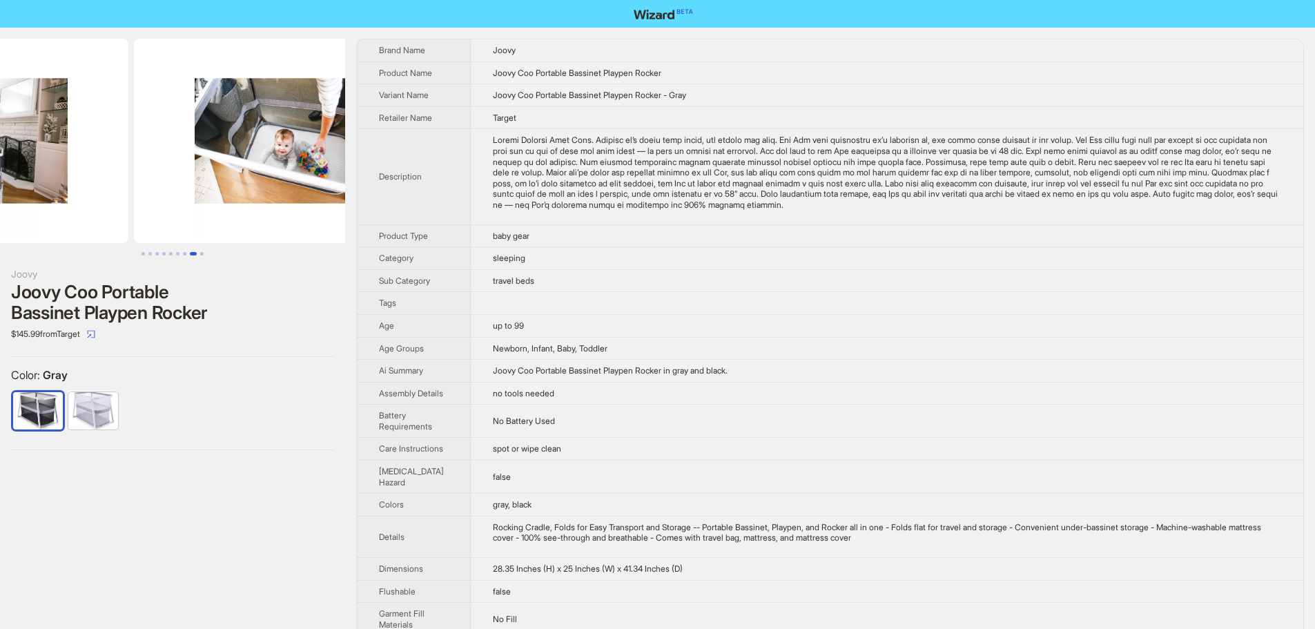
drag, startPoint x: 162, startPoint y: 186, endPoint x: 256, endPoint y: 191, distance: 94.7
click at [303, 185] on img at bounding box center [288, 141] width 309 height 204
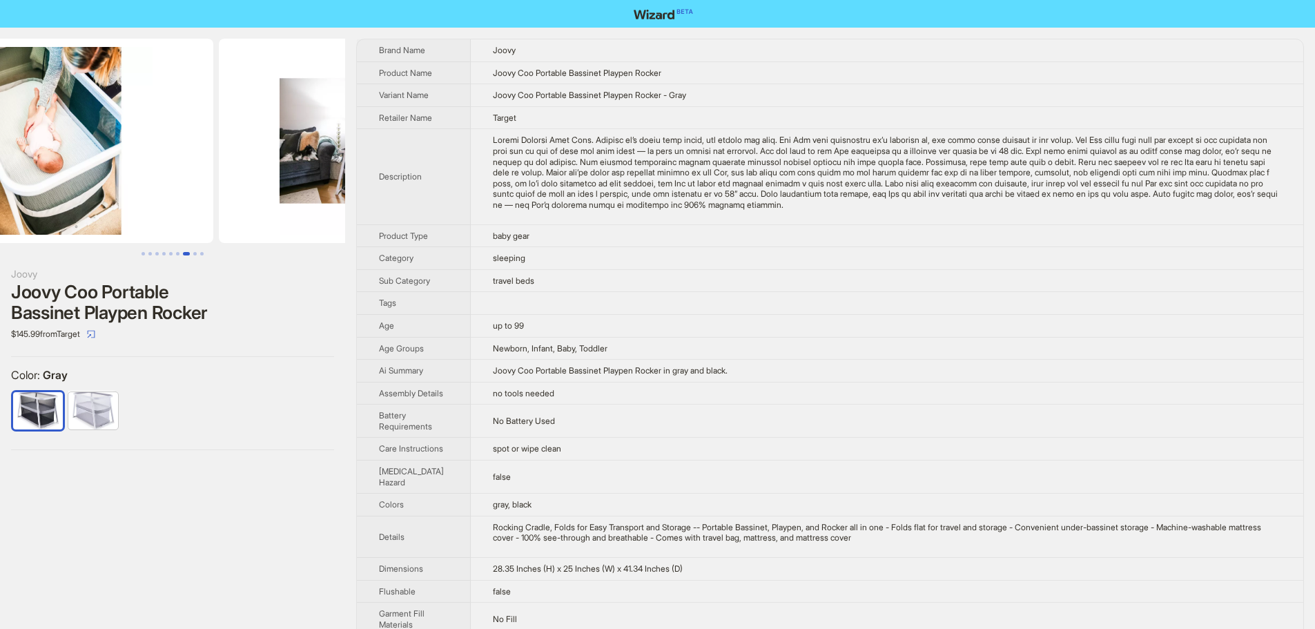
drag, startPoint x: 176, startPoint y: 184, endPoint x: 329, endPoint y: 178, distance: 152.7
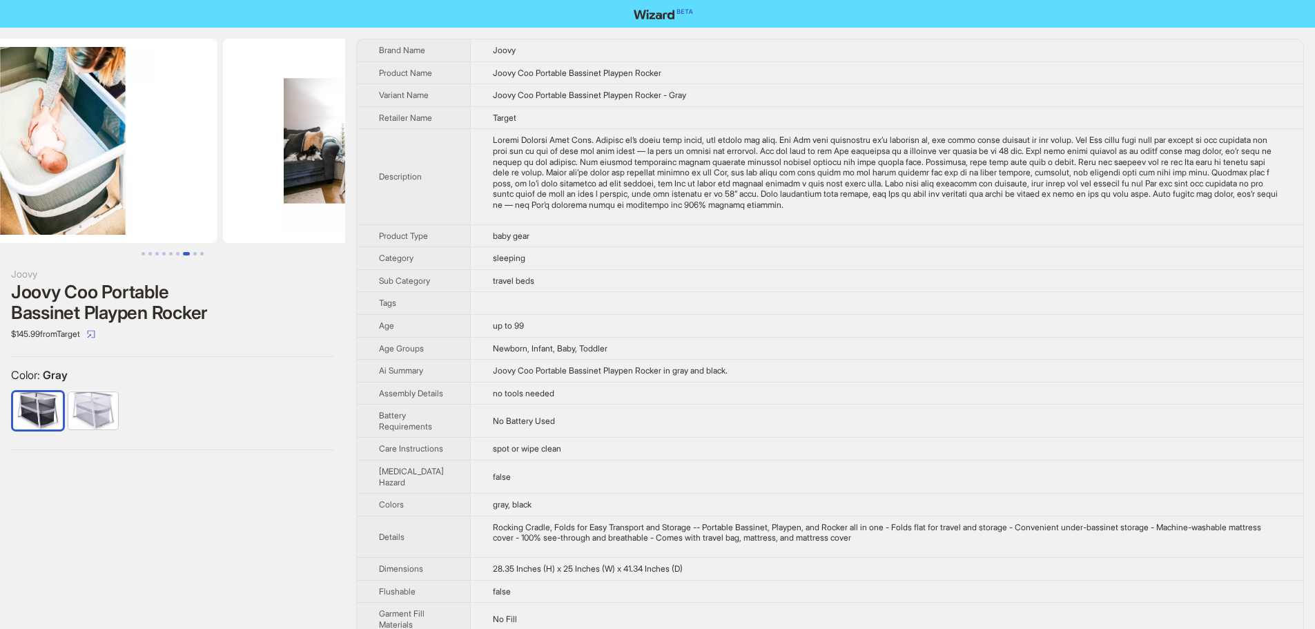
click at [322, 178] on img at bounding box center [377, 141] width 309 height 204
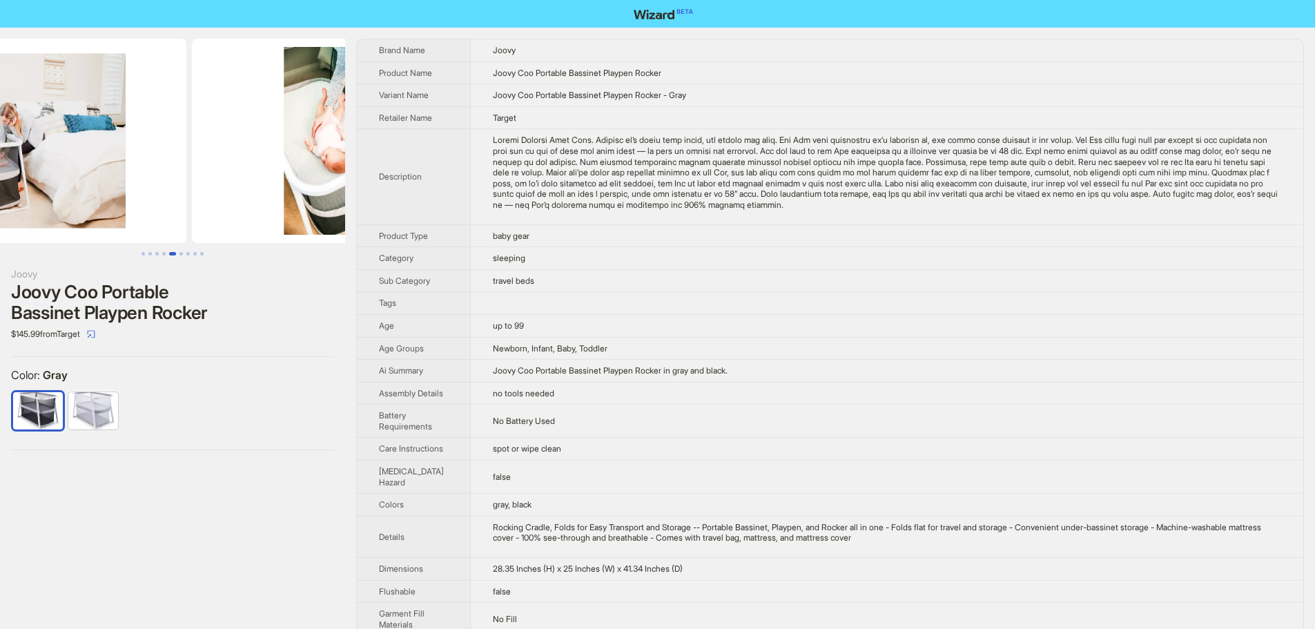
drag, startPoint x: 299, startPoint y: 170, endPoint x: 610, endPoint y: 150, distance: 312.1
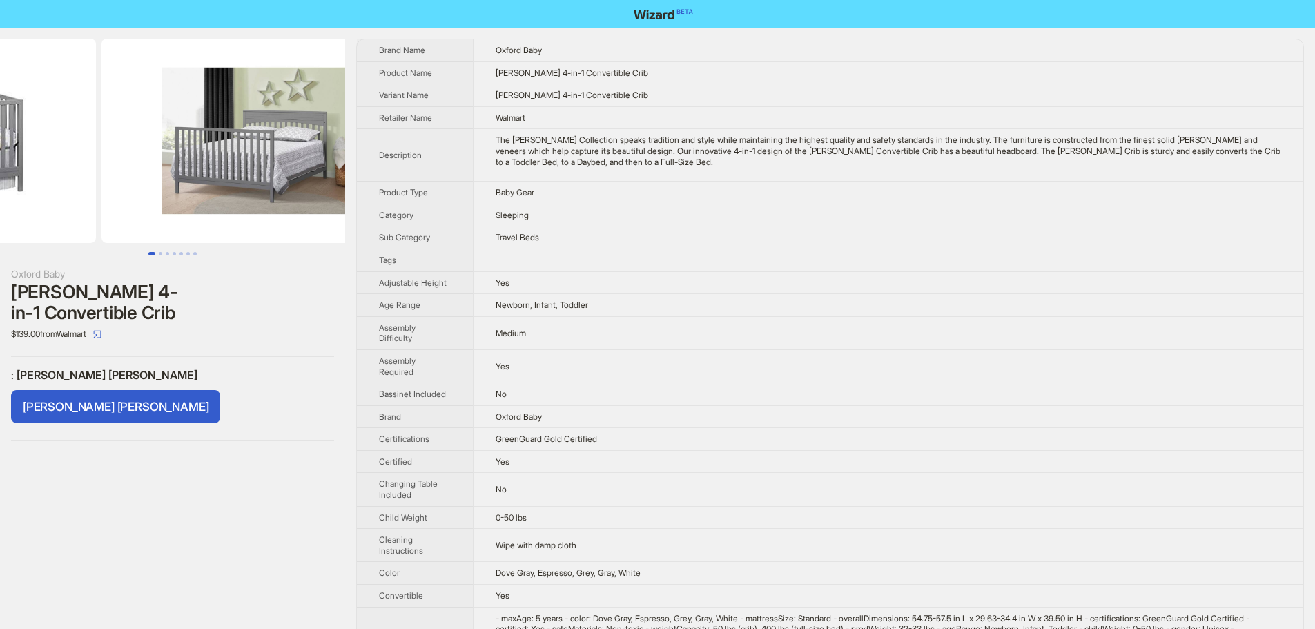
drag, startPoint x: 199, startPoint y: 132, endPoint x: 44, endPoint y: 135, distance: 155.4
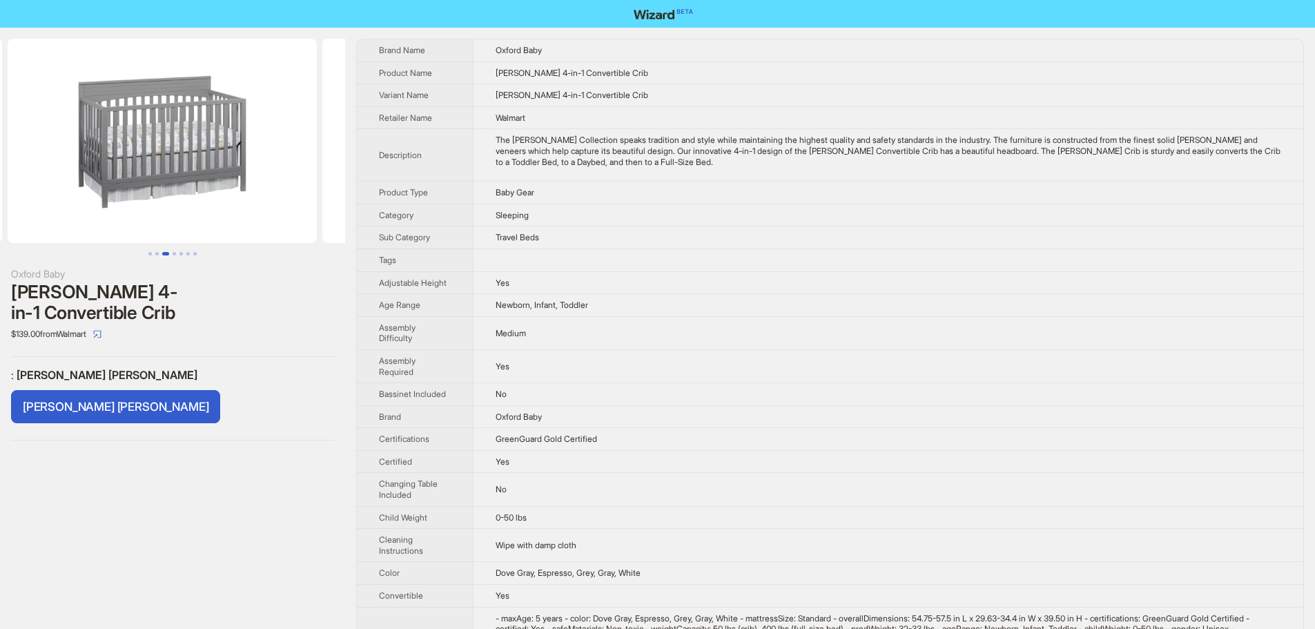
drag, startPoint x: 231, startPoint y: 157, endPoint x: 73, endPoint y: 166, distance: 159.1
click at [57, 159] on ul at bounding box center [172, 141] width 345 height 204
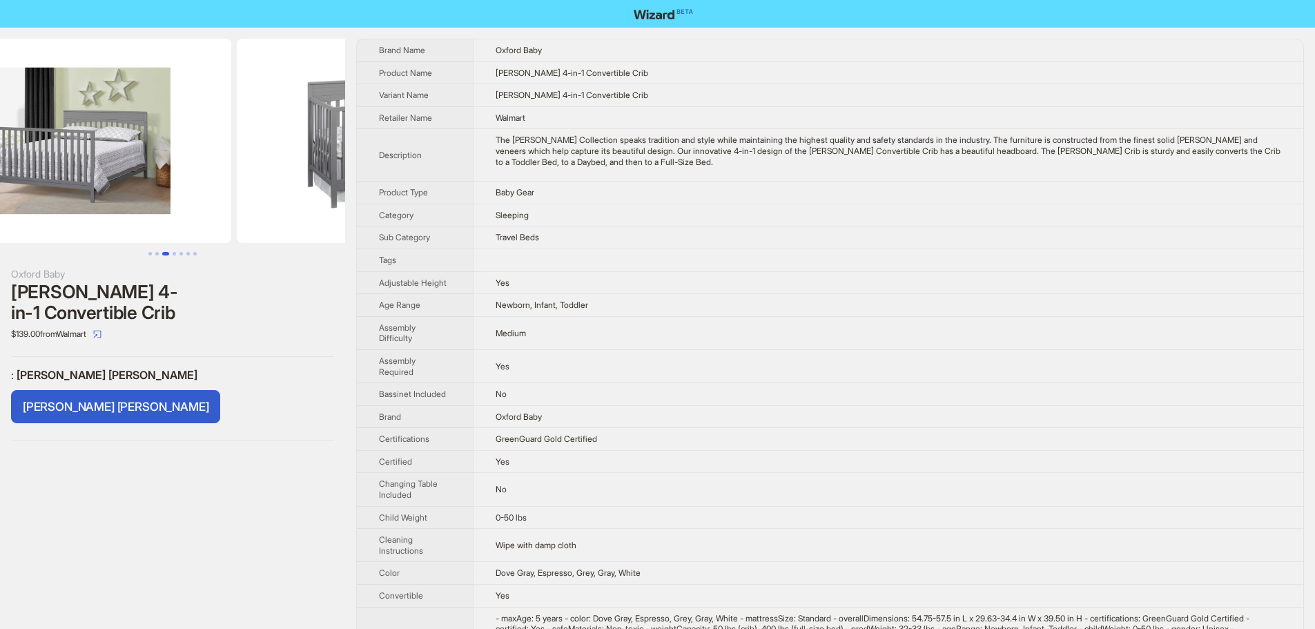
drag, startPoint x: 254, startPoint y: 186, endPoint x: 467, endPoint y: 200, distance: 213.1
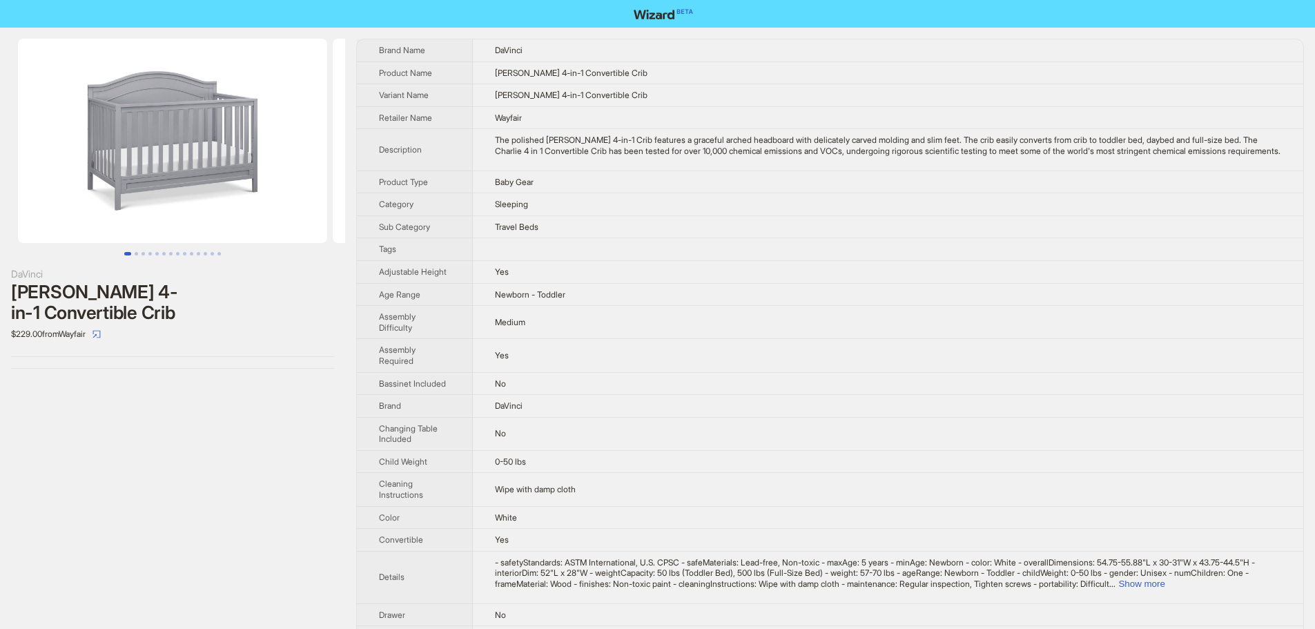
click at [1089, 189] on td "Baby Gear" at bounding box center [888, 182] width 831 height 23
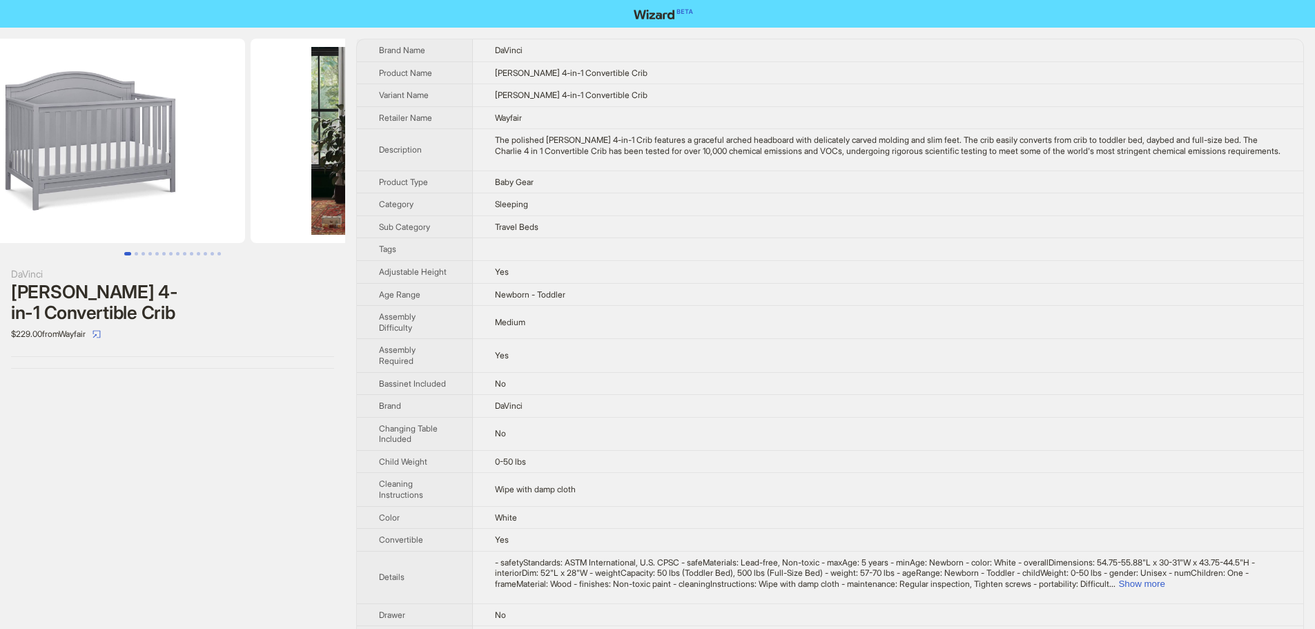
drag, startPoint x: 254, startPoint y: 134, endPoint x: 57, endPoint y: 146, distance: 197.2
click at [66, 146] on ul at bounding box center [172, 141] width 345 height 204
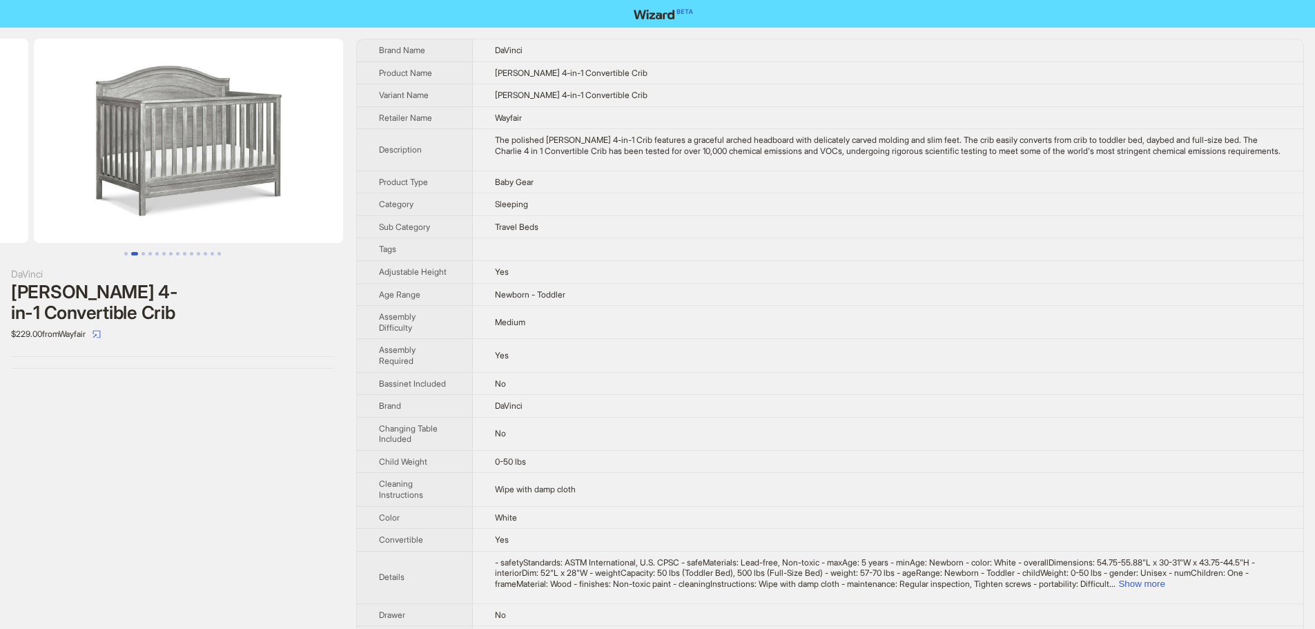
drag, startPoint x: 291, startPoint y: 162, endPoint x: 64, endPoint y: 165, distance: 227.2
click at [72, 166] on ul at bounding box center [172, 141] width 345 height 204
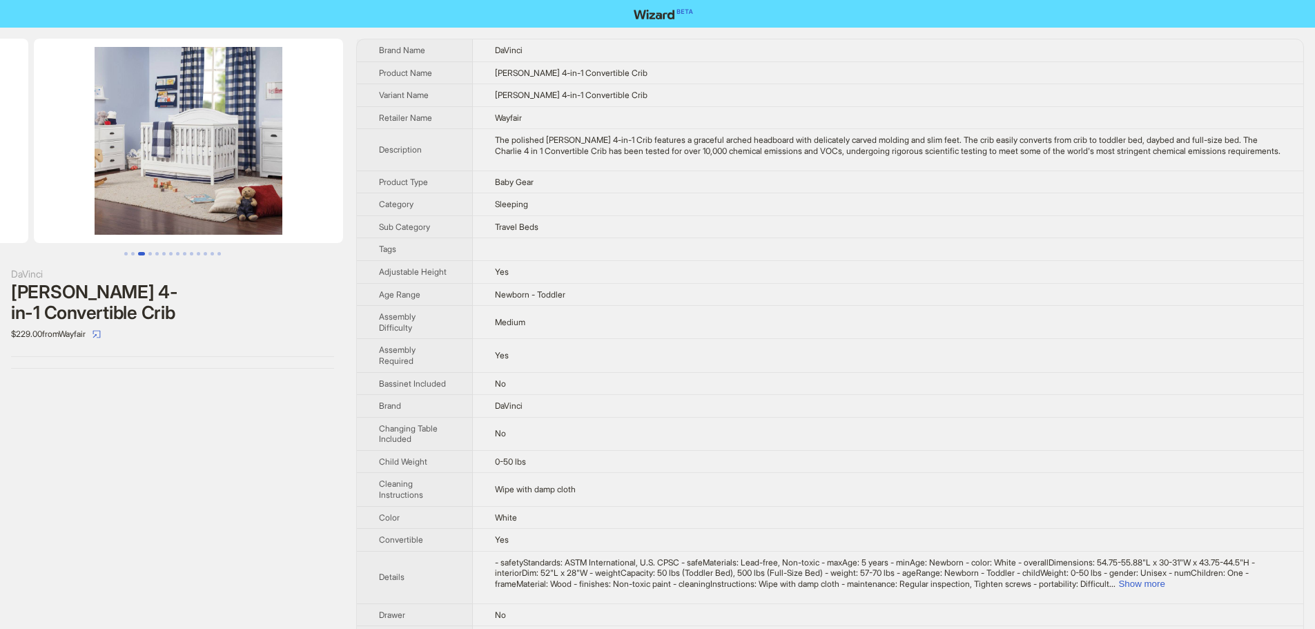
drag, startPoint x: 265, startPoint y: 174, endPoint x: 48, endPoint y: 172, distance: 217.5
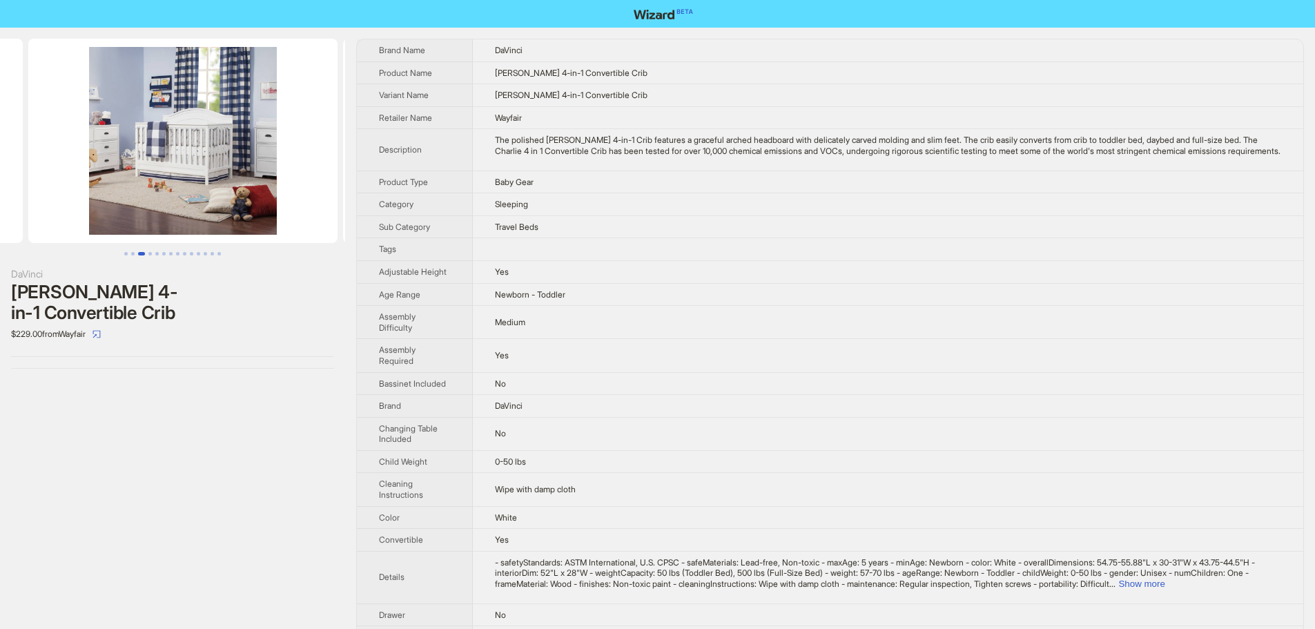
click at [62, 173] on ul at bounding box center [172, 141] width 345 height 204
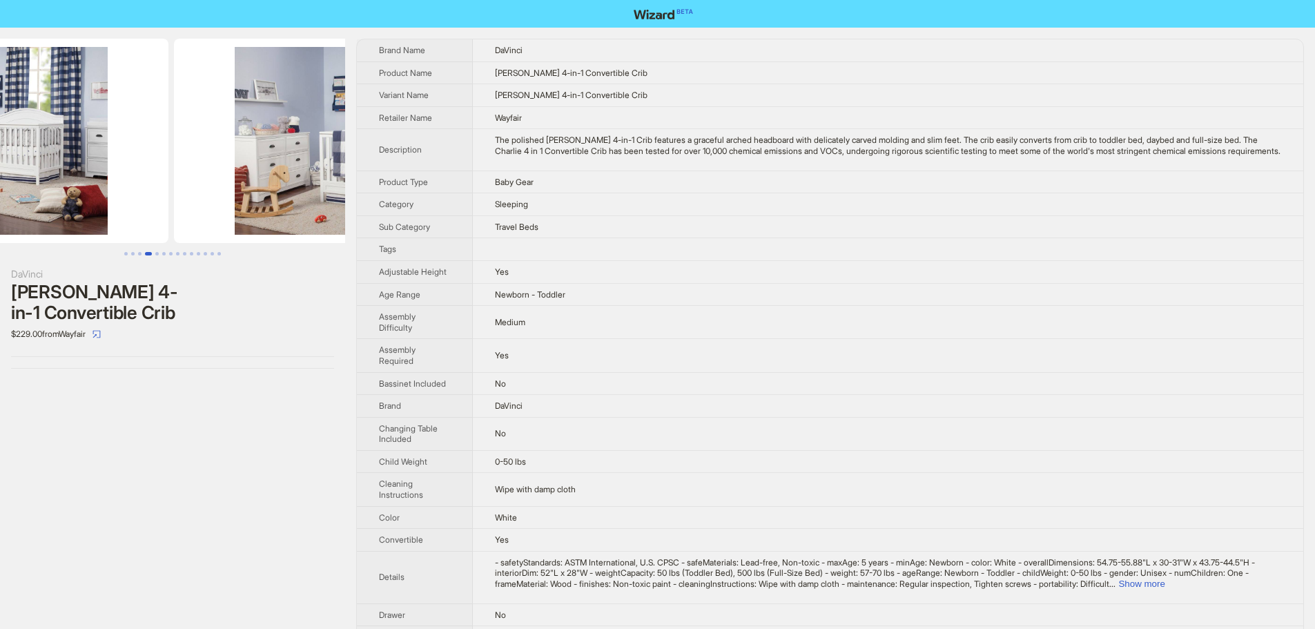
drag, startPoint x: 258, startPoint y: 168, endPoint x: 34, endPoint y: 176, distance: 224.6
click at [48, 176] on ul at bounding box center [172, 141] width 345 height 204
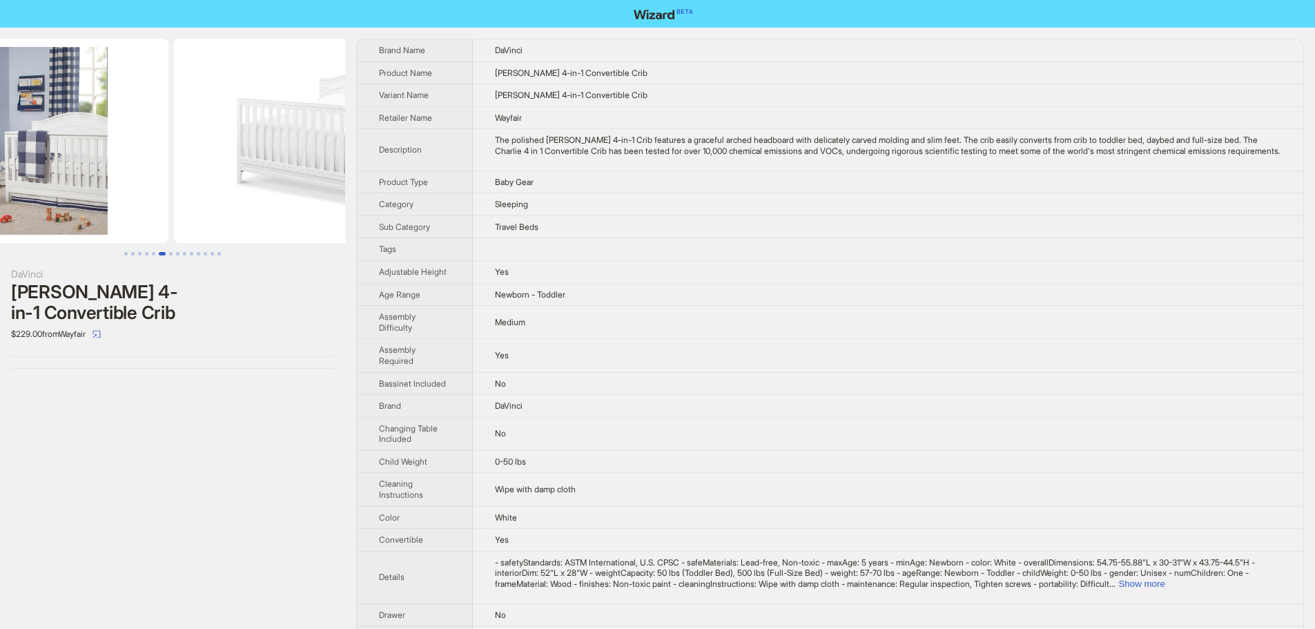
drag, startPoint x: 233, startPoint y: 173, endPoint x: 48, endPoint y: 173, distance: 185.8
click at [48, 173] on ul at bounding box center [172, 141] width 345 height 204
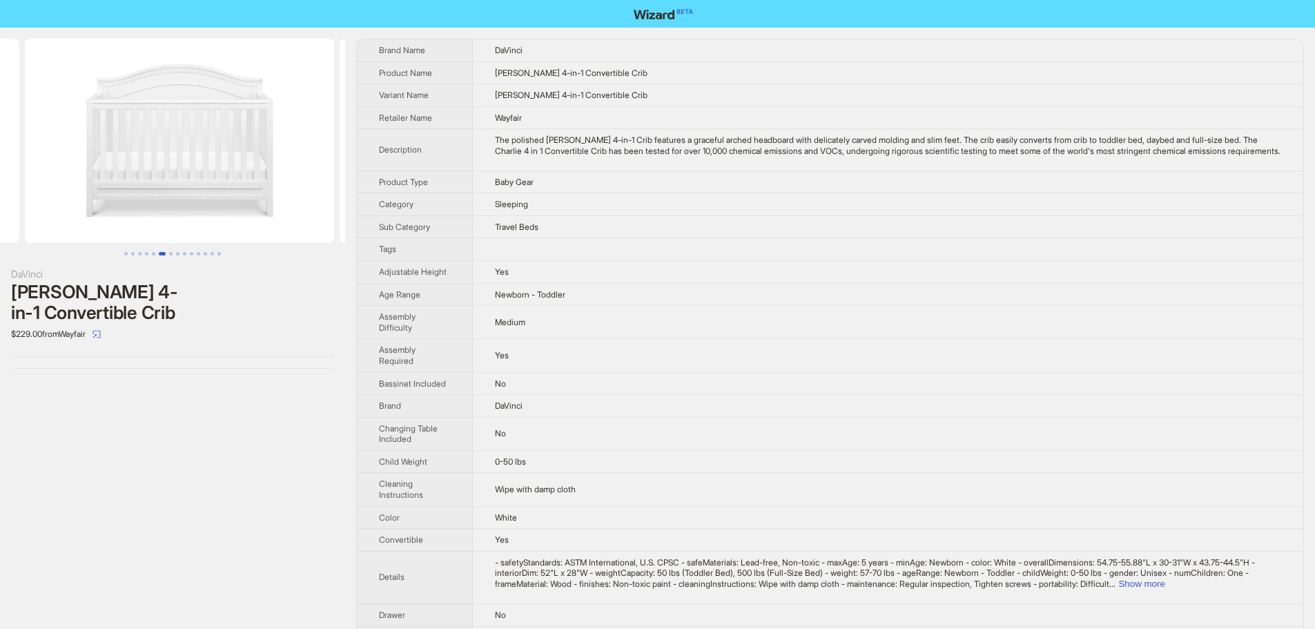
drag, startPoint x: 244, startPoint y: 175, endPoint x: 48, endPoint y: 173, distance: 196.1
click at [48, 173] on ul at bounding box center [172, 141] width 345 height 204
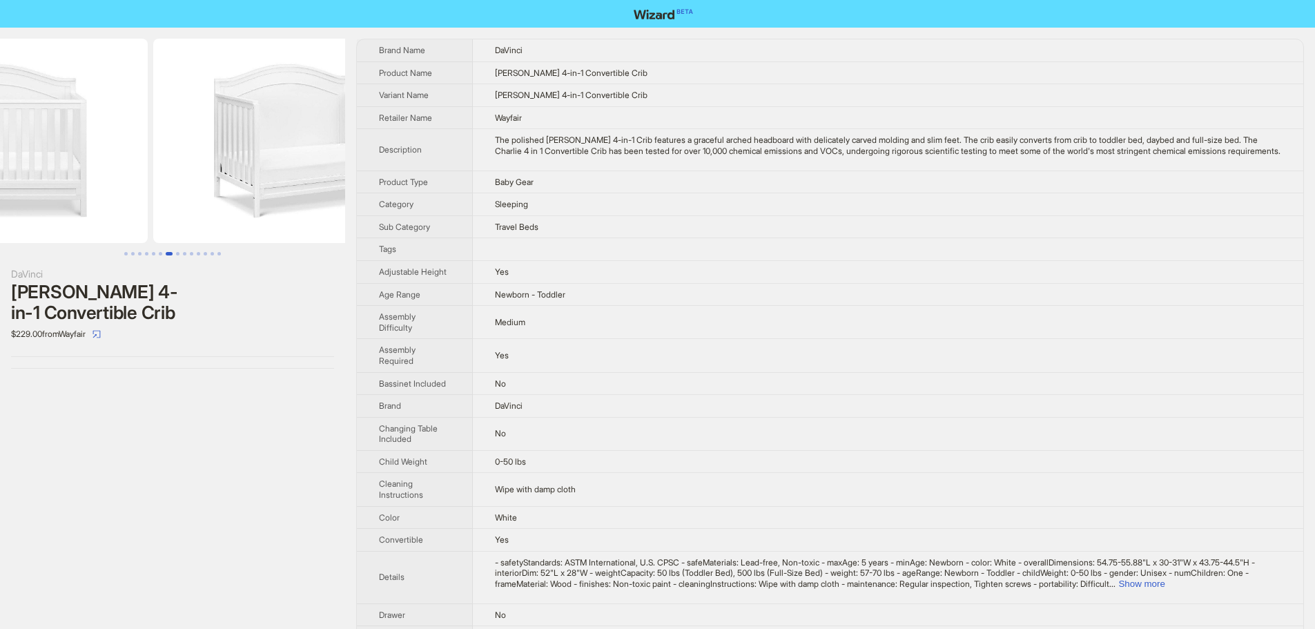
drag, startPoint x: 264, startPoint y: 181, endPoint x: 27, endPoint y: 179, distance: 237.6
click at [32, 179] on ul at bounding box center [172, 141] width 345 height 204
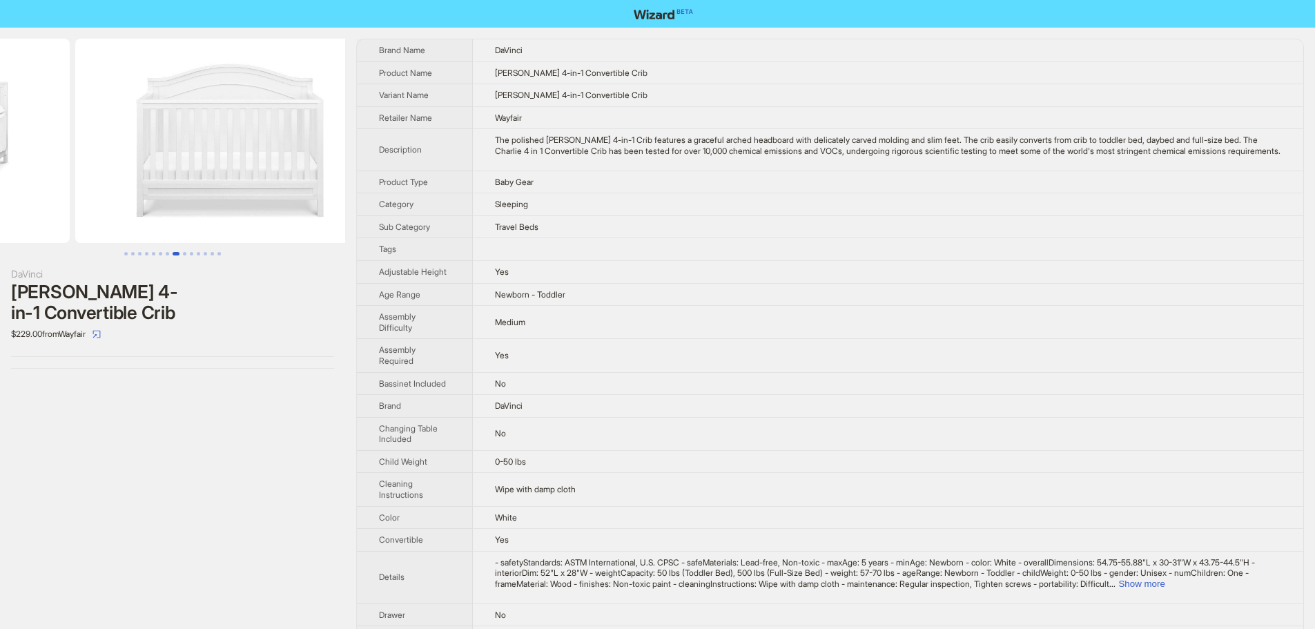
drag, startPoint x: 148, startPoint y: 182, endPoint x: 354, endPoint y: 201, distance: 206.7
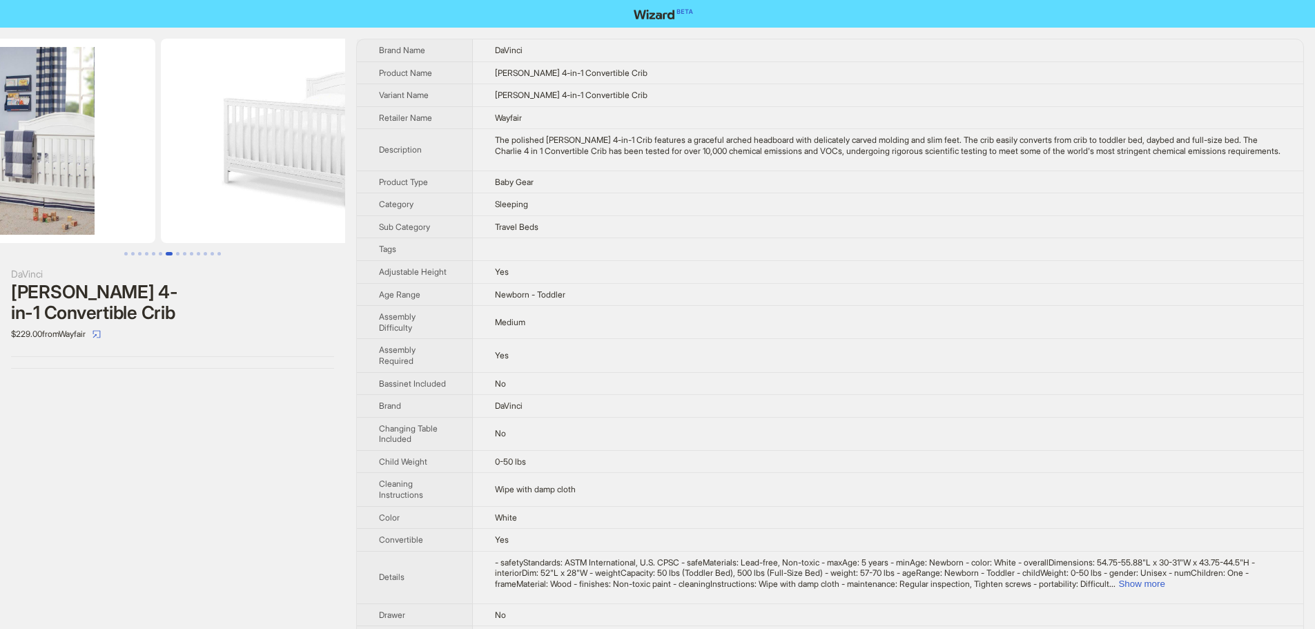
drag, startPoint x: 212, startPoint y: 194, endPoint x: 521, endPoint y: 210, distance: 309.8
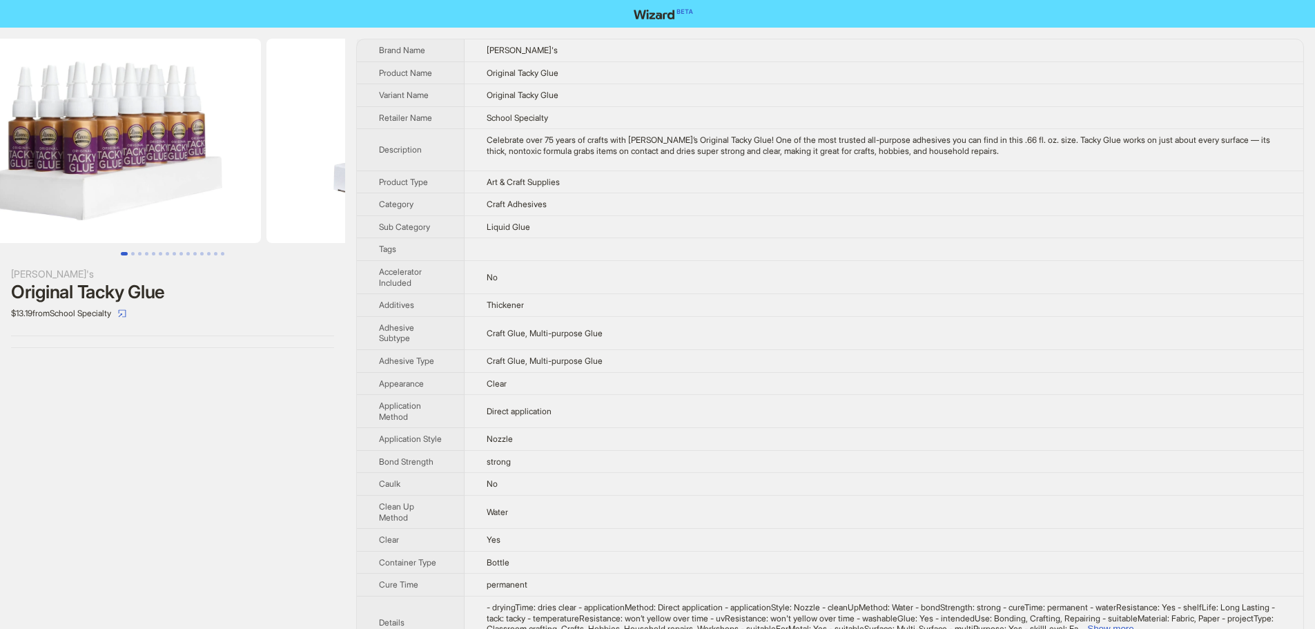
drag, startPoint x: 242, startPoint y: 177, endPoint x: 142, endPoint y: 177, distance: 100.8
click at [154, 176] on img at bounding box center [106, 141] width 309 height 204
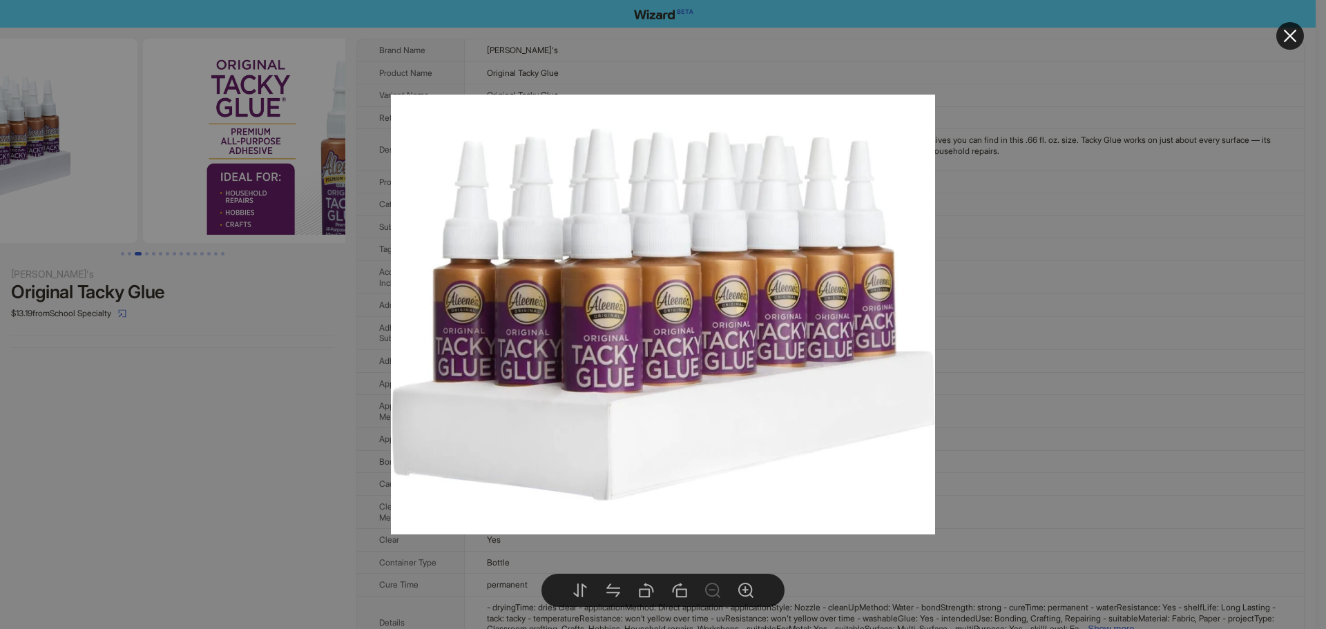
drag, startPoint x: 301, startPoint y: 191, endPoint x: 156, endPoint y: 204, distance: 145.5
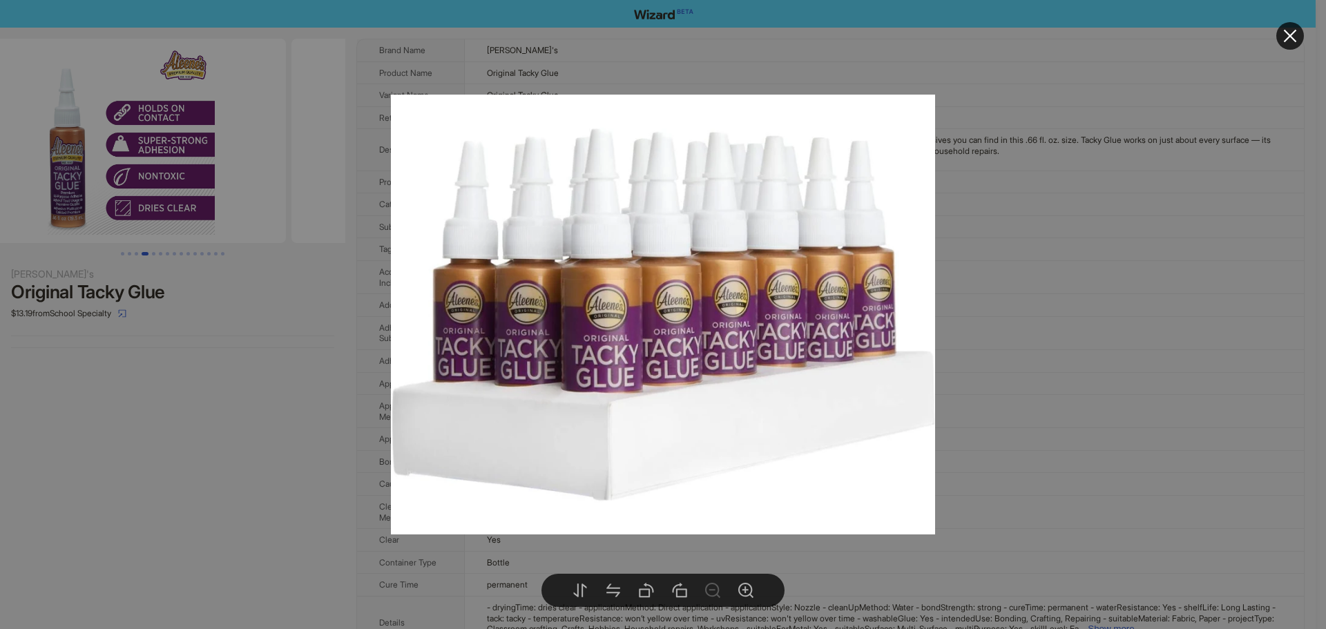
drag, startPoint x: 290, startPoint y: 207, endPoint x: 34, endPoint y: 208, distance: 256.2
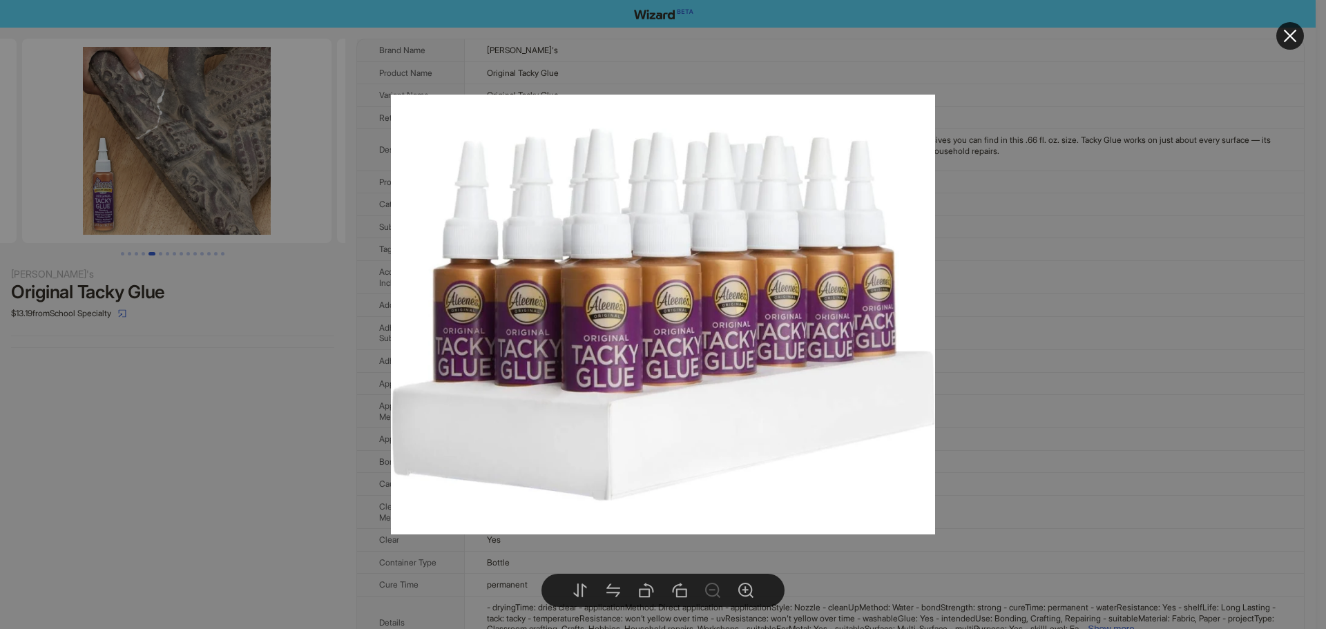
drag, startPoint x: 273, startPoint y: 202, endPoint x: 77, endPoint y: 189, distance: 195.8
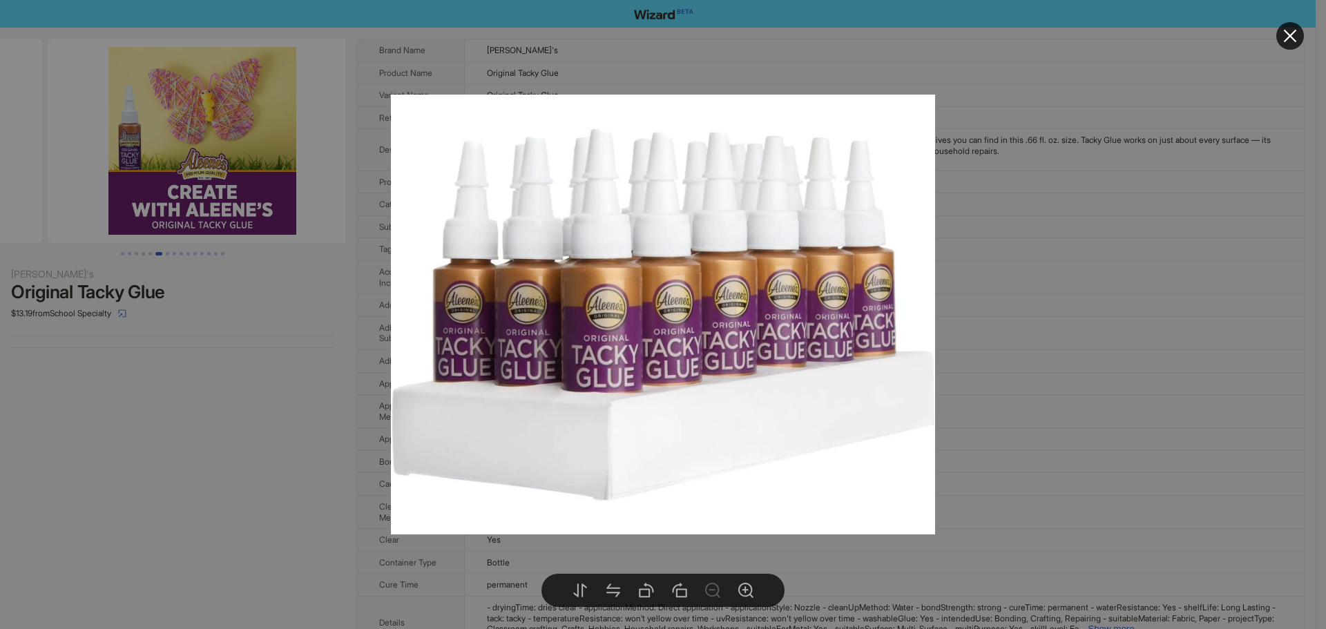
drag, startPoint x: 251, startPoint y: 188, endPoint x: 61, endPoint y: 189, distance: 189.9
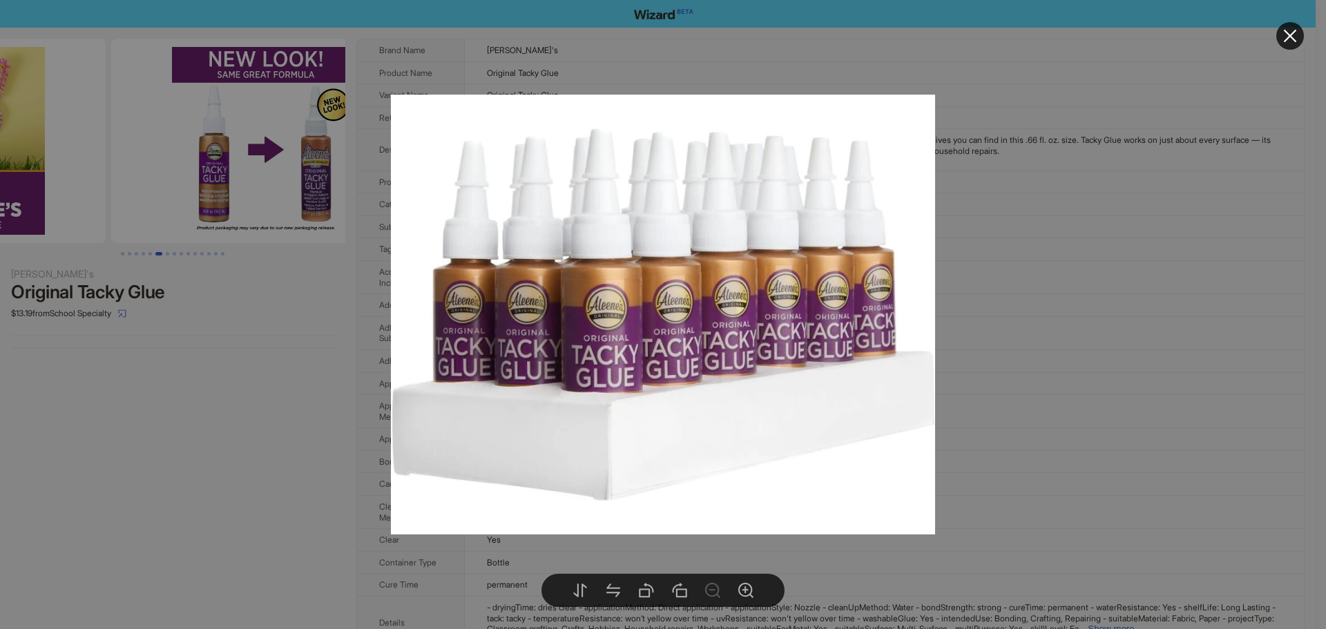
drag, startPoint x: 224, startPoint y: 198, endPoint x: 136, endPoint y: 196, distance: 88.4
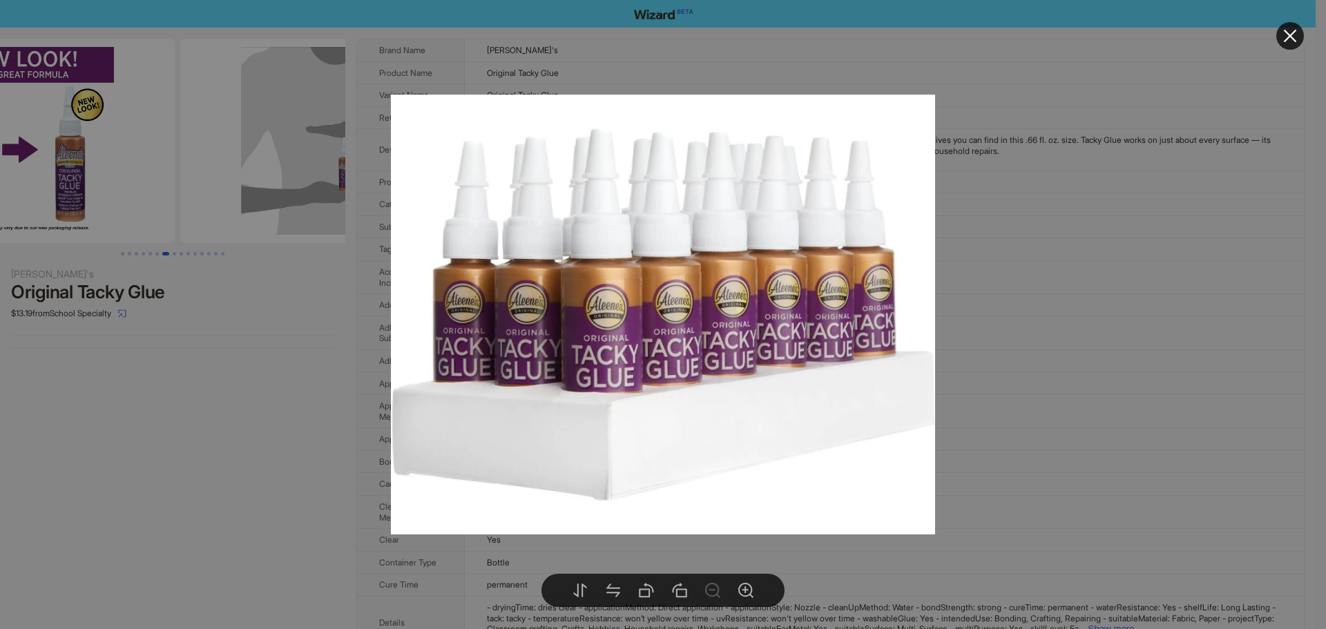
drag, startPoint x: 248, startPoint y: 199, endPoint x: 70, endPoint y: 200, distance: 177.5
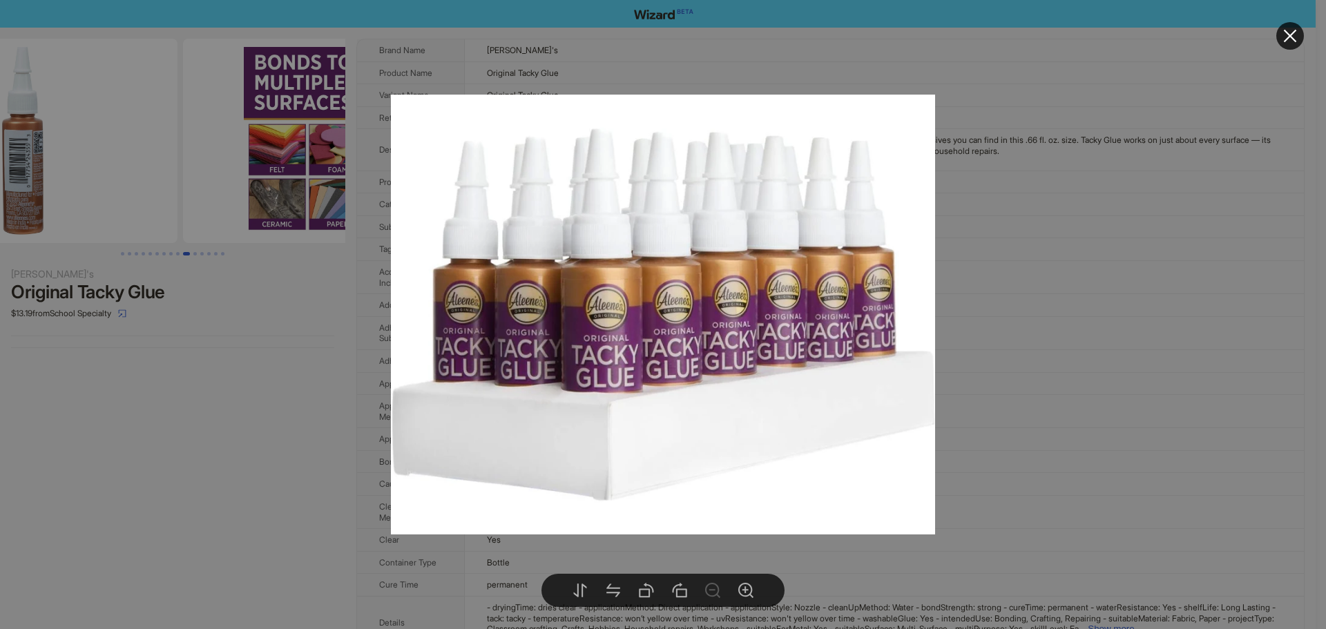
drag, startPoint x: 199, startPoint y: 204, endPoint x: 0, endPoint y: 198, distance: 198.9
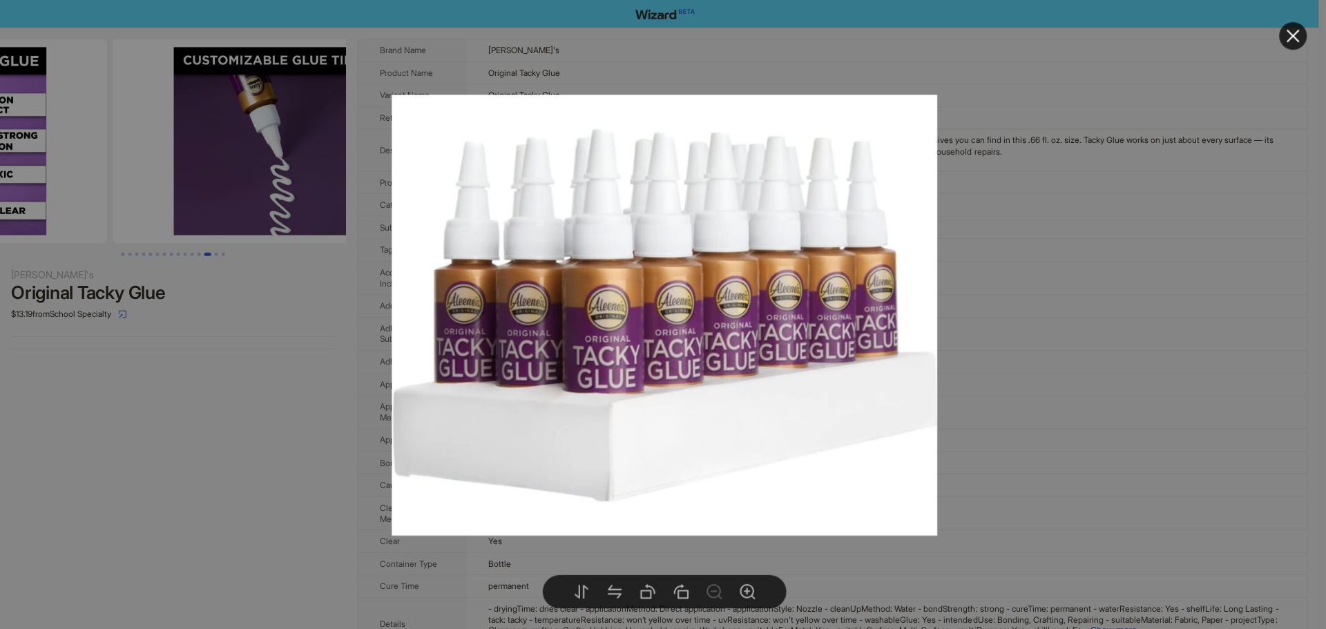
drag, startPoint x: 224, startPoint y: 202, endPoint x: 48, endPoint y: 214, distance: 177.2
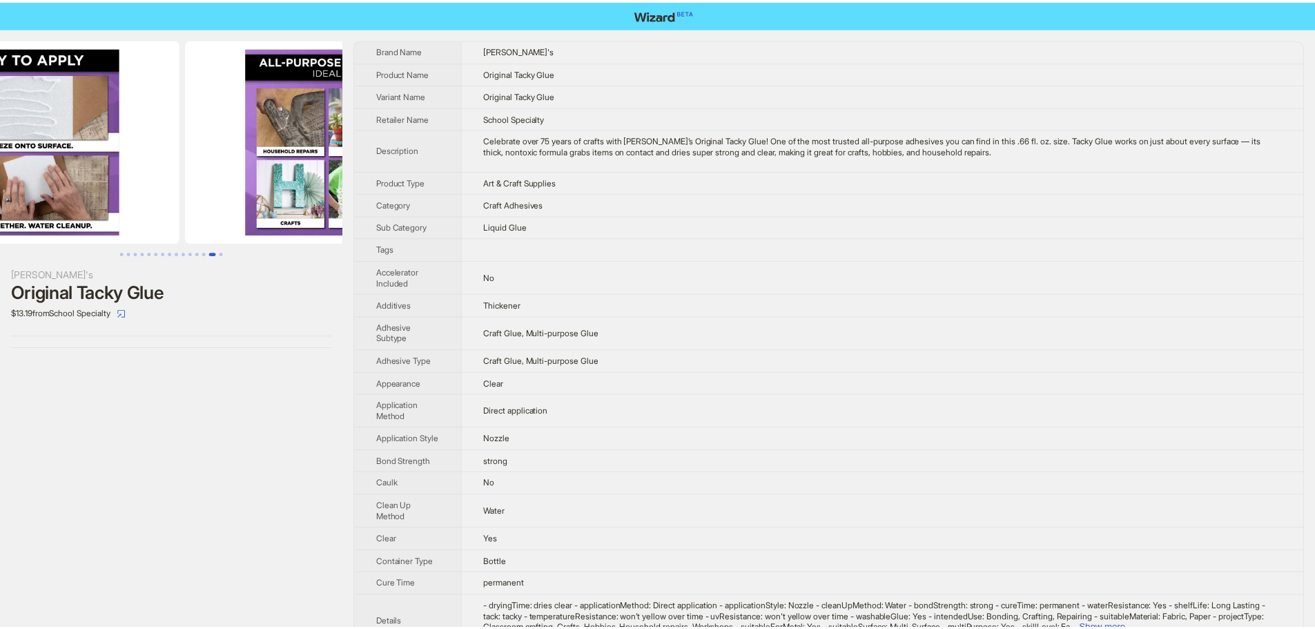
scroll to position [0, 4408]
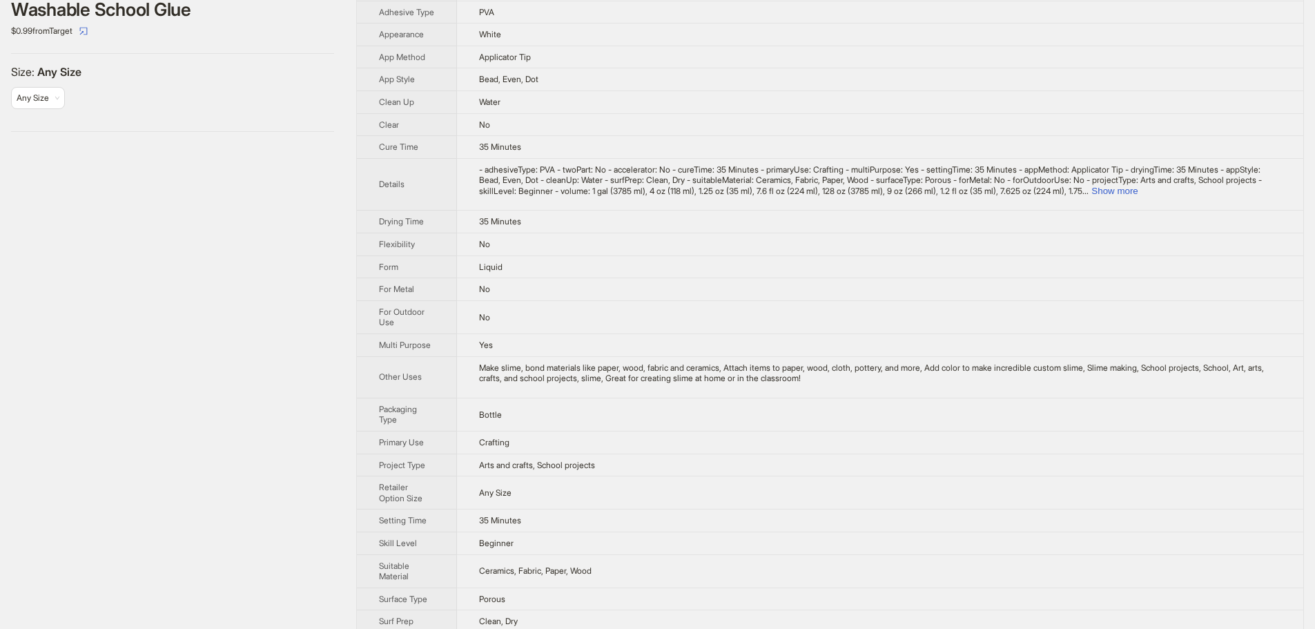
scroll to position [345, 0]
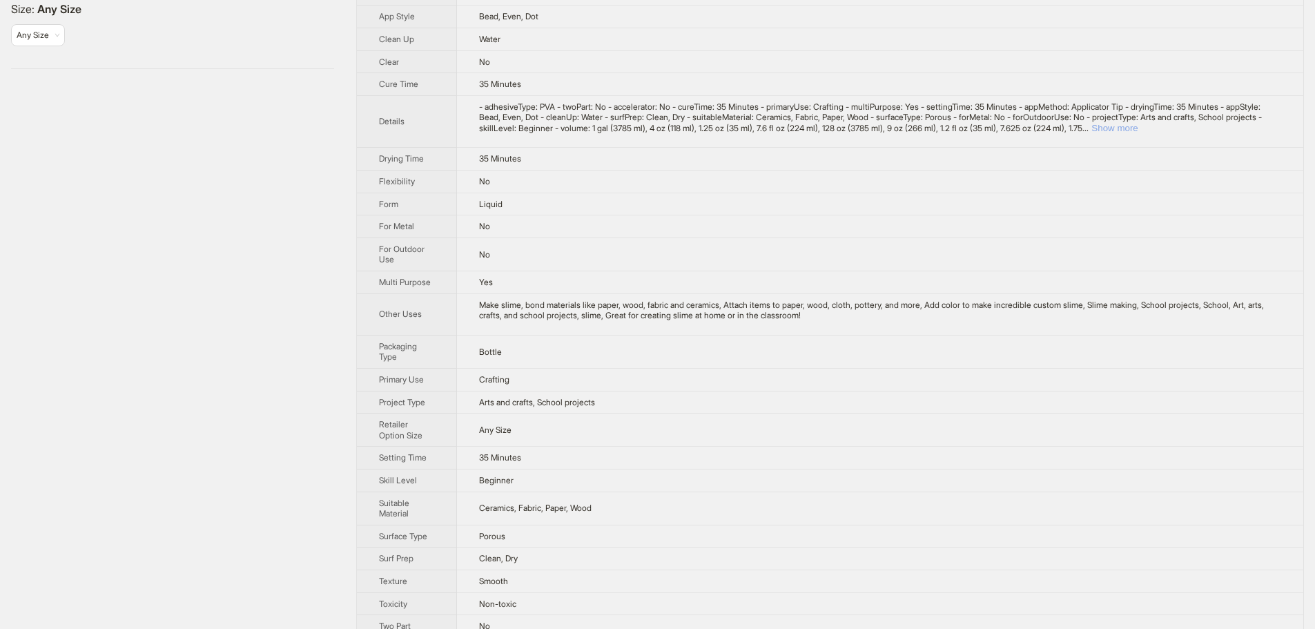
click at [1138, 133] on button "Show more" at bounding box center [1115, 128] width 46 height 10
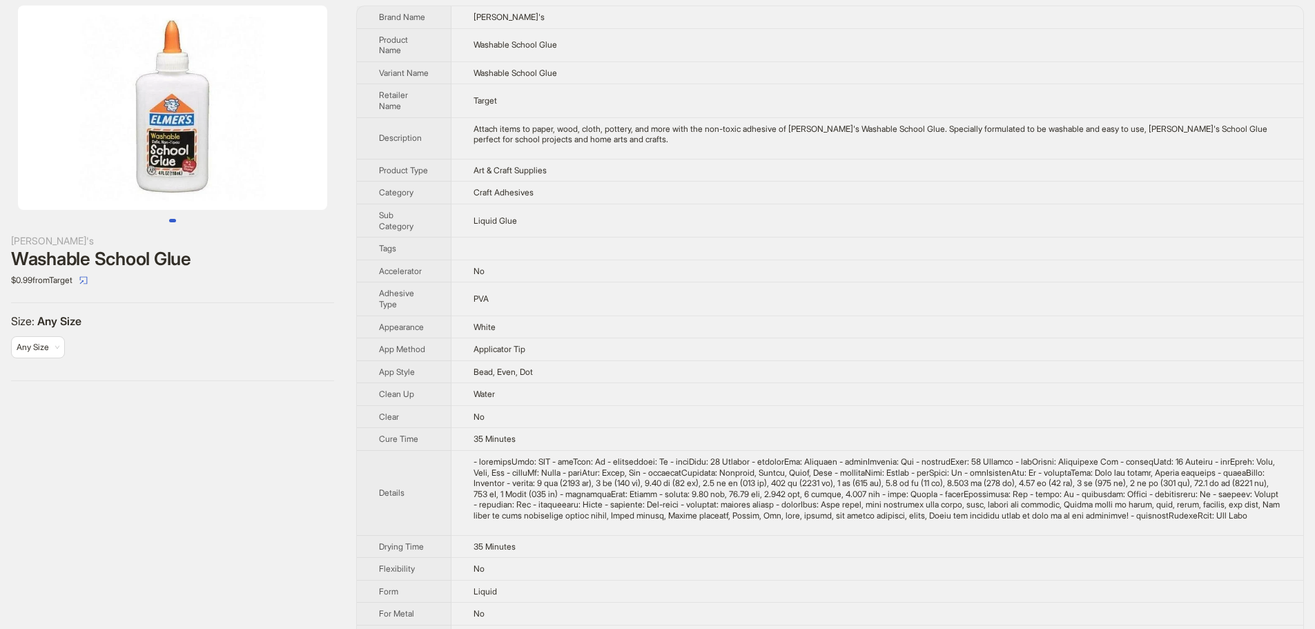
scroll to position [0, 0]
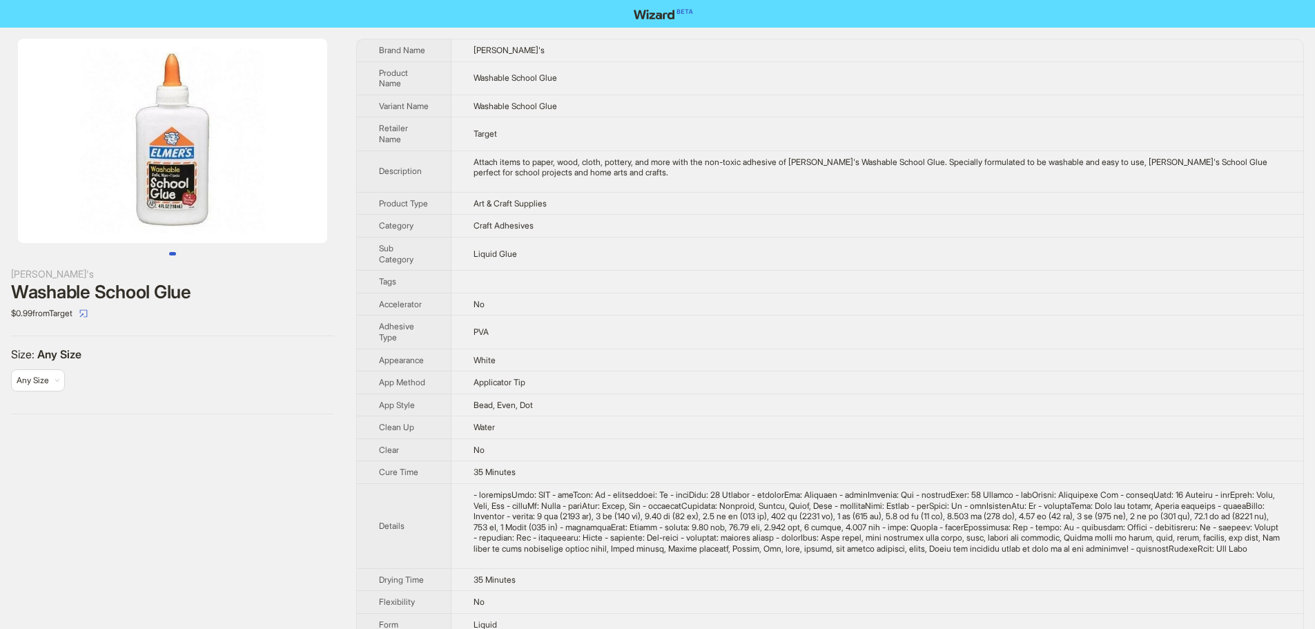
click at [880, 238] on td "Craft Adhesives" at bounding box center [878, 226] width 852 height 23
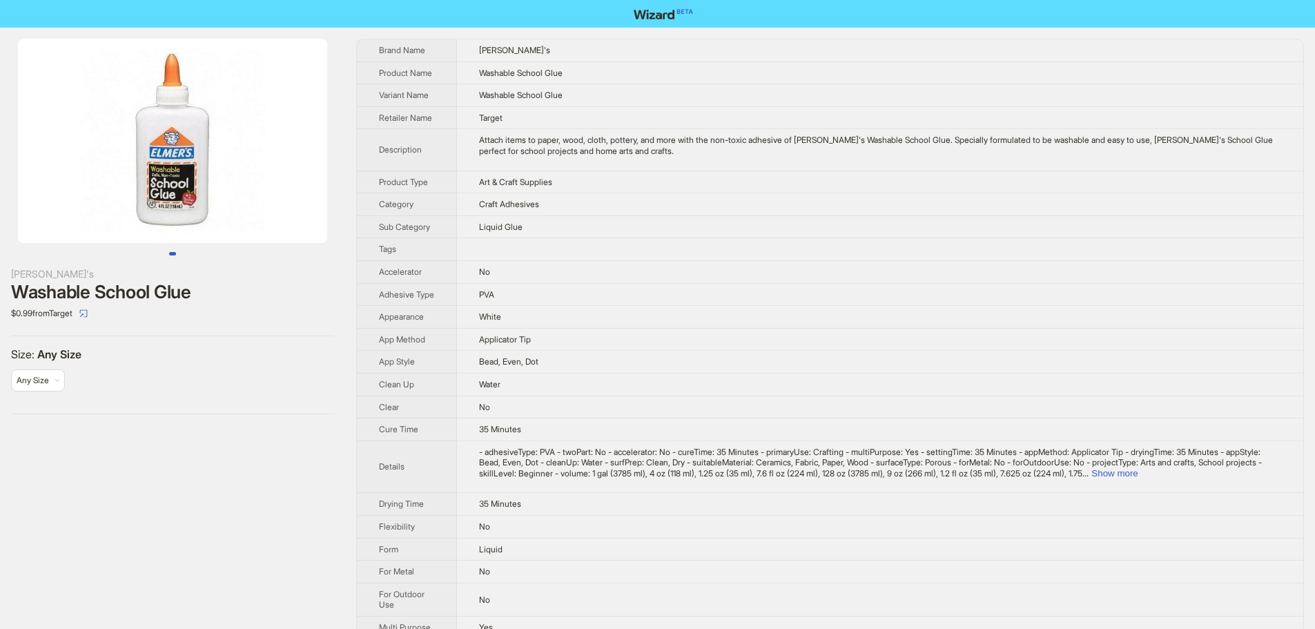
click at [980, 223] on td "Liquid Glue" at bounding box center [880, 226] width 847 height 23
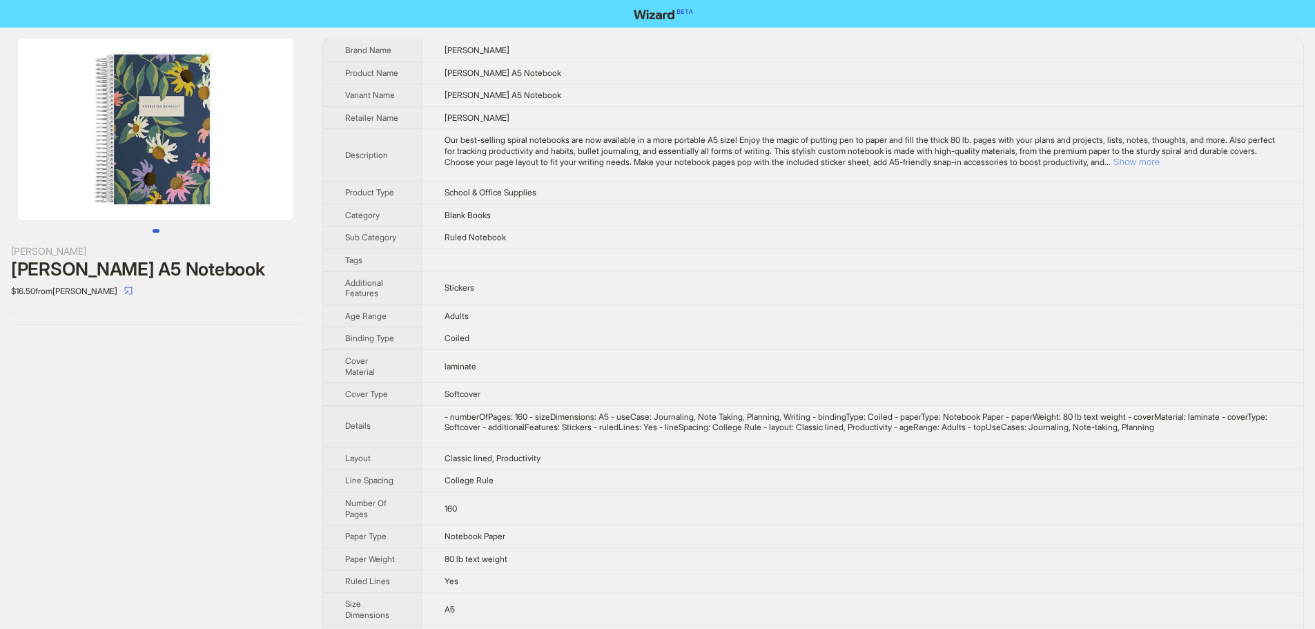
click at [1160, 167] on button "Show more" at bounding box center [1137, 162] width 46 height 10
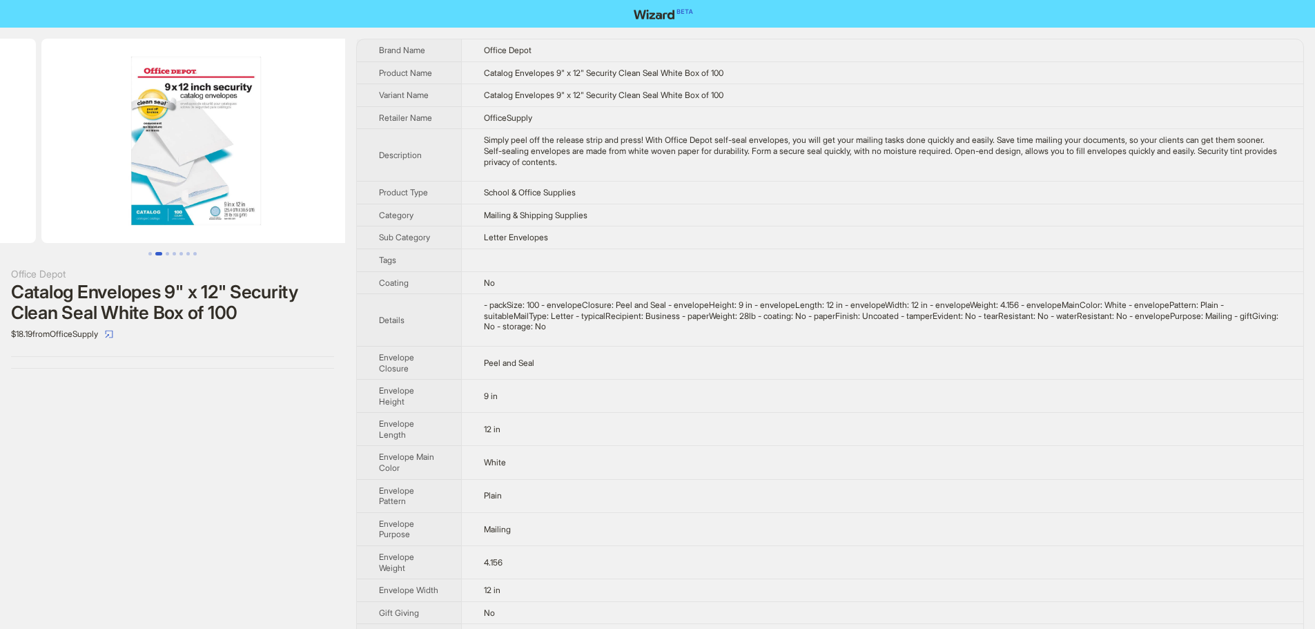
drag, startPoint x: 264, startPoint y: 208, endPoint x: 68, endPoint y: 213, distance: 196.2
click at [68, 213] on ul at bounding box center [172, 141] width 345 height 204
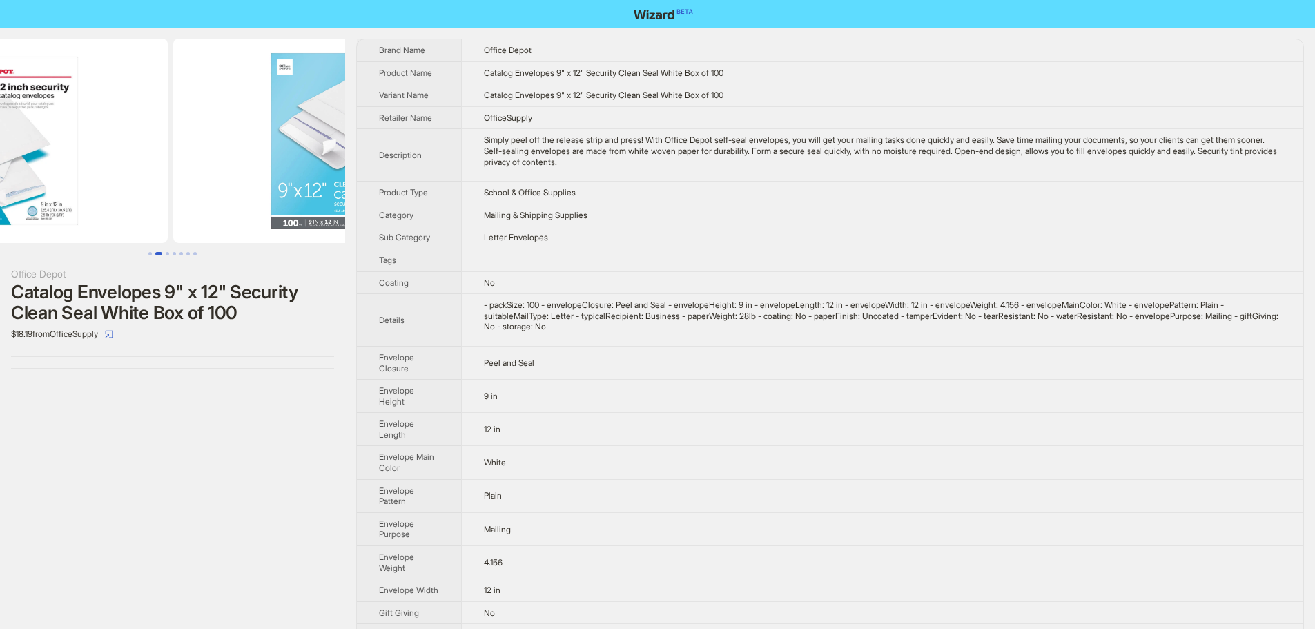
drag, startPoint x: 184, startPoint y: 194, endPoint x: 3, endPoint y: 191, distance: 181.0
click at [3, 191] on img at bounding box center [12, 141] width 309 height 204
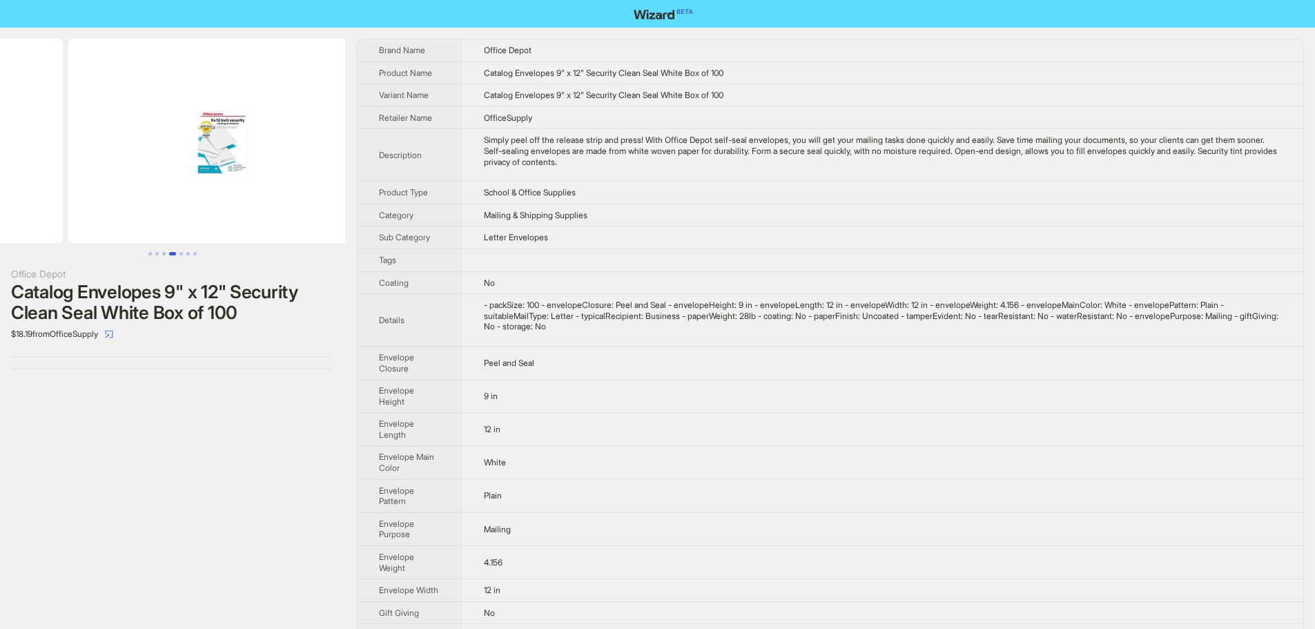
drag, startPoint x: 219, startPoint y: 191, endPoint x: 43, endPoint y: 195, distance: 176.1
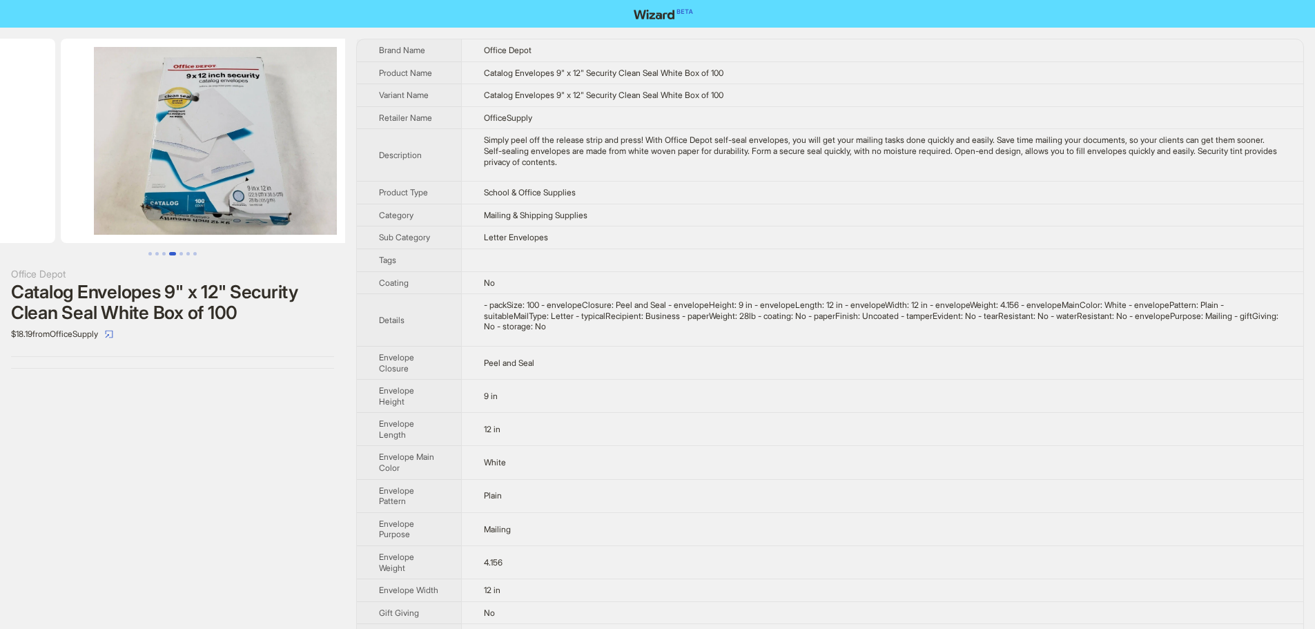
drag, startPoint x: 224, startPoint y: 190, endPoint x: 3, endPoint y: 202, distance: 222.0
click at [0, 202] on ul at bounding box center [172, 141] width 345 height 204
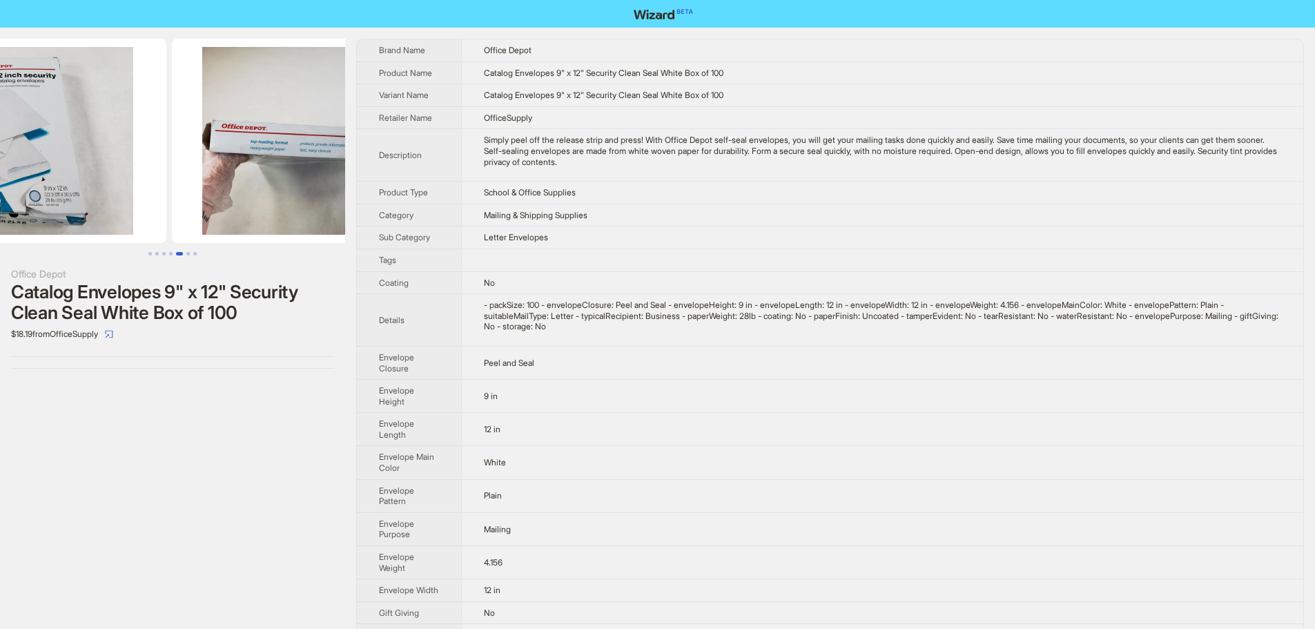
drag, startPoint x: 19, startPoint y: 202, endPoint x: 0, endPoint y: 203, distance: 19.3
click at [1, 203] on ul at bounding box center [172, 141] width 345 height 204
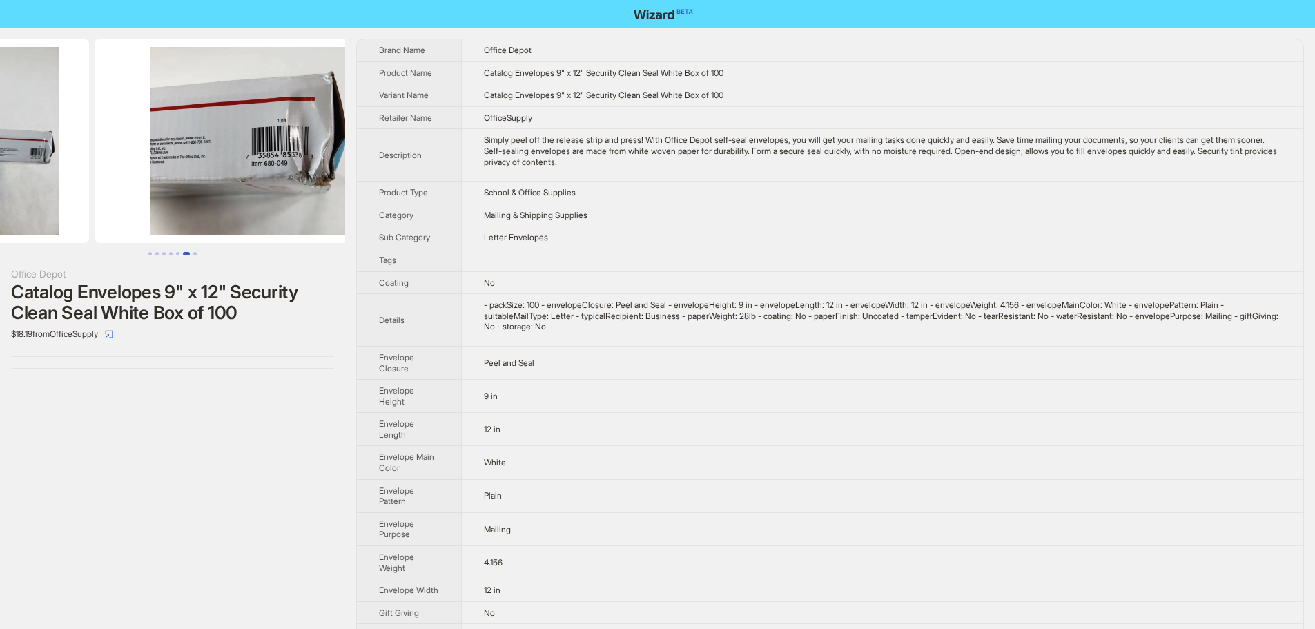
drag, startPoint x: 220, startPoint y: 163, endPoint x: 48, endPoint y: 160, distance: 172.7
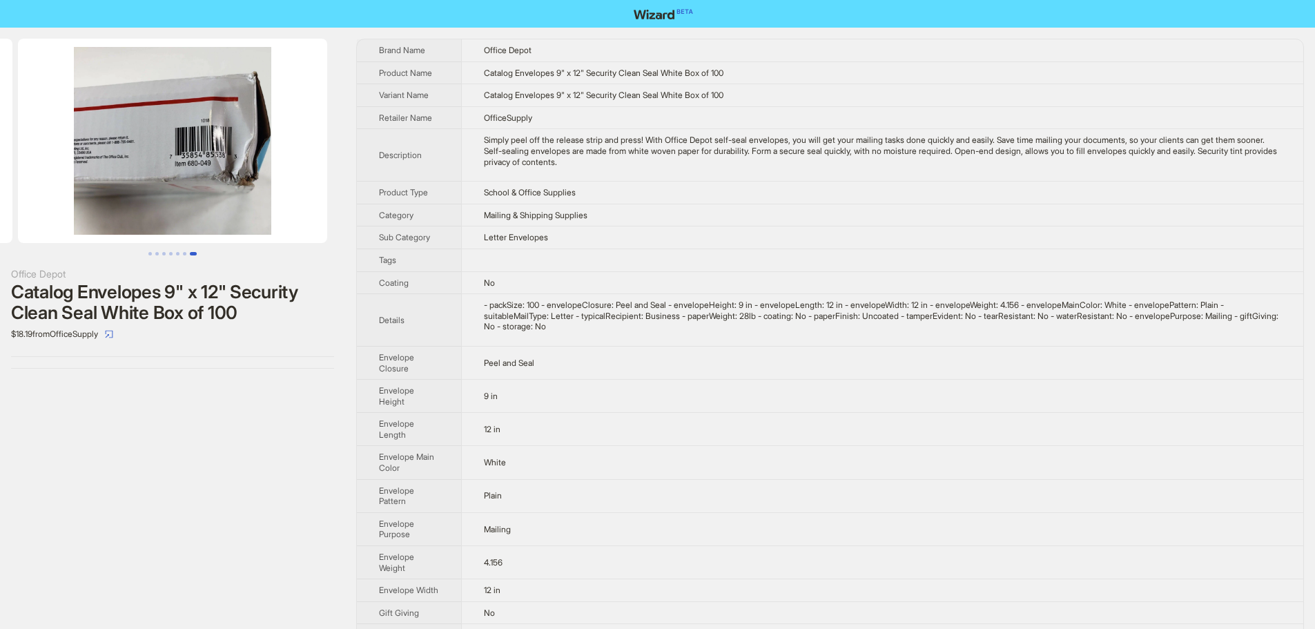
drag, startPoint x: 273, startPoint y: 177, endPoint x: 114, endPoint y: 178, distance: 159.5
click at [116, 178] on img at bounding box center [172, 141] width 309 height 204
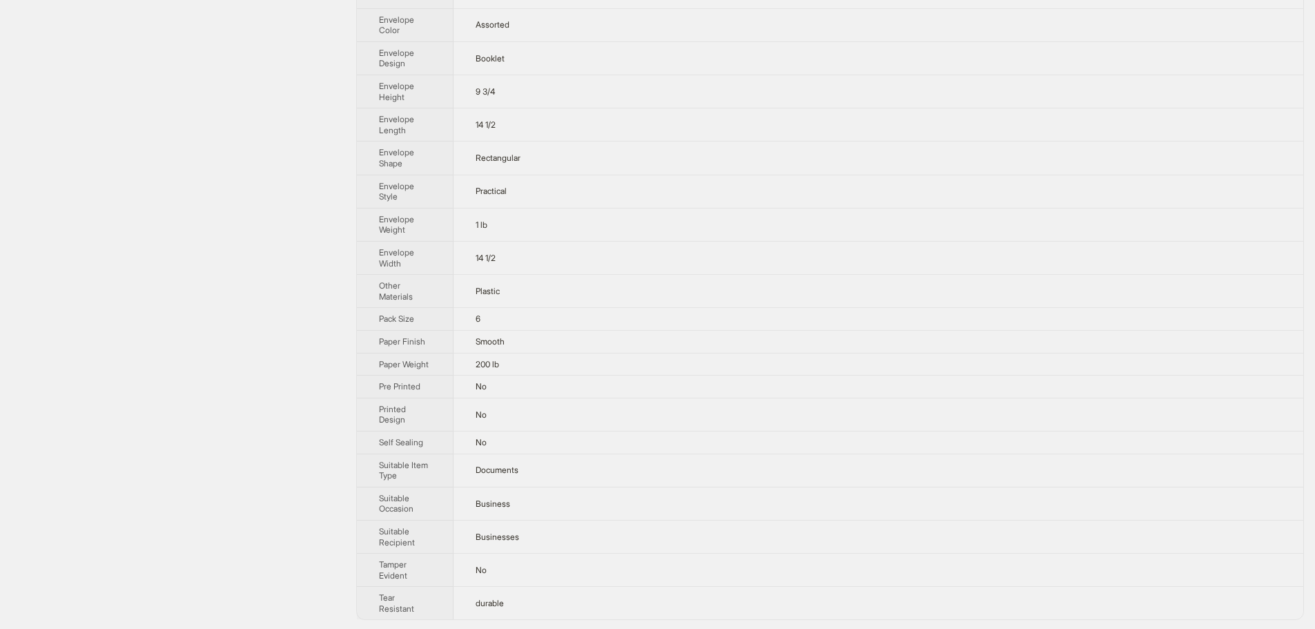
scroll to position [384, 0]
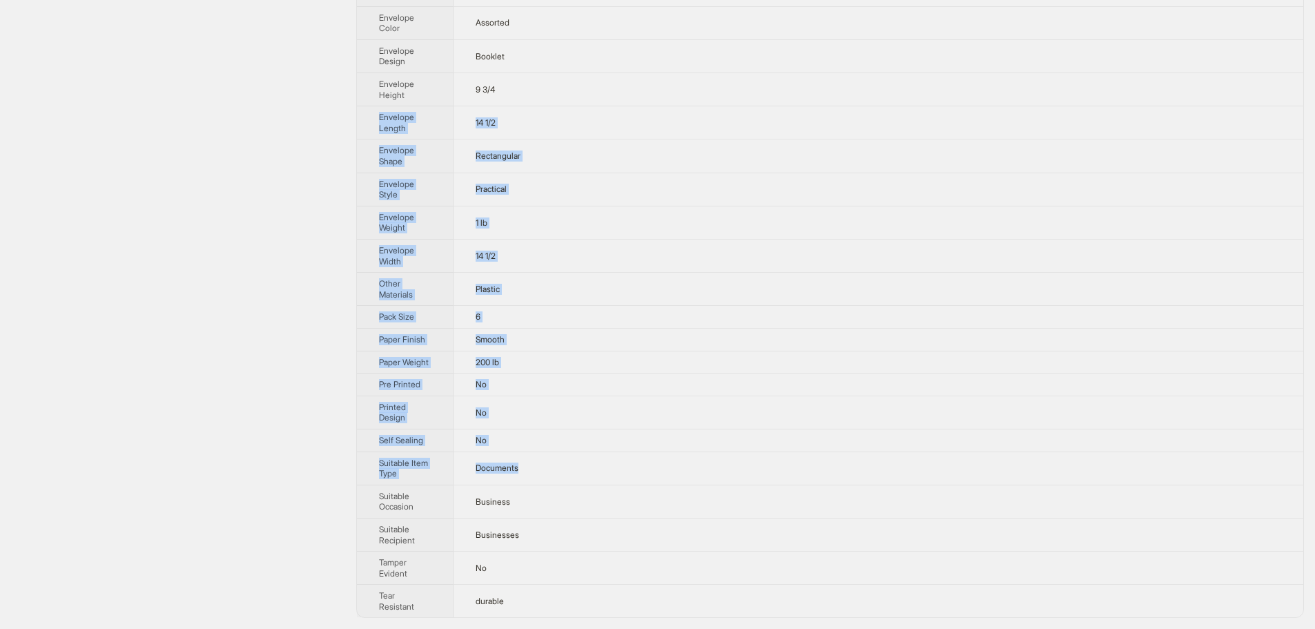
drag, startPoint x: 828, startPoint y: 106, endPoint x: 804, endPoint y: 515, distance: 409.5
click at [804, 490] on tbody "Brand Name Jam Product Name Paper Plastic Envelopes with Snap Closure Legal Boo…" at bounding box center [830, 136] width 947 height 962
click at [758, 363] on td "200 lb" at bounding box center [879, 362] width 850 height 23
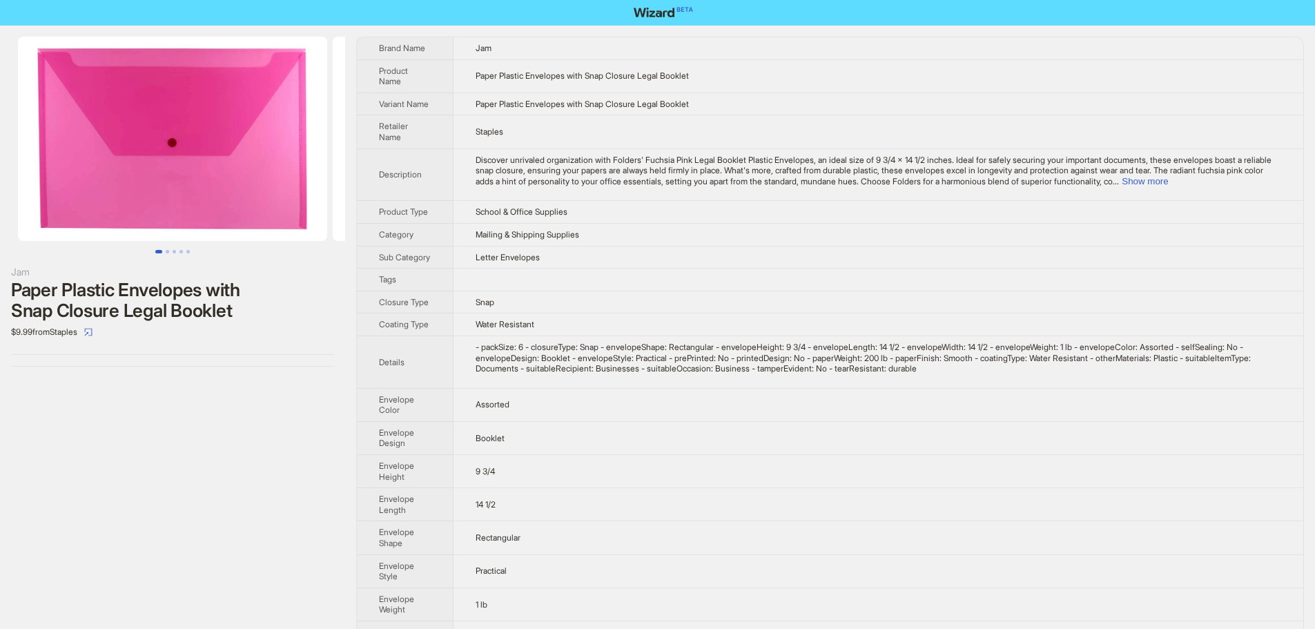
scroll to position [0, 0]
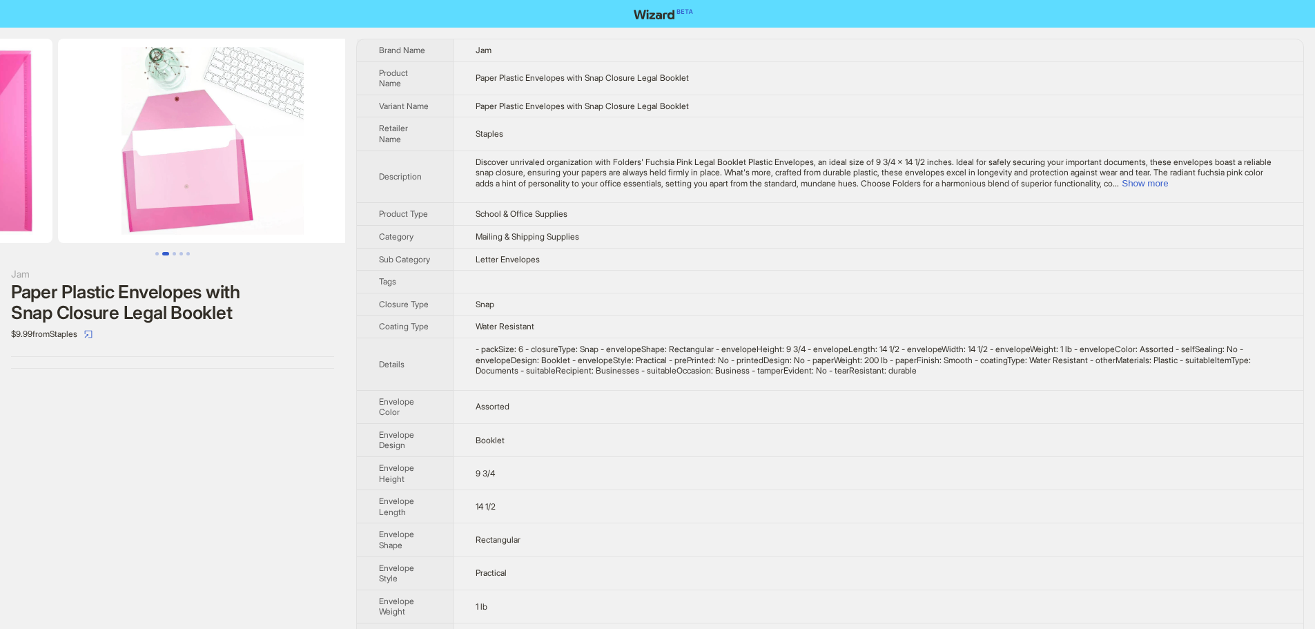
drag, startPoint x: 245, startPoint y: 194, endPoint x: 110, endPoint y: 200, distance: 135.5
click at [110, 200] on ul at bounding box center [172, 141] width 345 height 204
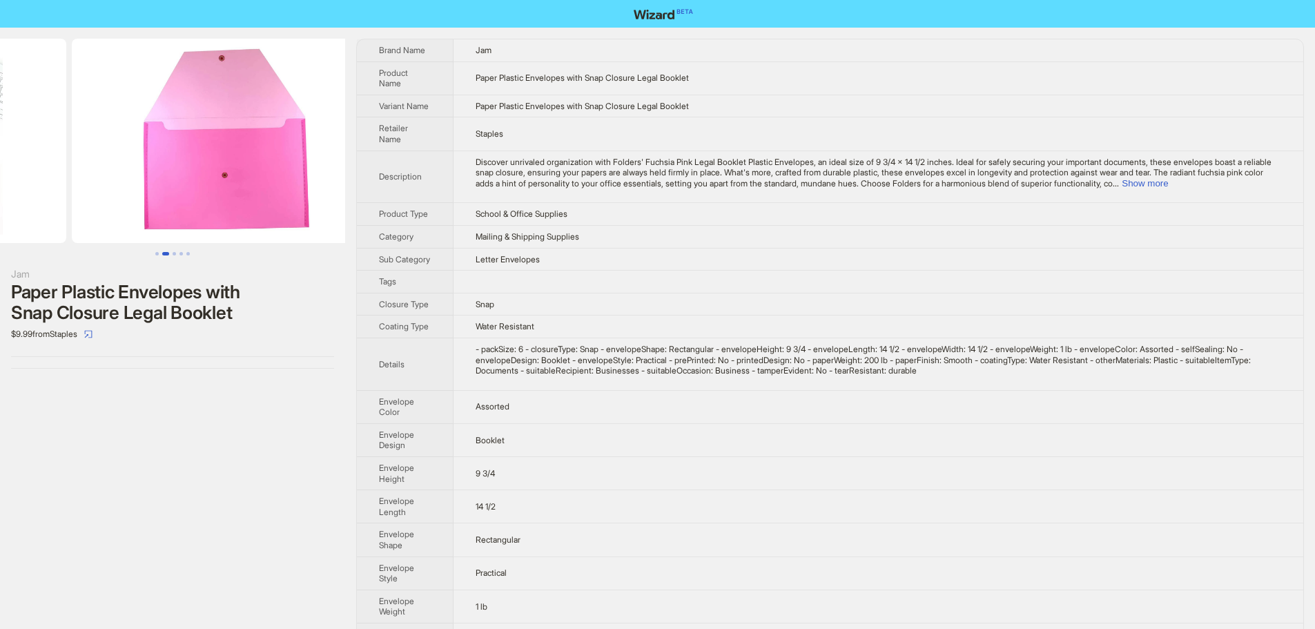
drag, startPoint x: 276, startPoint y: 200, endPoint x: 94, endPoint y: 196, distance: 182.3
click at [95, 196] on ul at bounding box center [172, 141] width 345 height 204
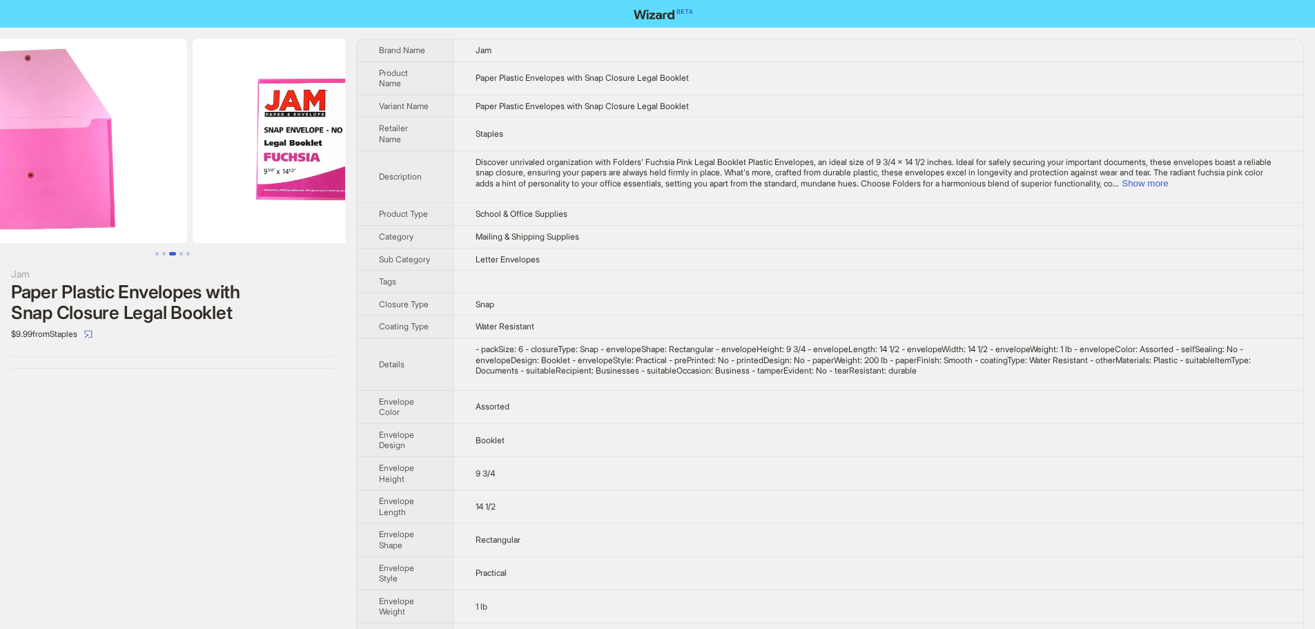
drag, startPoint x: 282, startPoint y: 200, endPoint x: 112, endPoint y: 199, distance: 170.6
click at [122, 199] on ul at bounding box center [172, 141] width 345 height 204
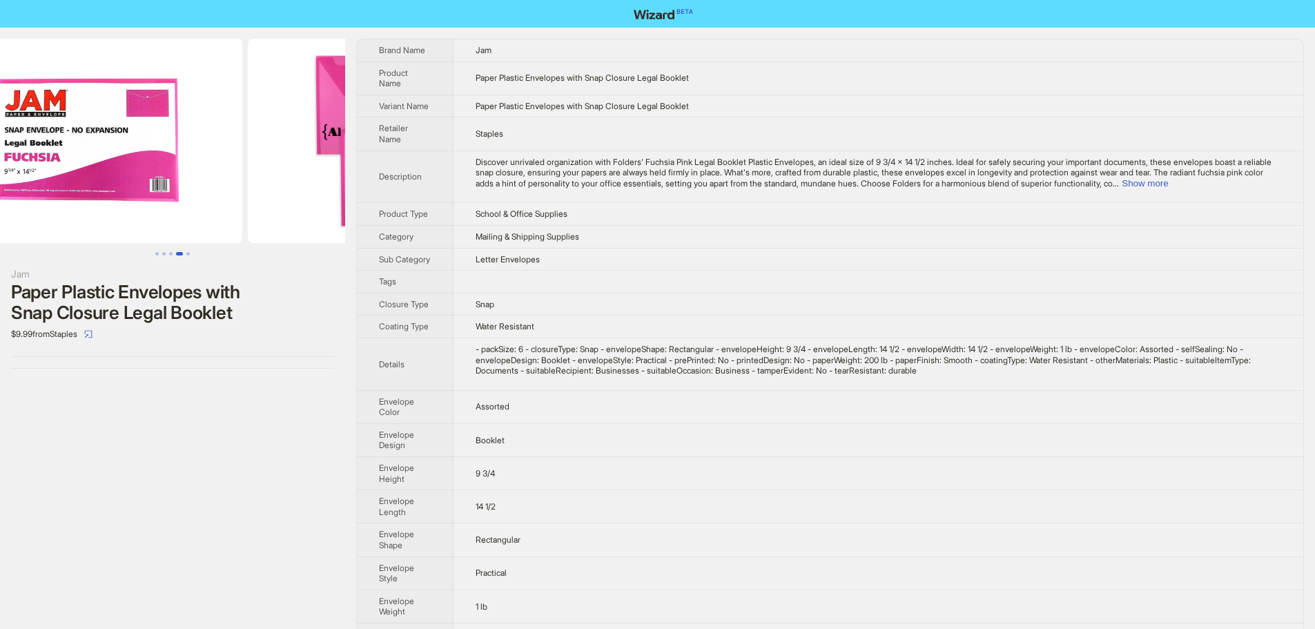
drag, startPoint x: 260, startPoint y: 191, endPoint x: 91, endPoint y: 193, distance: 169.2
click at [96, 193] on ul at bounding box center [172, 141] width 345 height 204
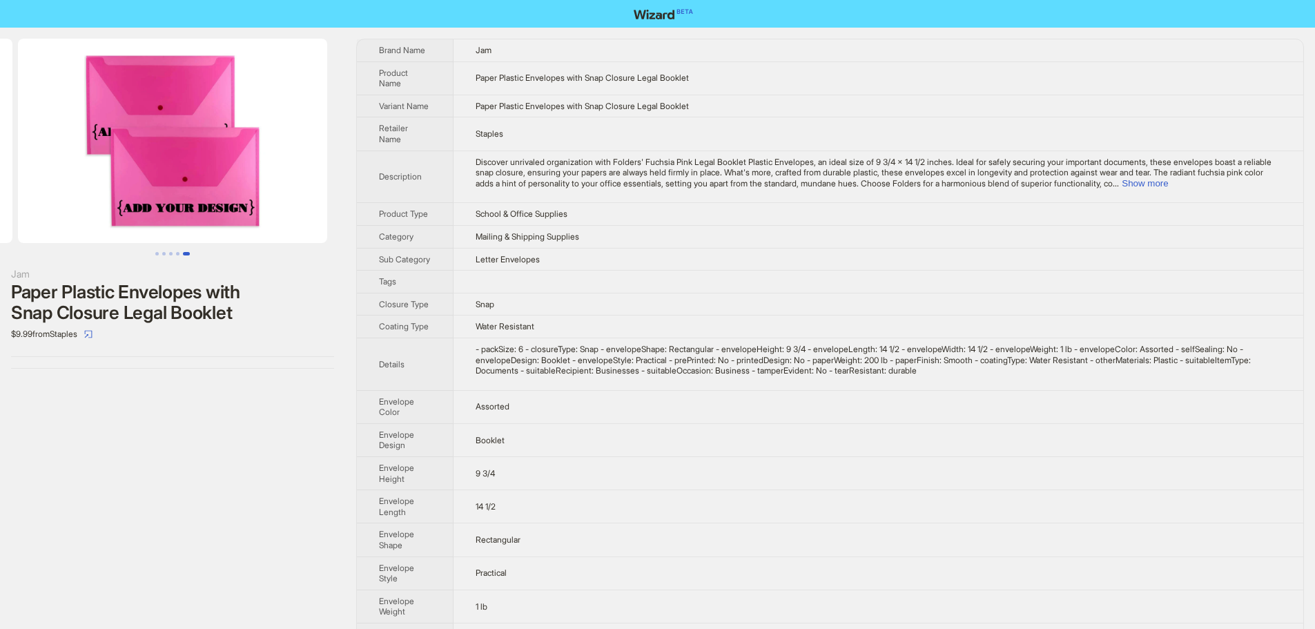
drag, startPoint x: 168, startPoint y: 198, endPoint x: 98, endPoint y: 201, distance: 69.8
click at [99, 200] on img at bounding box center [172, 141] width 309 height 204
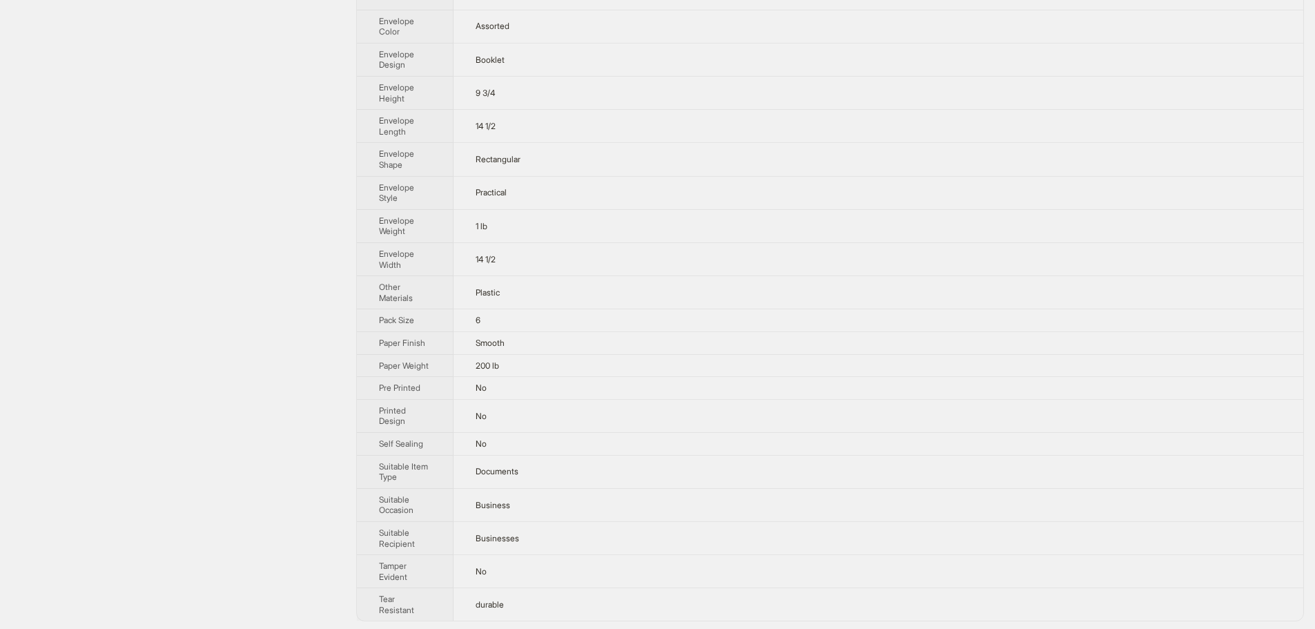
scroll to position [384, 0]
drag, startPoint x: 479, startPoint y: 314, endPoint x: 706, endPoint y: 326, distance: 227.5
click at [639, 324] on td "6" at bounding box center [879, 317] width 850 height 23
click at [719, 326] on td "6" at bounding box center [879, 317] width 850 height 23
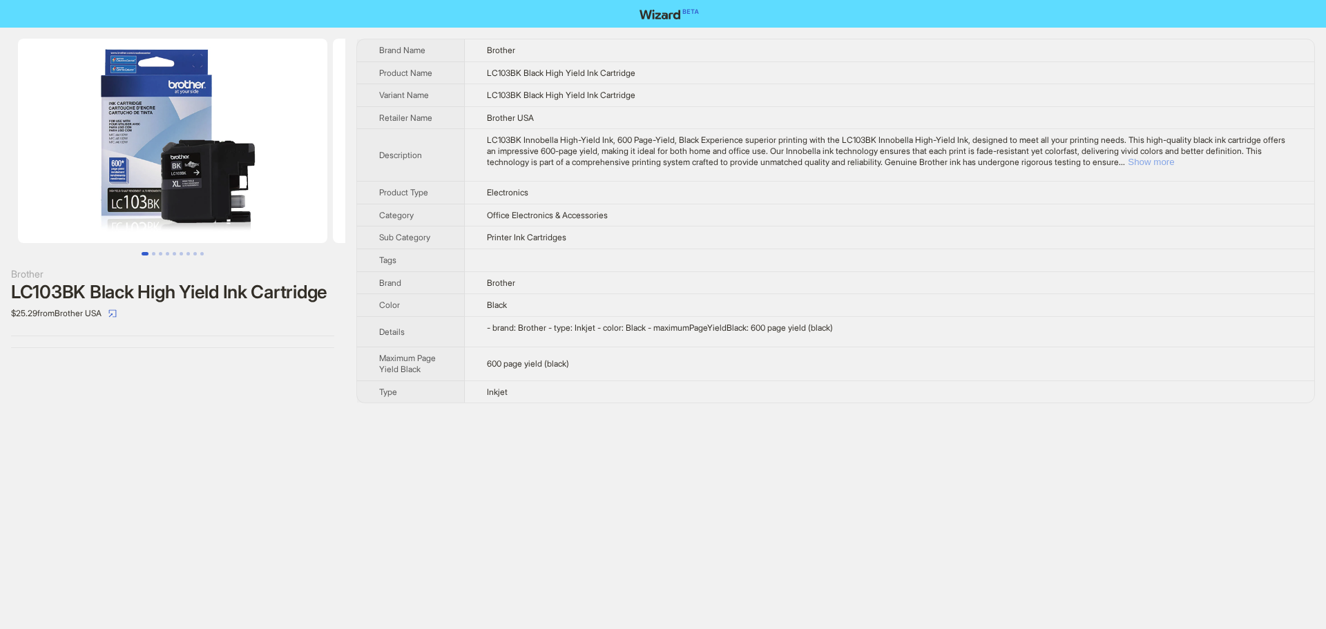
click at [1174, 161] on button "Show more" at bounding box center [1151, 162] width 46 height 10
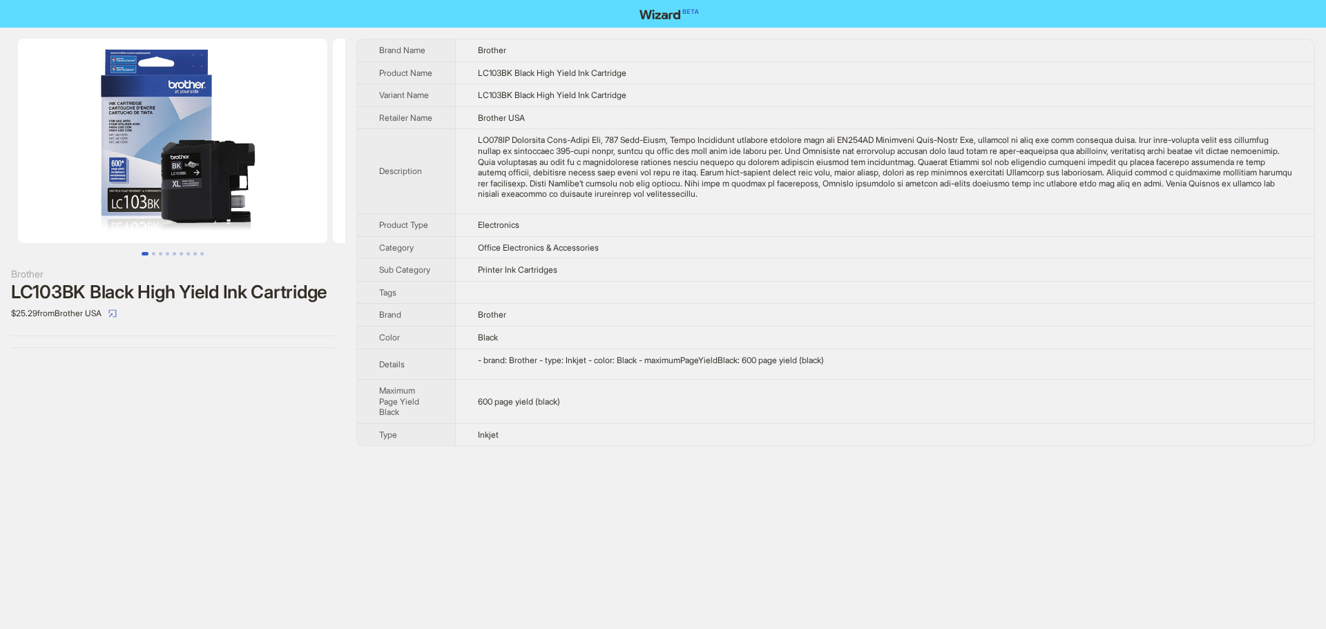
click at [824, 305] on td "Brother" at bounding box center [884, 315] width 859 height 23
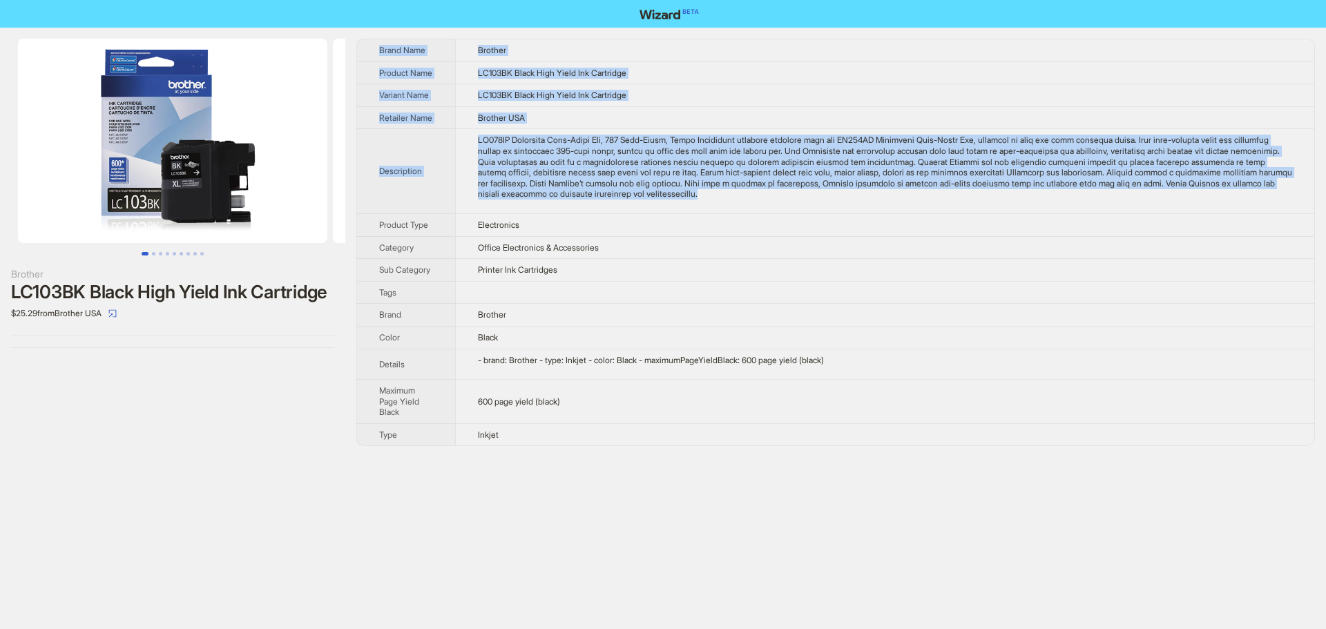
drag, startPoint x: 756, startPoint y: 193, endPoint x: 374, endPoint y: 46, distance: 409.2
click at [374, 46] on tbody "Brand Name Brother Product Name LC103BK Black High Yield Ink Cartridge Variant …" at bounding box center [835, 242] width 957 height 406
copy tbody "Brand Name Brother Product Name LC103BK Black High Yield Ink Cartridge Variant …"
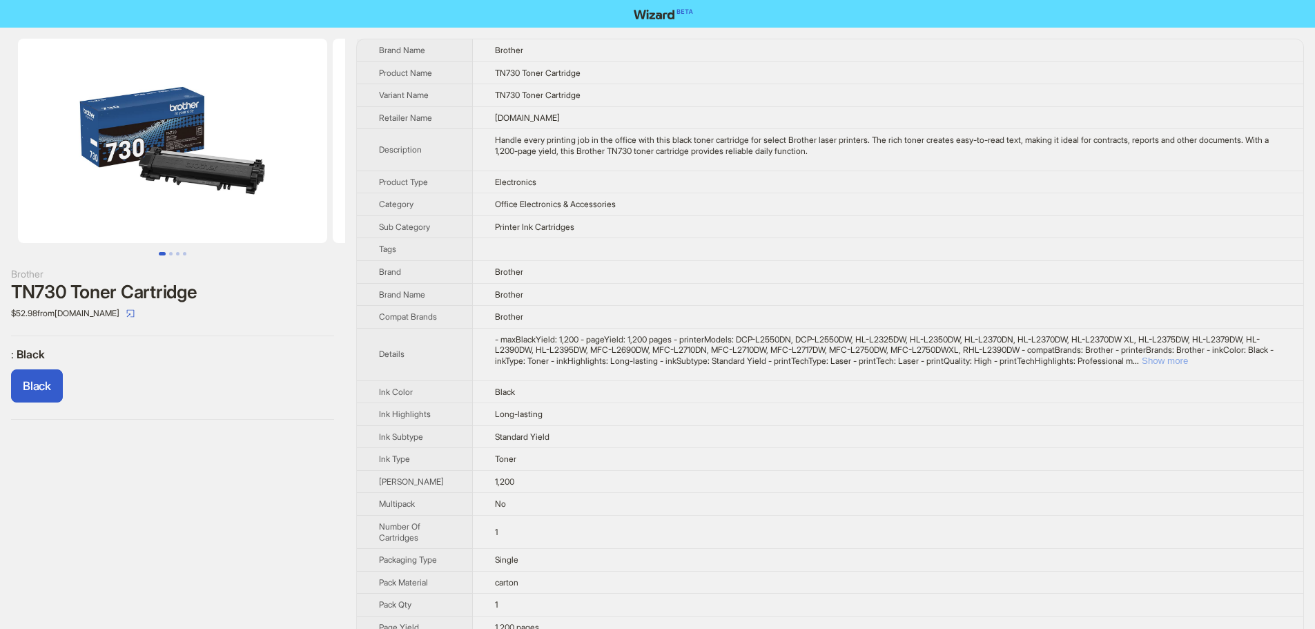
click at [1188, 366] on button "Show more" at bounding box center [1165, 361] width 46 height 10
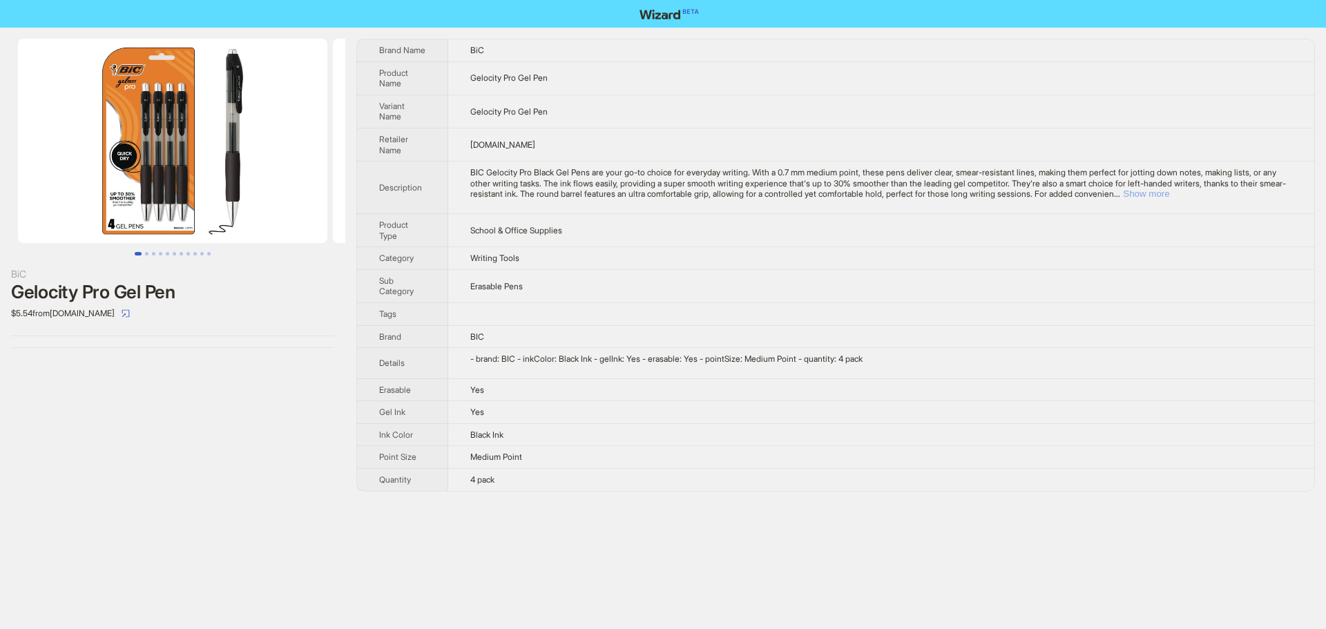
click at [1169, 192] on button "Show more" at bounding box center [1146, 194] width 46 height 10
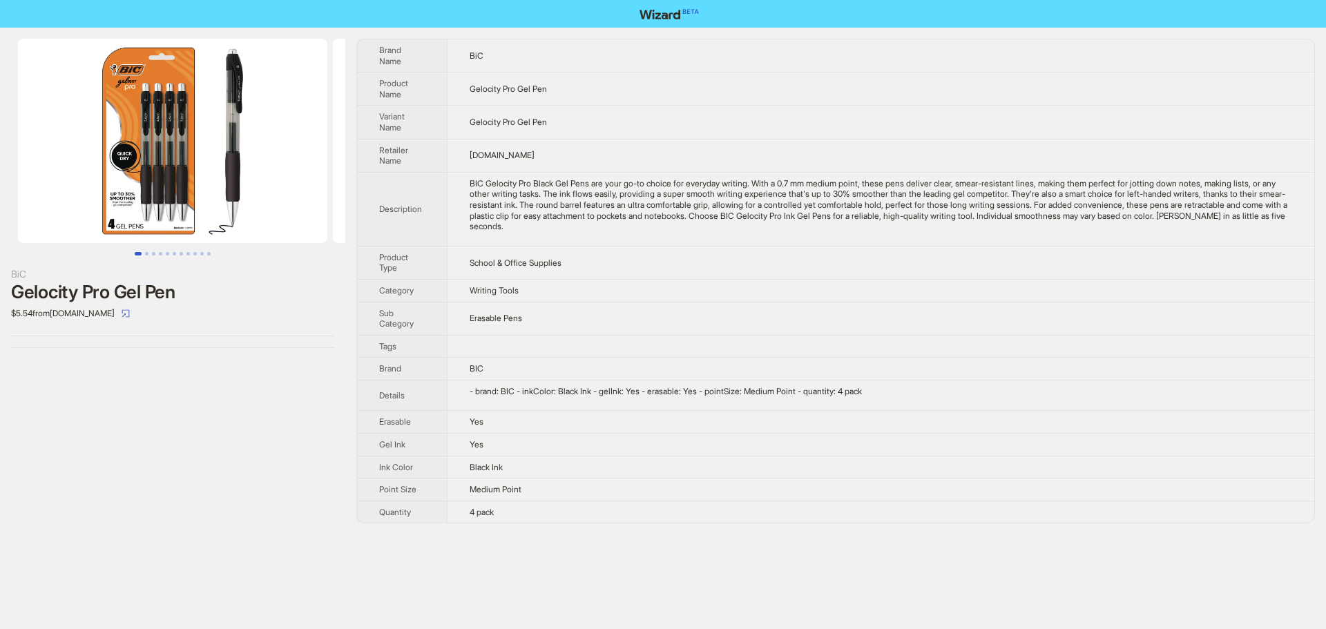
click at [1088, 106] on td "Gelocity Pro Gel Pen" at bounding box center [880, 122] width 867 height 33
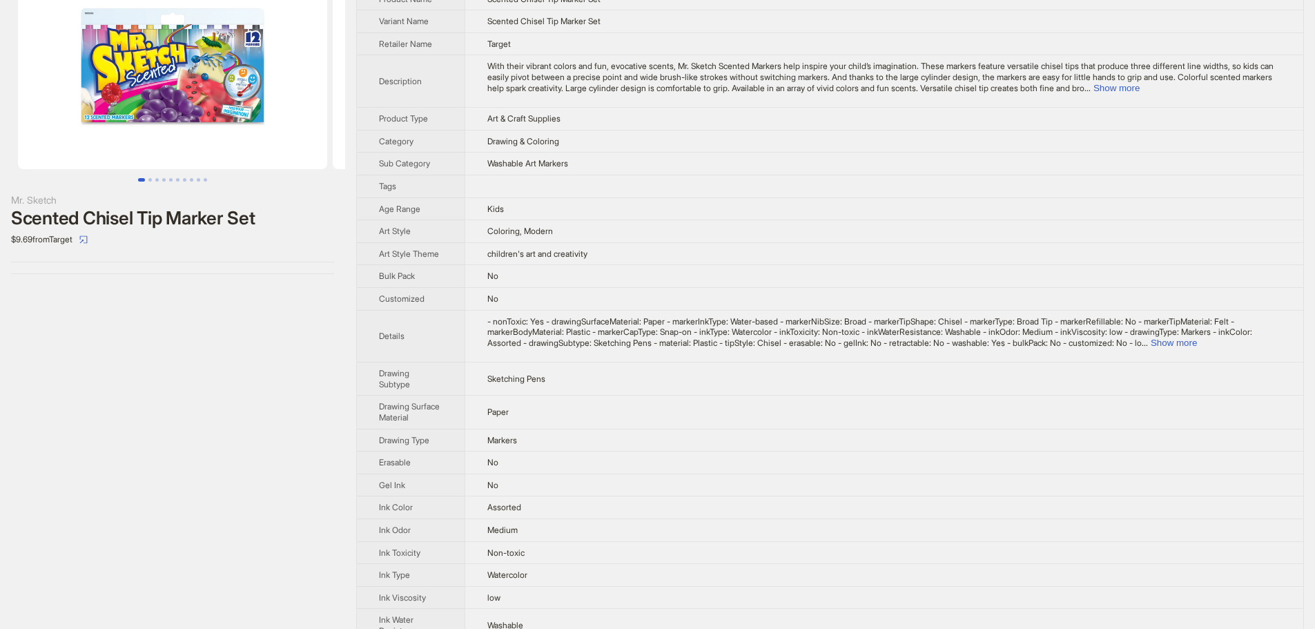
scroll to position [138, 0]
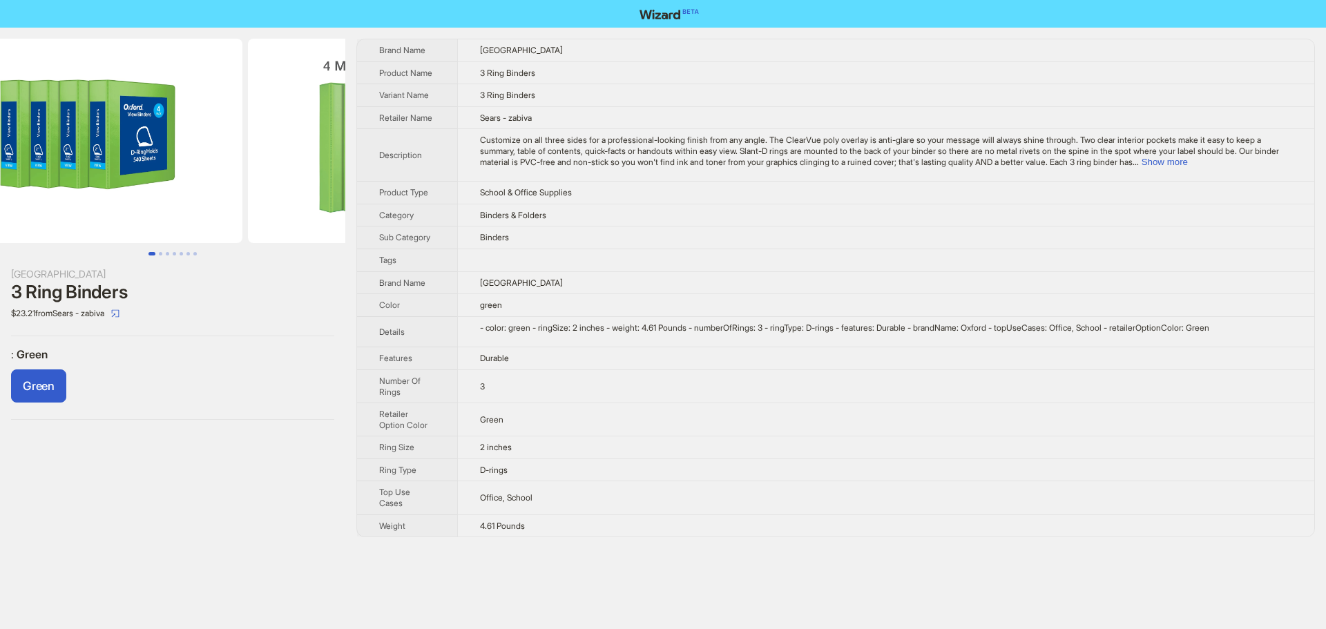
scroll to position [0, 315]
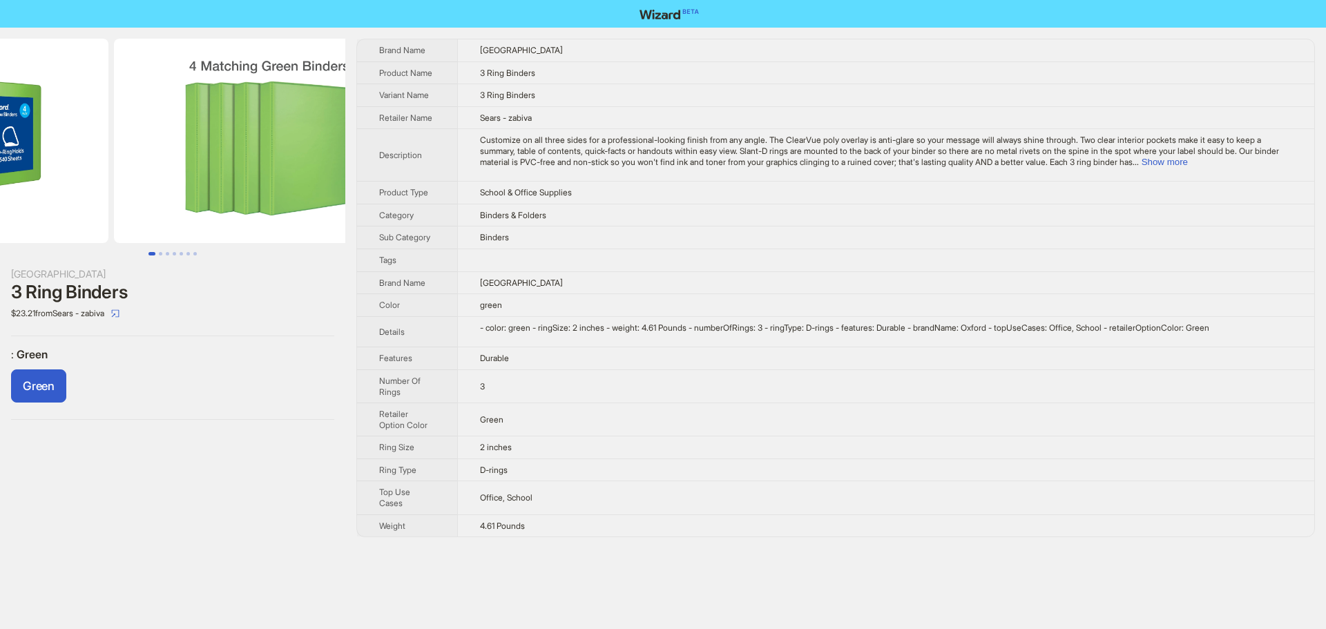
drag, startPoint x: 301, startPoint y: 180, endPoint x: 147, endPoint y: 179, distance: 154.0
click at [156, 179] on ul at bounding box center [172, 141] width 345 height 204
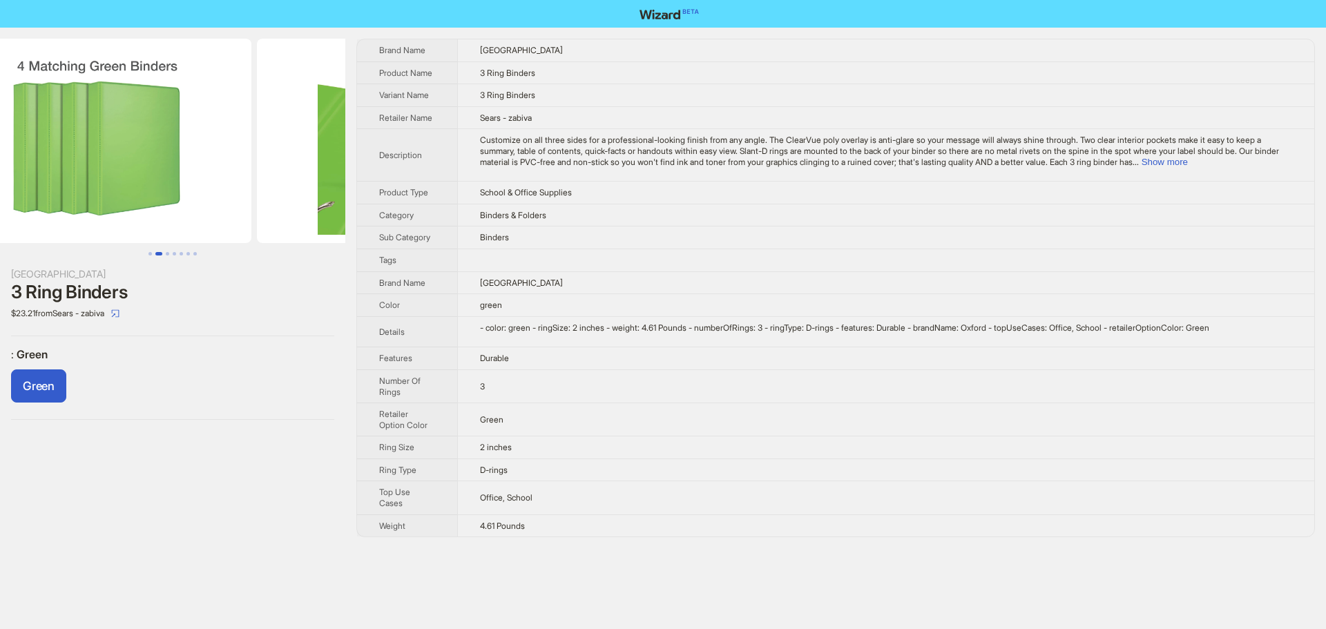
scroll to position [0, 630]
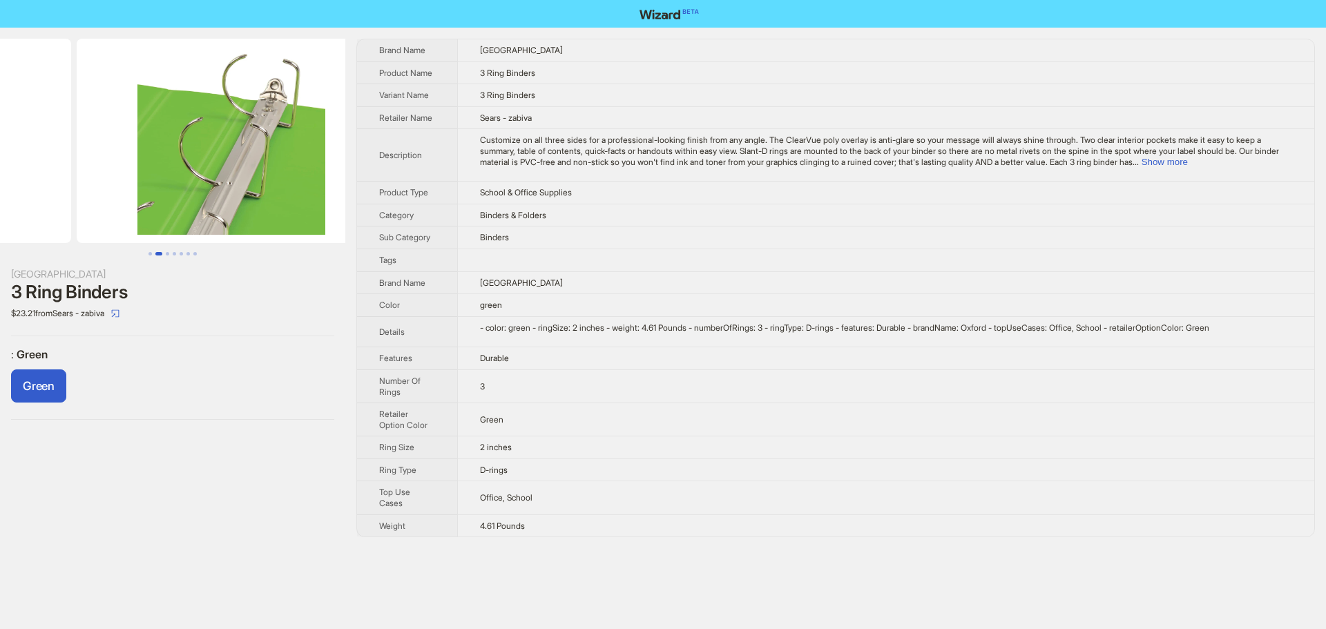
drag, startPoint x: 243, startPoint y: 183, endPoint x: 68, endPoint y: 181, distance: 174.7
click at [69, 181] on ul at bounding box center [172, 141] width 345 height 204
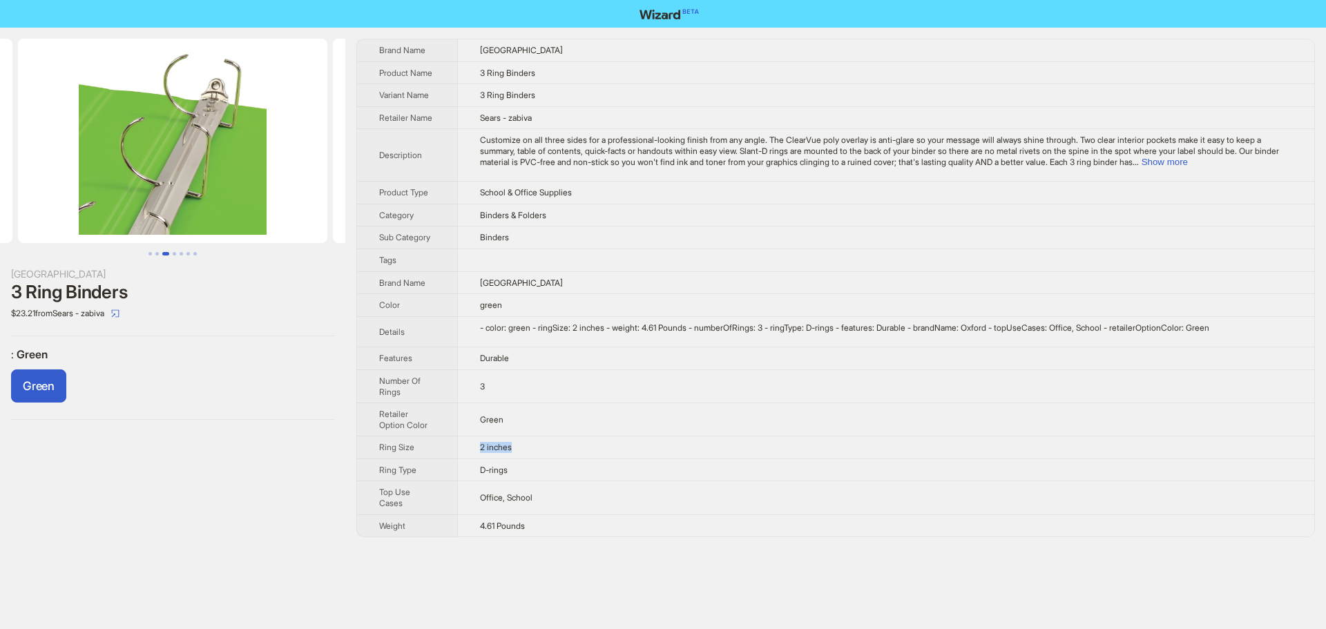
drag, startPoint x: 481, startPoint y: 451, endPoint x: 552, endPoint y: 447, distance: 71.2
click at [551, 447] on td "2 inches" at bounding box center [885, 447] width 857 height 23
click at [552, 447] on td "2 inches" at bounding box center [885, 447] width 857 height 23
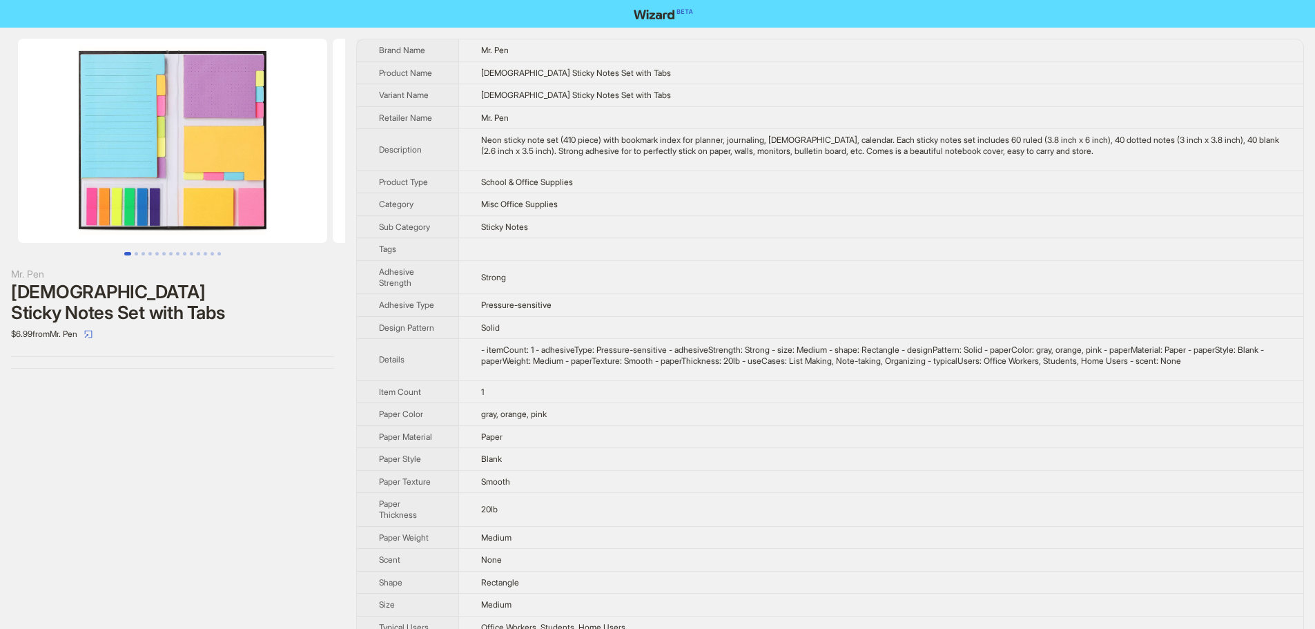
click at [1016, 146] on div "Neon sticky note set (410 piece) with bookmark index for planner, journaling, b…" at bounding box center [881, 145] width 800 height 21
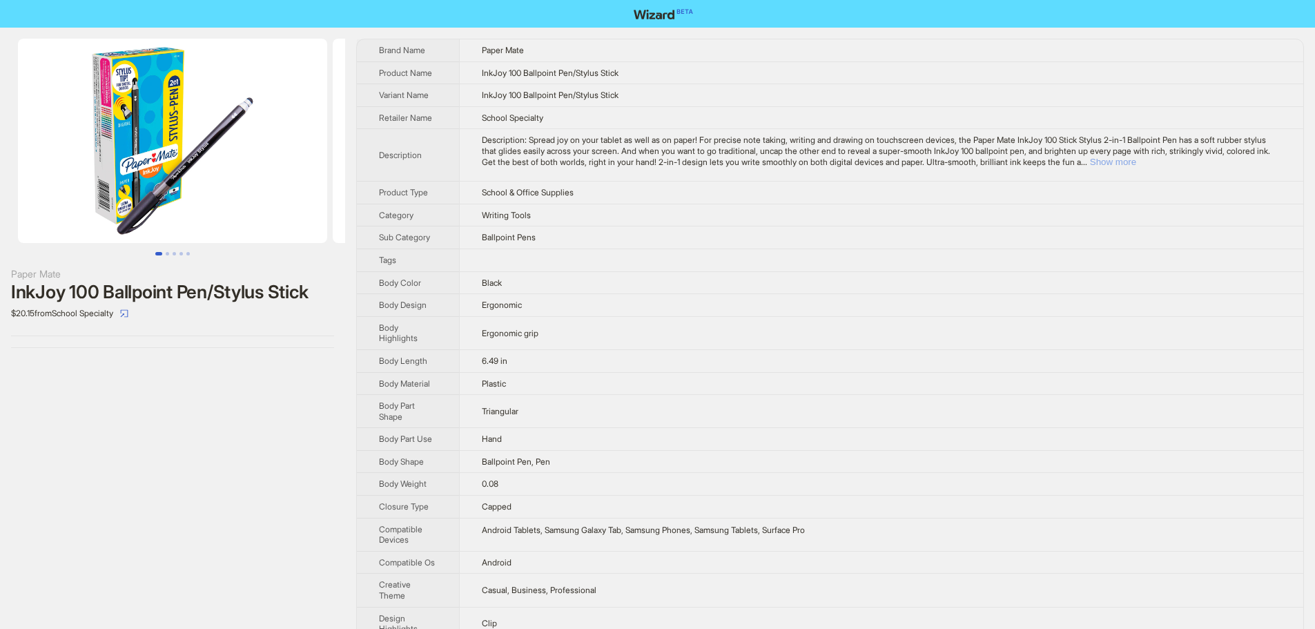
click at [1137, 164] on button "Show more" at bounding box center [1113, 162] width 46 height 10
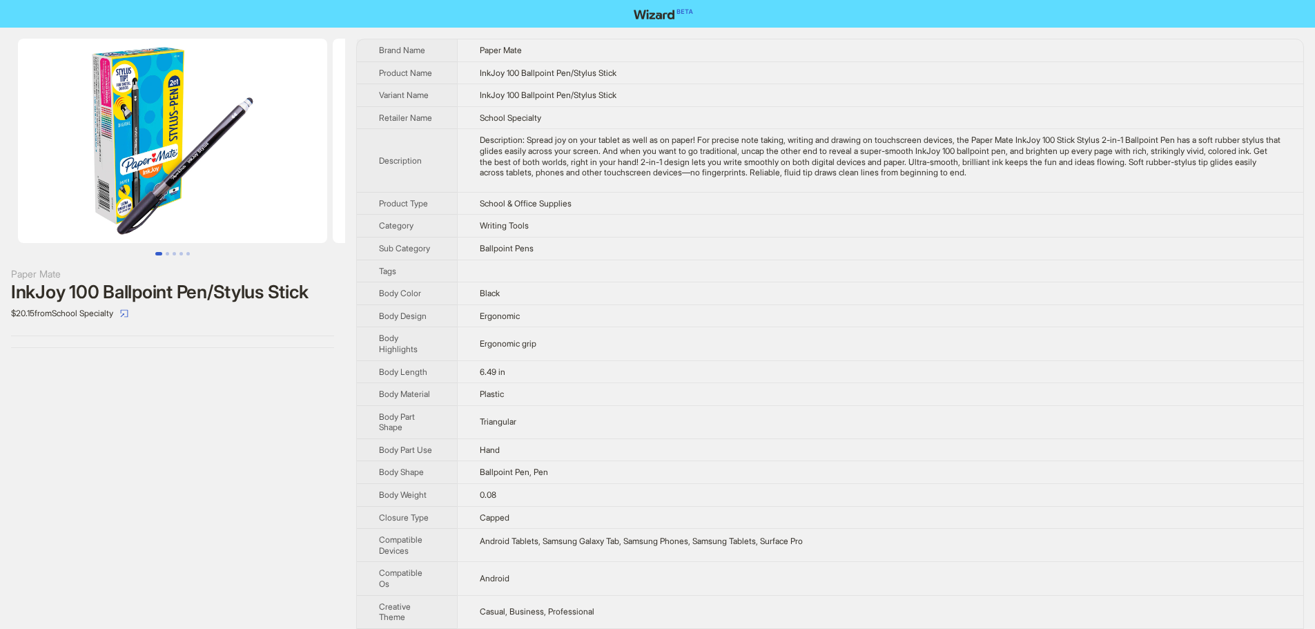
click at [873, 199] on td "School & Office Supplies" at bounding box center [880, 203] width 847 height 23
click at [171, 144] on img at bounding box center [172, 141] width 309 height 204
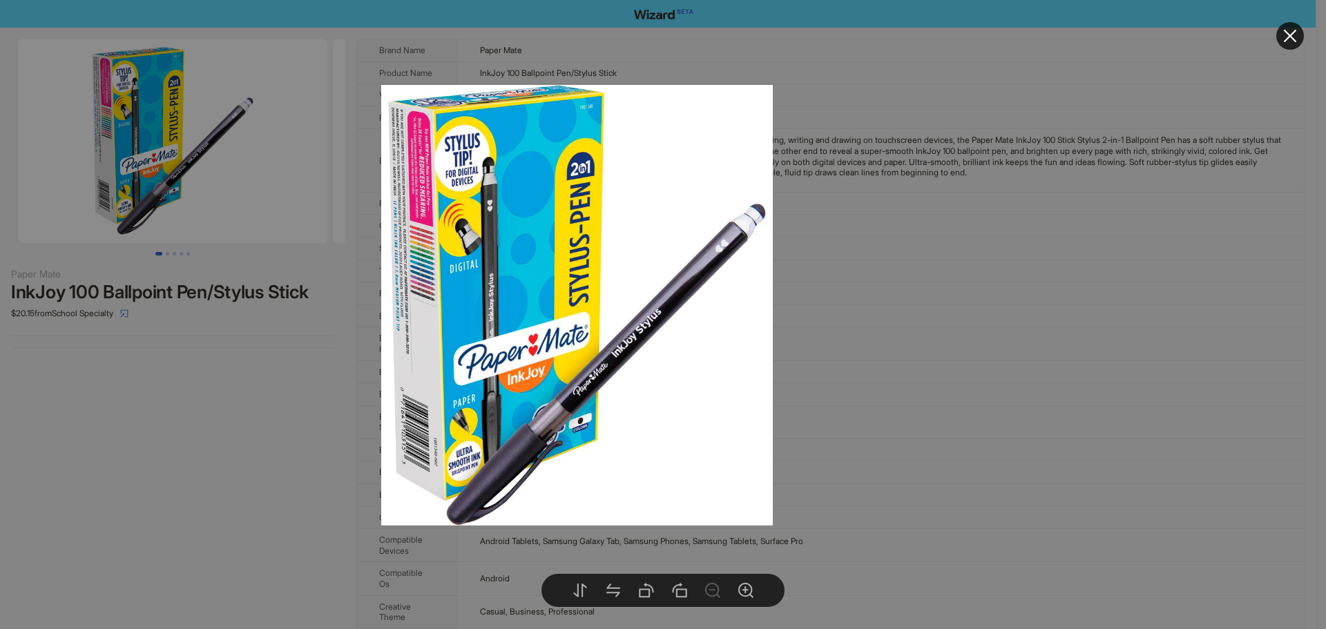
drag, startPoint x: 785, startPoint y: 422, endPoint x: 702, endPoint y: 412, distance: 84.1
click at [702, 412] on img at bounding box center [577, 305] width 392 height 441
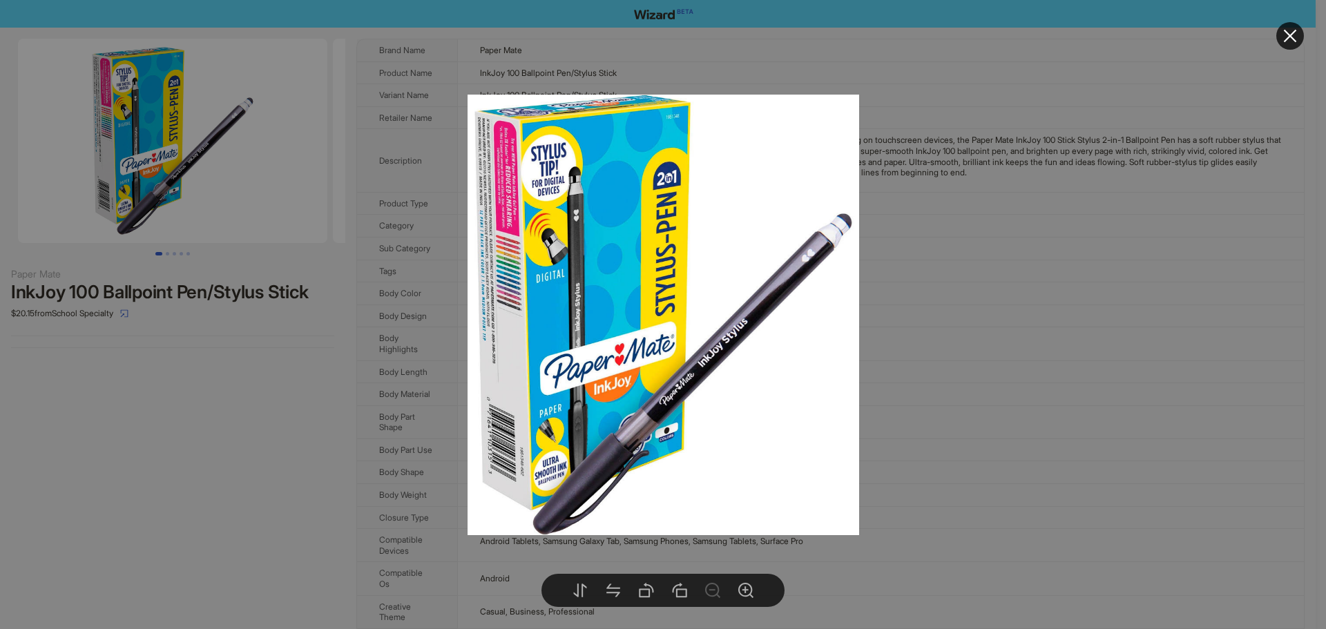
click at [976, 397] on div at bounding box center [663, 314] width 1326 height 629
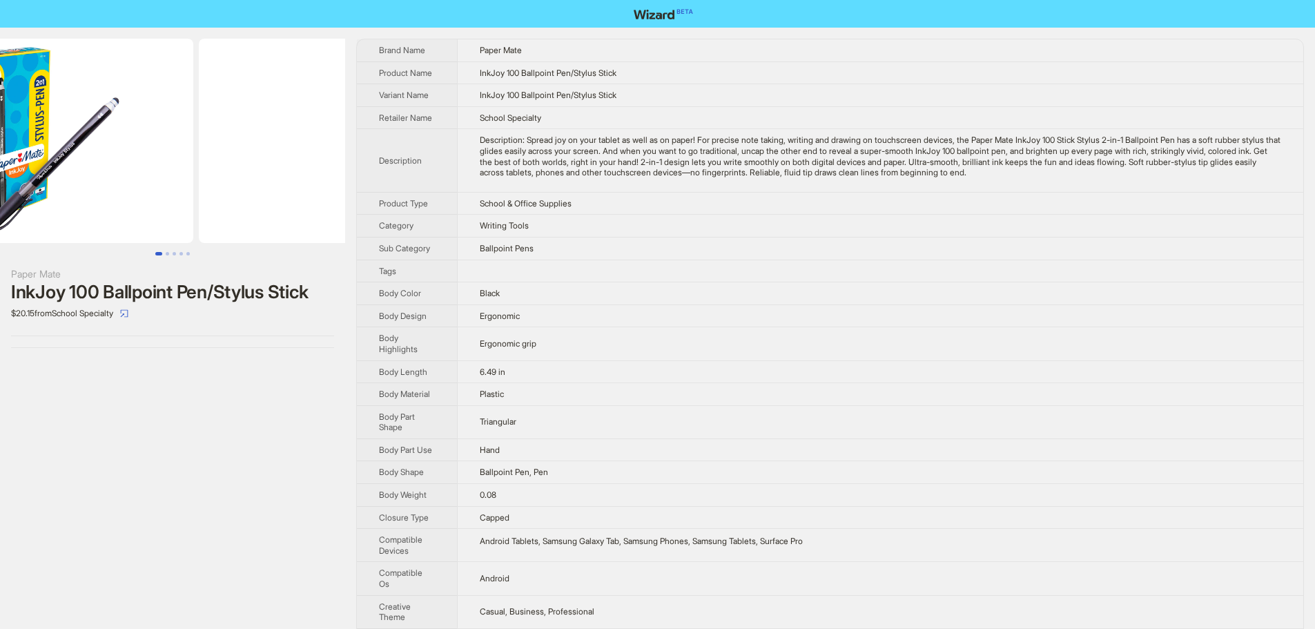
scroll to position [0, 315]
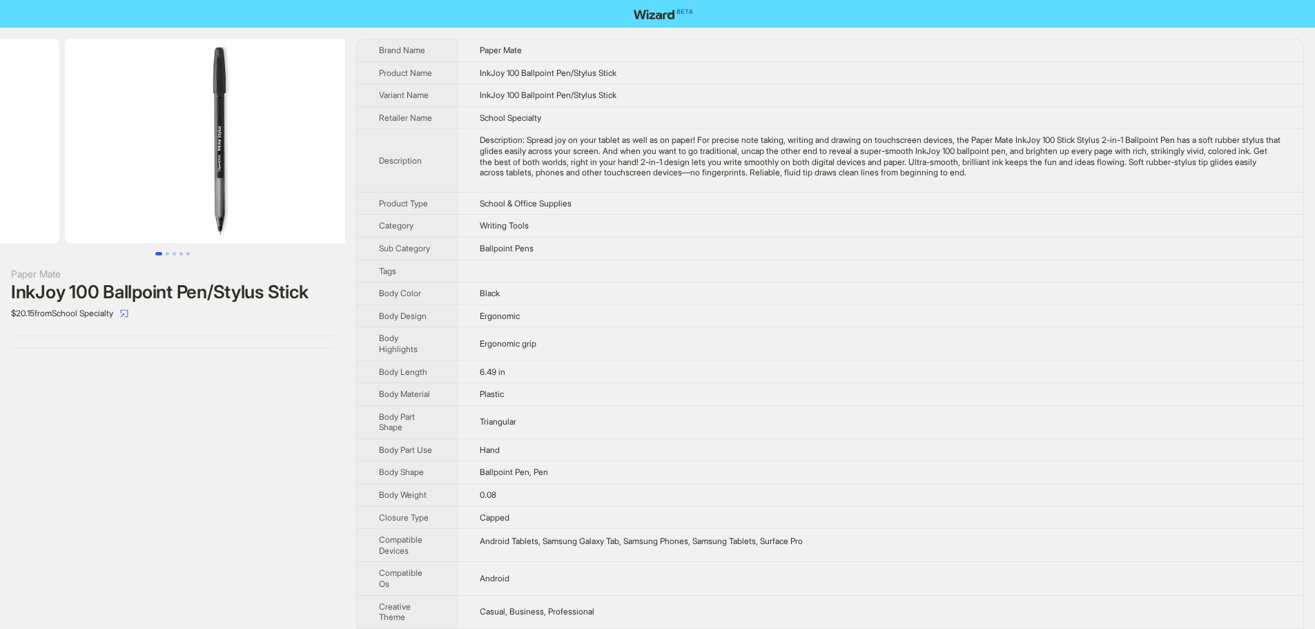
drag, startPoint x: 271, startPoint y: 186, endPoint x: 95, endPoint y: 189, distance: 176.8
click at [97, 189] on ul at bounding box center [172, 141] width 345 height 204
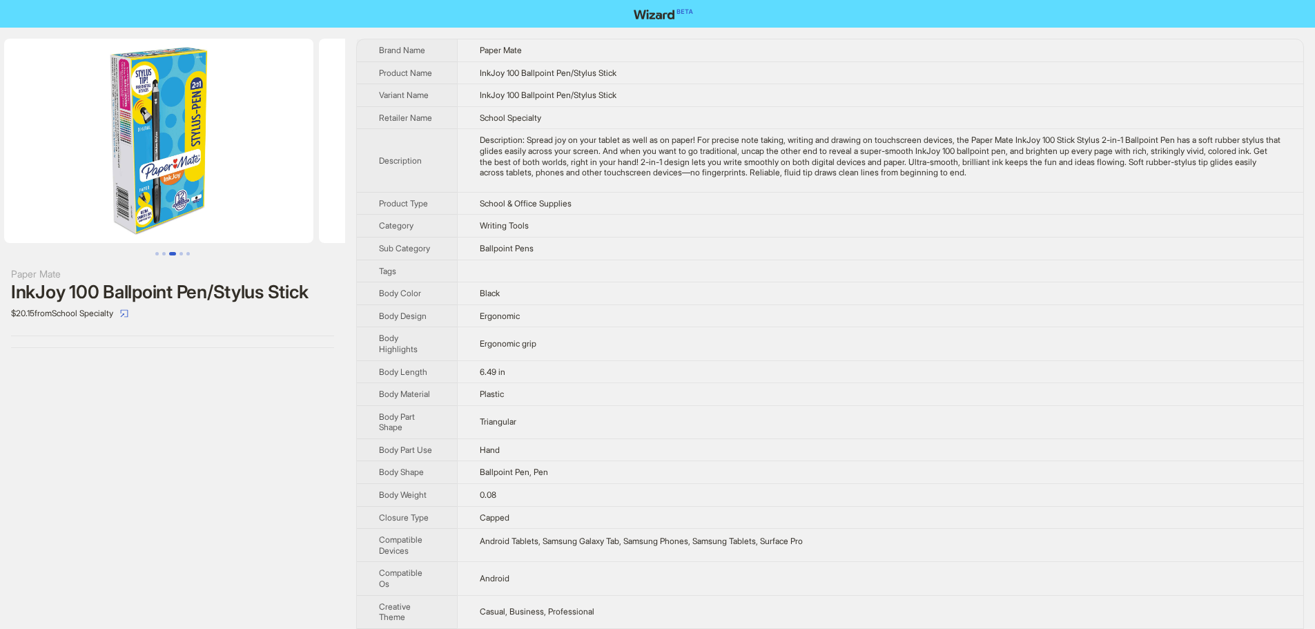
drag, startPoint x: 275, startPoint y: 197, endPoint x: 56, endPoint y: 198, distance: 218.9
click at [56, 198] on ul at bounding box center [172, 141] width 345 height 204
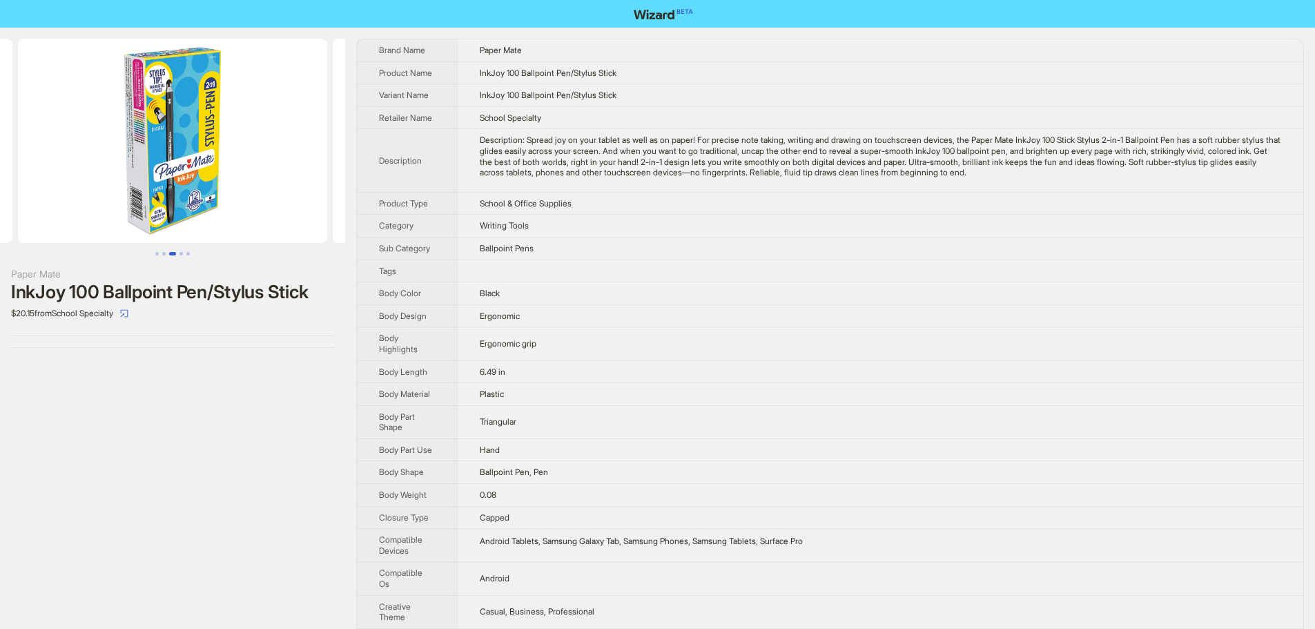
click at [209, 191] on img at bounding box center [172, 141] width 309 height 204
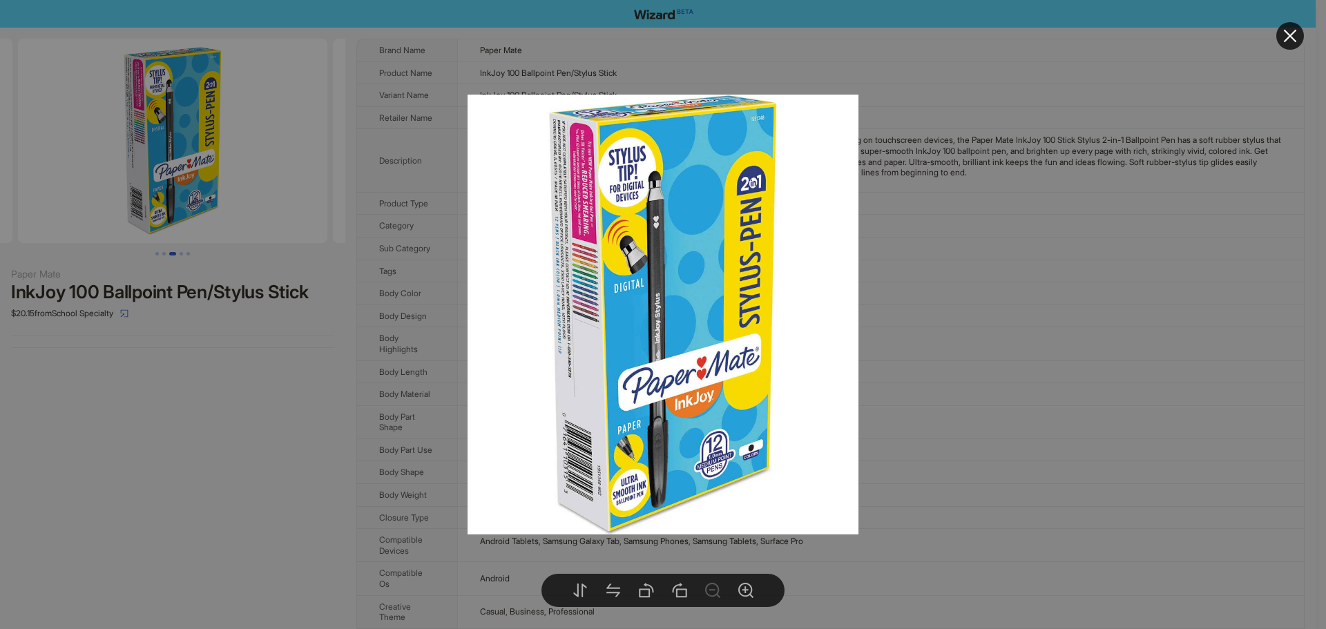
click at [235, 403] on div at bounding box center [663, 314] width 1326 height 629
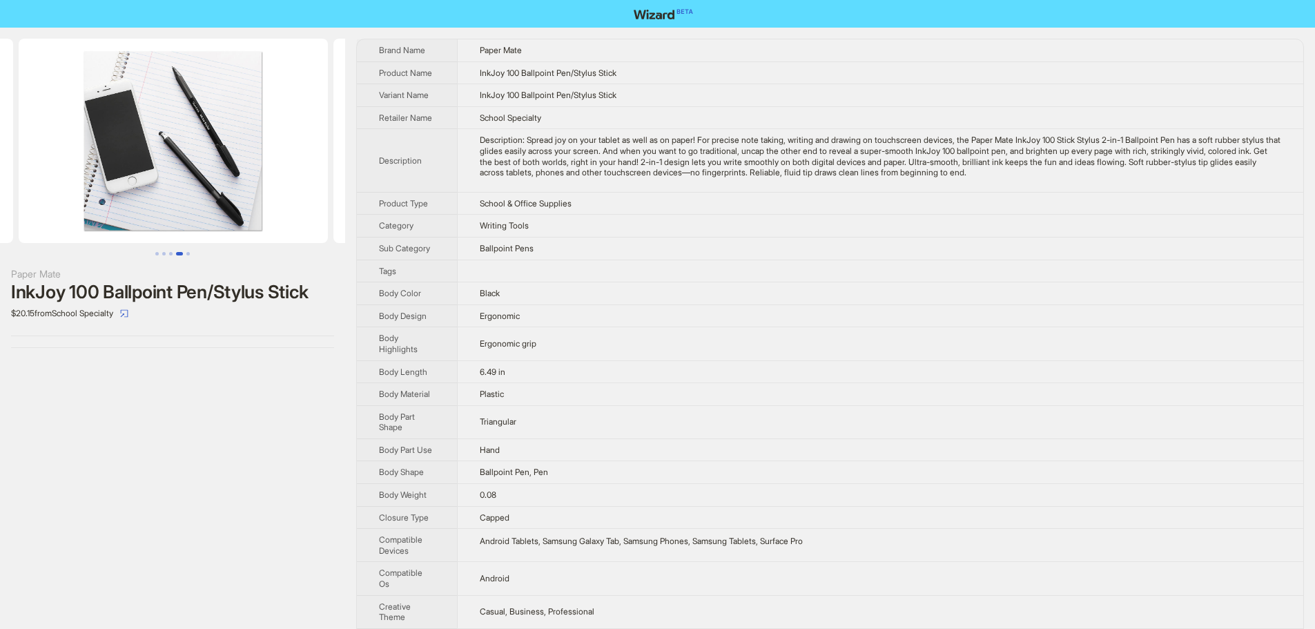
drag, startPoint x: 302, startPoint y: 180, endPoint x: 93, endPoint y: 189, distance: 209.4
click at [93, 189] on ul at bounding box center [172, 141] width 345 height 204
click at [215, 191] on img at bounding box center [172, 141] width 309 height 204
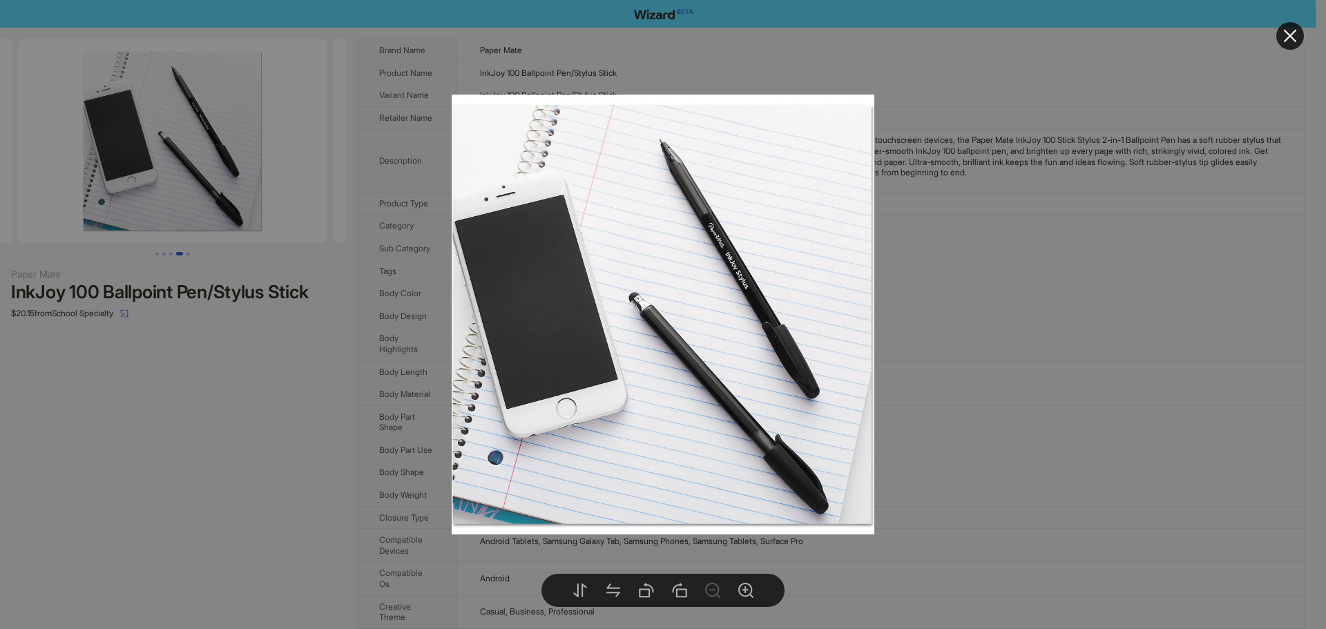
click at [247, 401] on div at bounding box center [663, 314] width 1326 height 629
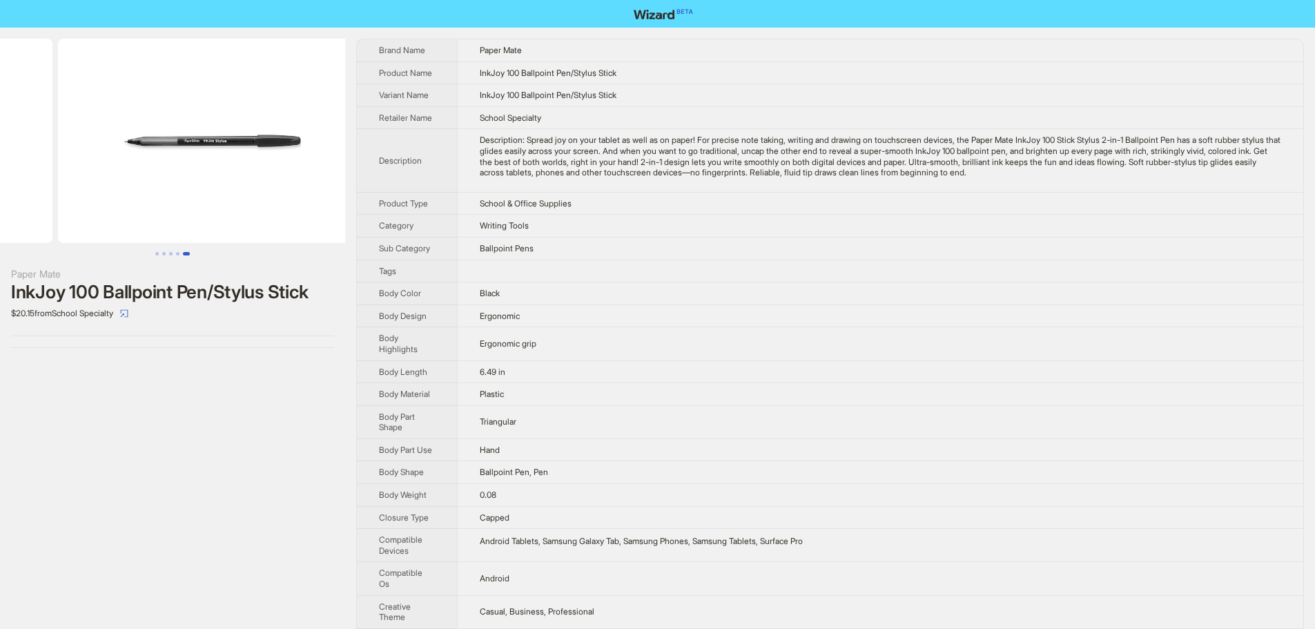
drag, startPoint x: 266, startPoint y: 193, endPoint x: 79, endPoint y: 191, distance: 186.5
click at [81, 191] on ul at bounding box center [172, 141] width 345 height 204
click at [106, 208] on img at bounding box center [172, 141] width 309 height 204
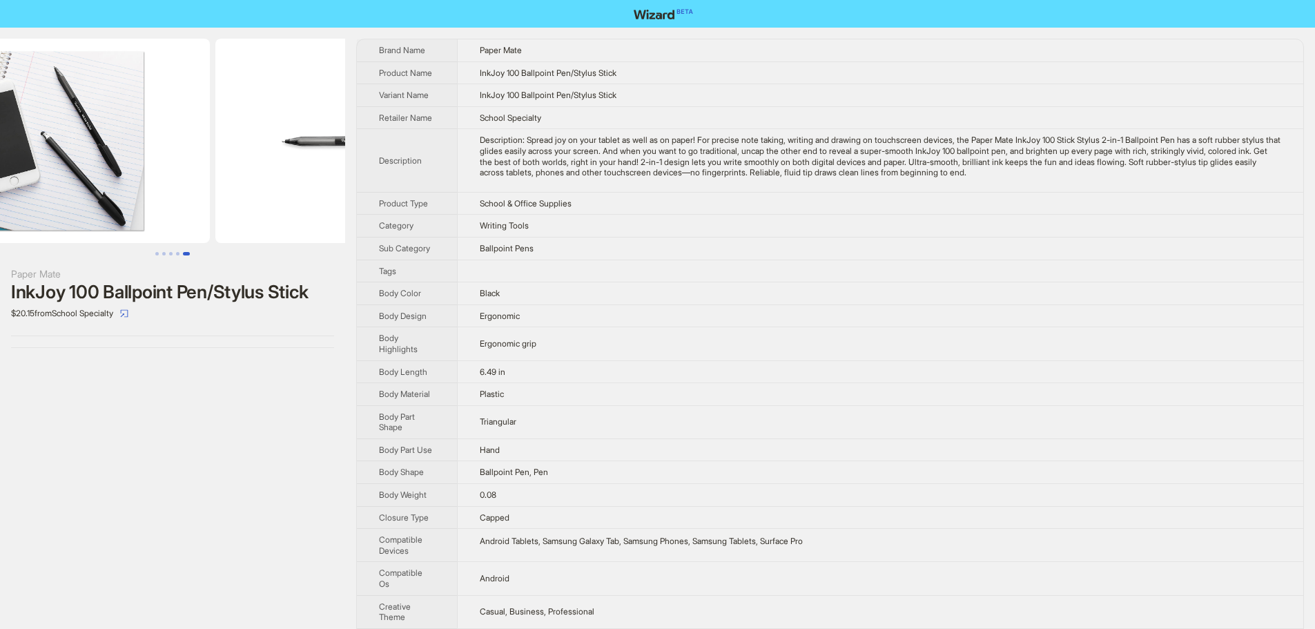
drag, startPoint x: 159, startPoint y: 209, endPoint x: 308, endPoint y: 220, distance: 149.6
click at [294, 218] on ul at bounding box center [172, 141] width 345 height 204
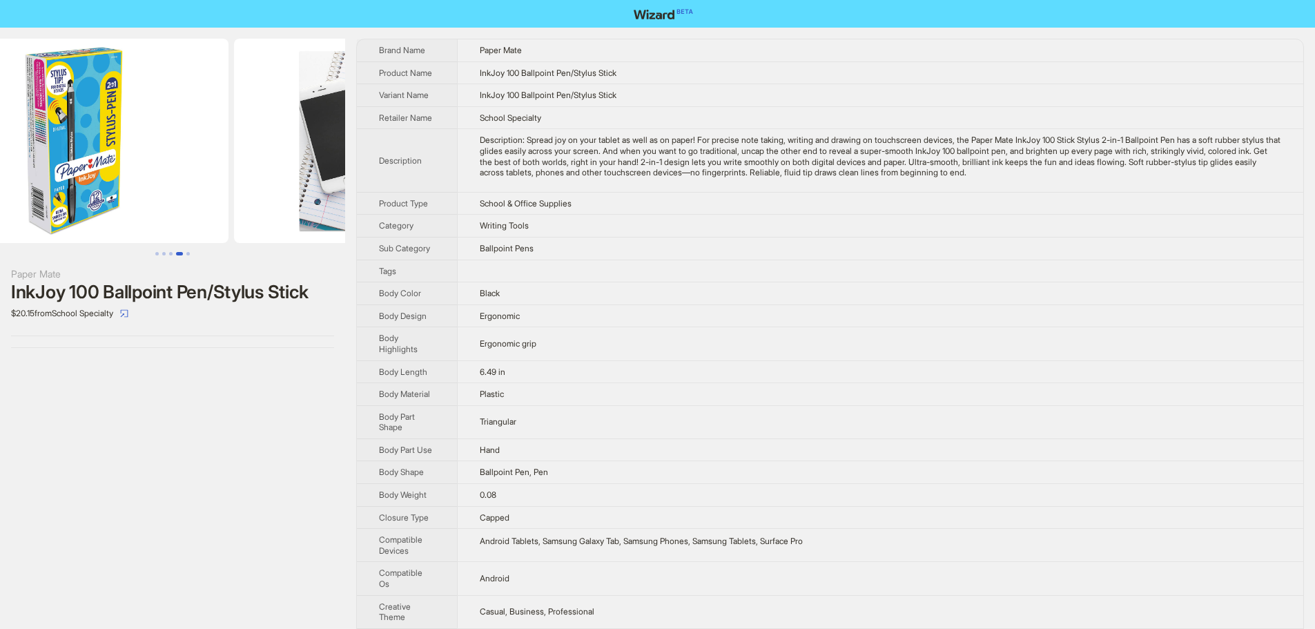
drag, startPoint x: 135, startPoint y: 201, endPoint x: 287, endPoint y: 201, distance: 151.2
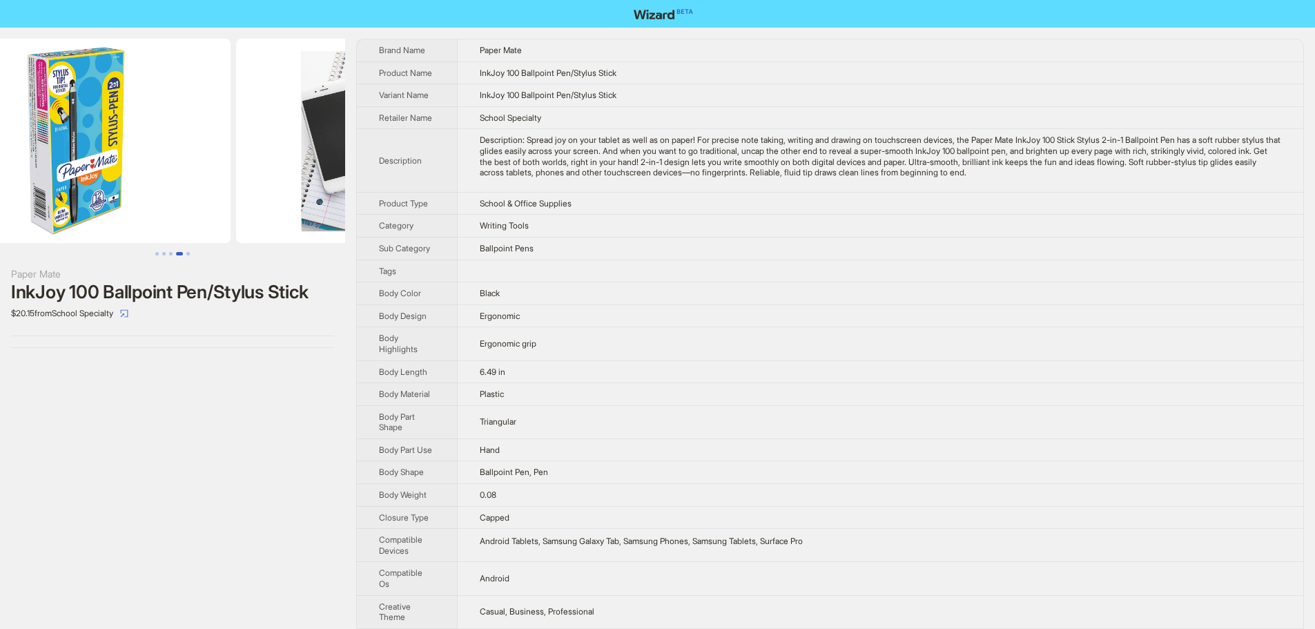
click at [291, 201] on img at bounding box center [390, 141] width 309 height 204
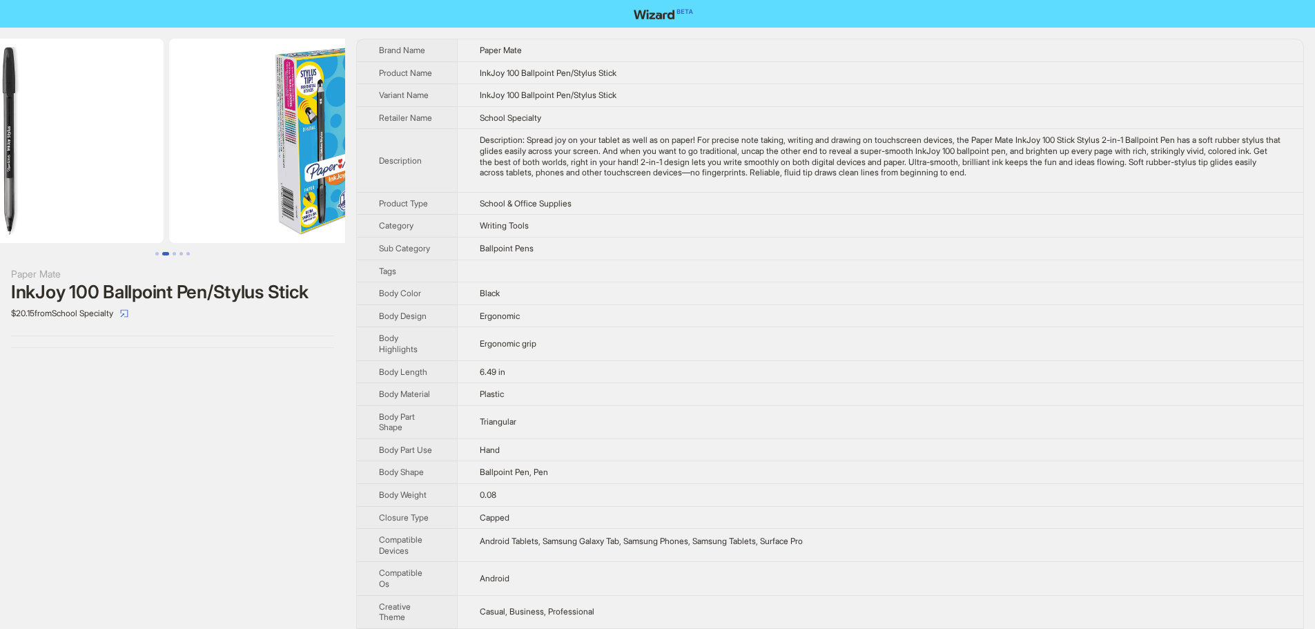
drag, startPoint x: 184, startPoint y: 187, endPoint x: 224, endPoint y: 195, distance: 41.4
click at [305, 197] on img at bounding box center [323, 141] width 309 height 204
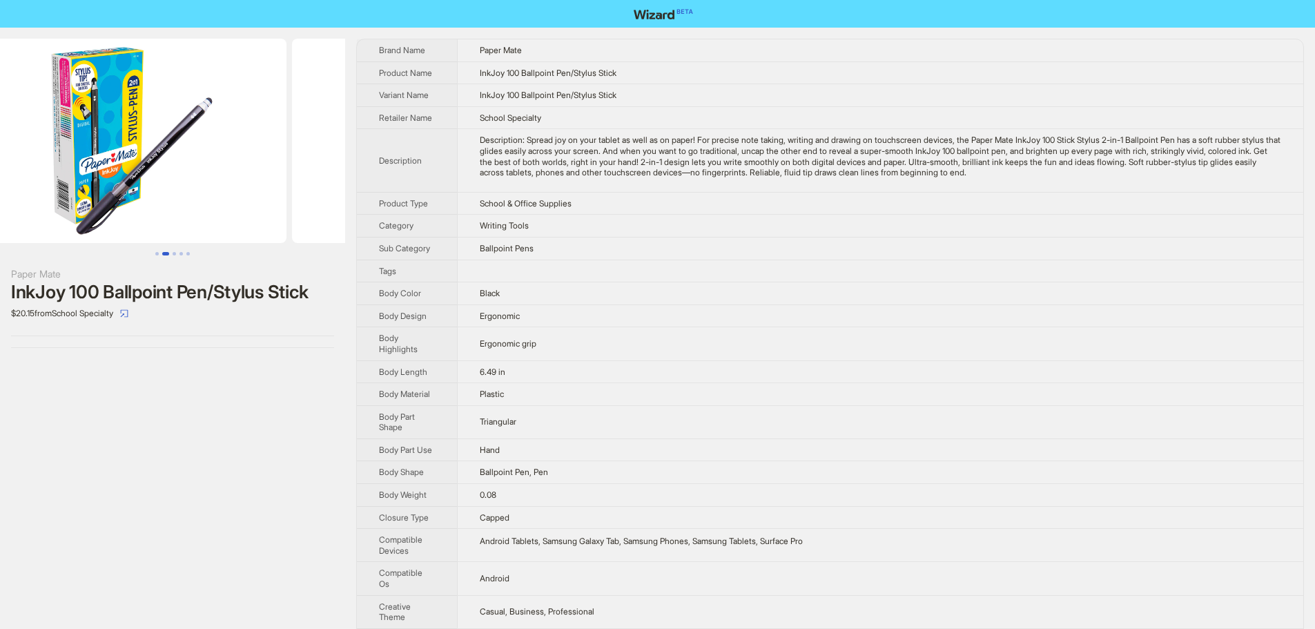
drag, startPoint x: 158, startPoint y: 189, endPoint x: 268, endPoint y: 202, distance: 110.5
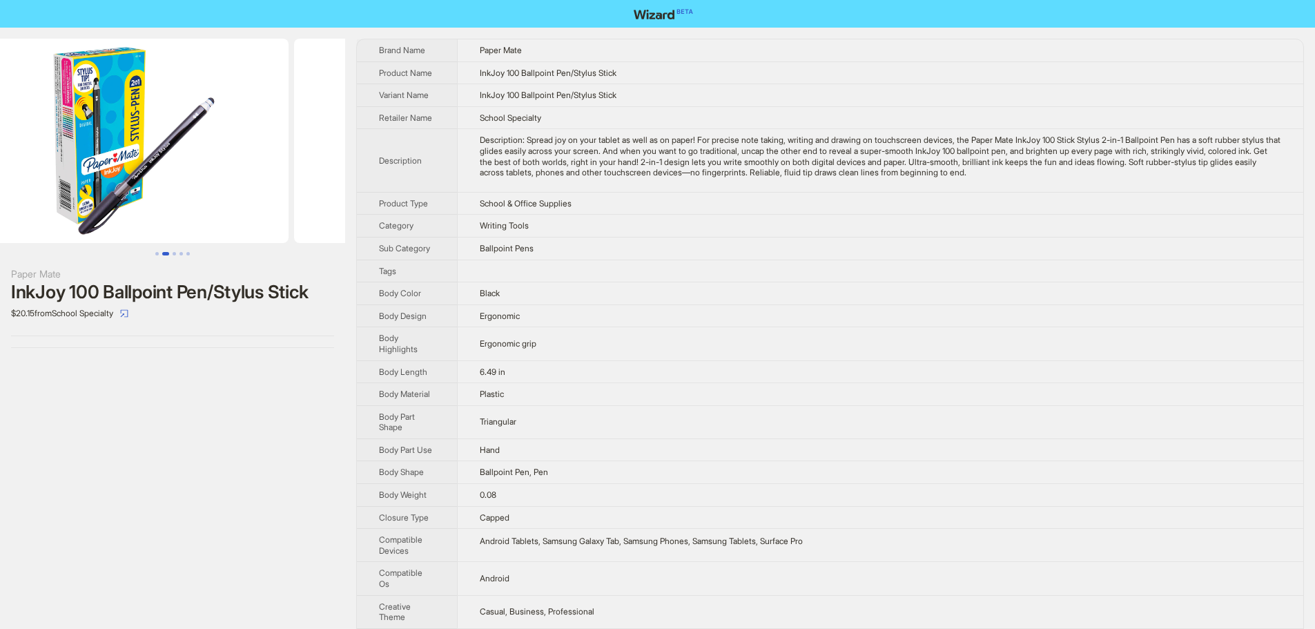
click at [323, 202] on ul at bounding box center [172, 141] width 345 height 204
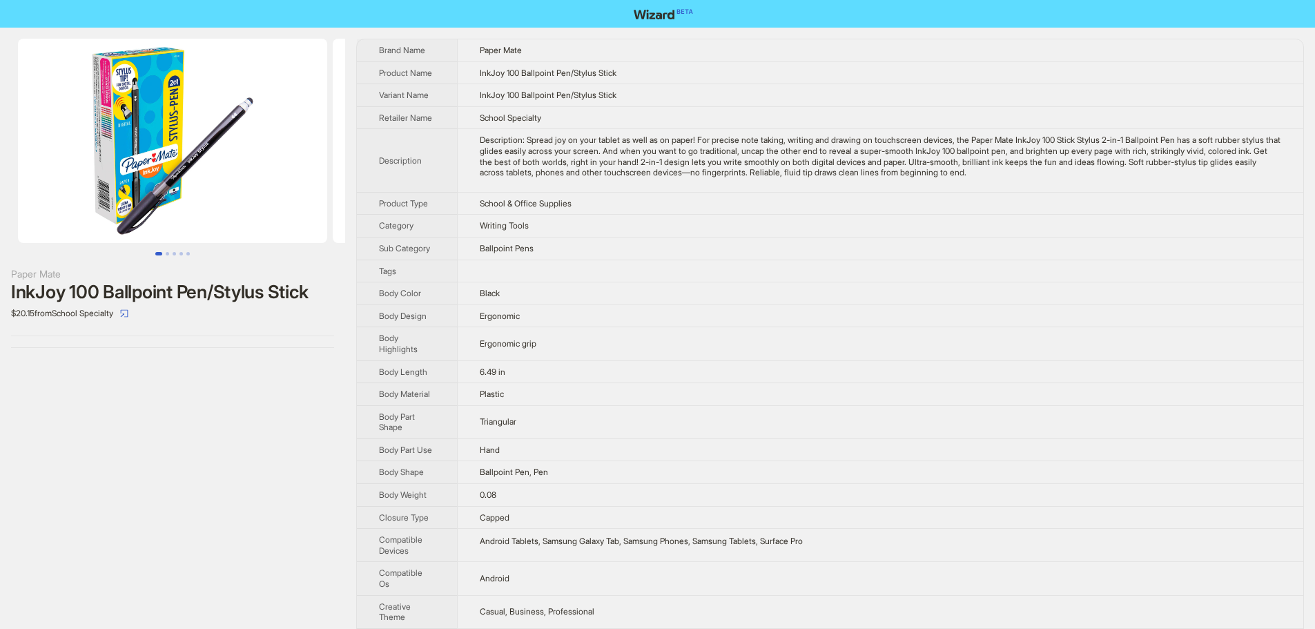
drag, startPoint x: 127, startPoint y: 190, endPoint x: 329, endPoint y: 215, distance: 203.2
click at [340, 211] on ul at bounding box center [172, 141] width 345 height 204
click at [385, 201] on div "Paper Mate InkJoy 100 Ballpoint Pen/Stylus Stick $20.15 from School Specialty B…" at bounding box center [657, 506] width 1315 height 956
click at [1005, 255] on td "Ballpoint Pens" at bounding box center [880, 248] width 847 height 23
click at [779, 319] on td "Ergonomic" at bounding box center [880, 316] width 847 height 23
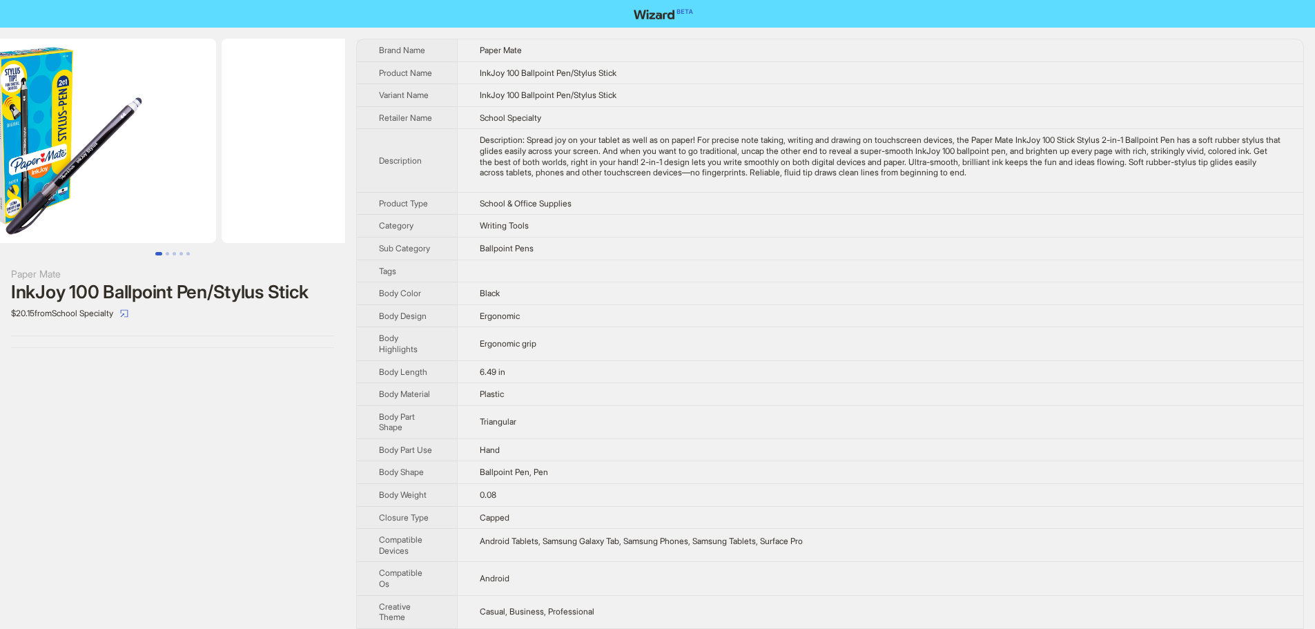
drag, startPoint x: 244, startPoint y: 195, endPoint x: 84, endPoint y: 193, distance: 160.2
click at [85, 193] on img at bounding box center [61, 141] width 309 height 204
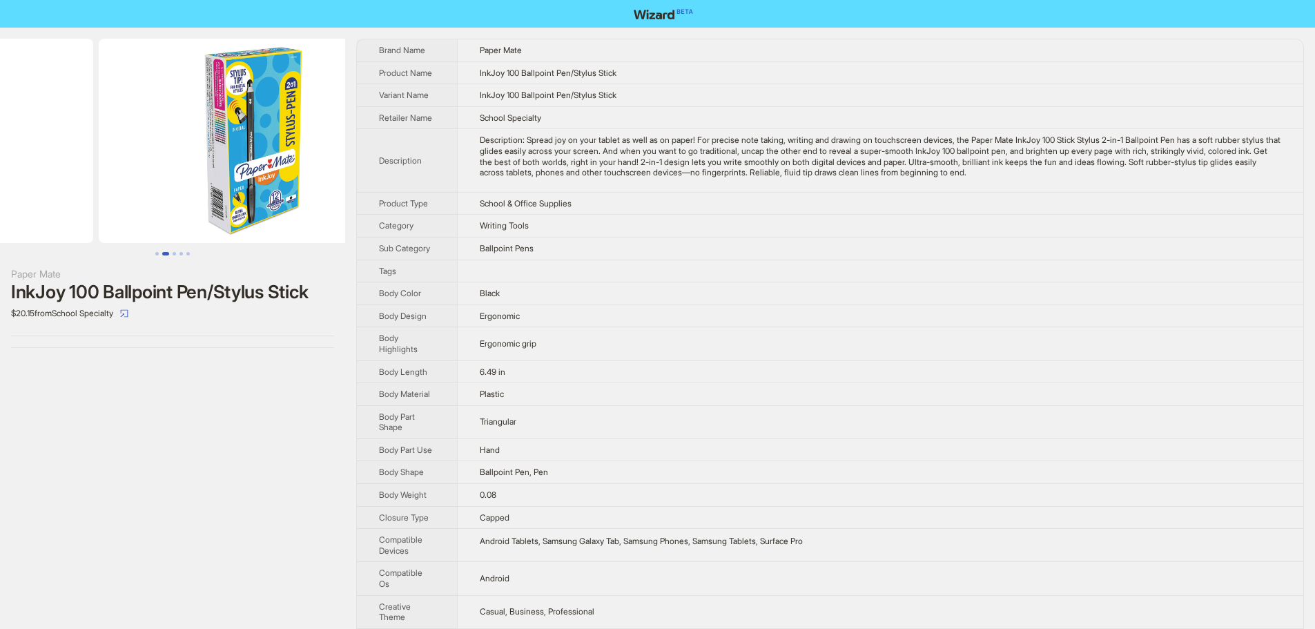
drag, startPoint x: 316, startPoint y: 199, endPoint x: 88, endPoint y: 199, distance: 228.6
click at [95, 199] on ul at bounding box center [172, 141] width 345 height 204
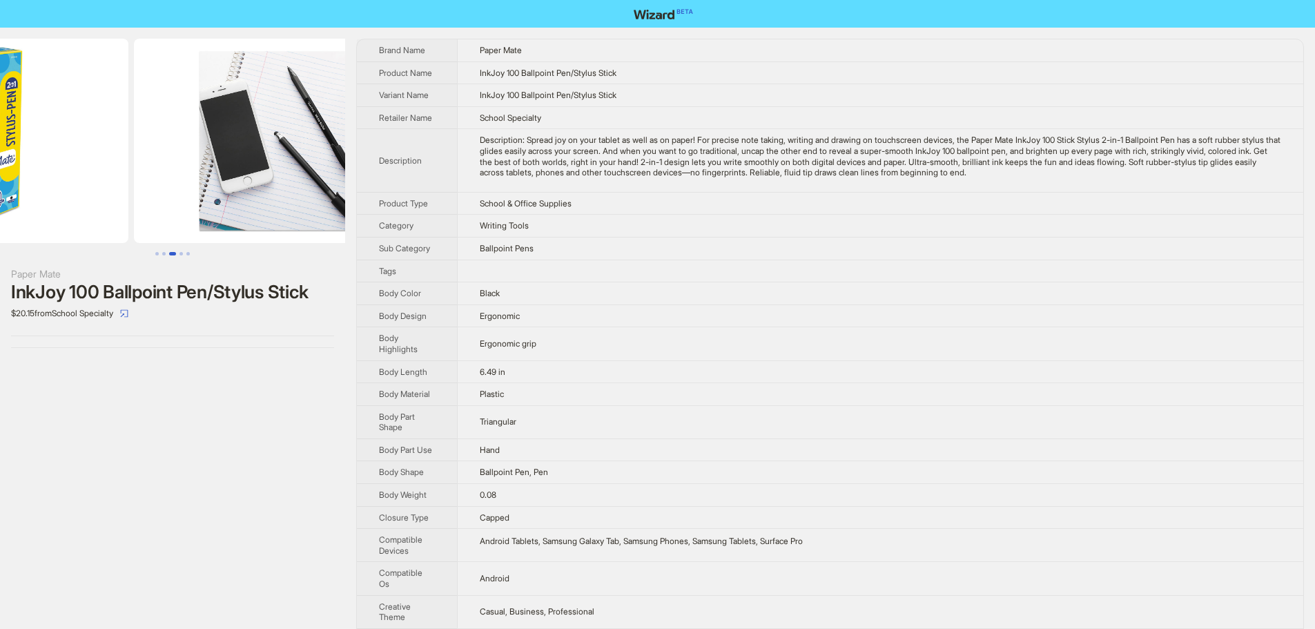
drag, startPoint x: 229, startPoint y: 204, endPoint x: 46, endPoint y: 207, distance: 183.0
click at [0, 210] on ul at bounding box center [172, 141] width 345 height 204
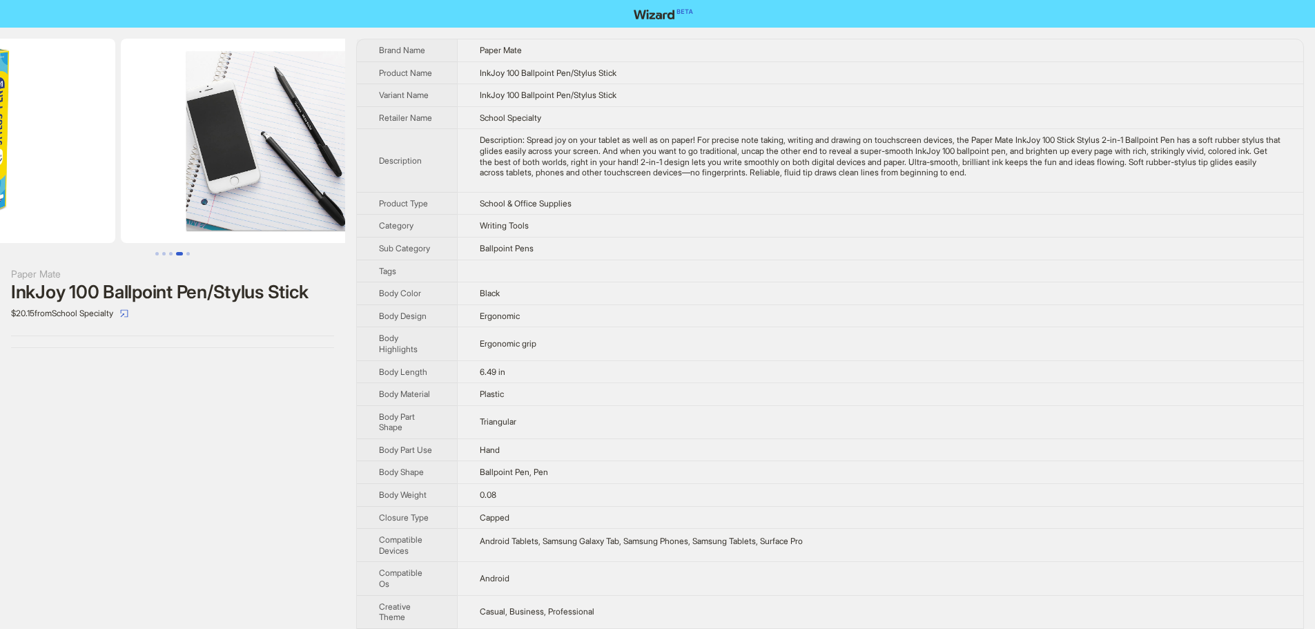
drag, startPoint x: 204, startPoint y: 152, endPoint x: 327, endPoint y: 162, distance: 123.4
click at [306, 160] on img at bounding box center [273, 141] width 309 height 204
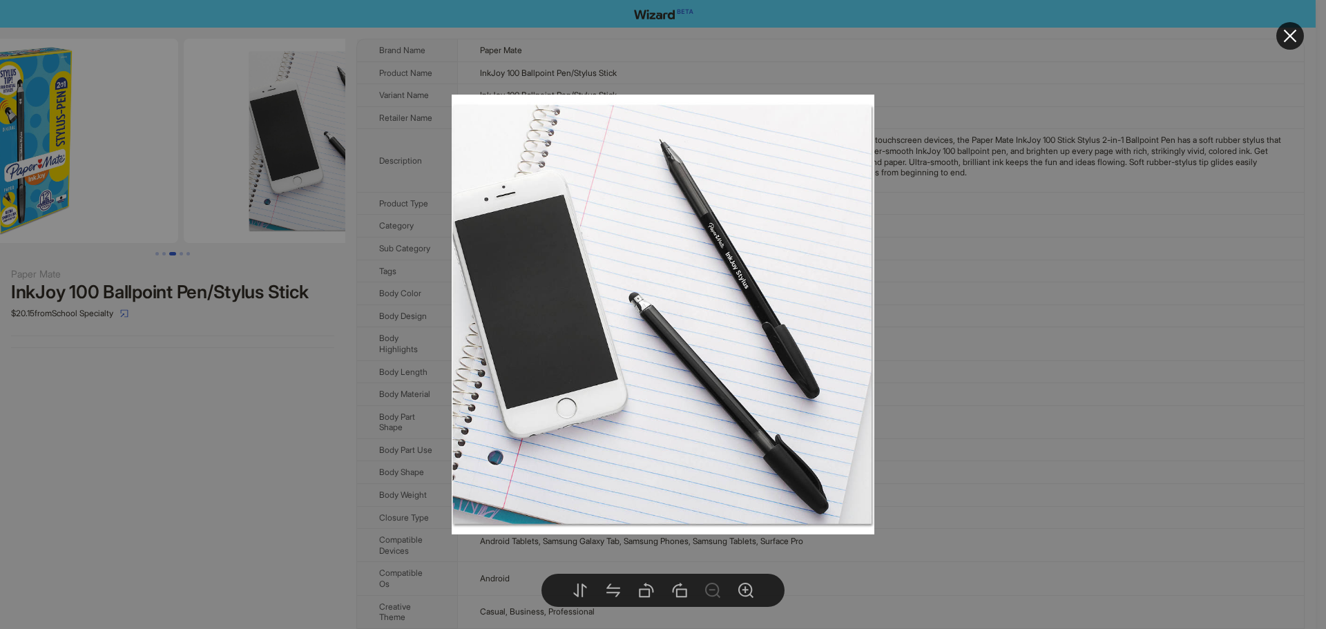
drag, startPoint x: 178, startPoint y: 165, endPoint x: 407, endPoint y: 169, distance: 229.3
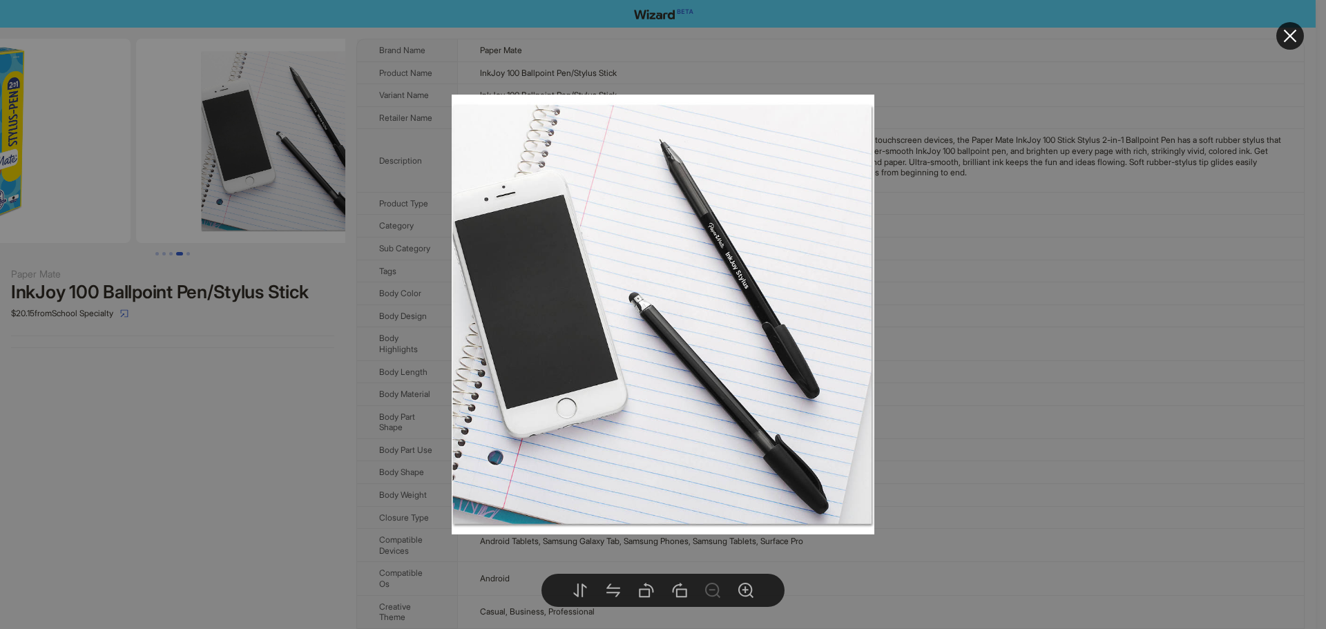
drag, startPoint x: 265, startPoint y: 178, endPoint x: 184, endPoint y: 171, distance: 81.8
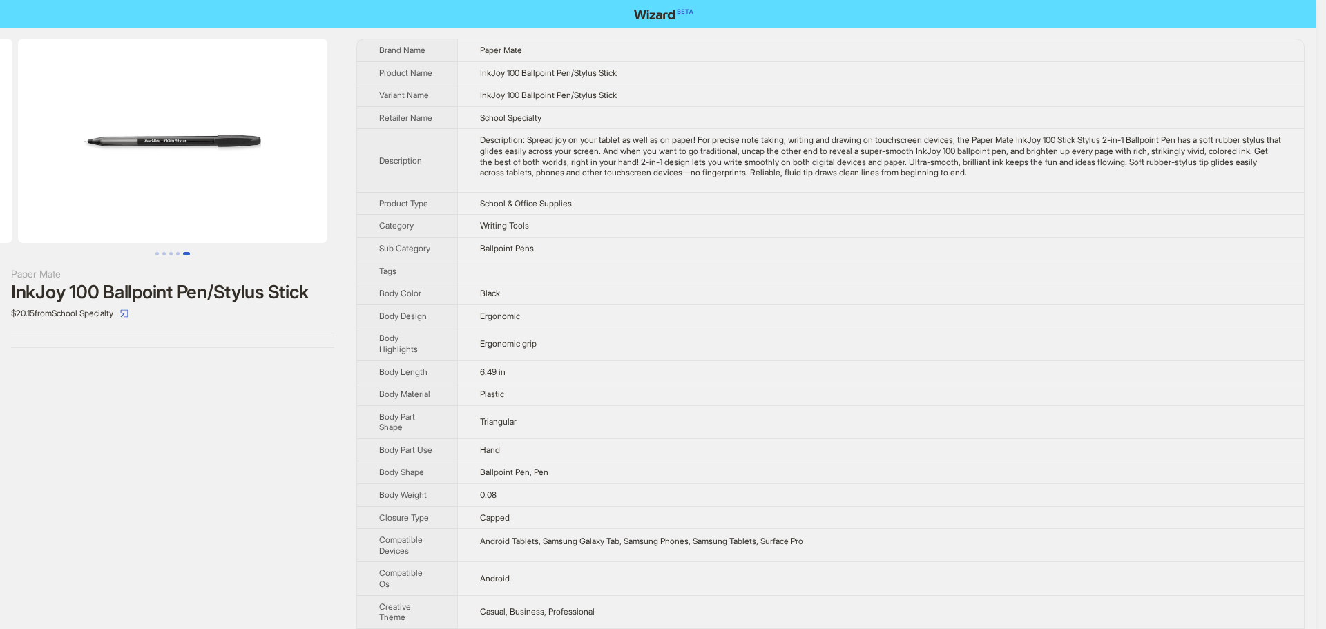
drag, startPoint x: 226, startPoint y: 166, endPoint x: 16, endPoint y: 163, distance: 210.6
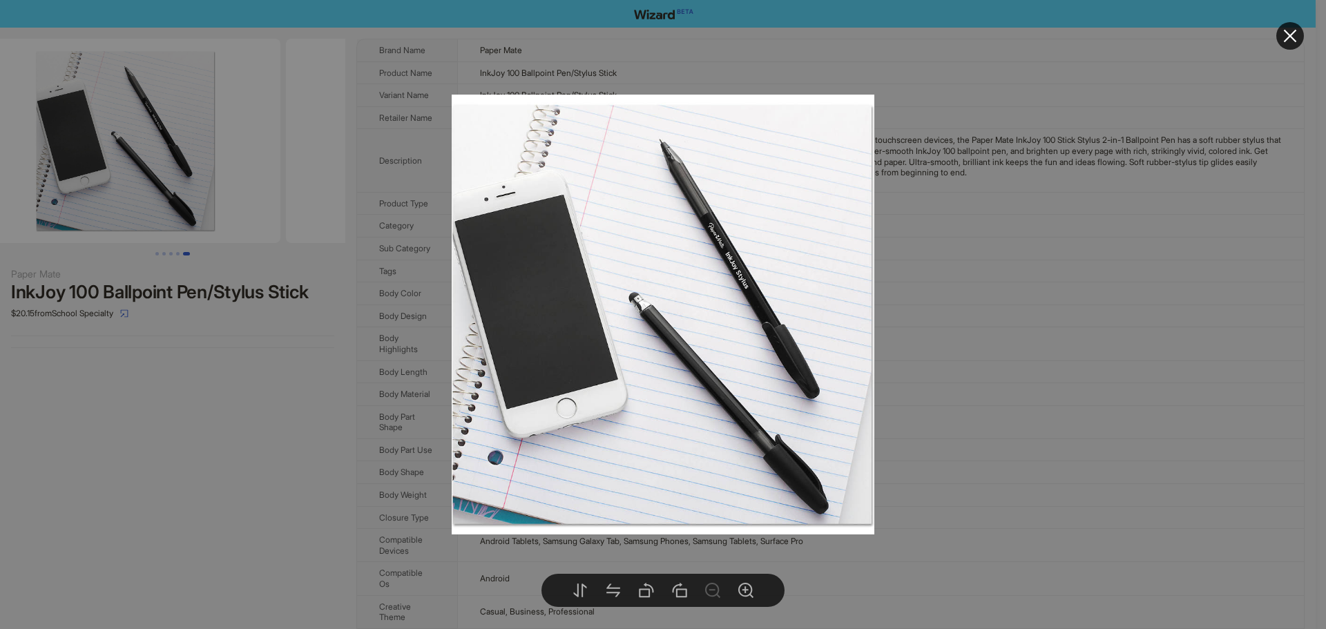
drag, startPoint x: 197, startPoint y: 167, endPoint x: 387, endPoint y: 176, distance: 190.1
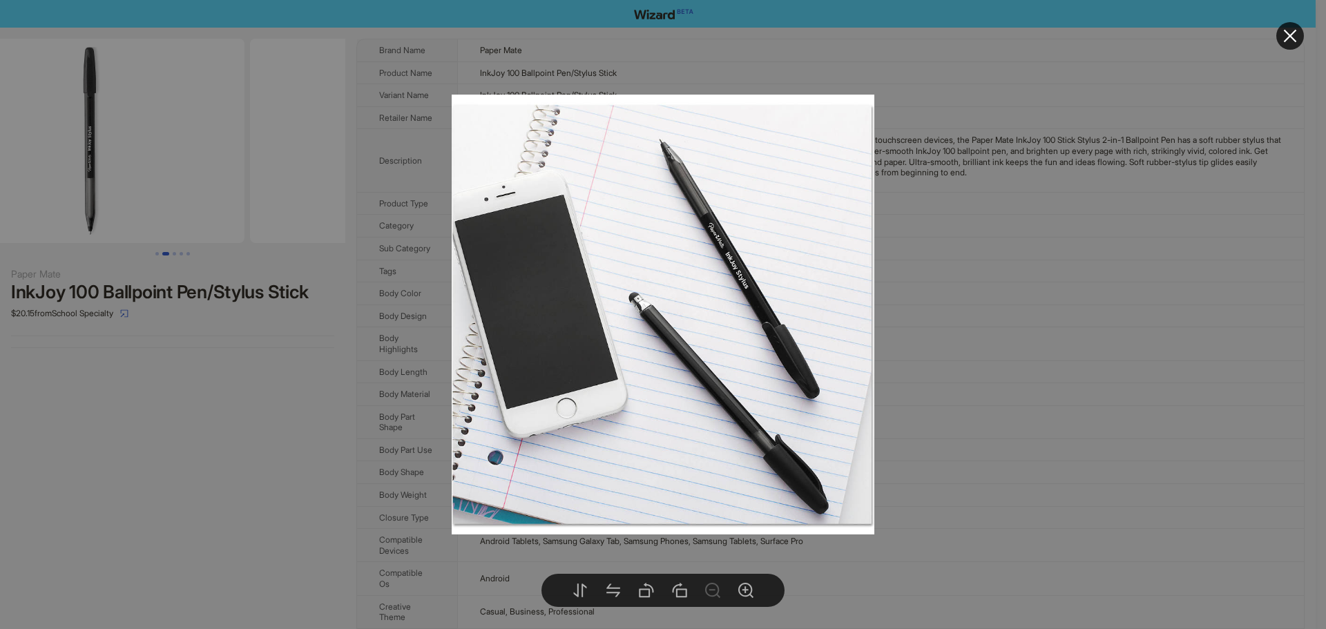
drag, startPoint x: 189, startPoint y: 156, endPoint x: 330, endPoint y: 166, distance: 141.9
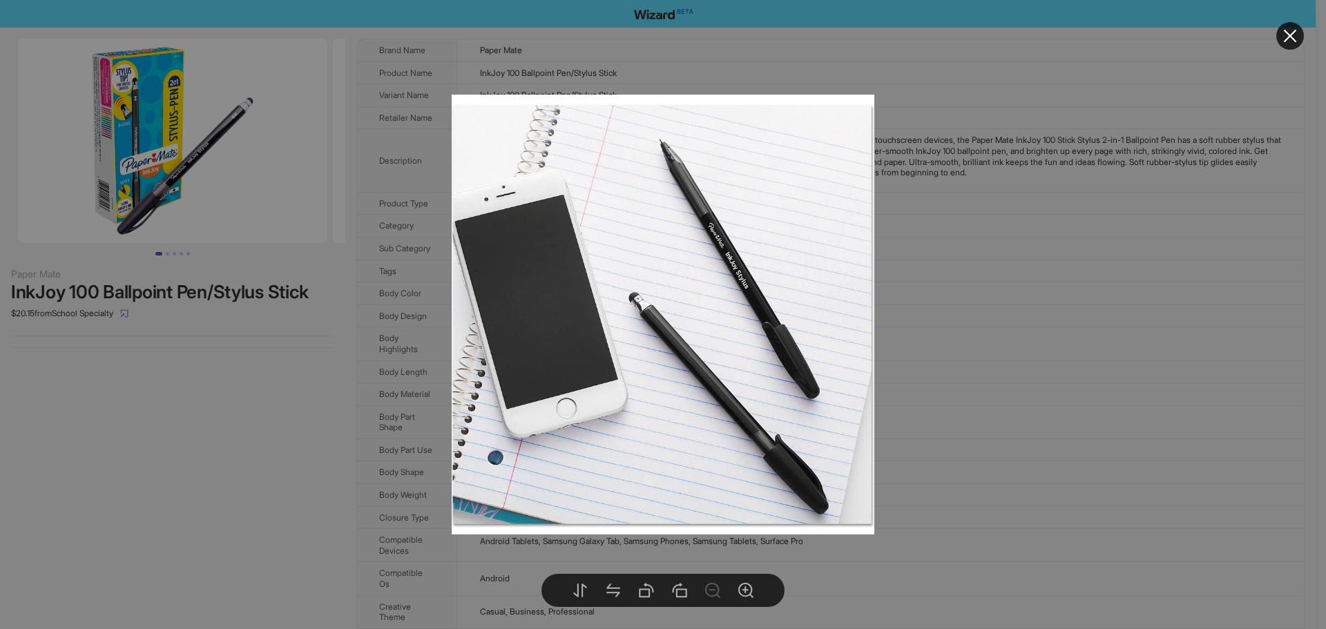
drag, startPoint x: 183, startPoint y: 158, endPoint x: 548, endPoint y: 177, distance: 365.1
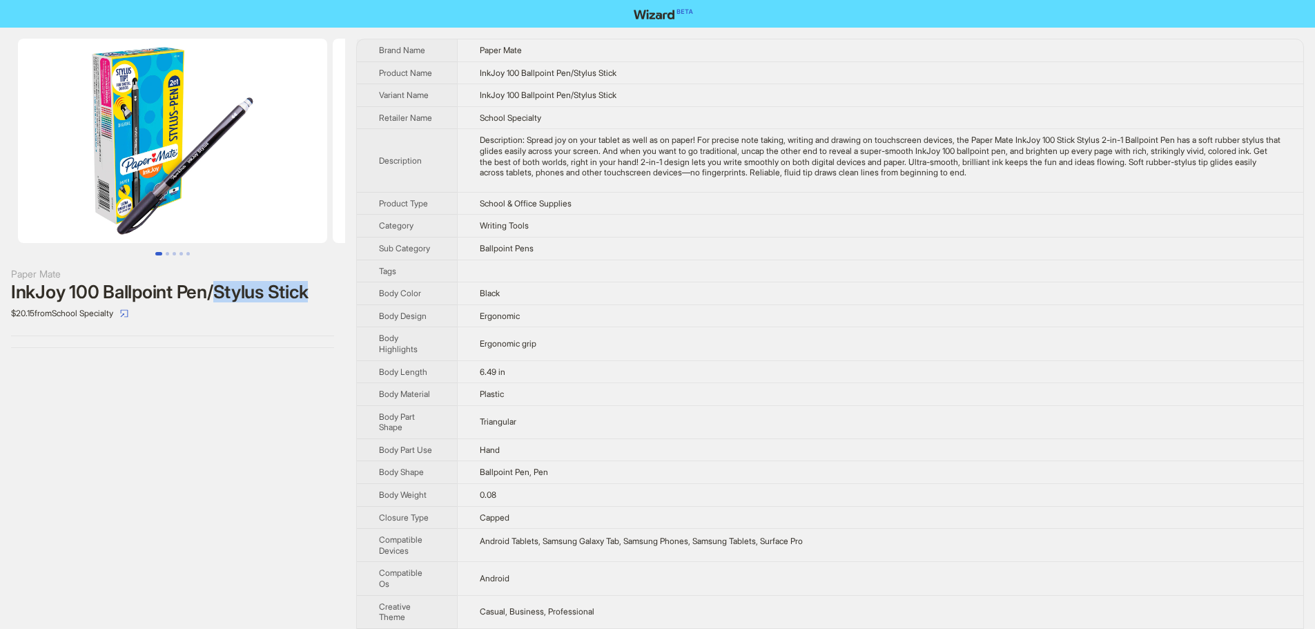
drag, startPoint x: 227, startPoint y: 293, endPoint x: 285, endPoint y: 299, distance: 58.3
click at [336, 291] on div "Paper Mate InkJoy 100 Ballpoint Pen/Stylus Stick $20.15 from School Specialty" at bounding box center [172, 193] width 345 height 331
click at [240, 297] on div "InkJoy 100 Ballpoint Pen/Stylus Stick" at bounding box center [172, 292] width 323 height 21
drag, startPoint x: 231, startPoint y: 293, endPoint x: 327, endPoint y: 292, distance: 96.0
click at [327, 292] on div "InkJoy 100 Ballpoint Pen/Stylus Stick" at bounding box center [172, 292] width 323 height 21
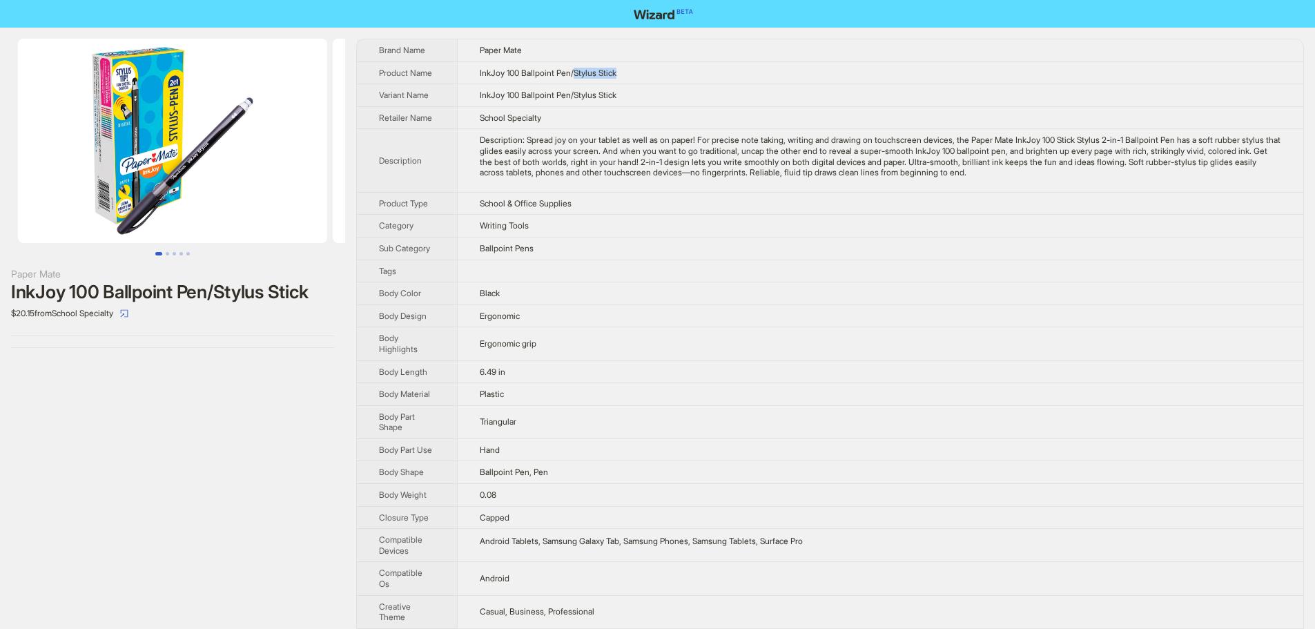
drag, startPoint x: 582, startPoint y: 74, endPoint x: 671, endPoint y: 83, distance: 88.8
click at [671, 83] on td "InkJoy 100 Ballpoint Pen/Stylus Stick" at bounding box center [880, 72] width 847 height 23
drag, startPoint x: 661, startPoint y: 98, endPoint x: 688, endPoint y: 109, distance: 29.1
click at [660, 98] on td "InkJoy 100 Ballpoint Pen/Stylus Stick" at bounding box center [880, 95] width 847 height 23
drag, startPoint x: 483, startPoint y: 48, endPoint x: 688, endPoint y: 109, distance: 214.1
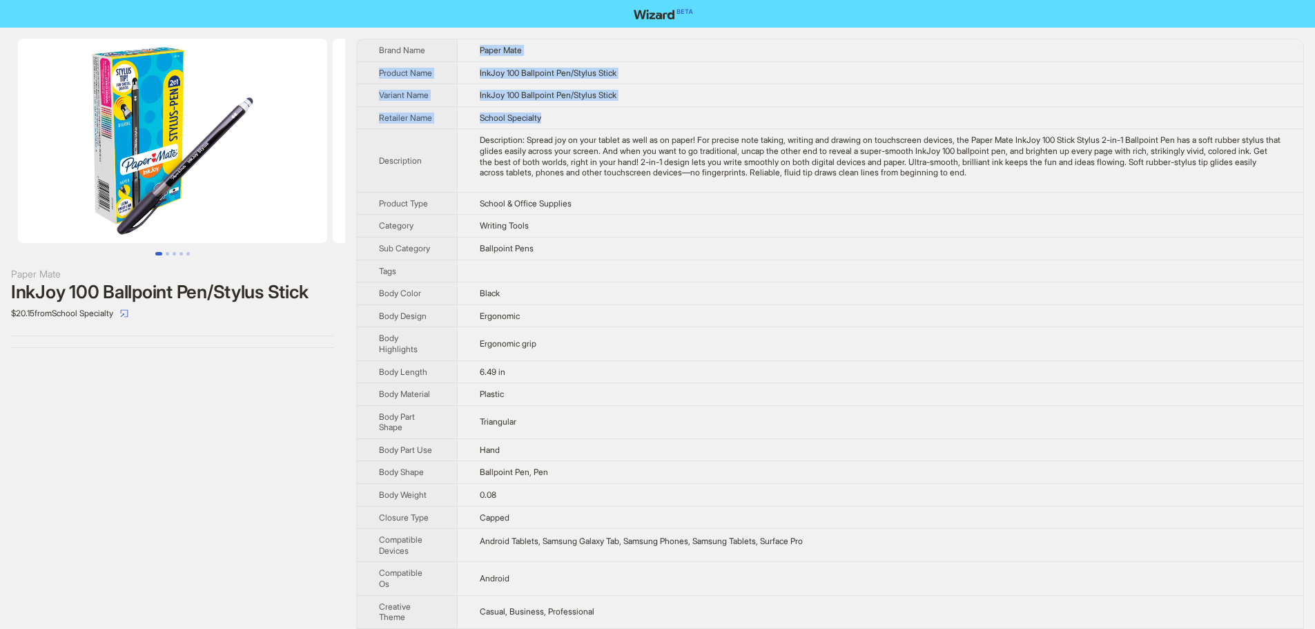
click at [688, 109] on tbody "Brand Name Paper Mate Product Name InkJoy 100 Ballpoint Pen/Stylus Stick Varian…" at bounding box center [830, 505] width 947 height 933
click at [688, 109] on td "School Specialty" at bounding box center [880, 117] width 847 height 23
drag, startPoint x: 575, startPoint y: 121, endPoint x: 473, endPoint y: 30, distance: 136.4
click at [473, 30] on div "Paper Mate InkJoy 100 Ballpoint Pen/Stylus Stick $20.15 from School Specialty B…" at bounding box center [657, 506] width 1315 height 956
click at [704, 178] on td "Description: Spread joy on your tablet as well as on paper! For precise note ta…" at bounding box center [880, 160] width 847 height 63
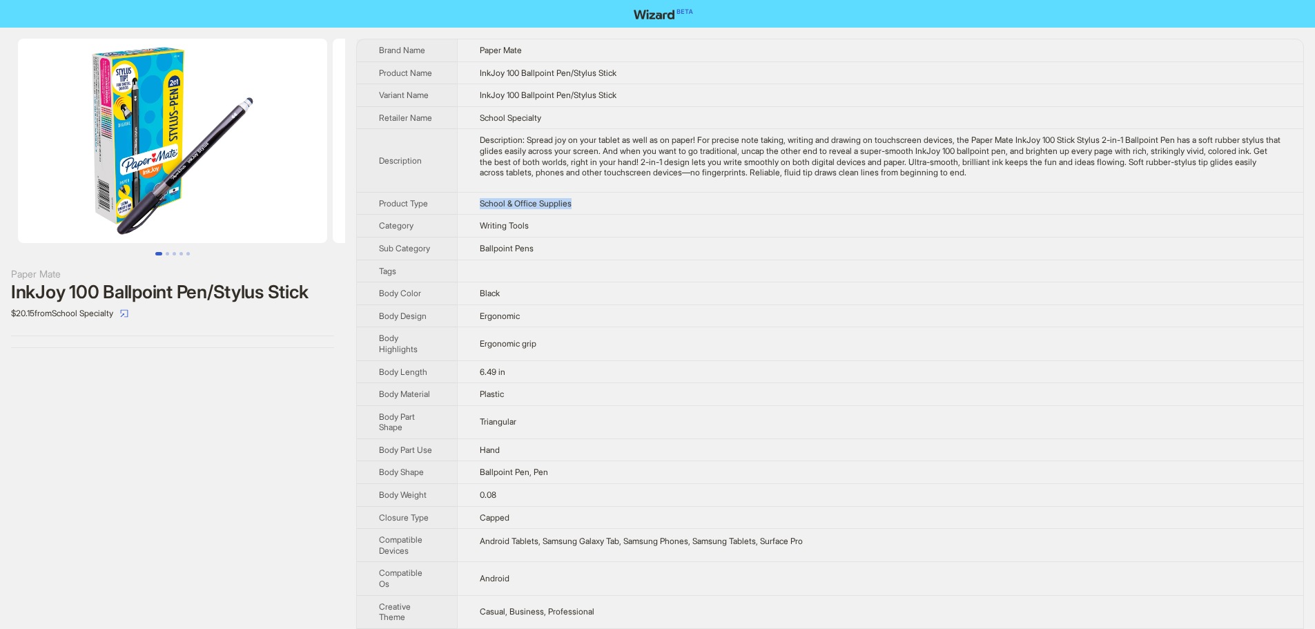
drag, startPoint x: 586, startPoint y: 207, endPoint x: 471, endPoint y: 206, distance: 114.6
click at [471, 206] on td "School & Office Supplies" at bounding box center [880, 203] width 847 height 23
click at [599, 236] on td "Writing Tools" at bounding box center [880, 226] width 847 height 23
drag, startPoint x: 724, startPoint y: 202, endPoint x: 795, endPoint y: 175, distance: 75.8
click at [729, 200] on td "School & Office Supplies" at bounding box center [880, 203] width 847 height 23
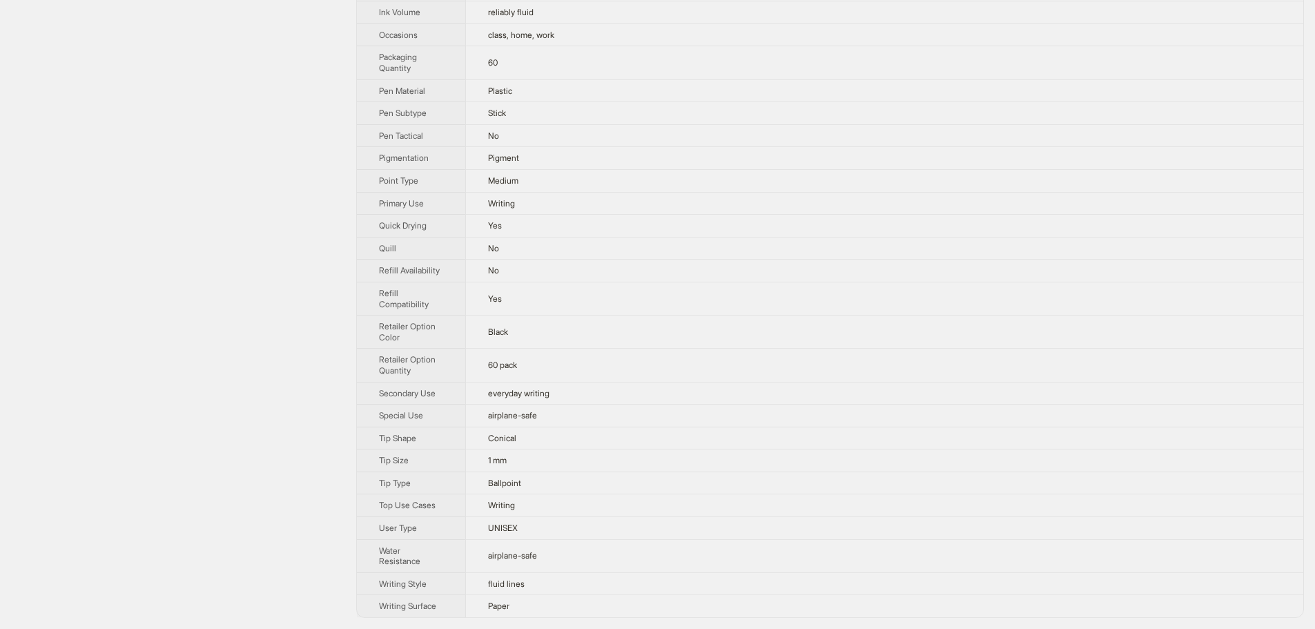
scroll to position [93, 0]
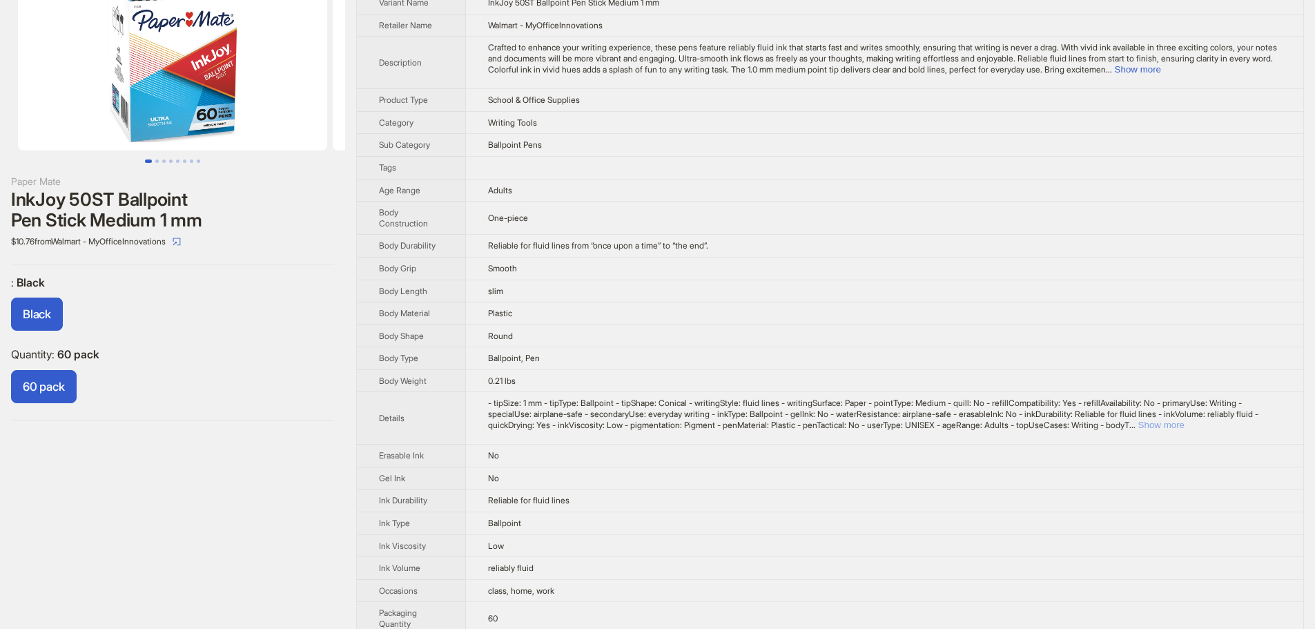
click at [1185, 425] on button "Show more" at bounding box center [1162, 425] width 46 height 10
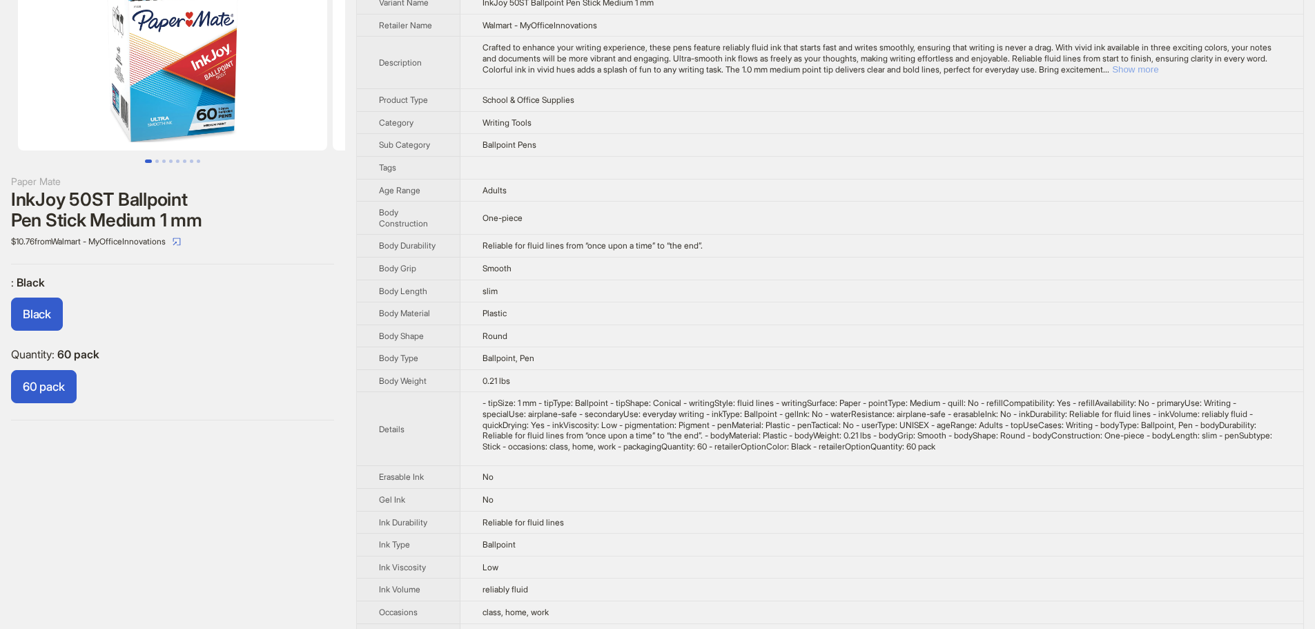
click at [1159, 74] on button "Show more" at bounding box center [1135, 69] width 46 height 10
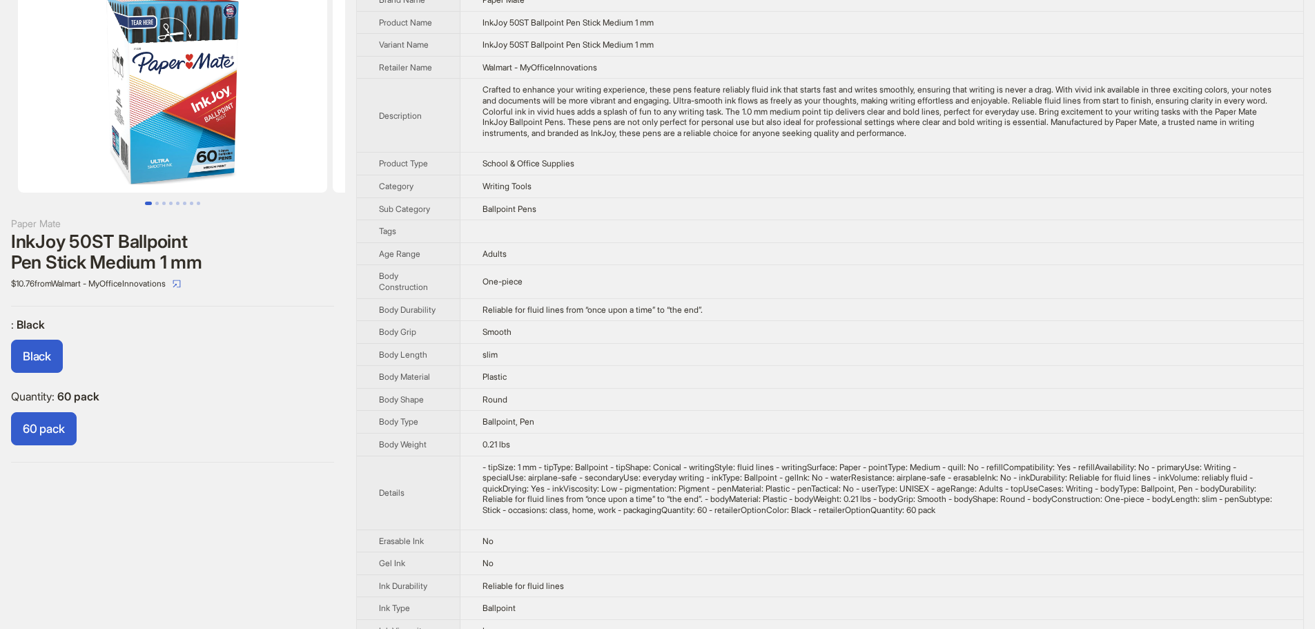
scroll to position [39, 0]
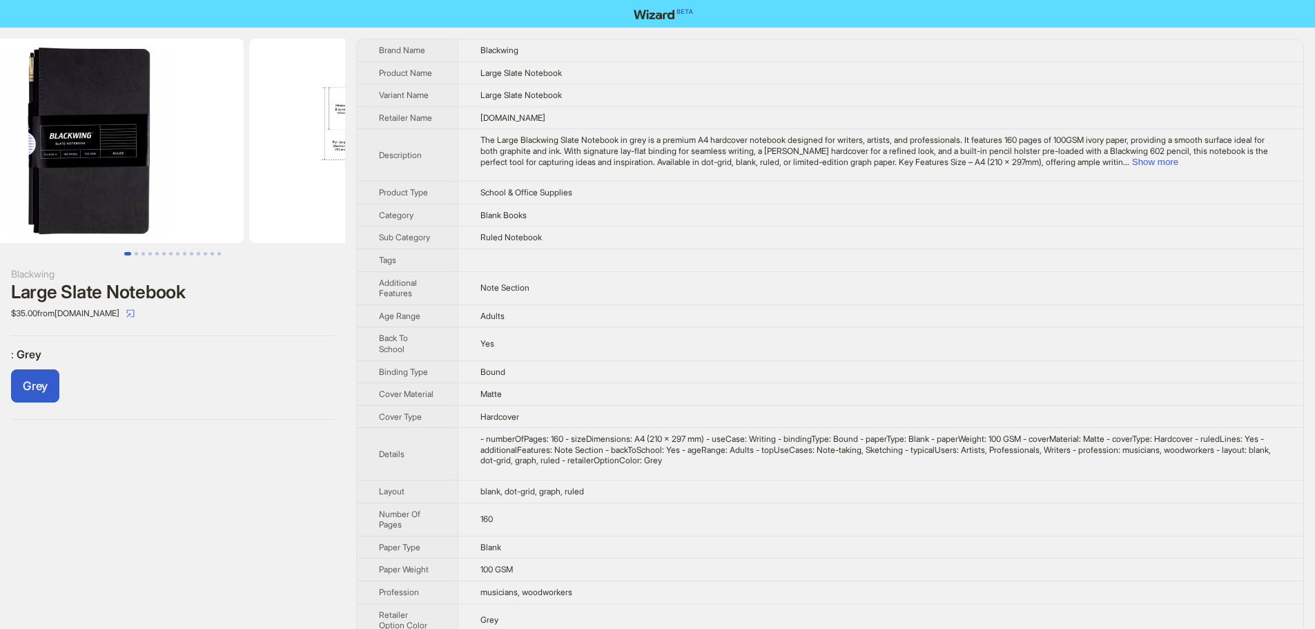
drag, startPoint x: 233, startPoint y: 149, endPoint x: 61, endPoint y: 162, distance: 171.8
click at [68, 162] on img at bounding box center [88, 141] width 309 height 204
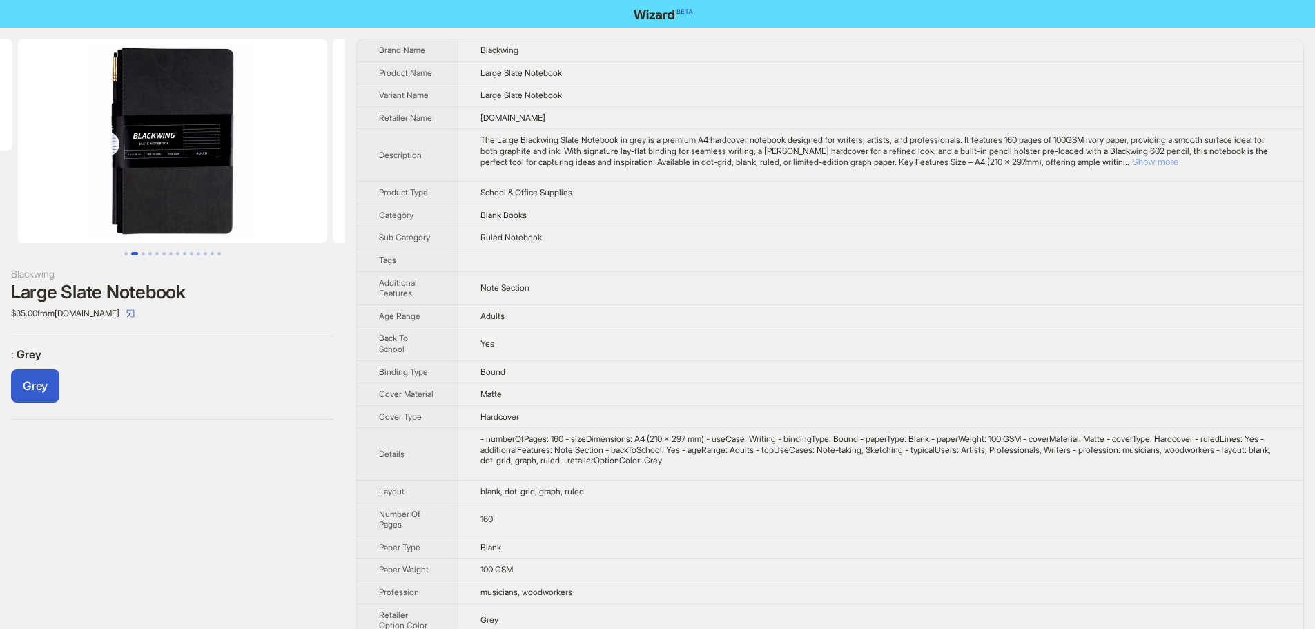
click at [1179, 163] on button "Show more" at bounding box center [1155, 162] width 46 height 10
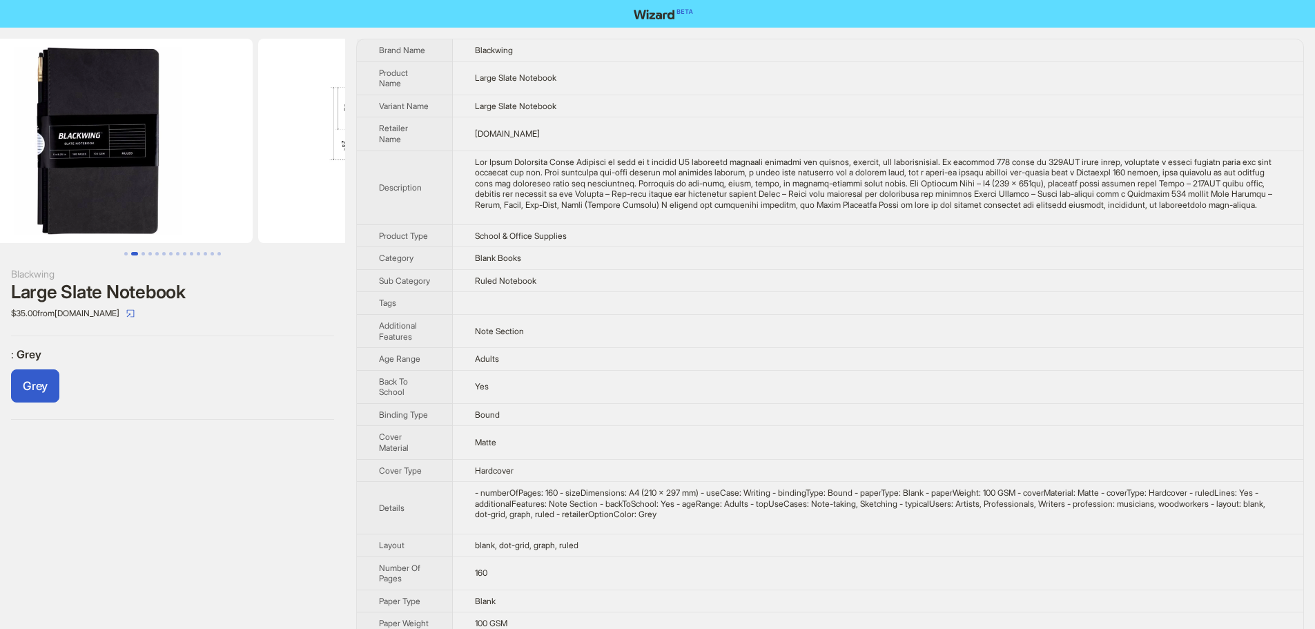
scroll to position [0, 490]
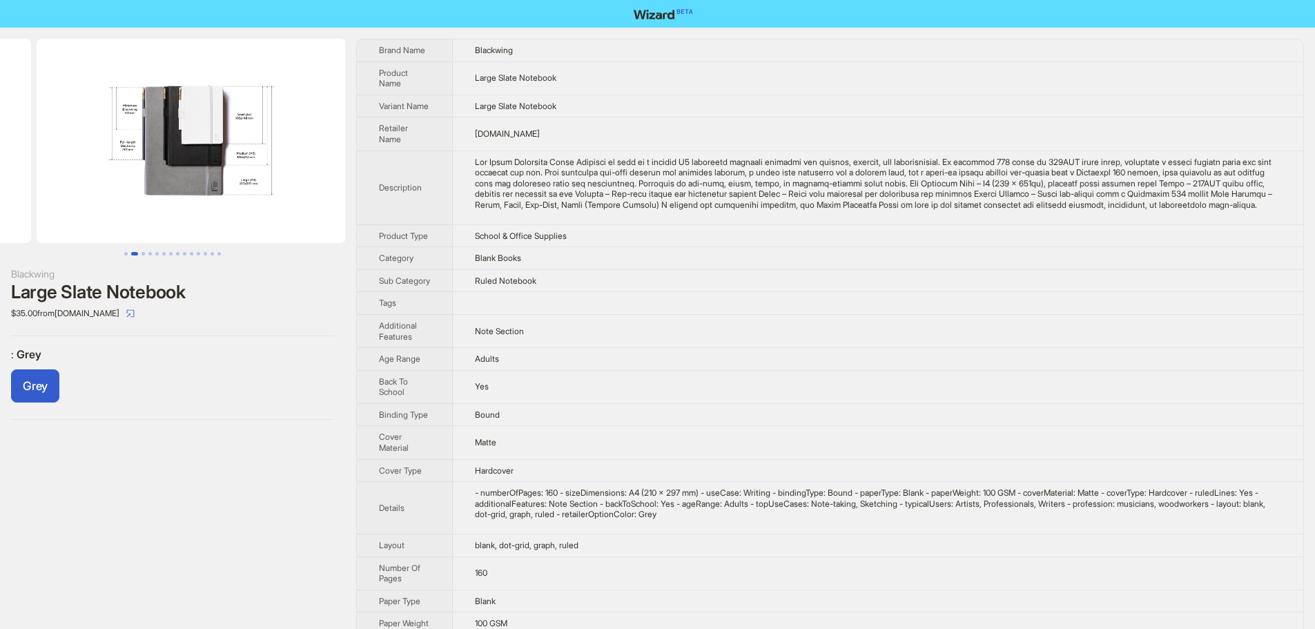
drag, startPoint x: 252, startPoint y: 173, endPoint x: 50, endPoint y: 184, distance: 201.9
click at [61, 183] on ul at bounding box center [172, 141] width 345 height 204
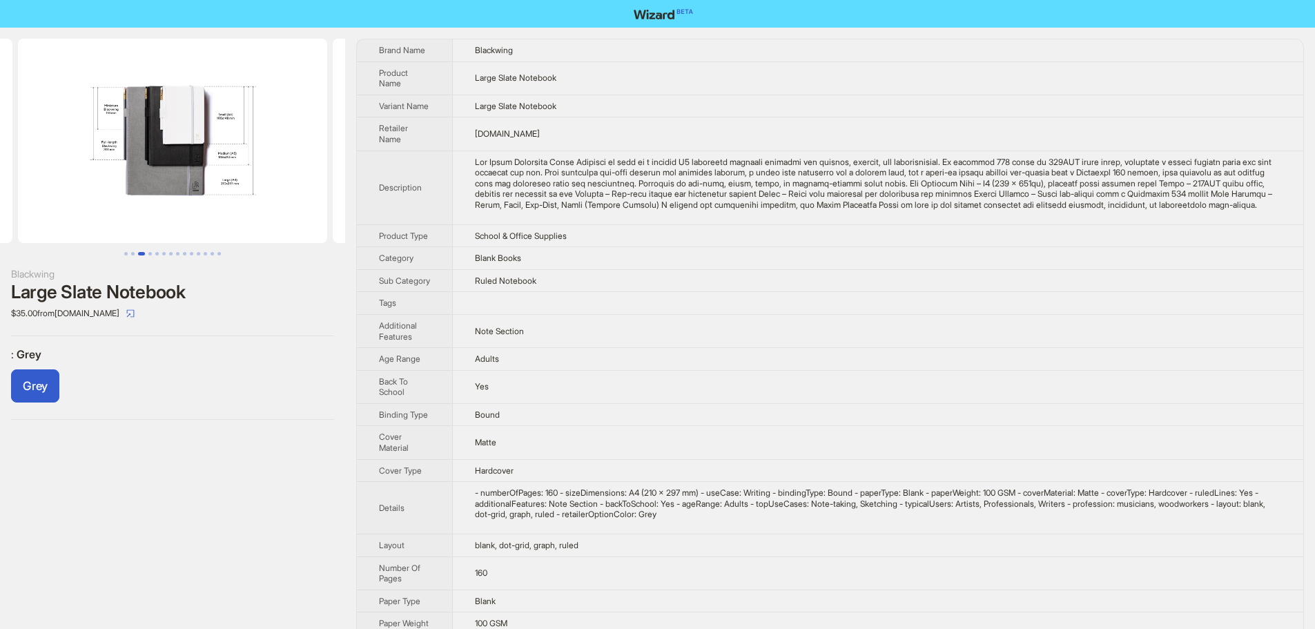
click at [221, 119] on img at bounding box center [172, 141] width 309 height 204
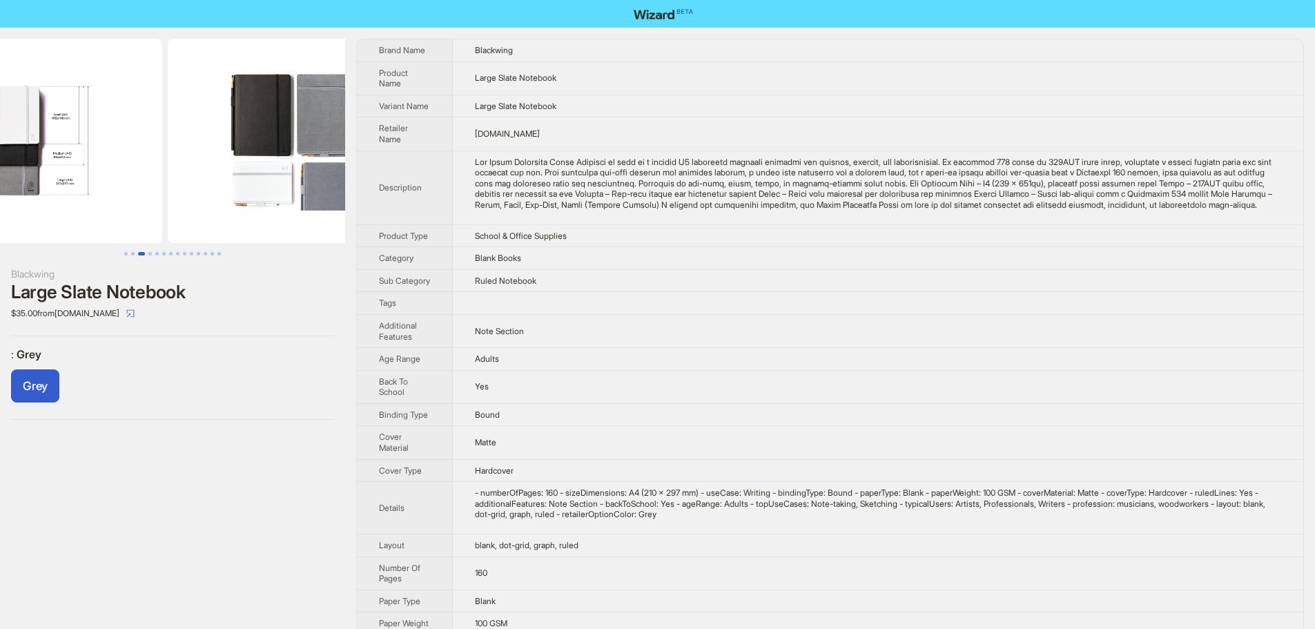
drag, startPoint x: 278, startPoint y: 202, endPoint x: 78, endPoint y: 201, distance: 200.3
click at [79, 201] on ul at bounding box center [172, 141] width 345 height 204
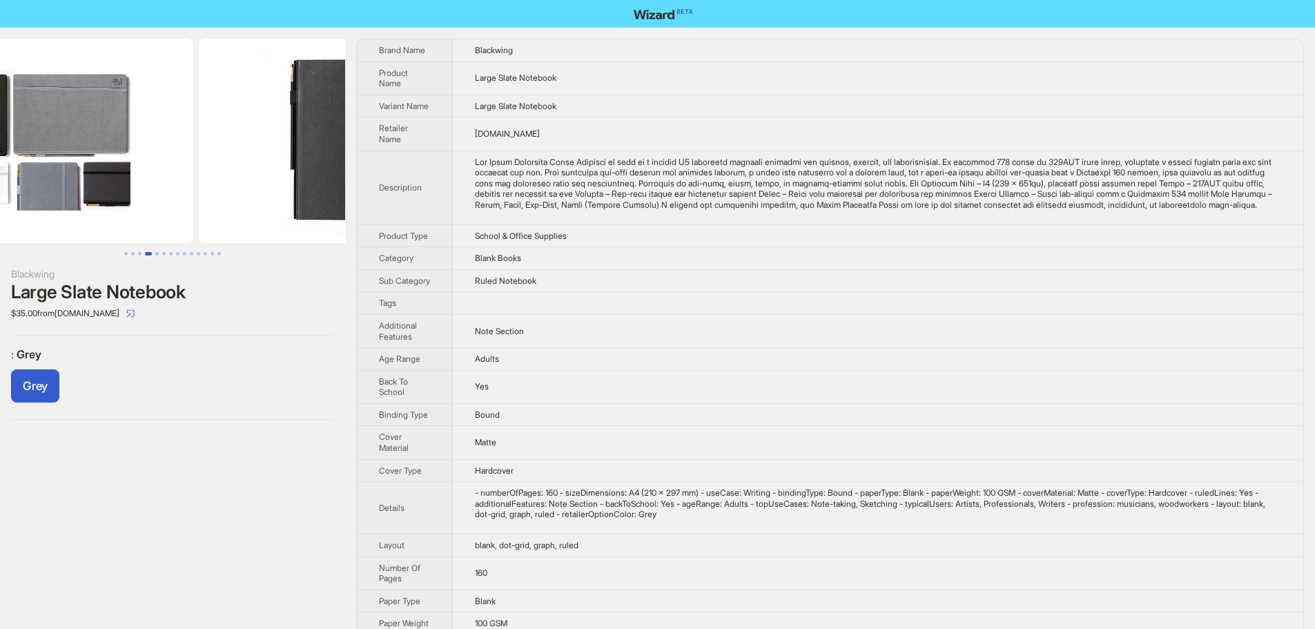
drag, startPoint x: 180, startPoint y: 204, endPoint x: 0, endPoint y: 202, distance: 180.2
click at [0, 202] on ul at bounding box center [172, 141] width 345 height 204
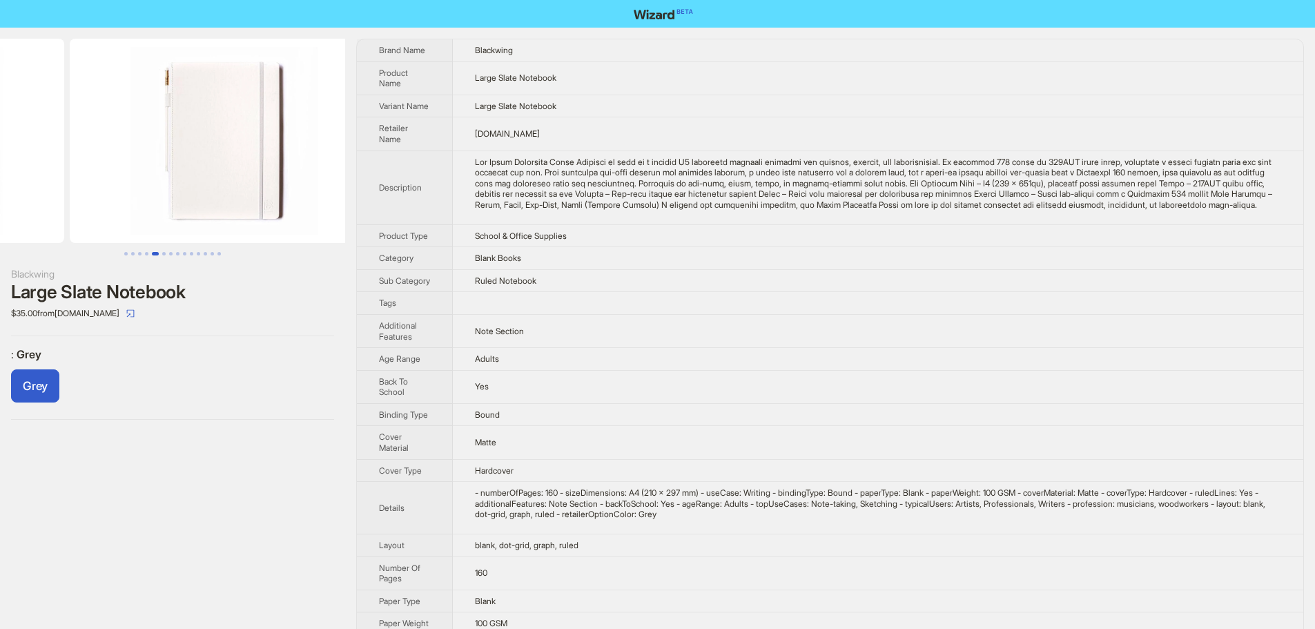
drag, startPoint x: 244, startPoint y: 192, endPoint x: 56, endPoint y: 201, distance: 188.7
click at [52, 200] on ul at bounding box center [172, 141] width 345 height 204
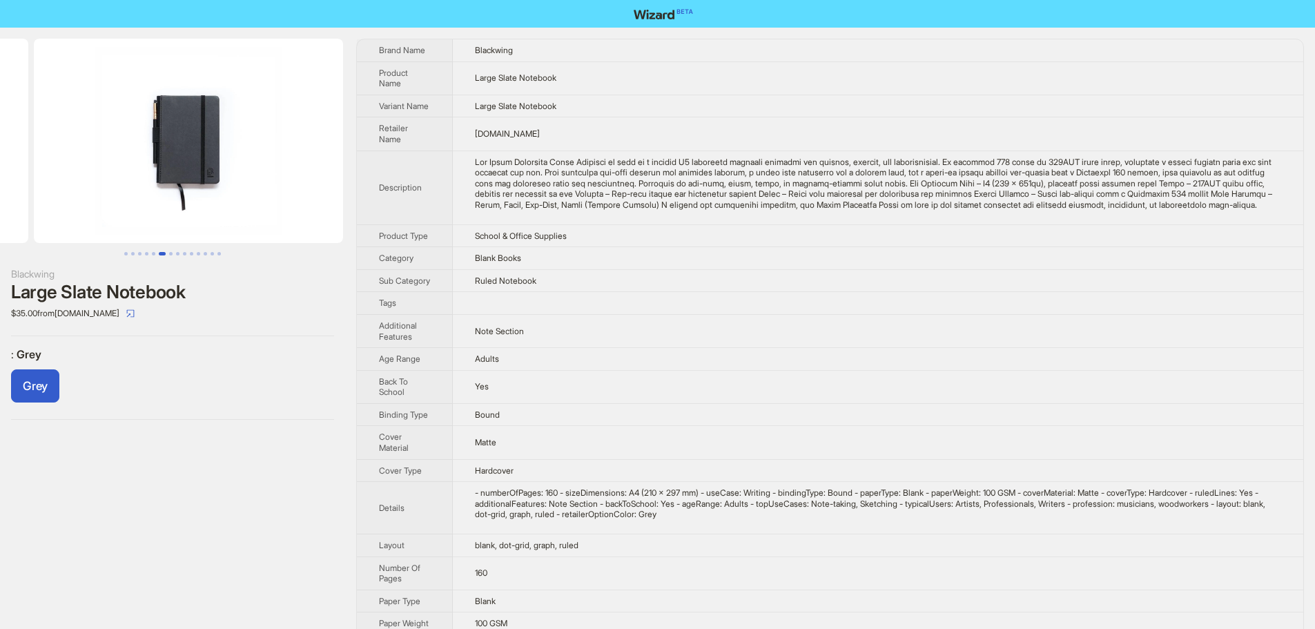
drag, startPoint x: 217, startPoint y: 196, endPoint x: 0, endPoint y: 210, distance: 217.3
click at [0, 209] on ul at bounding box center [172, 141] width 345 height 204
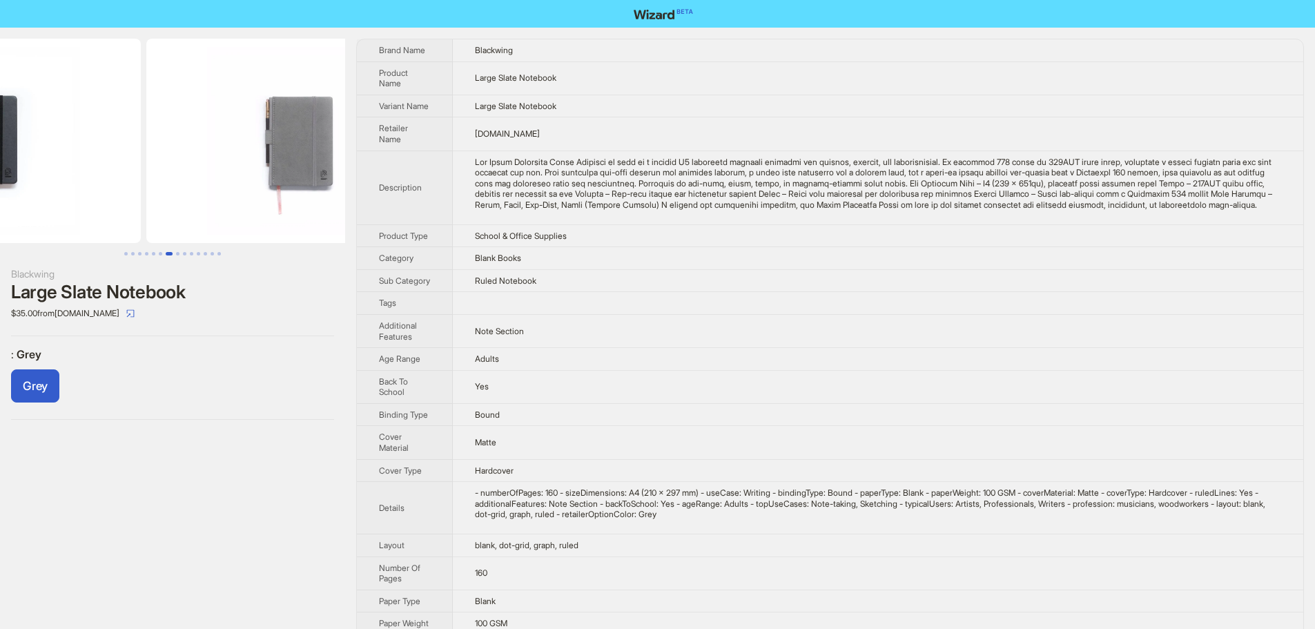
drag, startPoint x: 67, startPoint y: 209, endPoint x: 51, endPoint y: 210, distance: 15.9
click at [52, 210] on ul at bounding box center [172, 141] width 345 height 204
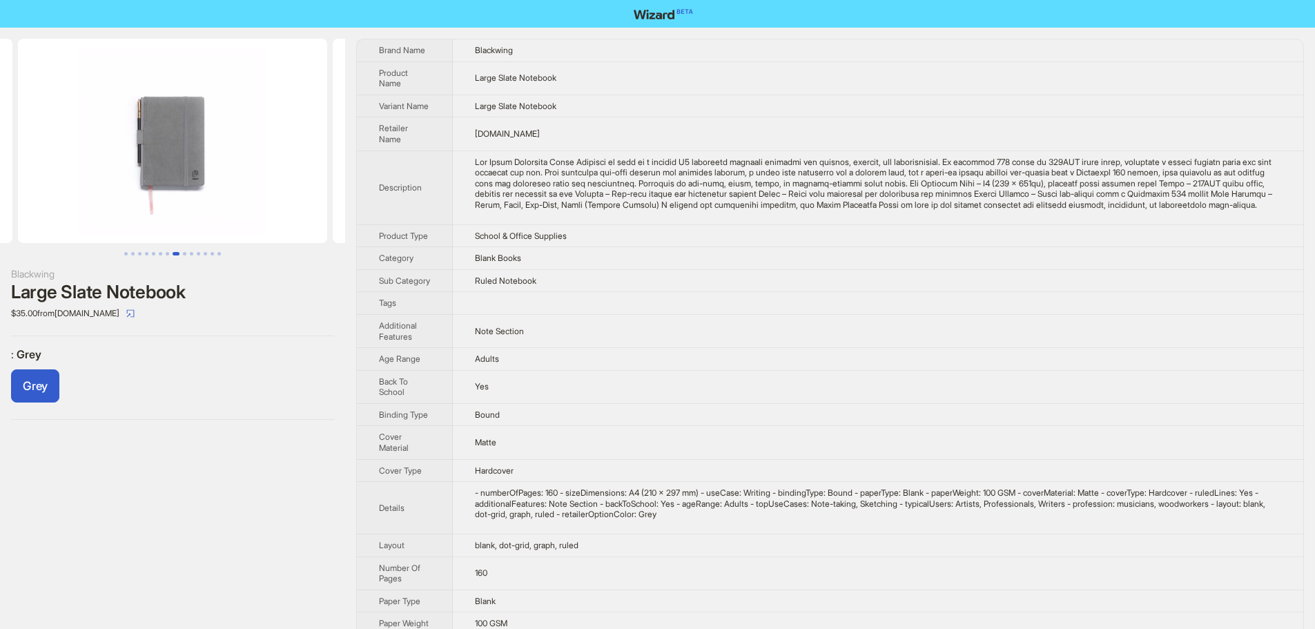
click at [138, 131] on img at bounding box center [172, 141] width 309 height 204
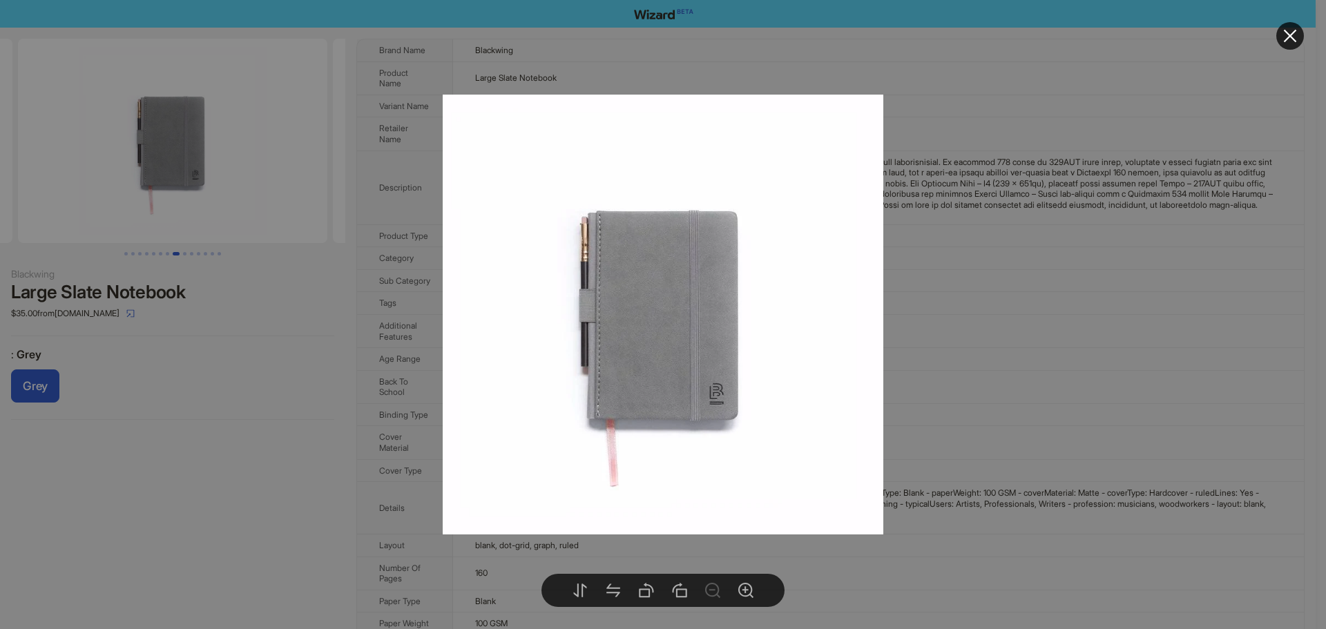
click at [1000, 150] on div at bounding box center [663, 314] width 1326 height 629
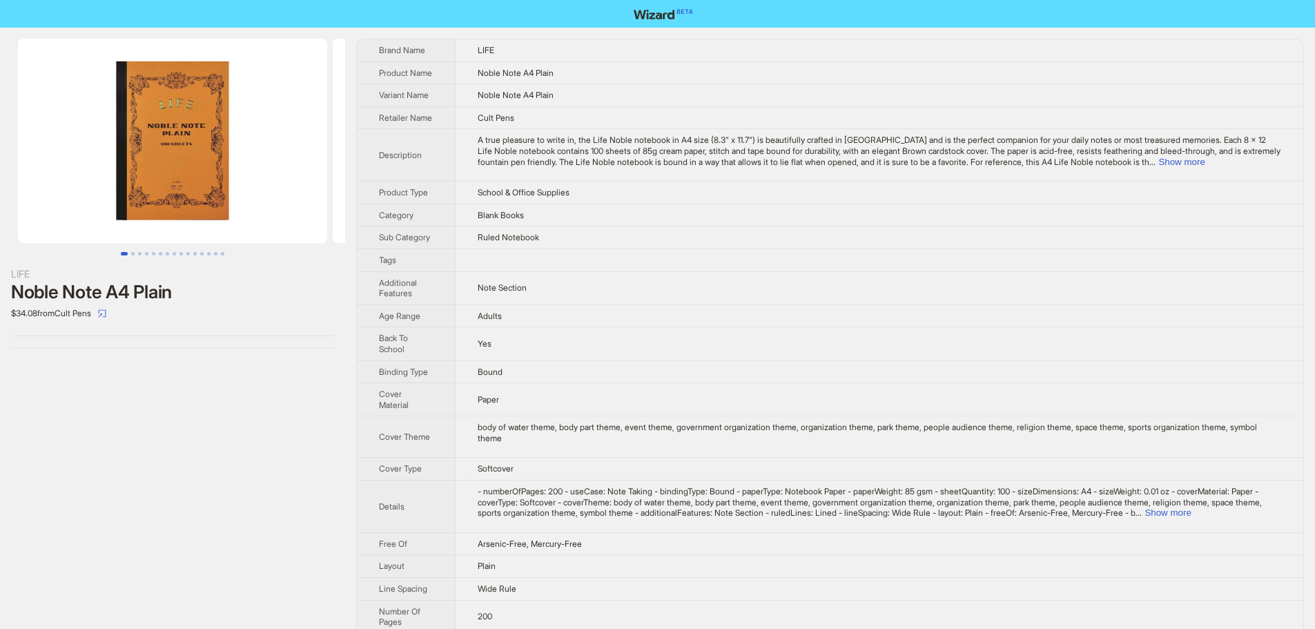
click at [1045, 123] on td "Cult Pens" at bounding box center [880, 117] width 848 height 23
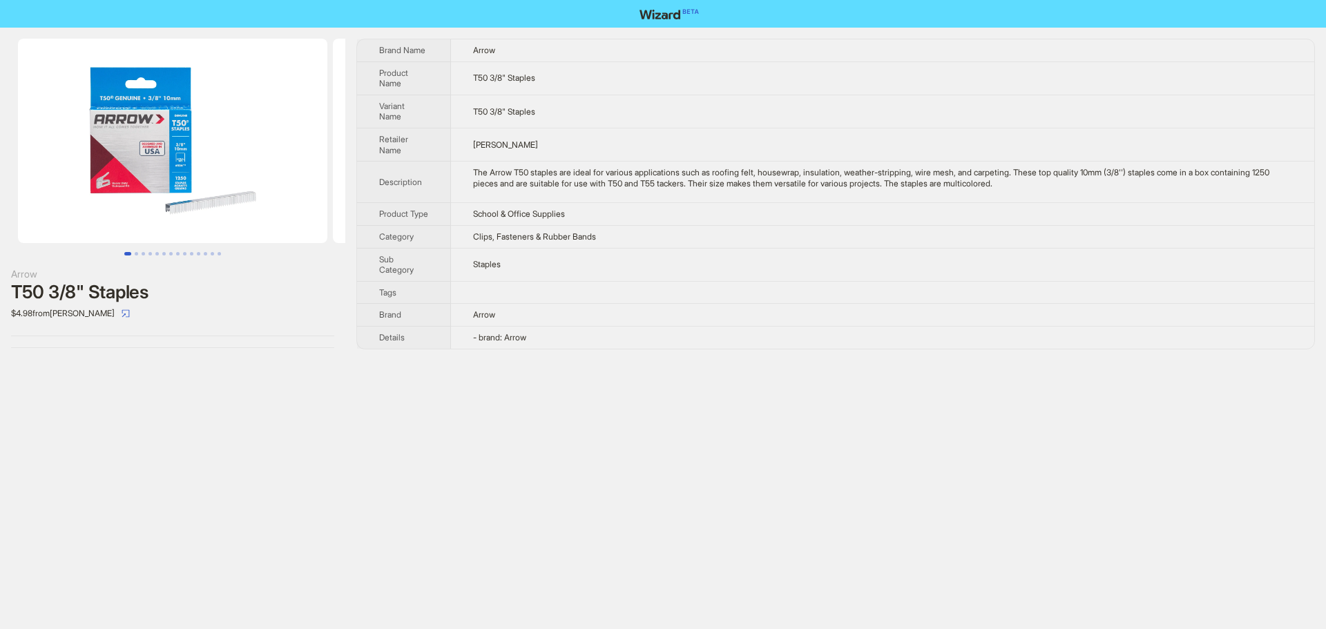
drag, startPoint x: 300, startPoint y: 171, endPoint x: 460, endPoint y: 130, distance: 164.8
click at [336, 183] on ul at bounding box center [172, 141] width 345 height 204
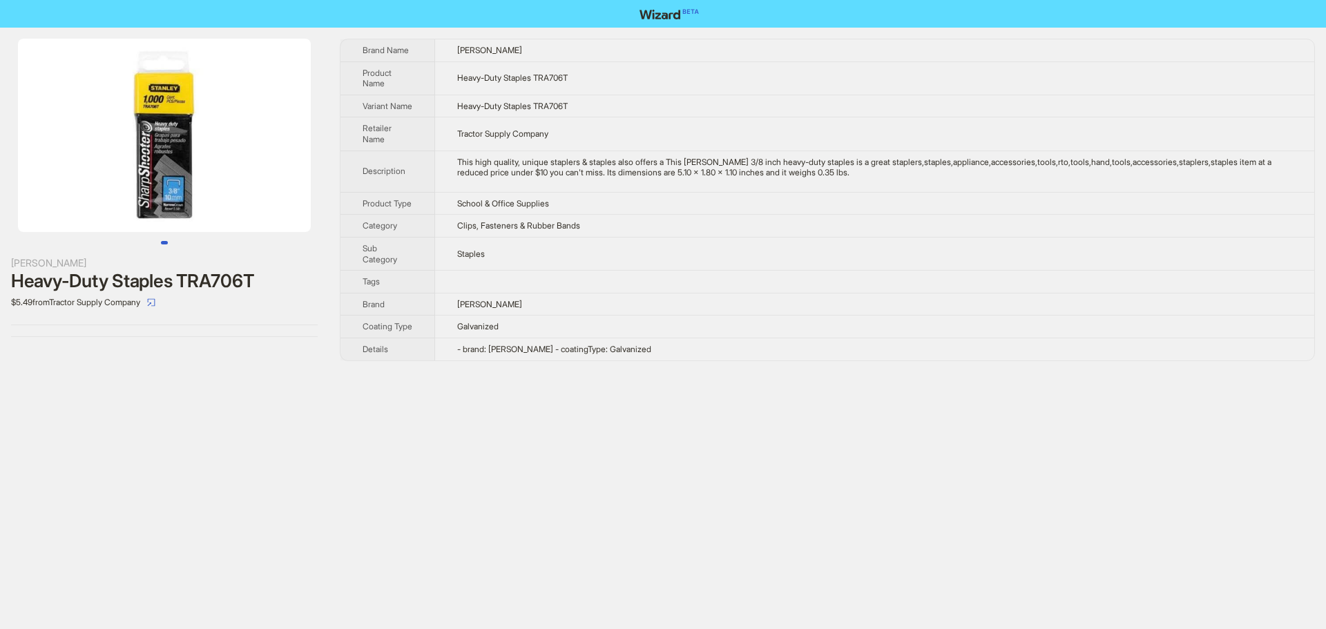
drag, startPoint x: 200, startPoint y: 175, endPoint x: 69, endPoint y: 186, distance: 131.6
click at [69, 186] on img at bounding box center [164, 135] width 293 height 193
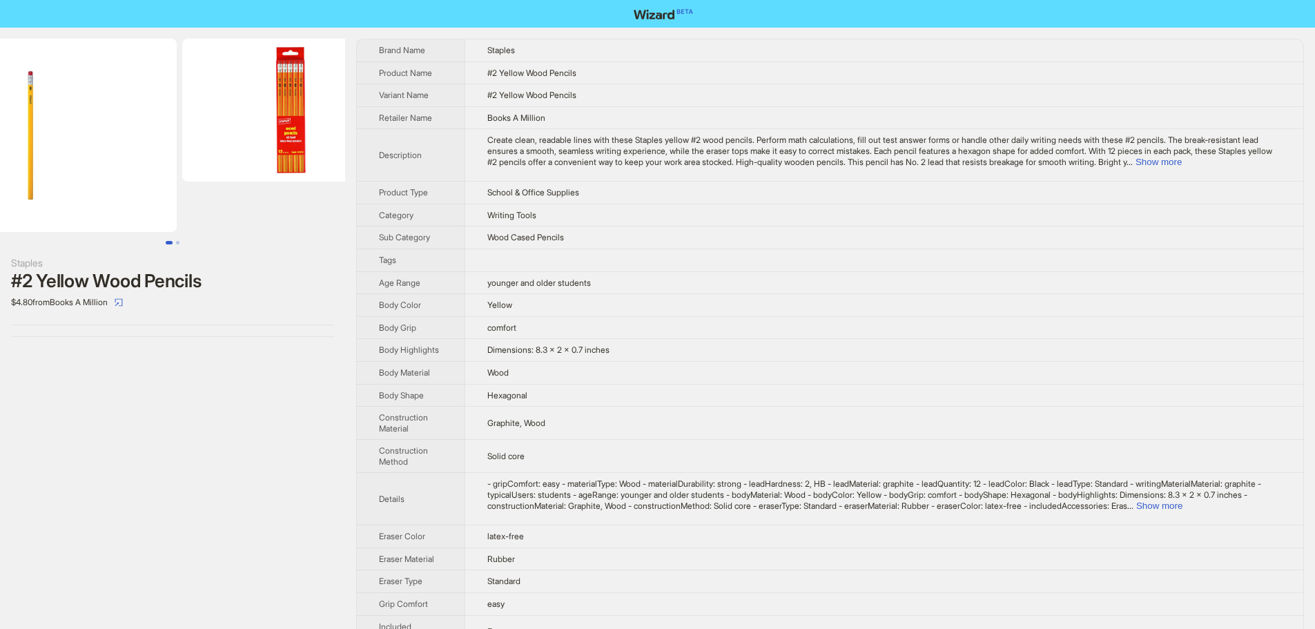
scroll to position [0, 206]
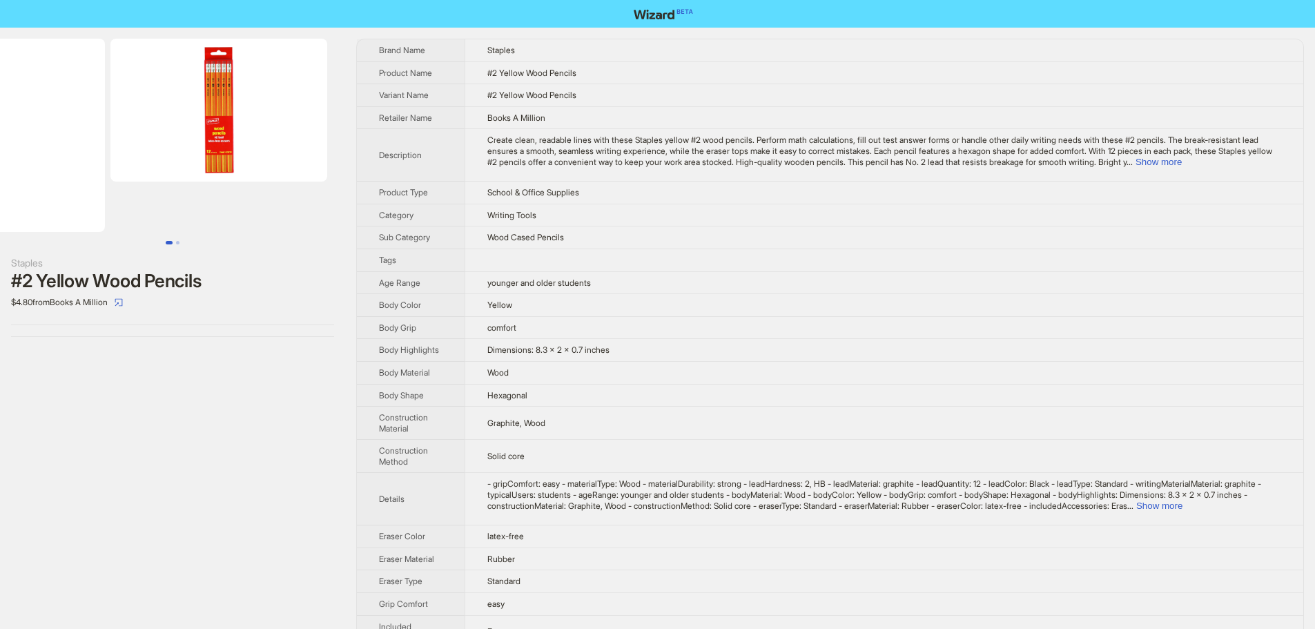
drag, startPoint x: 249, startPoint y: 168, endPoint x: 0, endPoint y: 170, distance: 248.6
drag, startPoint x: 143, startPoint y: 160, endPoint x: 93, endPoint y: 160, distance: 50.4
click at [97, 160] on ul at bounding box center [172, 135] width 345 height 193
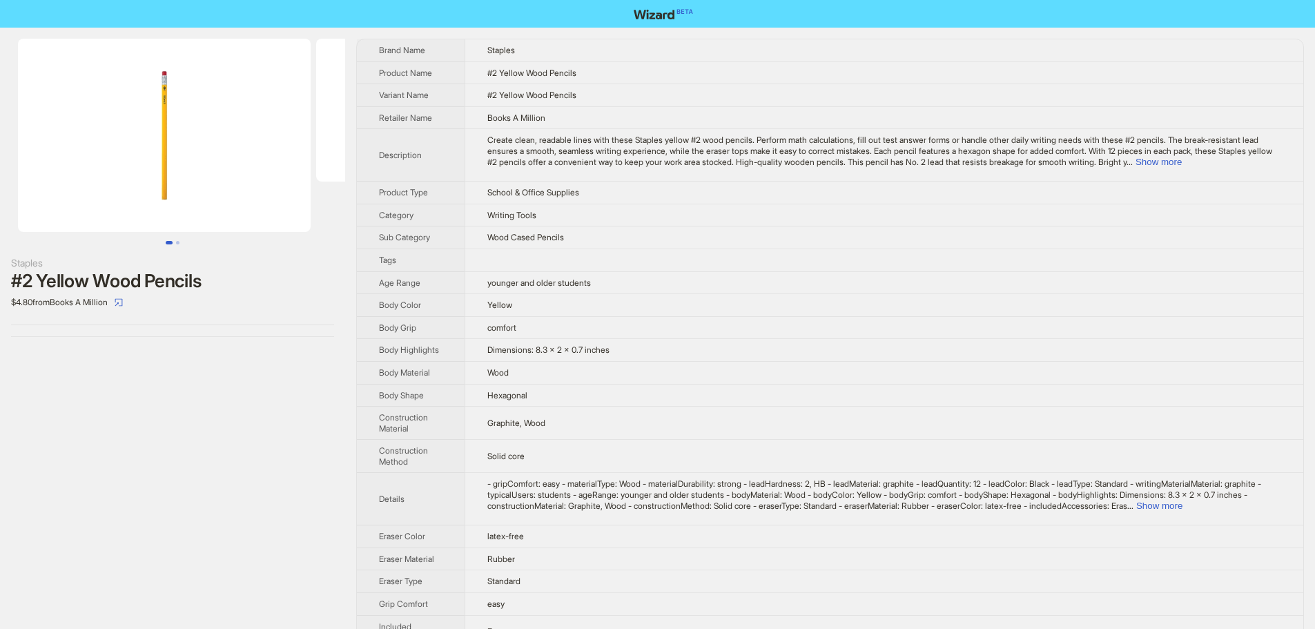
drag, startPoint x: 72, startPoint y: 161, endPoint x: 291, endPoint y: 164, distance: 219.6
click at [284, 162] on img at bounding box center [164, 135] width 293 height 193
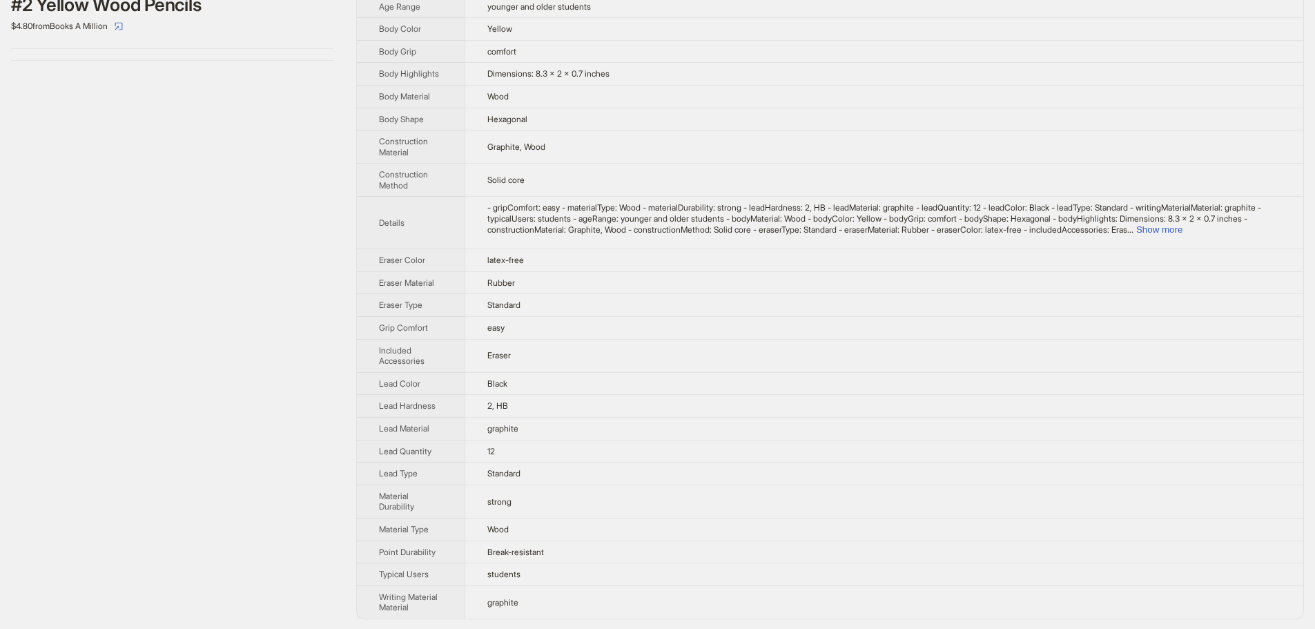
scroll to position [278, 0]
drag, startPoint x: 495, startPoint y: 454, endPoint x: 378, endPoint y: 467, distance: 118.1
click at [418, 458] on tr "Lead Quantity 12" at bounding box center [830, 449] width 947 height 23
click at [553, 446] on td "12" at bounding box center [884, 449] width 839 height 23
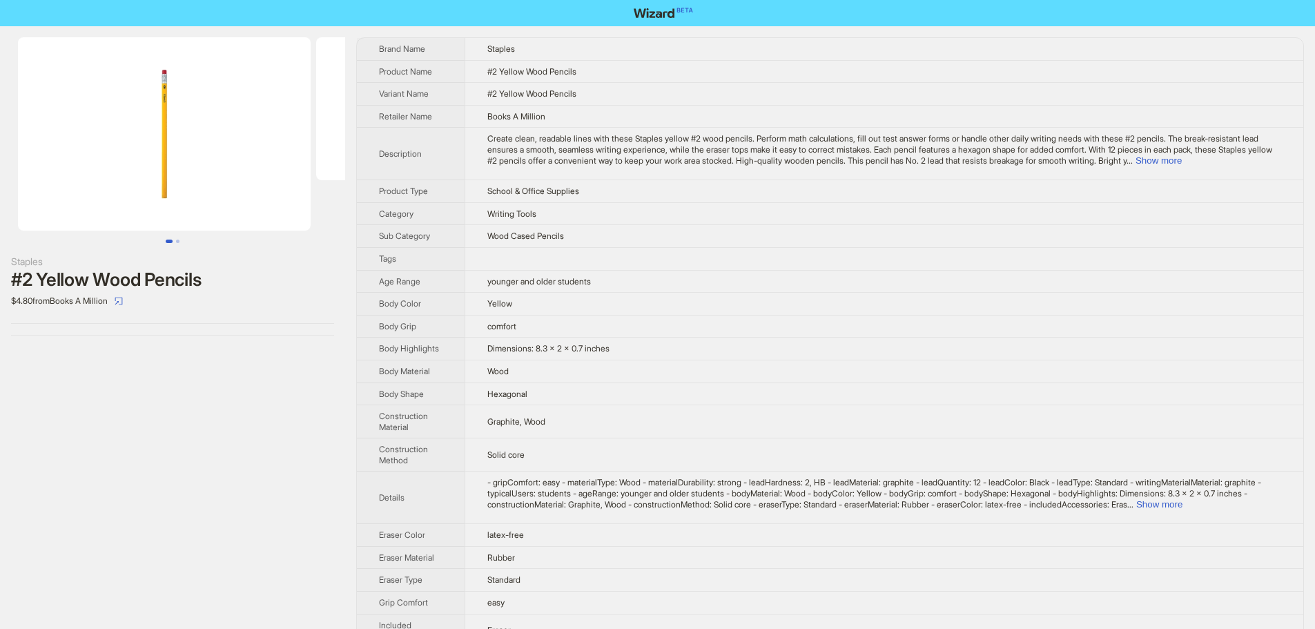
scroll to position [0, 0]
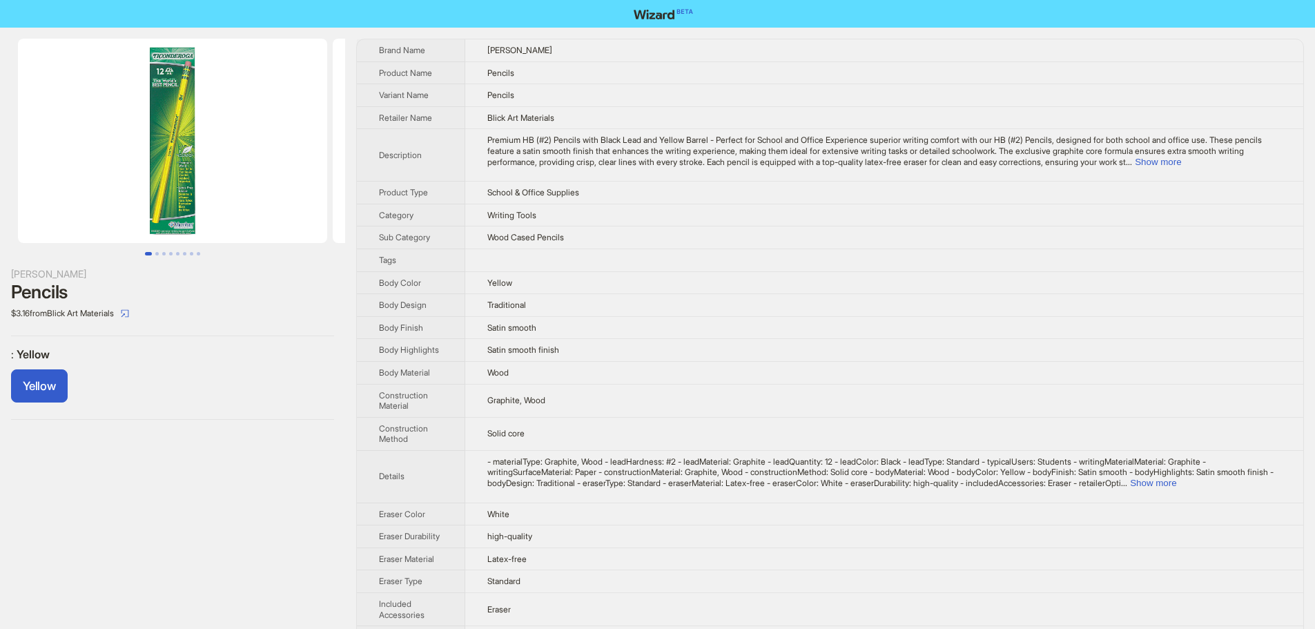
drag, startPoint x: 186, startPoint y: 157, endPoint x: 339, endPoint y: 174, distance: 153.6
click at [339, 174] on ul at bounding box center [172, 141] width 345 height 204
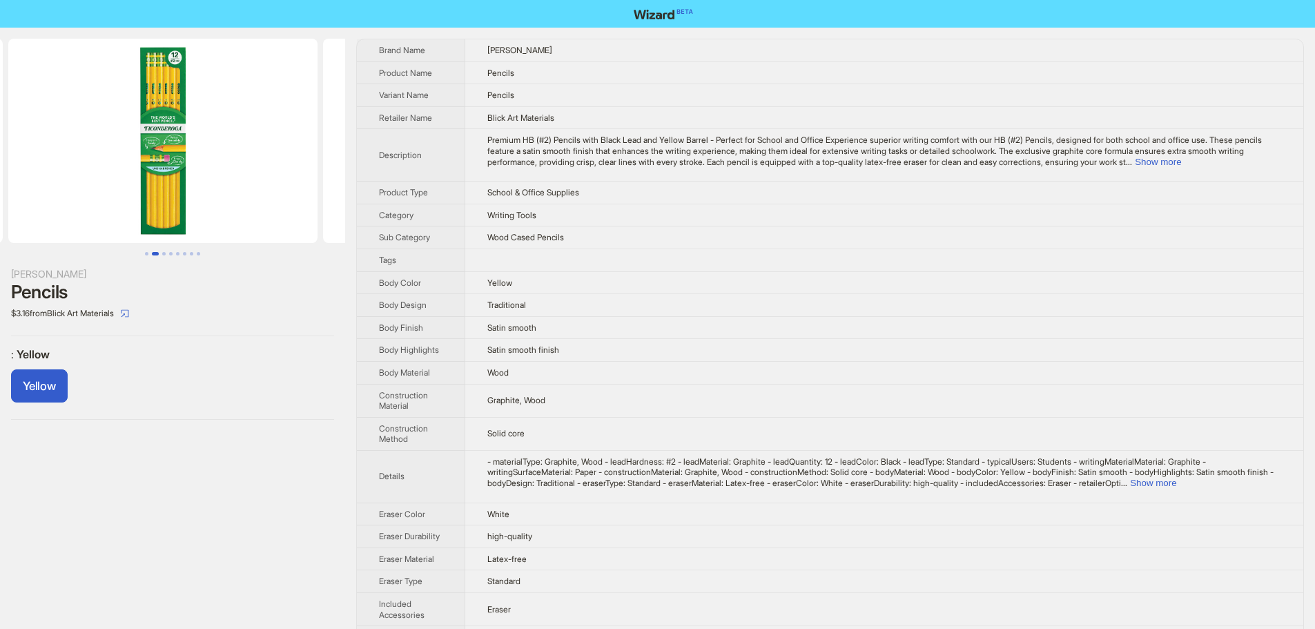
drag, startPoint x: 301, startPoint y: 175, endPoint x: 63, endPoint y: 185, distance: 238.4
click at [63, 185] on ul at bounding box center [172, 141] width 345 height 204
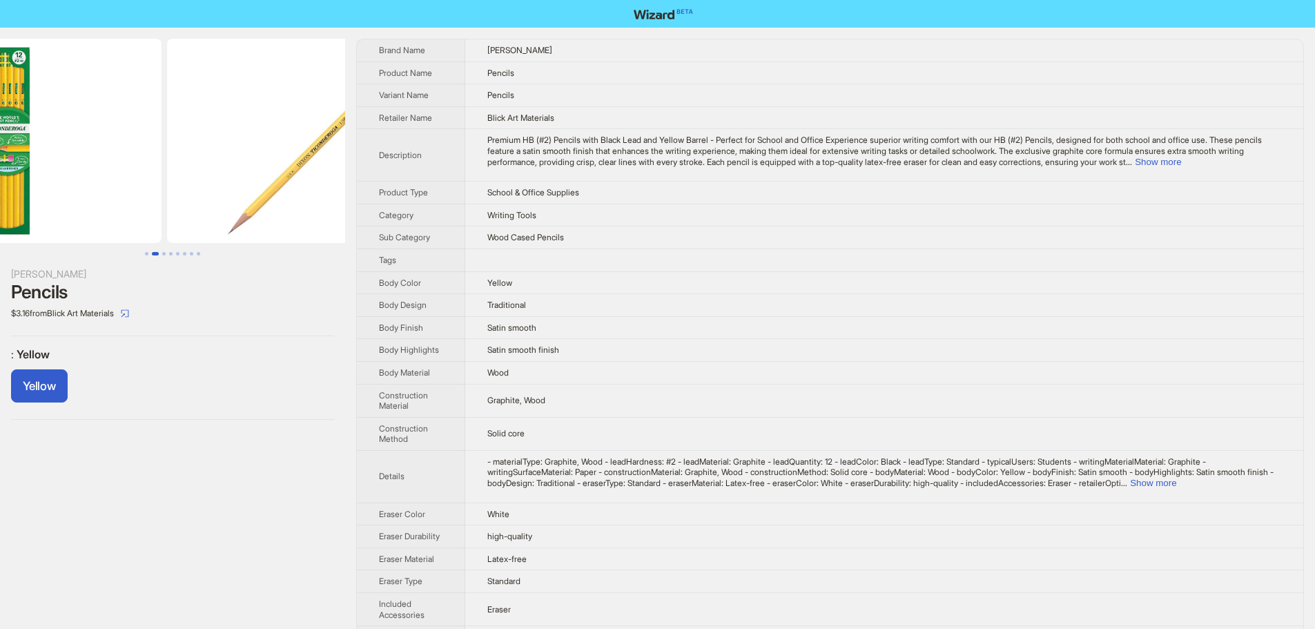
drag, startPoint x: 269, startPoint y: 189, endPoint x: 73, endPoint y: 192, distance: 195.5
click at [74, 192] on ul at bounding box center [172, 141] width 345 height 204
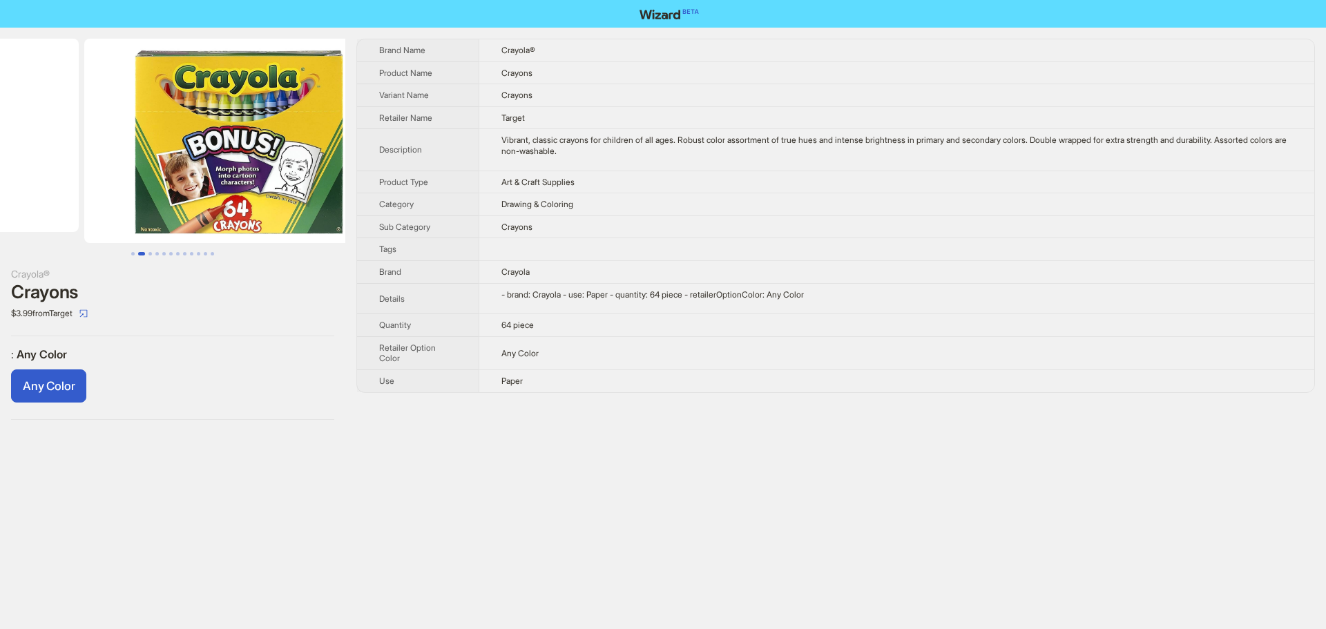
scroll to position [0, 233]
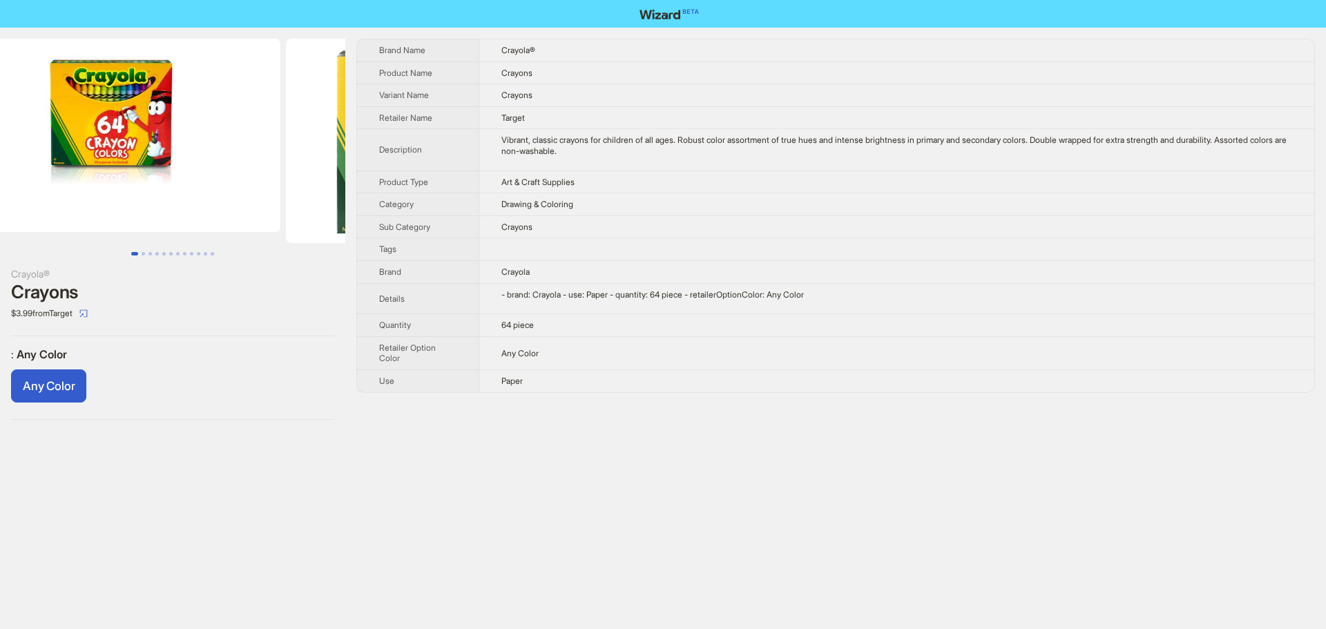
scroll to position [0, 29]
drag, startPoint x: 273, startPoint y: 126, endPoint x: 256, endPoint y: 138, distance: 20.7
click at [256, 138] on img at bounding box center [135, 135] width 293 height 193
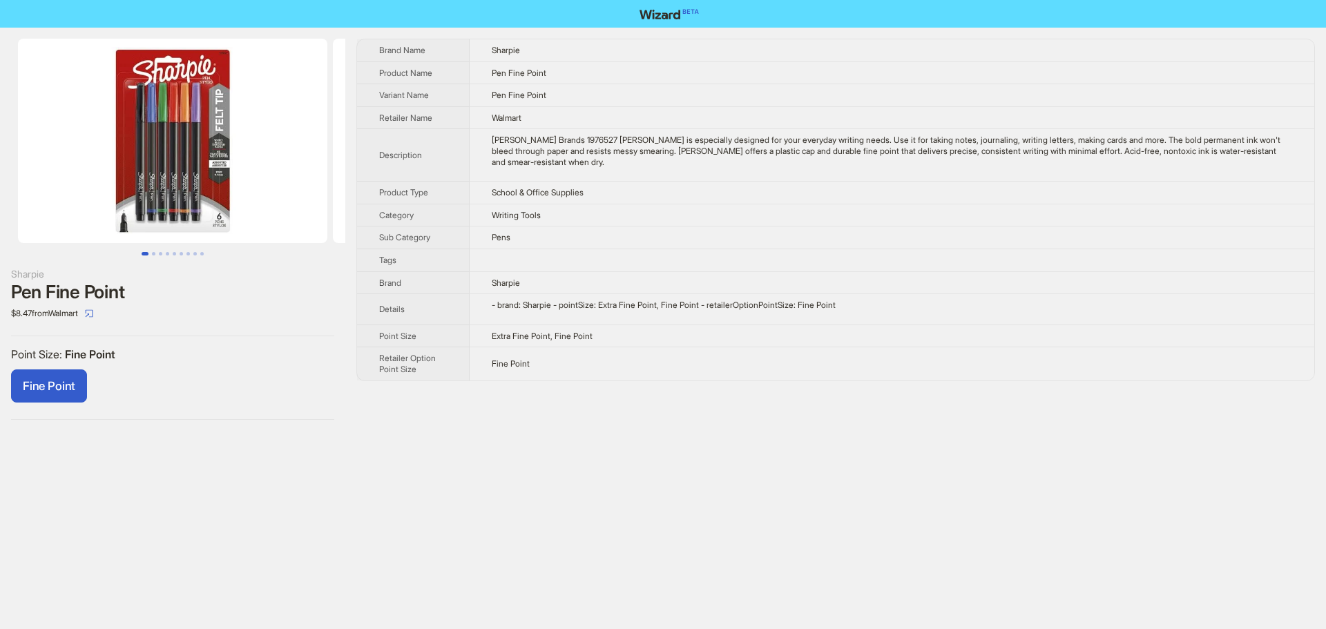
drag, startPoint x: 269, startPoint y: 146, endPoint x: 311, endPoint y: 157, distance: 43.4
click at [311, 157] on img at bounding box center [172, 141] width 309 height 204
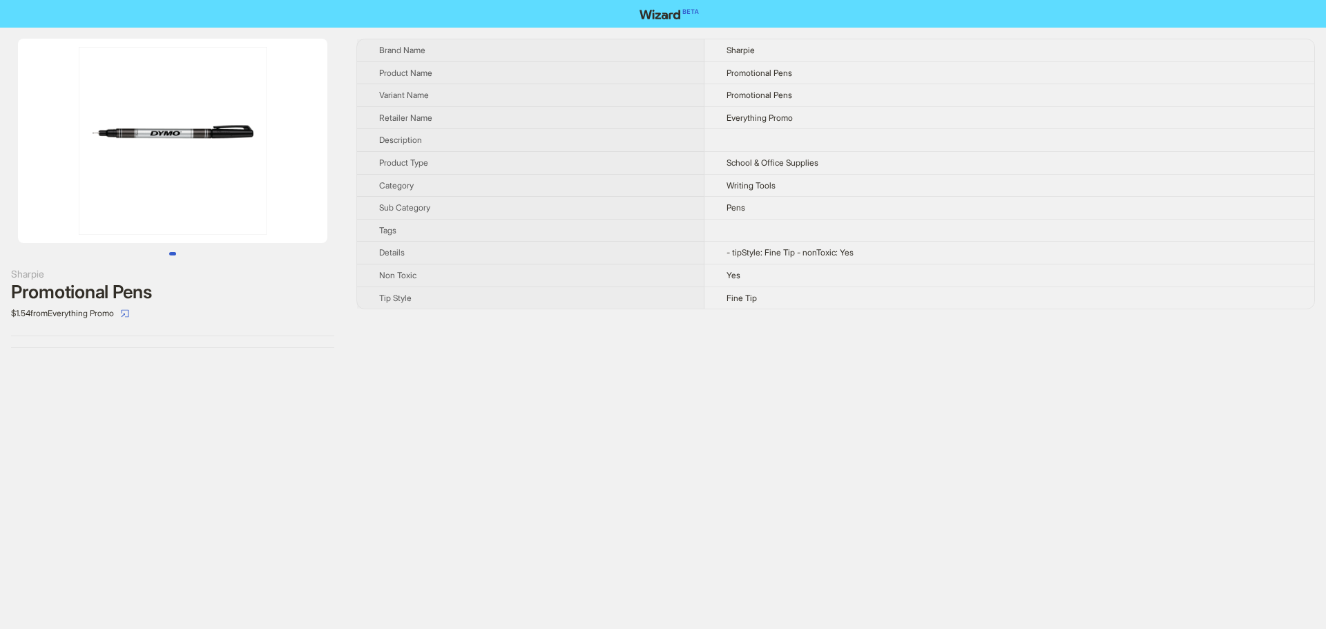
drag, startPoint x: 205, startPoint y: 171, endPoint x: 78, endPoint y: 181, distance: 127.5
click at [84, 181] on img at bounding box center [172, 141] width 309 height 204
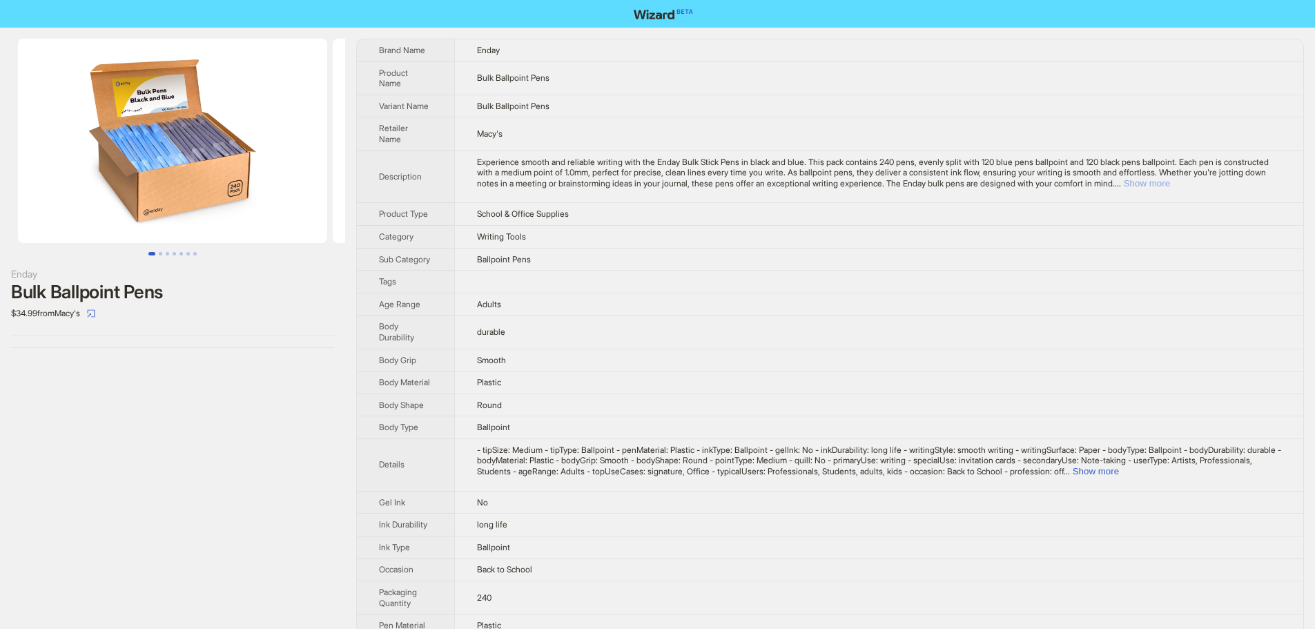
click at [1170, 178] on button "Show more" at bounding box center [1147, 183] width 46 height 10
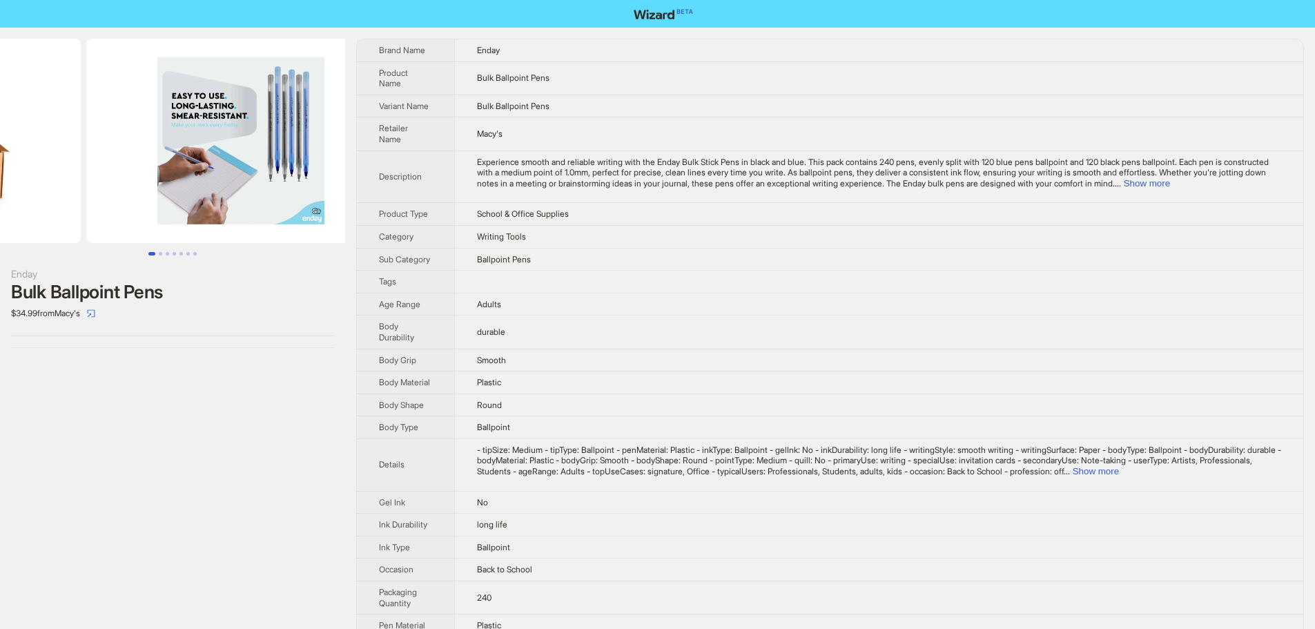
drag, startPoint x: 291, startPoint y: 157, endPoint x: 126, endPoint y: 164, distance: 164.5
click at [126, 164] on ul at bounding box center [172, 141] width 345 height 204
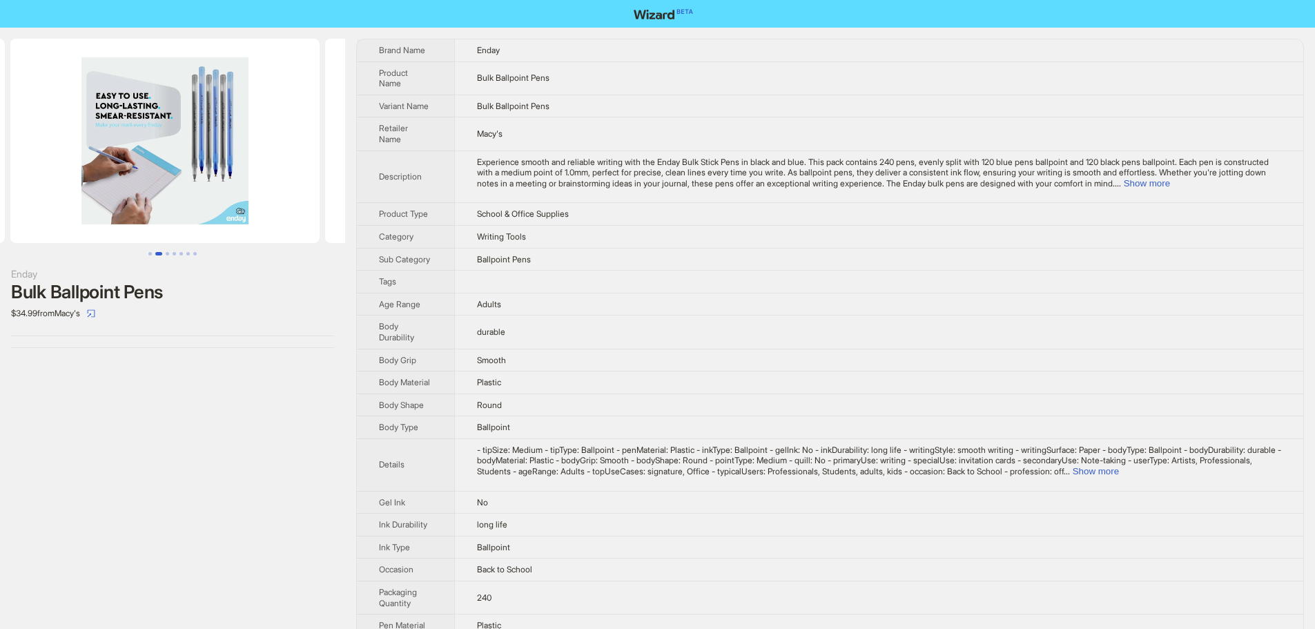
scroll to position [0, 325]
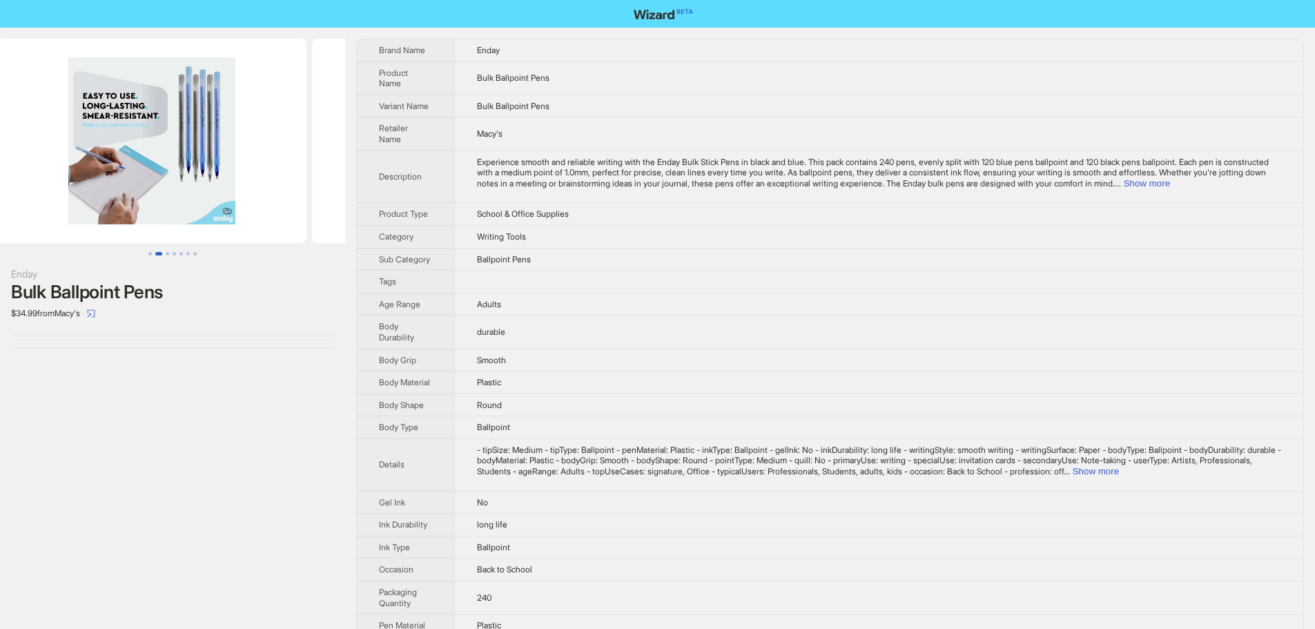
drag, startPoint x: 284, startPoint y: 182, endPoint x: 270, endPoint y: 182, distance: 13.8
click at [270, 182] on img at bounding box center [151, 141] width 309 height 204
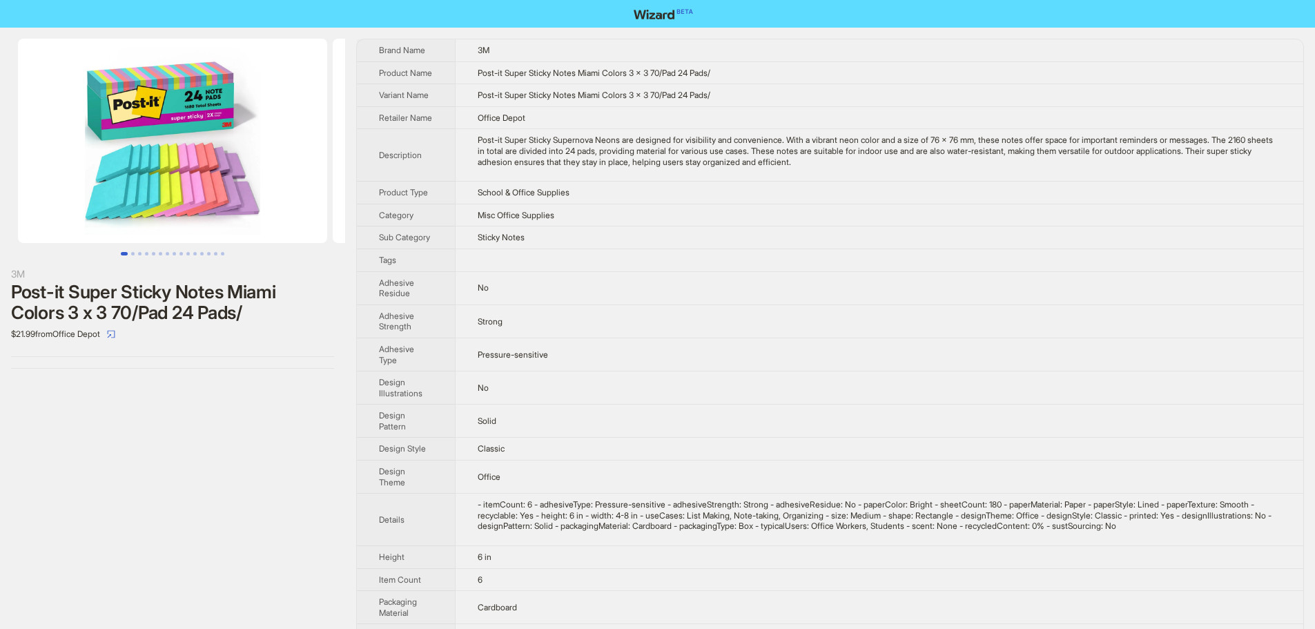
click at [209, 115] on img at bounding box center [172, 141] width 309 height 204
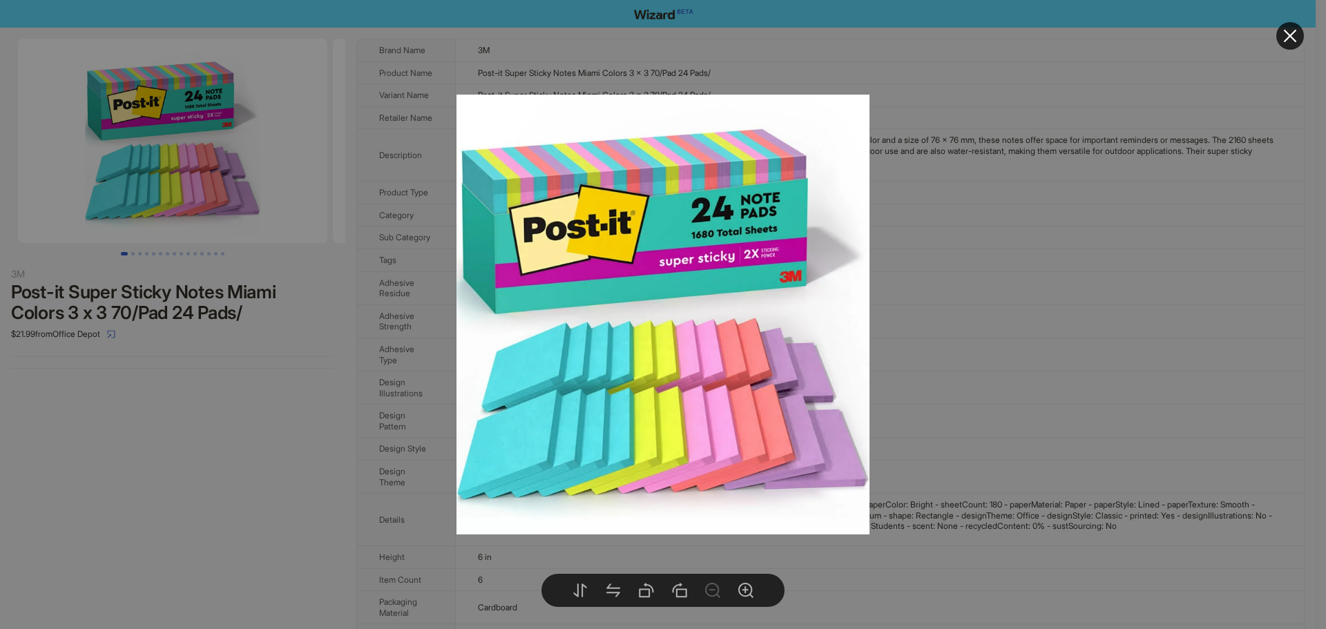
click at [995, 204] on div at bounding box center [663, 314] width 1326 height 629
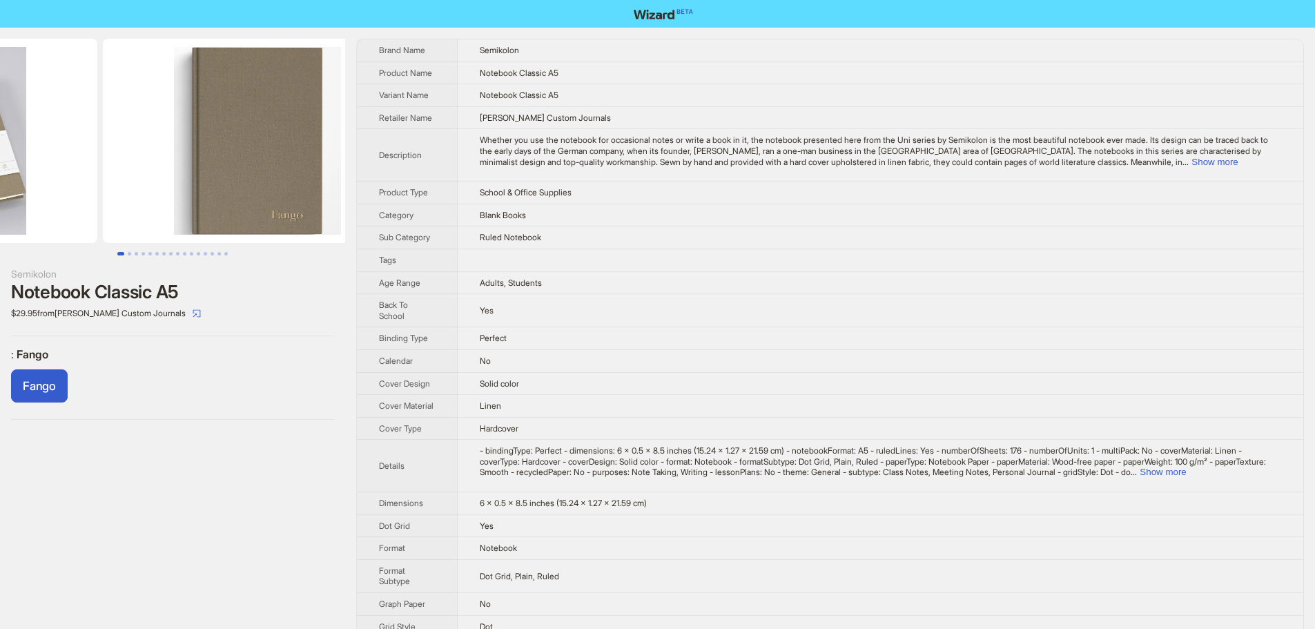
drag, startPoint x: 183, startPoint y: 189, endPoint x: 124, endPoint y: 199, distance: 59.6
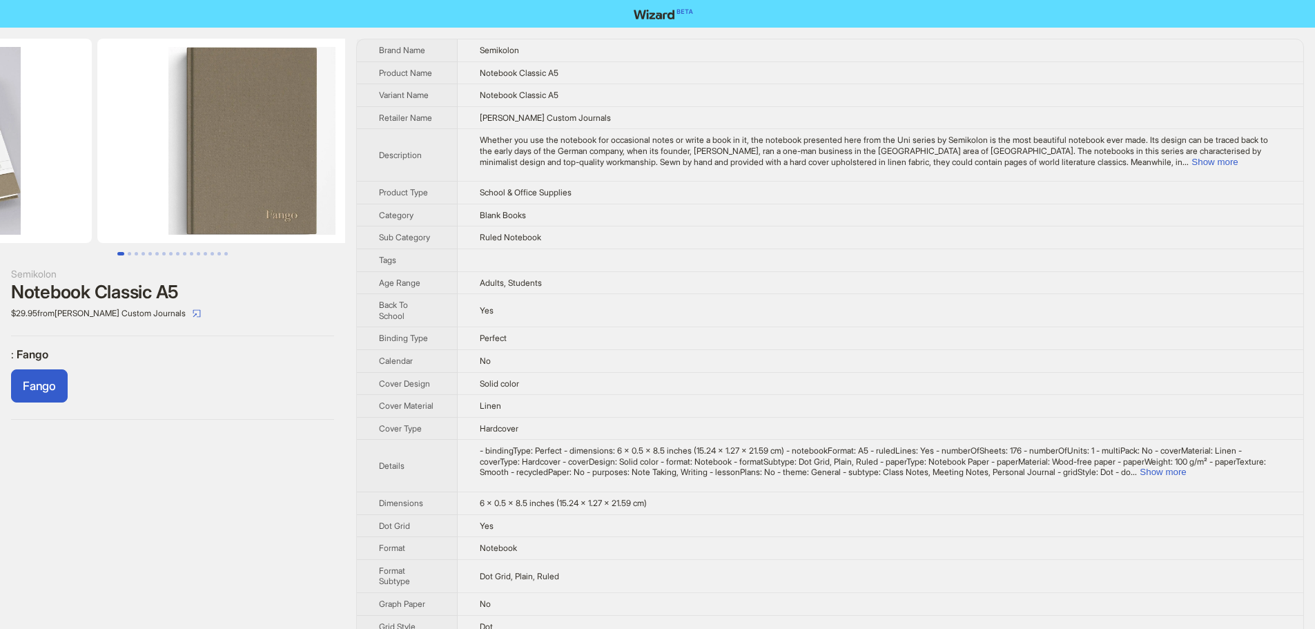
click at [143, 192] on ul at bounding box center [172, 141] width 345 height 204
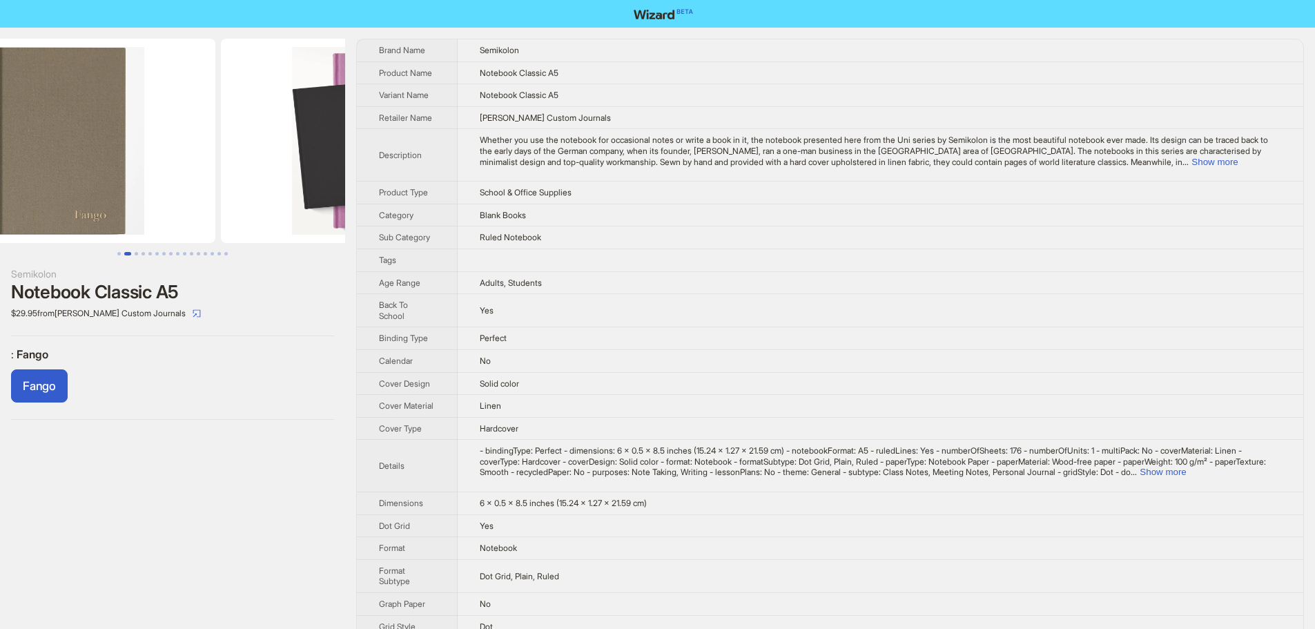
drag, startPoint x: 255, startPoint y: 193, endPoint x: 155, endPoint y: 201, distance: 100.5
click at [155, 201] on img at bounding box center [60, 141] width 309 height 204
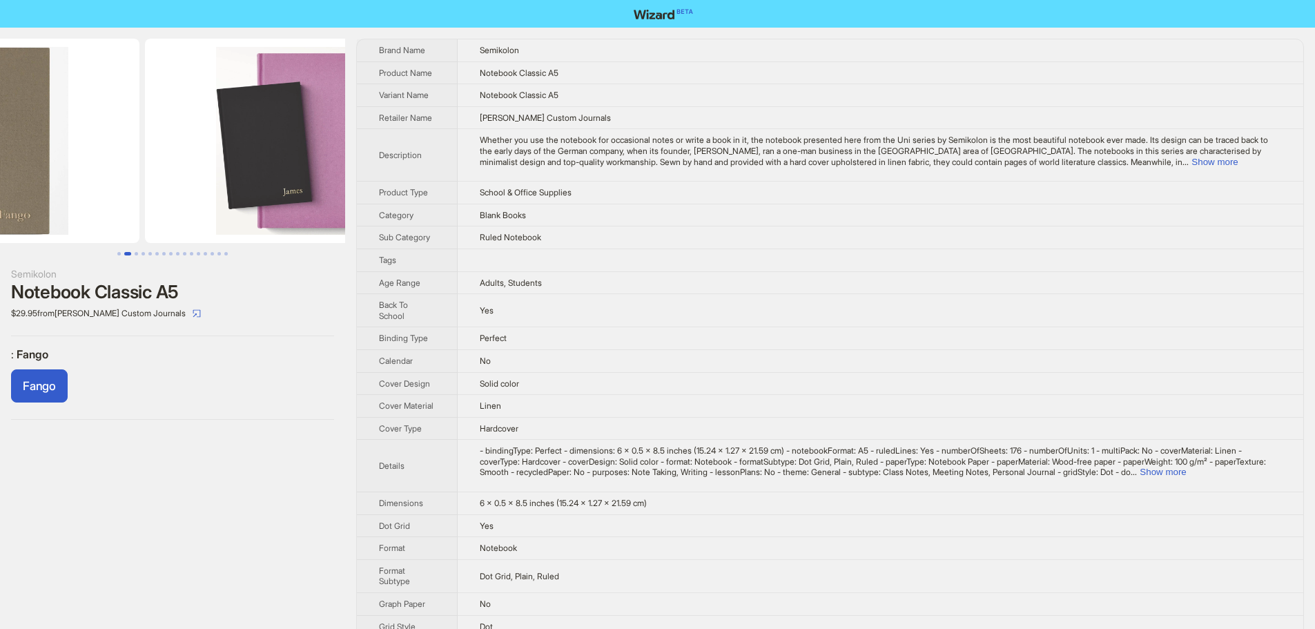
drag, startPoint x: 219, startPoint y: 195, endPoint x: 96, endPoint y: 202, distance: 123.1
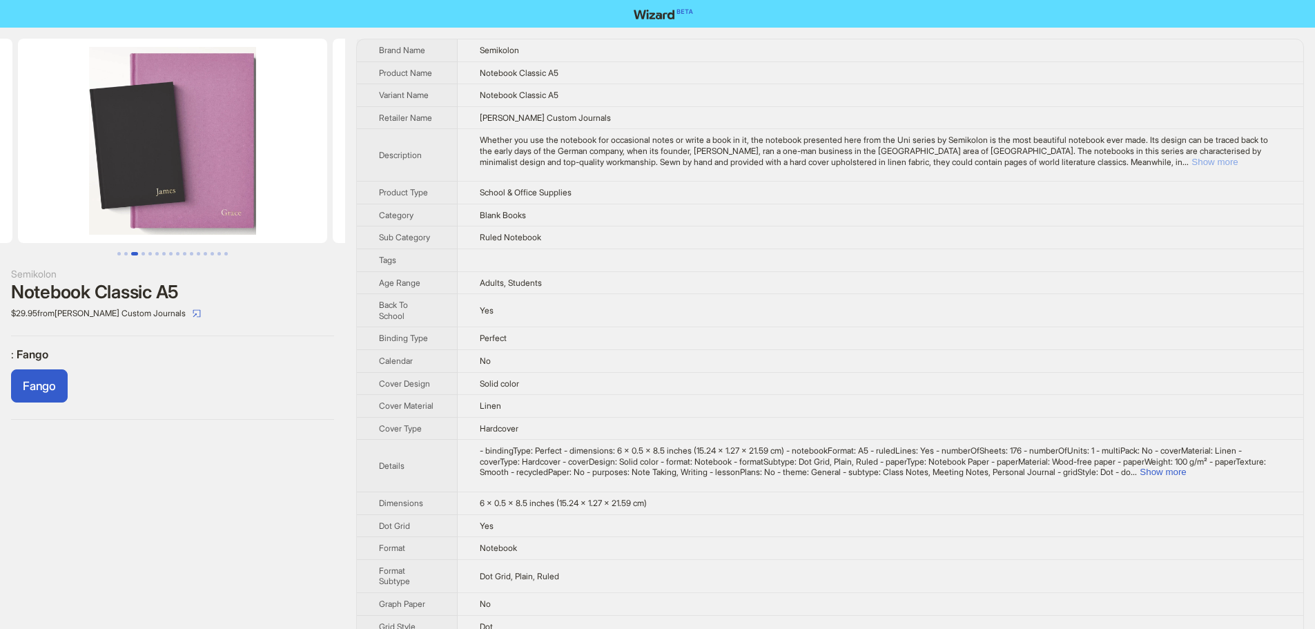
click at [1238, 164] on button "Show more" at bounding box center [1215, 162] width 46 height 10
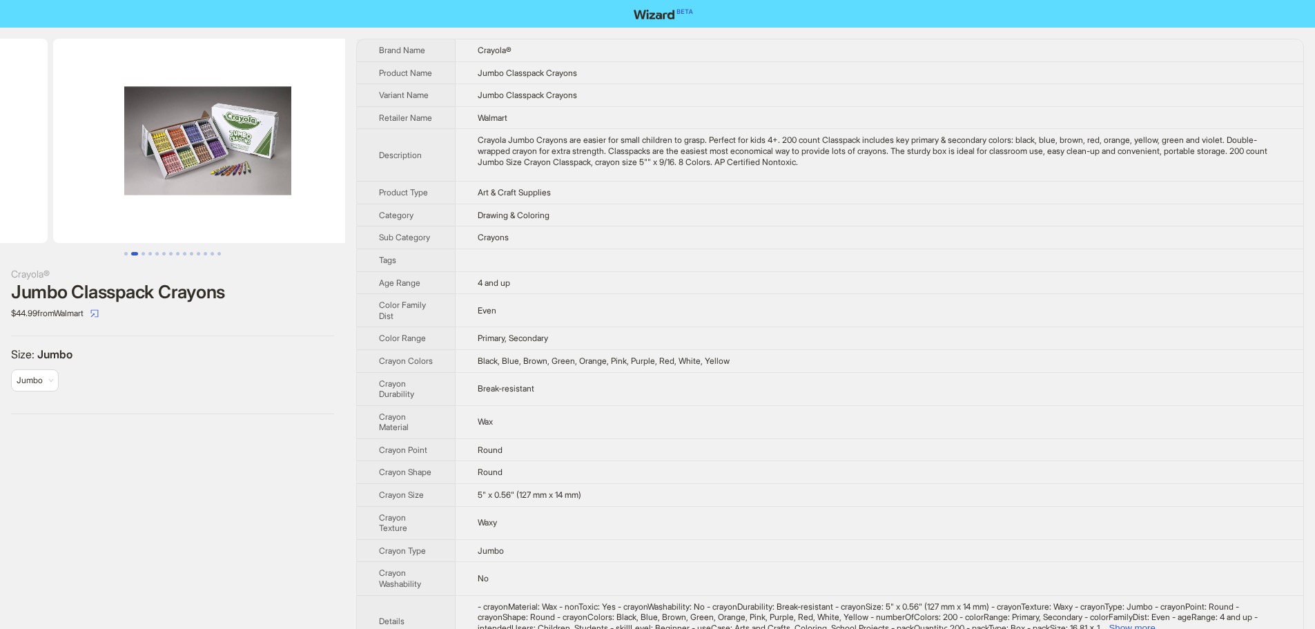
scroll to position [0, 288]
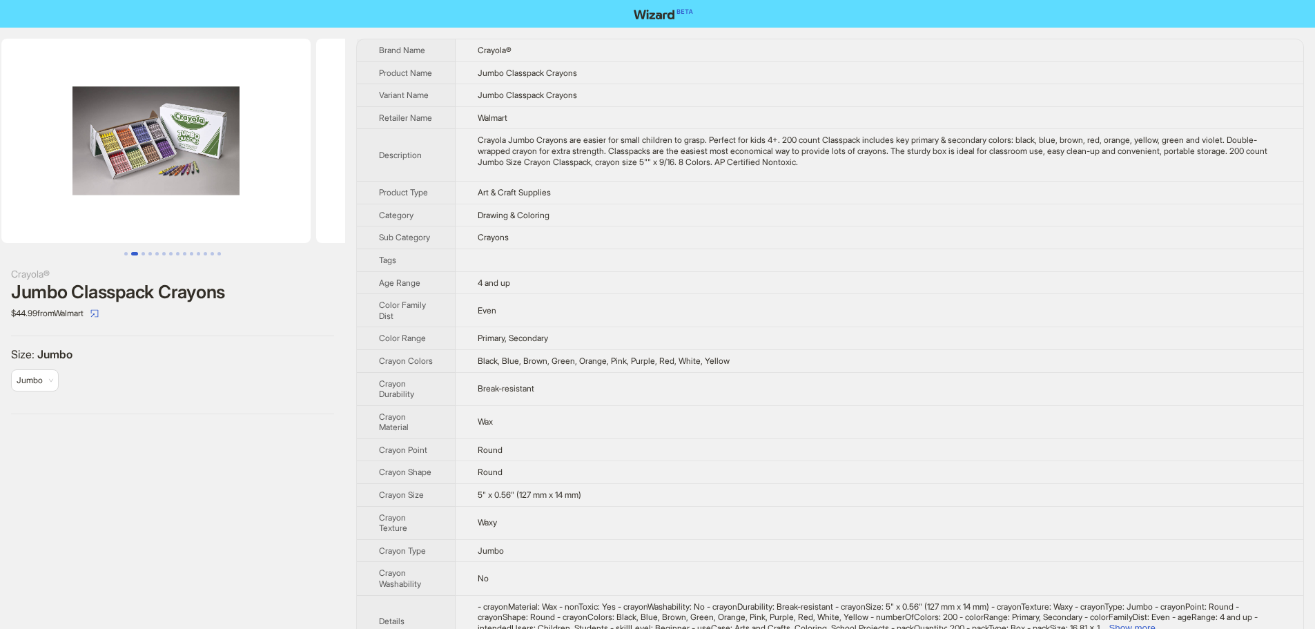
drag, startPoint x: 255, startPoint y: 183, endPoint x: 34, endPoint y: 194, distance: 221.2
click at [34, 194] on ul at bounding box center [172, 141] width 345 height 204
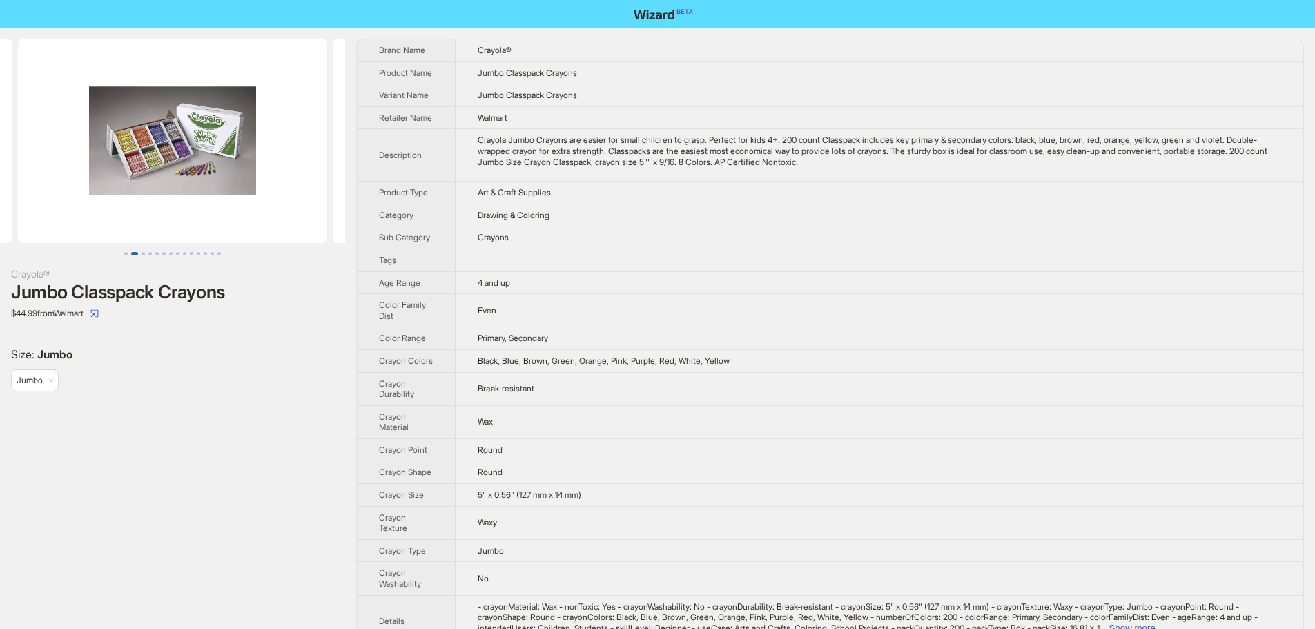
click at [182, 187] on img at bounding box center [172, 141] width 309 height 204
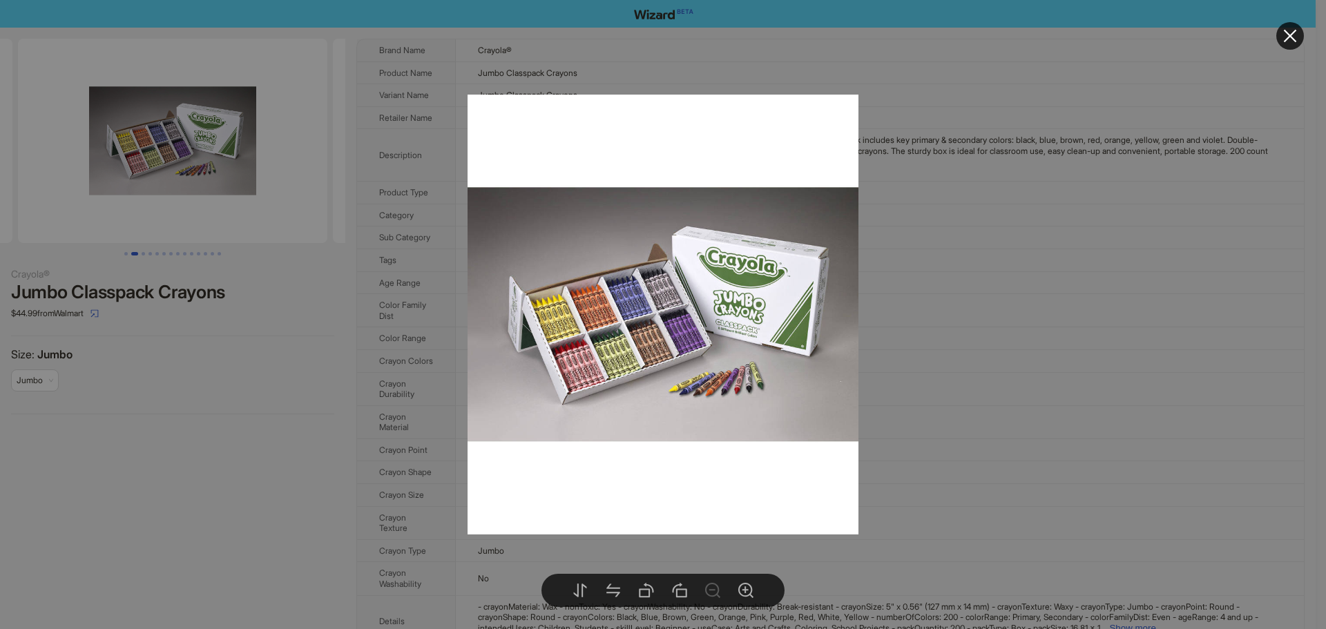
click at [1085, 256] on div at bounding box center [663, 314] width 1326 height 629
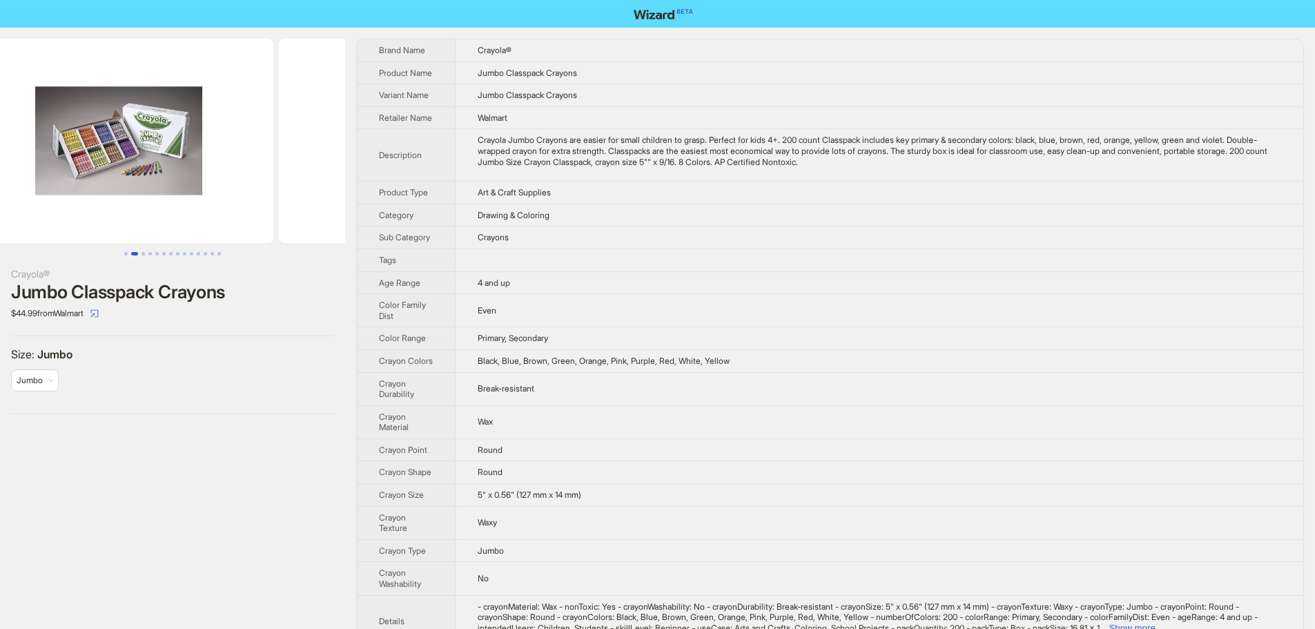
scroll to position [0, 630]
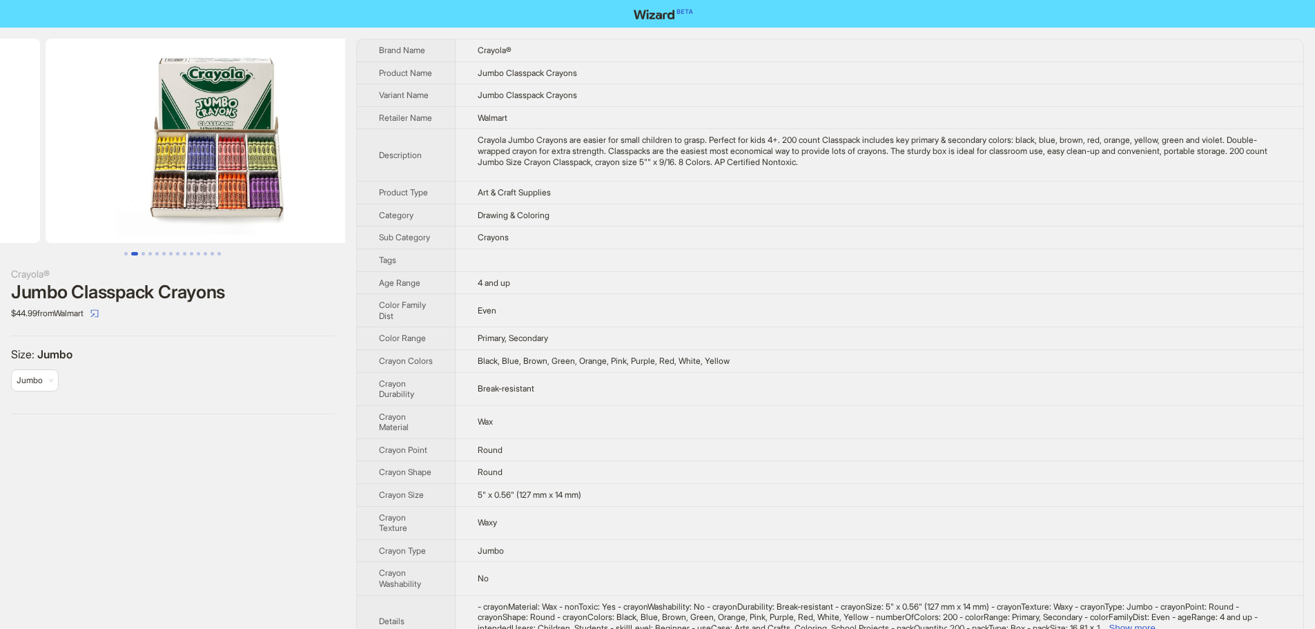
drag, startPoint x: 209, startPoint y: 173, endPoint x: 110, endPoint y: 174, distance: 98.7
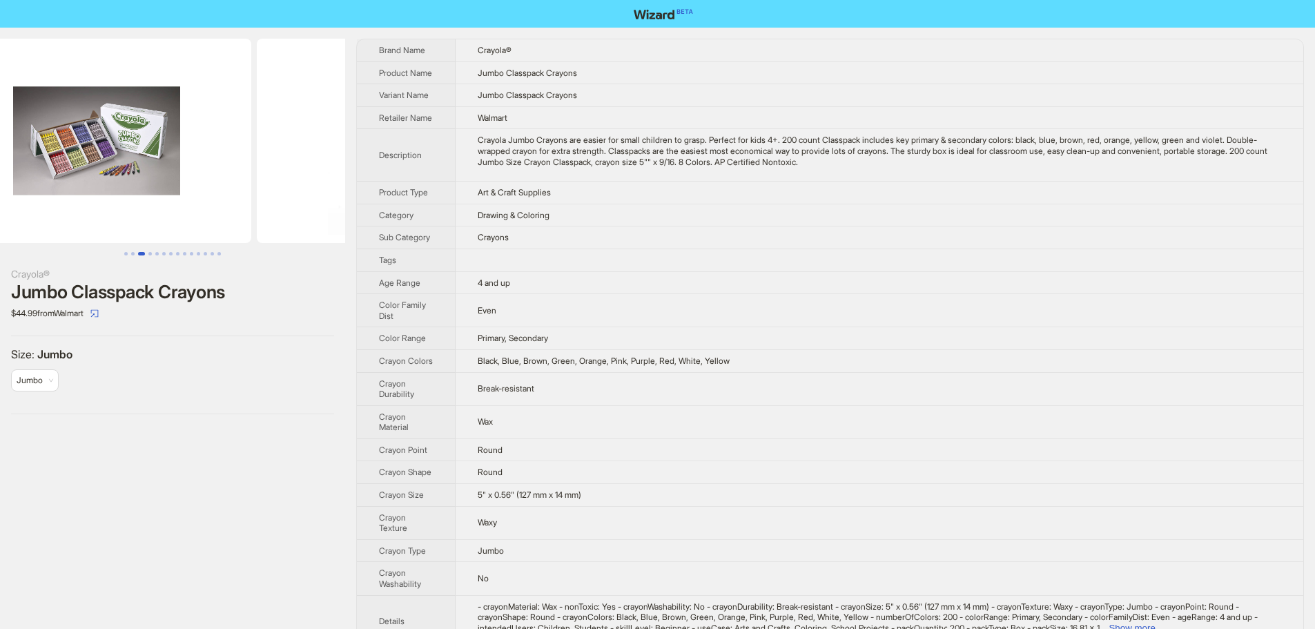
drag, startPoint x: 163, startPoint y: 178, endPoint x: 389, endPoint y: 180, distance: 226.5
click at [357, 175] on div "Crayola® Jumbo Classpack Crayons $44.99 from Walmart Size : Jumbo Jumbo Brand N…" at bounding box center [657, 472] width 1315 height 889
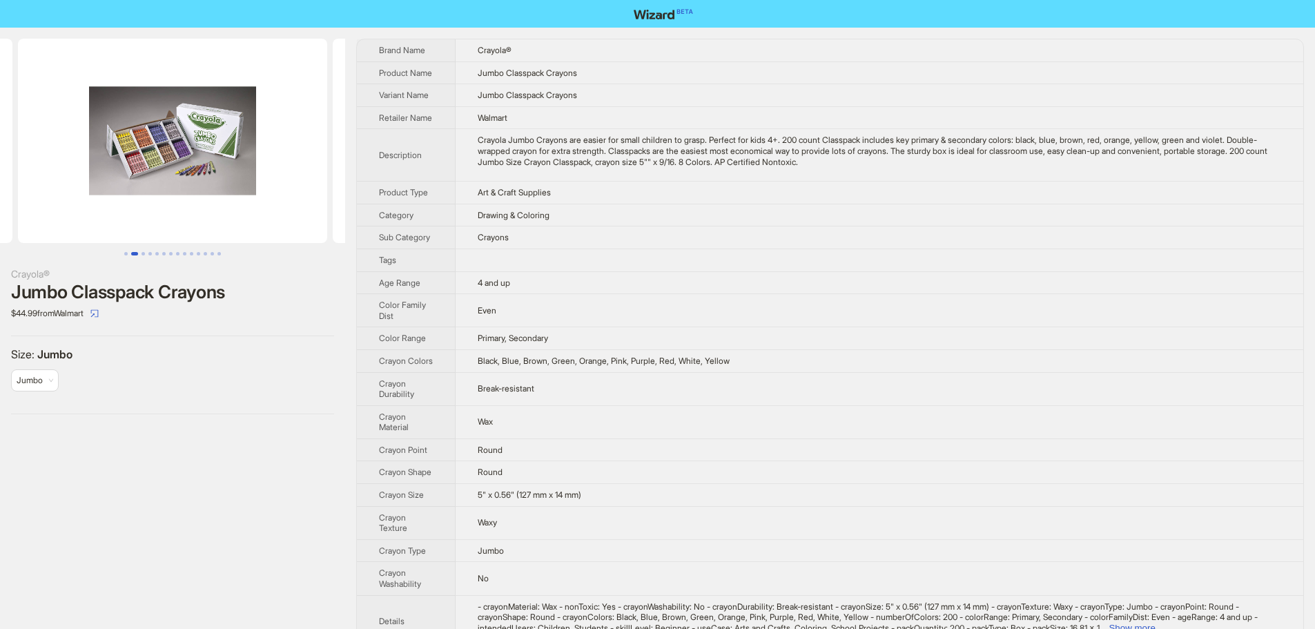
scroll to position [0, 95]
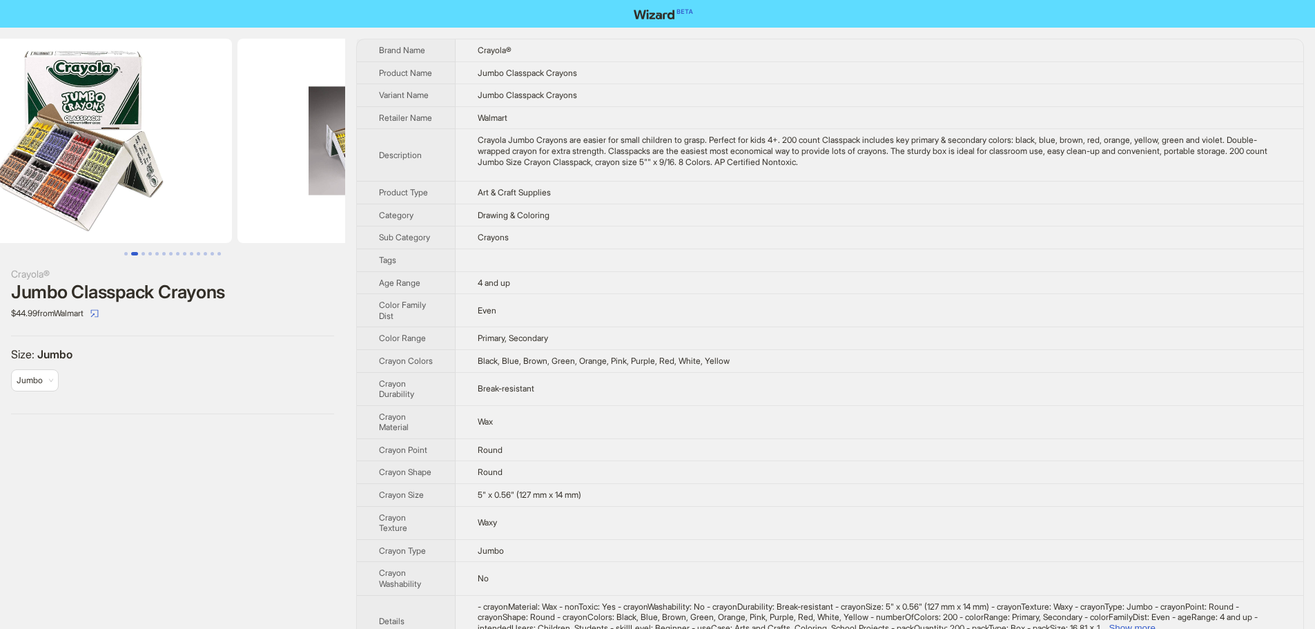
drag, startPoint x: 184, startPoint y: 168, endPoint x: 368, endPoint y: 163, distance: 184.4
click at [352, 162] on div "Crayola® Jumbo Classpack Crayons $44.99 from Walmart Size : Jumbo Jumbo Brand N…" at bounding box center [657, 472] width 1315 height 889
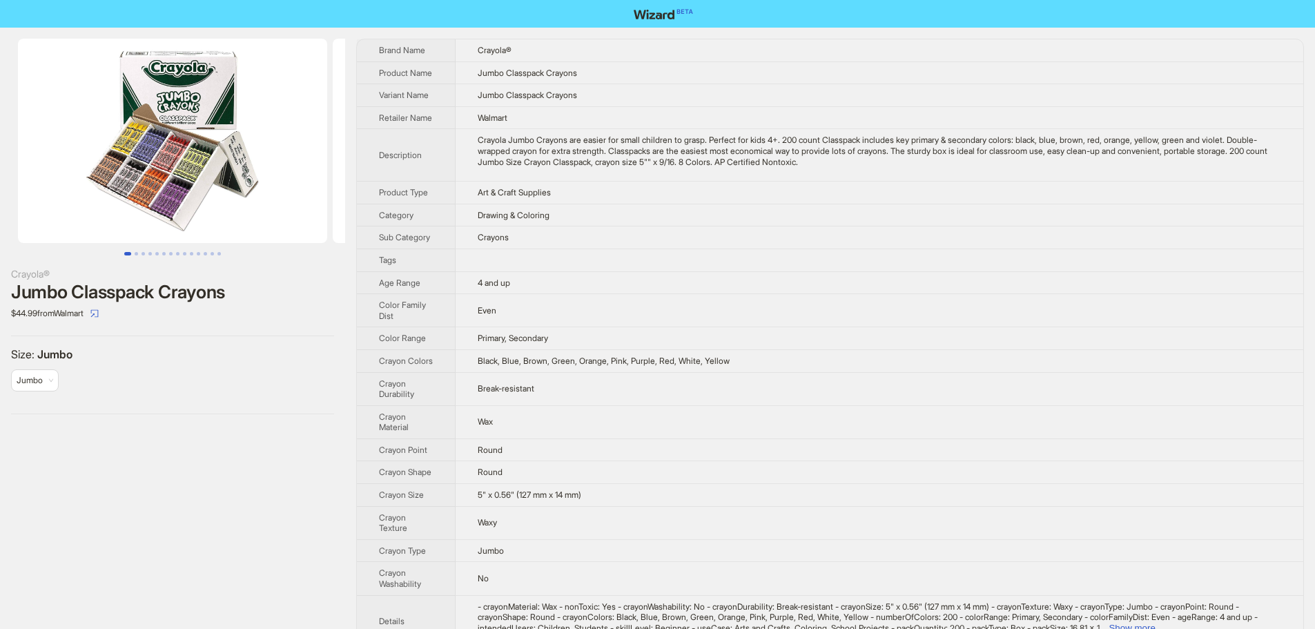
drag, startPoint x: 204, startPoint y: 166, endPoint x: 662, endPoint y: 144, distance: 457.7
click at [450, 159] on div "Crayola® Jumbo Classpack Crayons $44.99 from Walmart Size : Jumbo Jumbo Brand N…" at bounding box center [657, 472] width 1315 height 889
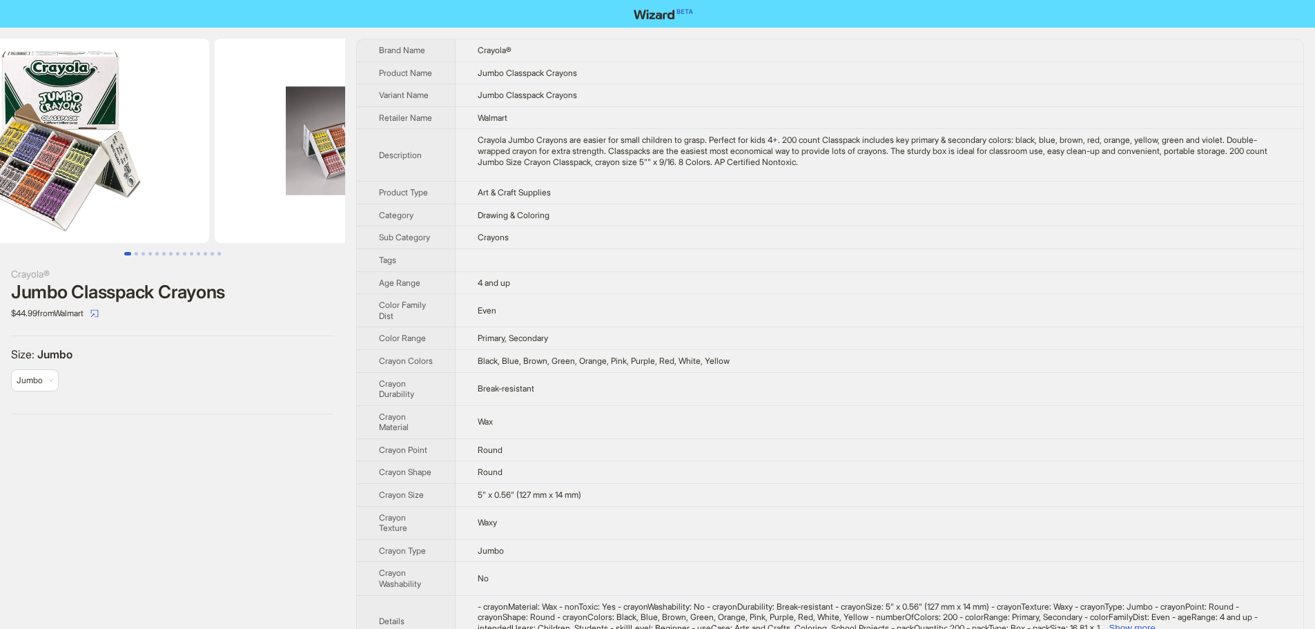
drag, startPoint x: 286, startPoint y: 176, endPoint x: 111, endPoint y: 171, distance: 174.8
click at [122, 171] on ul at bounding box center [172, 141] width 345 height 204
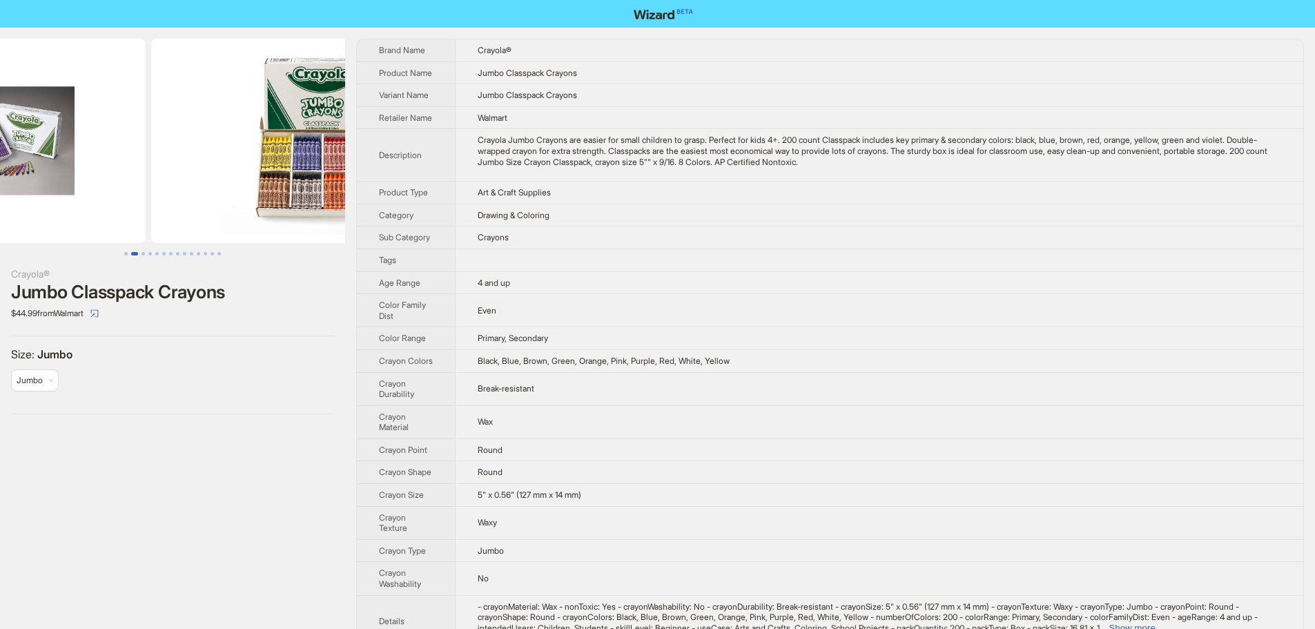
drag, startPoint x: 252, startPoint y: 171, endPoint x: 84, endPoint y: 166, distance: 167.9
click at [48, 164] on ul at bounding box center [172, 141] width 345 height 204
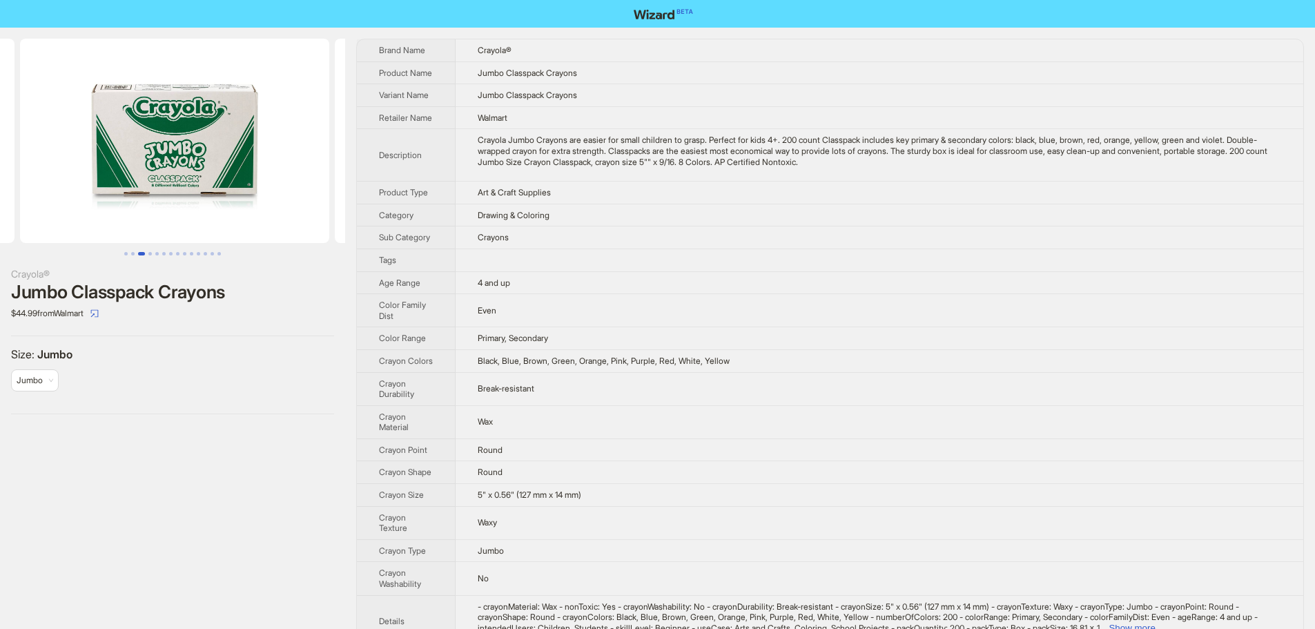
drag, startPoint x: 206, startPoint y: 174, endPoint x: 23, endPoint y: 168, distance: 183.8
click at [23, 168] on ul at bounding box center [172, 141] width 345 height 204
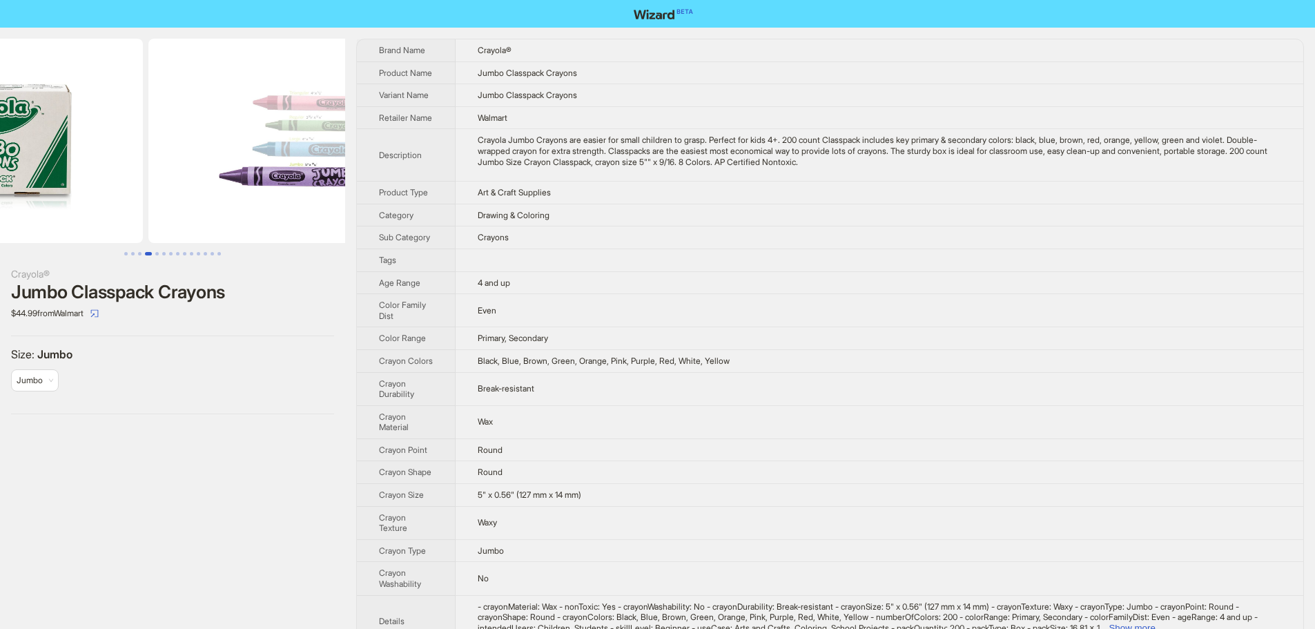
drag, startPoint x: 255, startPoint y: 171, endPoint x: 180, endPoint y: 196, distance: 79.3
click at [21, 167] on ul at bounding box center [172, 141] width 345 height 204
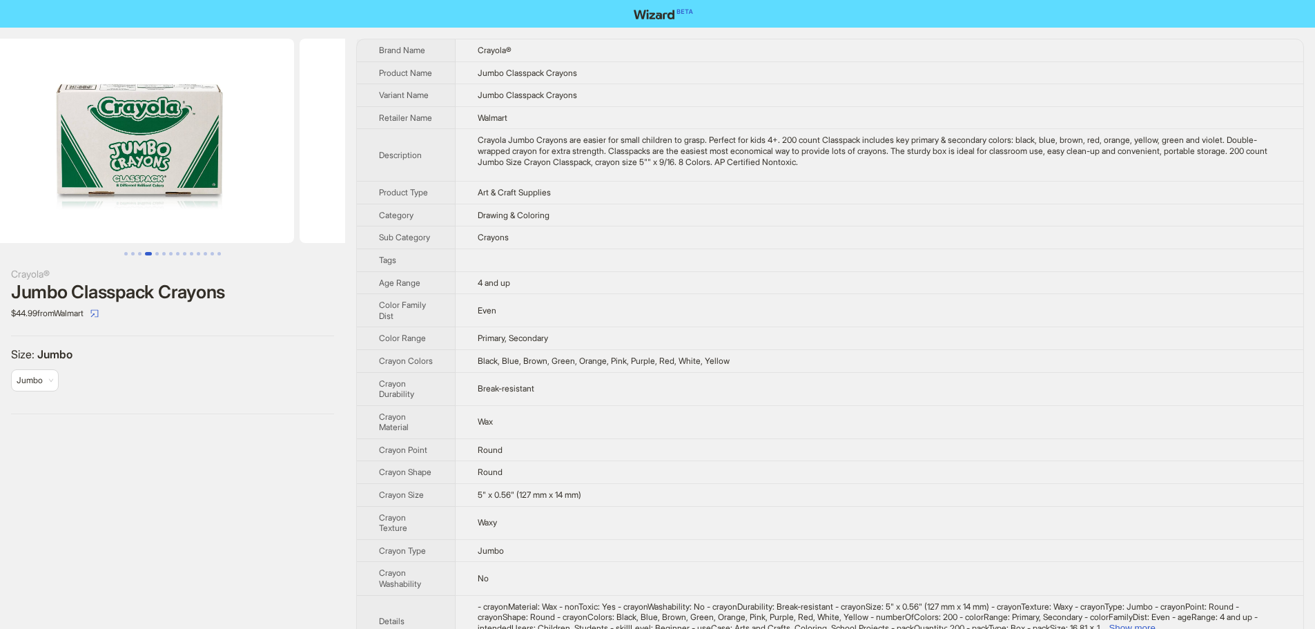
scroll to position [0, 977]
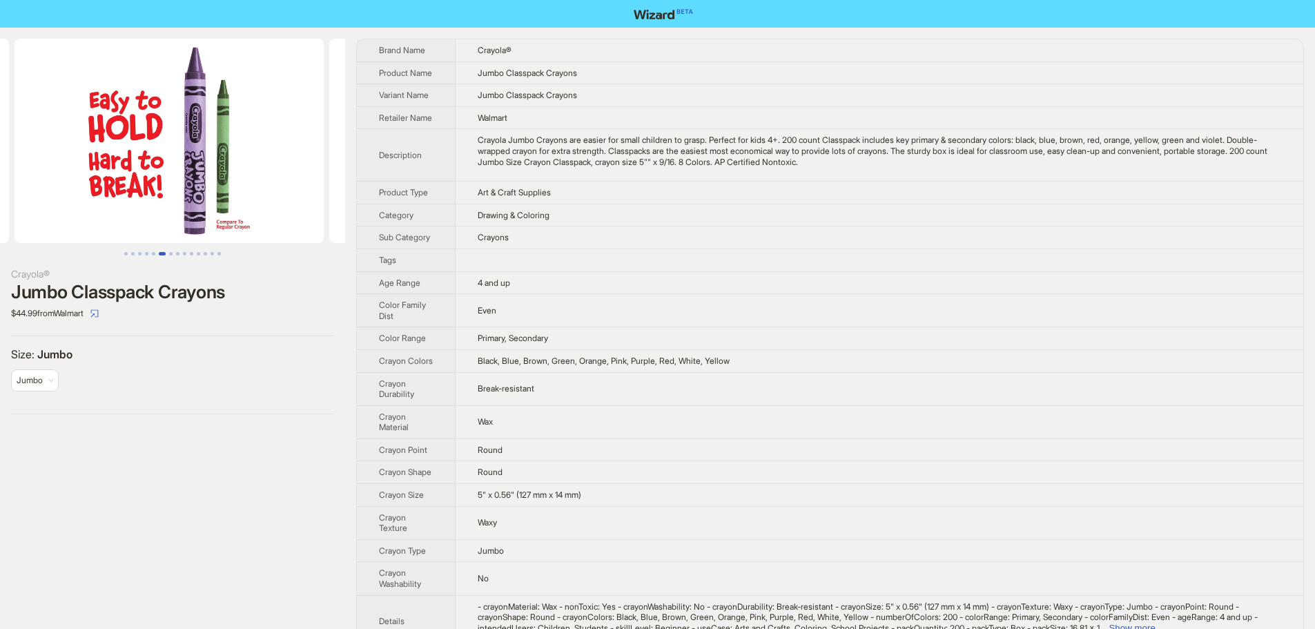
drag, startPoint x: 212, startPoint y: 196, endPoint x: 0, endPoint y: 211, distance: 212.5
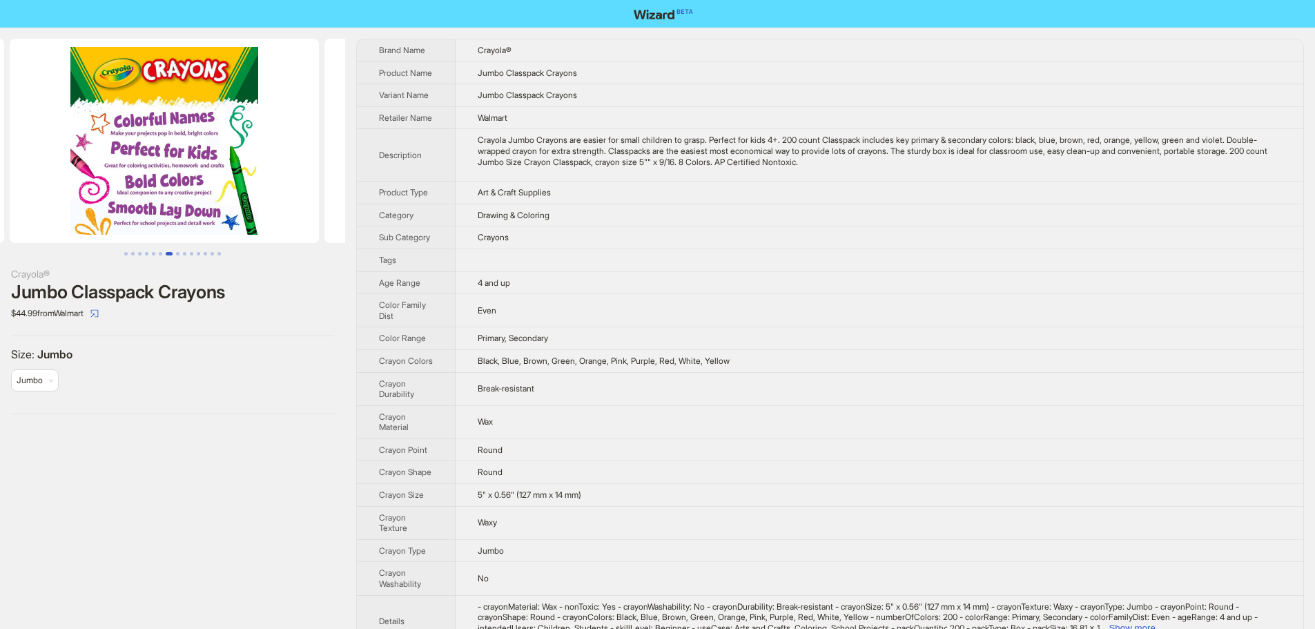
drag, startPoint x: 268, startPoint y: 206, endPoint x: 52, endPoint y: 238, distance: 217.8
click at [52, 238] on ul at bounding box center [172, 141] width 345 height 204
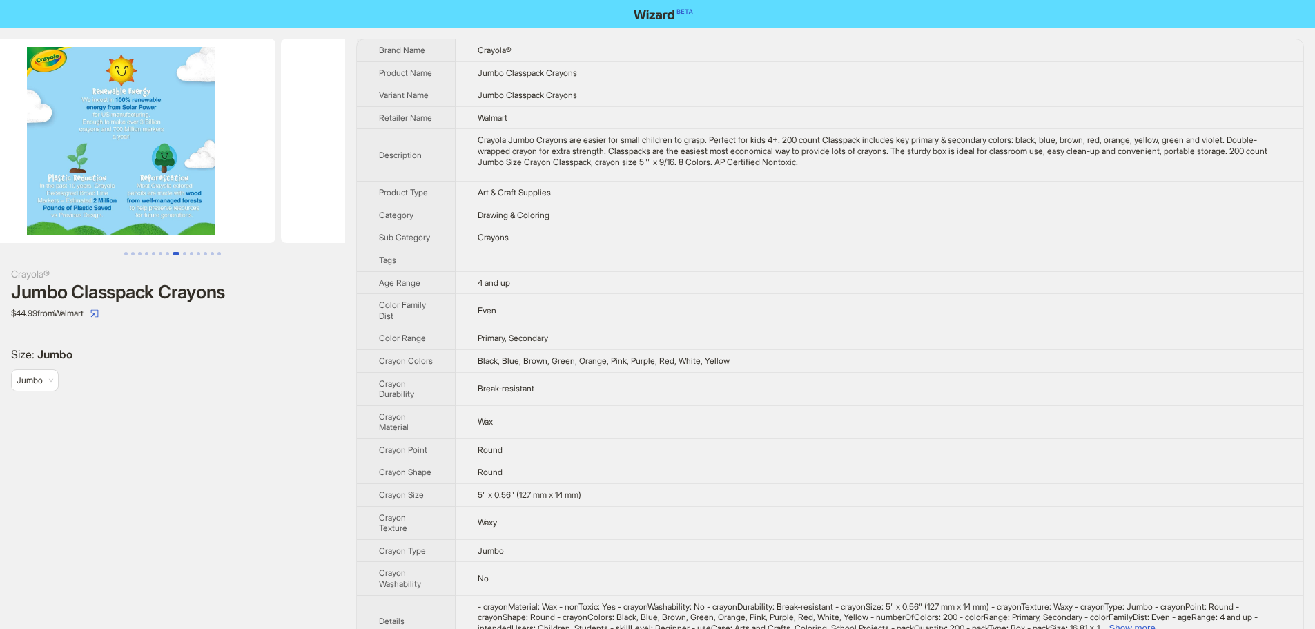
drag, startPoint x: 245, startPoint y: 211, endPoint x: 1, endPoint y: 220, distance: 244.6
click at [1, 220] on ul at bounding box center [172, 141] width 345 height 204
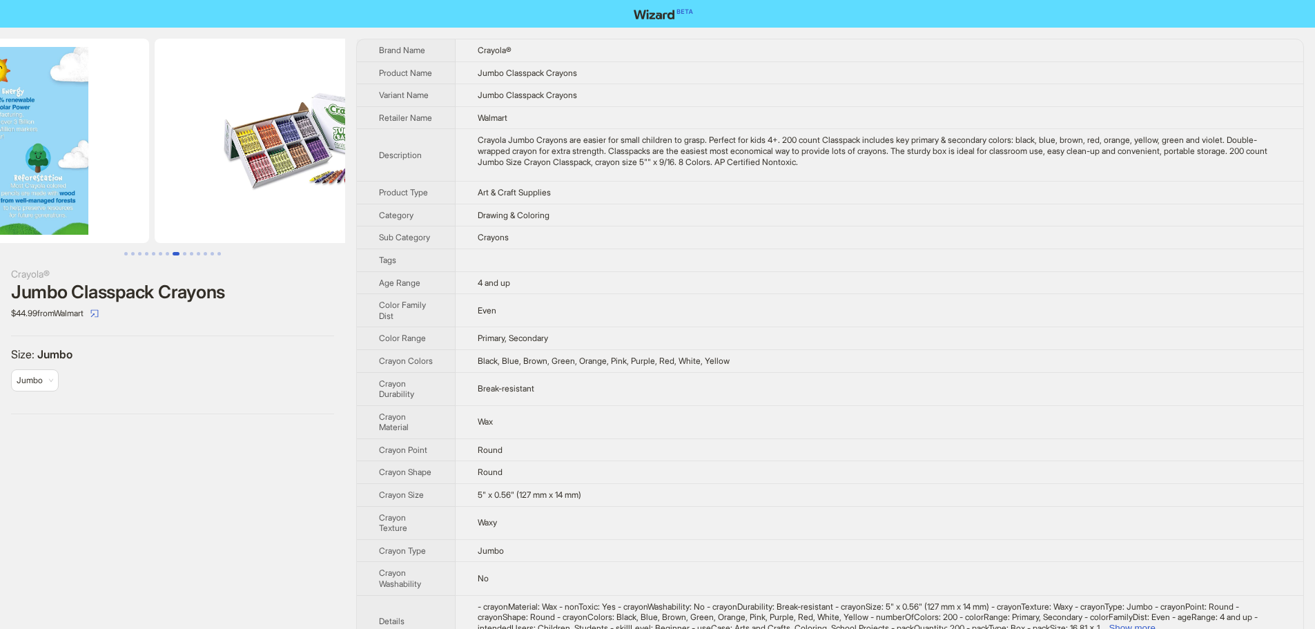
drag, startPoint x: 242, startPoint y: 215, endPoint x: 41, endPoint y: 215, distance: 200.9
click at [42, 215] on ul at bounding box center [172, 141] width 345 height 204
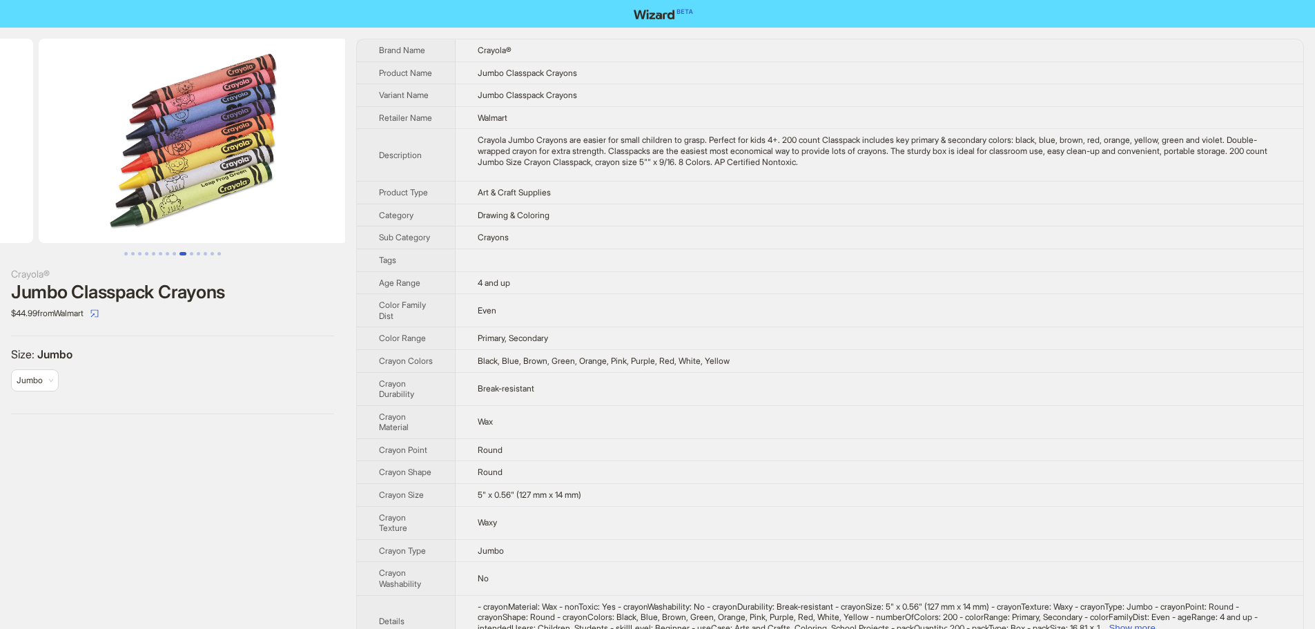
drag, startPoint x: 240, startPoint y: 198, endPoint x: 44, endPoint y: 195, distance: 196.8
click at [44, 195] on ul at bounding box center [172, 141] width 345 height 204
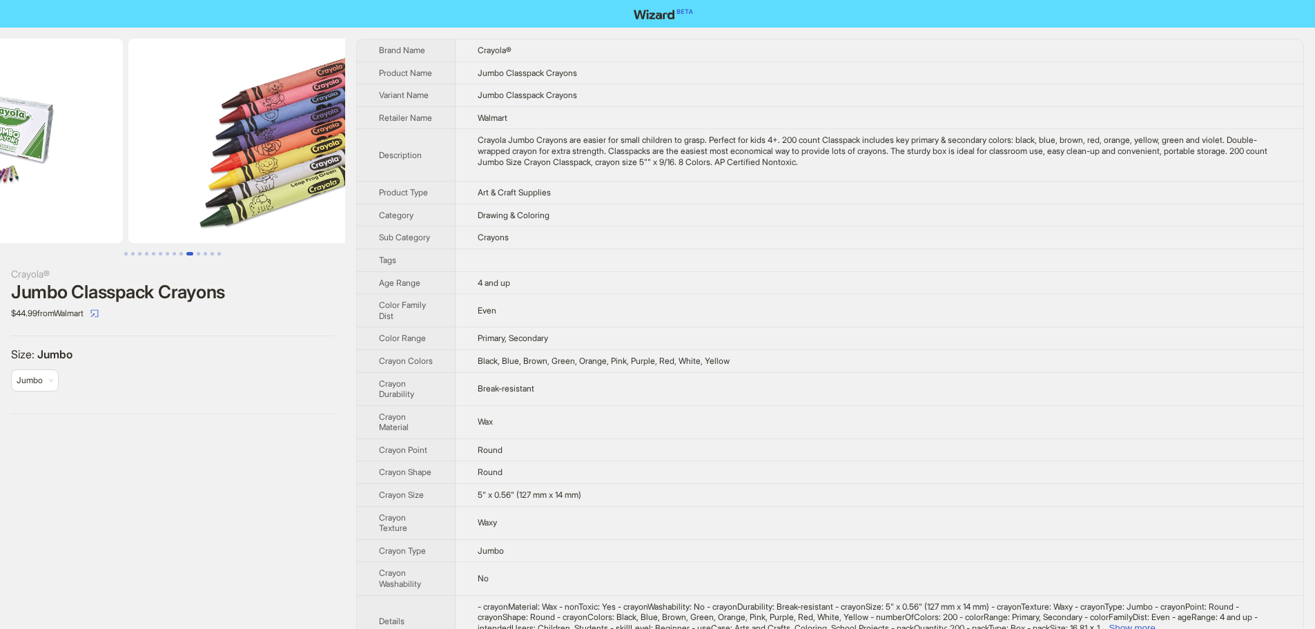
drag, startPoint x: 285, startPoint y: 198, endPoint x: 340, endPoint y: 201, distance: 55.3
click at [327, 200] on ul at bounding box center [172, 141] width 345 height 204
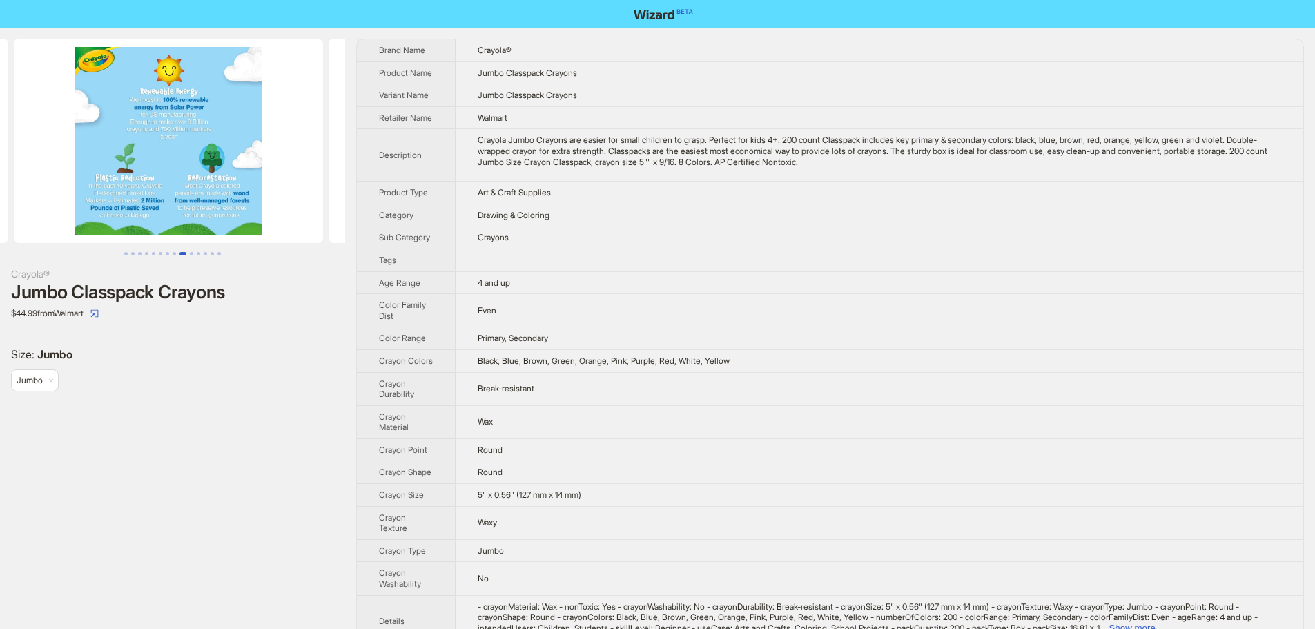
drag, startPoint x: 106, startPoint y: 206, endPoint x: 355, endPoint y: 206, distance: 248.6
click at [368, 206] on div "Crayola® Jumbo Classpack Crayons $44.99 from Walmart Size : Jumbo Jumbo Brand N…" at bounding box center [657, 472] width 1315 height 889
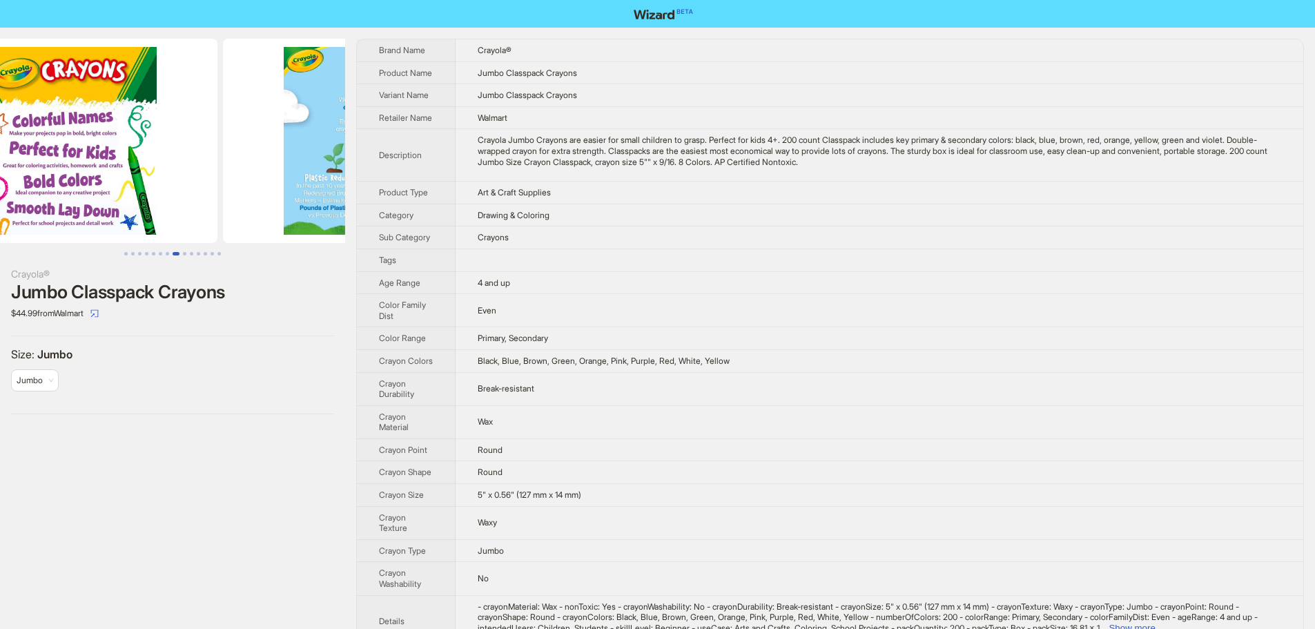
click at [372, 204] on div "Crayola® Jumbo Classpack Crayons $44.99 from Walmart Size : Jumbo Jumbo Brand N…" at bounding box center [657, 472] width 1315 height 889
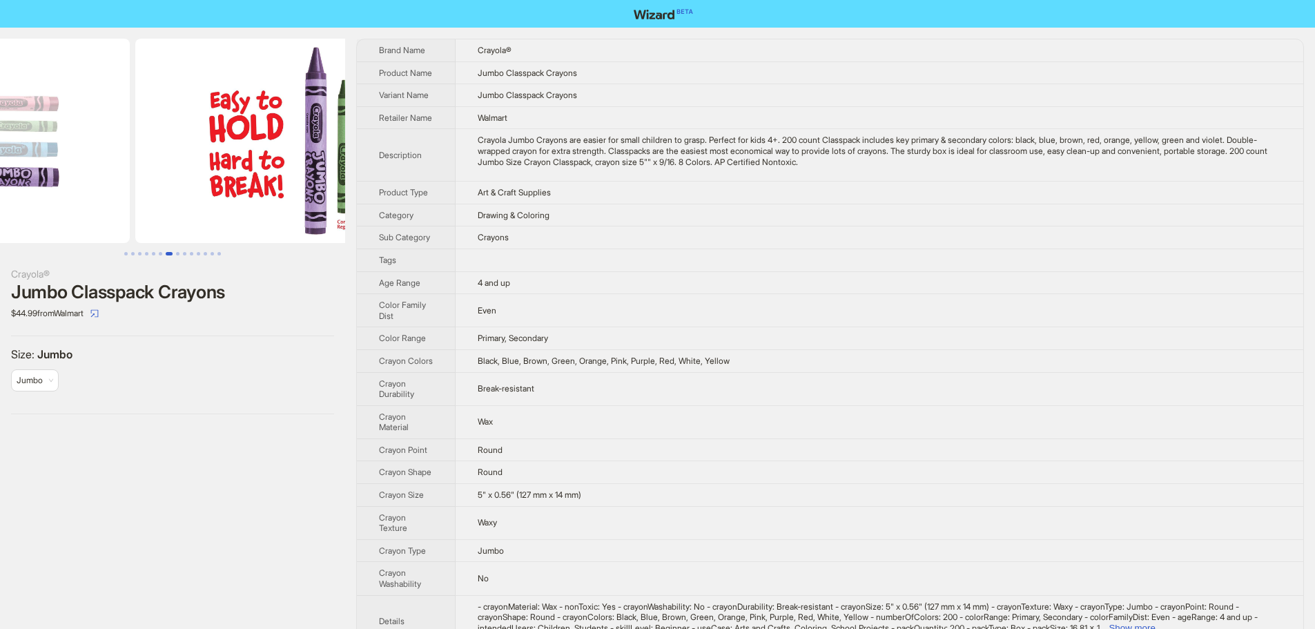
drag, startPoint x: 235, startPoint y: 202, endPoint x: 355, endPoint y: 211, distance: 119.9
click at [428, 213] on div "Crayola® Jumbo Classpack Crayons $44.99 from Walmart Size : Jumbo Jumbo Brand N…" at bounding box center [657, 472] width 1315 height 889
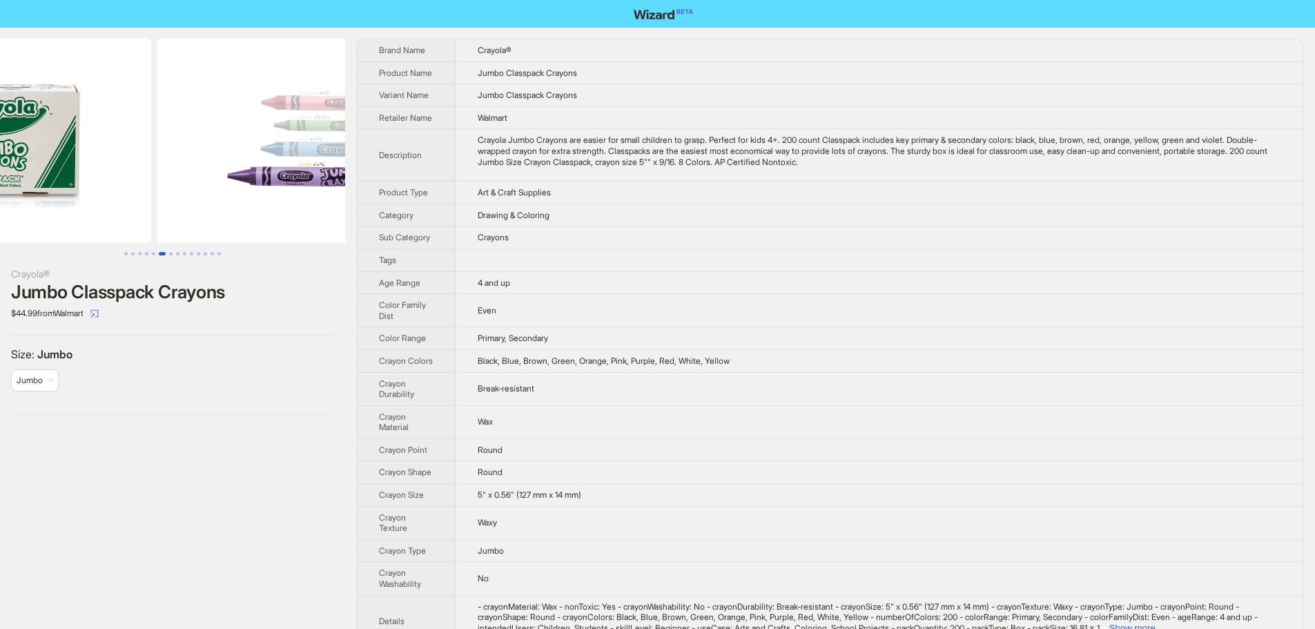
drag, startPoint x: 144, startPoint y: 204, endPoint x: 444, endPoint y: 213, distance: 300.5
click at [441, 212] on div "Crayola® Jumbo Classpack Crayons $44.99 from Walmart Size : Jumbo Jumbo Brand N…" at bounding box center [657, 472] width 1315 height 889
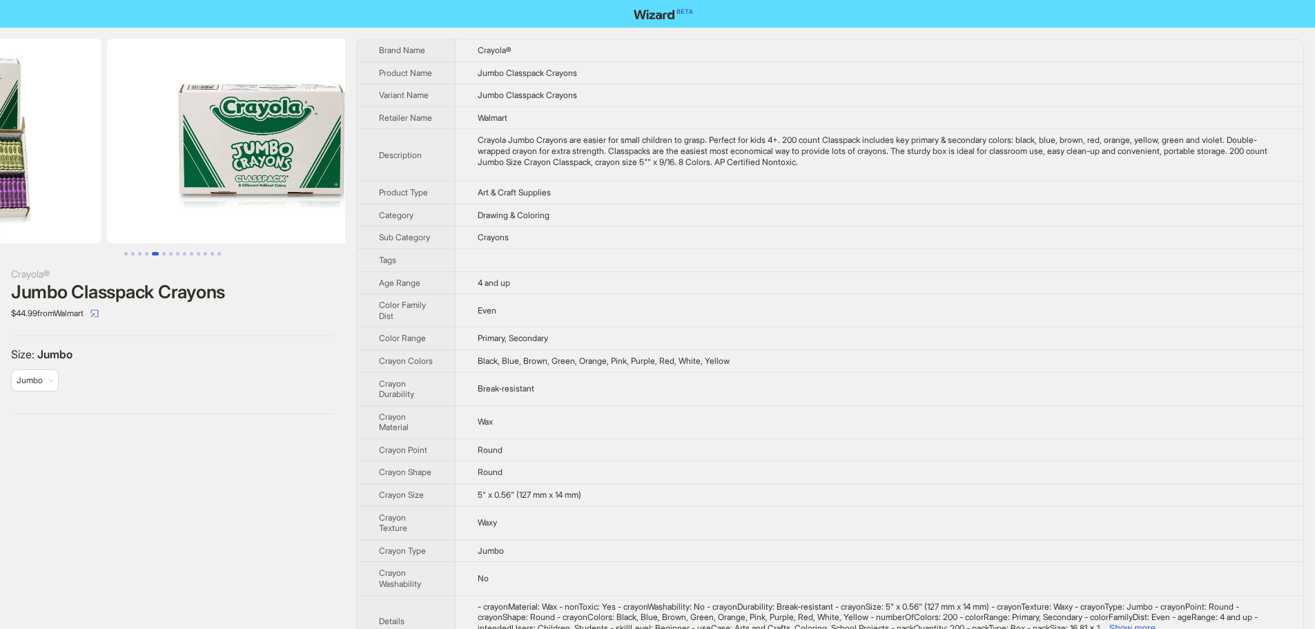
drag, startPoint x: 238, startPoint y: 195, endPoint x: 467, endPoint y: 209, distance: 228.9
click at [490, 206] on div "Crayola® Jumbo Classpack Crayons $44.99 from Walmart Size : Jumbo Jumbo Brand N…" at bounding box center [657, 472] width 1315 height 889
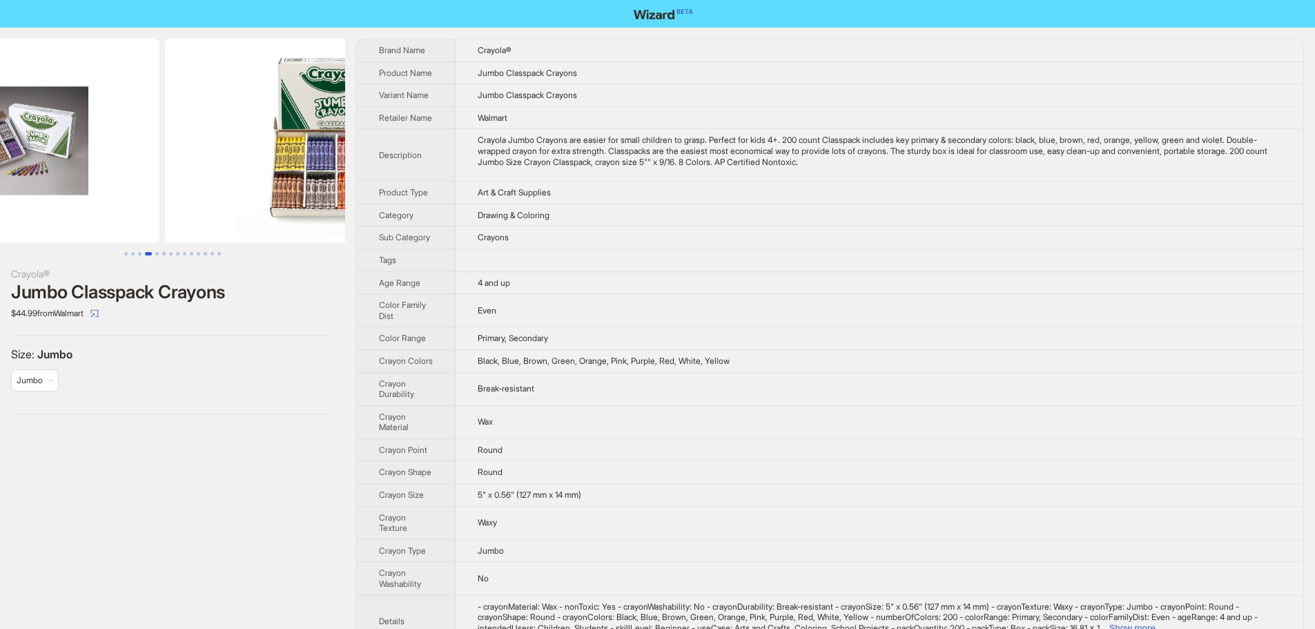
drag, startPoint x: 189, startPoint y: 195, endPoint x: 508, endPoint y: 202, distance: 319.8
click at [504, 202] on div "Crayola® Jumbo Classpack Crayons $44.99 from Walmart Size : Jumbo Jumbo Brand N…" at bounding box center [657, 472] width 1315 height 889
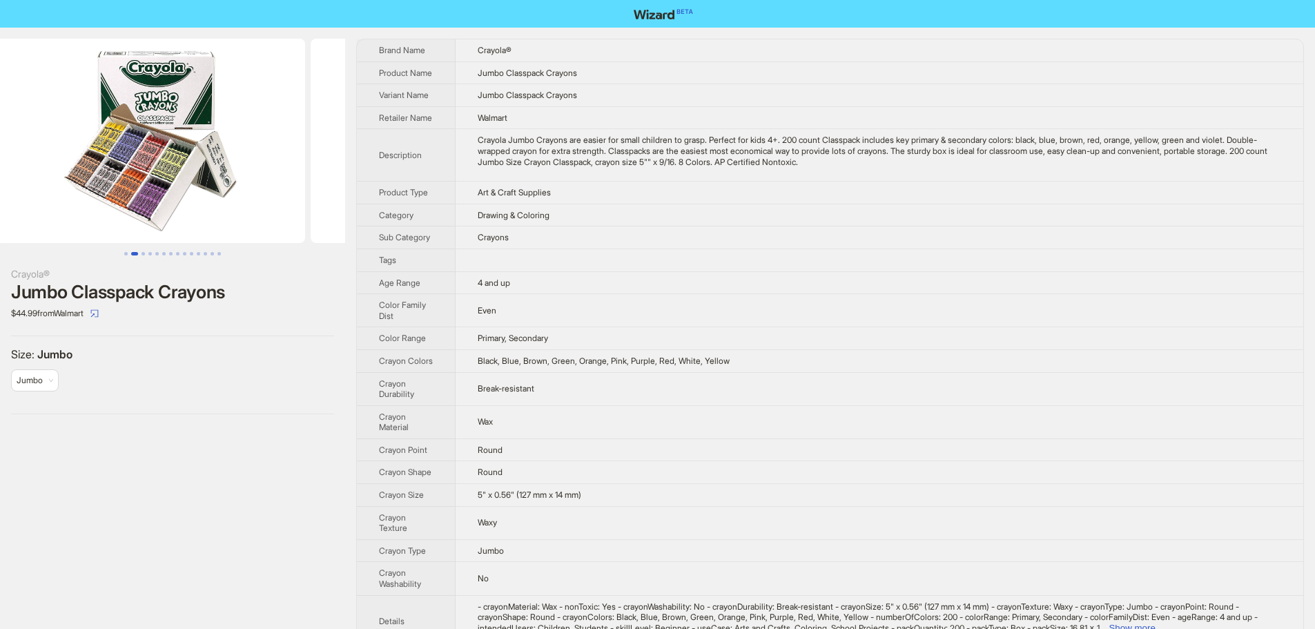
drag, startPoint x: 206, startPoint y: 173, endPoint x: 423, endPoint y: 191, distance: 218.2
click at [447, 188] on div "Crayola® Jumbo Classpack Crayons $44.99 from Walmart Size : Jumbo Jumbo Brand N…" at bounding box center [657, 472] width 1315 height 889
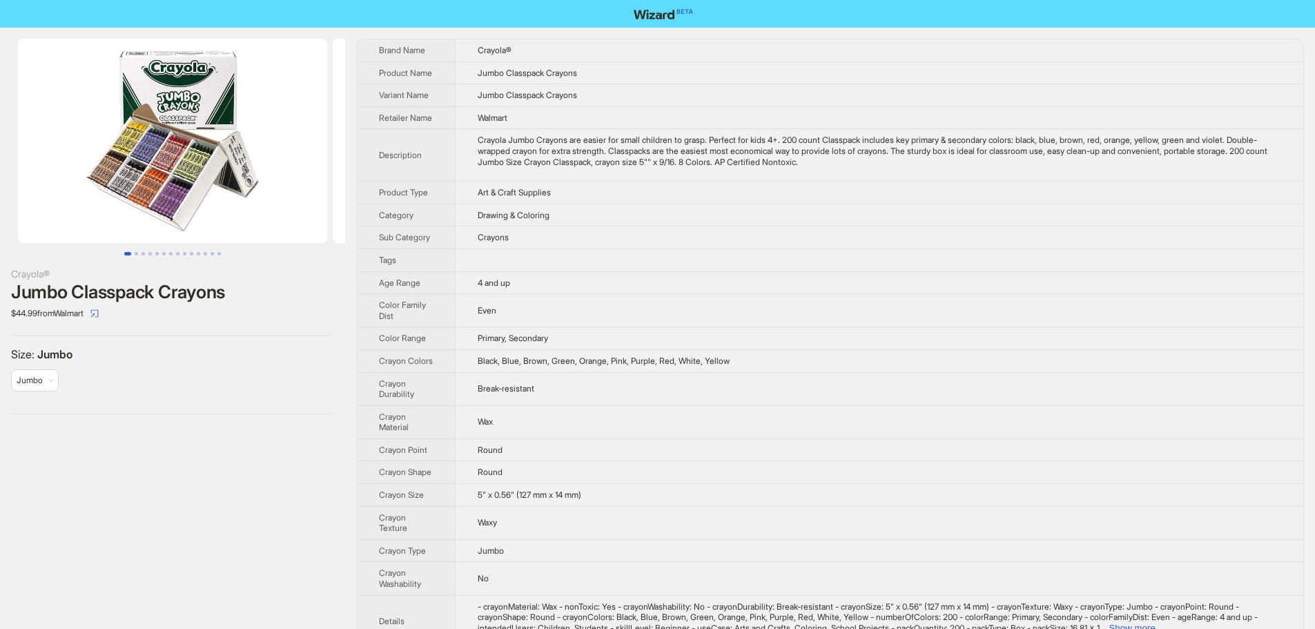
drag, startPoint x: 176, startPoint y: 180, endPoint x: 195, endPoint y: 180, distance: 18.6
click at [385, 195] on div "Crayola® Jumbo Classpack Crayons $44.99 from Walmart Size : Jumbo Jumbo Brand N…" at bounding box center [657, 472] width 1315 height 889
drag, startPoint x: 175, startPoint y: 175, endPoint x: 514, endPoint y: 202, distance: 340.1
click at [420, 190] on div "Crayola® Jumbo Classpack Crayons $44.99 from Walmart Size : Jumbo Jumbo Brand N…" at bounding box center [657, 472] width 1315 height 889
drag, startPoint x: 515, startPoint y: 173, endPoint x: 675, endPoint y: 177, distance: 160.3
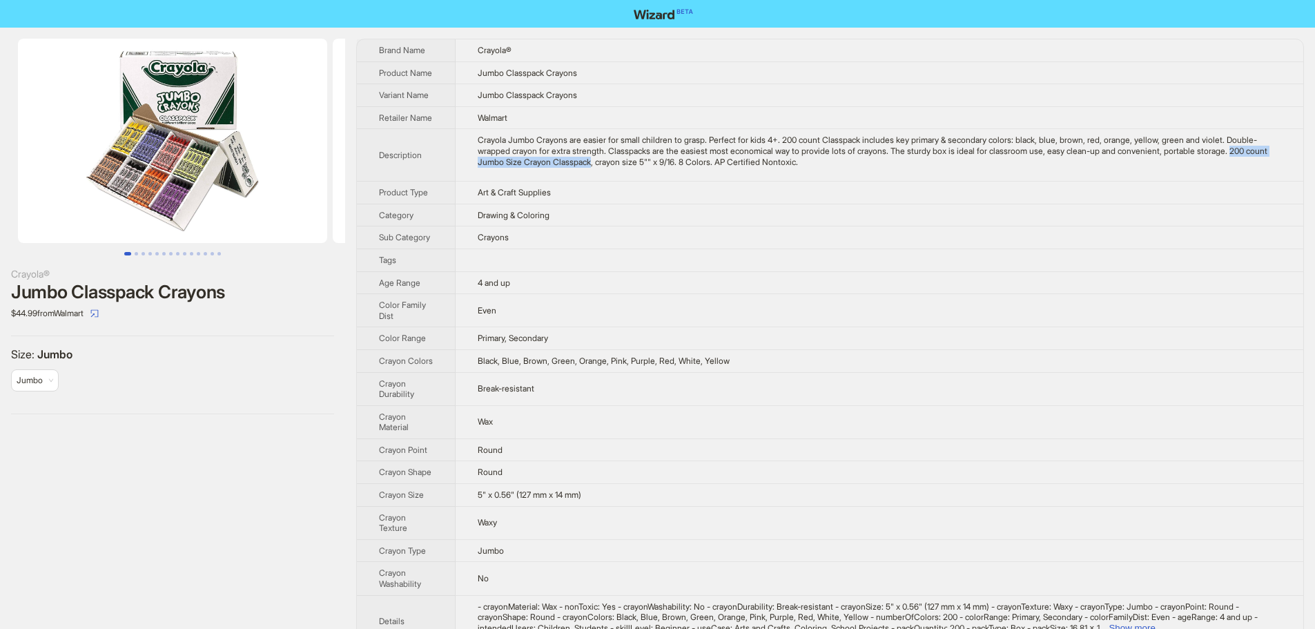
click at [675, 167] on div "Crayola Jumbo Crayons are easier for small children to grasp. Perfect for kids …" at bounding box center [880, 151] width 804 height 32
click at [675, 192] on td "Art & Craft Supplies" at bounding box center [880, 193] width 848 height 23
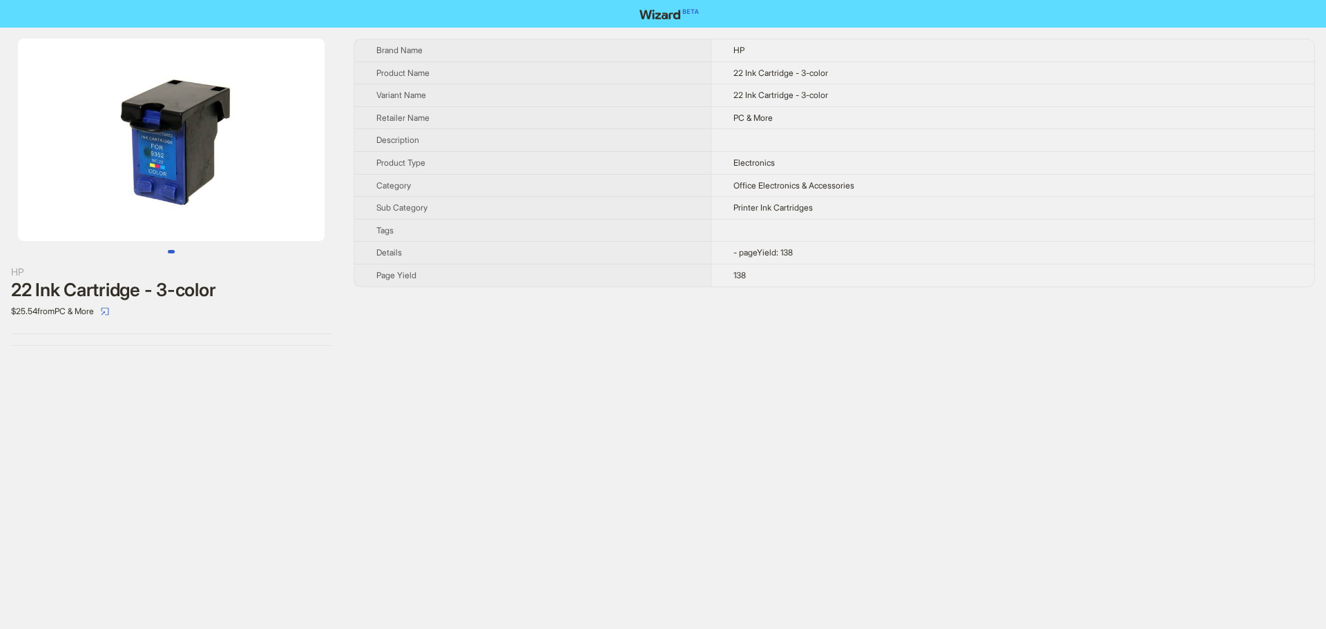
click at [142, 173] on img at bounding box center [171, 140] width 307 height 202
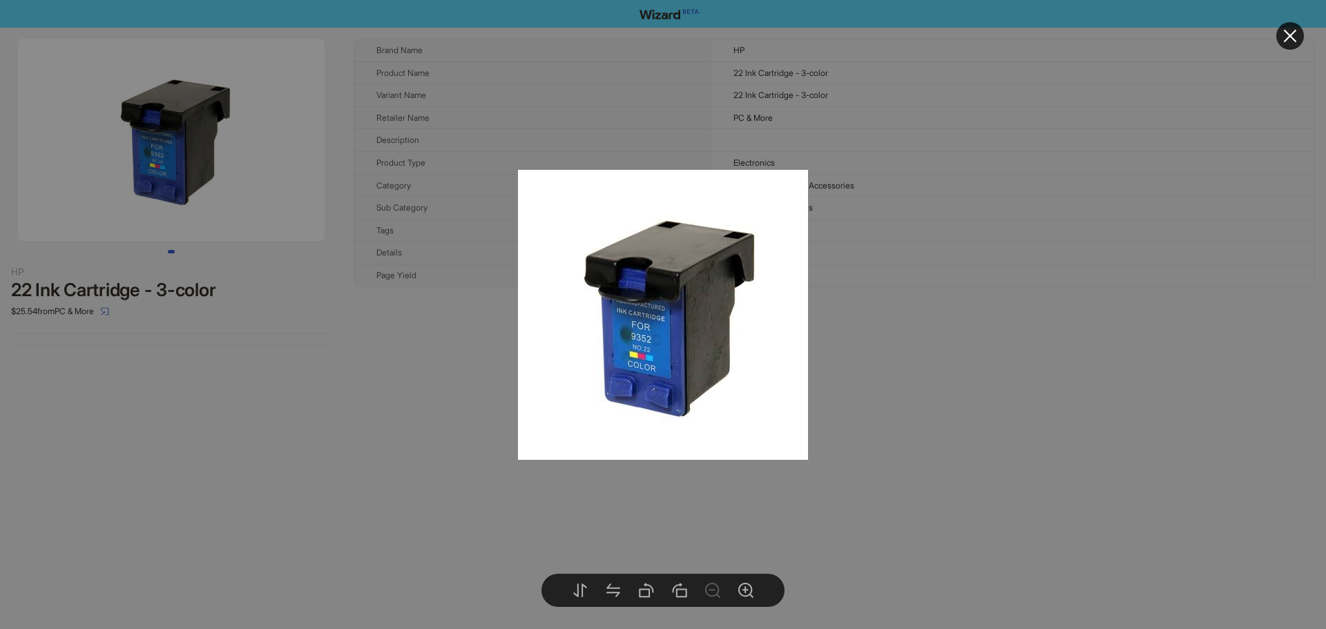
click at [927, 289] on div at bounding box center [663, 314] width 1326 height 629
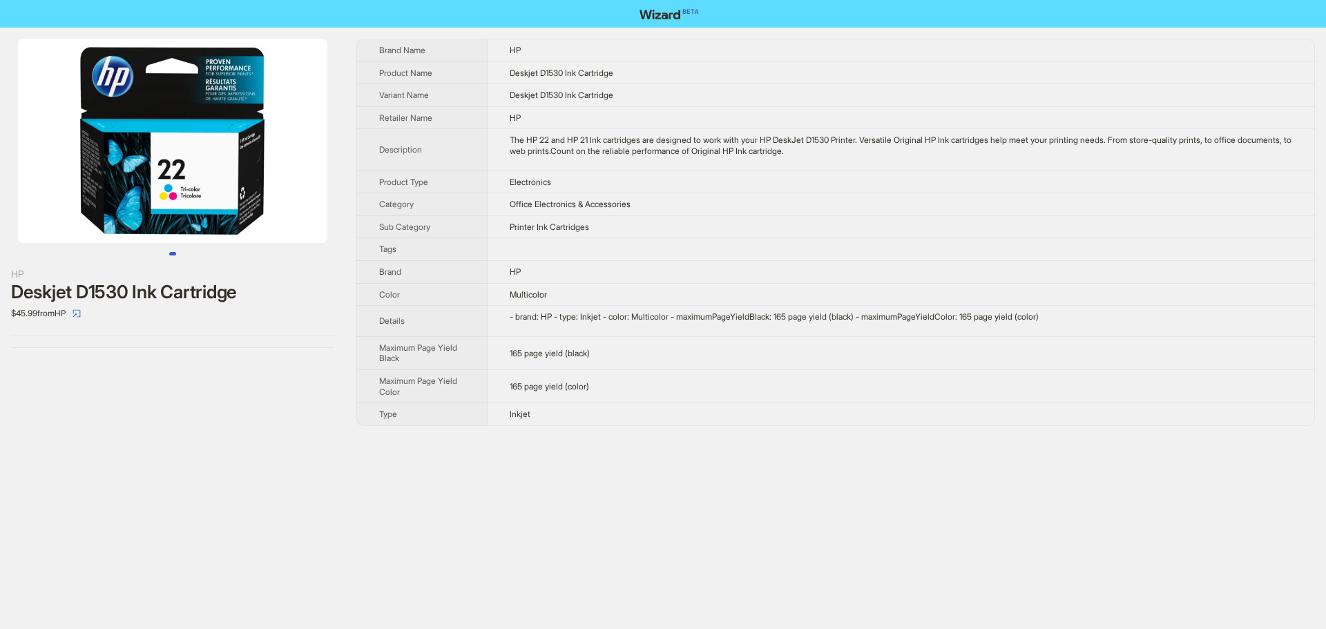
click at [806, 177] on td "Electronics" at bounding box center [900, 182] width 827 height 23
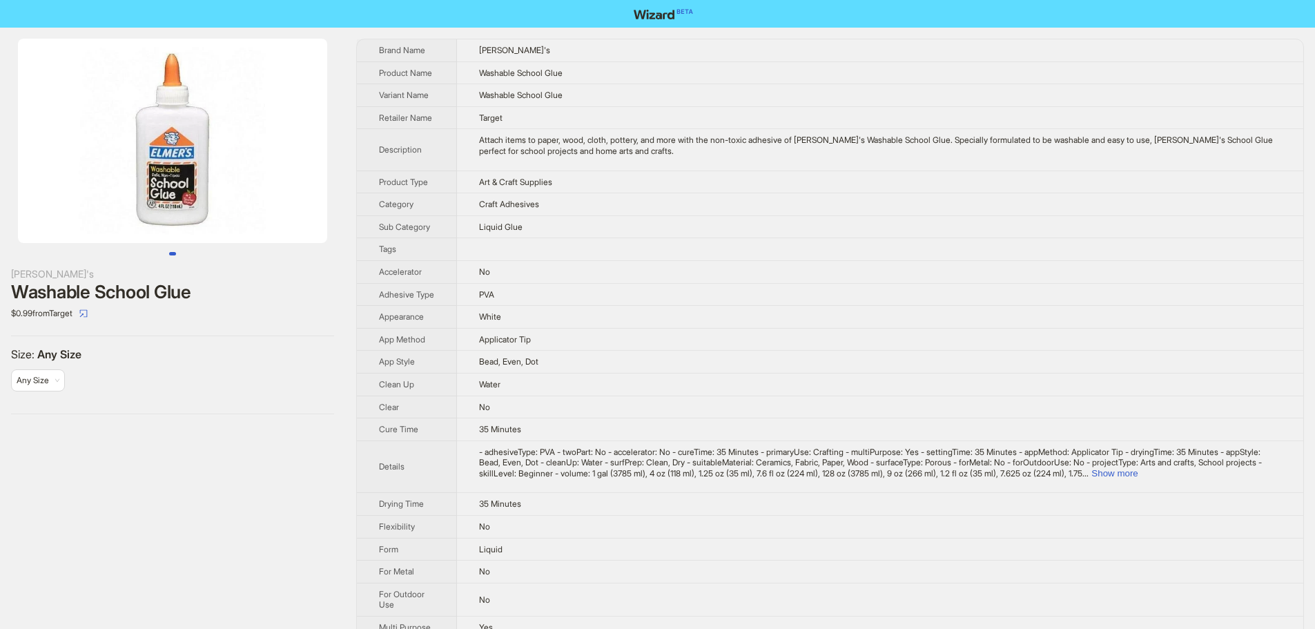
drag, startPoint x: 231, startPoint y: 115, endPoint x: 122, endPoint y: 130, distance: 109.4
click at [126, 130] on img at bounding box center [172, 141] width 309 height 204
drag, startPoint x: 15, startPoint y: 314, endPoint x: 42, endPoint y: 316, distance: 27.0
click at [42, 316] on div "$0.99 from Target" at bounding box center [172, 313] width 323 height 22
click at [74, 329] on div "Elmer's Washable School Glue $0.99 from Target Size : Any Size Any Size" at bounding box center [172, 227] width 345 height 398
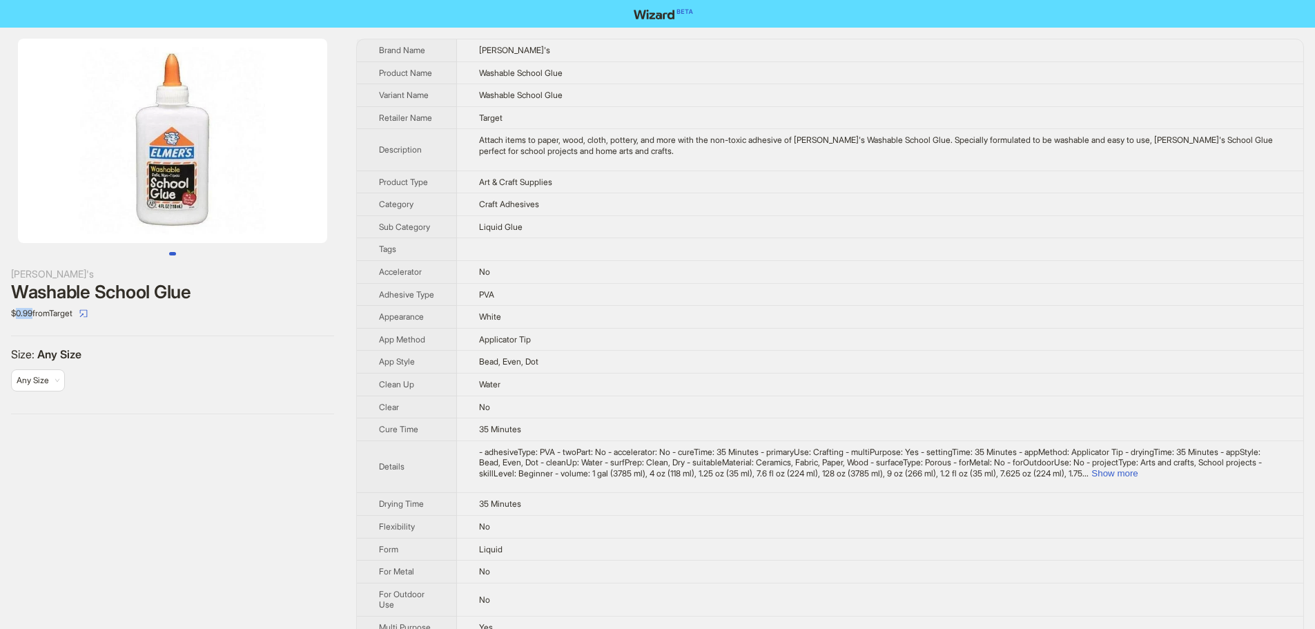
drag, startPoint x: 16, startPoint y: 316, endPoint x: 32, endPoint y: 316, distance: 16.6
click at [32, 316] on div "$0.99 from Target" at bounding box center [172, 313] width 323 height 22
click at [32, 319] on div "$0.99 from Target" at bounding box center [172, 313] width 323 height 22
drag, startPoint x: 23, startPoint y: 317, endPoint x: 32, endPoint y: 320, distance: 9.4
click at [32, 318] on div "$0.99 from Target" at bounding box center [172, 313] width 323 height 22
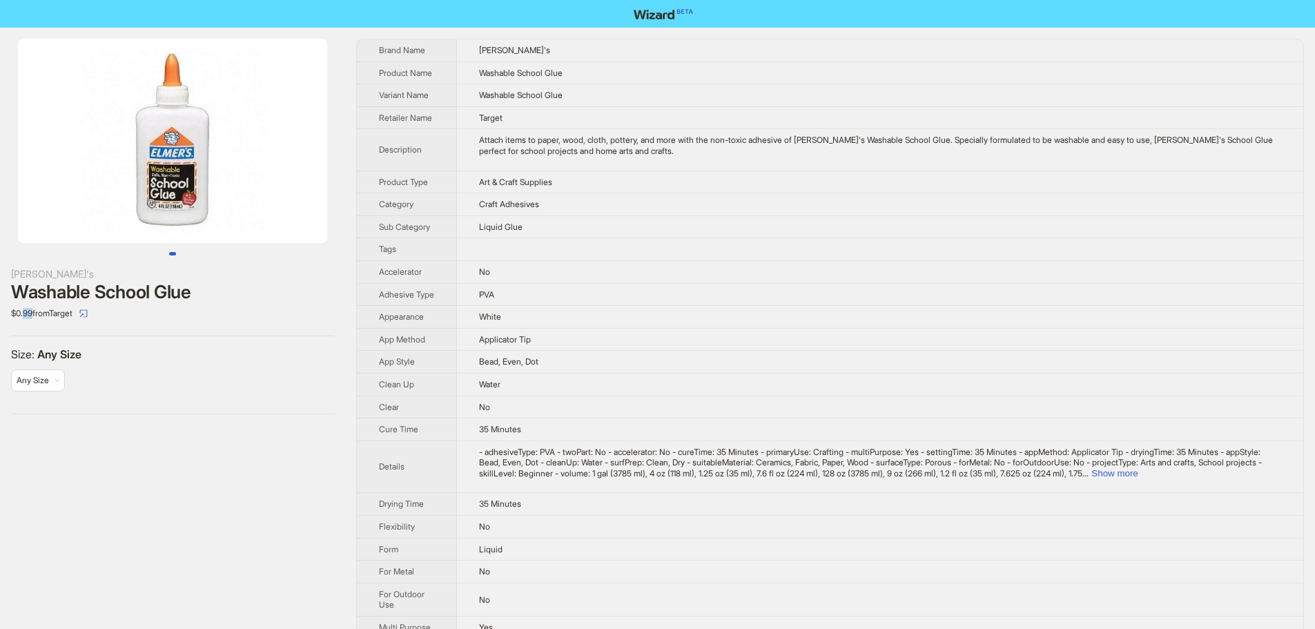
click at [23, 318] on div "$0.99 from Target" at bounding box center [172, 313] width 323 height 22
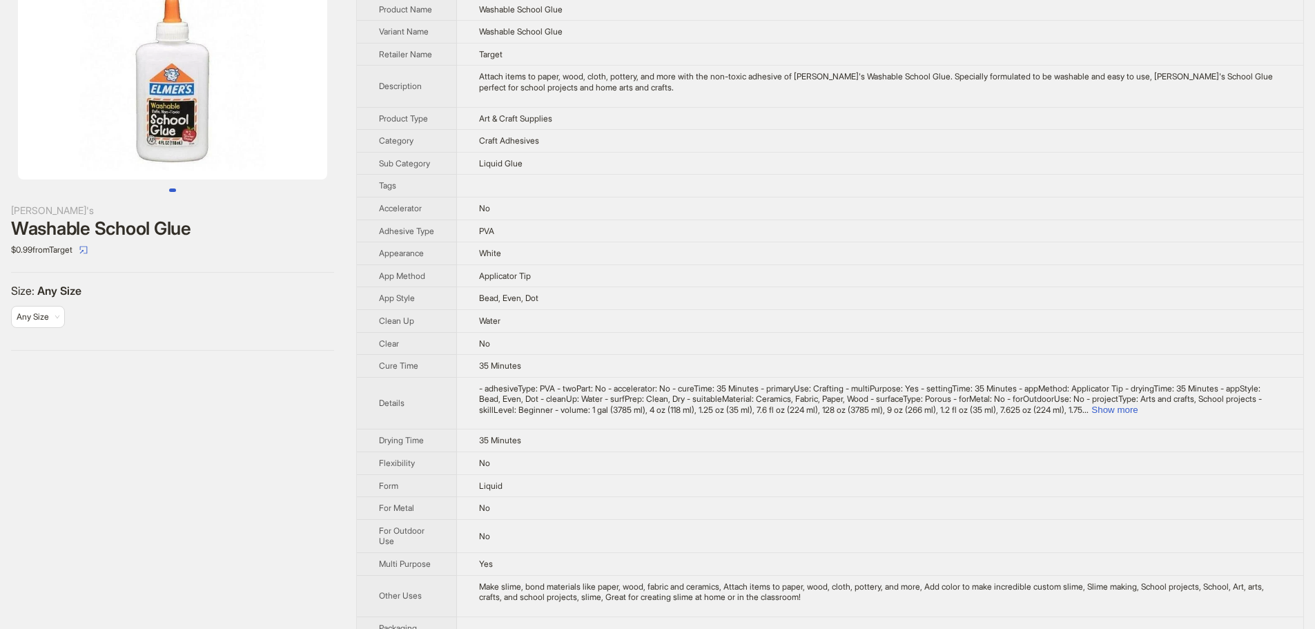
scroll to position [69, 0]
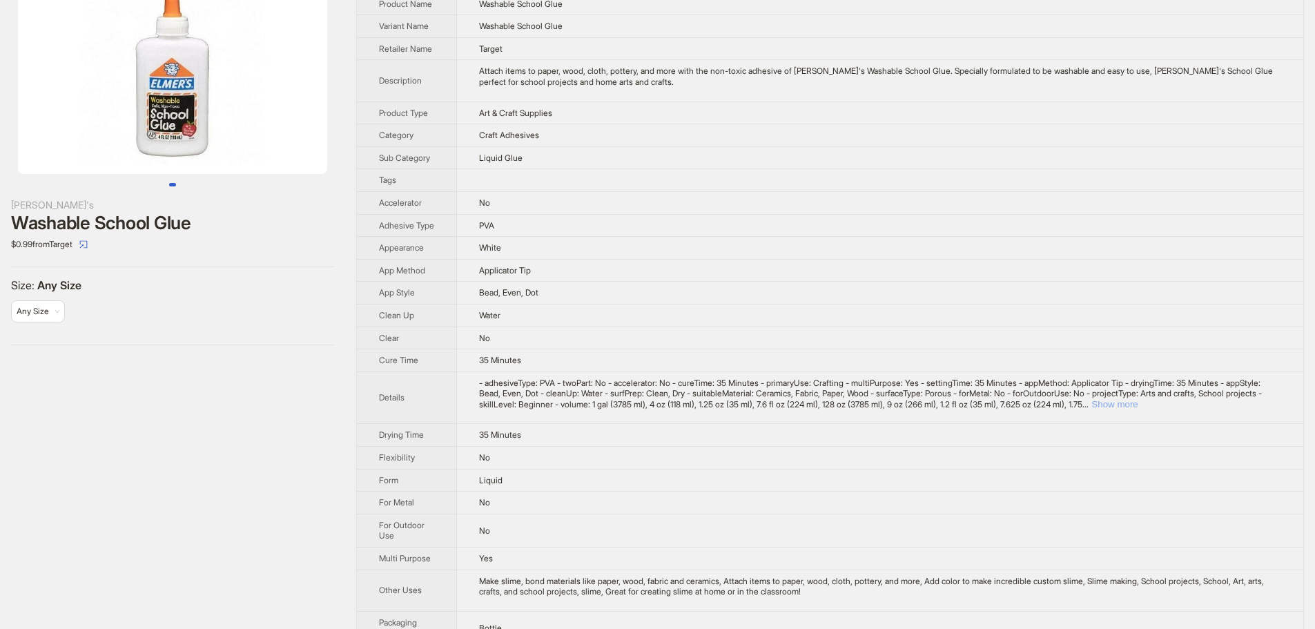
click at [1138, 409] on button "Show more" at bounding box center [1115, 404] width 46 height 10
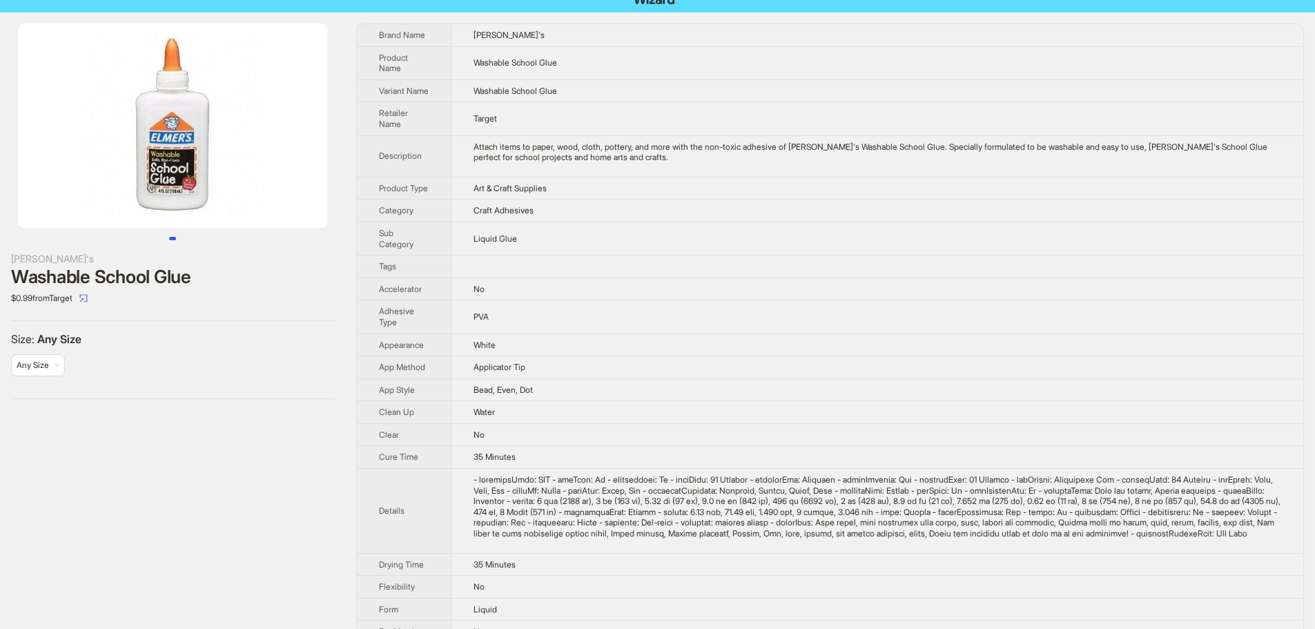
scroll to position [0, 0]
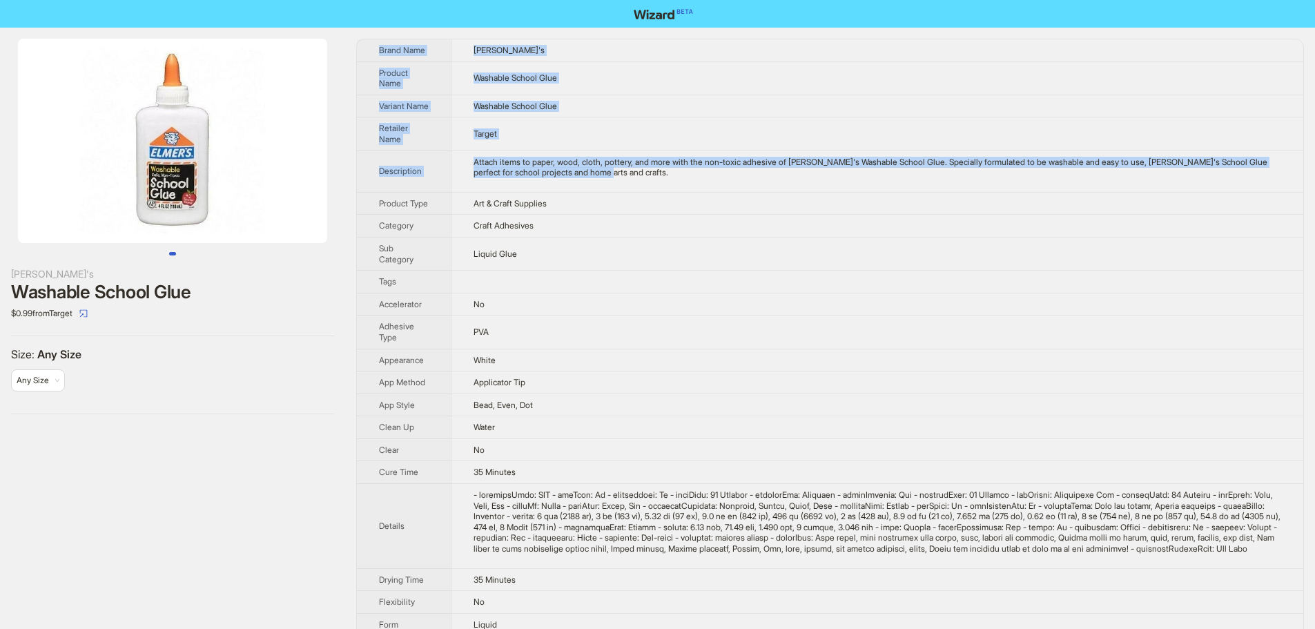
drag, startPoint x: 645, startPoint y: 186, endPoint x: 376, endPoint y: 50, distance: 301.7
click at [376, 50] on tbody "Brand Name Elmer's Product Name Washable School Glue Variant Name Washable Scho…" at bounding box center [830, 631] width 947 height 1184
copy tbody "Brand Name Elmer's Product Name Washable School Glue Variant Name Washable Scho…"
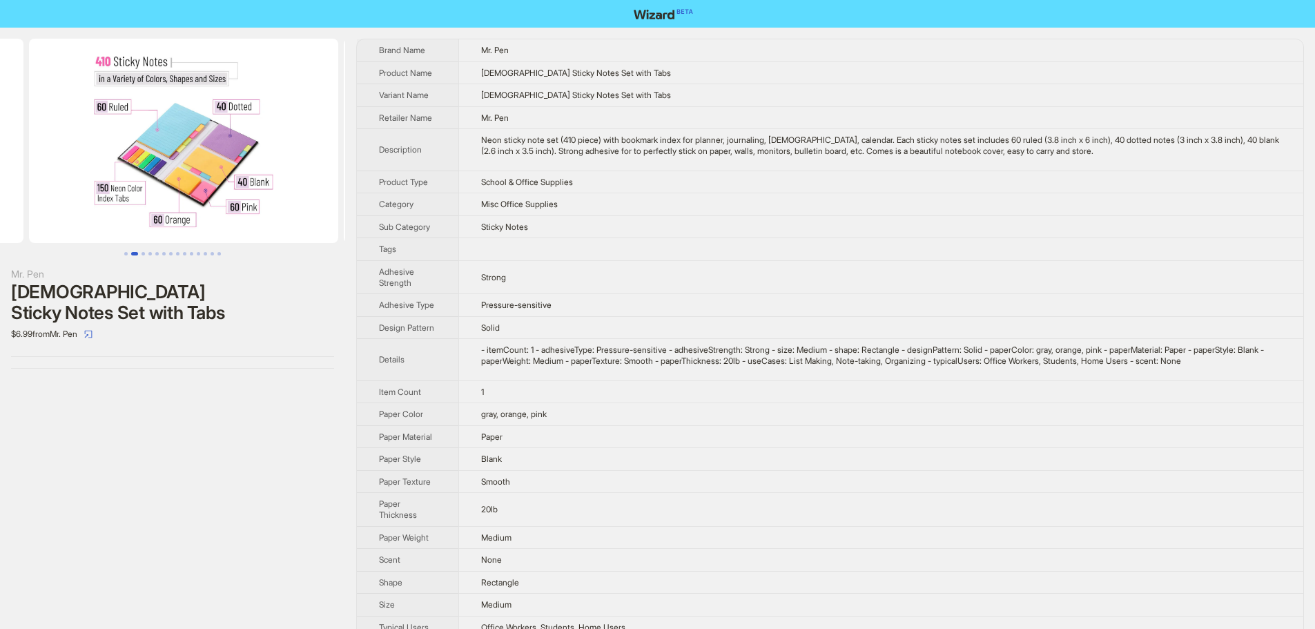
drag, startPoint x: 264, startPoint y: 146, endPoint x: 61, endPoint y: 164, distance: 203.2
click at [61, 164] on ul at bounding box center [172, 141] width 345 height 204
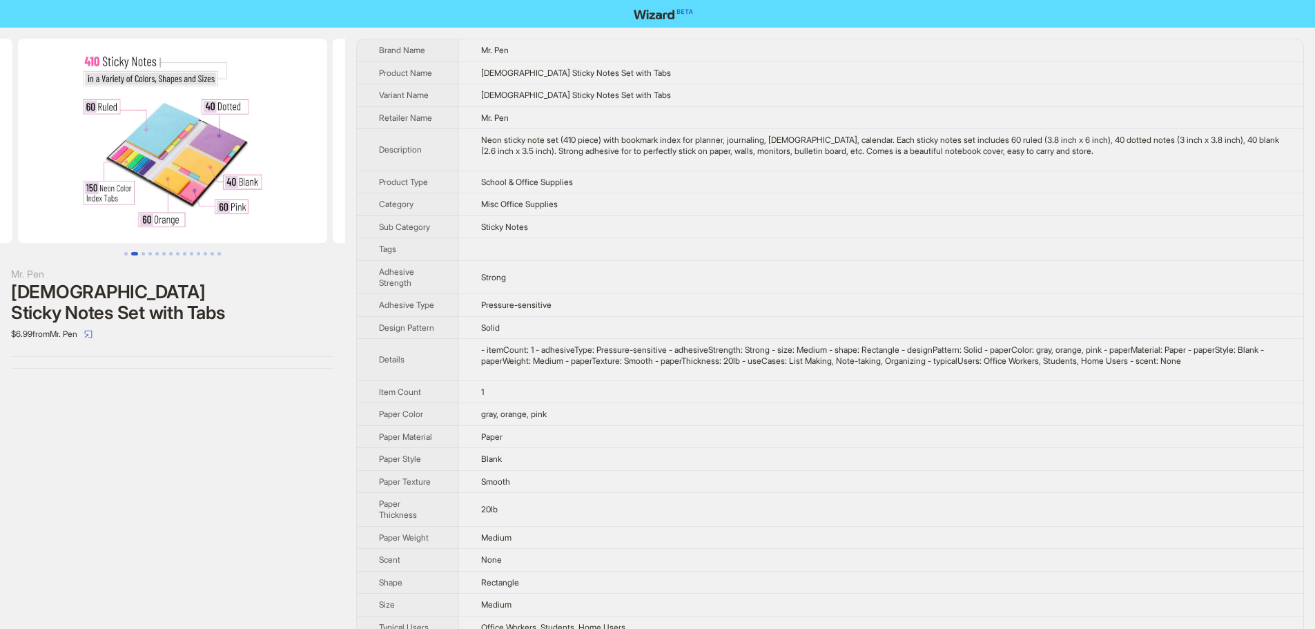
click at [216, 156] on img at bounding box center [172, 141] width 309 height 204
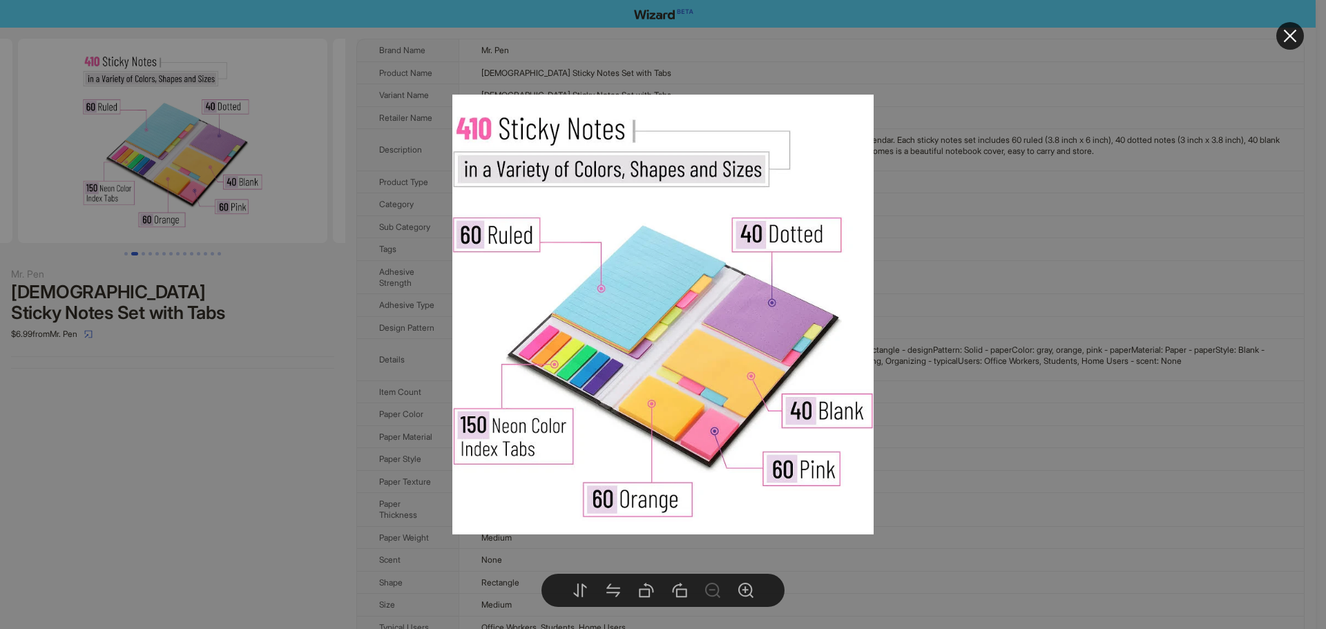
click at [1144, 258] on div at bounding box center [663, 314] width 1326 height 629
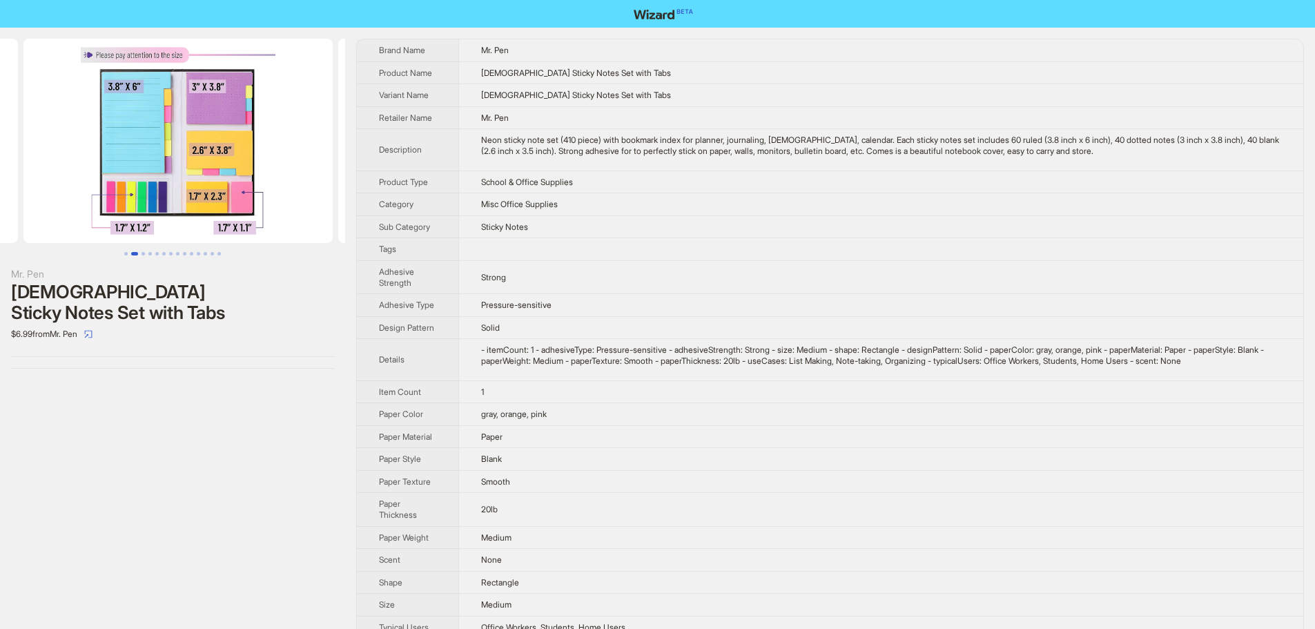
drag, startPoint x: 227, startPoint y: 159, endPoint x: 17, endPoint y: 160, distance: 209.9
click at [17, 160] on ul at bounding box center [172, 141] width 345 height 204
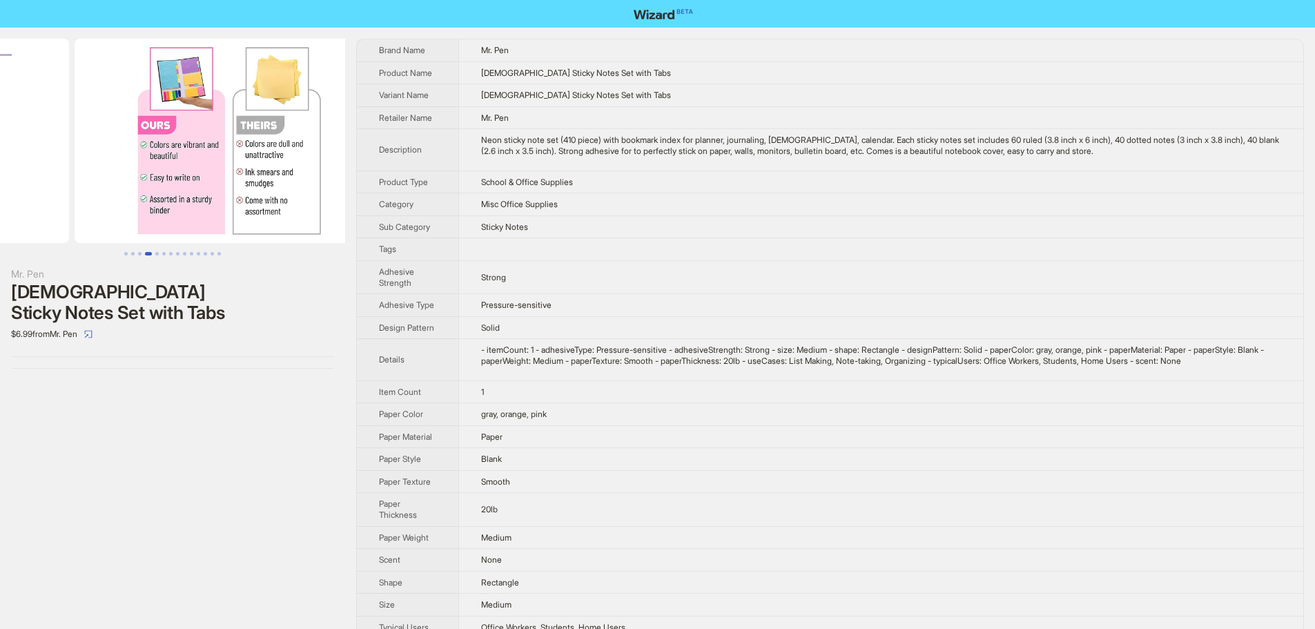
drag, startPoint x: 222, startPoint y: 167, endPoint x: 52, endPoint y: 163, distance: 169.2
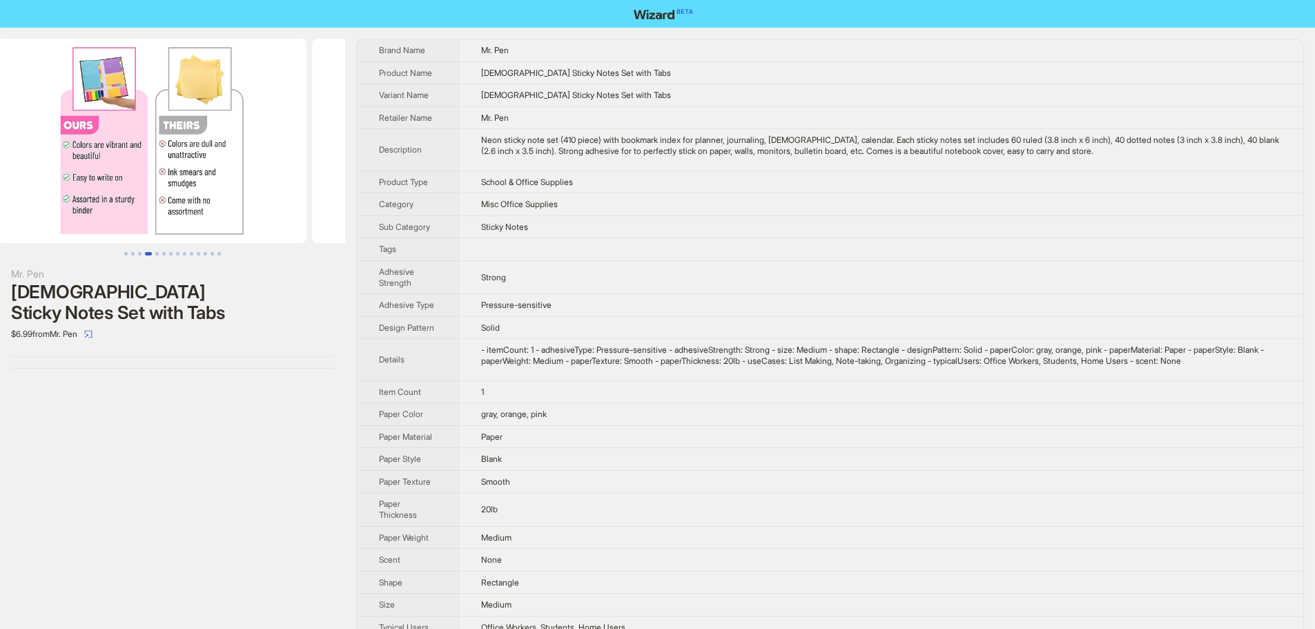
drag, startPoint x: 215, startPoint y: 166, endPoint x: 201, endPoint y: 162, distance: 14.2
click at [201, 162] on img at bounding box center [151, 141] width 309 height 204
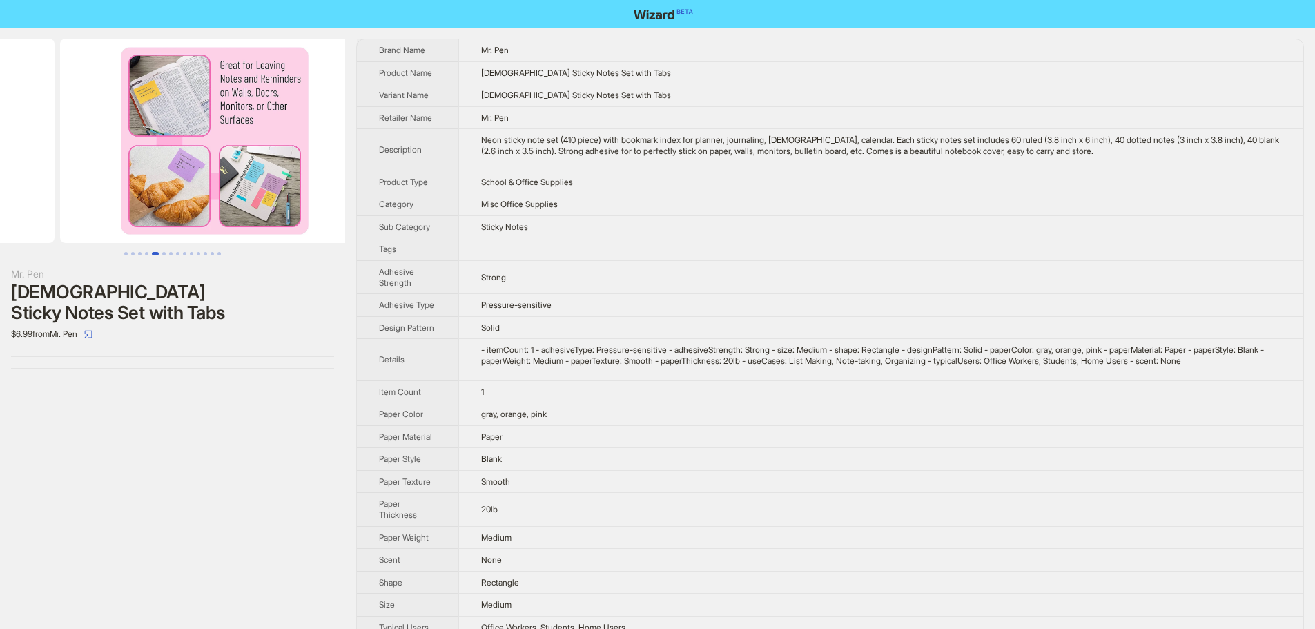
scroll to position [0, 1226]
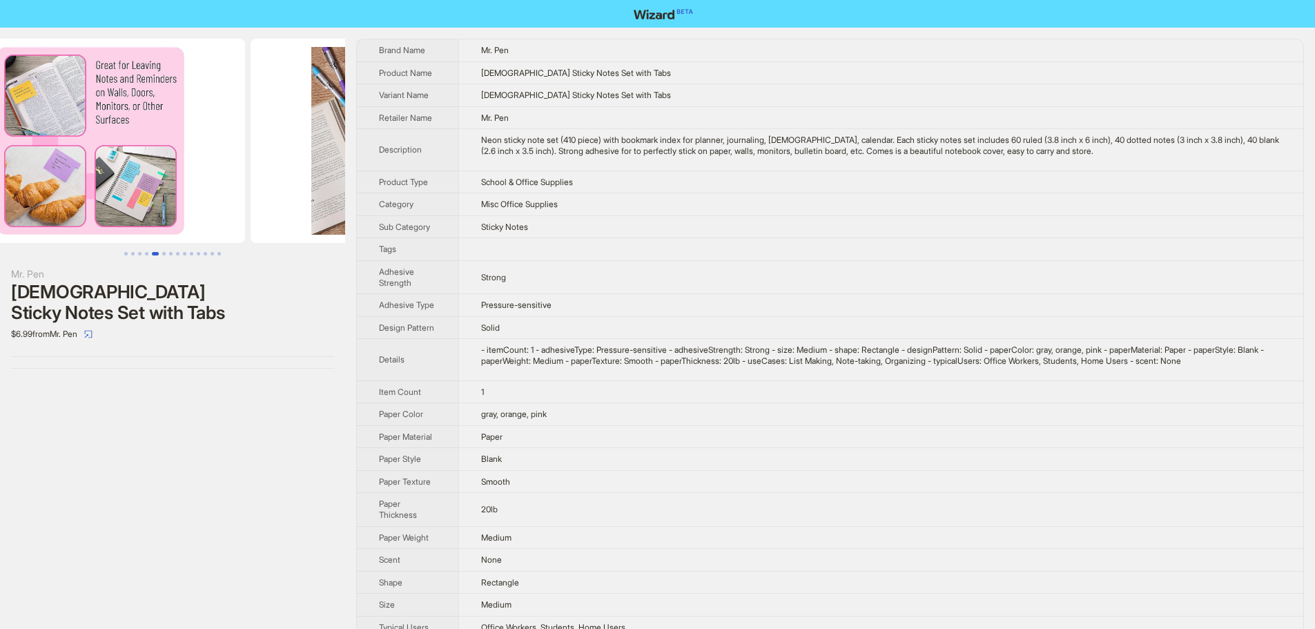
drag, startPoint x: 264, startPoint y: 166, endPoint x: 0, endPoint y: 173, distance: 264.6
click at [0, 173] on ul at bounding box center [172, 141] width 345 height 204
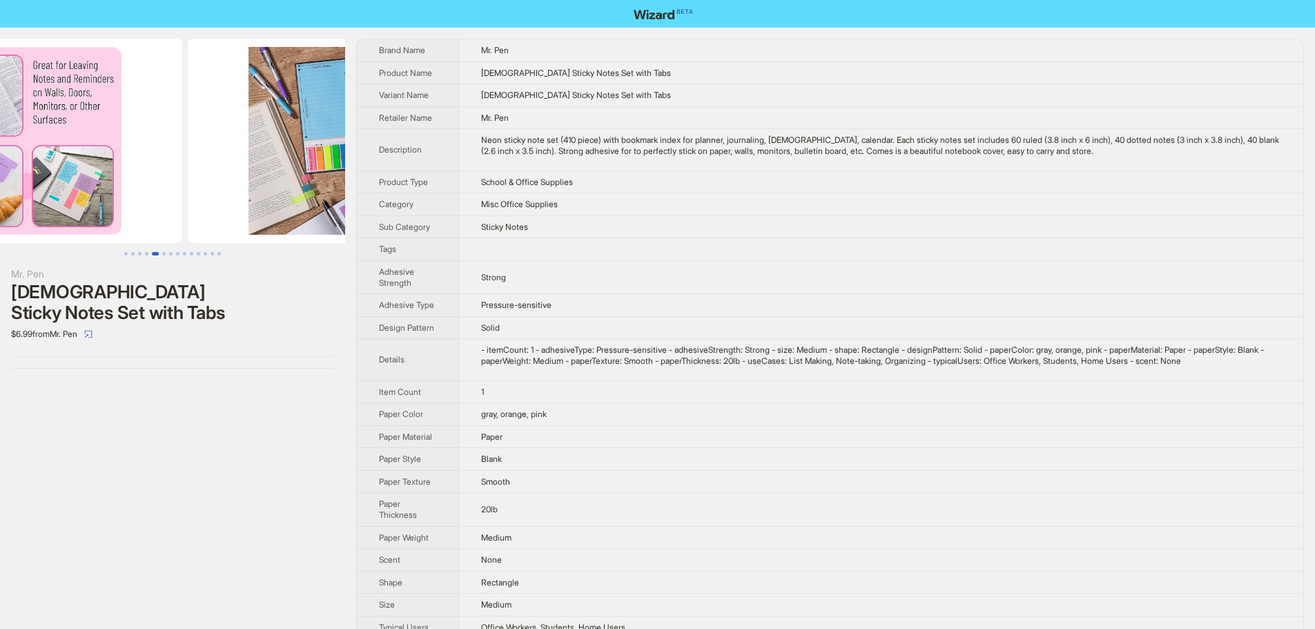
drag, startPoint x: 235, startPoint y: 171, endPoint x: 87, endPoint y: 172, distance: 148.5
click at [88, 172] on img at bounding box center [27, 141] width 309 height 204
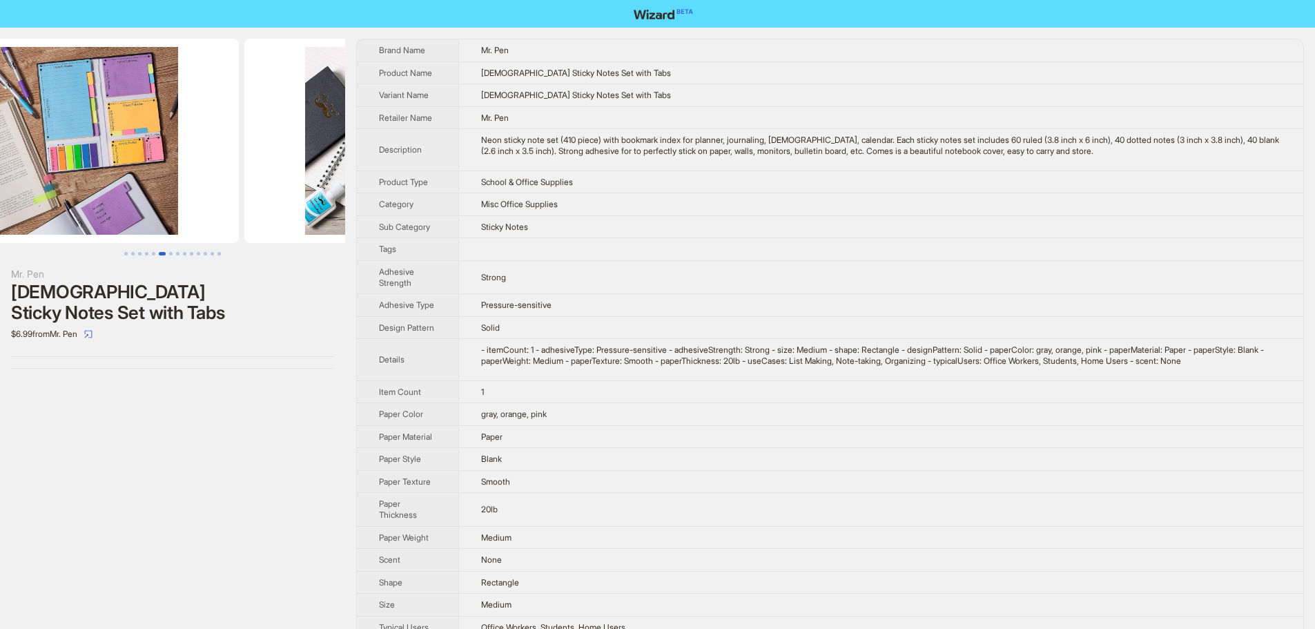
drag, startPoint x: 254, startPoint y: 175, endPoint x: 195, endPoint y: 172, distance: 58.8
click at [195, 172] on img at bounding box center [84, 141] width 309 height 204
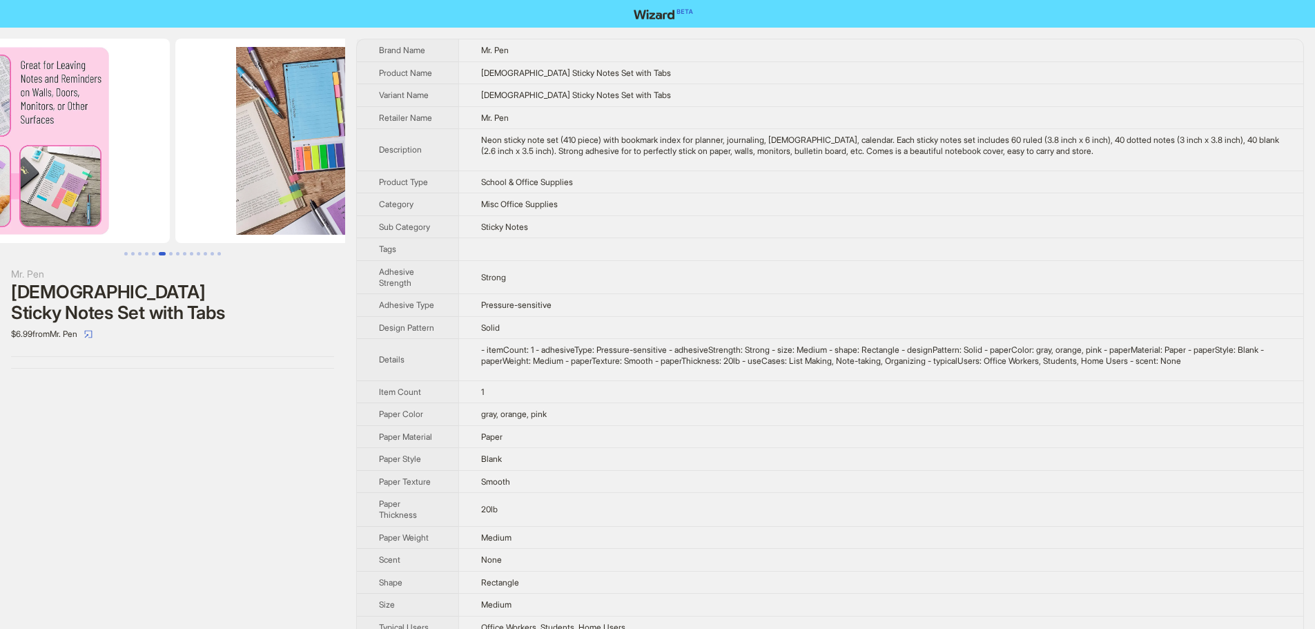
drag, startPoint x: 154, startPoint y: 160, endPoint x: 373, endPoint y: 174, distance: 219.4
click at [369, 173] on div "Mr. Pen Bible Sticky Notes Set with Tabs $6.99 from Mr. Pen Brand Name Mr. Pen …" at bounding box center [657, 350] width 1315 height 645
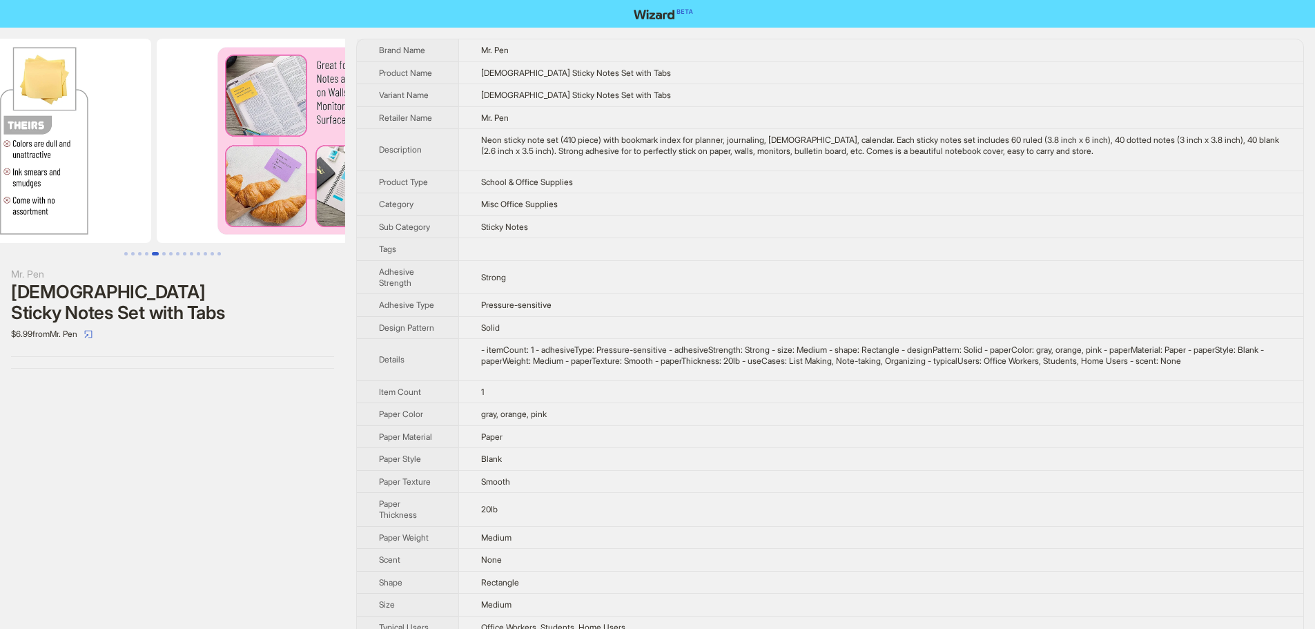
drag, startPoint x: 233, startPoint y: 157, endPoint x: 275, endPoint y: 161, distance: 41.6
click at [272, 160] on img at bounding box center [311, 141] width 309 height 204
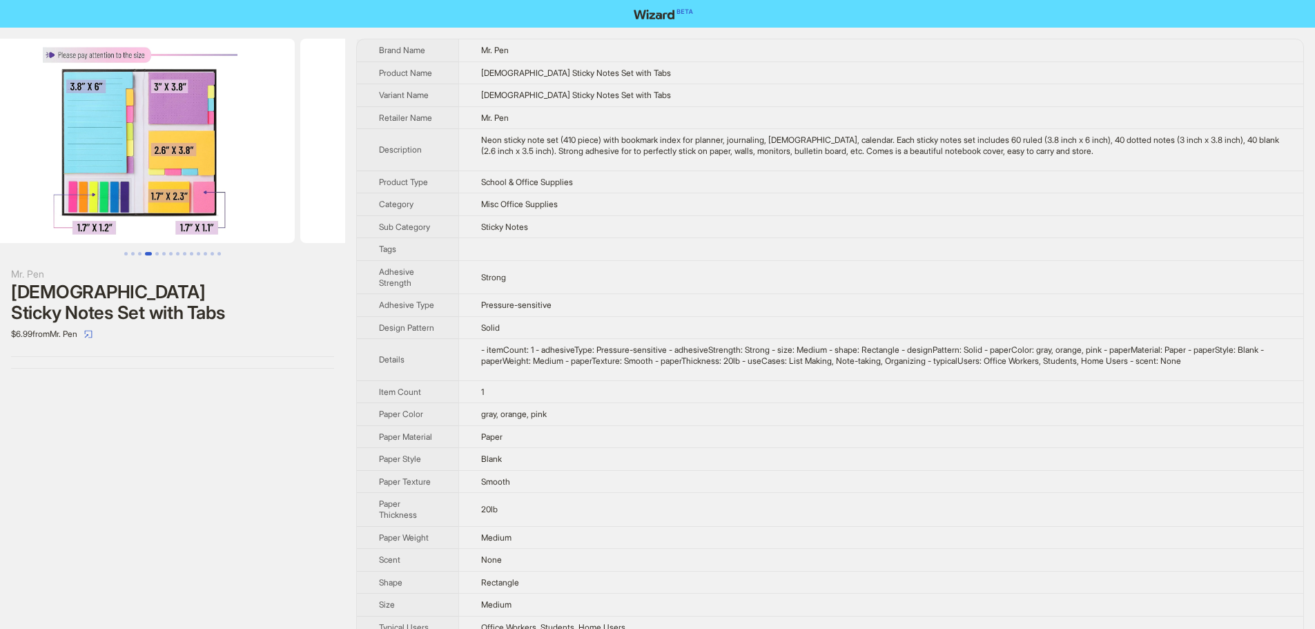
drag, startPoint x: 216, startPoint y: 165, endPoint x: 255, endPoint y: 173, distance: 40.2
click at [351, 173] on div "Mr. Pen Bible Sticky Notes Set with Tabs $6.99 from Mr. Pen Brand Name Mr. Pen …" at bounding box center [657, 350] width 1315 height 645
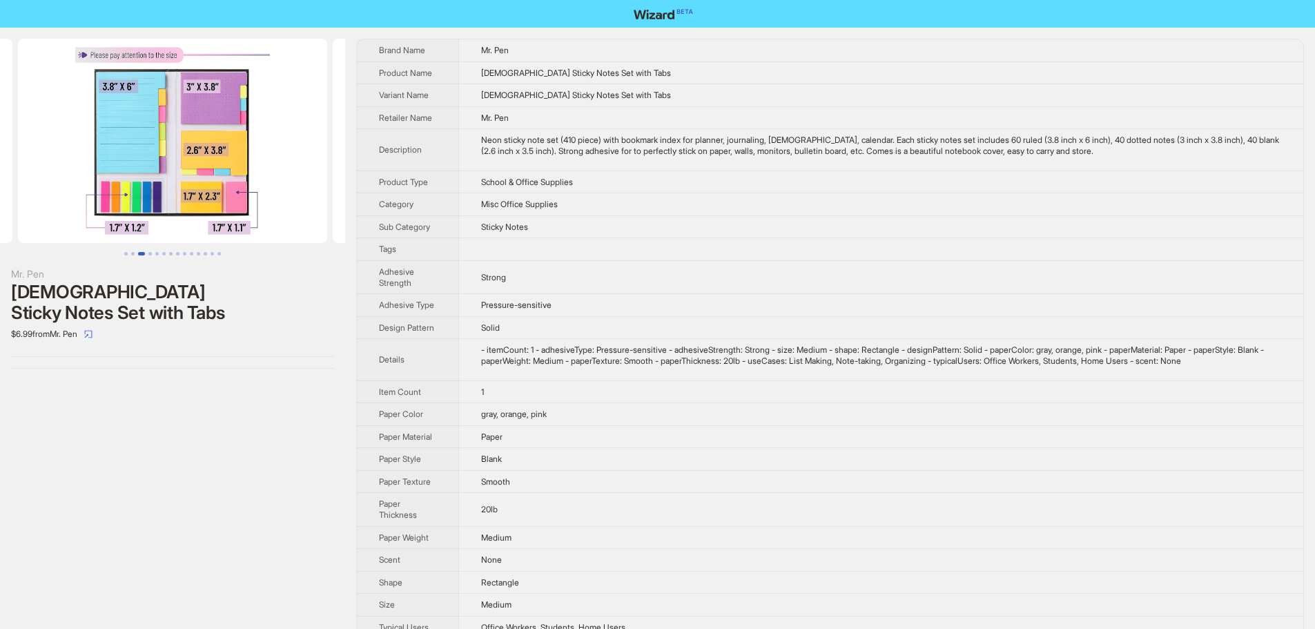
scroll to position [0, 315]
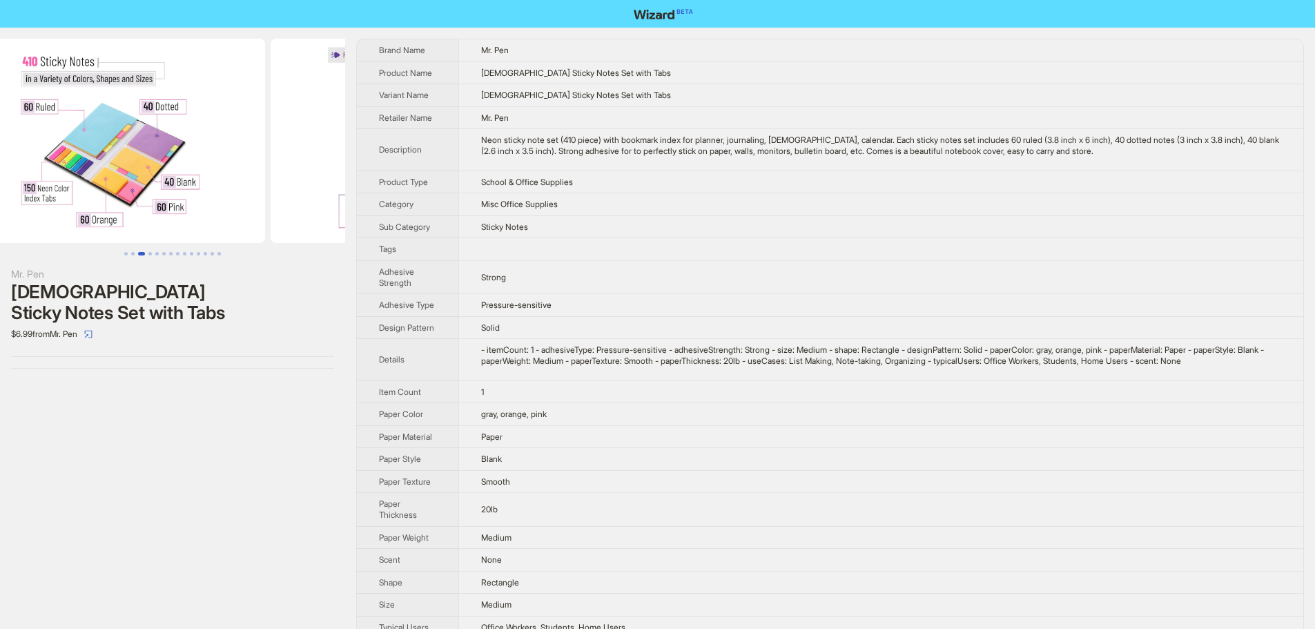
drag, startPoint x: 242, startPoint y: 179, endPoint x: 433, endPoint y: 203, distance: 192.1
click at [386, 195] on div "Mr. Pen Bible Sticky Notes Set with Tabs $6.99 from Mr. Pen Brand Name Mr. Pen …" at bounding box center [657, 350] width 1315 height 645
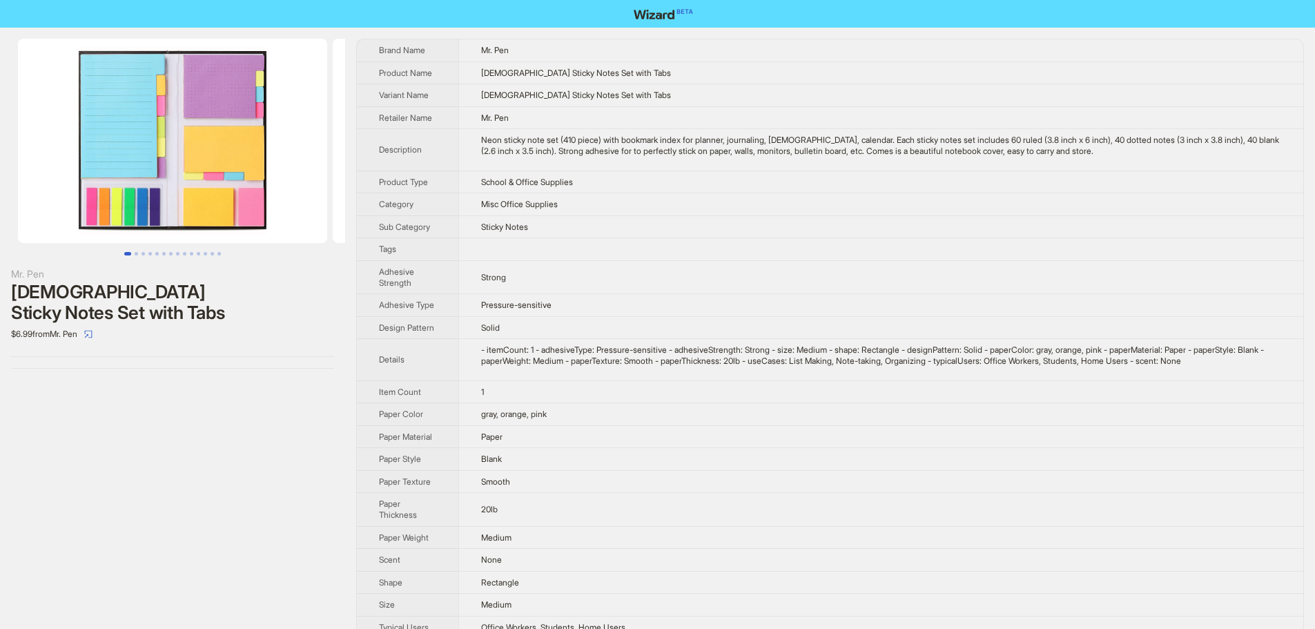
drag, startPoint x: 215, startPoint y: 179, endPoint x: 554, endPoint y: 186, distance: 339.1
click at [554, 186] on div "Mr. Pen Bible Sticky Notes Set with Tabs $6.99 from Mr. Pen Brand Name Mr. Pen …" at bounding box center [657, 350] width 1315 height 645
click at [221, 84] on img at bounding box center [172, 141] width 309 height 204
drag, startPoint x: 169, startPoint y: 296, endPoint x: 308, endPoint y: 297, distance: 138.8
click at [308, 297] on div "Bible Sticky Notes Set with Tabs" at bounding box center [172, 302] width 323 height 41
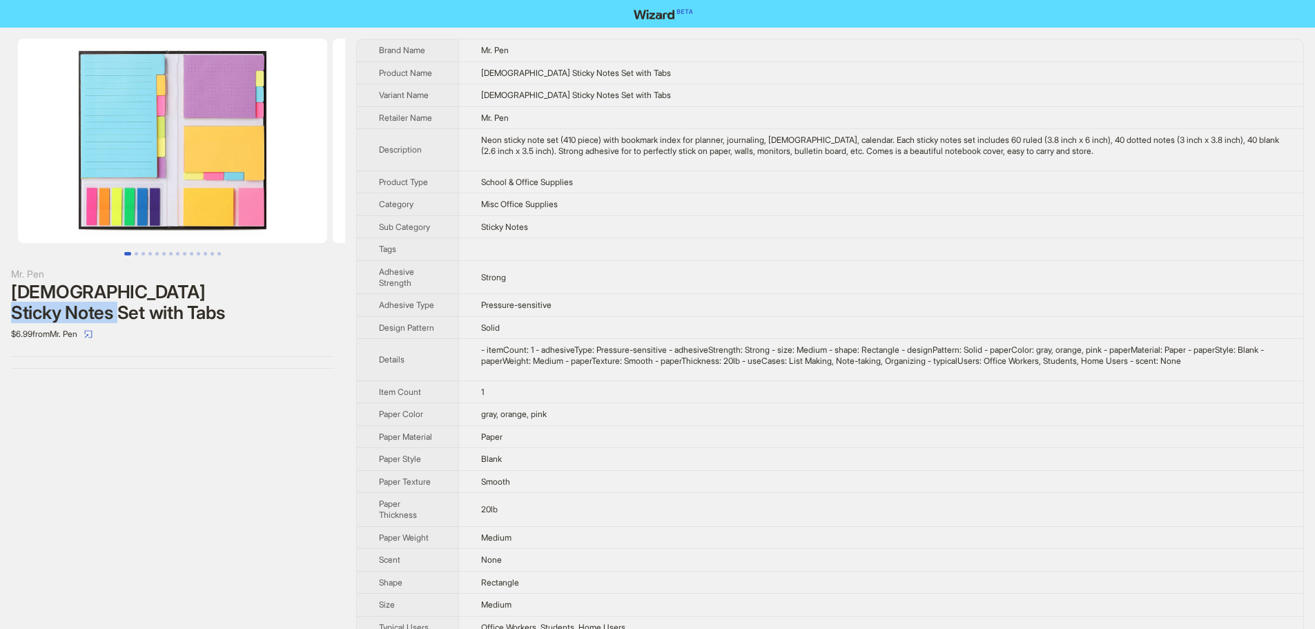
click at [309, 297] on div "Bible Sticky Notes Set with Tabs" at bounding box center [172, 302] width 323 height 41
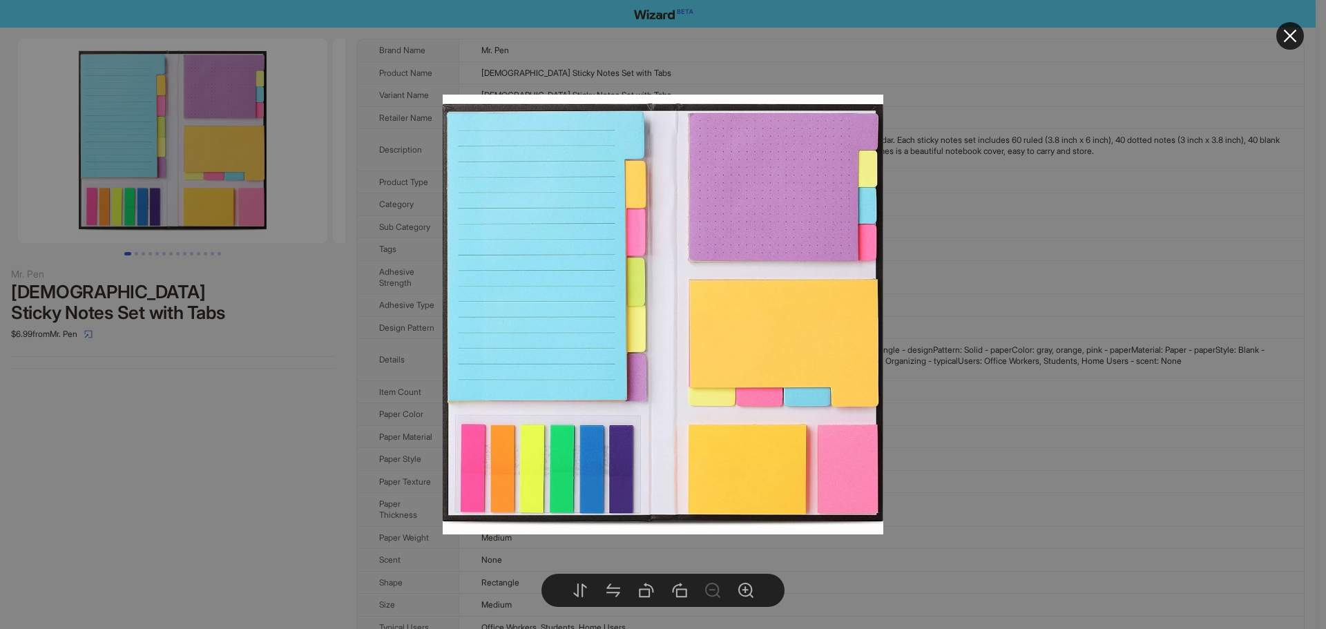
click at [247, 186] on body "Mr. Pen Bible Sticky Notes Set with Tabs $6.99 from Mr. Pen Brand Name Mr. Pen …" at bounding box center [657, 336] width 1315 height 673
click at [1284, 44] on icon "close" at bounding box center [1290, 36] width 17 height 17
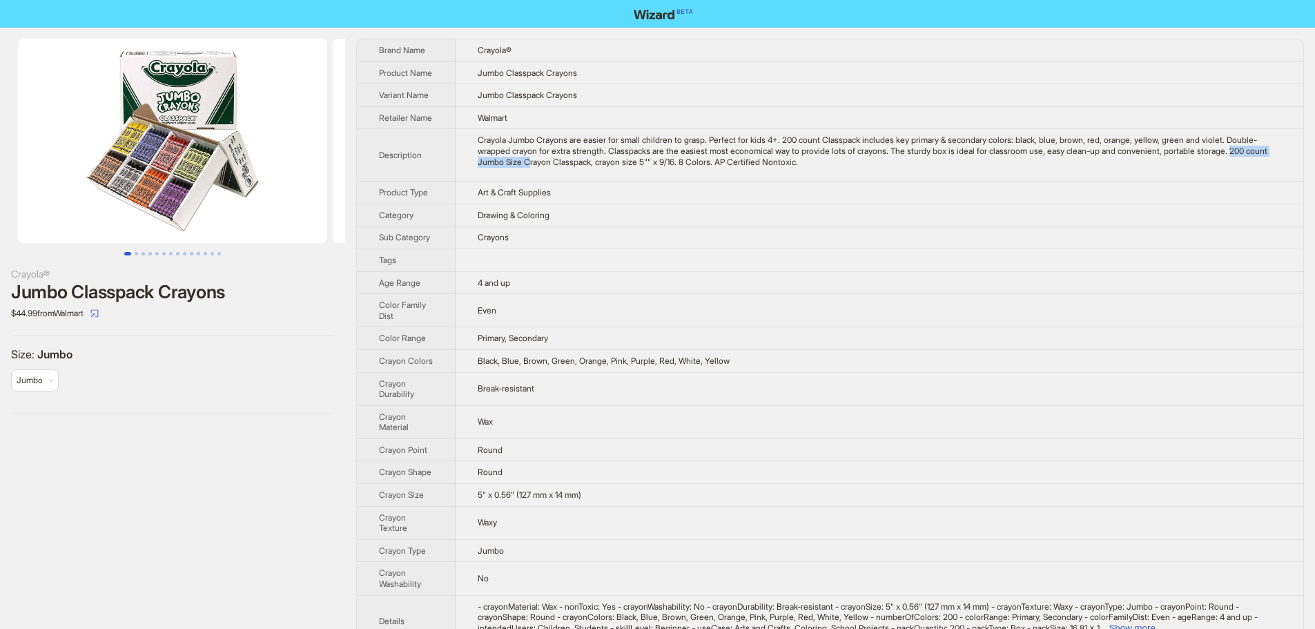
drag, startPoint x: 516, startPoint y: 174, endPoint x: 609, endPoint y: 176, distance: 93.2
click at [609, 167] on div "Crayola Jumbo Crayons are easier for small children to grasp. Perfect for kids …" at bounding box center [880, 151] width 804 height 32
click at [522, 182] on td "Crayola Jumbo Crayons are easier for small children to grasp. Perfect for kids …" at bounding box center [880, 155] width 848 height 52
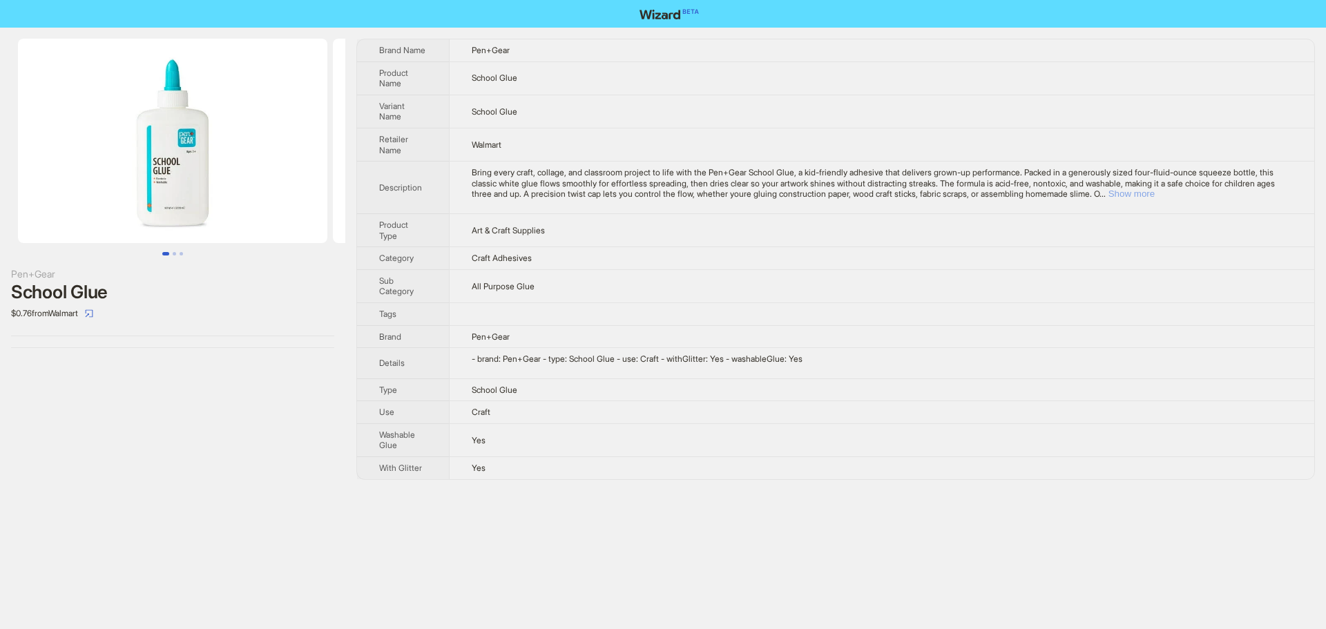
click at [1155, 191] on button "Show more" at bounding box center [1131, 194] width 46 height 10
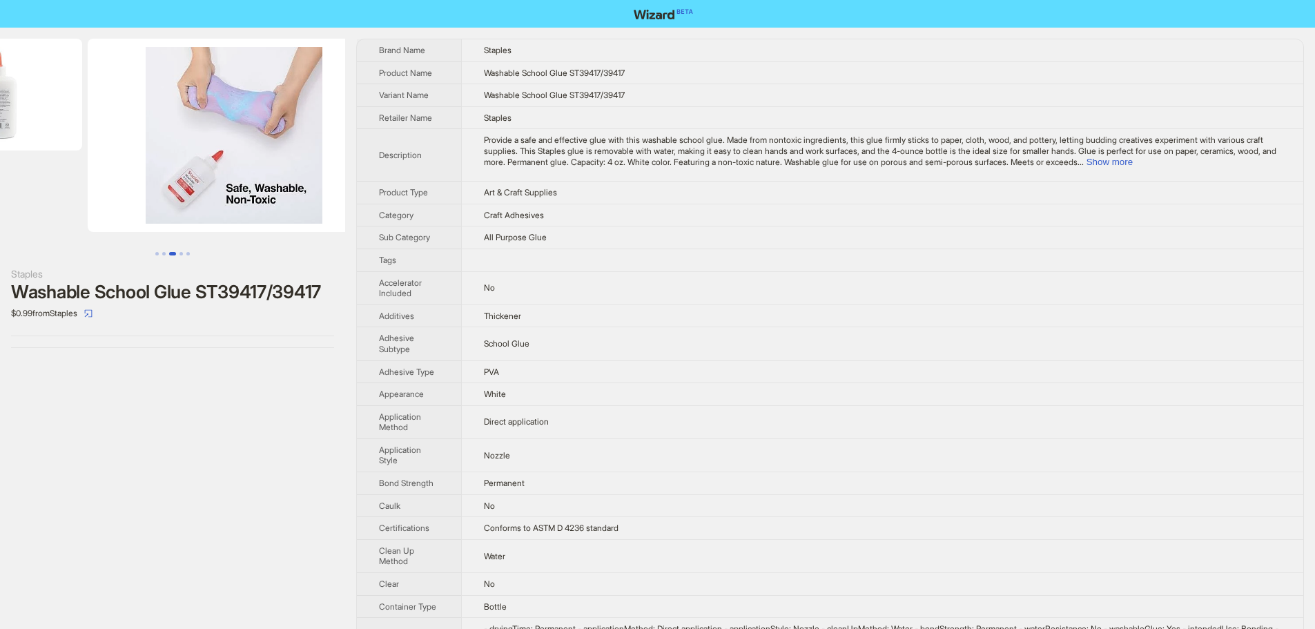
drag, startPoint x: 280, startPoint y: 156, endPoint x: 0, endPoint y: 188, distance: 282.1
click at [0, 188] on ul at bounding box center [172, 141] width 345 height 204
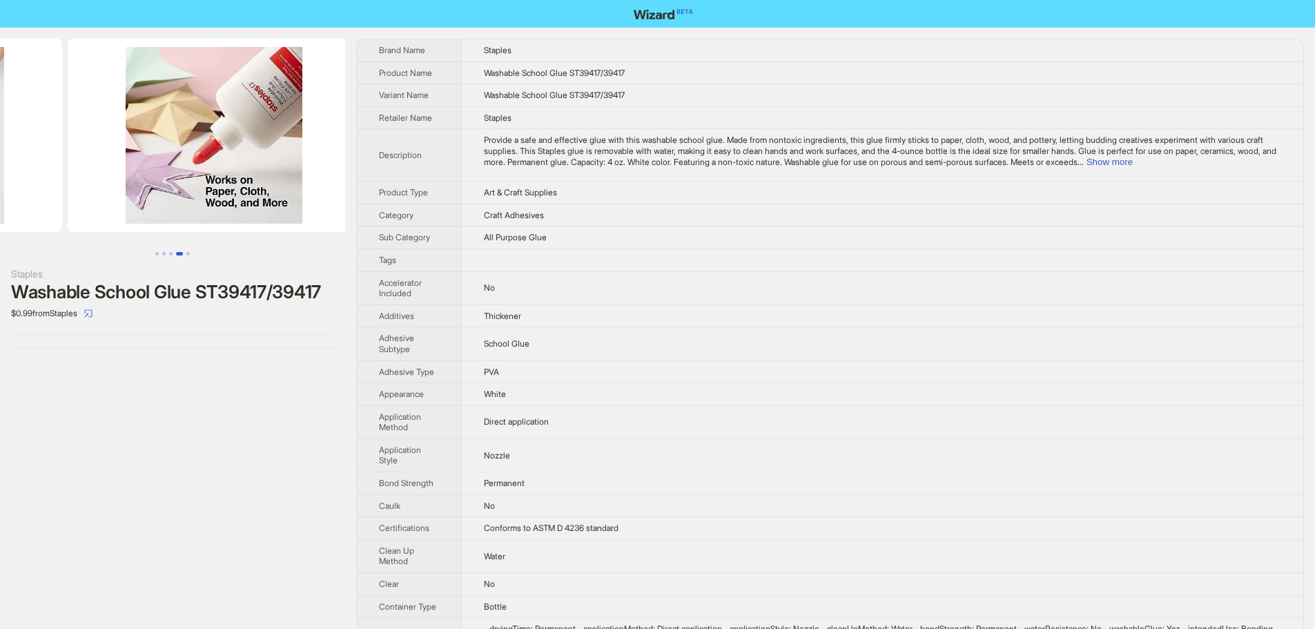
drag, startPoint x: 250, startPoint y: 194, endPoint x: 79, endPoint y: 203, distance: 171.5
click at [79, 203] on ul at bounding box center [172, 141] width 345 height 204
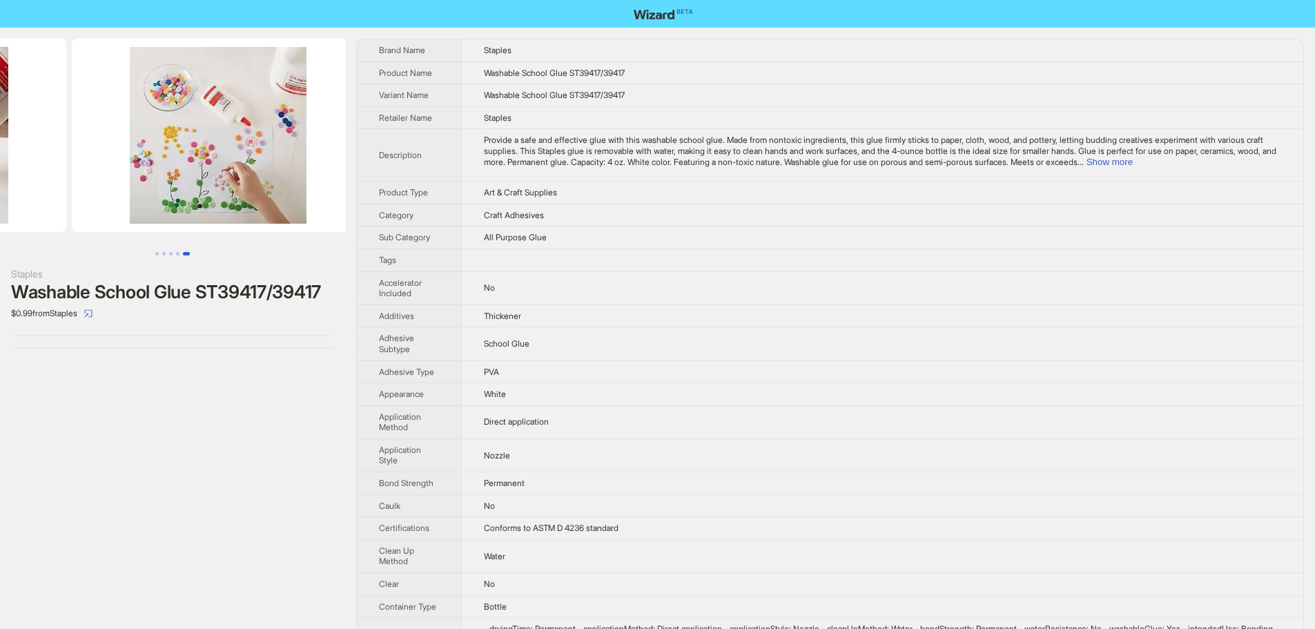
drag, startPoint x: 257, startPoint y: 198, endPoint x: 88, endPoint y: 194, distance: 168.5
click at [88, 194] on ul at bounding box center [172, 141] width 345 height 204
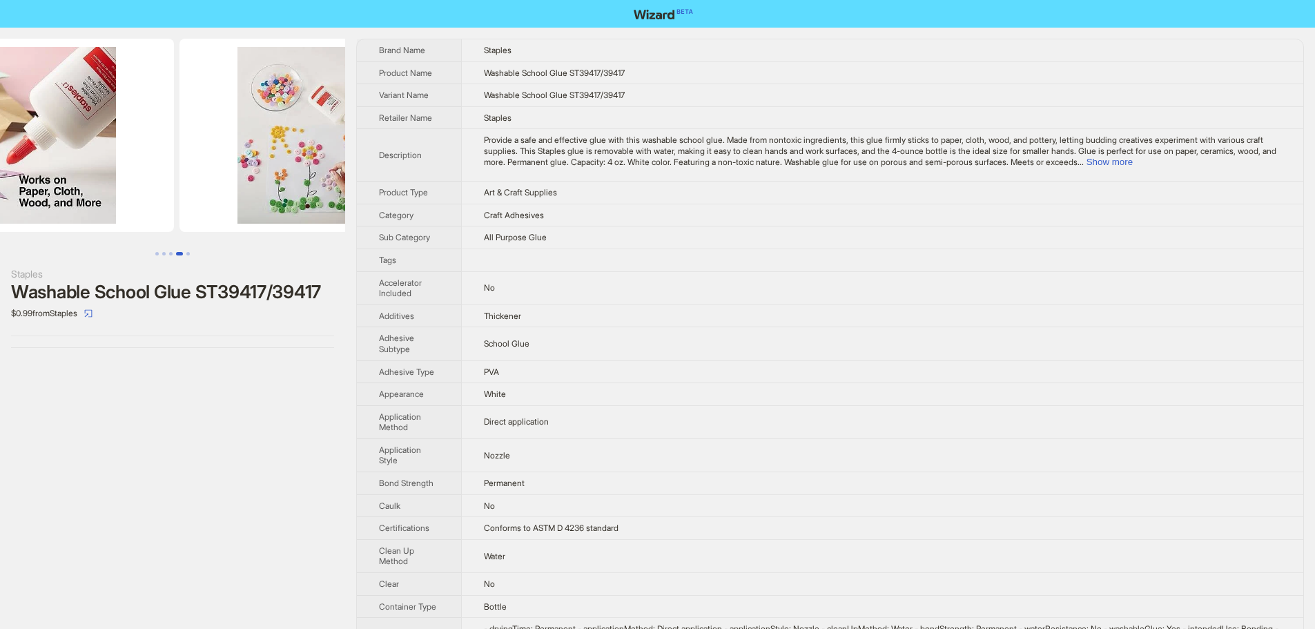
drag, startPoint x: 152, startPoint y: 81, endPoint x: 367, endPoint y: 122, distance: 219.1
click at [324, 109] on img at bounding box center [326, 135] width 293 height 193
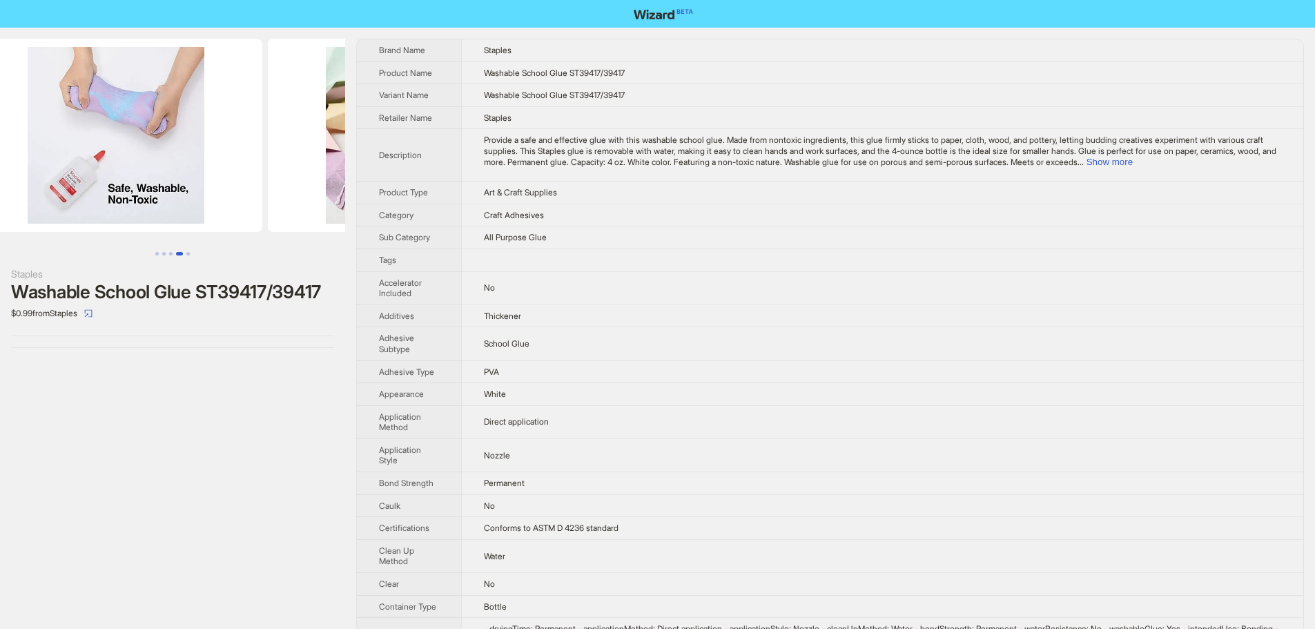
drag, startPoint x: 138, startPoint y: 148, endPoint x: 342, endPoint y: 156, distance: 203.9
click at [321, 154] on img at bounding box center [417, 135] width 293 height 193
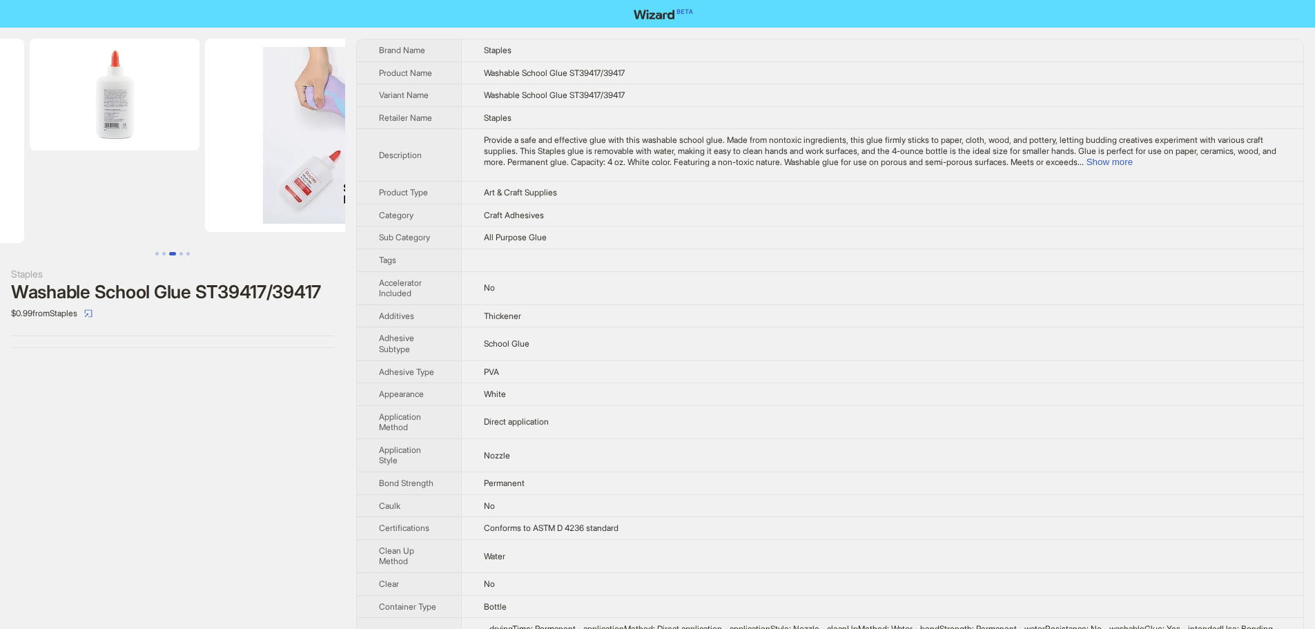
click at [359, 180] on div "Staples Washable School Glue ST39417/39417 $0.99 from Staples Brand Name Staple…" at bounding box center [657, 641] width 1315 height 1226
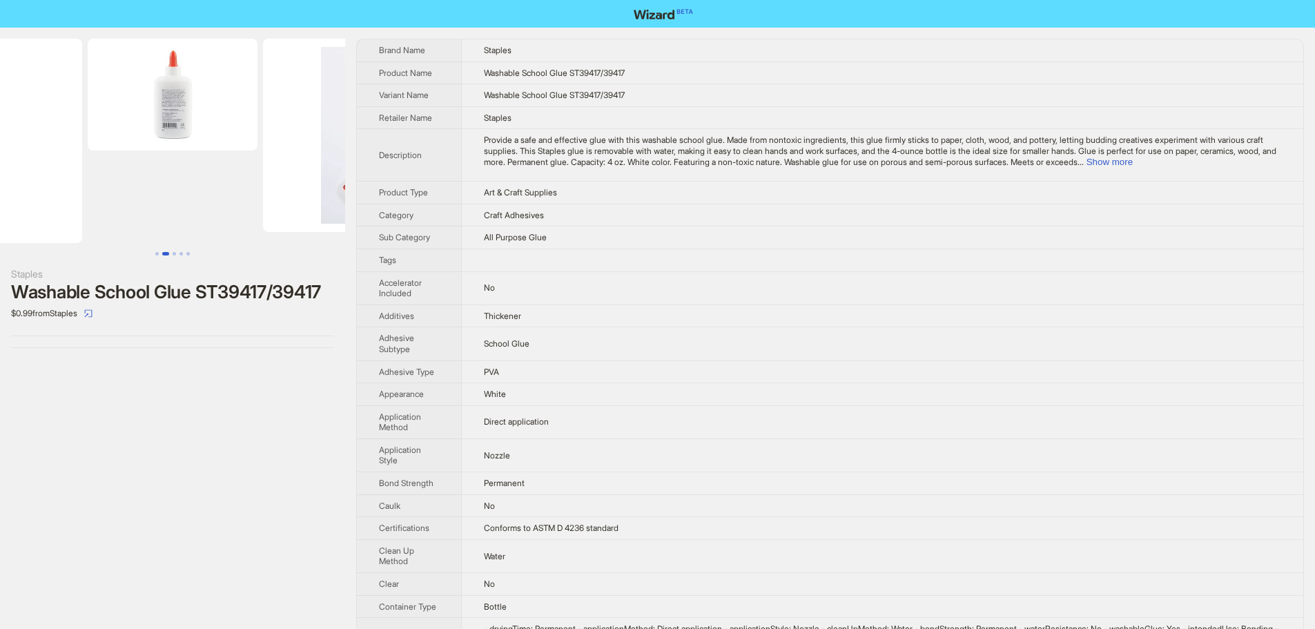
scroll to position [0, 100]
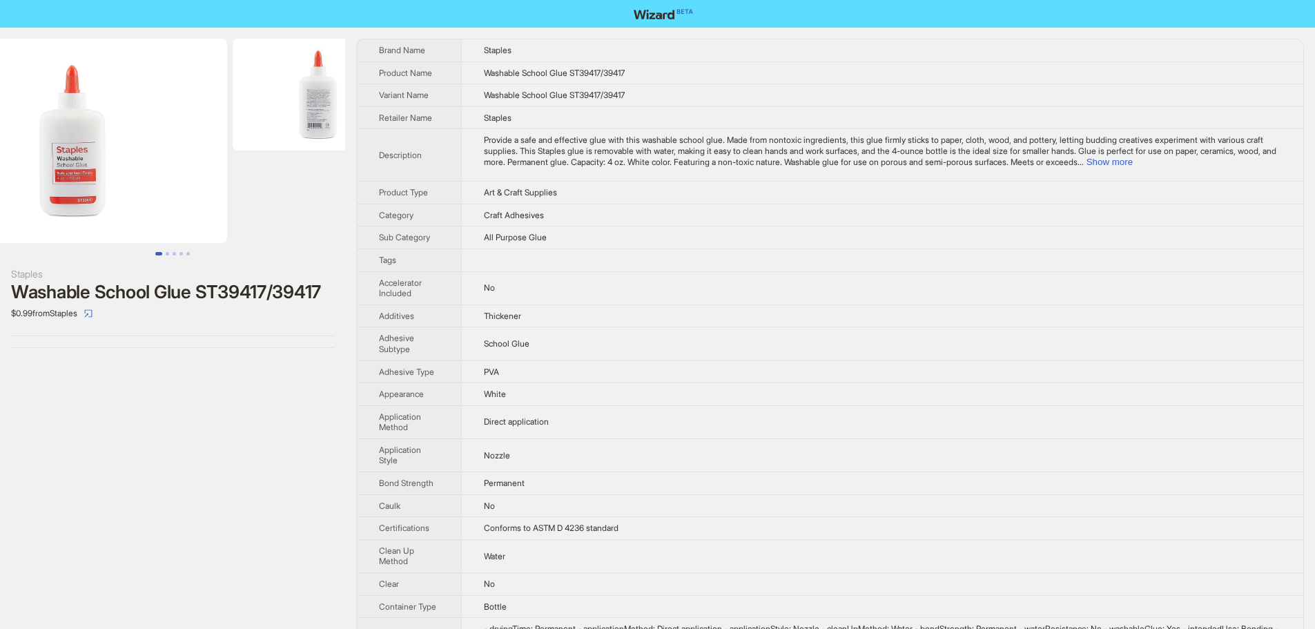
click at [372, 184] on div "Staples Washable School Glue ST39417/39417 $0.99 from Staples Brand Name Staple…" at bounding box center [657, 641] width 1315 height 1226
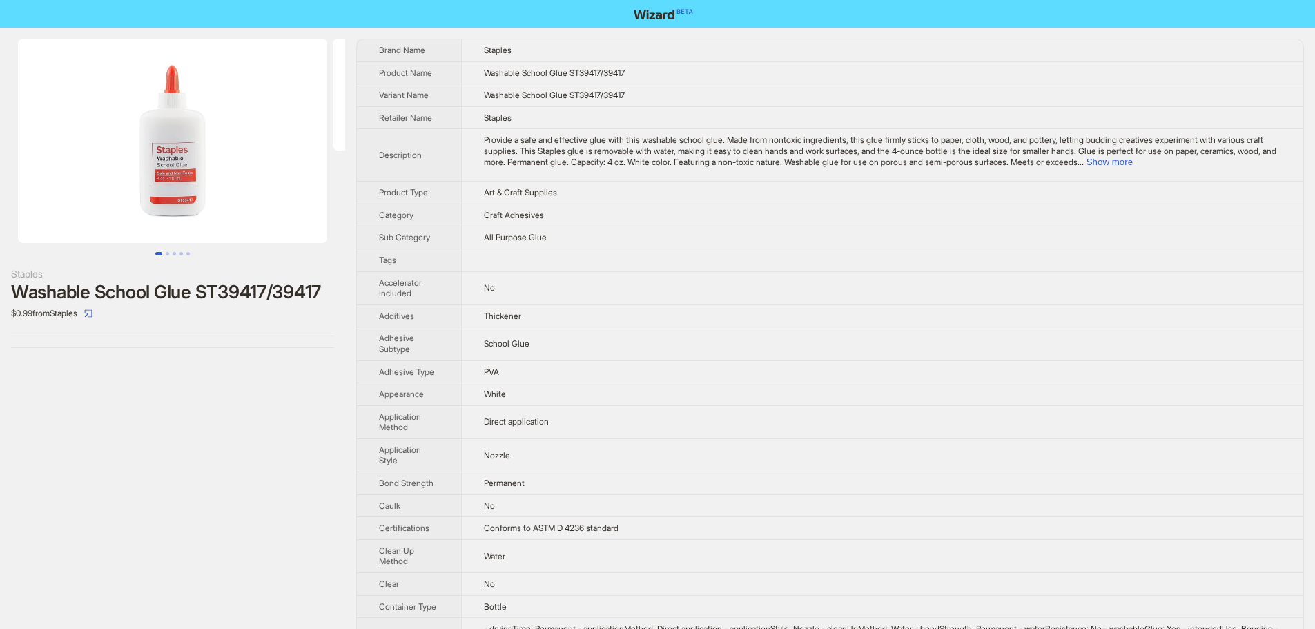
drag, startPoint x: 273, startPoint y: 195, endPoint x: 328, endPoint y: 200, distance: 55.4
click at [315, 197] on img at bounding box center [172, 141] width 309 height 204
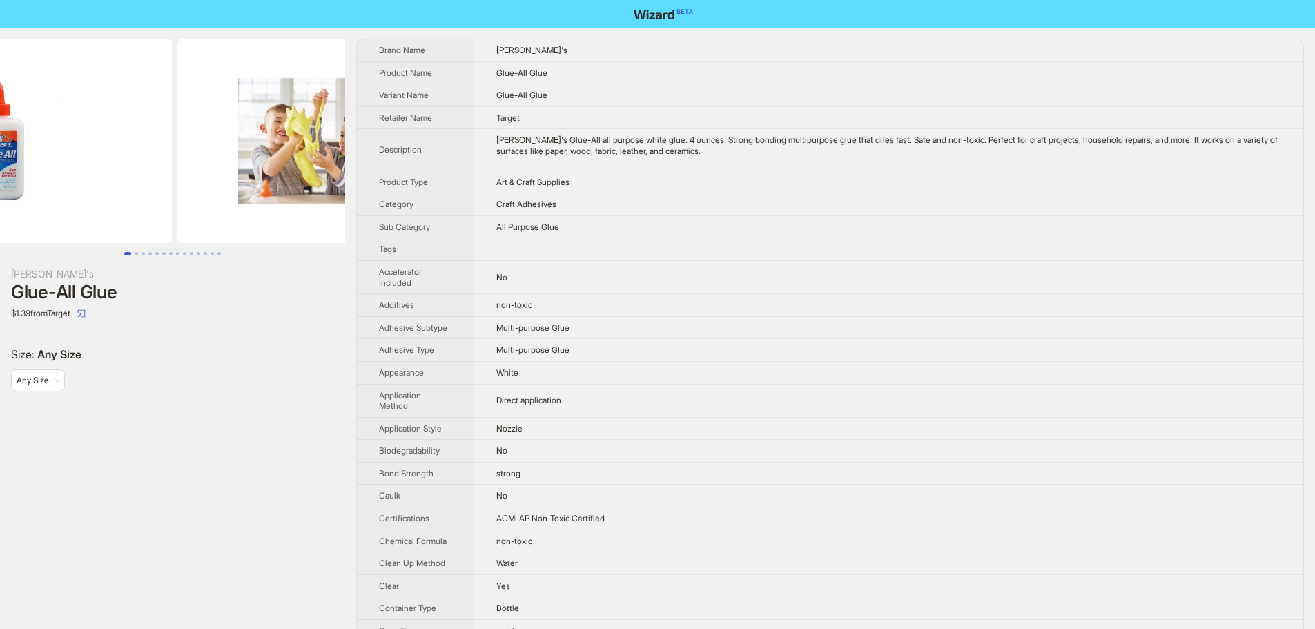
drag, startPoint x: 271, startPoint y: 165, endPoint x: 186, endPoint y: 168, distance: 85.0
click at [189, 168] on ul at bounding box center [172, 141] width 345 height 204
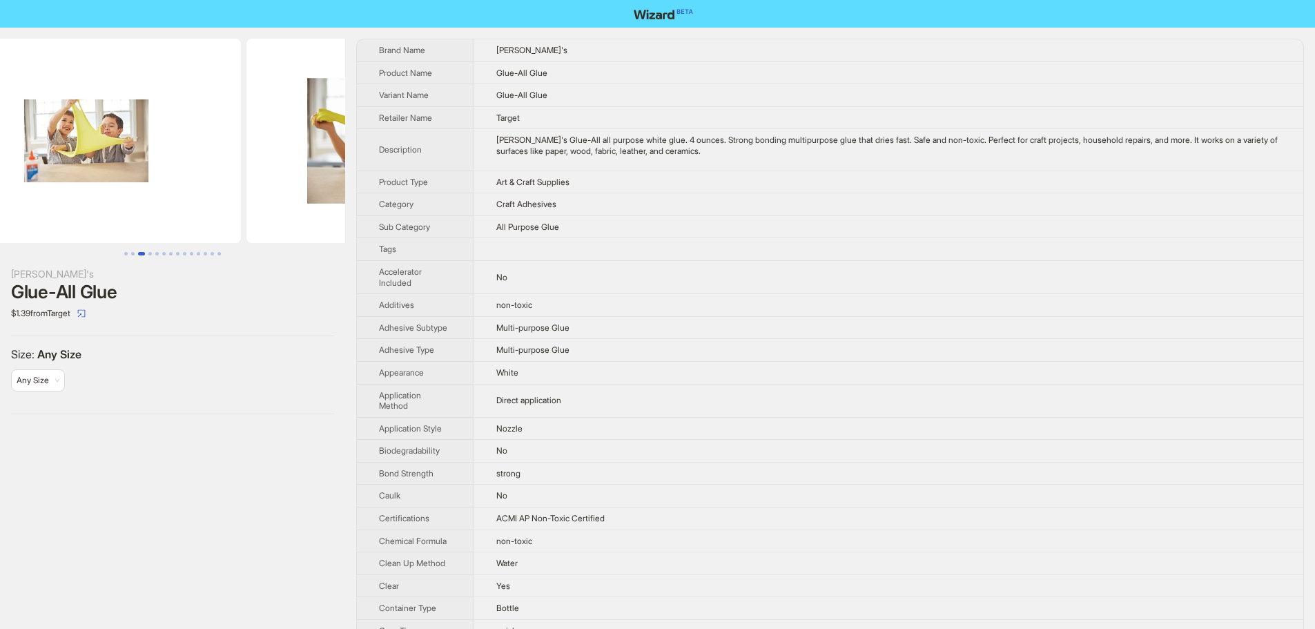
drag, startPoint x: 271, startPoint y: 183, endPoint x: 0, endPoint y: 209, distance: 271.9
click at [0, 209] on ul at bounding box center [172, 141] width 345 height 204
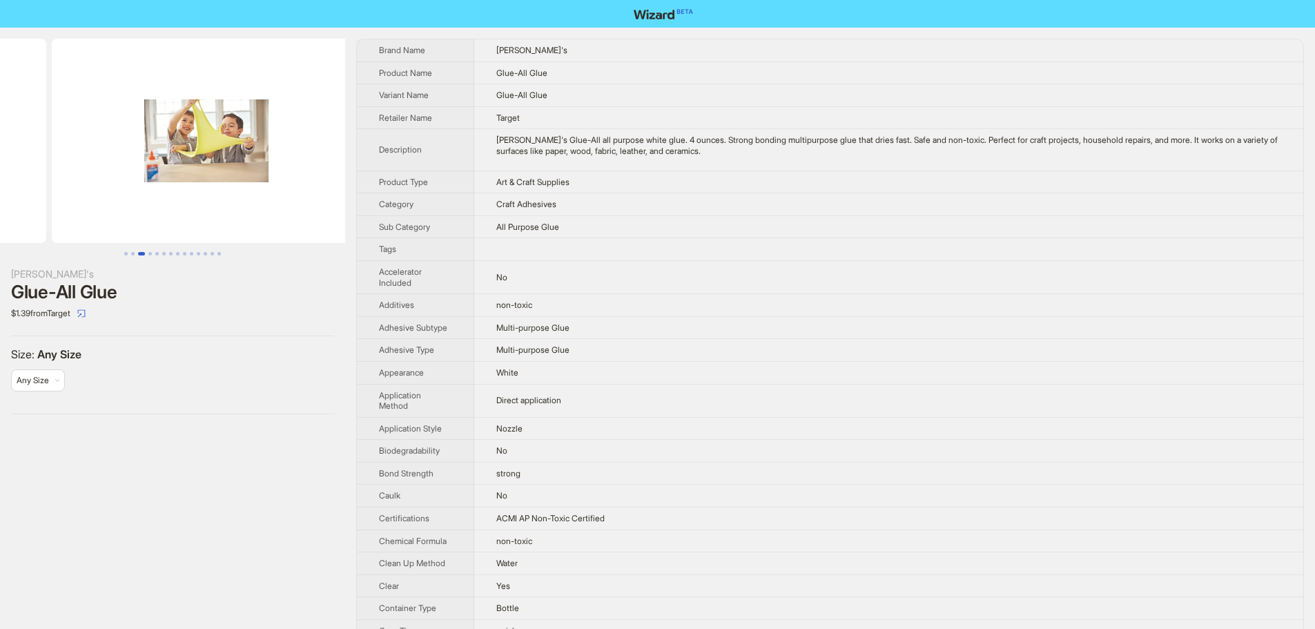
click at [213, 215] on img at bounding box center [206, 141] width 309 height 204
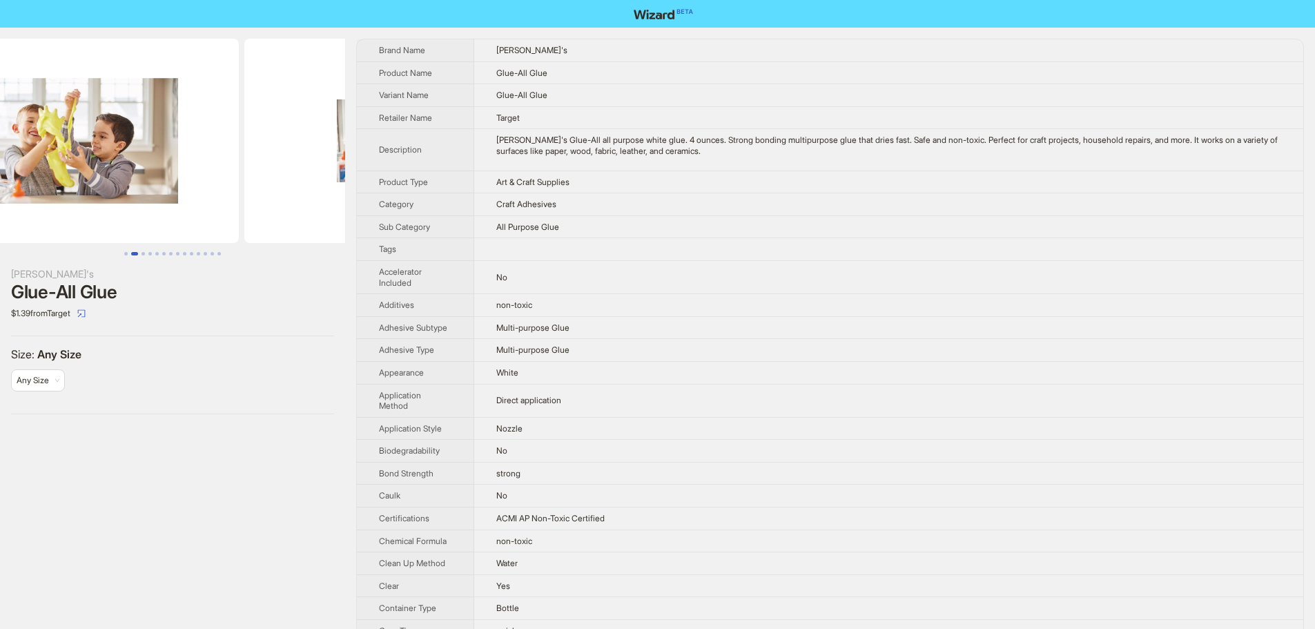
scroll to position [0, 396]
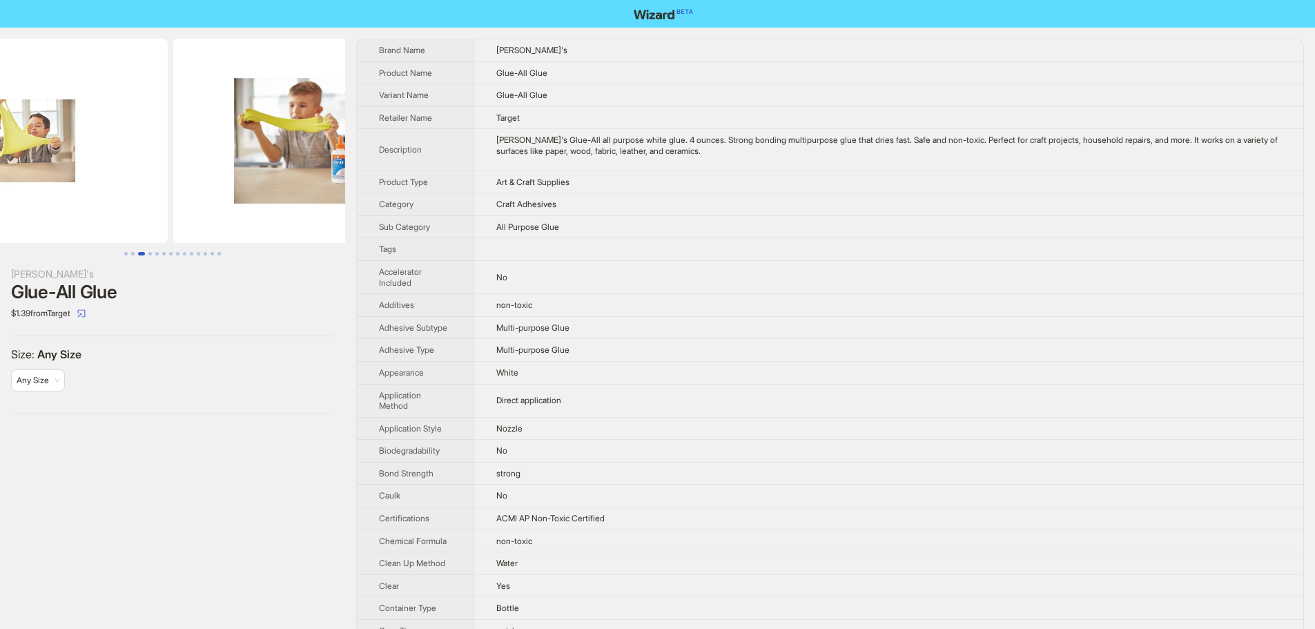
drag, startPoint x: 250, startPoint y: 219, endPoint x: 119, endPoint y: 225, distance: 131.3
click at [119, 225] on img at bounding box center [12, 141] width 309 height 204
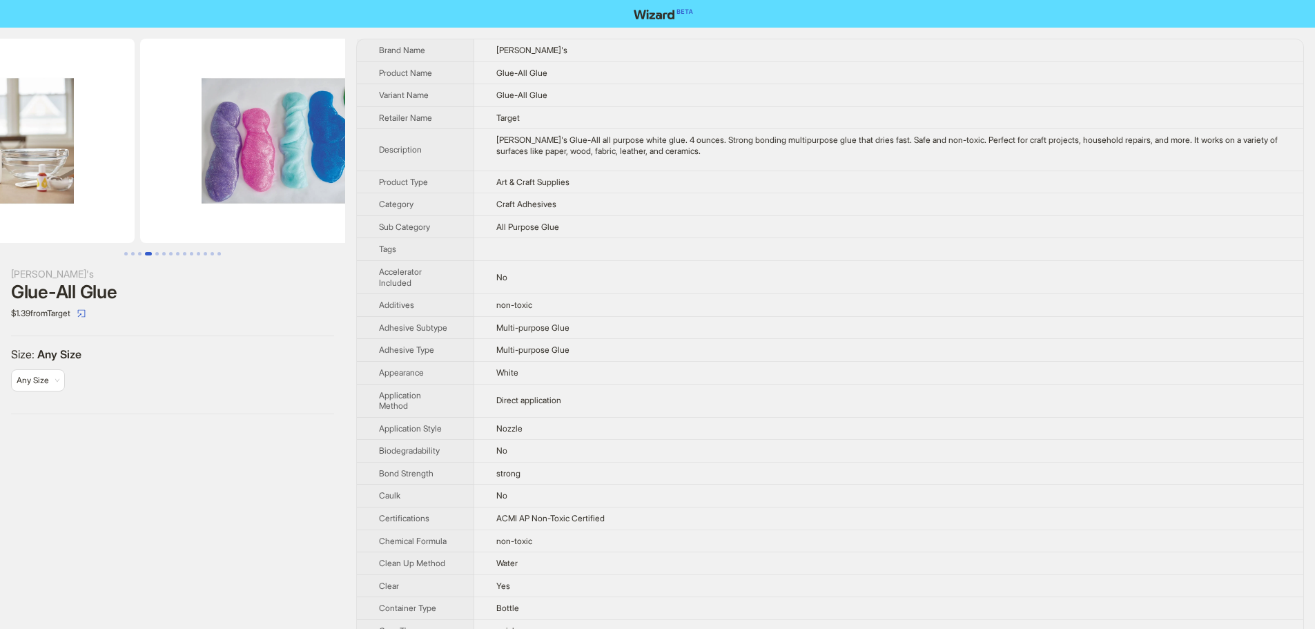
drag, startPoint x: 242, startPoint y: 229, endPoint x: 76, endPoint y: 228, distance: 165.7
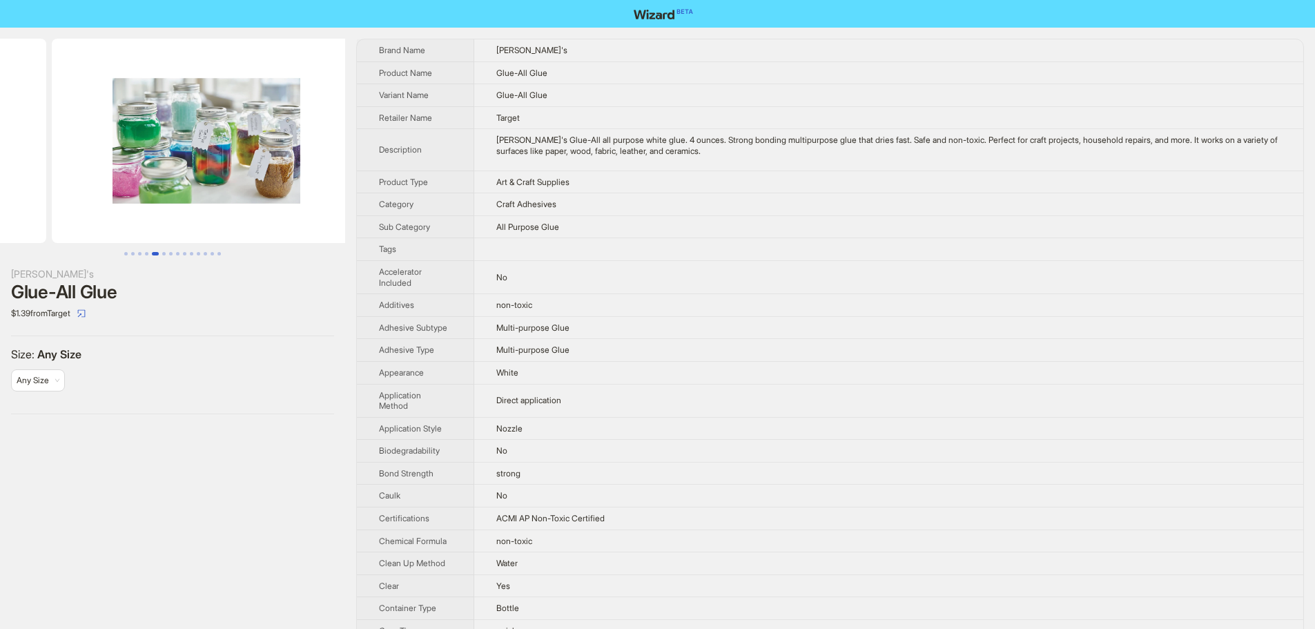
drag, startPoint x: 271, startPoint y: 223, endPoint x: 82, endPoint y: 217, distance: 188.6
click at [78, 217] on ul at bounding box center [172, 141] width 345 height 204
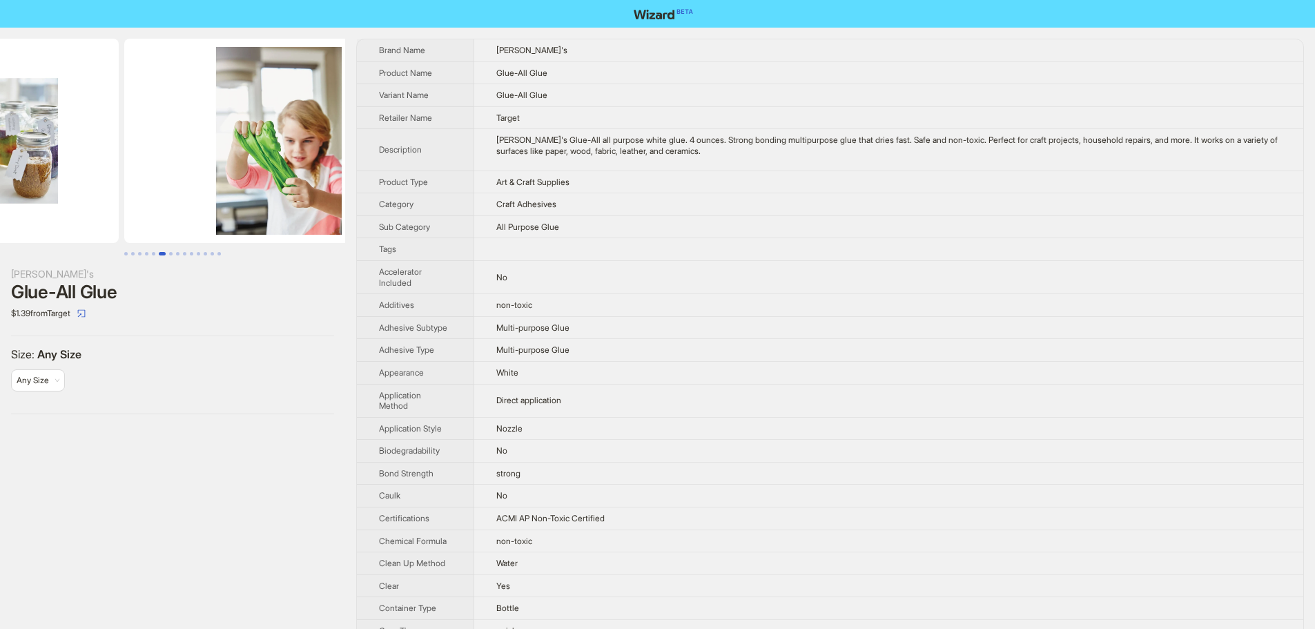
drag, startPoint x: 231, startPoint y: 219, endPoint x: 91, endPoint y: 220, distance: 140.2
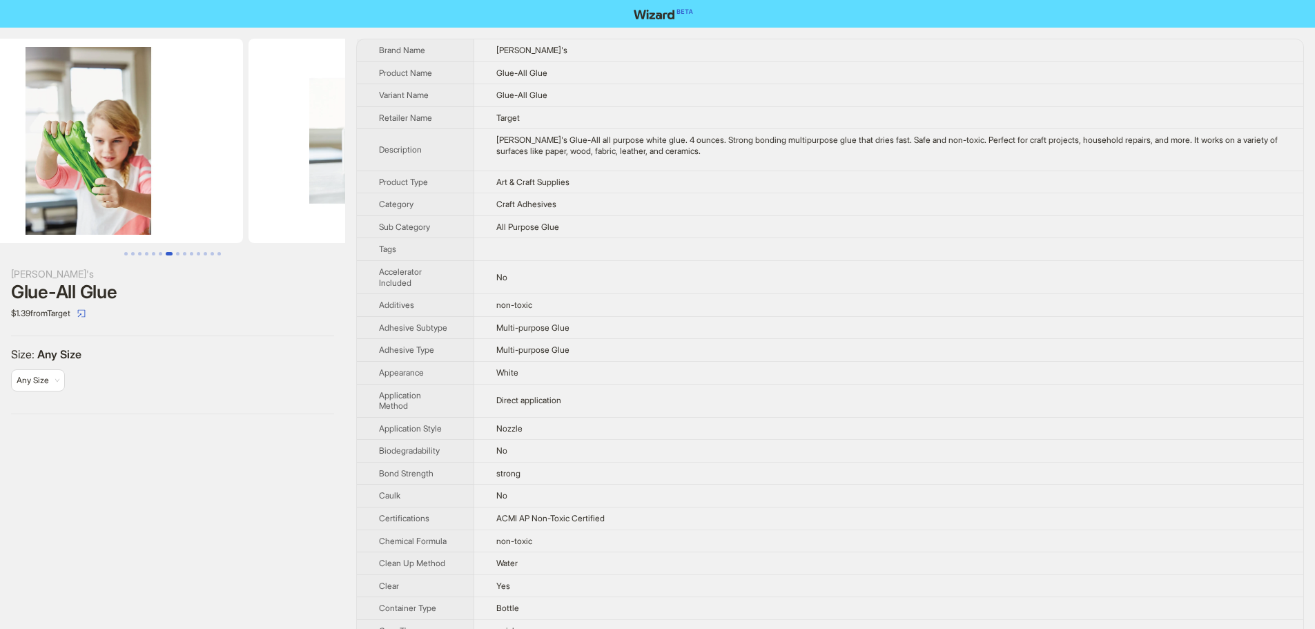
scroll to position [0, 2204]
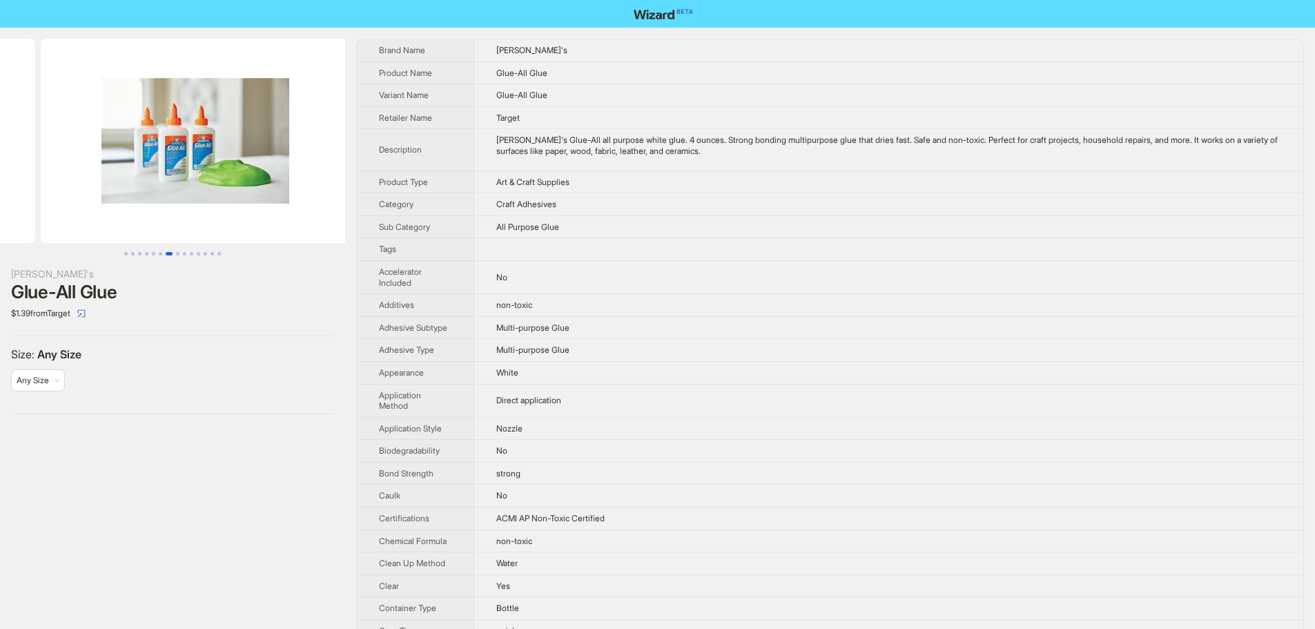
drag, startPoint x: 262, startPoint y: 216, endPoint x: 95, endPoint y: 217, distance: 167.8
click at [91, 218] on ul at bounding box center [172, 141] width 345 height 204
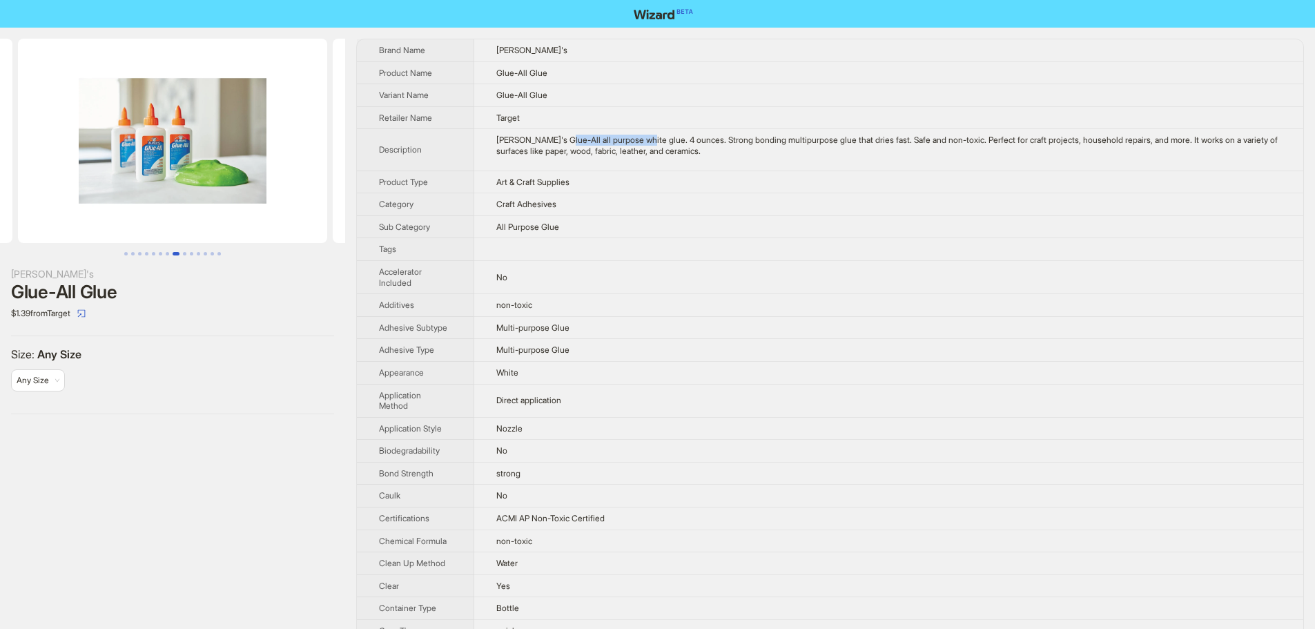
drag, startPoint x: 564, startPoint y: 141, endPoint x: 650, endPoint y: 145, distance: 86.4
click at [650, 145] on div "[PERSON_NAME]'s Glue-All all purpose white glue. 4 ounces. Strong bonding multi…" at bounding box center [888, 145] width 785 height 21
click at [665, 184] on td "Art & Craft Supplies" at bounding box center [888, 182] width 829 height 23
click at [262, 145] on img at bounding box center [172, 141] width 309 height 204
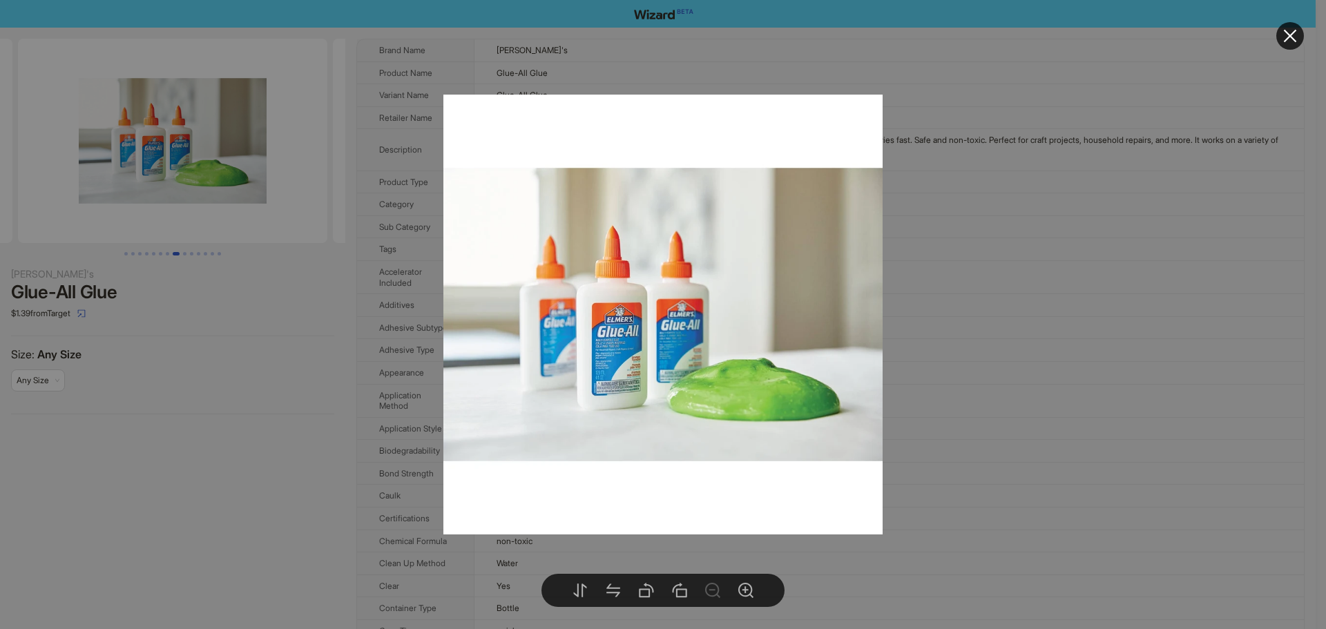
click at [711, 55] on div at bounding box center [663, 314] width 1326 height 629
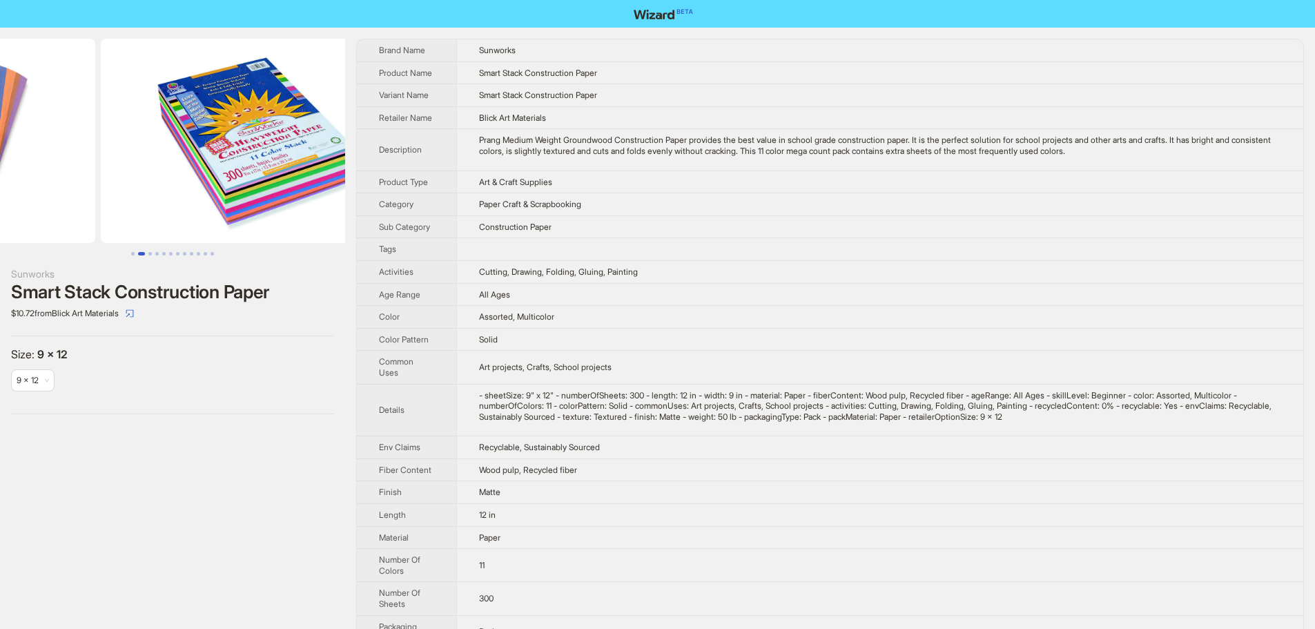
drag, startPoint x: 260, startPoint y: 148, endPoint x: 106, endPoint y: 162, distance: 155.3
click at [106, 162] on ul at bounding box center [172, 141] width 345 height 204
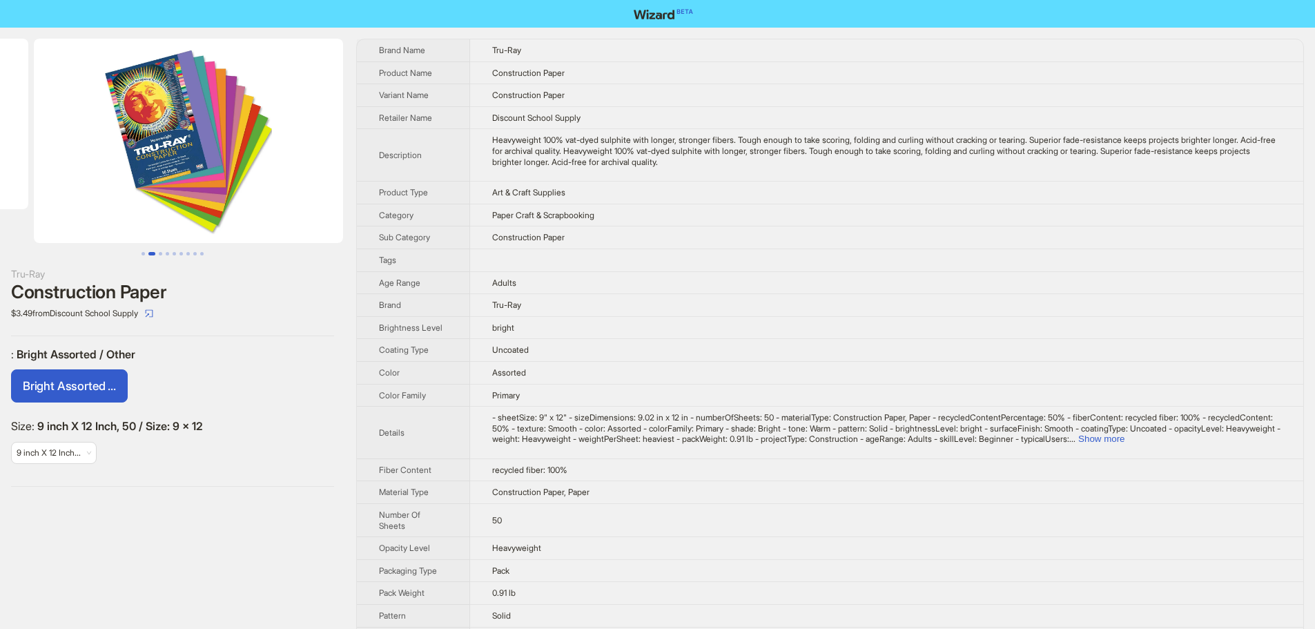
scroll to position [0, 193]
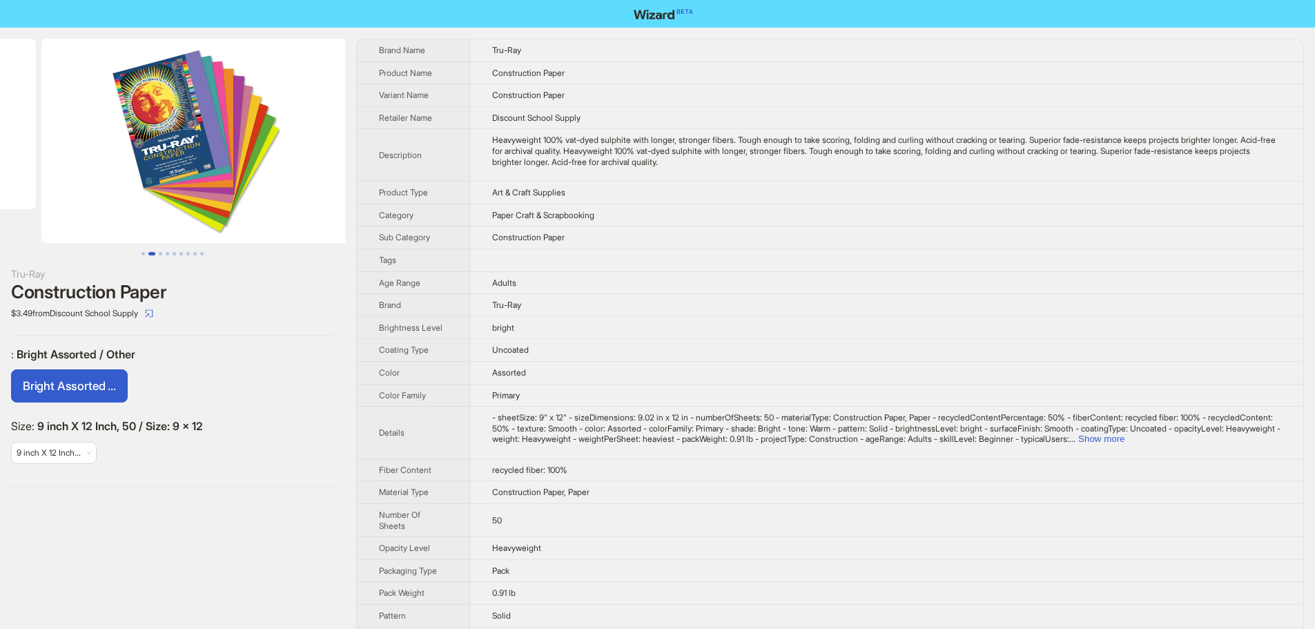
drag, startPoint x: 298, startPoint y: 143, endPoint x: 139, endPoint y: 164, distance: 160.9
click at [139, 164] on img at bounding box center [195, 141] width 309 height 204
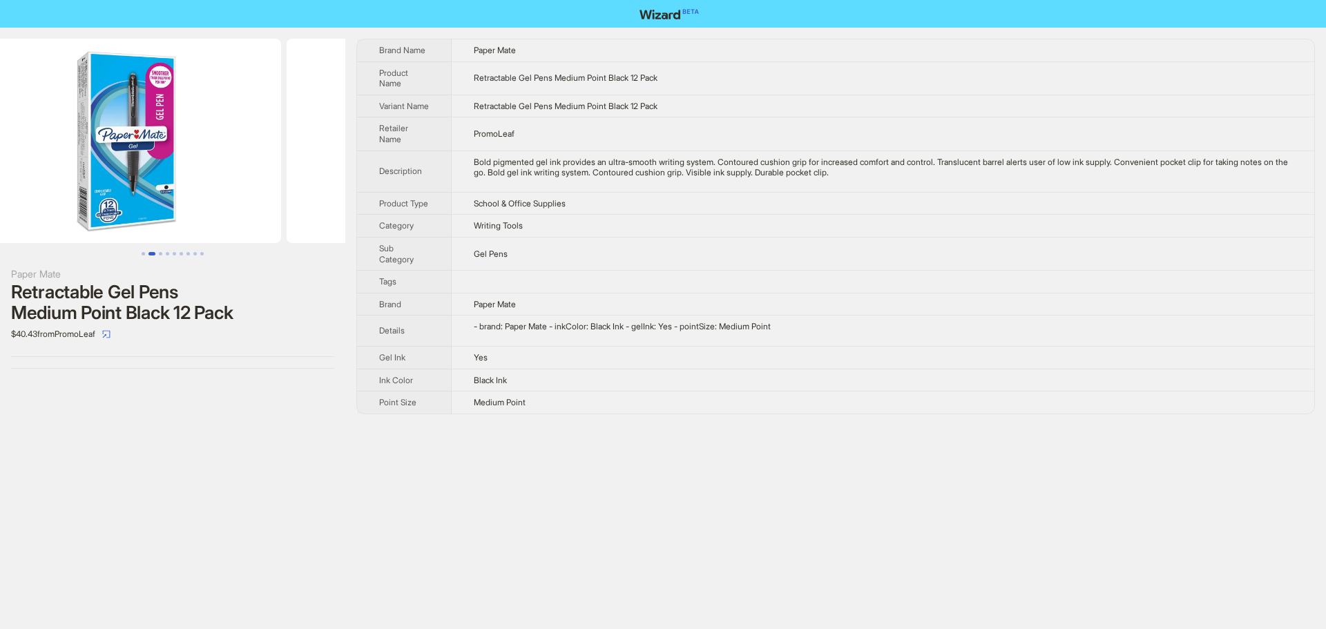
drag, startPoint x: 305, startPoint y: 151, endPoint x: 150, endPoint y: 178, distance: 157.1
click at [150, 178] on img at bounding box center [126, 141] width 309 height 204
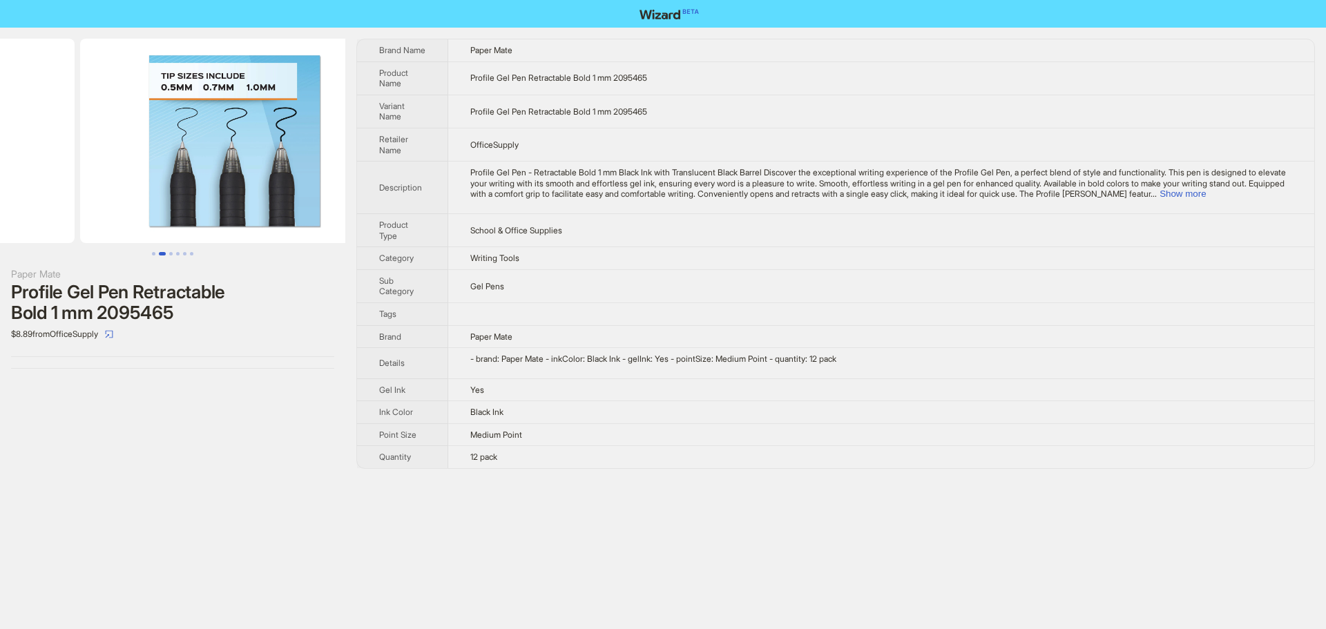
drag, startPoint x: 327, startPoint y: 126, endPoint x: 159, endPoint y: 128, distance: 168.5
click at [159, 128] on ul at bounding box center [172, 141] width 345 height 204
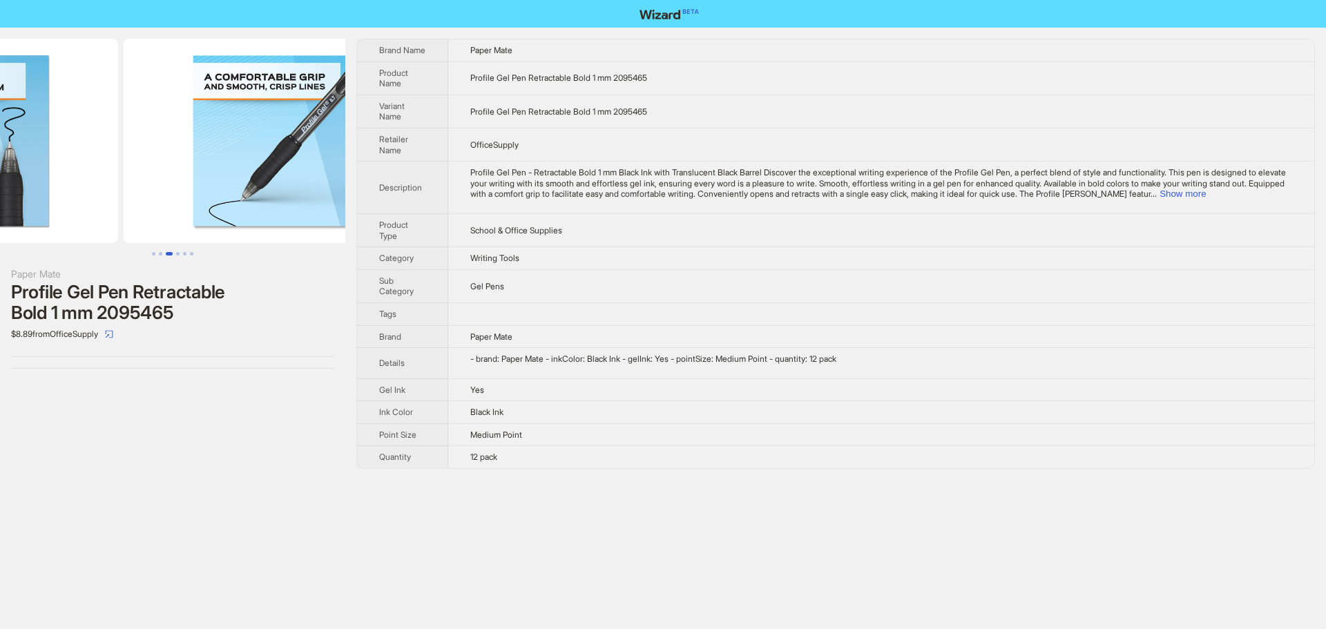
drag, startPoint x: 229, startPoint y: 158, endPoint x: 86, endPoint y: 161, distance: 142.3
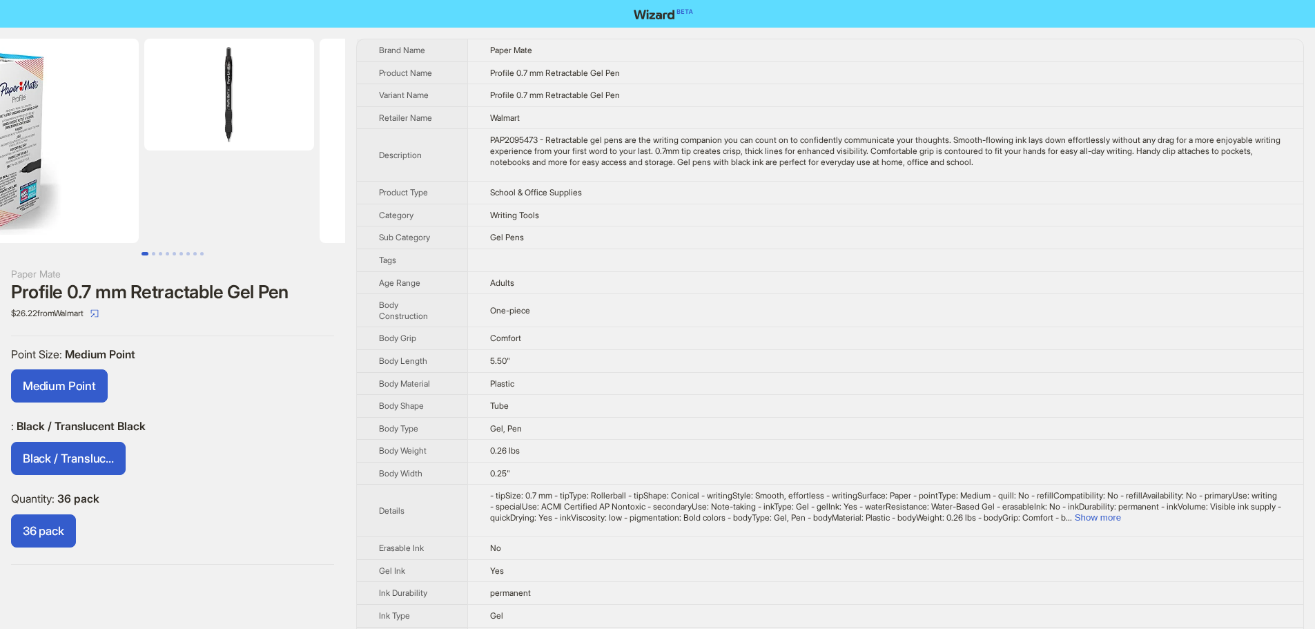
drag, startPoint x: 205, startPoint y: 179, endPoint x: 86, endPoint y: 177, distance: 119.5
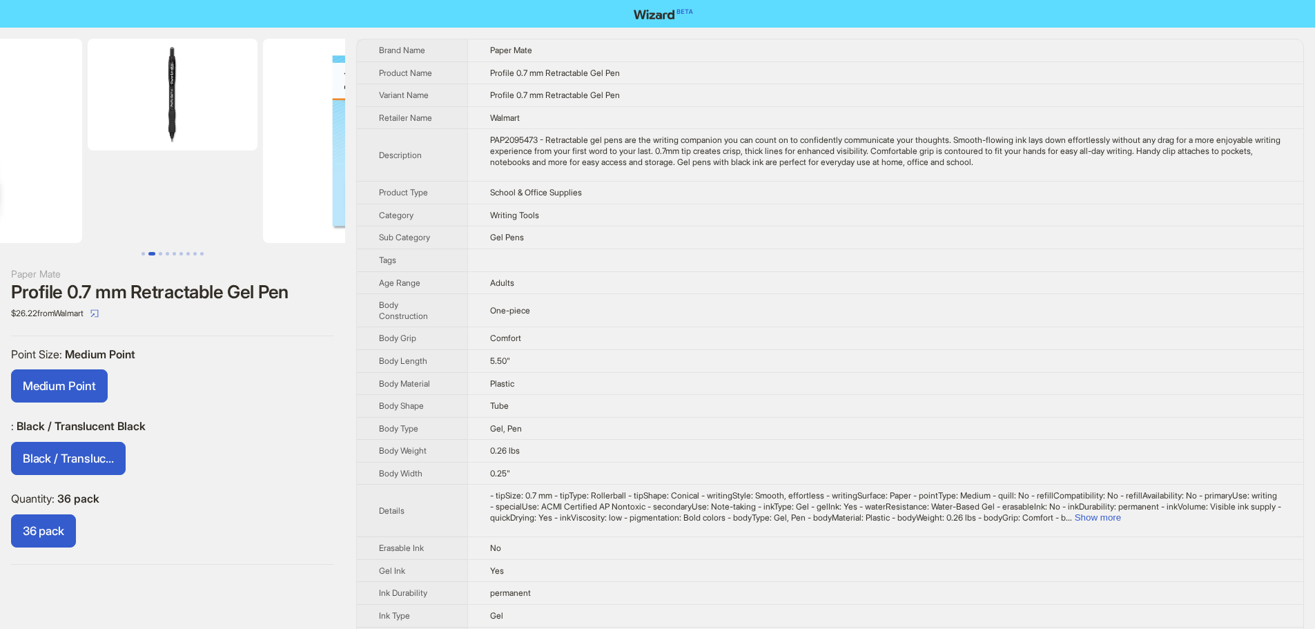
scroll to position [0, 127]
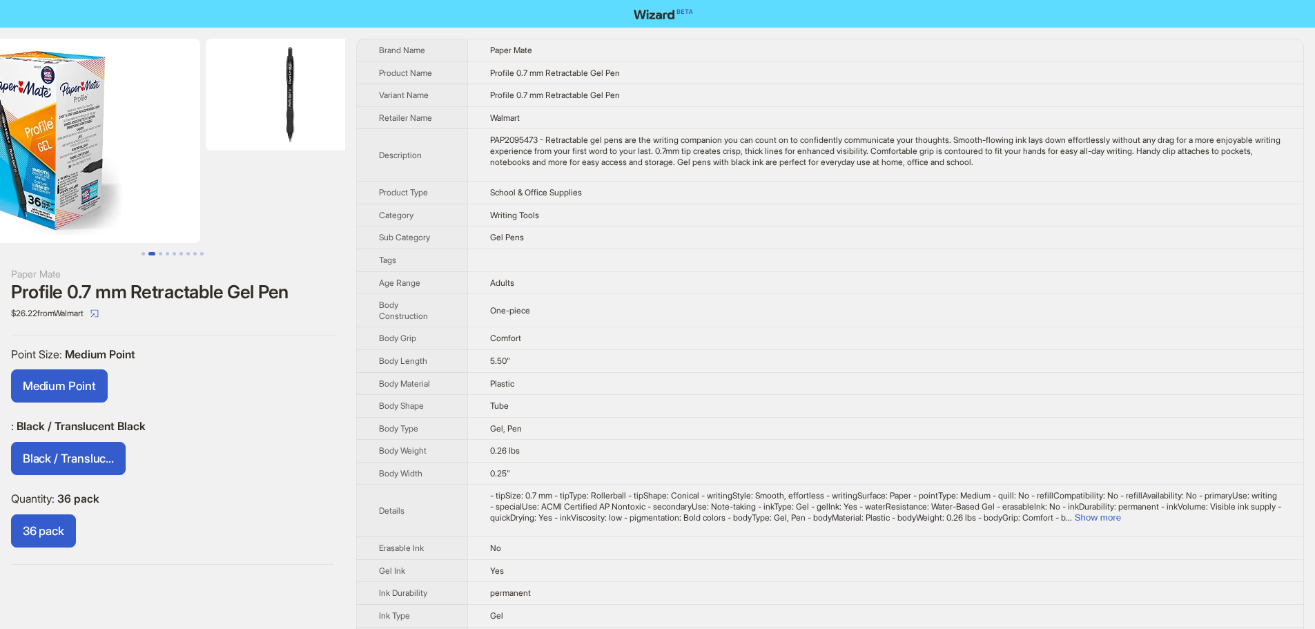
drag, startPoint x: 195, startPoint y: 193, endPoint x: 407, endPoint y: 200, distance: 212.1
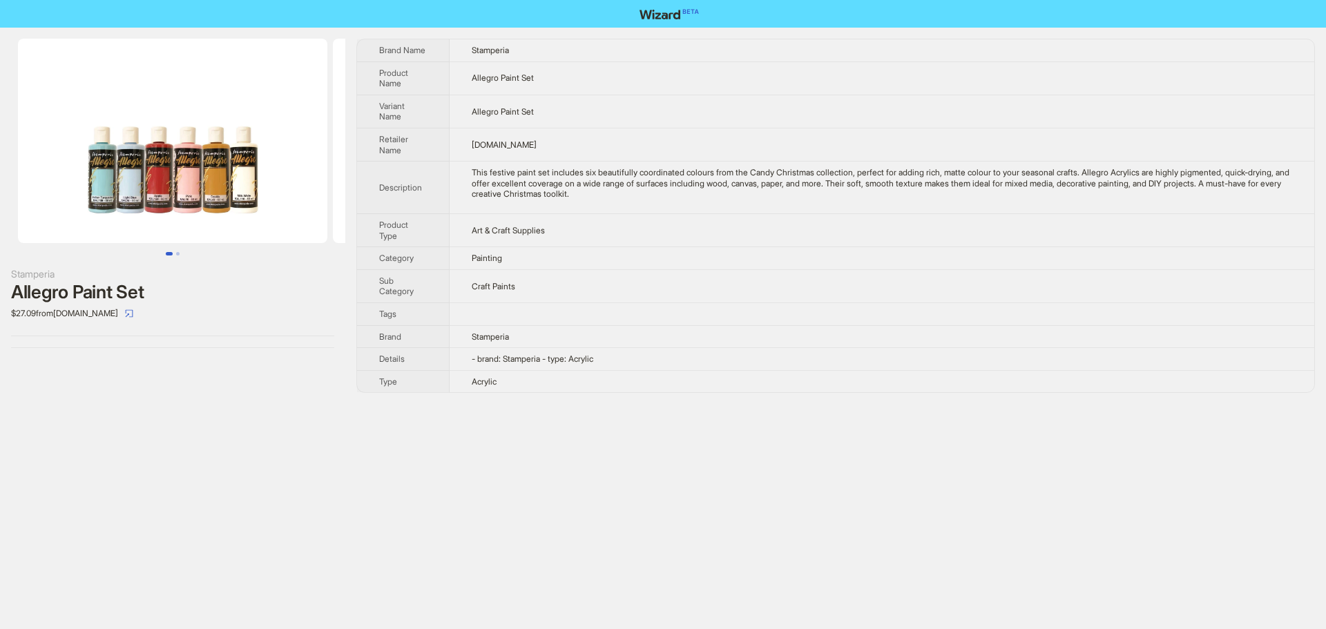
click at [265, 165] on img at bounding box center [172, 141] width 309 height 204
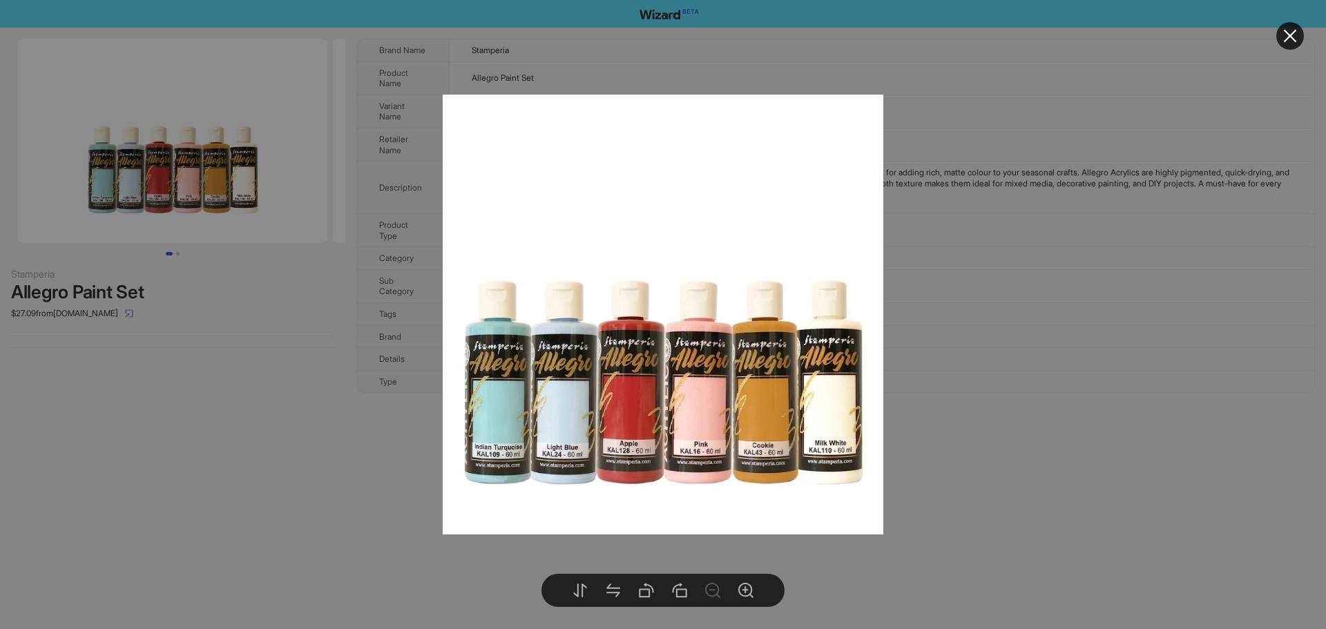
click at [1068, 274] on div at bounding box center [663, 314] width 1326 height 629
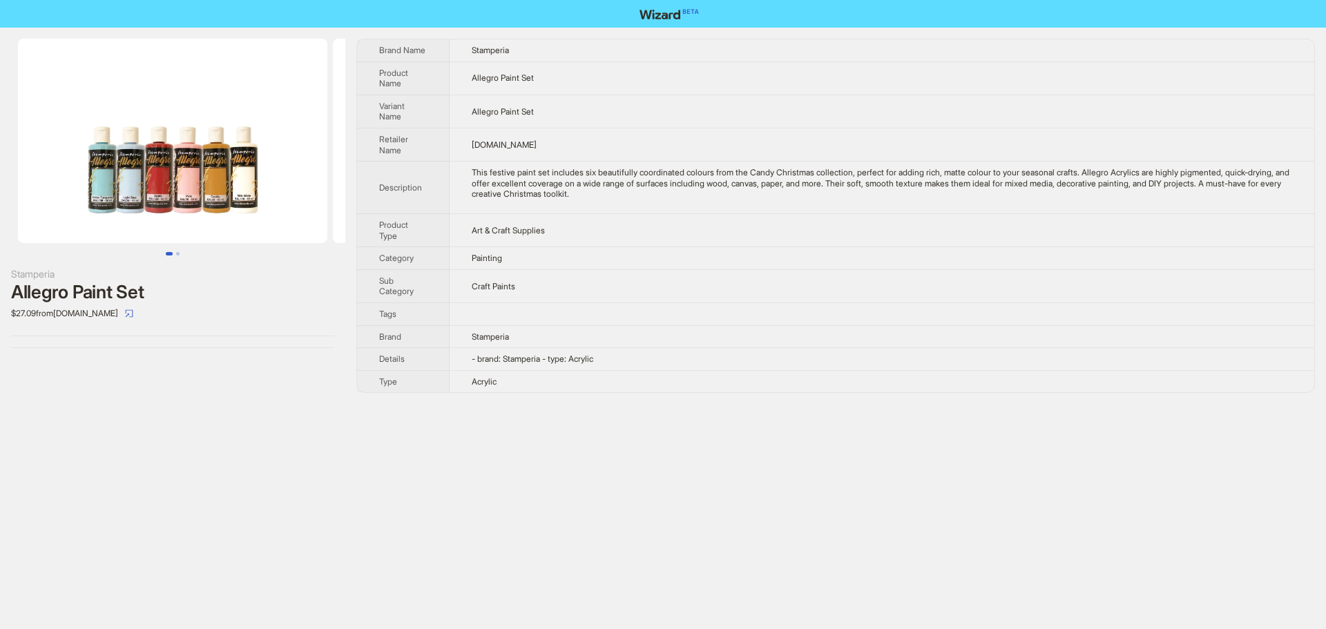
click at [195, 214] on img at bounding box center [172, 141] width 309 height 204
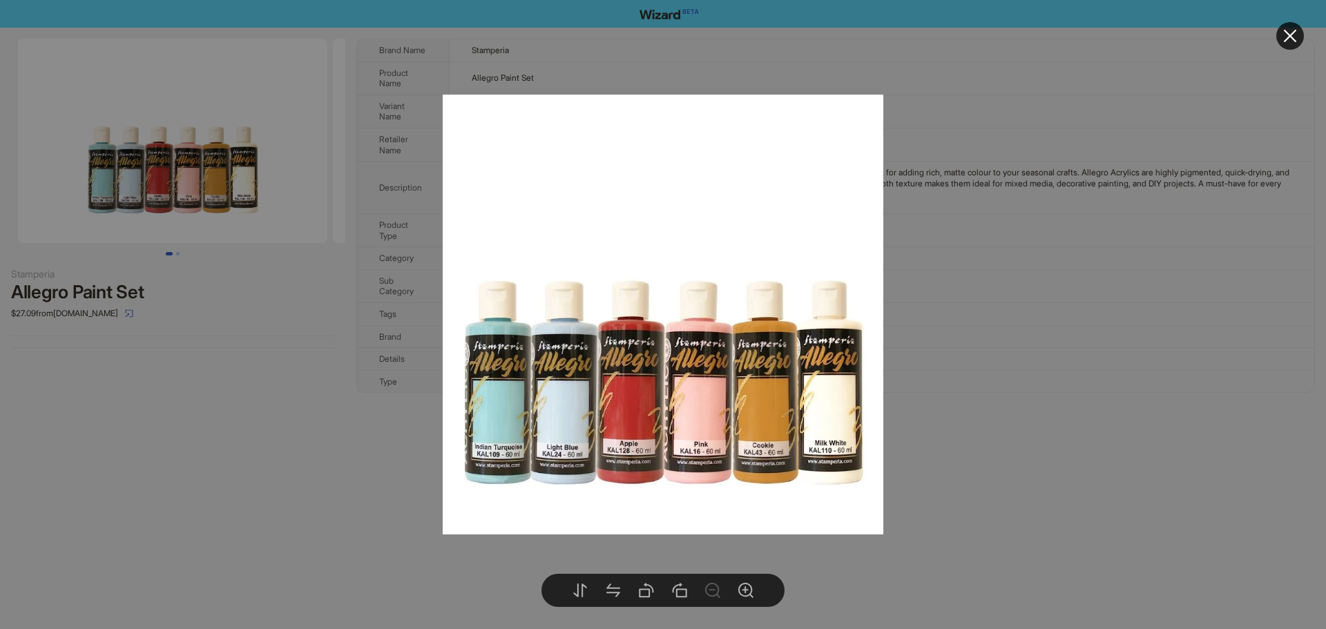
click at [1154, 329] on div at bounding box center [663, 314] width 1326 height 629
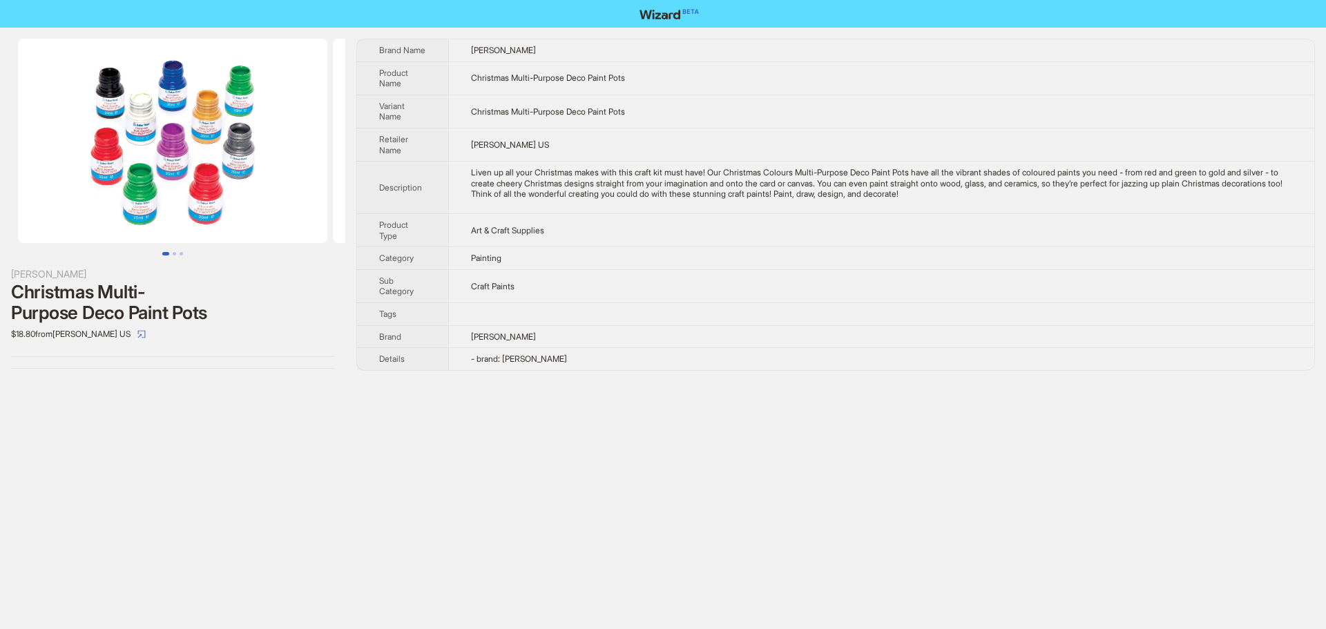
click at [194, 206] on img at bounding box center [172, 141] width 309 height 204
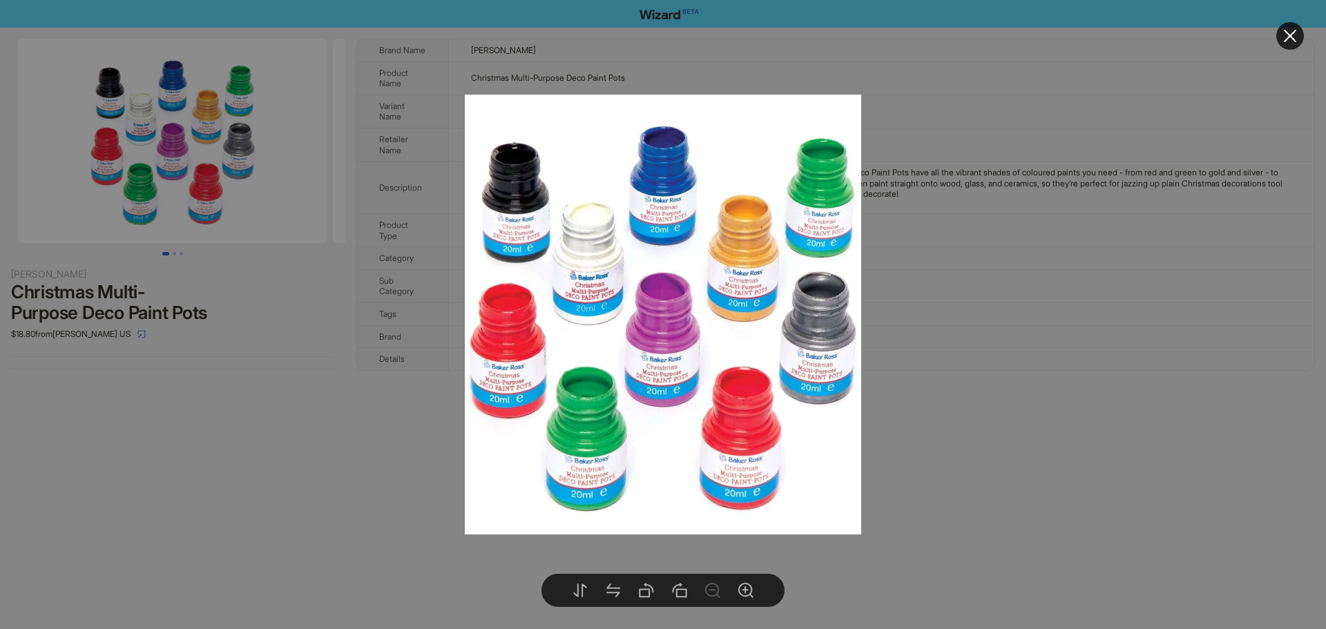
drag, startPoint x: 1005, startPoint y: 262, endPoint x: 1012, endPoint y: 235, distance: 27.1
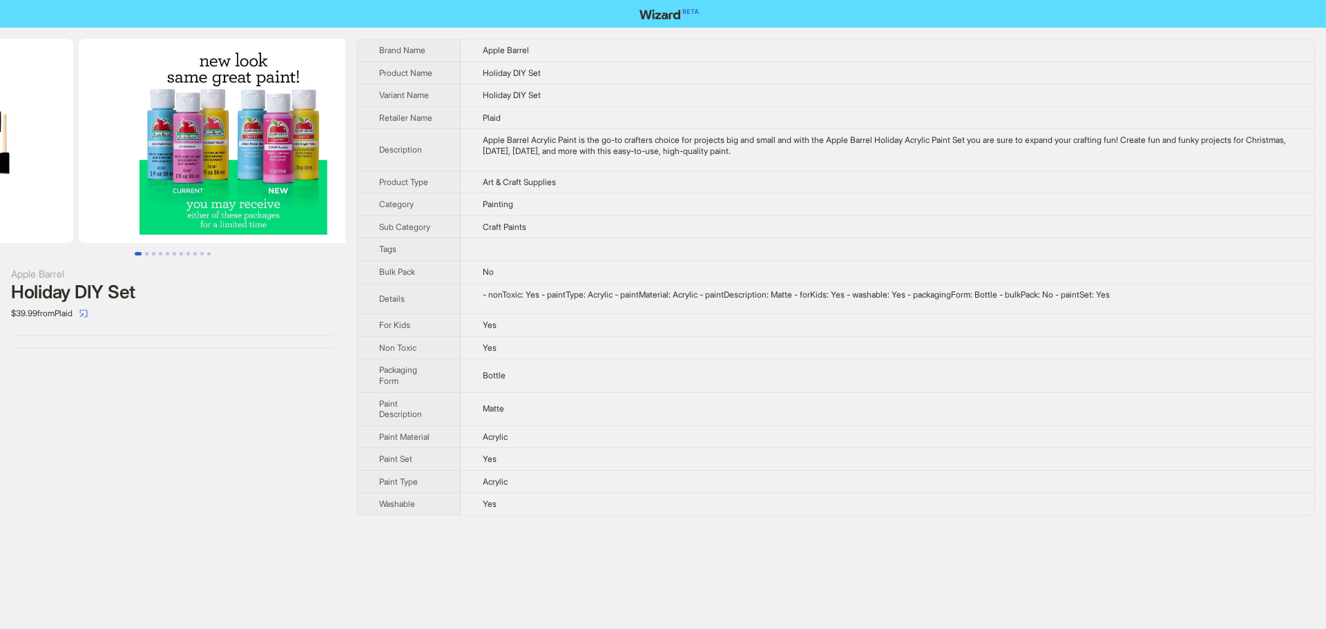
drag, startPoint x: 193, startPoint y: 130, endPoint x: 4, endPoint y: 141, distance: 189.5
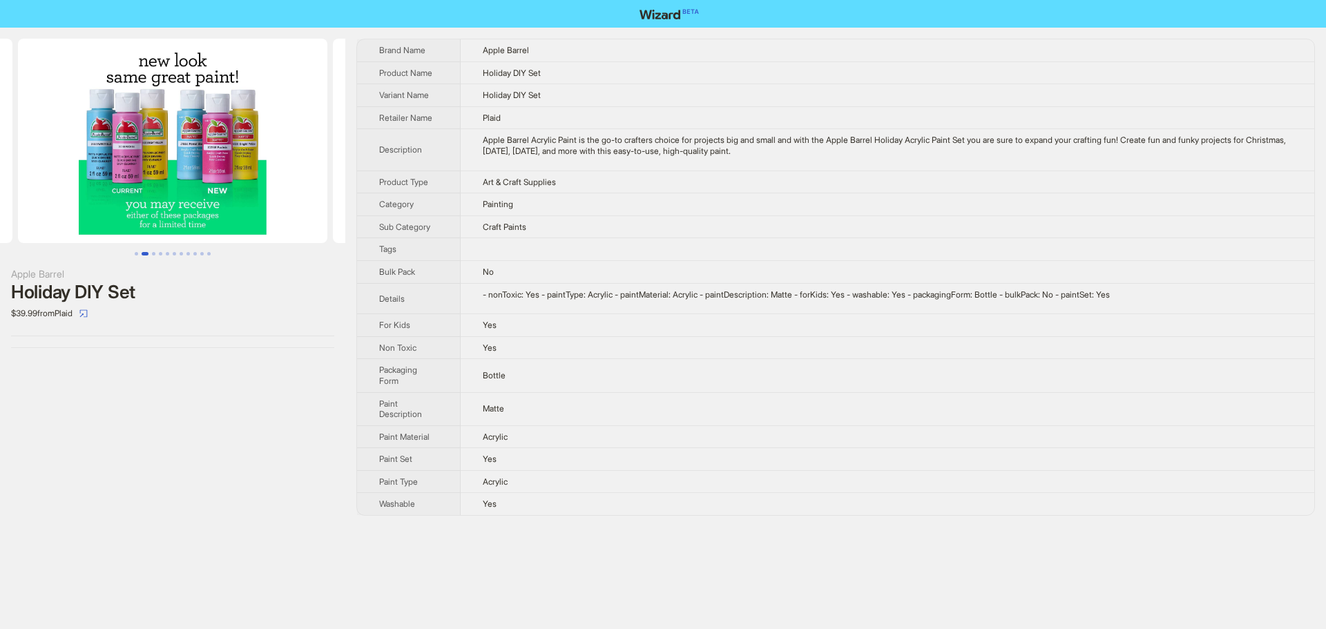
click at [247, 166] on img at bounding box center [172, 141] width 309 height 204
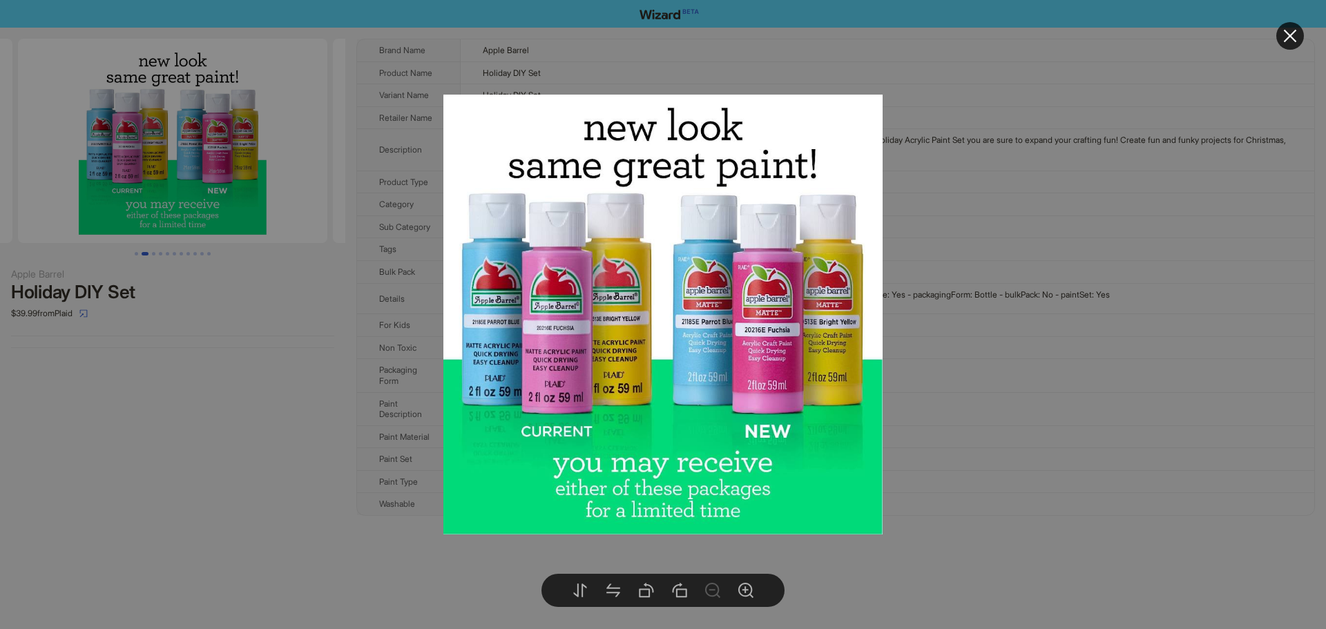
click at [1159, 227] on div at bounding box center [663, 314] width 1326 height 629
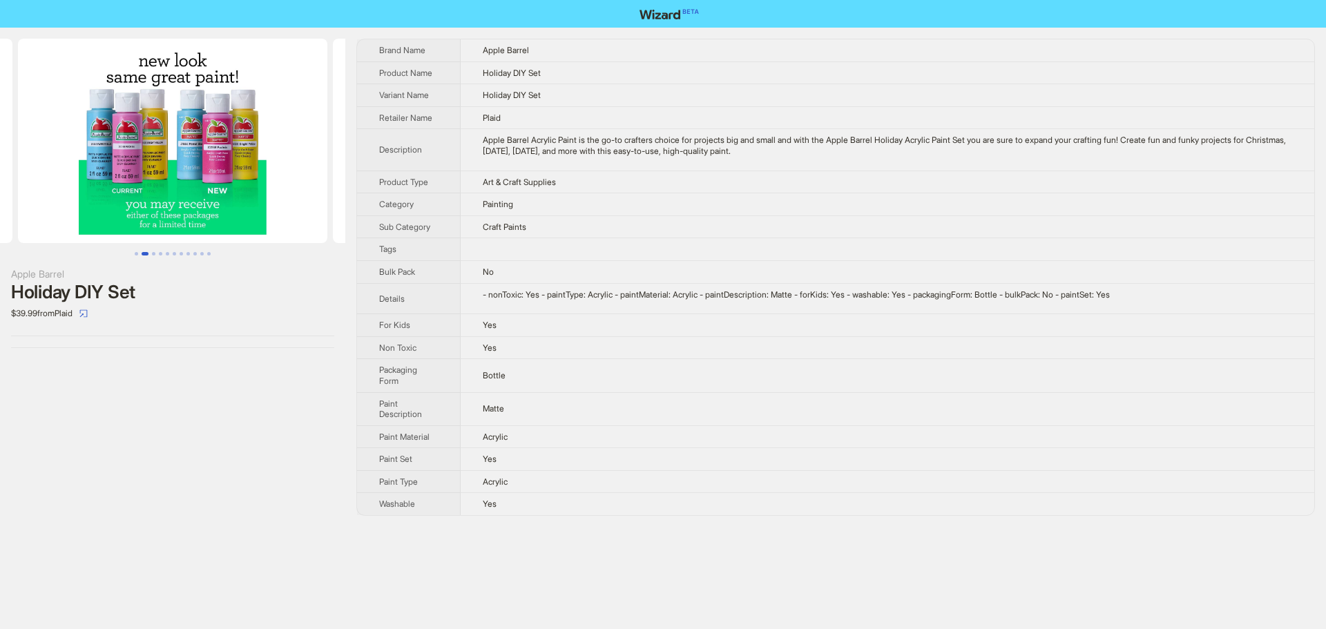
click at [257, 106] on img at bounding box center [172, 141] width 309 height 204
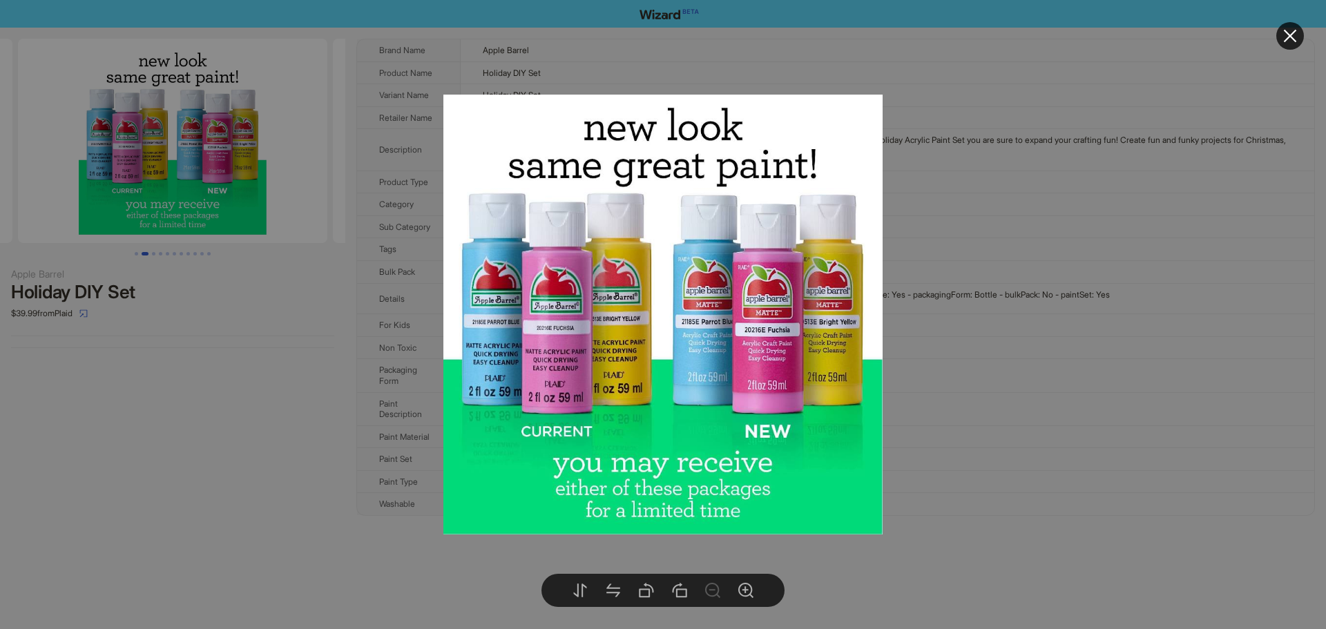
click at [1100, 195] on div at bounding box center [663, 314] width 1326 height 629
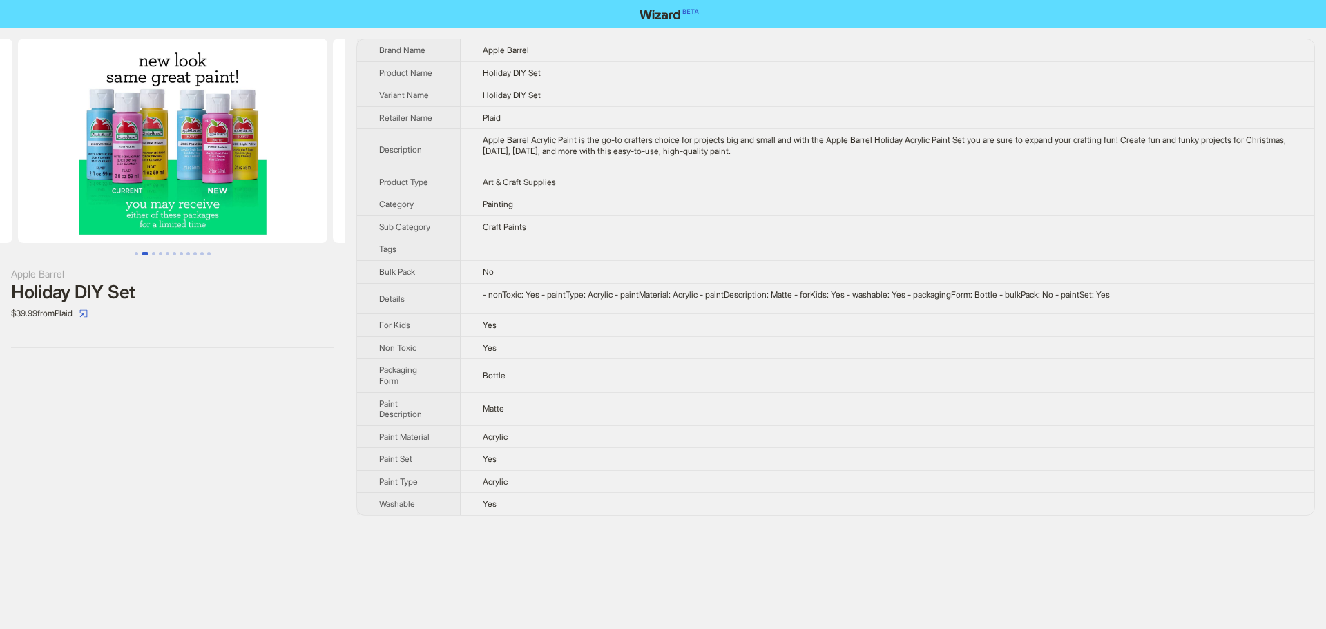
scroll to position [0, 169]
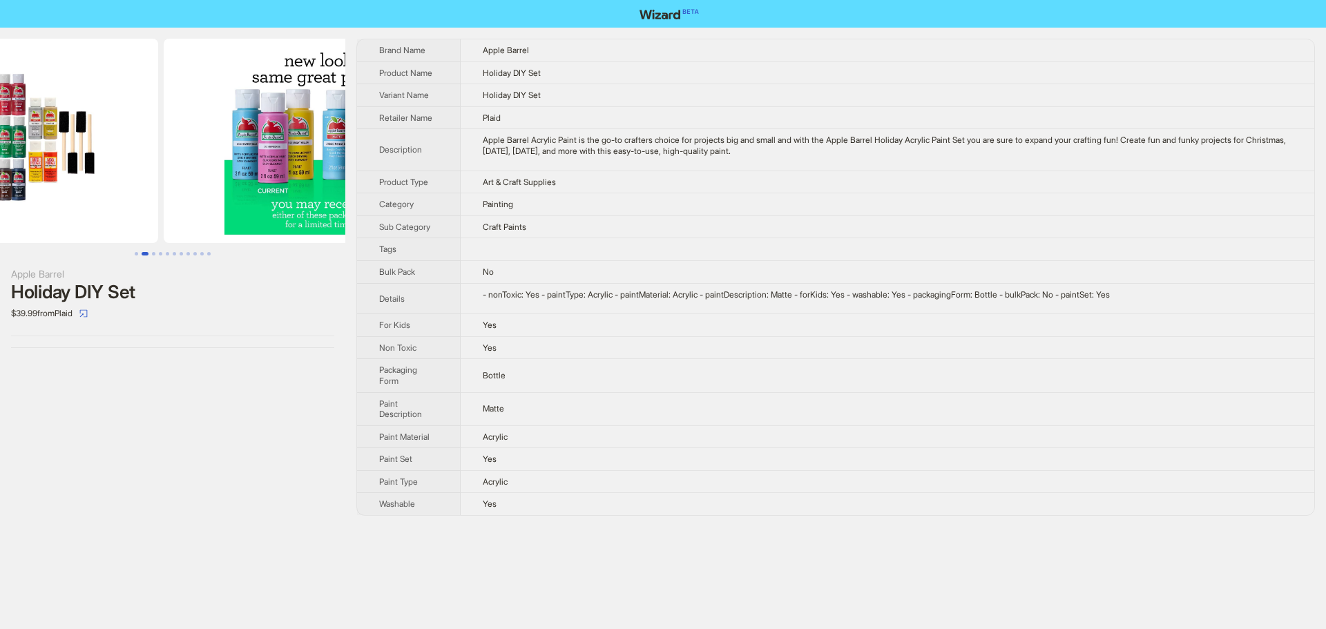
drag, startPoint x: 183, startPoint y: 150, endPoint x: 345, endPoint y: 171, distance: 163.6
click at [298, 162] on img at bounding box center [318, 141] width 309 height 204
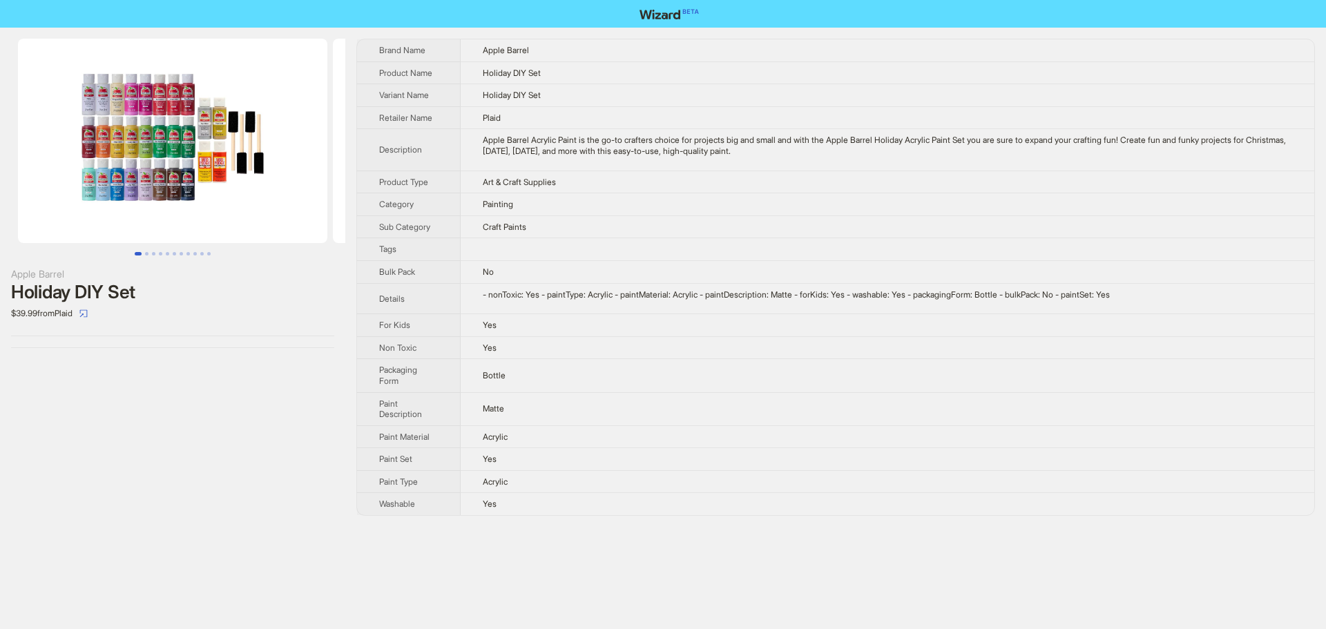
click at [172, 175] on img at bounding box center [172, 141] width 309 height 204
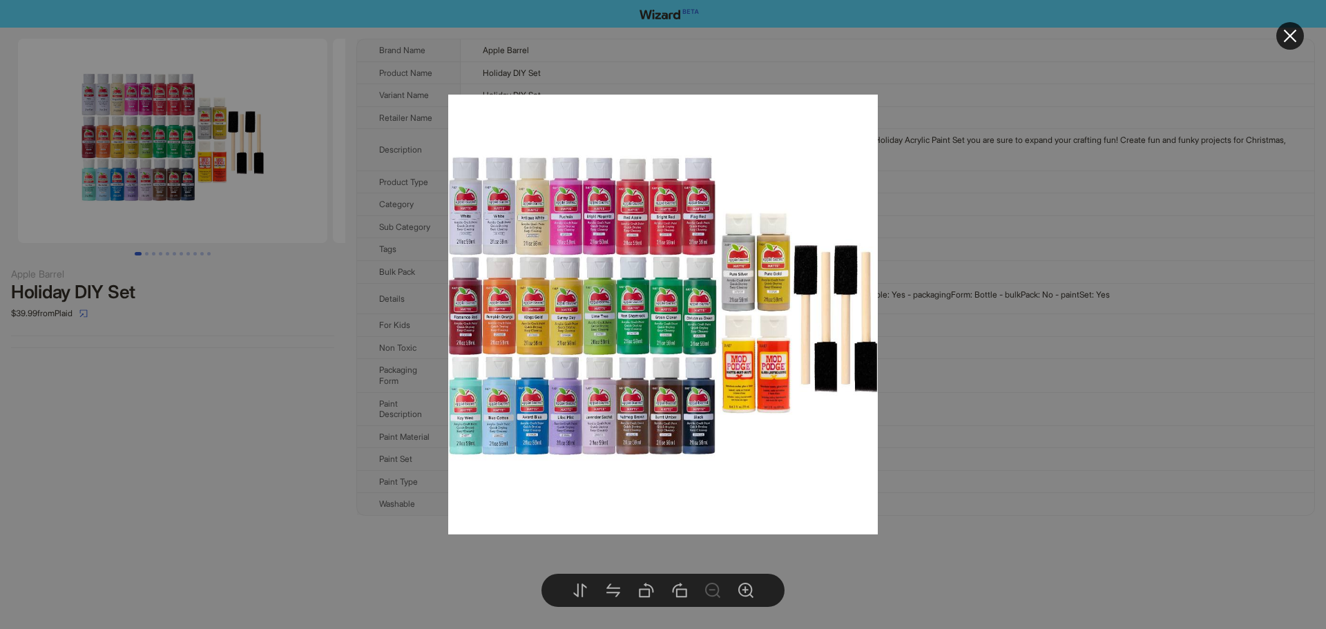
click at [1030, 145] on div at bounding box center [663, 314] width 1326 height 629
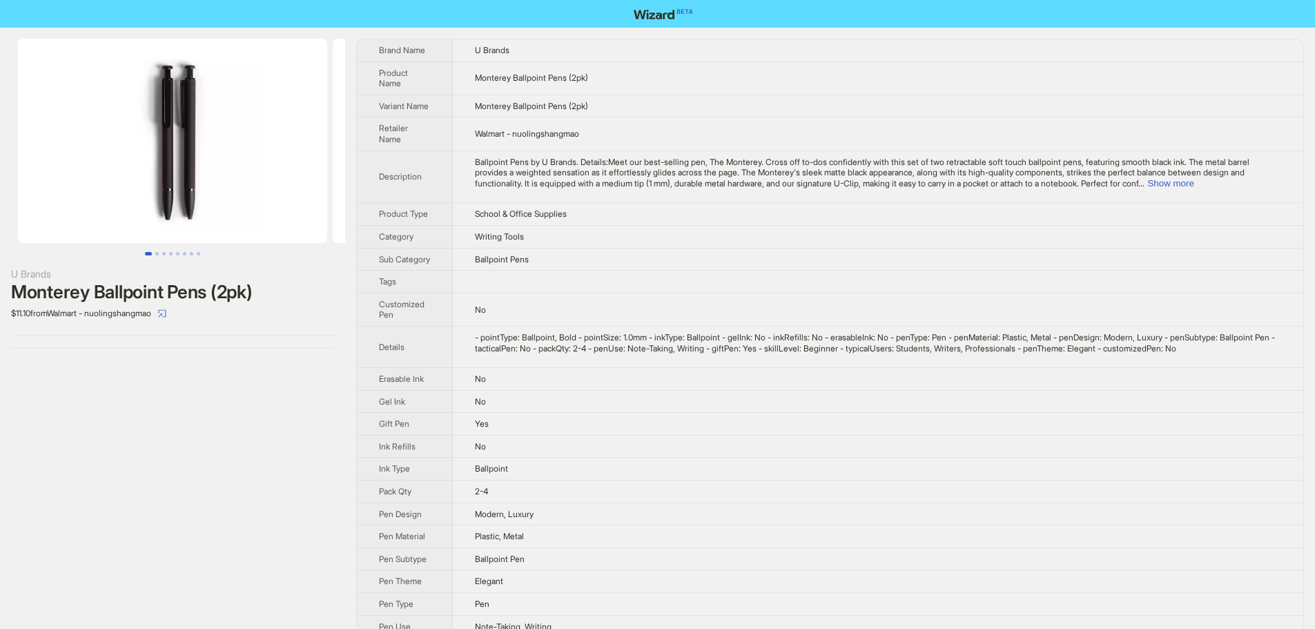
click at [1123, 49] on td "U Brands" at bounding box center [878, 50] width 851 height 22
click at [932, 96] on td "Monterey Ballpoint Pens (2pk)" at bounding box center [878, 106] width 851 height 23
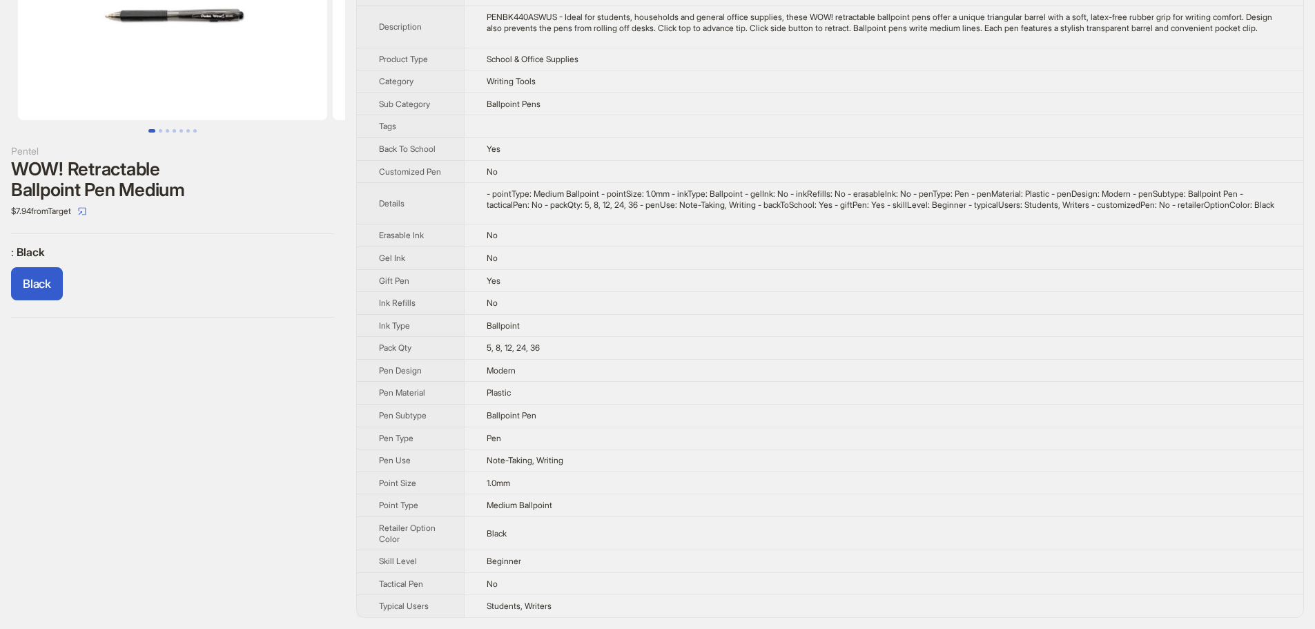
scroll to position [155, 0]
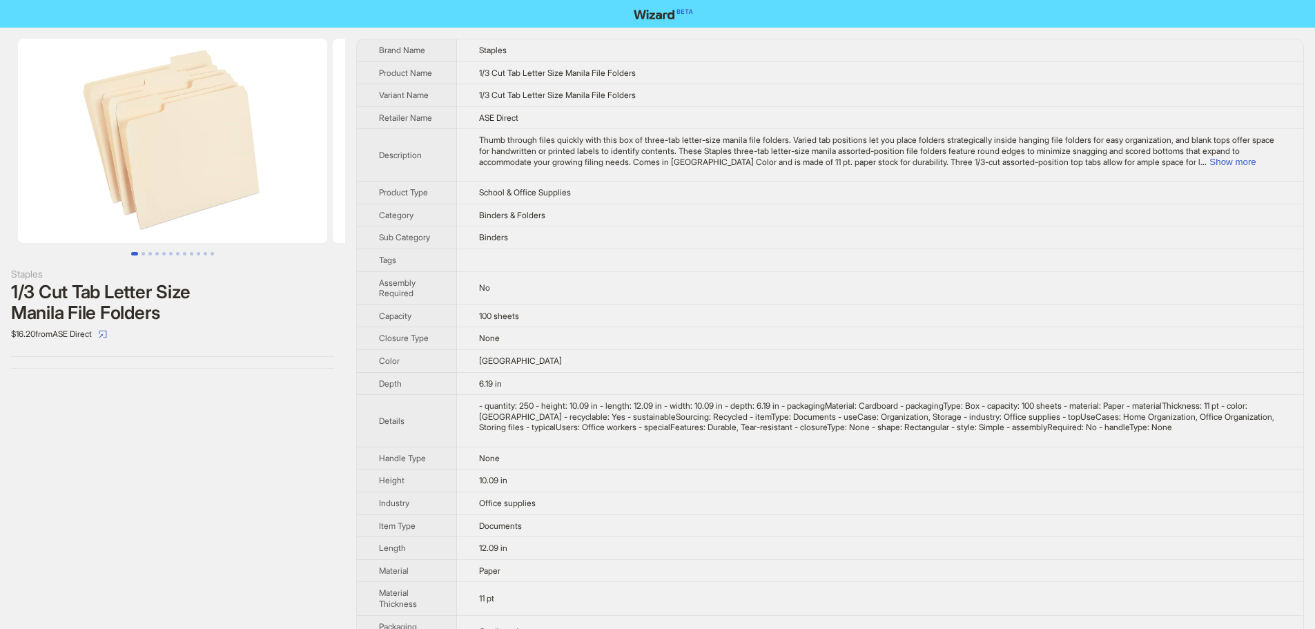
click at [994, 247] on td "Binders" at bounding box center [880, 237] width 847 height 23
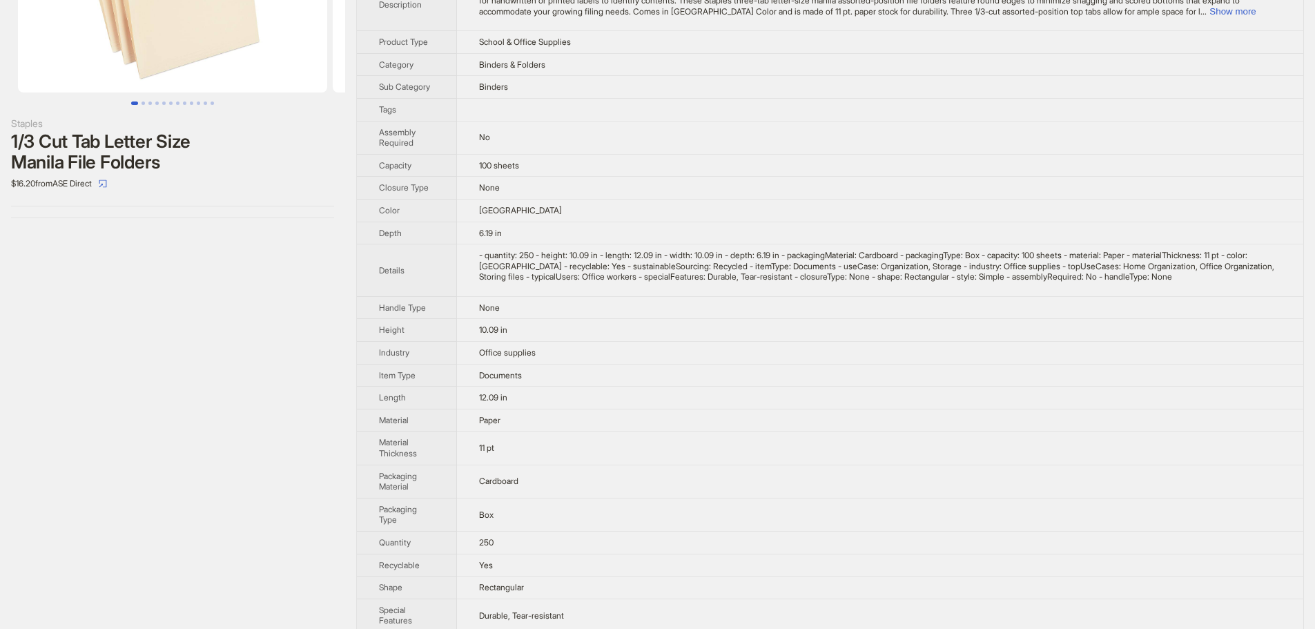
scroll to position [207, 0]
